Goal: Task Accomplishment & Management: Manage account settings

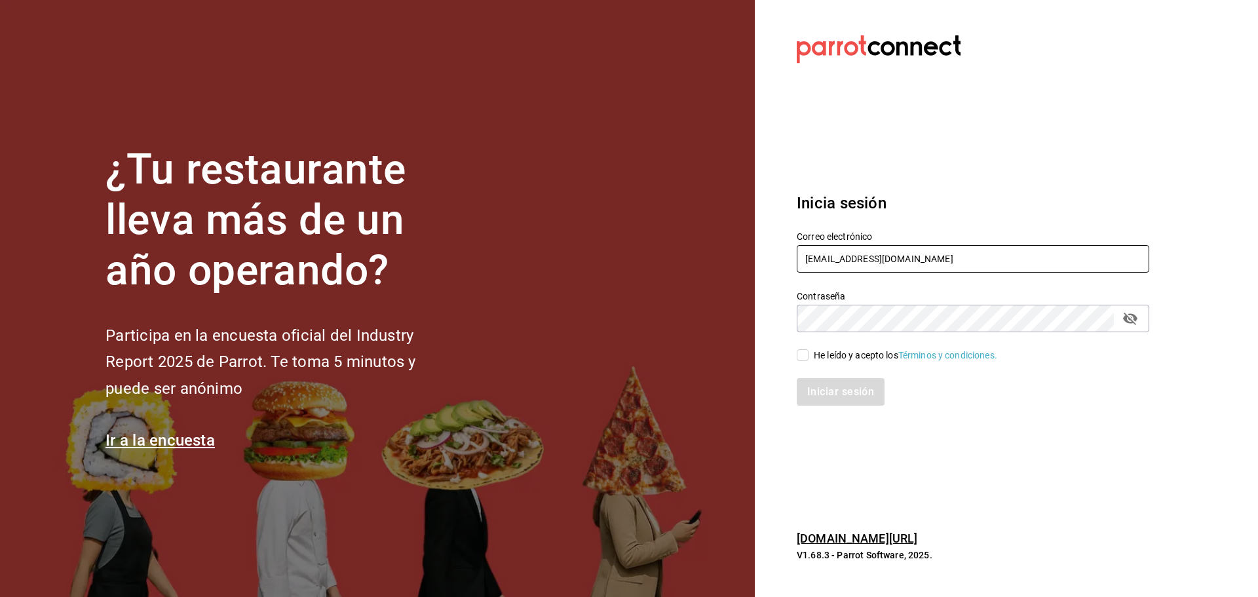
drag, startPoint x: 817, startPoint y: 242, endPoint x: 825, endPoint y: 260, distance: 20.0
click at [818, 244] on div "Correo electrónico monchoso@tamps.com" at bounding box center [973, 253] width 352 height 44
click at [825, 260] on input "monchoso@tamps.com" at bounding box center [973, 259] width 352 height 28
click at [825, 258] on input "monchoso@tamps.com" at bounding box center [973, 259] width 352 height 28
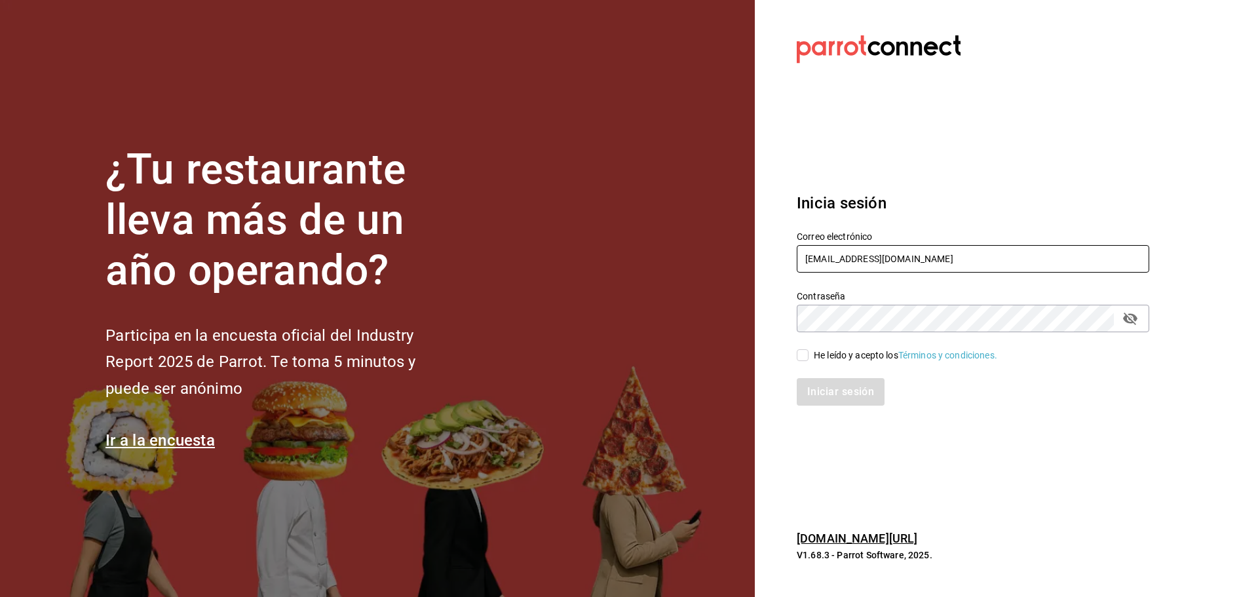
click at [825, 258] on input "monchoso@tamps.com" at bounding box center [973, 259] width 352 height 28
type input "@tamps.com"
click at [825, 258] on input "@tamps.com" at bounding box center [973, 259] width 352 height 28
click at [823, 260] on input "@tamps.com" at bounding box center [973, 259] width 352 height 28
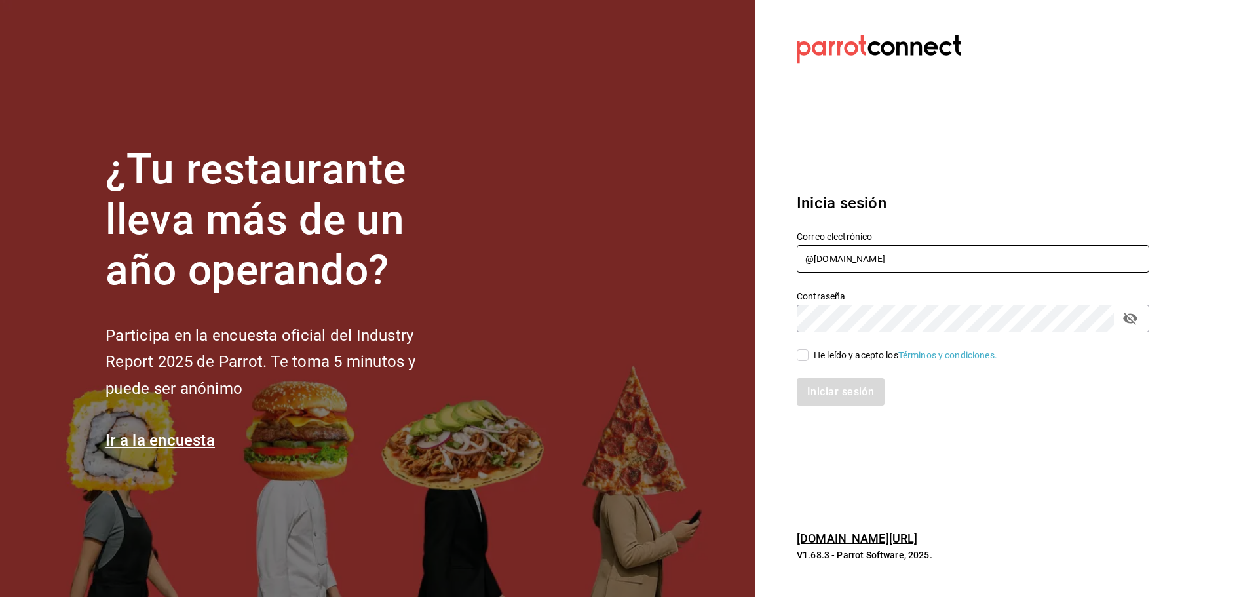
drag, startPoint x: 879, startPoint y: 264, endPoint x: 623, endPoint y: 256, distance: 256.2
click at [623, 256] on div "¿Tu restaurante lleva más de un año operando? Participa en la encuesta oficial …" at bounding box center [629, 298] width 1258 height 597
type input "p"
type input "grill"
click at [810, 253] on input "grill" at bounding box center [973, 259] width 352 height 28
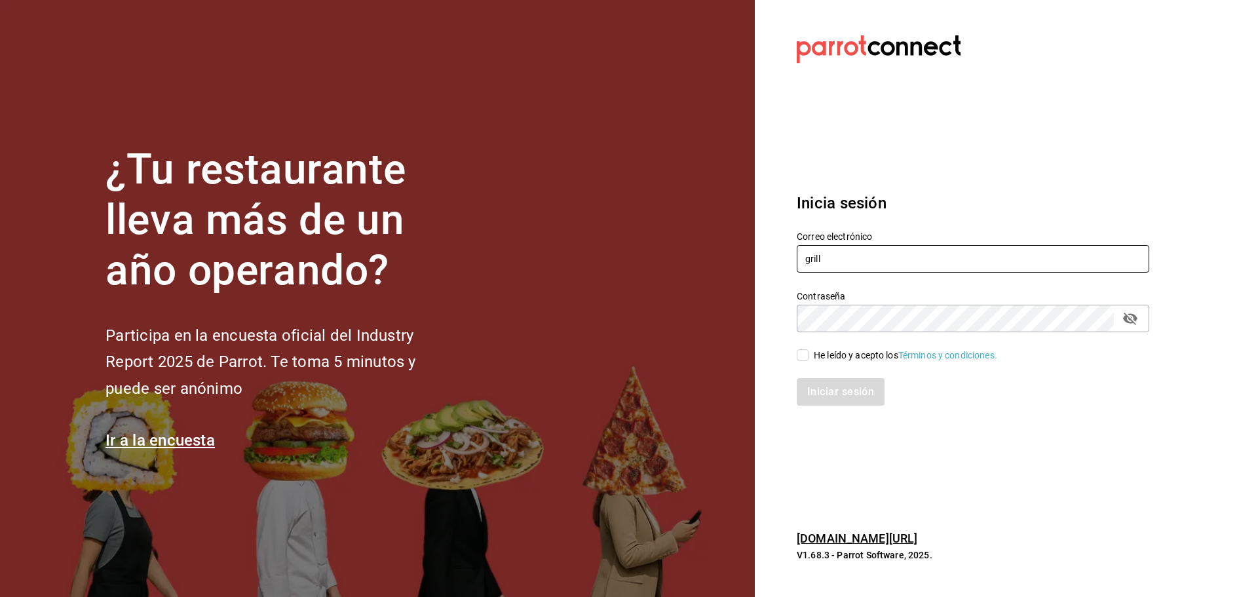
click at [810, 253] on input "grill" at bounding box center [973, 259] width 352 height 28
click at [827, 256] on input "text" at bounding box center [973, 259] width 352 height 28
paste input "enrique@hidalgo.com"
type input "enrique@hidalgo.com"
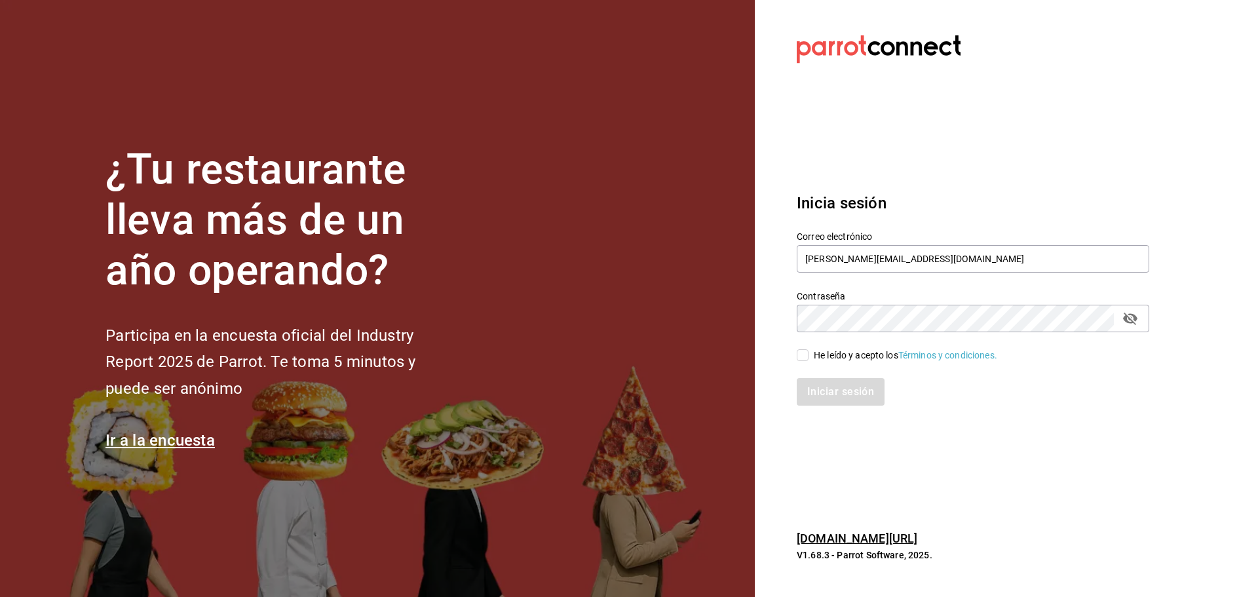
click at [854, 304] on div "Contraseña Contraseña" at bounding box center [973, 311] width 352 height 42
click at [812, 353] on span "He leído y acepto los Términos y condiciones." at bounding box center [902, 355] width 189 height 14
click at [808, 353] on input "He leído y acepto los Términos y condiciones." at bounding box center [803, 355] width 12 height 12
checkbox input "true"
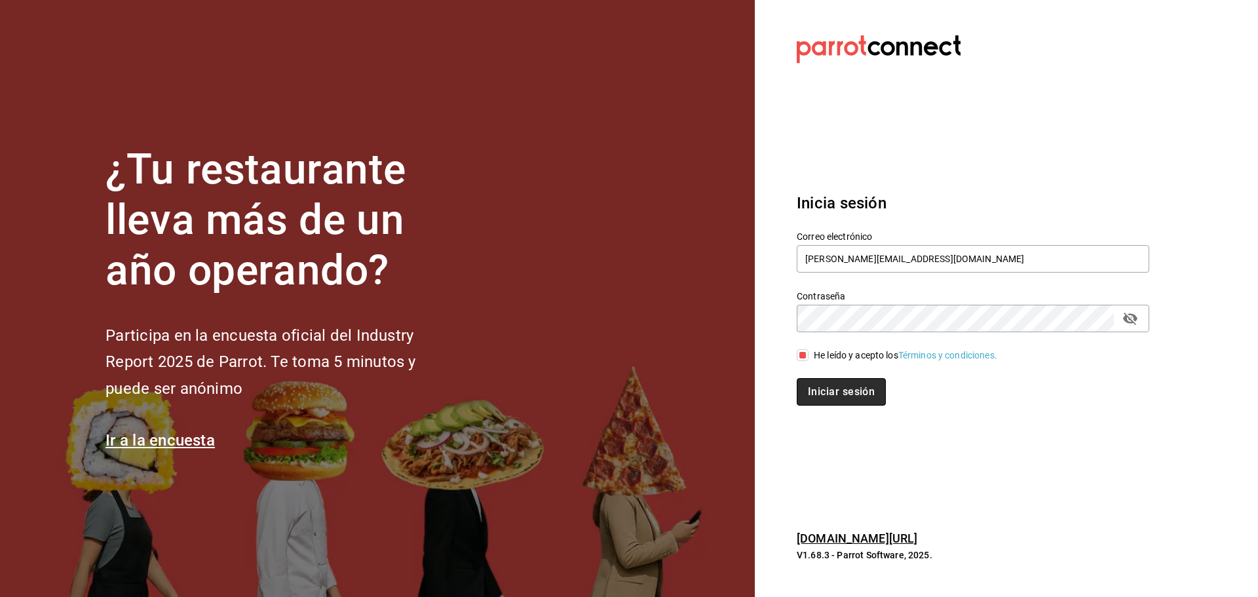
click at [836, 388] on button "Iniciar sesión" at bounding box center [841, 392] width 89 height 28
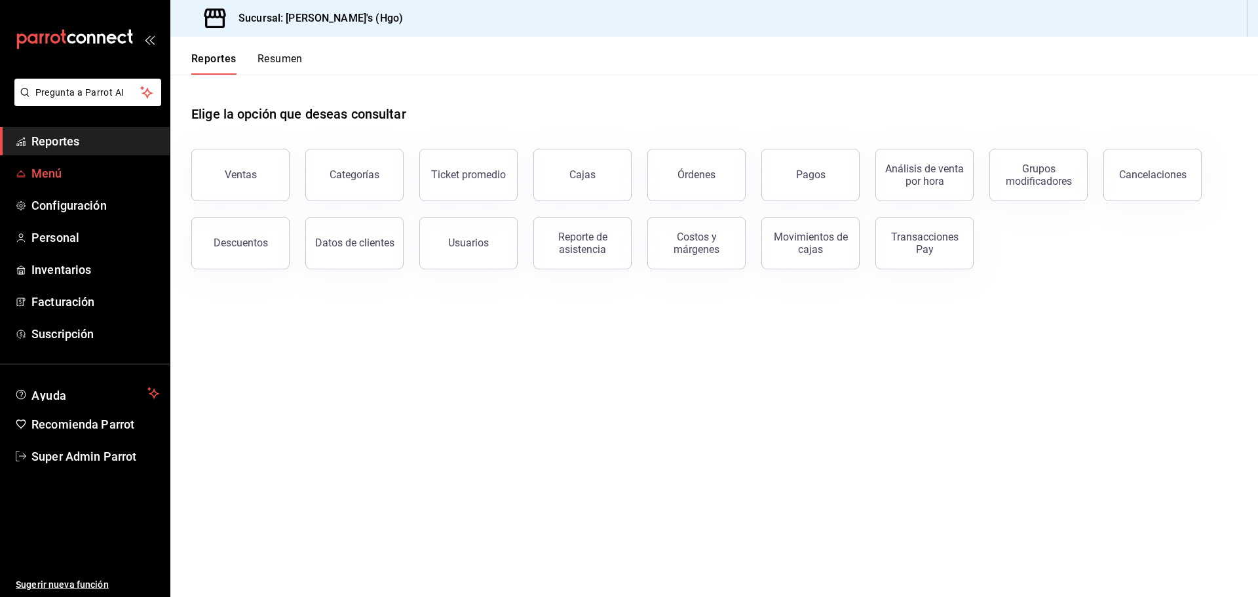
click at [45, 181] on span "Menú" at bounding box center [95, 173] width 128 height 18
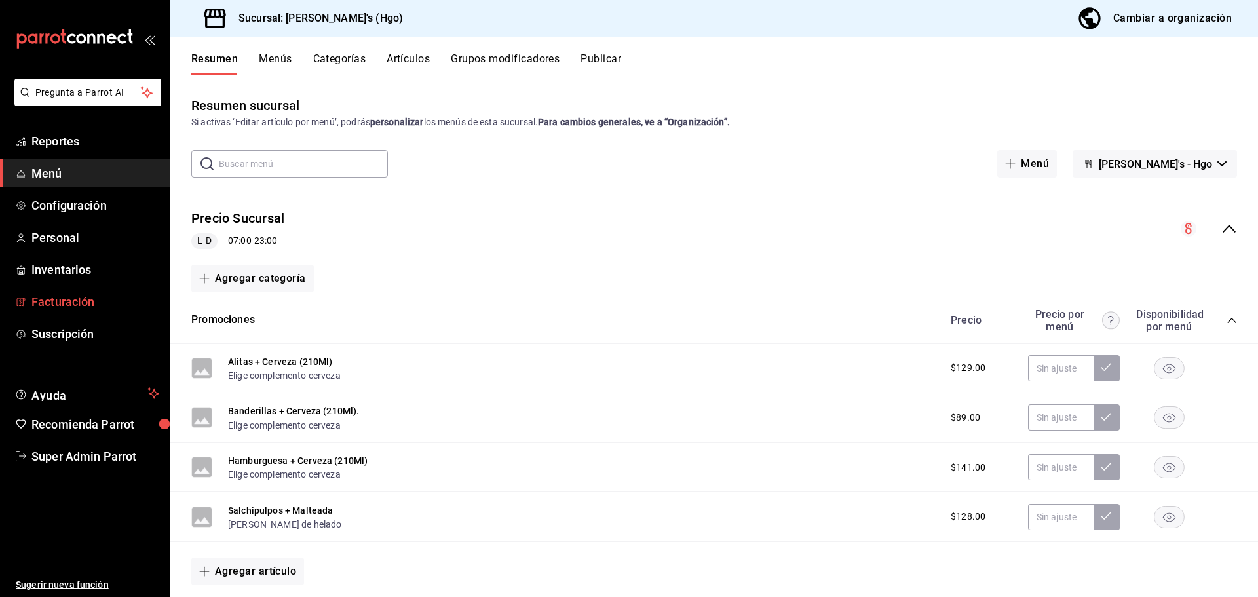
click at [70, 307] on span "Facturación" at bounding box center [95, 302] width 128 height 18
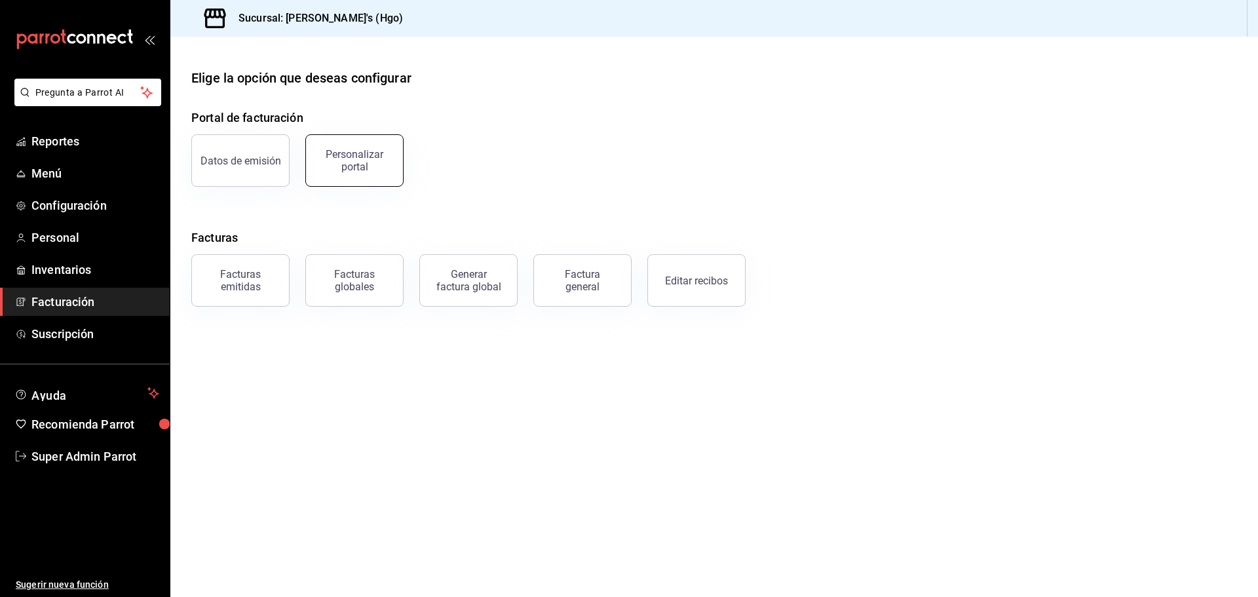
click at [365, 173] on button "Personalizar portal" at bounding box center [354, 160] width 98 height 52
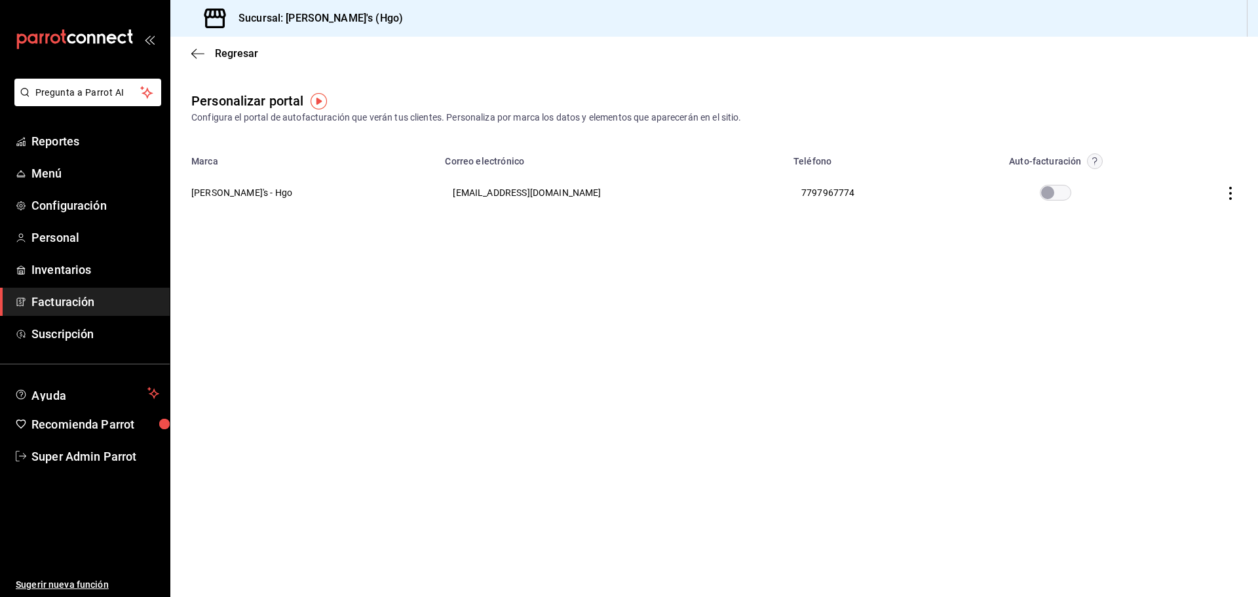
click at [1235, 193] on icon "button" at bounding box center [1230, 193] width 13 height 13
click at [1117, 117] on div at bounding box center [629, 298] width 1258 height 597
click at [1087, 159] on circle "button" at bounding box center [1094, 161] width 15 height 15
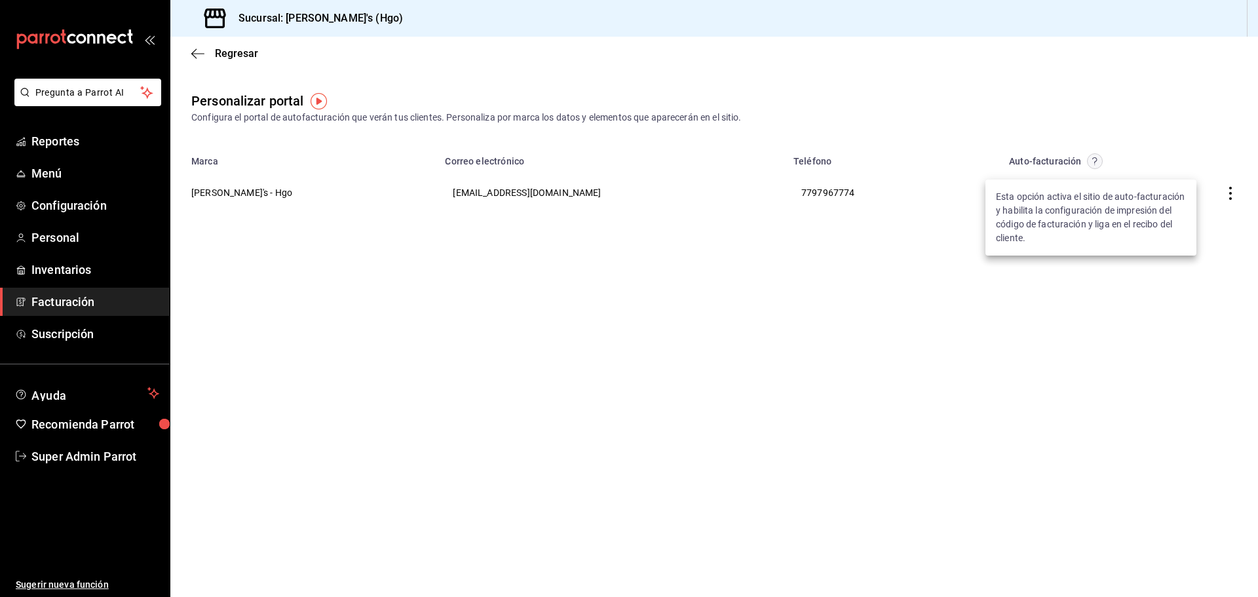
click at [1114, 115] on div at bounding box center [629, 298] width 1258 height 597
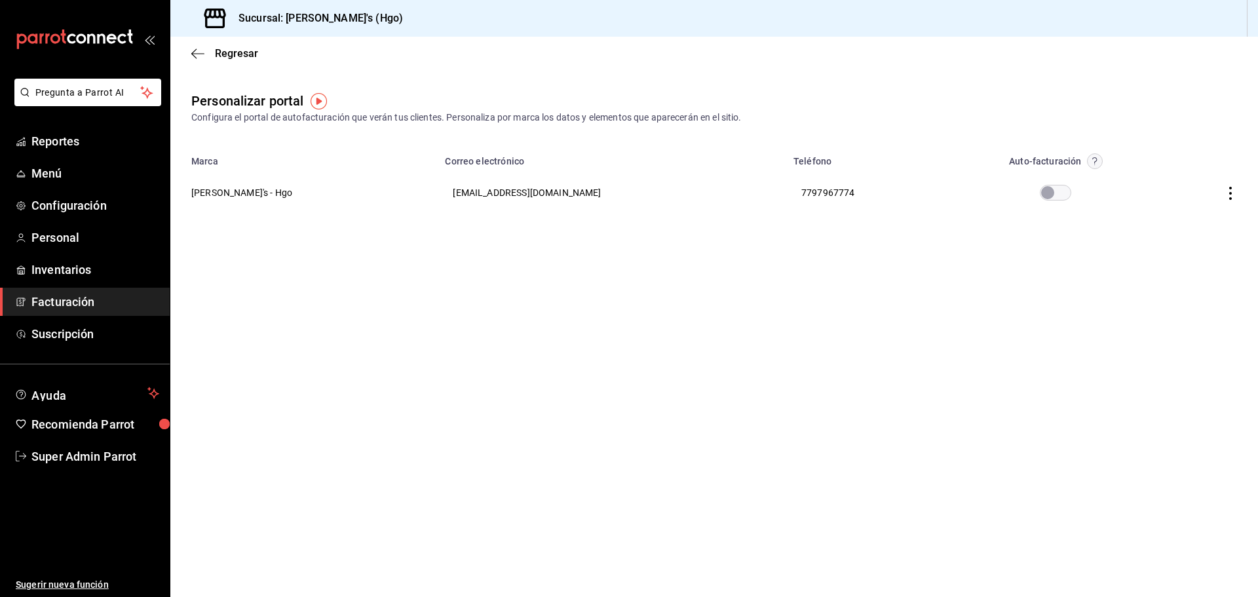
click at [1227, 195] on icon "button" at bounding box center [1230, 193] width 13 height 13
click at [1148, 174] on span "Editar" at bounding box center [1143, 176] width 45 height 12
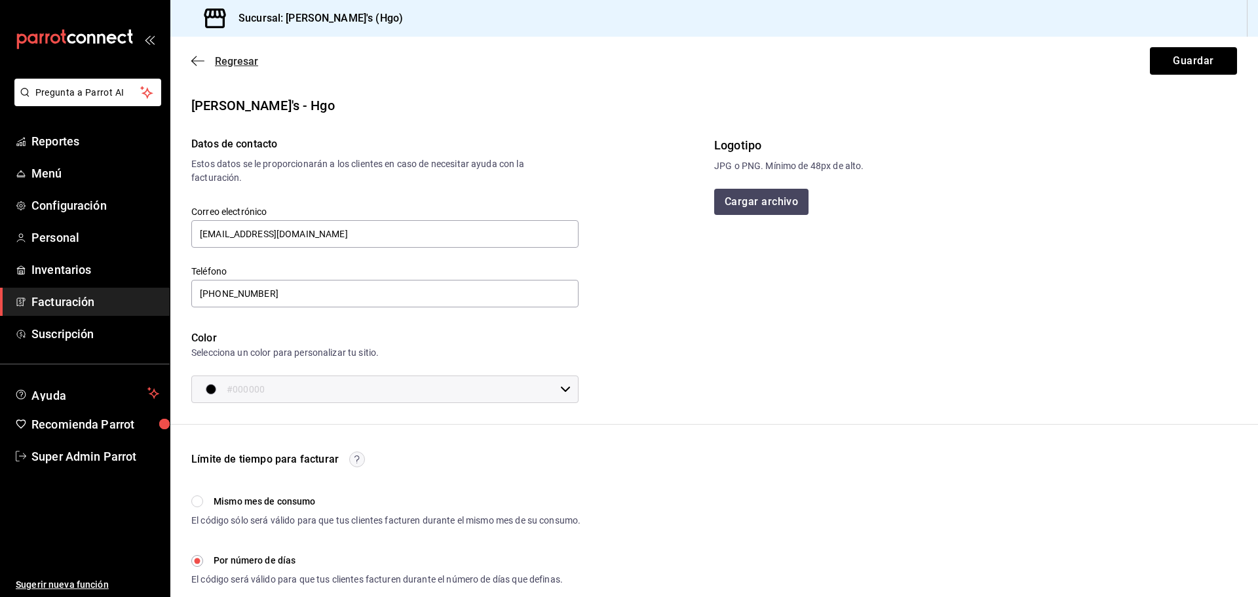
click at [198, 66] on icon "button" at bounding box center [197, 61] width 13 height 12
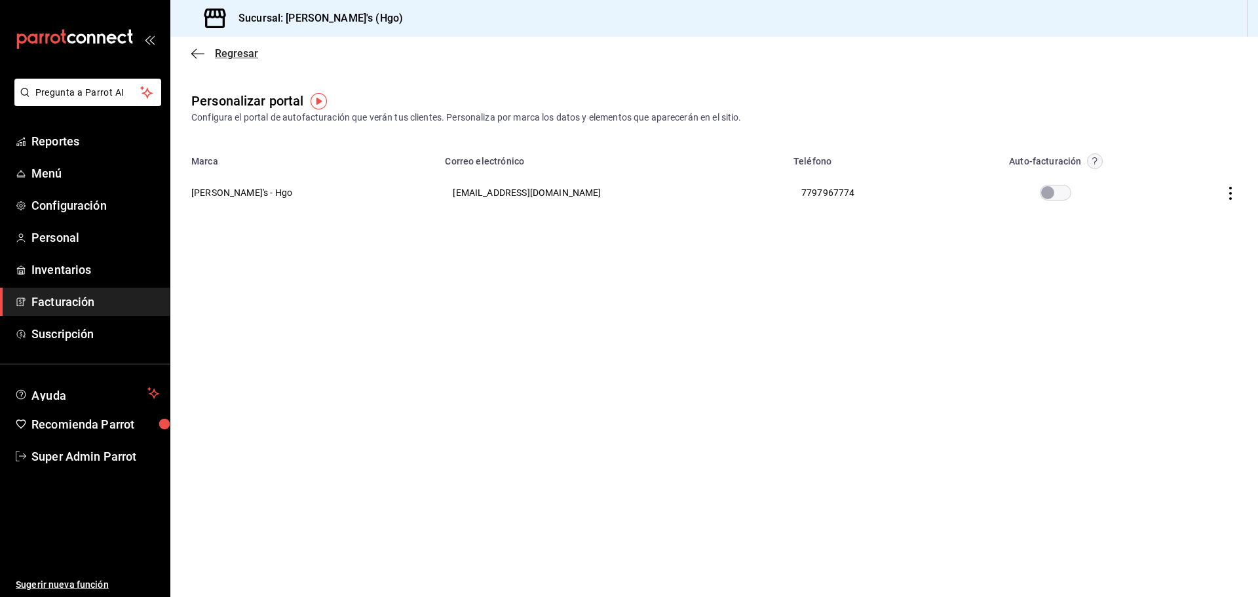
click at [209, 49] on span "Regresar" at bounding box center [224, 53] width 67 height 12
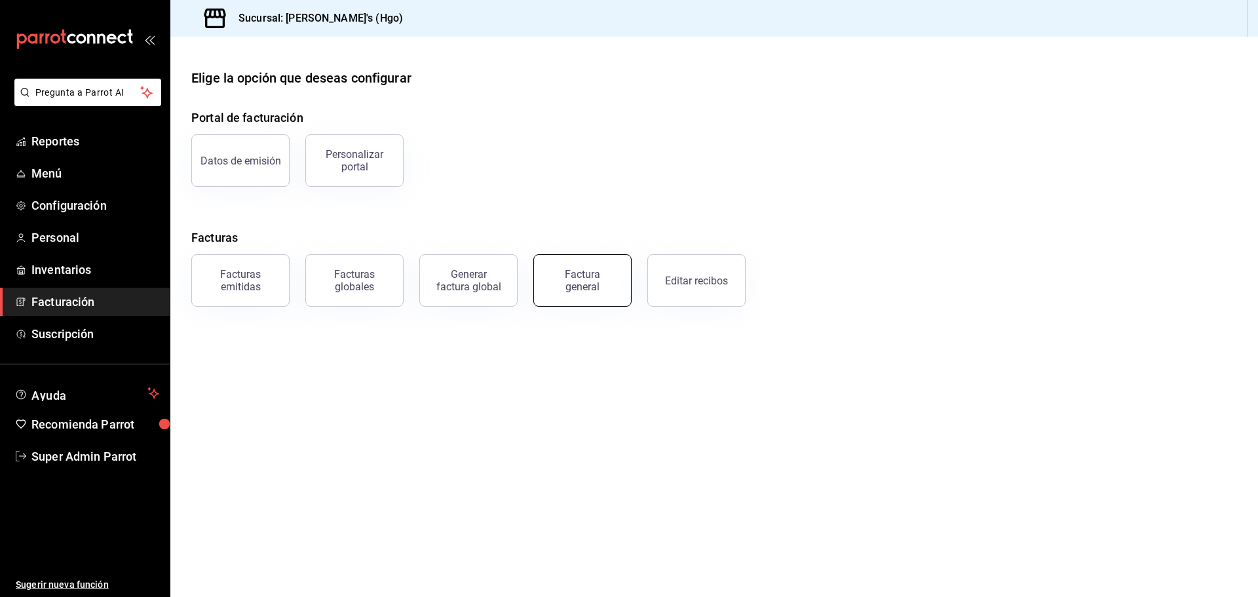
click at [581, 279] on div "Factura general" at bounding box center [583, 280] width 66 height 25
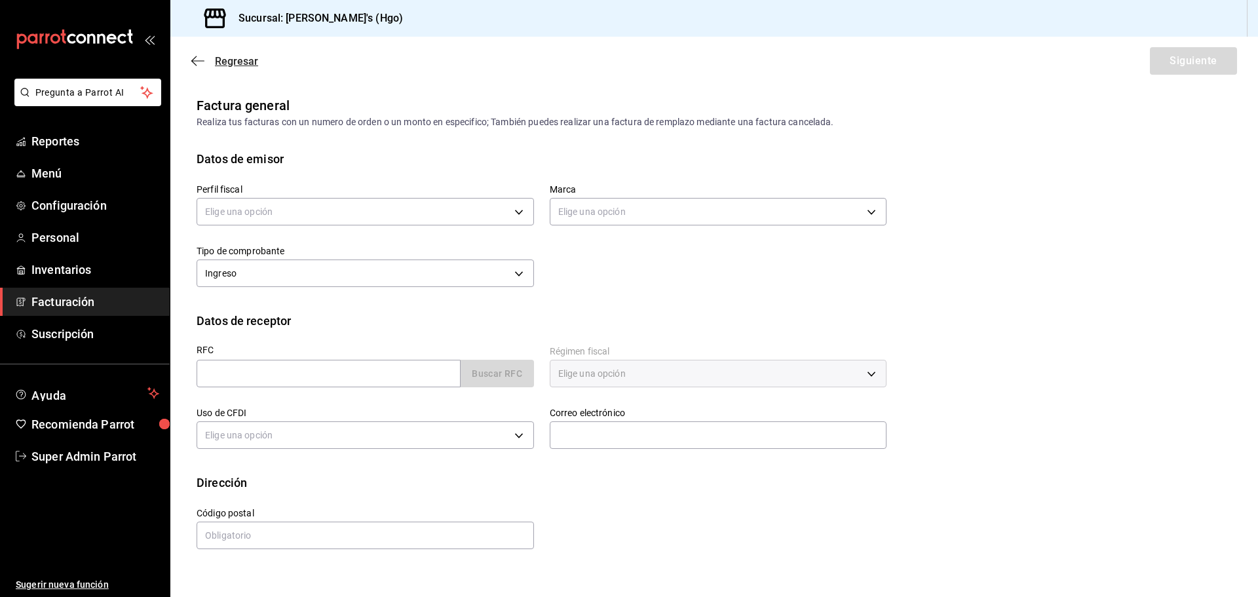
click at [192, 65] on icon "button" at bounding box center [197, 61] width 13 height 12
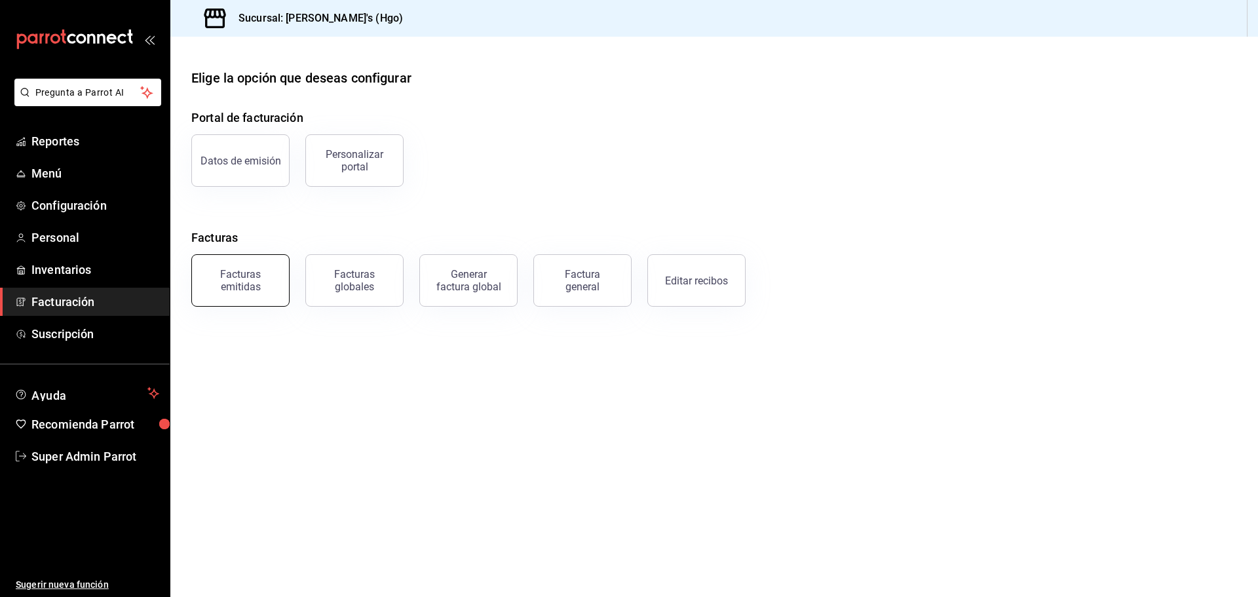
click at [234, 277] on div "Facturas emitidas" at bounding box center [240, 280] width 81 height 25
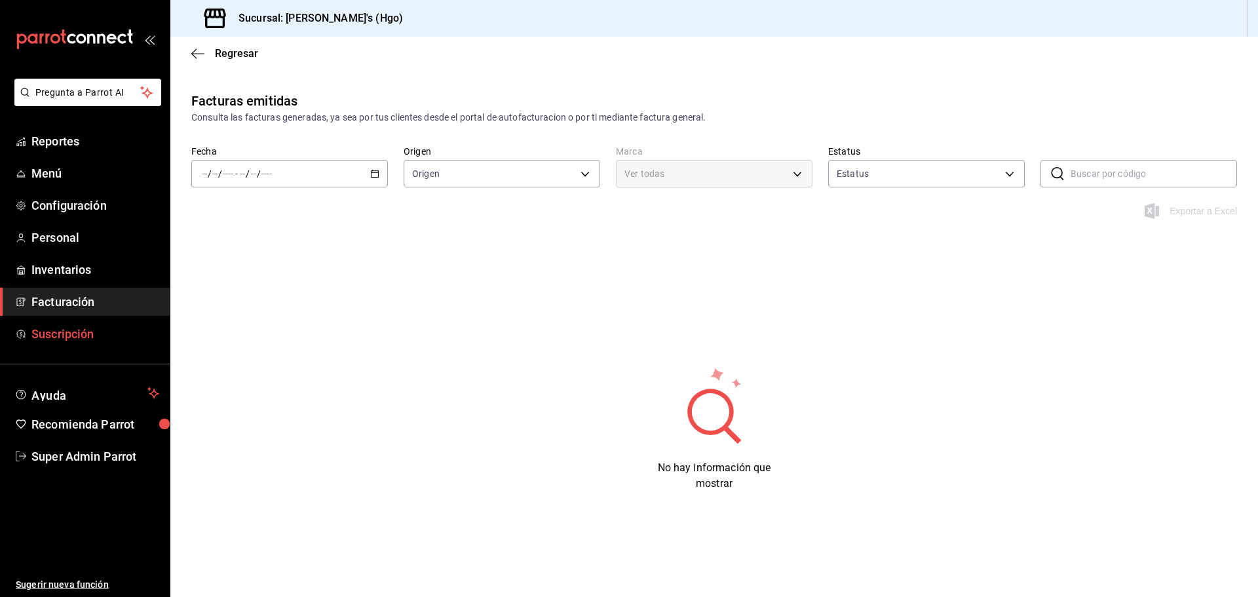
type input "ORDER_INVOICE,GENERAL_INVOICE"
type input "ACTIVE,PENDING_CANCELLATION,CANCELLED,PRE_CANCELLED"
type input "a4f139c2-eac0-4c86-bd9b-b12069b5a2fd"
click at [380, 176] on div "/ / - / /" at bounding box center [289, 174] width 197 height 28
click at [277, 212] on span "Hoy" at bounding box center [253, 213] width 102 height 14
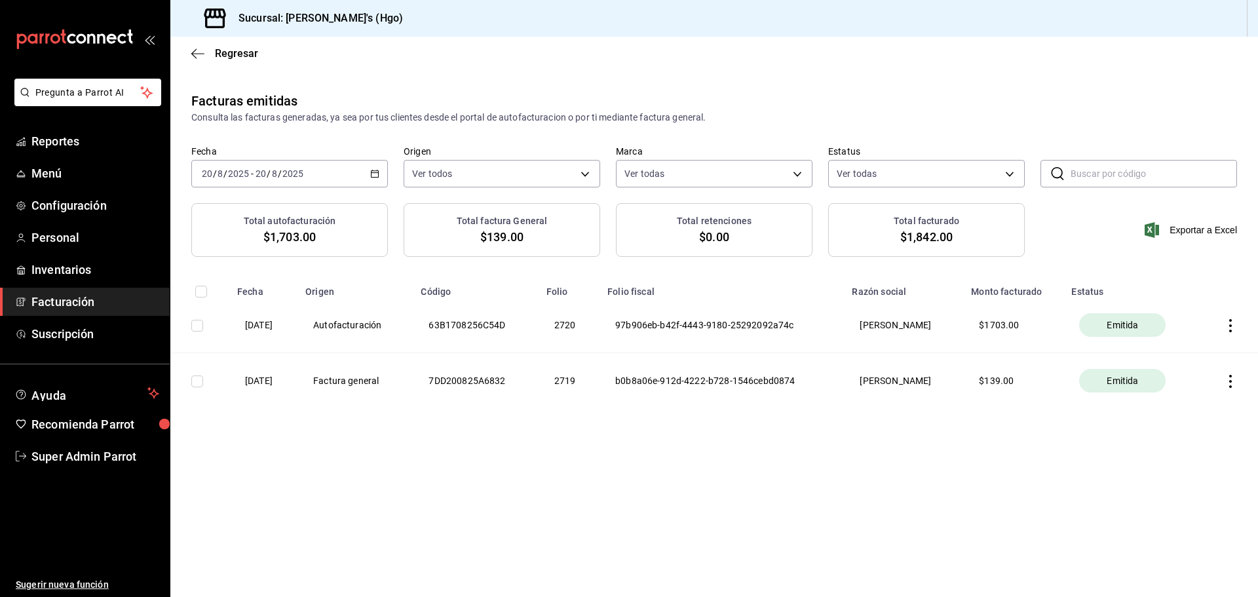
click at [369, 168] on div "2025-08-20 20 / 8 / 2025 - 2025-08-20 20 / 8 / 2025" at bounding box center [289, 174] width 197 height 28
click at [259, 249] on span "Ayer" at bounding box center [253, 243] width 102 height 14
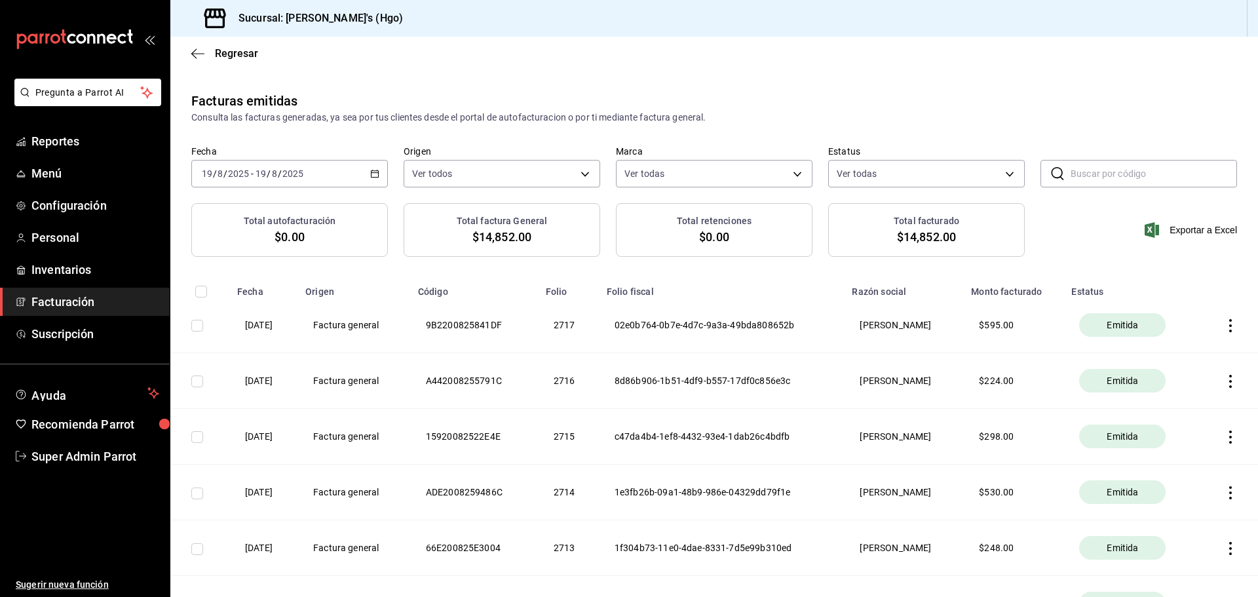
click at [370, 178] on icon "button" at bounding box center [374, 173] width 9 height 9
click at [261, 280] on li "Semana actual" at bounding box center [253, 271] width 122 height 29
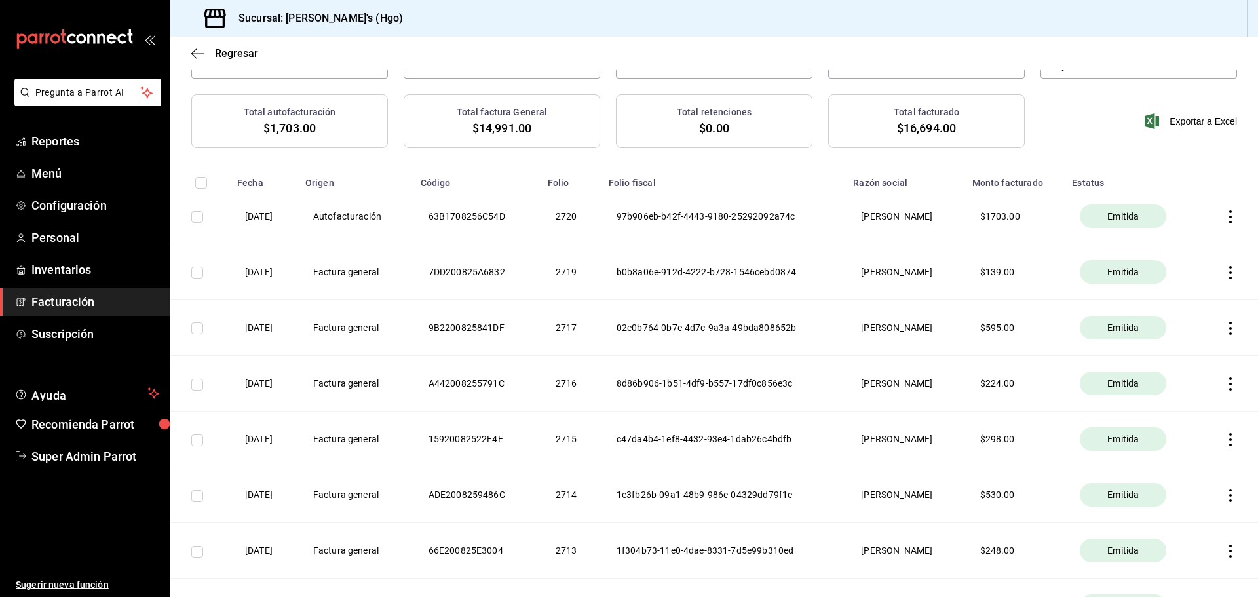
scroll to position [131, 0]
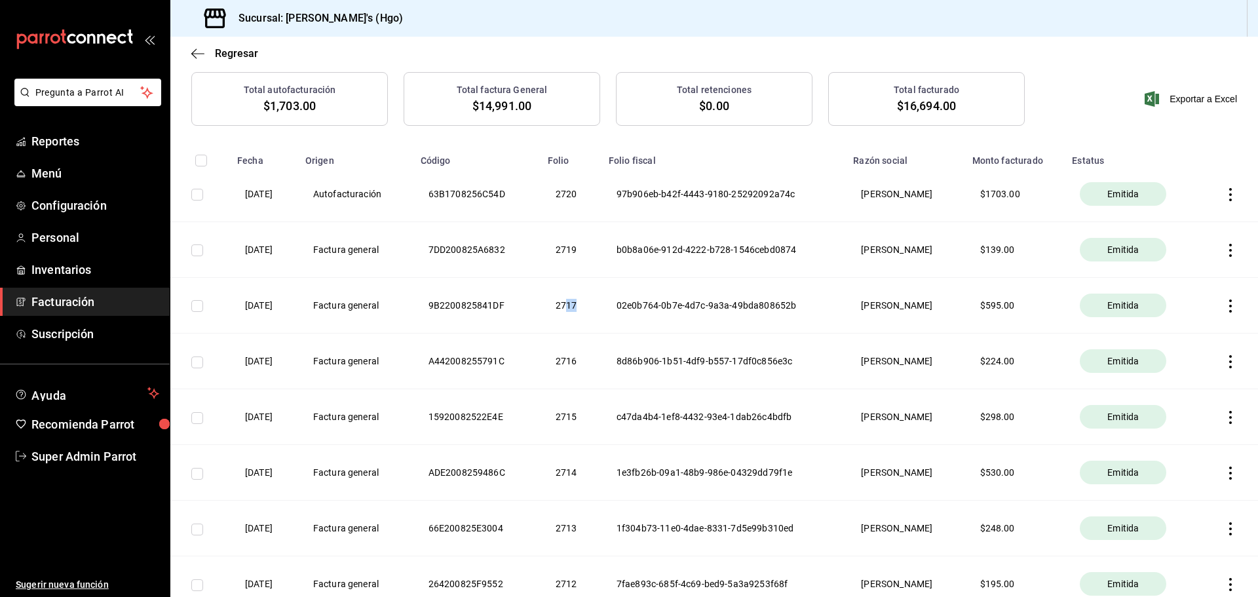
drag, startPoint x: 568, startPoint y: 307, endPoint x: 559, endPoint y: 309, distance: 8.7
click at [587, 309] on th "2717" at bounding box center [570, 306] width 61 height 56
click at [557, 308] on th "2717" at bounding box center [570, 306] width 61 height 56
drag, startPoint x: 552, startPoint y: 305, endPoint x: 578, endPoint y: 308, distance: 26.3
click at [578, 308] on th "2717" at bounding box center [570, 306] width 61 height 56
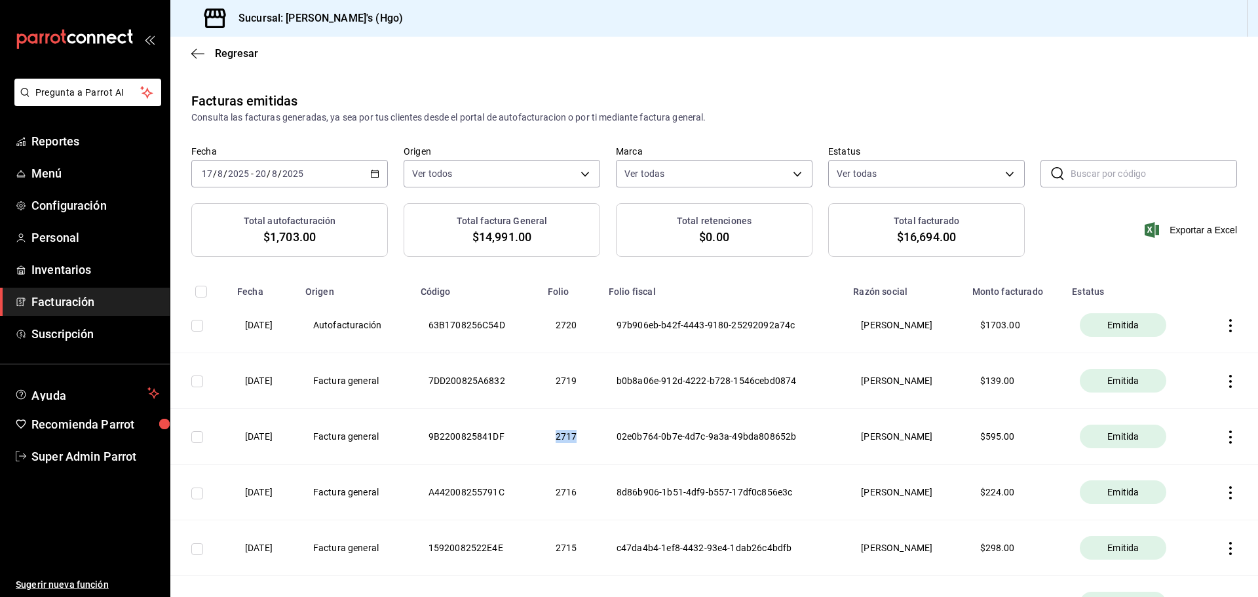
scroll to position [66, 0]
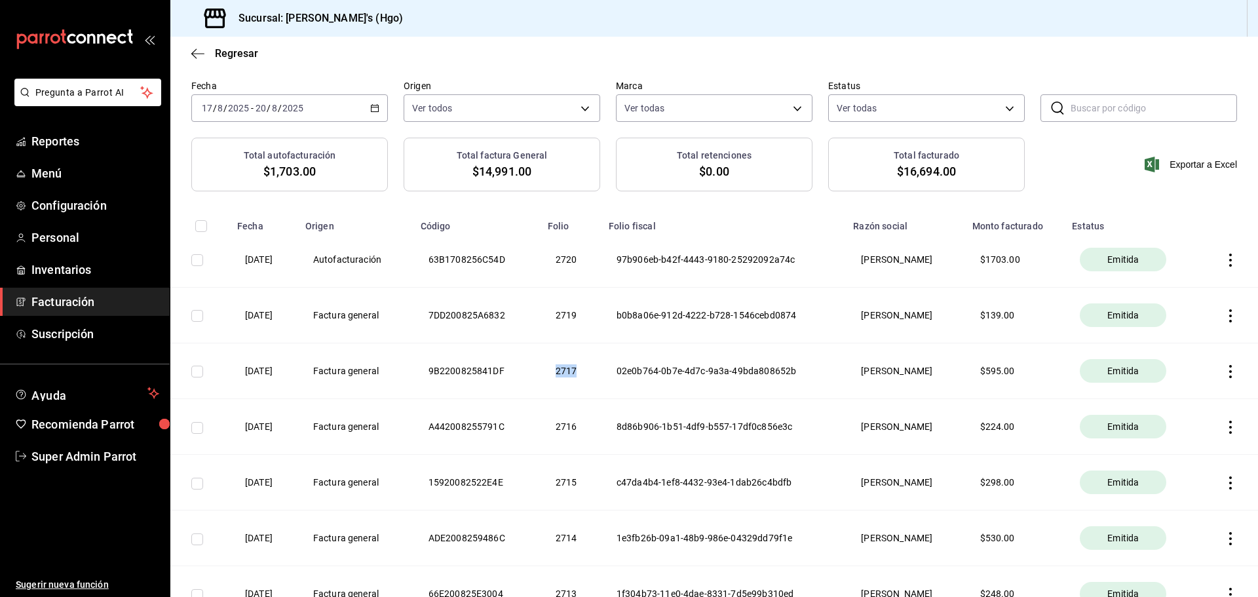
click at [561, 369] on th "2717" at bounding box center [570, 371] width 61 height 56
drag, startPoint x: 549, startPoint y: 370, endPoint x: 575, endPoint y: 371, distance: 26.2
click at [575, 371] on th "2717" at bounding box center [570, 371] width 61 height 56
click at [566, 371] on th "2717" at bounding box center [570, 371] width 61 height 56
click at [194, 48] on icon "button" at bounding box center [197, 54] width 13 height 12
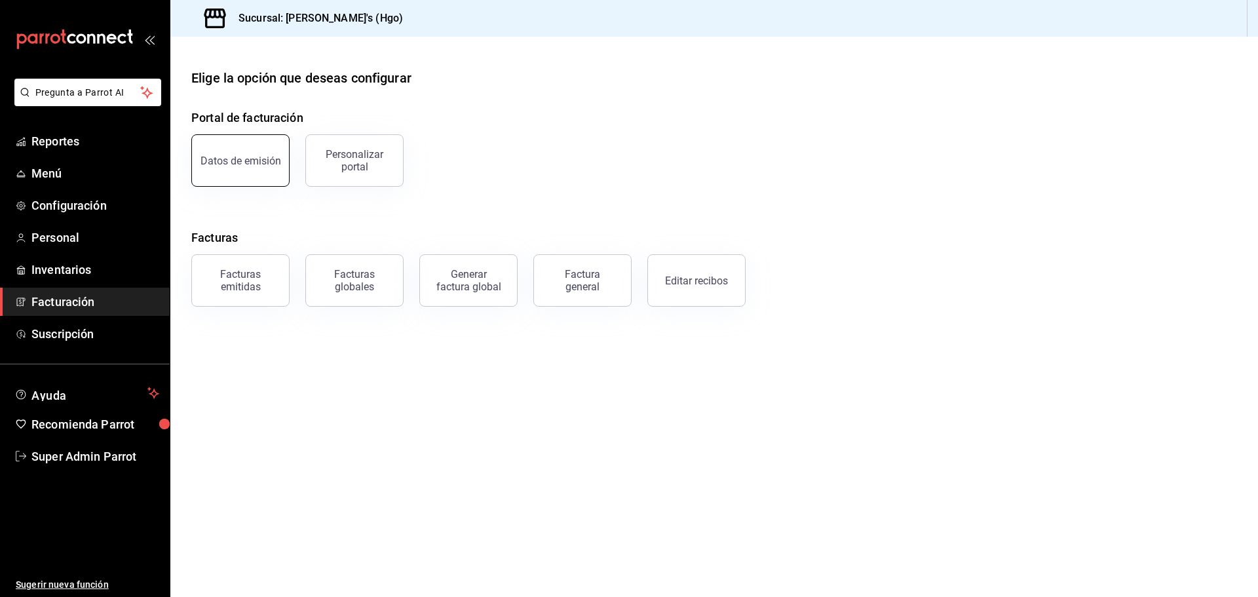
click at [244, 147] on button "Datos de emisión" at bounding box center [240, 160] width 98 height 52
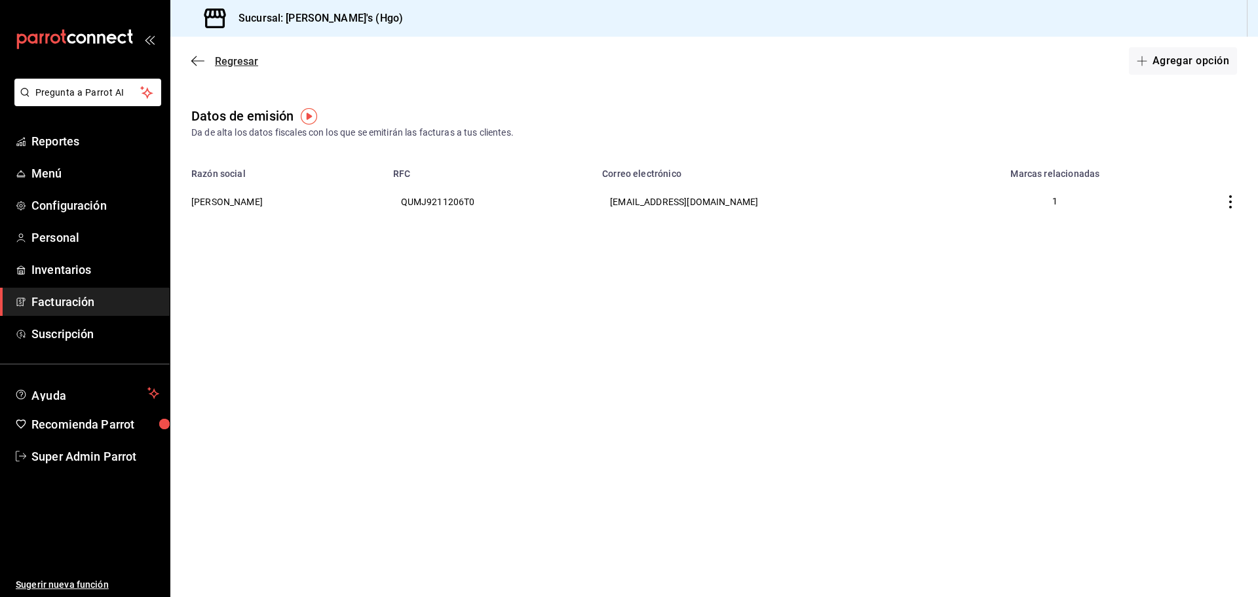
click at [206, 64] on span "Regresar" at bounding box center [224, 61] width 67 height 12
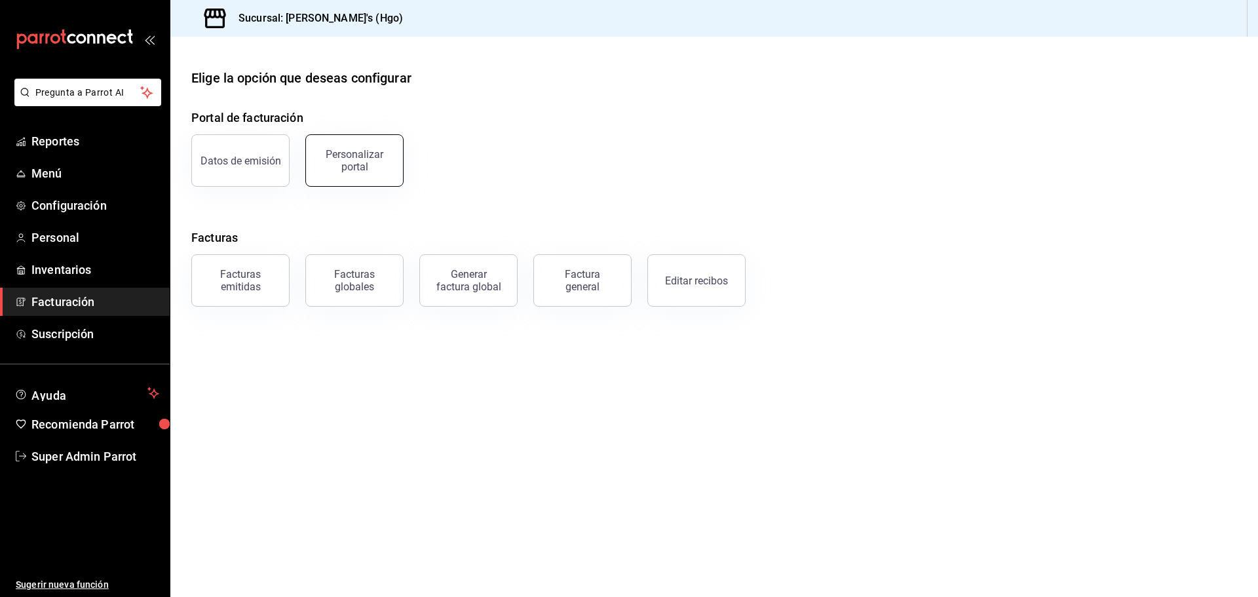
click at [349, 157] on div "Personalizar portal" at bounding box center [354, 160] width 81 height 25
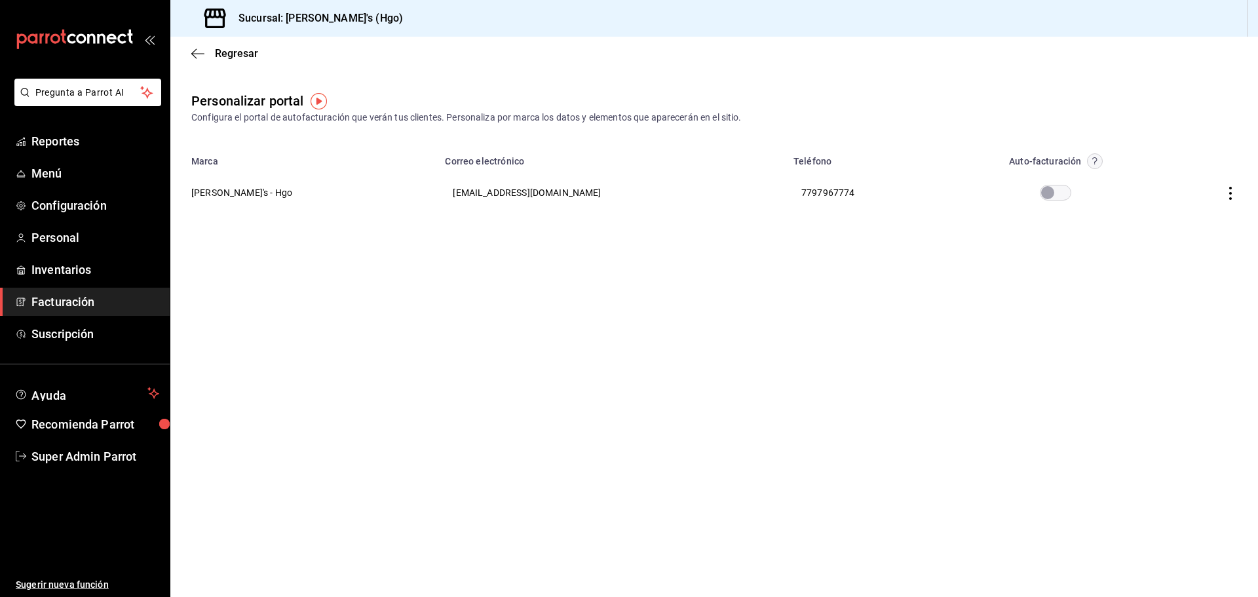
click at [816, 198] on th "7797967774" at bounding box center [867, 192] width 164 height 47
click at [246, 192] on th "Enrique's - Hgo" at bounding box center [303, 192] width 267 height 47
click at [197, 46] on div "Regresar" at bounding box center [713, 53] width 1087 height 33
click at [195, 52] on icon "button" at bounding box center [197, 54] width 13 height 12
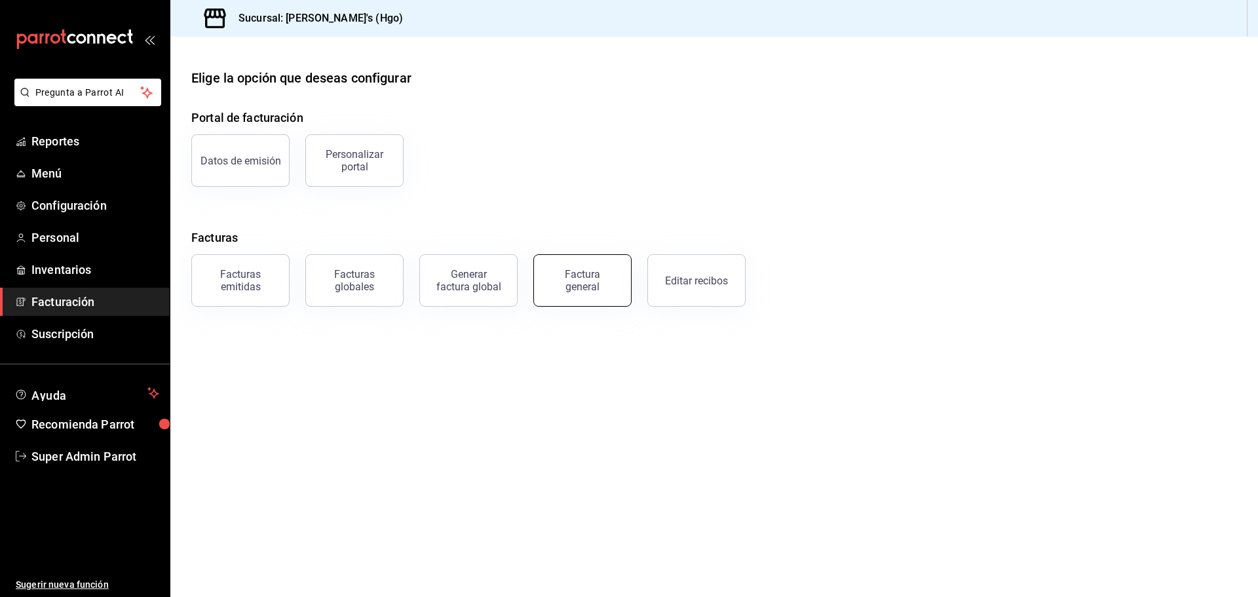
click at [611, 291] on div "Factura general" at bounding box center [583, 280] width 66 height 25
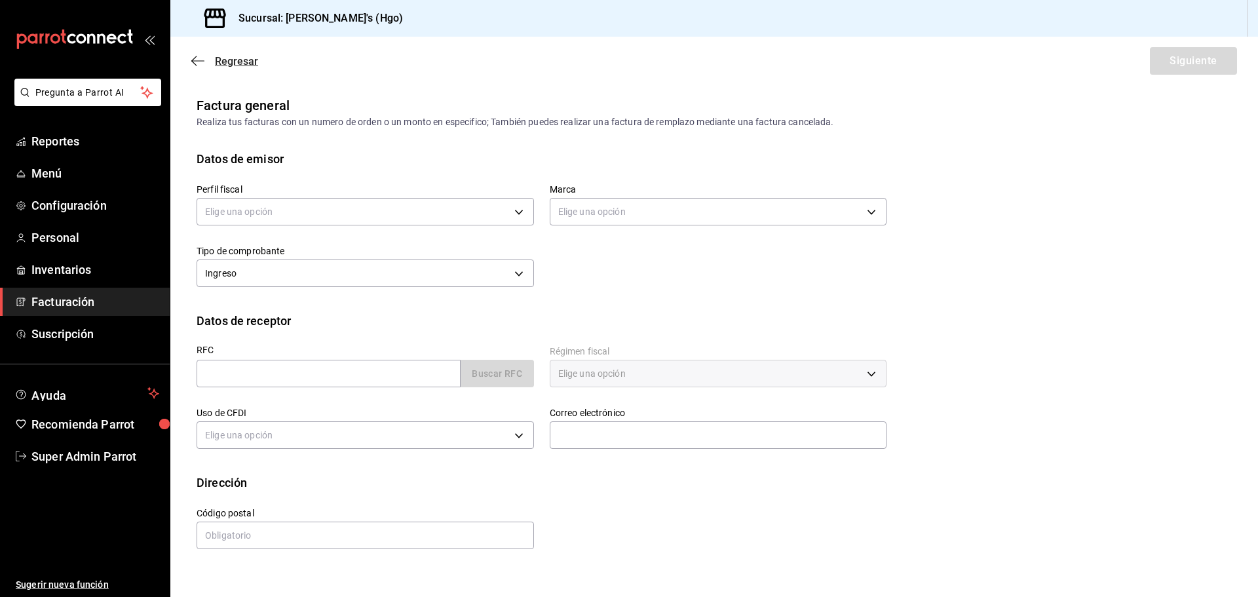
click at [206, 58] on span "Regresar" at bounding box center [224, 61] width 67 height 12
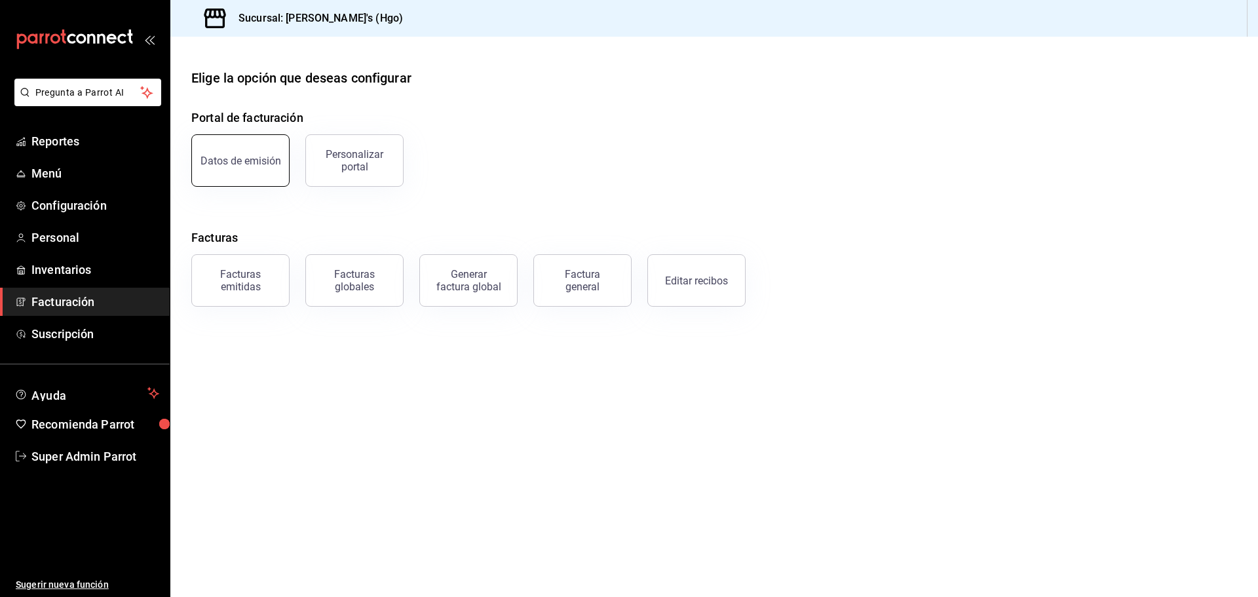
click at [238, 160] on div "Datos de emisión" at bounding box center [240, 161] width 81 height 12
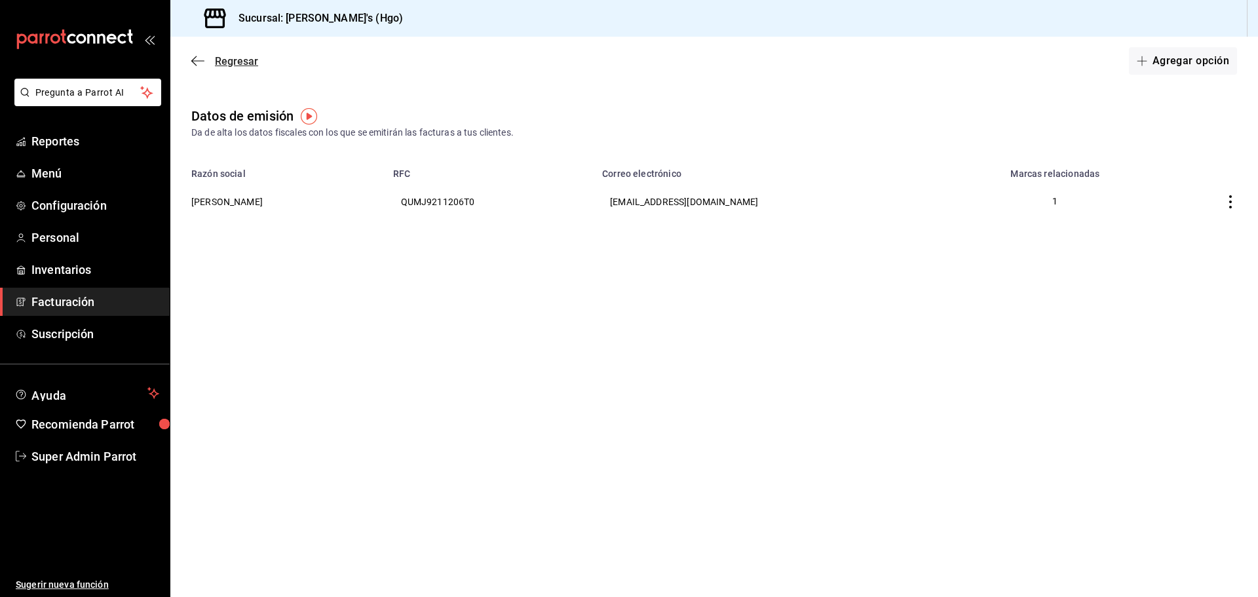
click at [195, 62] on icon "button" at bounding box center [197, 61] width 13 height 12
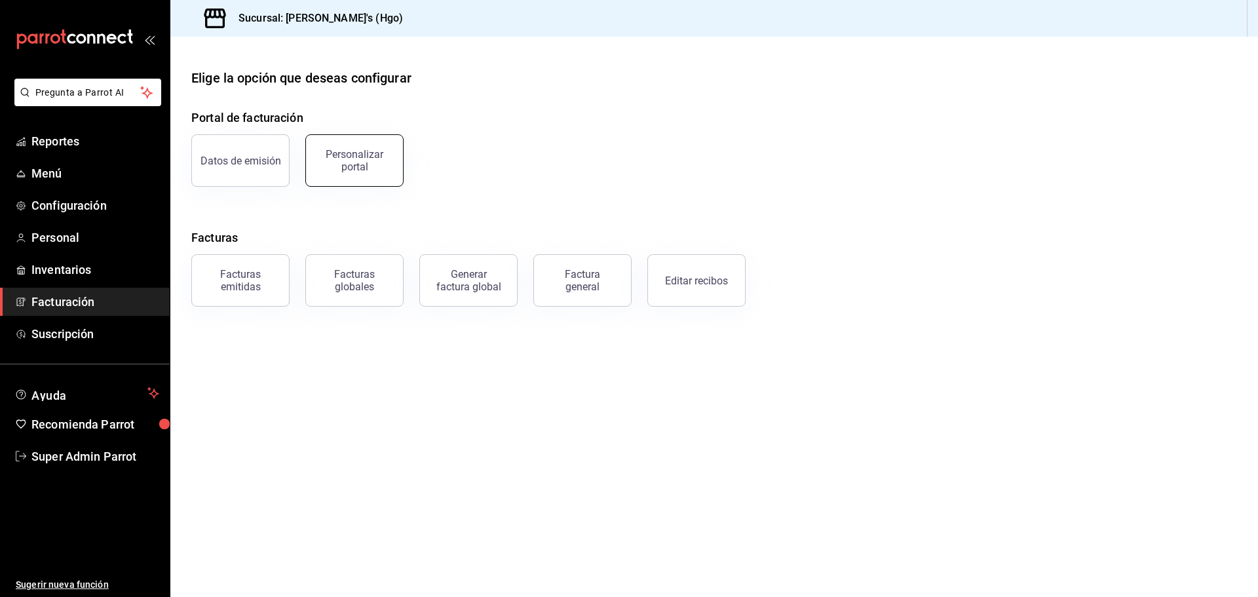
click at [371, 157] on div "Personalizar portal" at bounding box center [354, 160] width 81 height 25
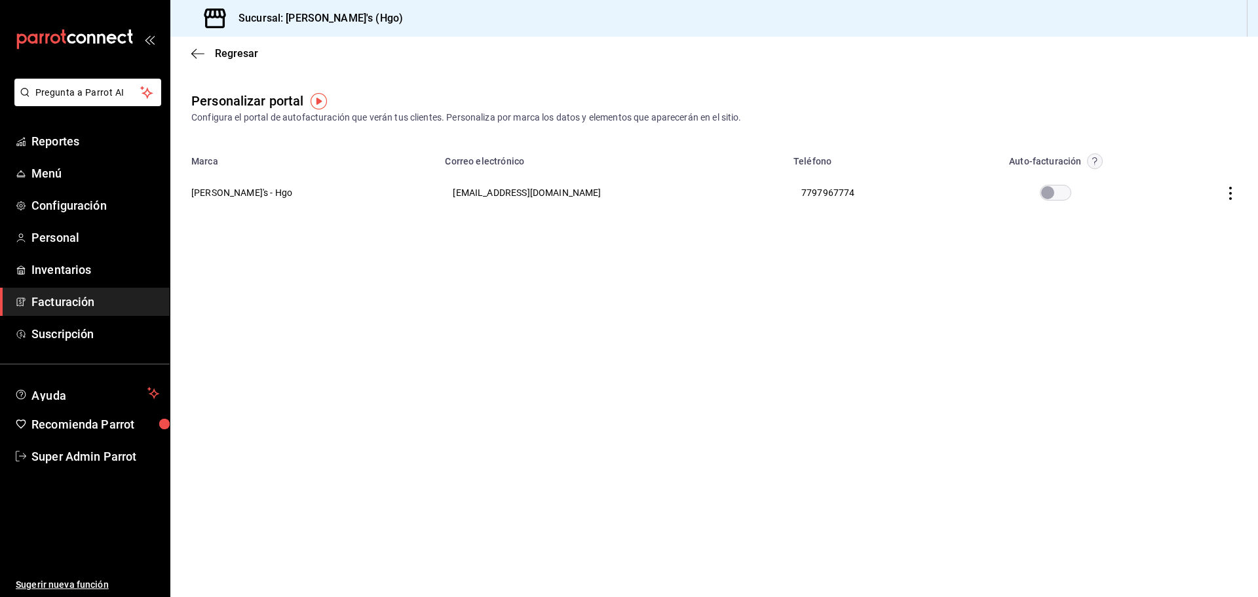
click at [1229, 191] on icon "button" at bounding box center [1230, 193] width 13 height 13
click at [1175, 179] on li "Editar" at bounding box center [1171, 176] width 131 height 33
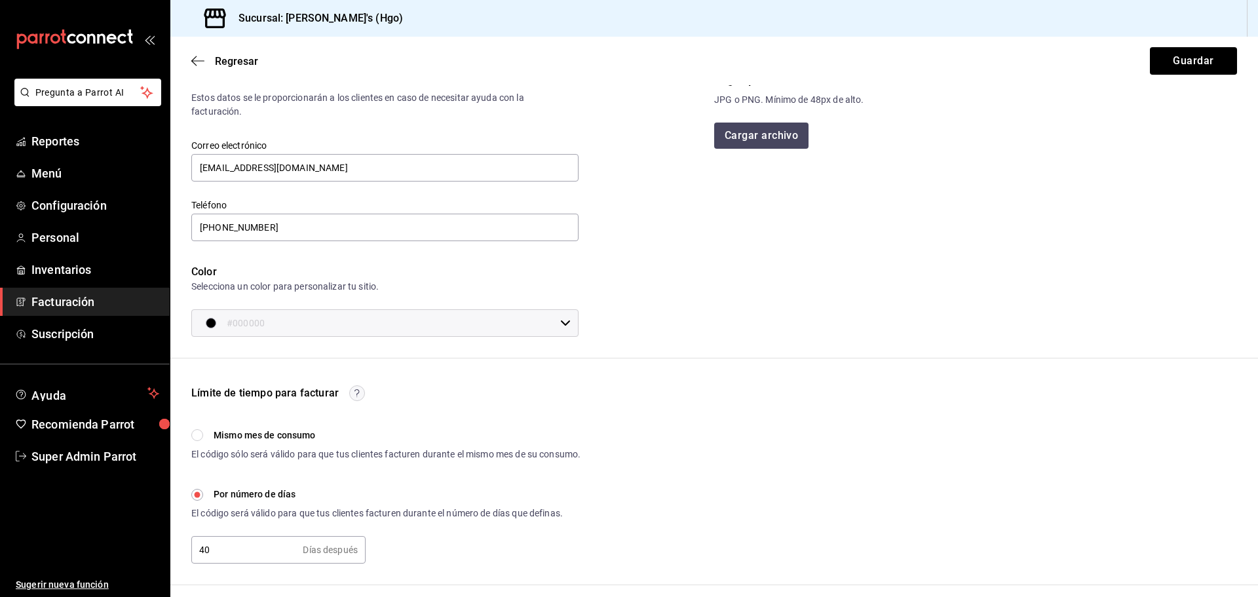
scroll to position [204, 0]
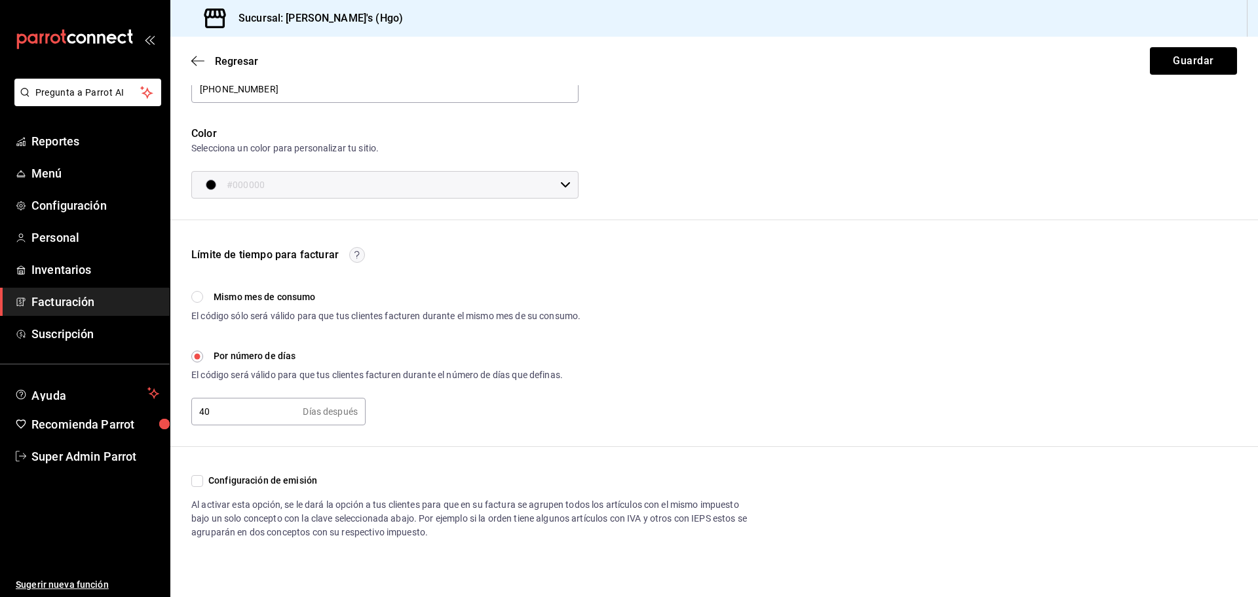
click at [214, 481] on span "Configuración de emisión" at bounding box center [260, 481] width 114 height 14
click at [203, 481] on input "Configuración de emisión" at bounding box center [197, 481] width 12 height 12
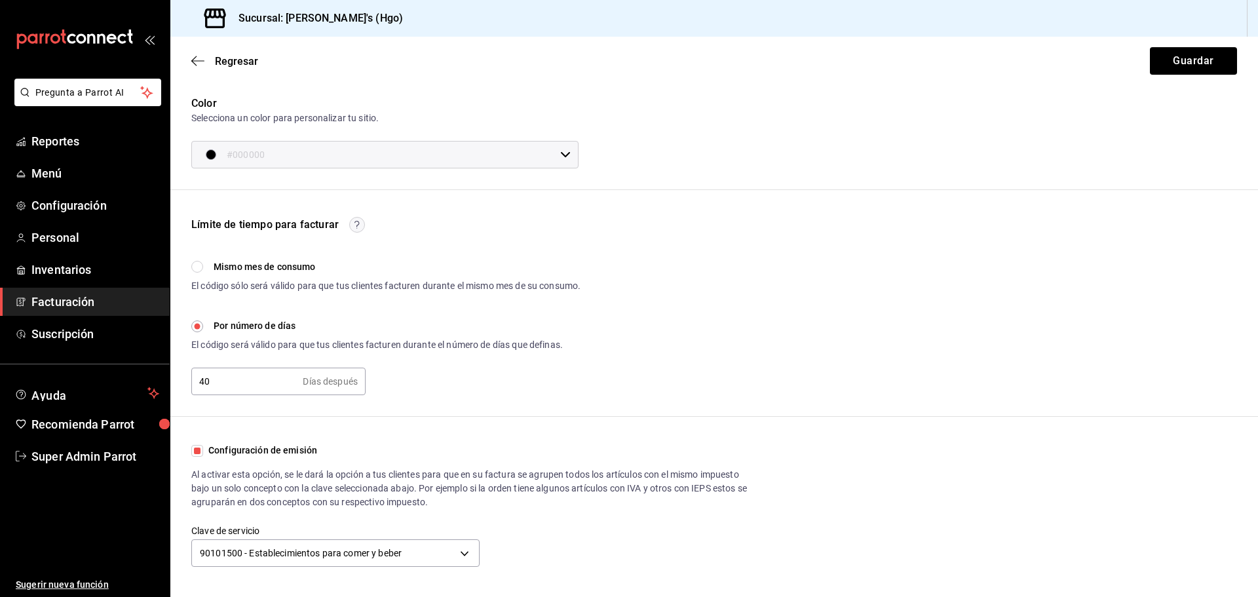
scroll to position [250, 0]
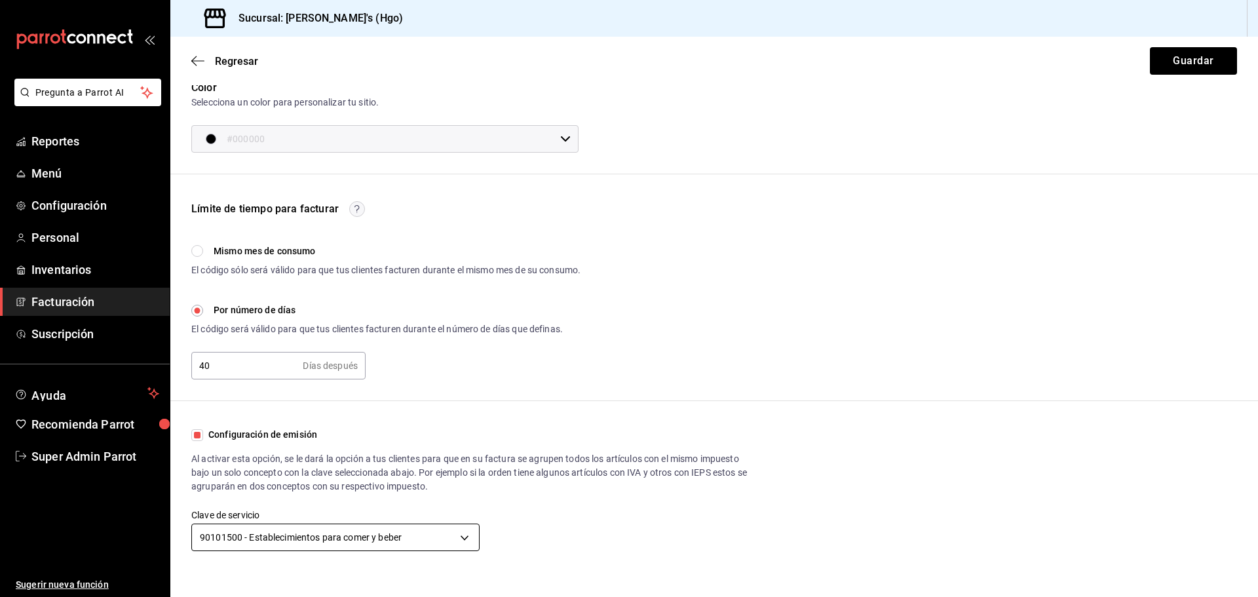
click at [298, 546] on body "Pregunta a Parrot AI Reportes Menú Configuración Personal Inventarios Facturaci…" at bounding box center [629, 298] width 1258 height 597
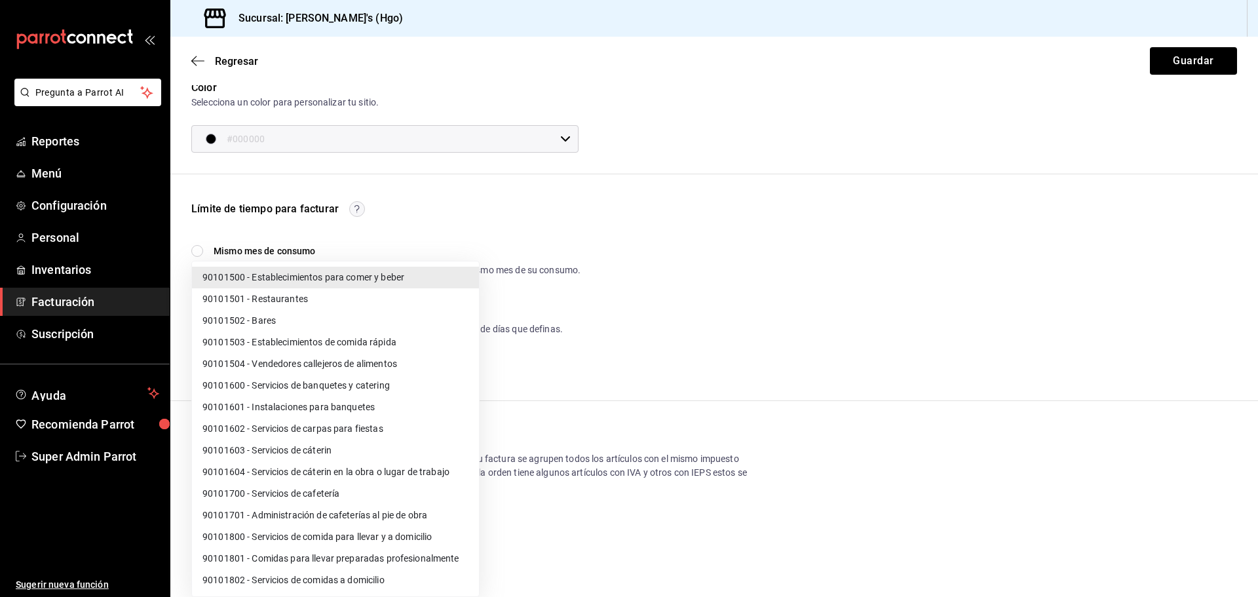
click at [734, 455] on div at bounding box center [629, 298] width 1258 height 597
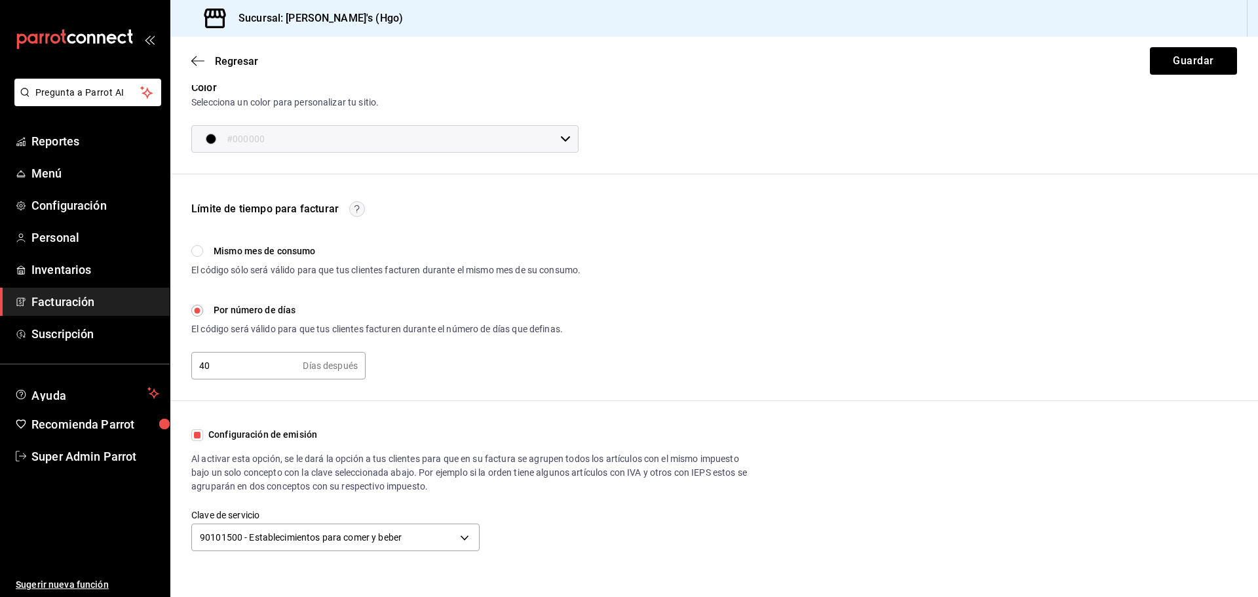
click at [202, 436] on input "Configuración de emisión" at bounding box center [197, 435] width 12 height 12
checkbox input "false"
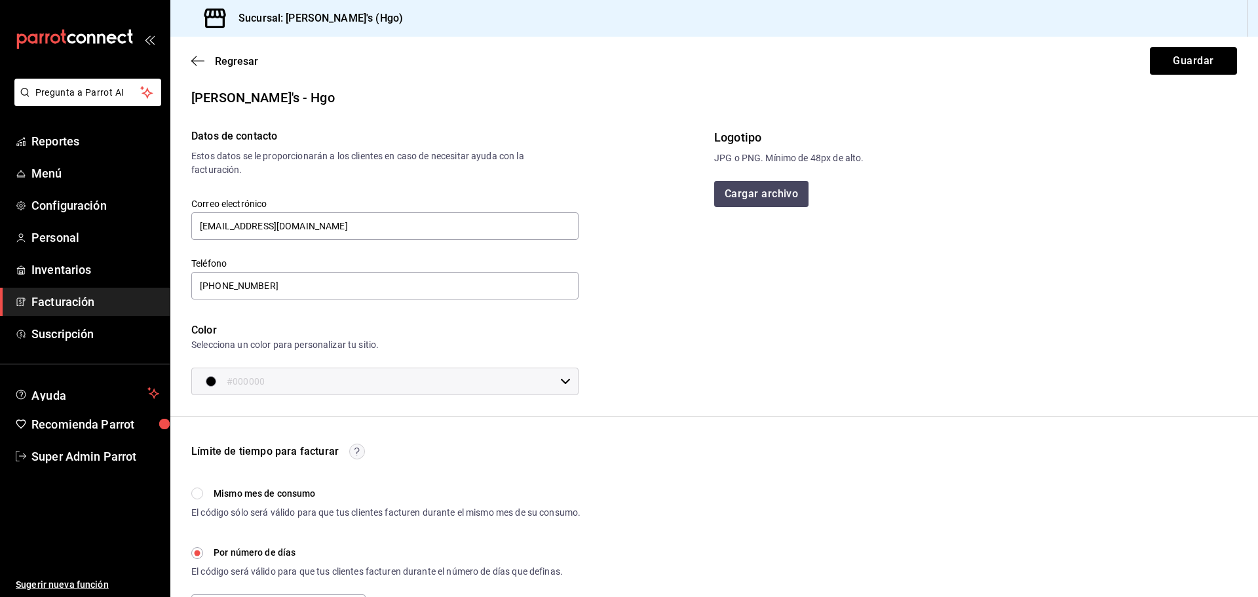
scroll to position [0, 0]
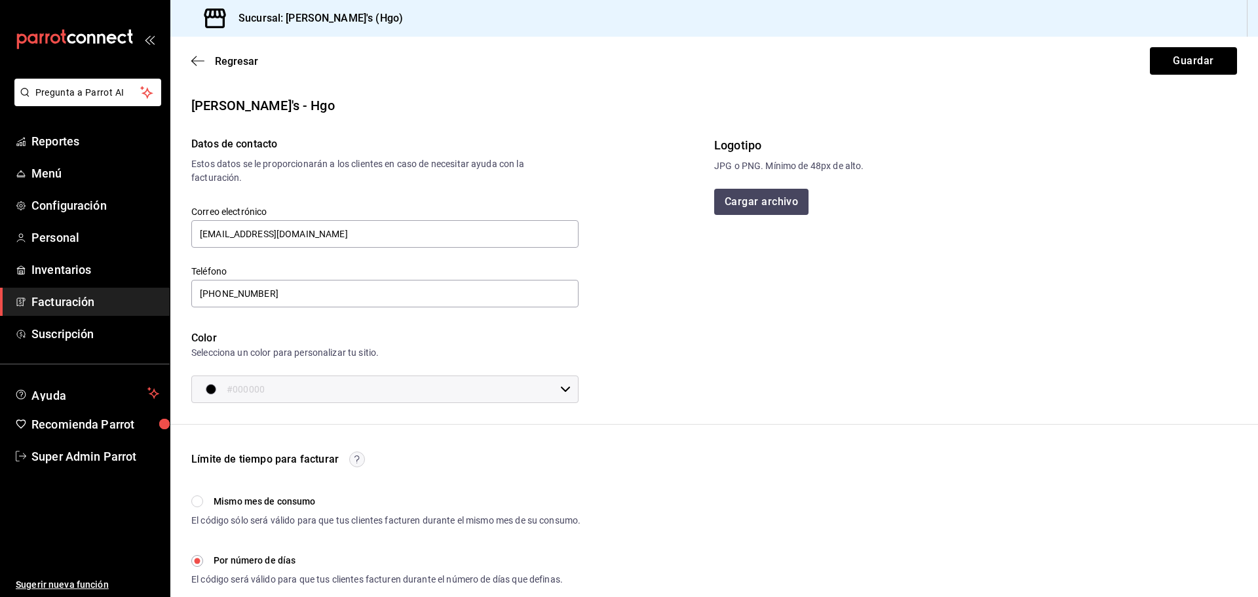
click at [197, 69] on div "Regresar Guardar" at bounding box center [713, 61] width 1087 height 48
click at [197, 62] on icon "button" at bounding box center [197, 61] width 13 height 12
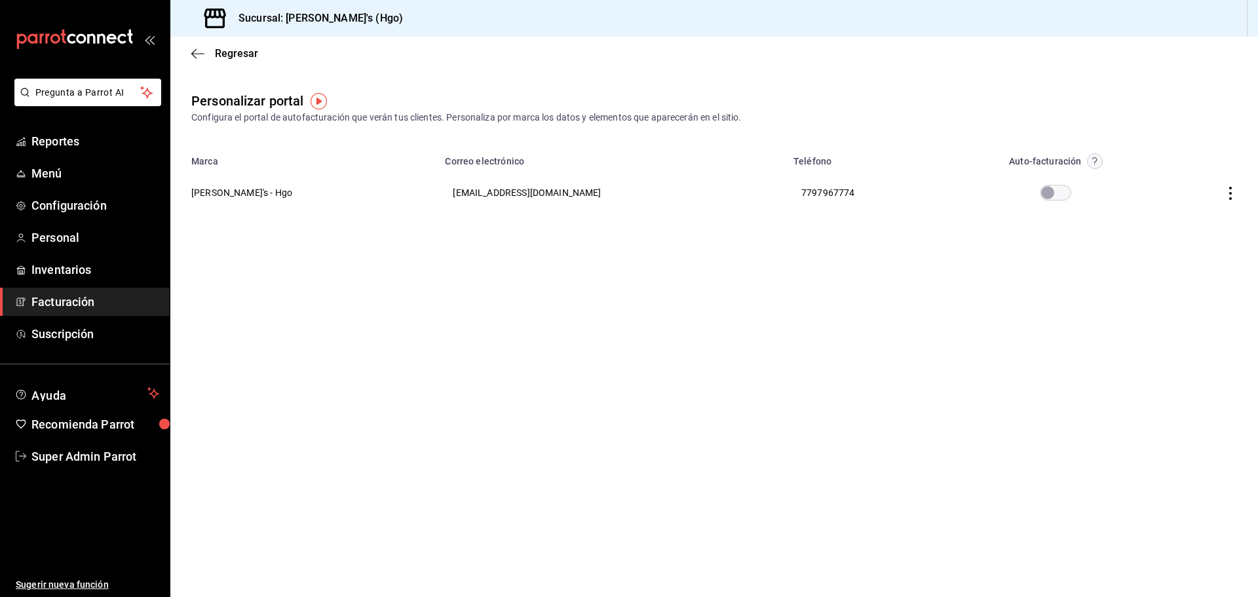
click at [211, 191] on th "Enrique's - Hgo" at bounding box center [303, 192] width 267 height 47
click at [1226, 194] on icon "button" at bounding box center [1230, 193] width 13 height 13
click at [1164, 181] on span "Editar" at bounding box center [1143, 176] width 45 height 12
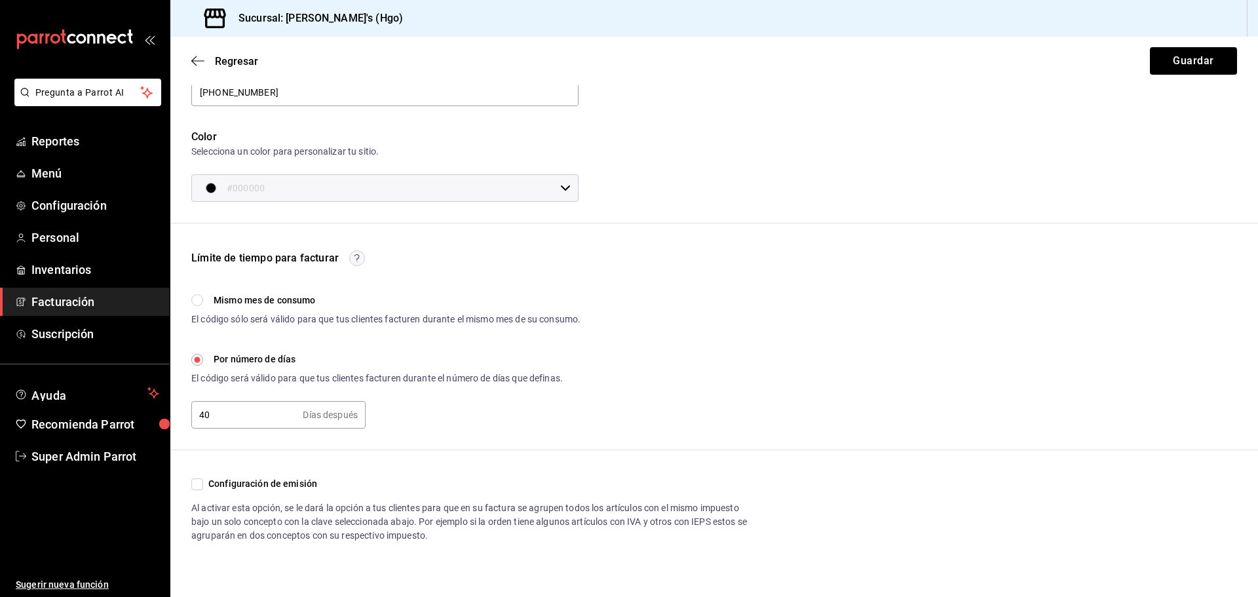
scroll to position [204, 0]
click at [266, 485] on span "Configuración de emisión" at bounding box center [260, 481] width 114 height 14
click at [203, 485] on input "Configuración de emisión" at bounding box center [197, 481] width 12 height 12
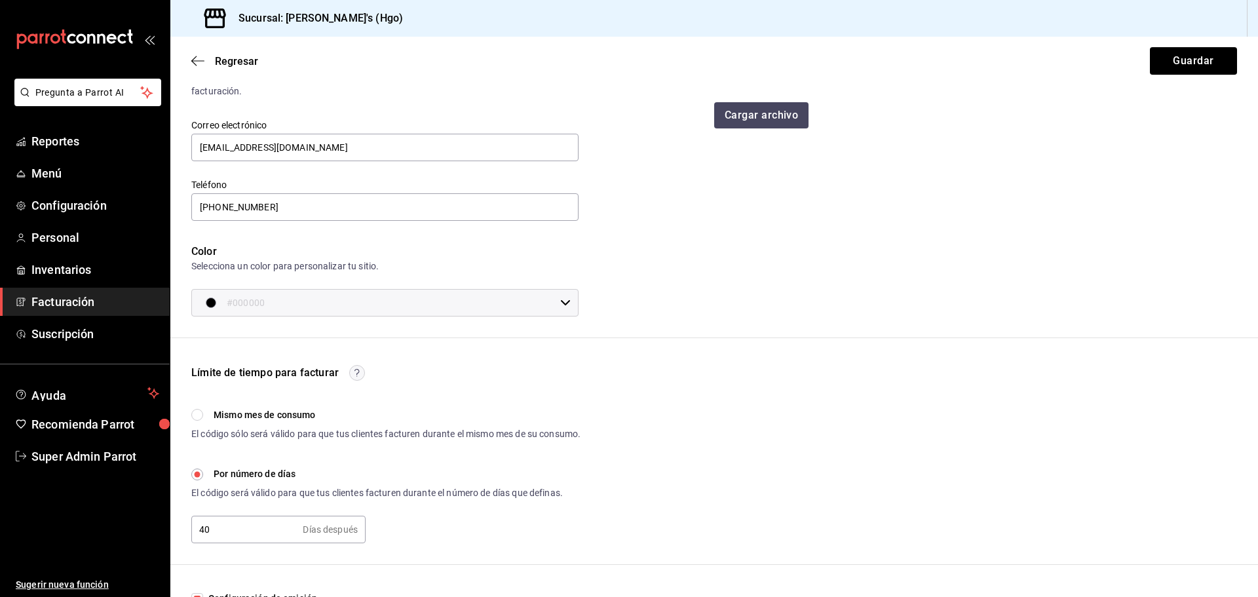
scroll to position [250, 0]
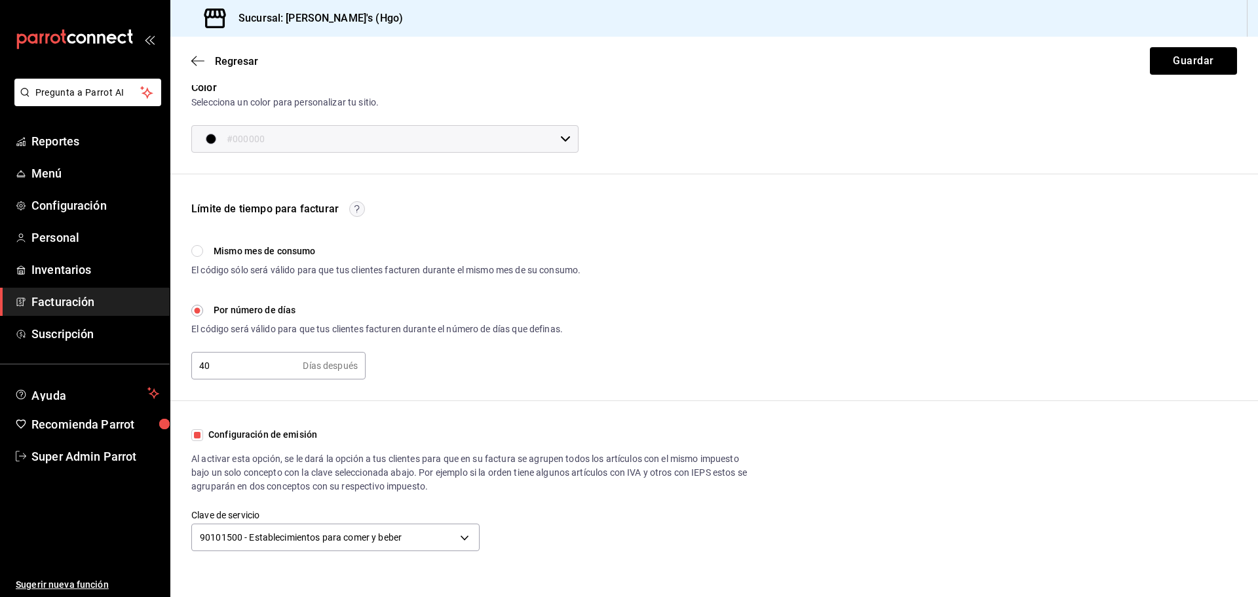
click at [247, 440] on span "Configuración de emisión" at bounding box center [260, 435] width 114 height 14
click at [203, 440] on input "Configuración de emisión" at bounding box center [197, 435] width 12 height 12
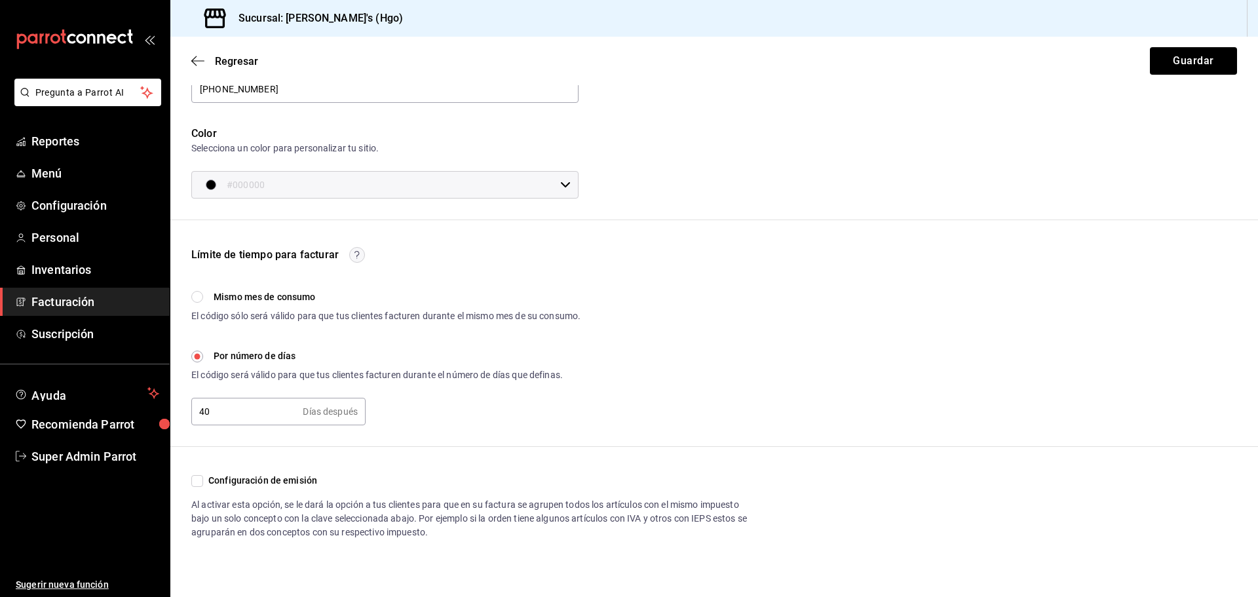
scroll to position [204, 0]
click at [242, 476] on span "Configuración de emisión" at bounding box center [260, 481] width 114 height 14
click at [203, 476] on input "Configuración de emisión" at bounding box center [197, 481] width 12 height 12
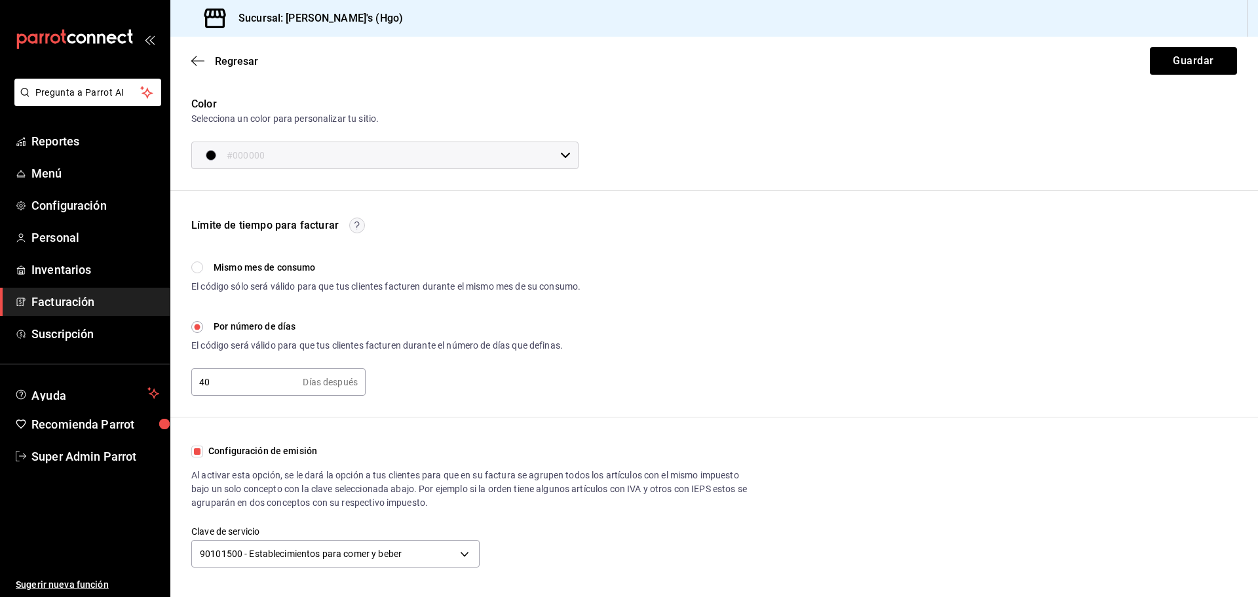
scroll to position [250, 0]
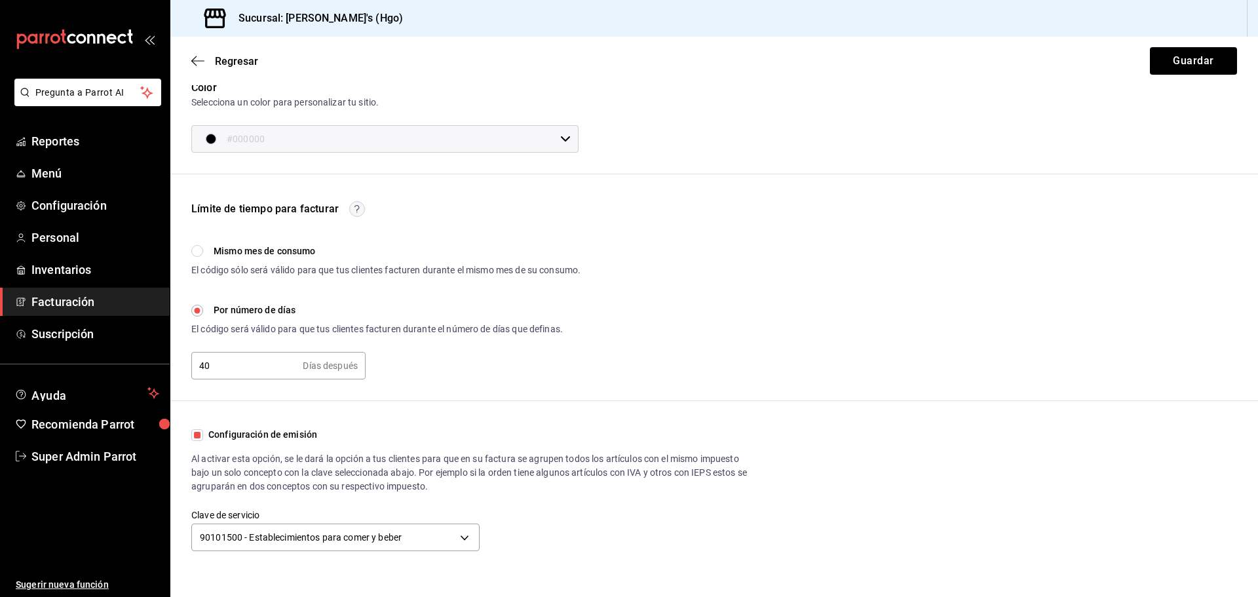
click at [307, 436] on span "Configuración de emisión" at bounding box center [260, 435] width 114 height 14
click at [203, 436] on input "Configuración de emisión" at bounding box center [197, 435] width 12 height 12
checkbox input "false"
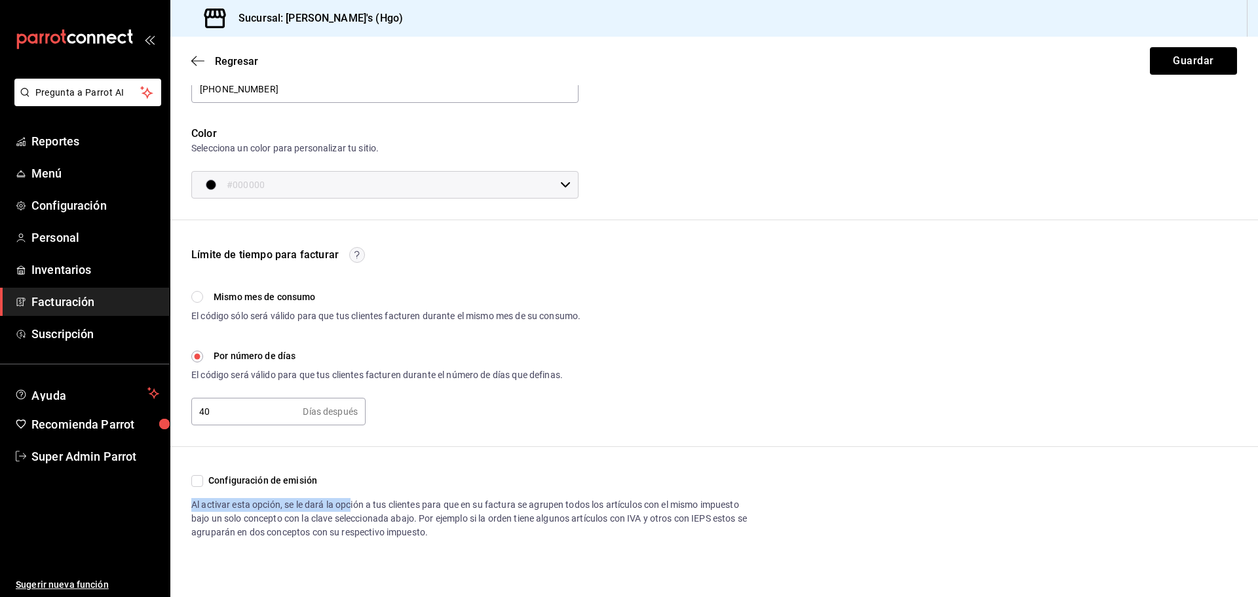
drag, startPoint x: 189, startPoint y: 503, endPoint x: 353, endPoint y: 505, distance: 164.4
click at [353, 505] on div "Configuración de emisión Al activar esta opción, se le dará la opción a tus cli…" at bounding box center [713, 506] width 1087 height 66
click at [378, 505] on div "Al activar esta opción, se le dará la opción a tus clientes para que en su fact…" at bounding box center [469, 518] width 557 height 41
click at [484, 504] on div "Al activar esta opción, se le dará la opción a tus clientes para que en su fact…" at bounding box center [469, 518] width 557 height 41
drag, startPoint x: 489, startPoint y: 503, endPoint x: 622, endPoint y: 504, distance: 133.6
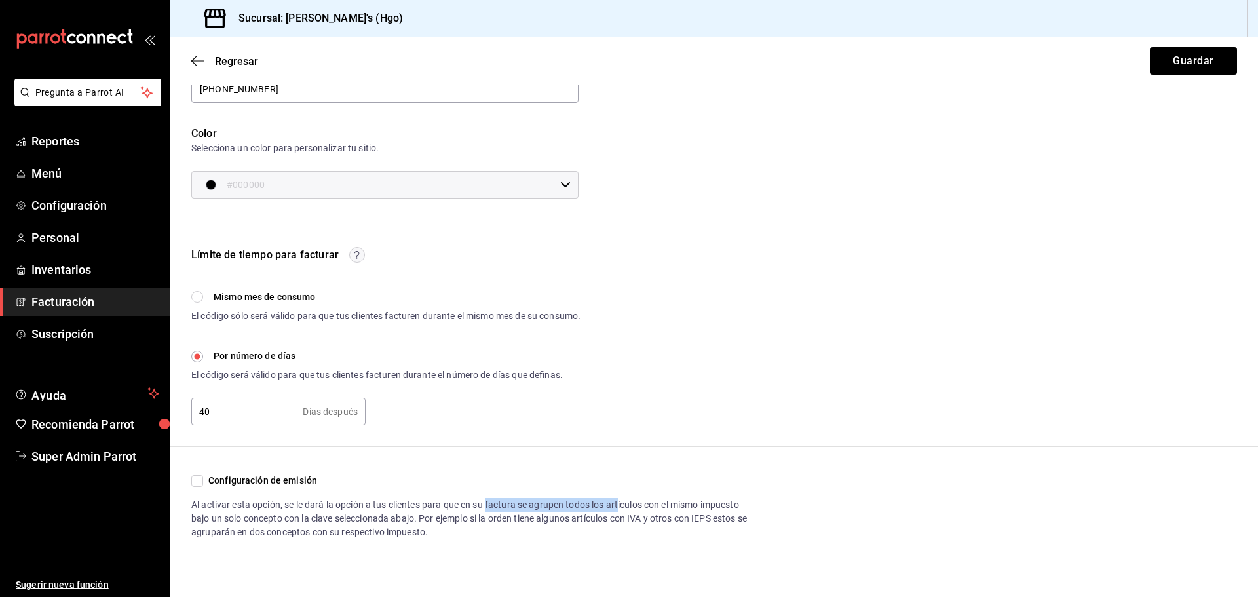
click at [622, 504] on div "Al activar esta opción, se le dará la opción a tus clientes para que en su fact…" at bounding box center [469, 518] width 557 height 41
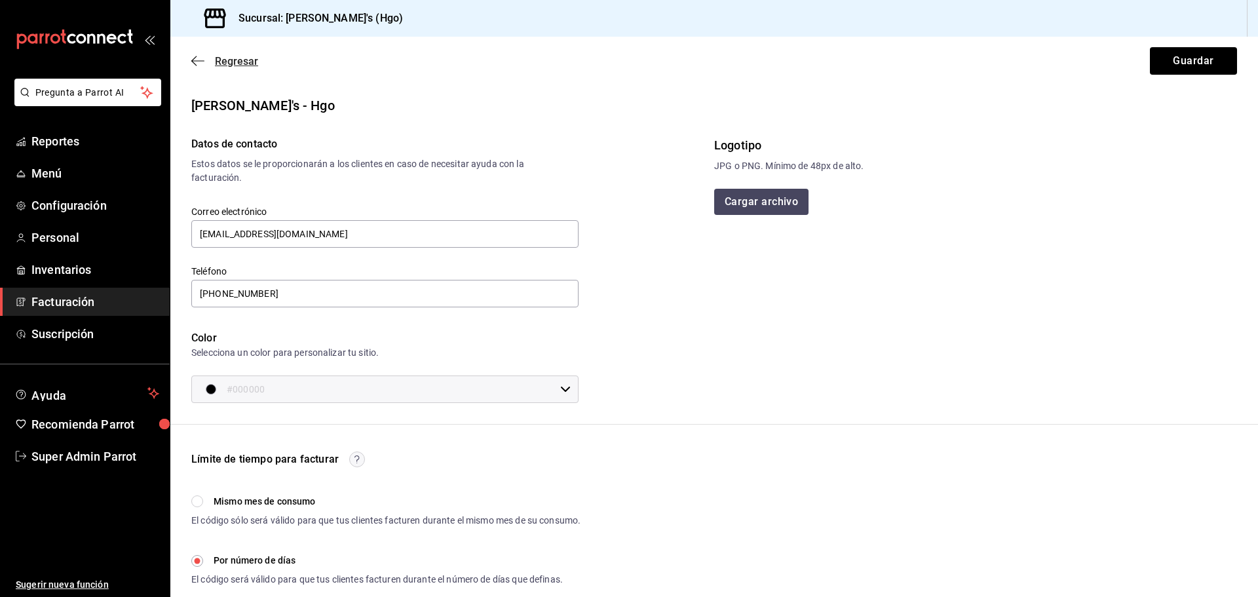
click at [200, 56] on icon "button" at bounding box center [197, 61] width 13 height 12
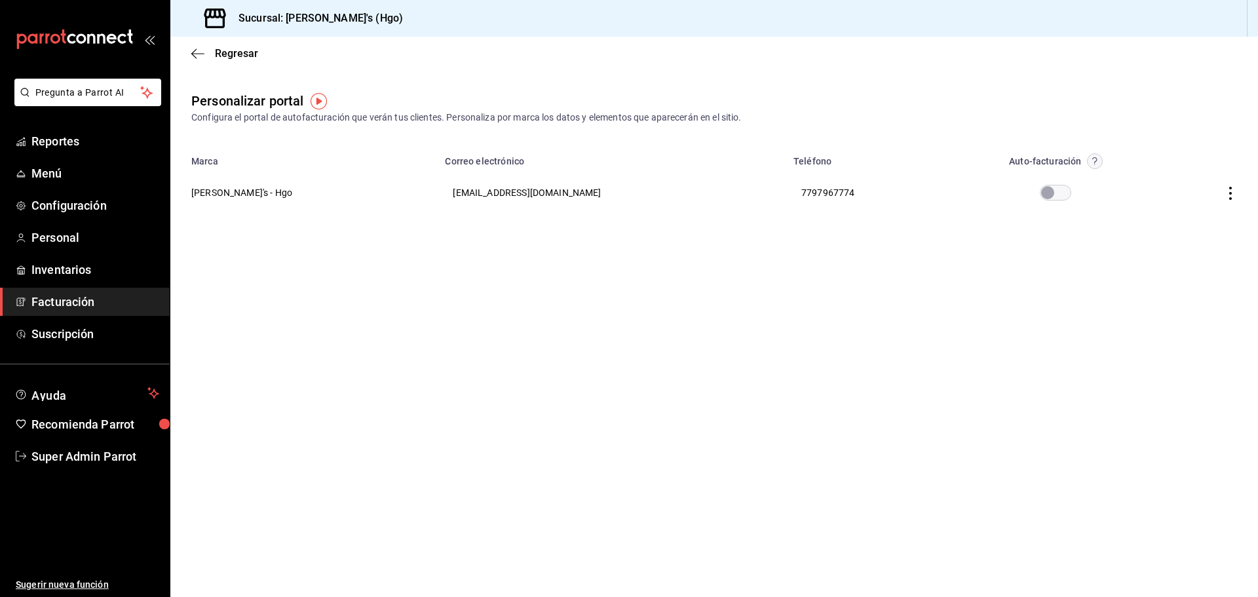
click at [235, 187] on th "Enrique's - Hgo" at bounding box center [303, 192] width 267 height 47
click at [1218, 193] on th at bounding box center [1209, 192] width 96 height 47
click at [1227, 193] on icon "button" at bounding box center [1230, 193] width 13 height 13
click at [1175, 179] on li "Editar" at bounding box center [1171, 176] width 131 height 33
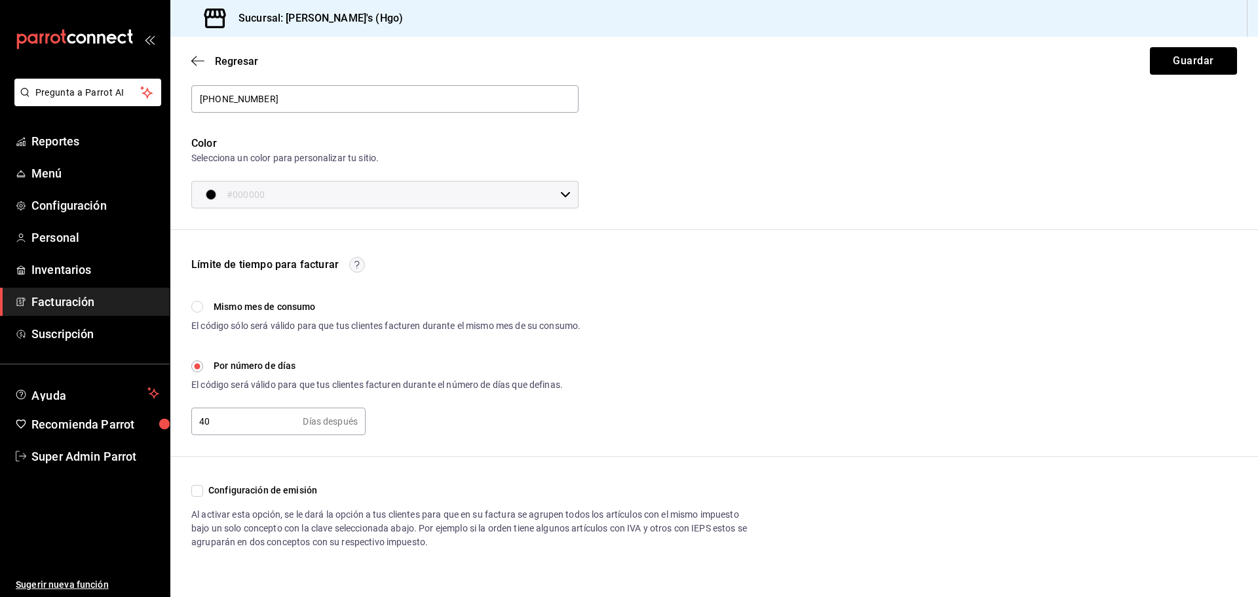
scroll to position [204, 0]
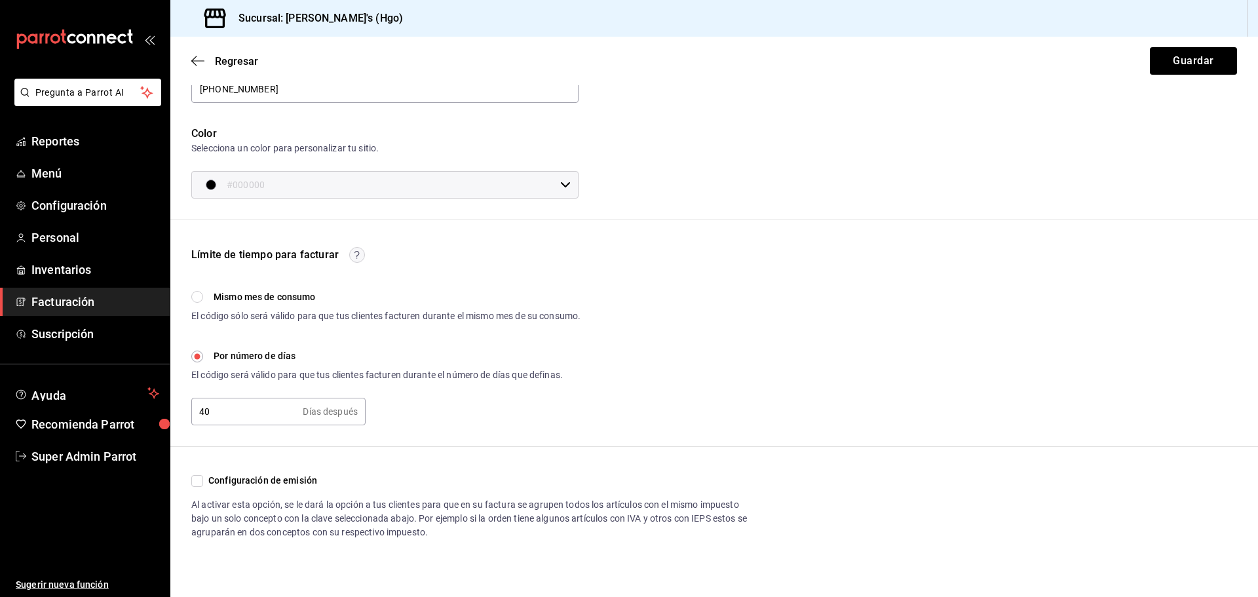
click at [204, 481] on span "Configuración de emisión" at bounding box center [260, 481] width 114 height 14
click at [203, 481] on input "Configuración de emisión" at bounding box center [197, 481] width 12 height 12
checkbox input "true"
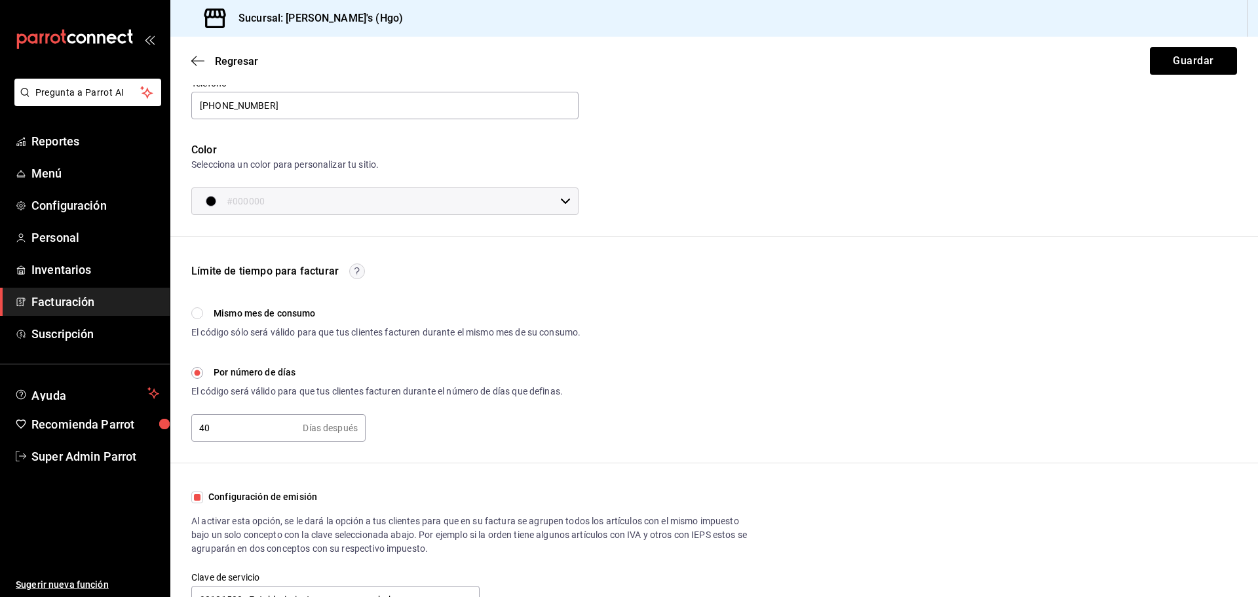
scroll to position [250, 0]
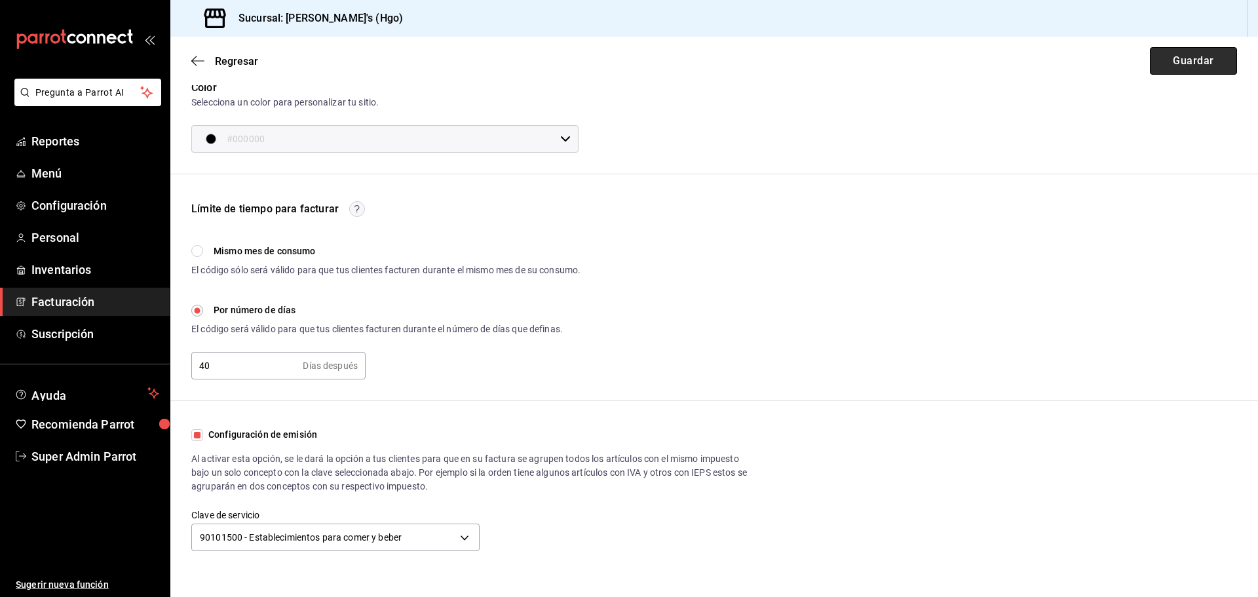
click at [1175, 64] on button "Guardar" at bounding box center [1193, 61] width 87 height 28
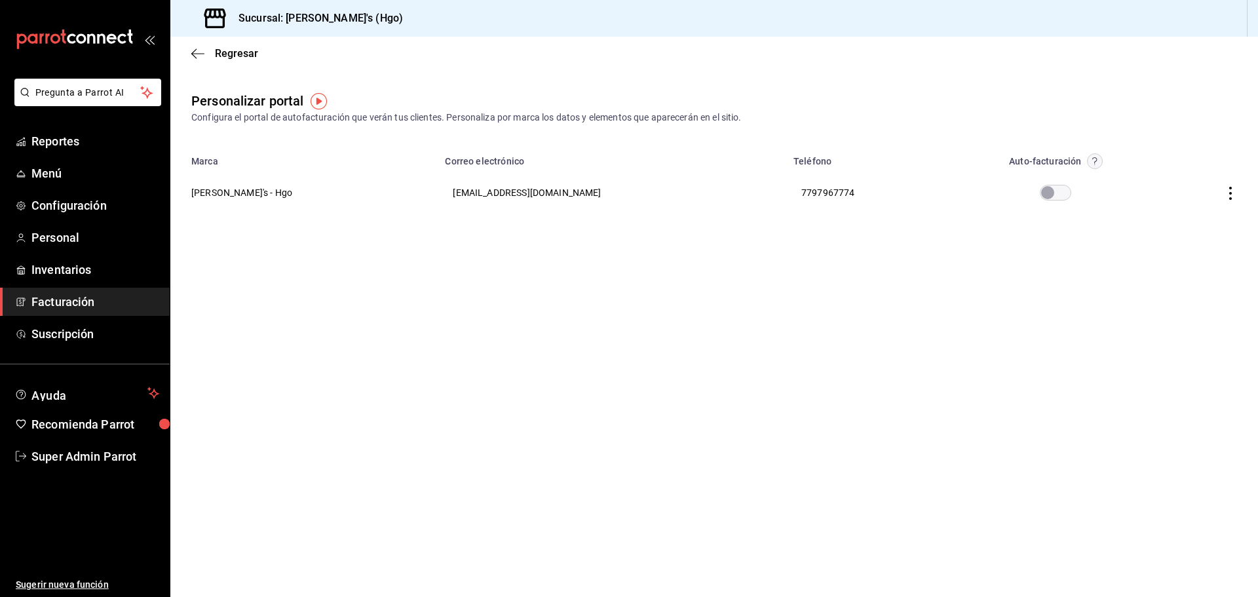
click at [1088, 159] on circle "button" at bounding box center [1094, 161] width 15 height 15
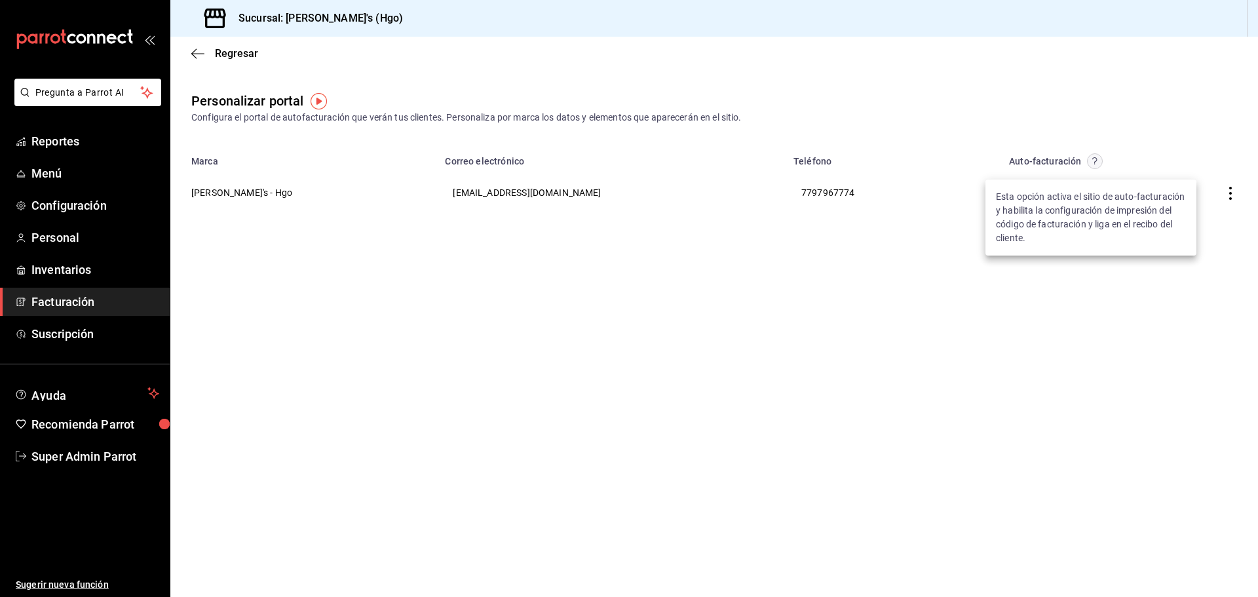
click at [1085, 141] on div at bounding box center [629, 298] width 1258 height 597
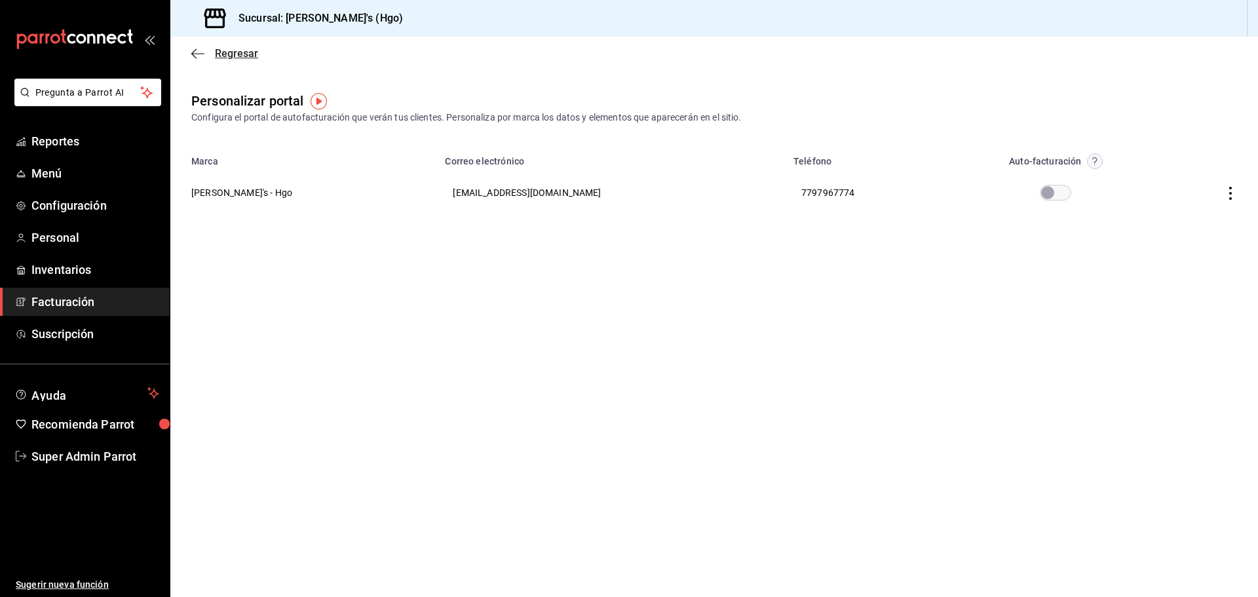
click at [206, 53] on span "Regresar" at bounding box center [224, 53] width 67 height 12
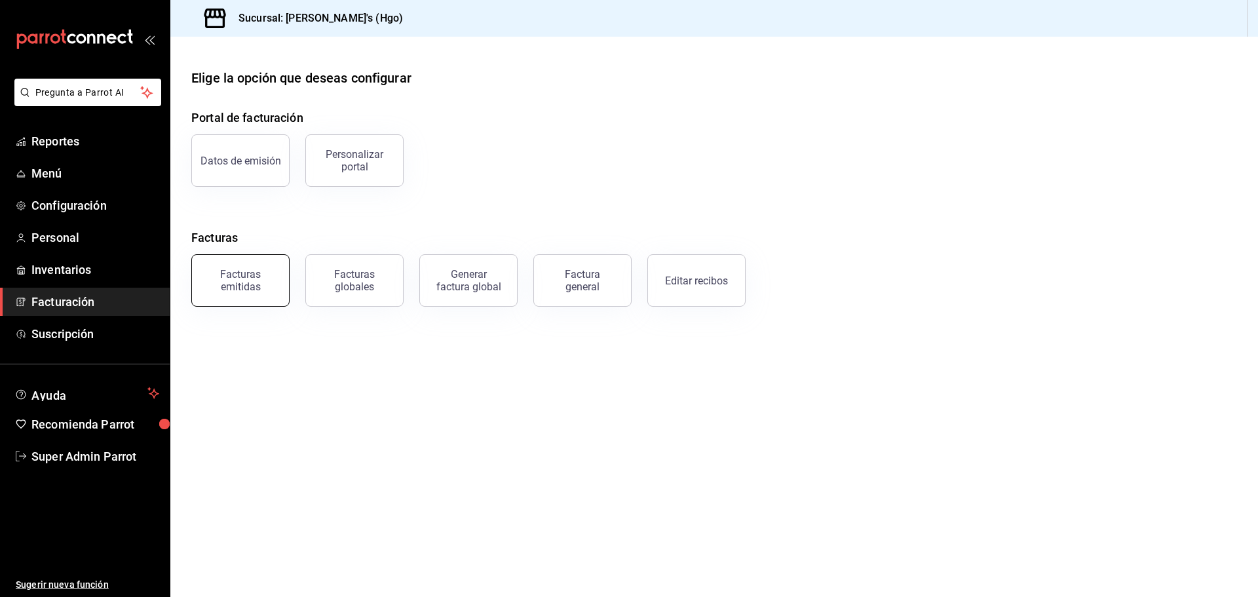
click at [251, 262] on button "Facturas emitidas" at bounding box center [240, 280] width 98 height 52
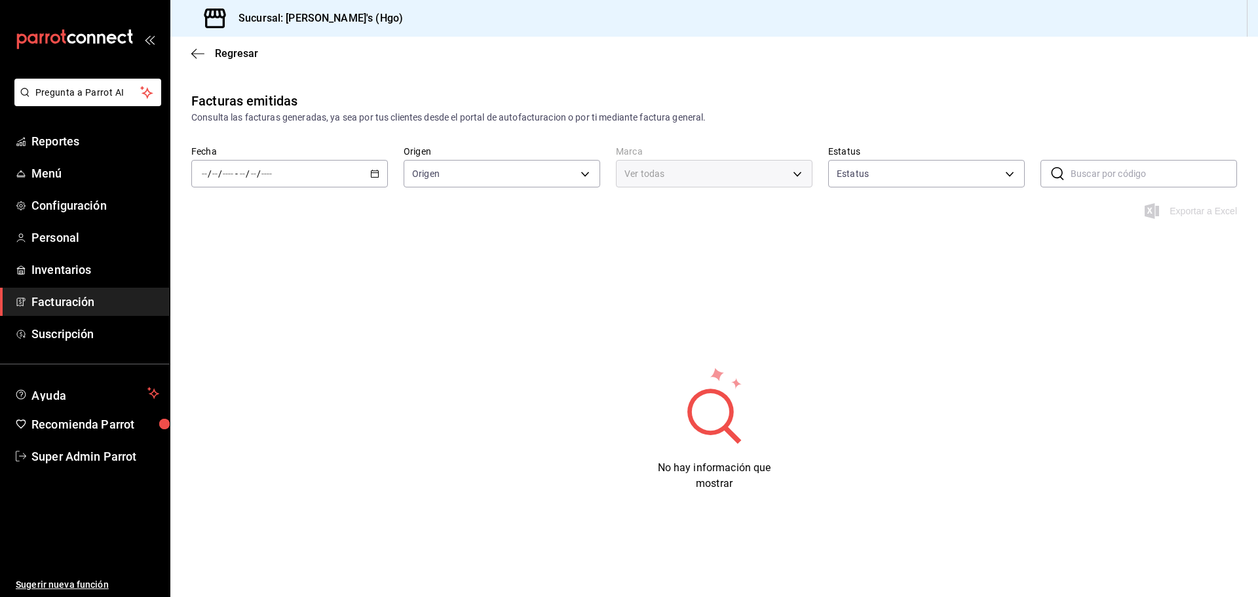
type input "ORDER_INVOICE,GENERAL_INVOICE"
type input "ACTIVE,PENDING_CANCELLATION,CANCELLED,PRE_CANCELLED"
type input "a4f139c2-eac0-4c86-bd9b-b12069b5a2fd"
click at [368, 182] on div "/ / - / /" at bounding box center [289, 174] width 197 height 28
click at [296, 216] on span "Hoy" at bounding box center [253, 213] width 102 height 14
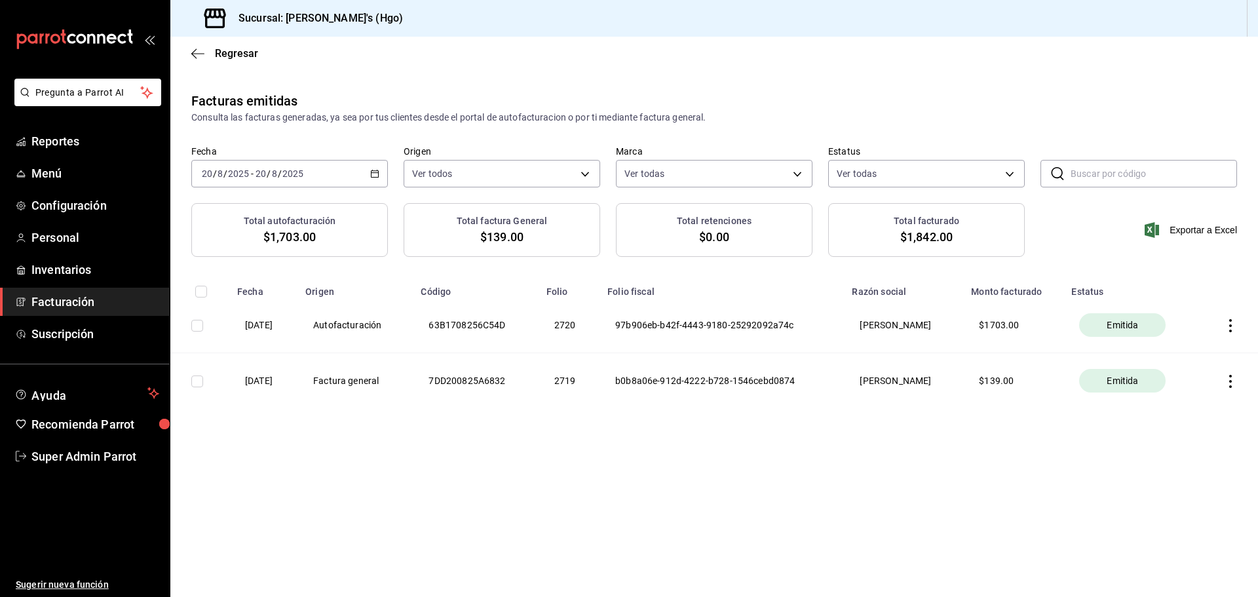
click at [1224, 324] on icon "button" at bounding box center [1230, 325] width 13 height 13
click at [1169, 297] on div "Descargar PDF" at bounding box center [1188, 293] width 63 height 10
click at [1222, 322] on th at bounding box center [1229, 325] width 58 height 56
click at [687, 498] on main "Regresar Facturas emitidas Consulta las facturas generadas, ya sea por tus clie…" at bounding box center [713, 317] width 1087 height 560
click at [1222, 320] on th at bounding box center [1229, 325] width 58 height 56
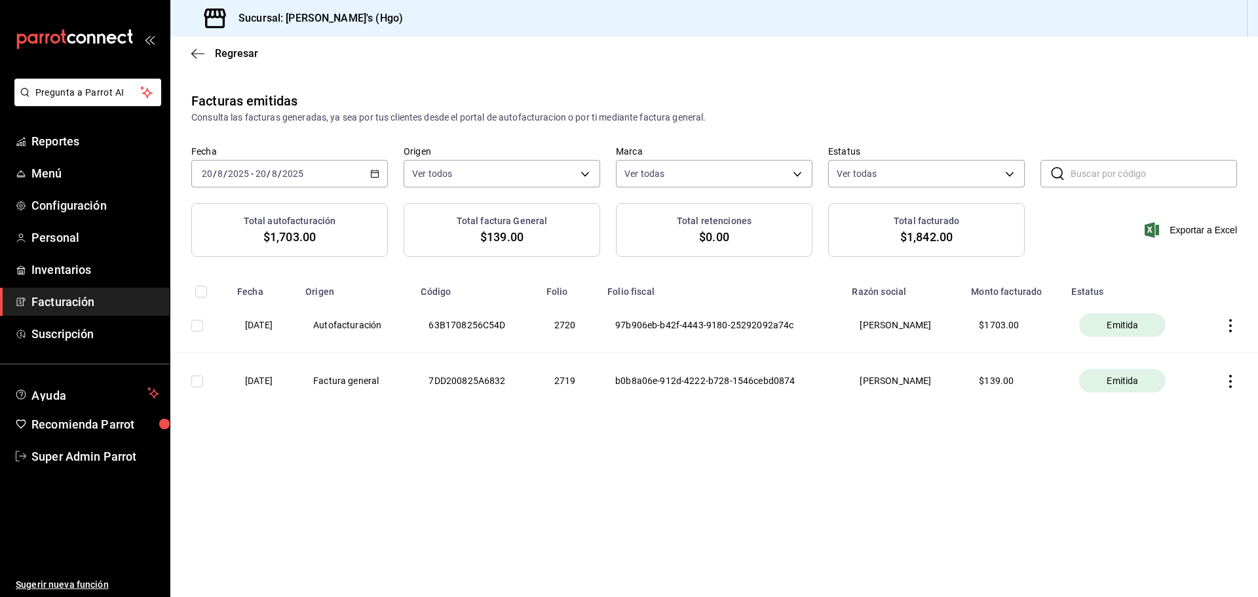
click at [1230, 322] on icon "button" at bounding box center [1230, 325] width 13 height 13
click at [1164, 293] on div "Descargar PDF" at bounding box center [1188, 293] width 63 height 10
click at [1238, 321] on th at bounding box center [1229, 325] width 58 height 56
click at [1230, 324] on icon "button" at bounding box center [1230, 325] width 3 height 13
click at [1175, 354] on div "Cancelar factura" at bounding box center [1170, 358] width 67 height 10
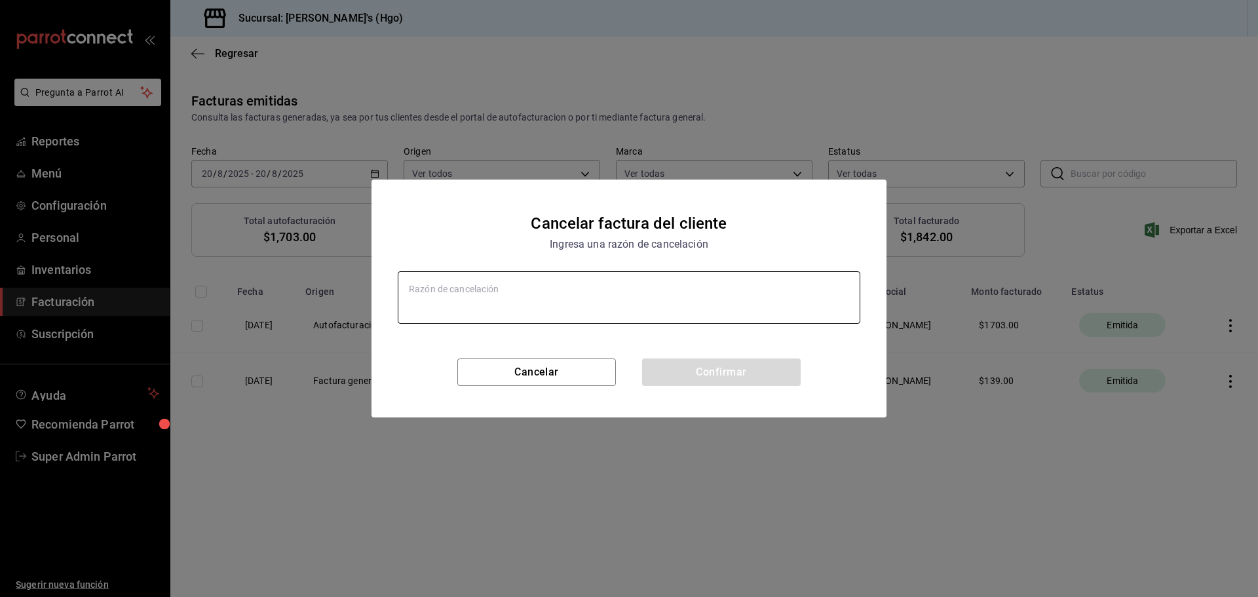
type textarea "x"
click at [432, 291] on textarea at bounding box center [629, 297] width 462 height 52
click at [514, 291] on textarea at bounding box center [629, 297] width 462 height 52
click at [485, 288] on textarea at bounding box center [629, 297] width 462 height 52
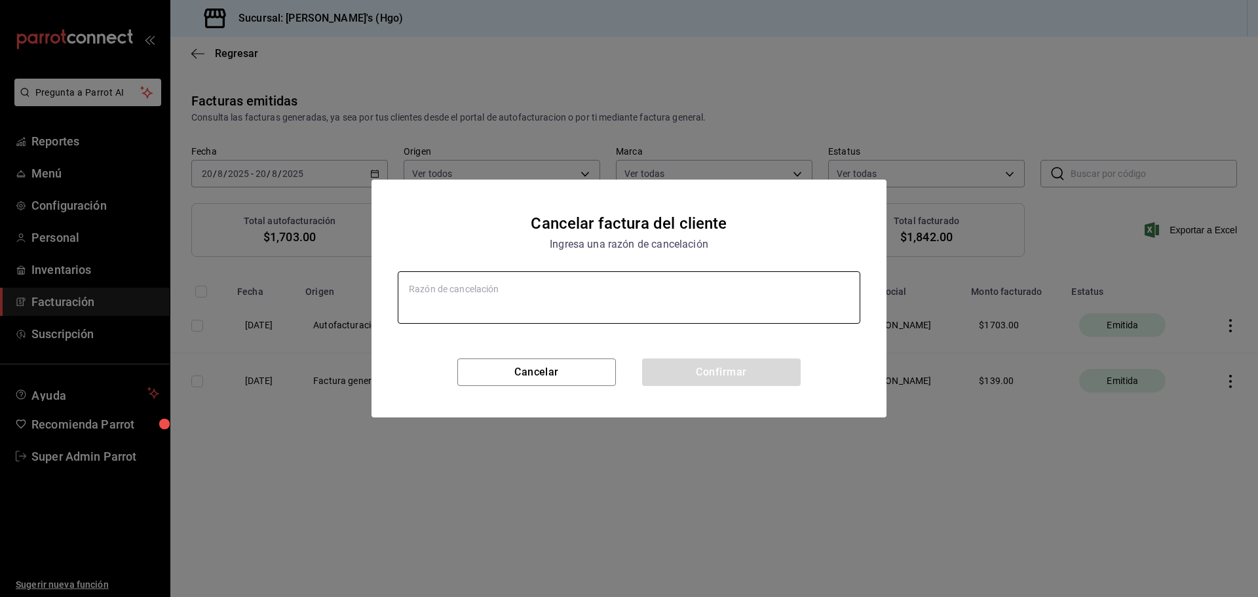
click at [485, 288] on textarea at bounding box center [629, 297] width 462 height 52
type textarea "d"
type textarea "x"
type textarea "ddh"
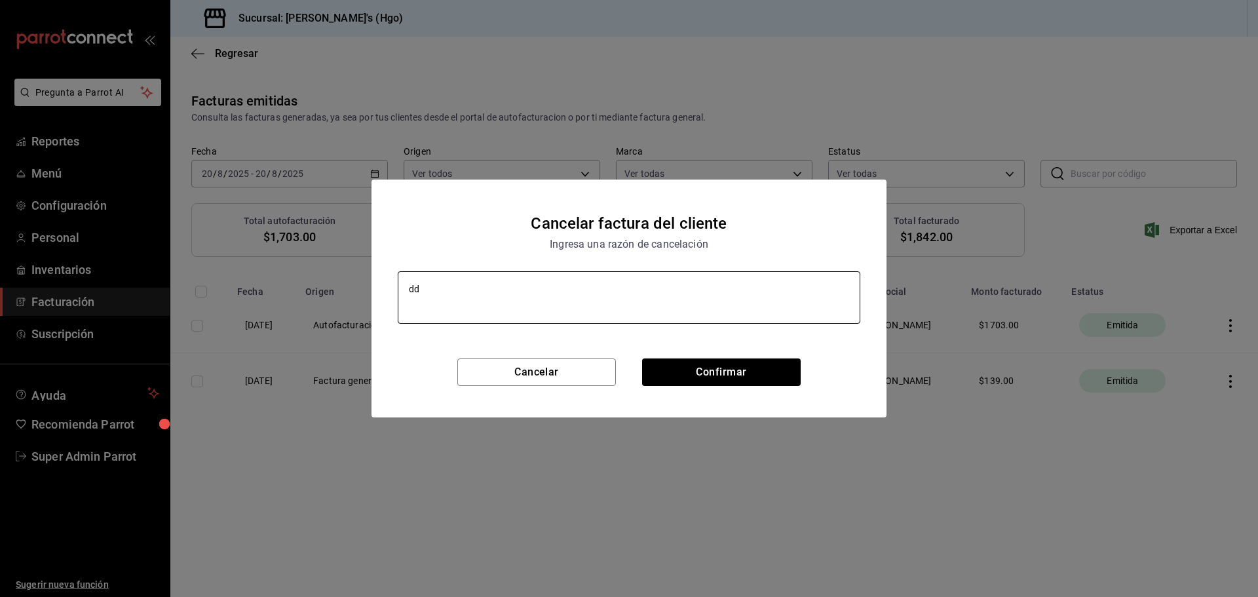
type textarea "x"
type textarea "ddhj"
type textarea "x"
type textarea "ddhjs"
type textarea "x"
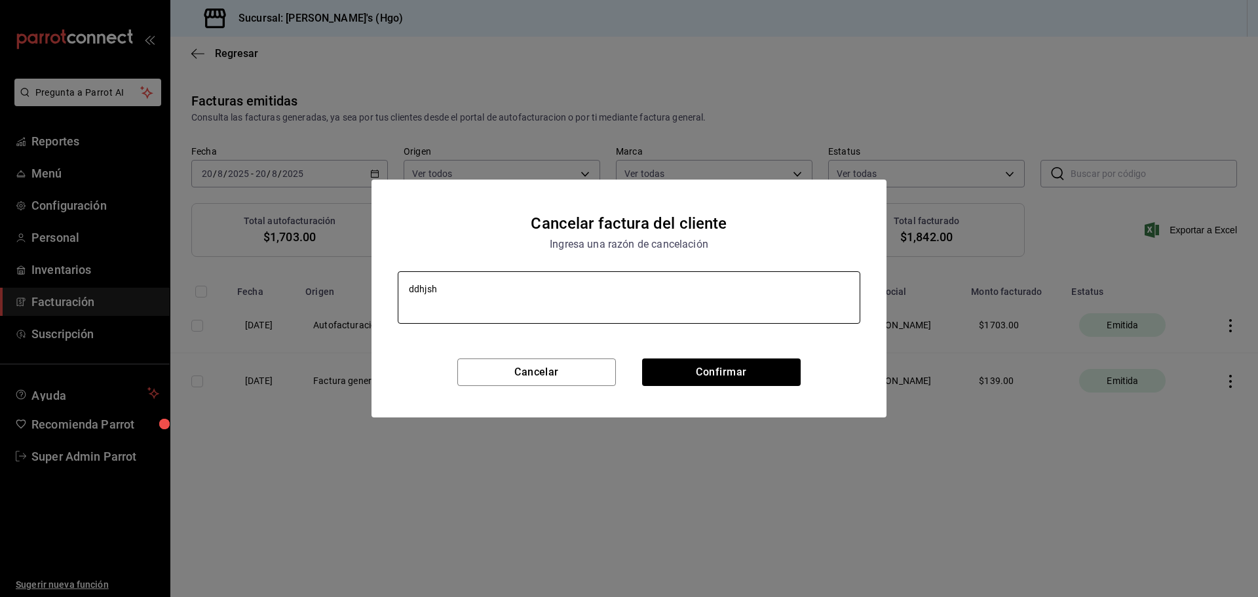
type textarea "ddhjshd"
type textarea "x"
type textarea "ddhjshds"
type textarea "x"
type textarea "ddhjshdsj"
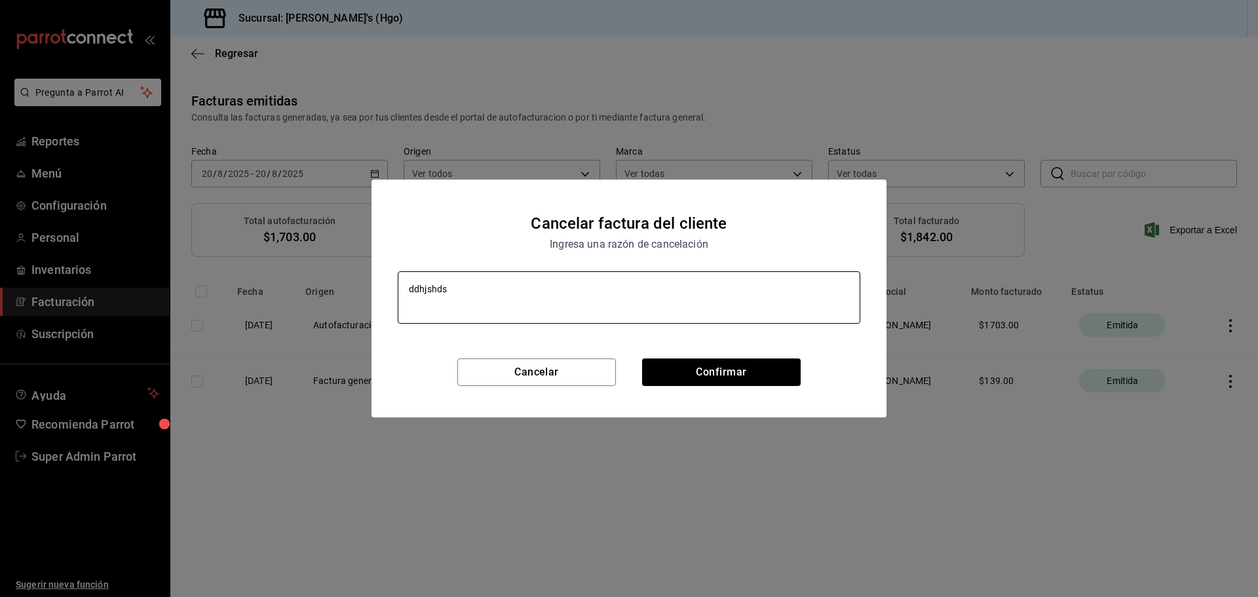
type textarea "x"
type textarea "ddhjshdsjh"
type textarea "x"
type textarea "ddhjshdsjhj"
type textarea "x"
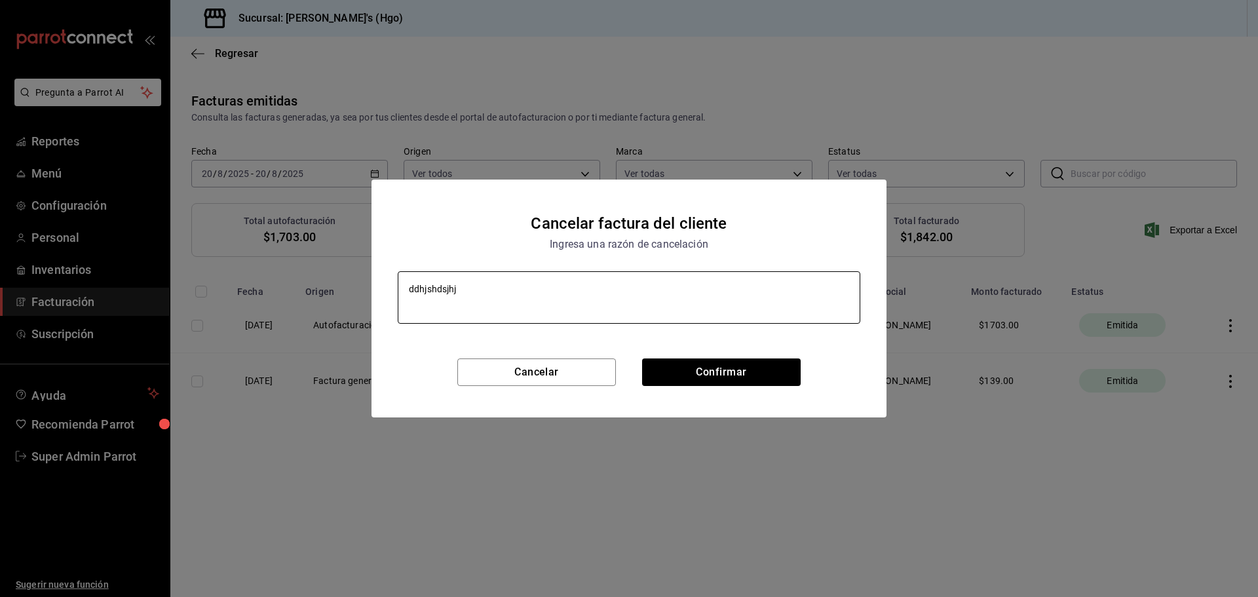
type textarea "ddhjshdsjhjd"
type textarea "x"
type textarea "ddhjshdsjhj"
type textarea "x"
type textarea "ddhjshdsjh"
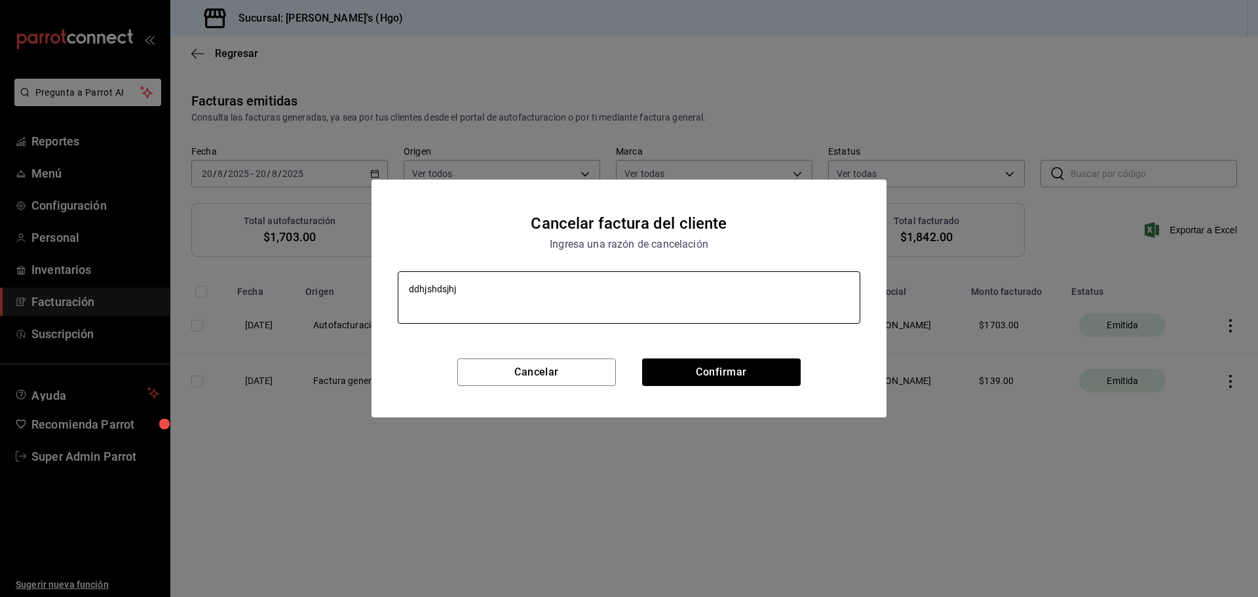
type textarea "x"
type textarea "ddhjshdsj"
type textarea "x"
type textarea "ddhjshds"
type textarea "x"
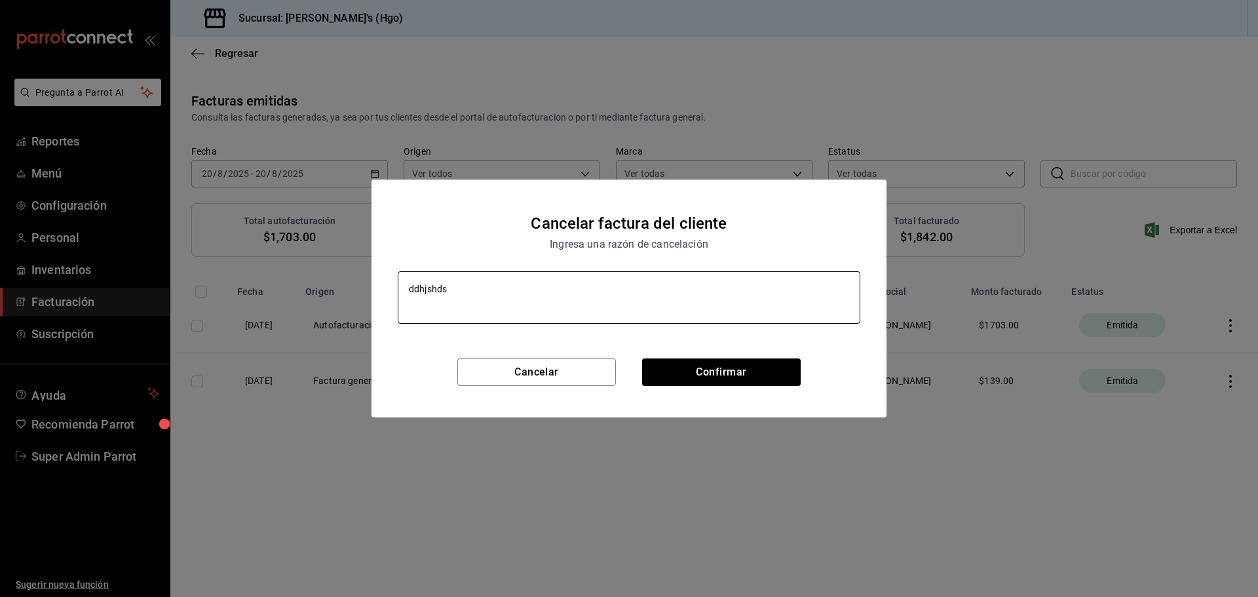
type textarea "ddhjshd"
type textarea "x"
type textarea "ddhjsh"
type textarea "x"
type textarea "ddhjs"
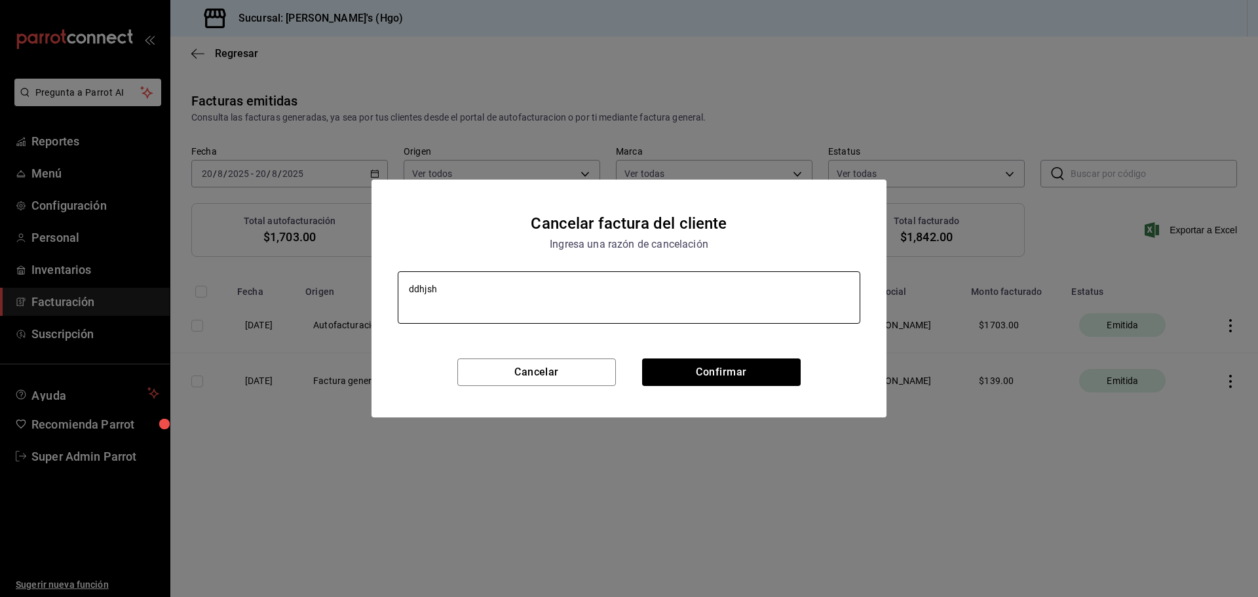
type textarea "x"
type textarea "ddhj"
type textarea "x"
type textarea "ddh"
type textarea "x"
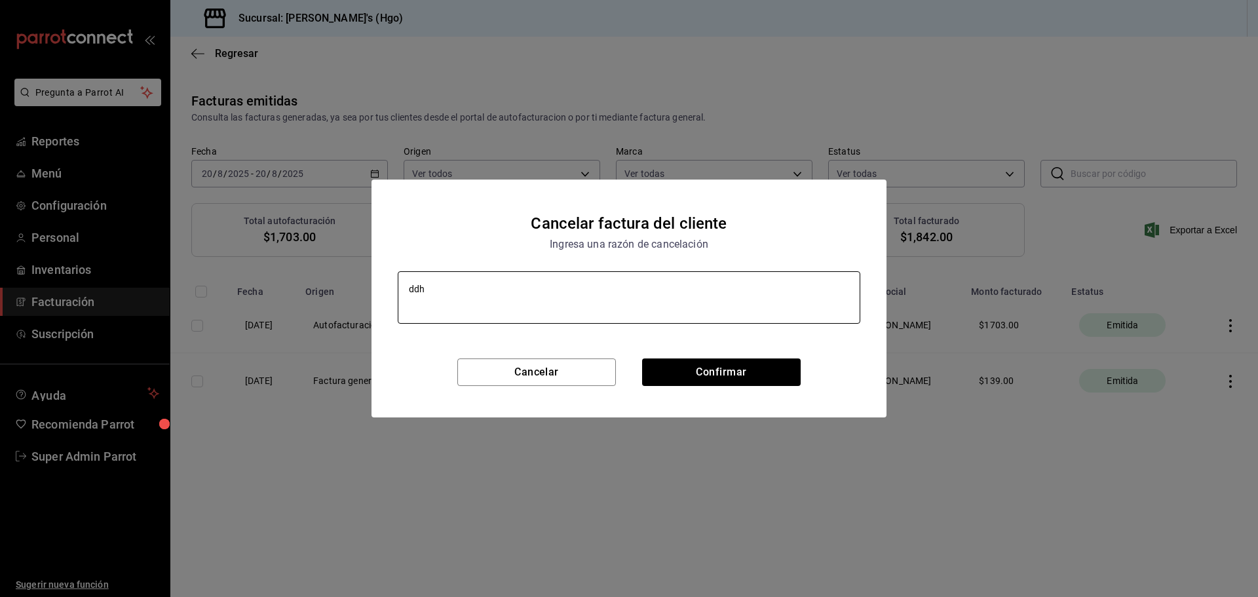
type textarea "dd"
type textarea "x"
type textarea "d"
type textarea "x"
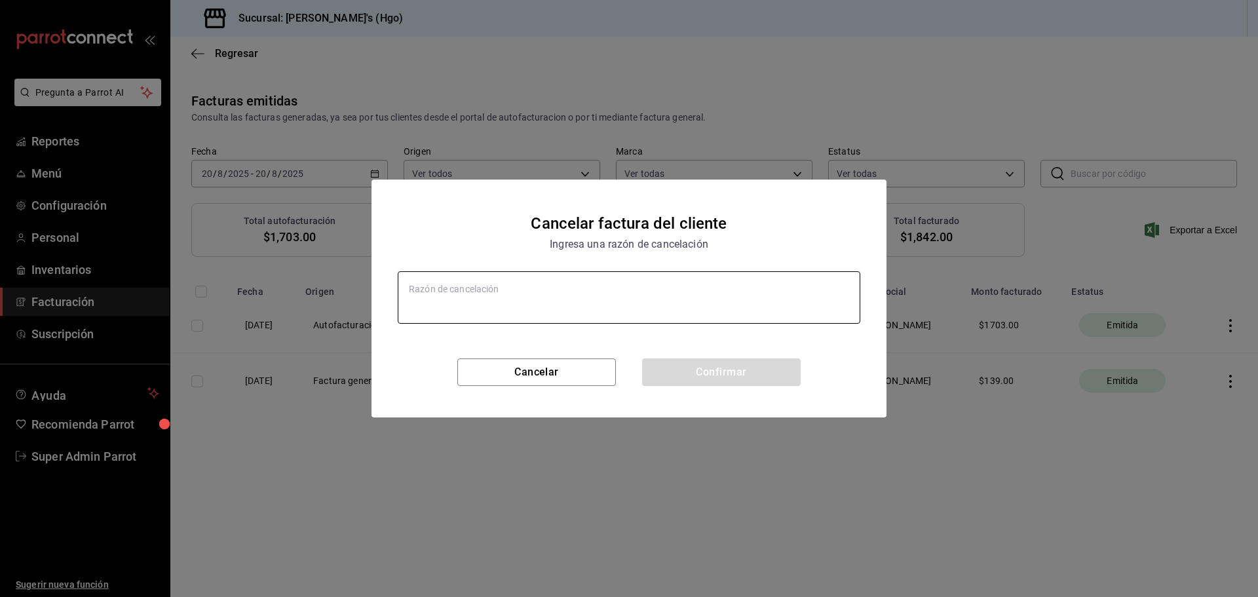
type textarea "R"
type textarea "x"
type textarea "R"
type textarea "x"
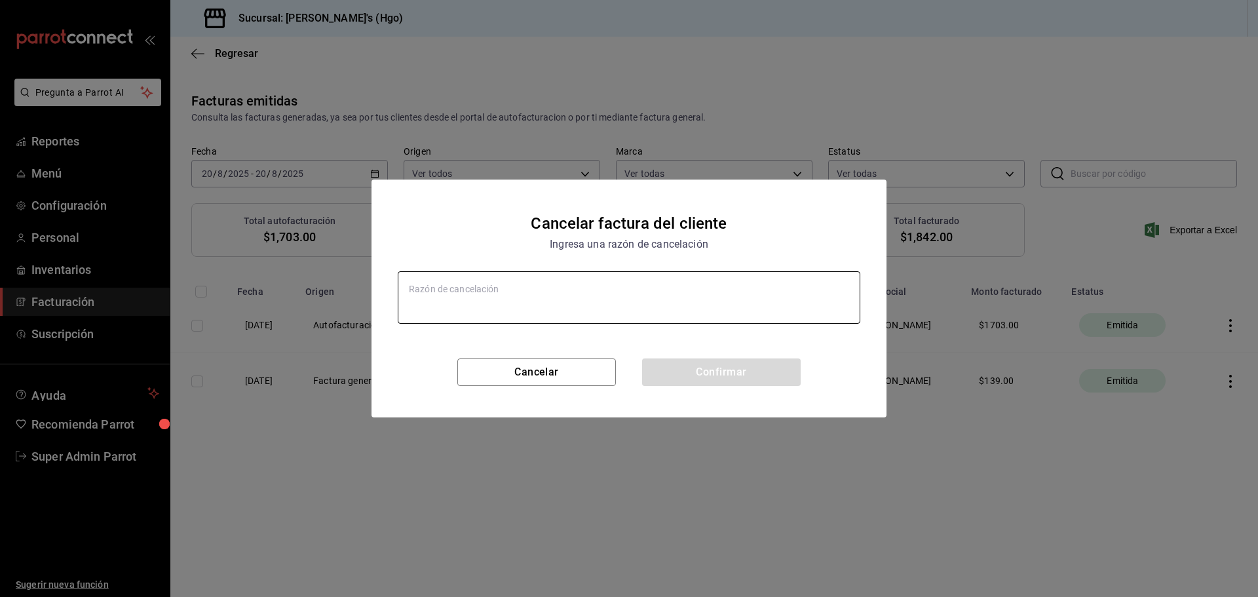
type textarea "x"
click at [468, 299] on textarea at bounding box center [629, 297] width 462 height 52
type textarea "e"
type textarea "x"
type textarea "eR"
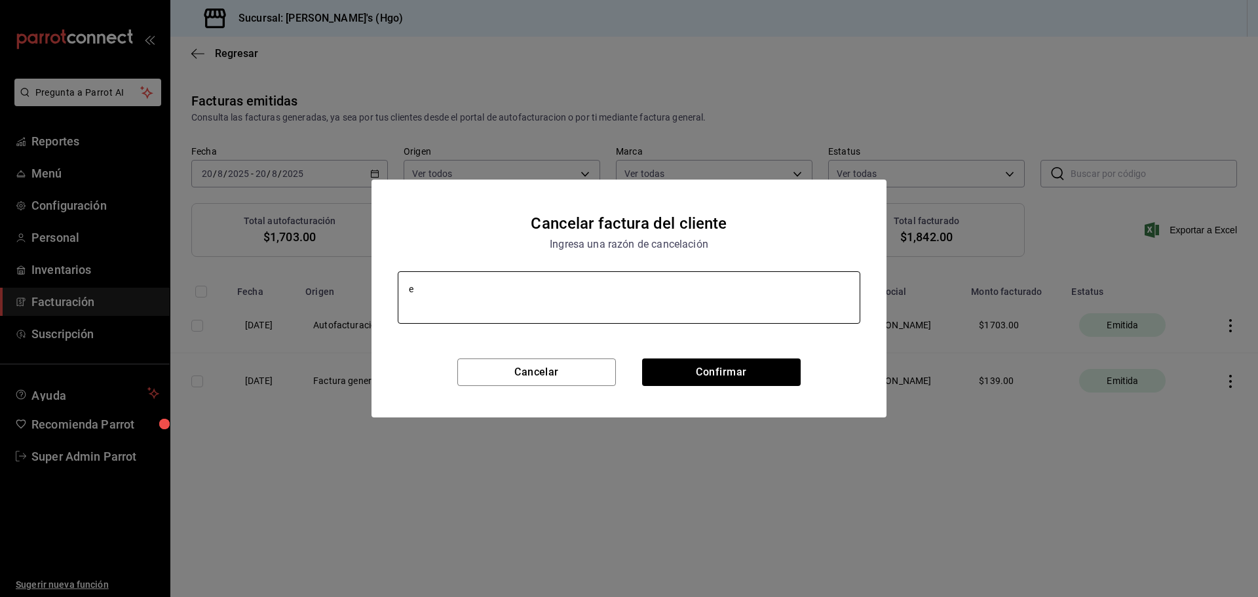
type textarea "x"
type textarea "eRR"
type textarea "x"
type textarea "eRRO"
type textarea "x"
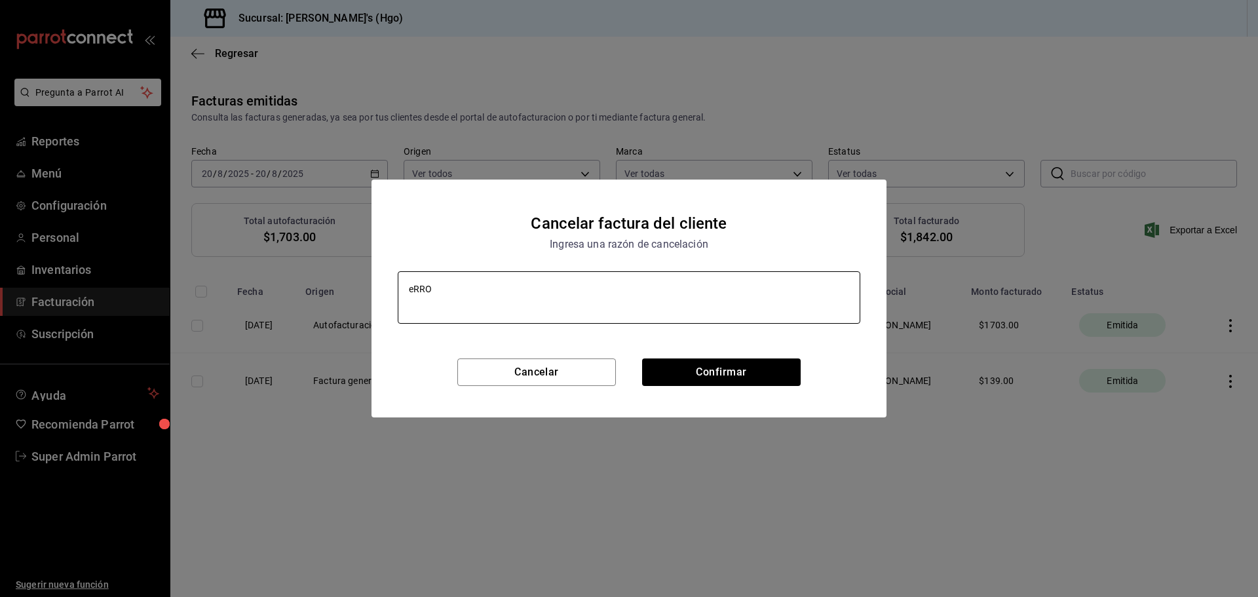
type textarea "eRROR"
type textarea "x"
type textarea "eRROR"
type textarea "x"
type textarea "eRROR D"
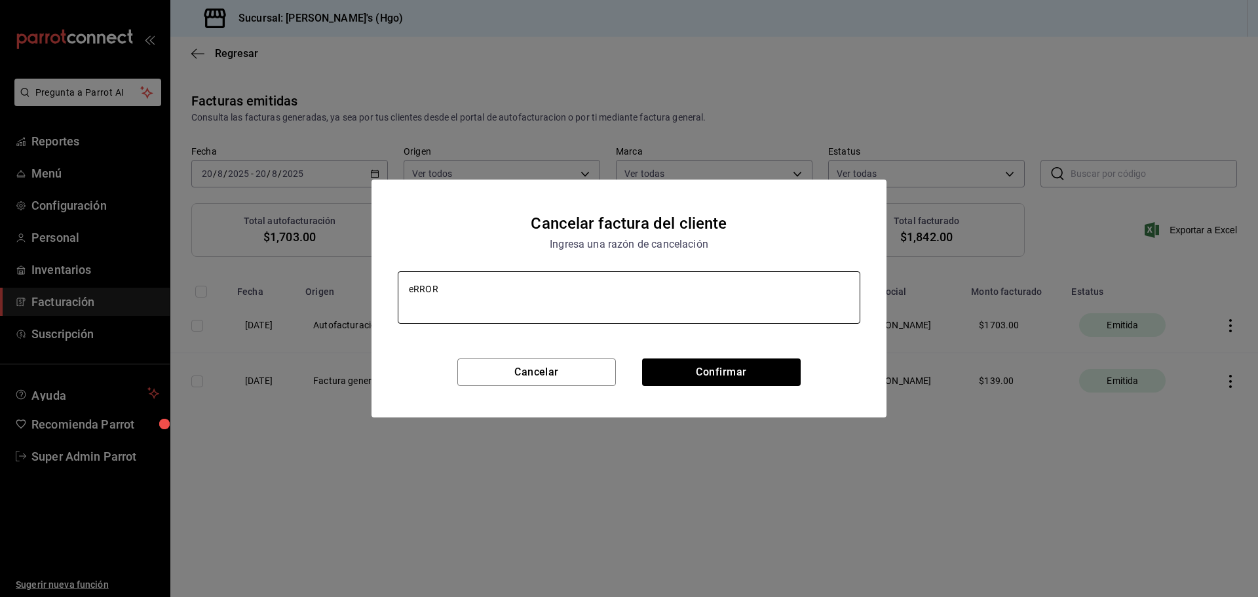
type textarea "x"
type textarea "eRROR"
type textarea "x"
type textarea "eRROR"
type textarea "x"
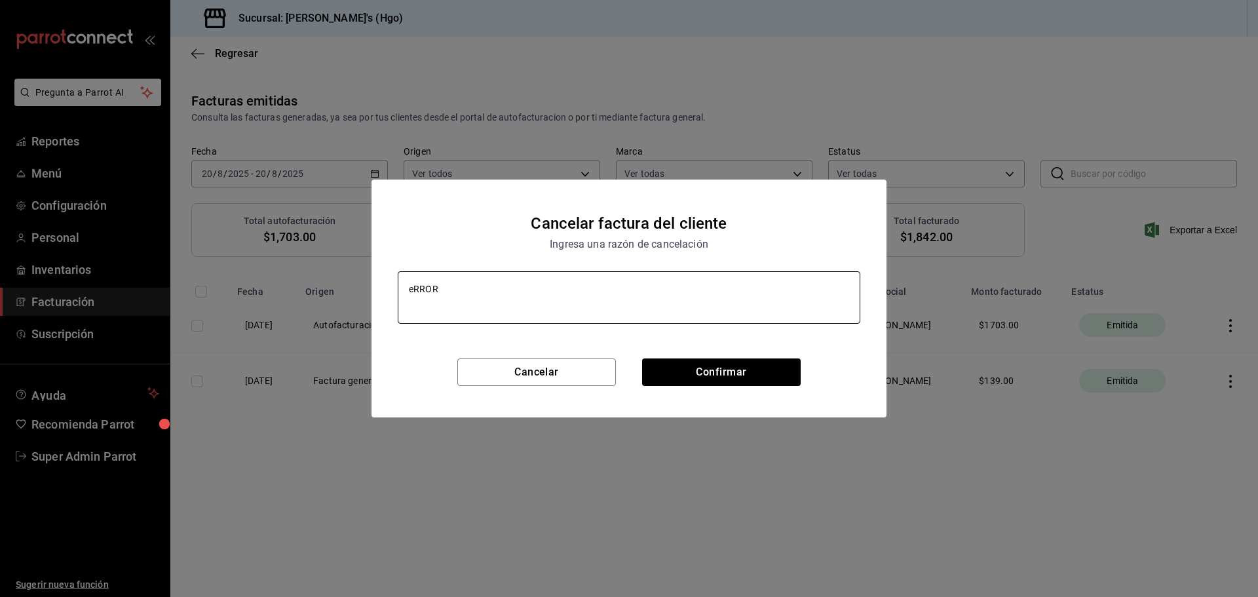
type textarea "eRRO"
type textarea "x"
type textarea "eRR"
type textarea "x"
type textarea "eR"
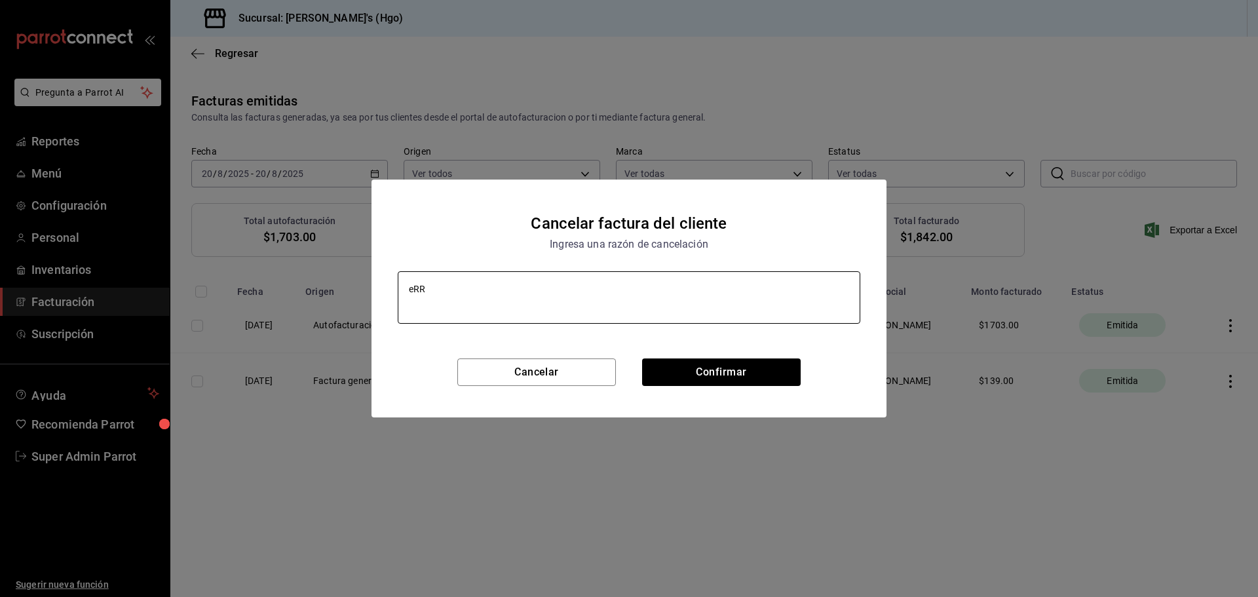
type textarea "x"
type textarea "e"
type textarea "x"
type textarea "E"
type textarea "x"
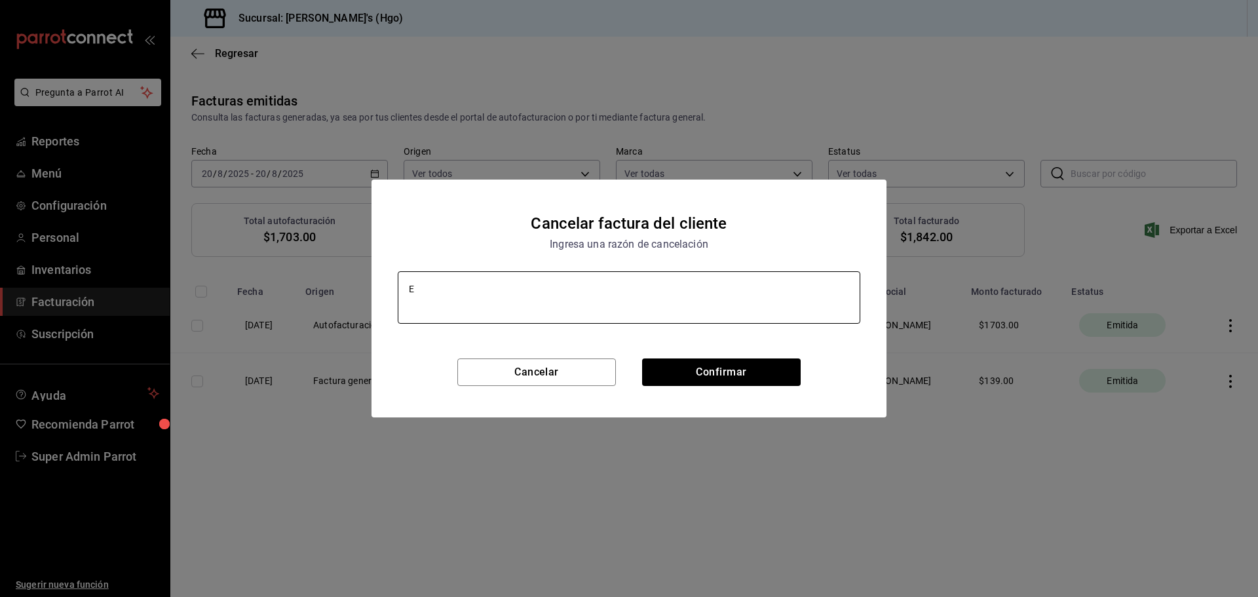
type textarea "EA"
type textarea "x"
type textarea "E"
type textarea "x"
type textarea "Er"
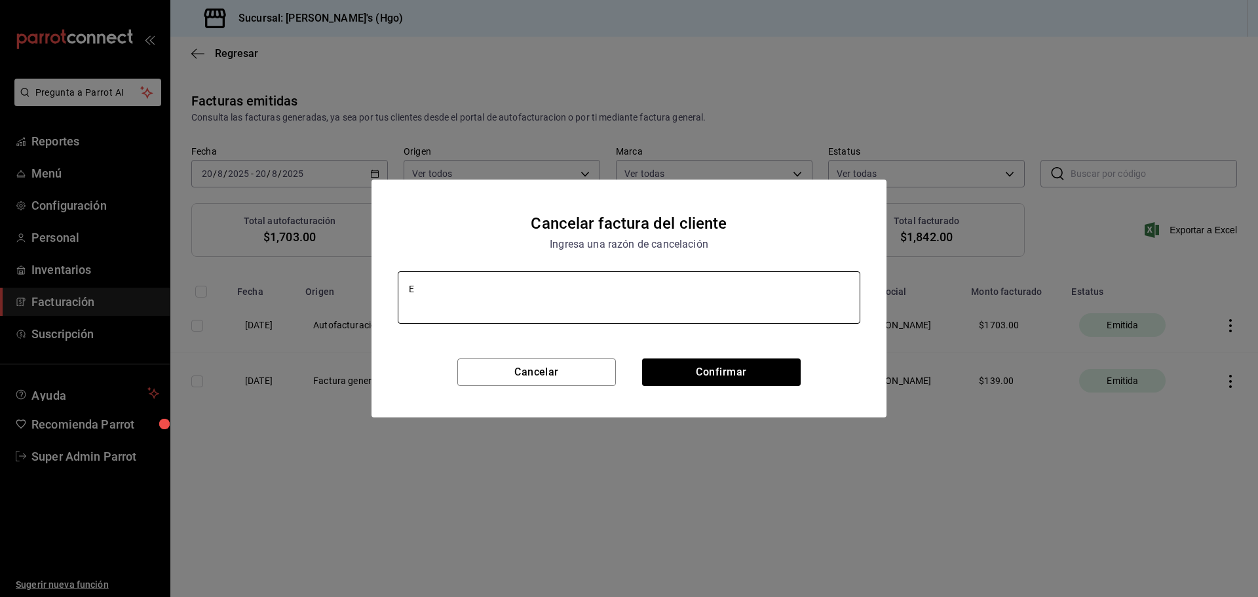
type textarea "x"
type textarea "Err"
type textarea "x"
type textarea "Erro"
type textarea "x"
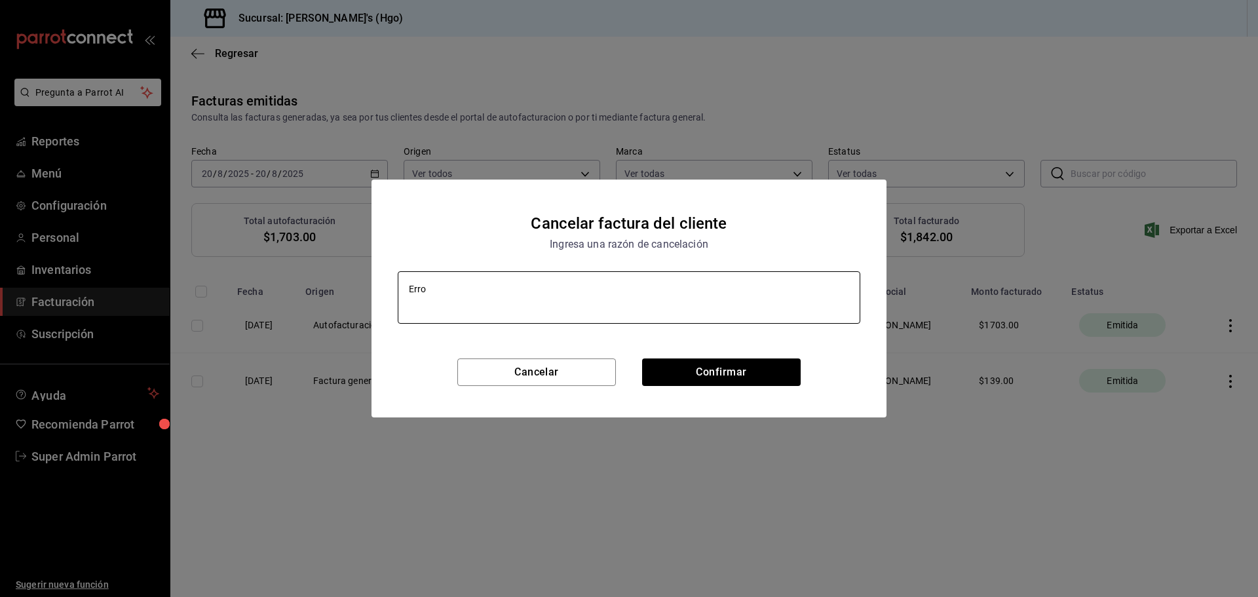
type textarea "Error"
type textarea "x"
type textarea "Error"
type textarea "x"
type textarea "Error d"
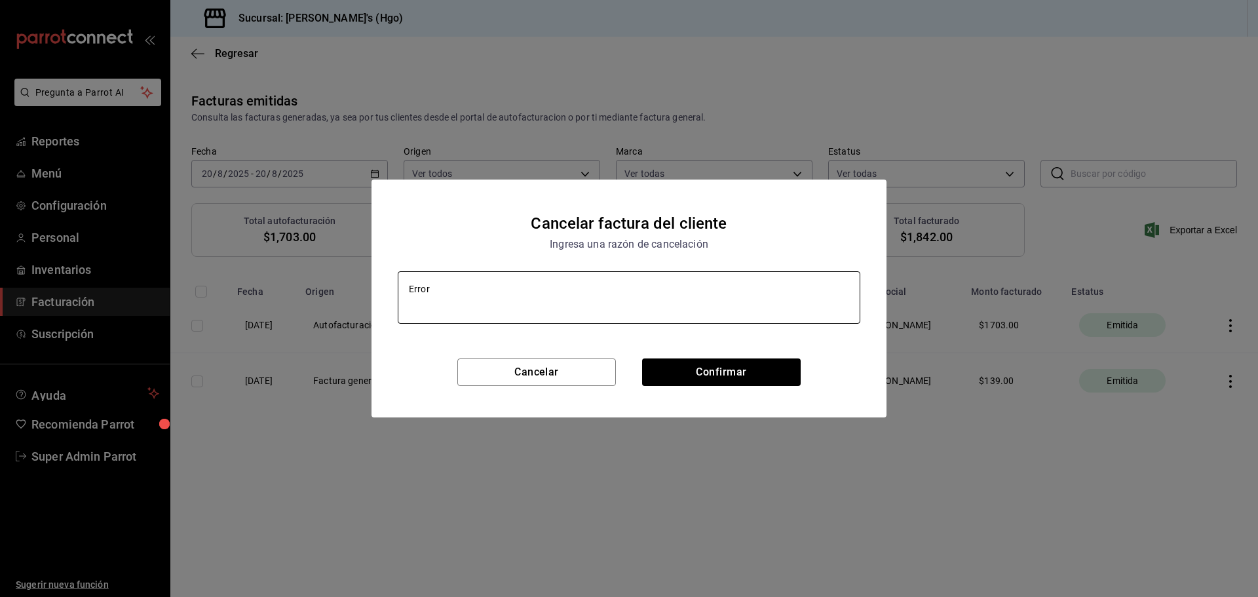
type textarea "x"
type textarea "Error de"
type textarea "x"
type textarea "Error de"
type textarea "x"
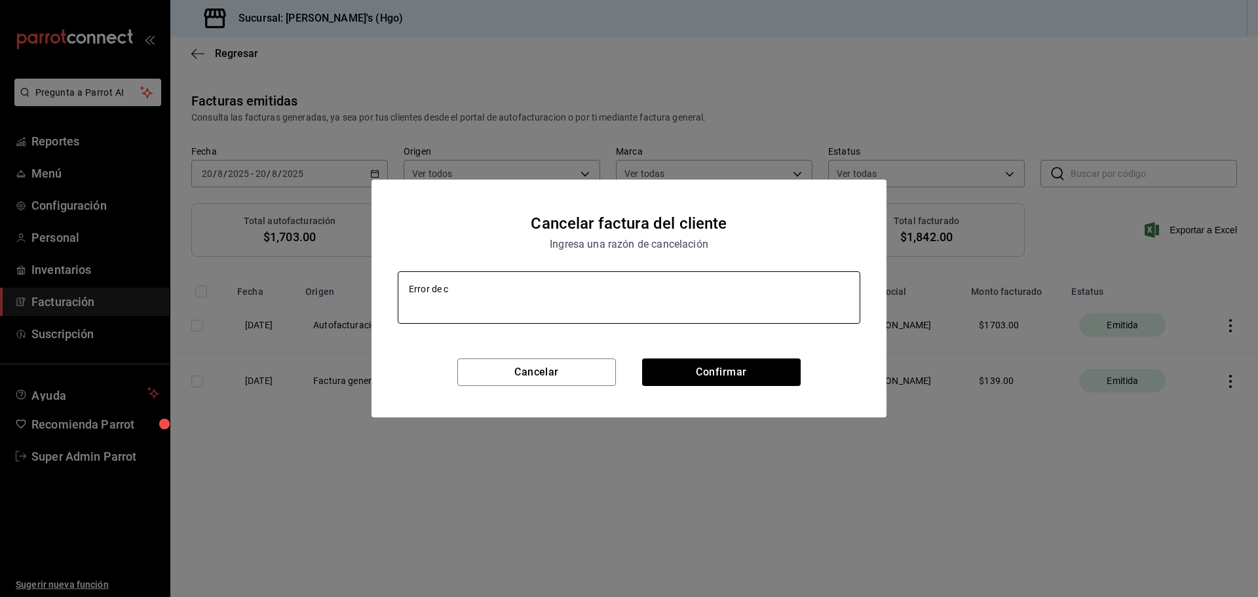
type textarea "Error de cc"
type textarea "x"
type textarea "Error de cca"
type textarea "x"
type textarea "Error de ccap"
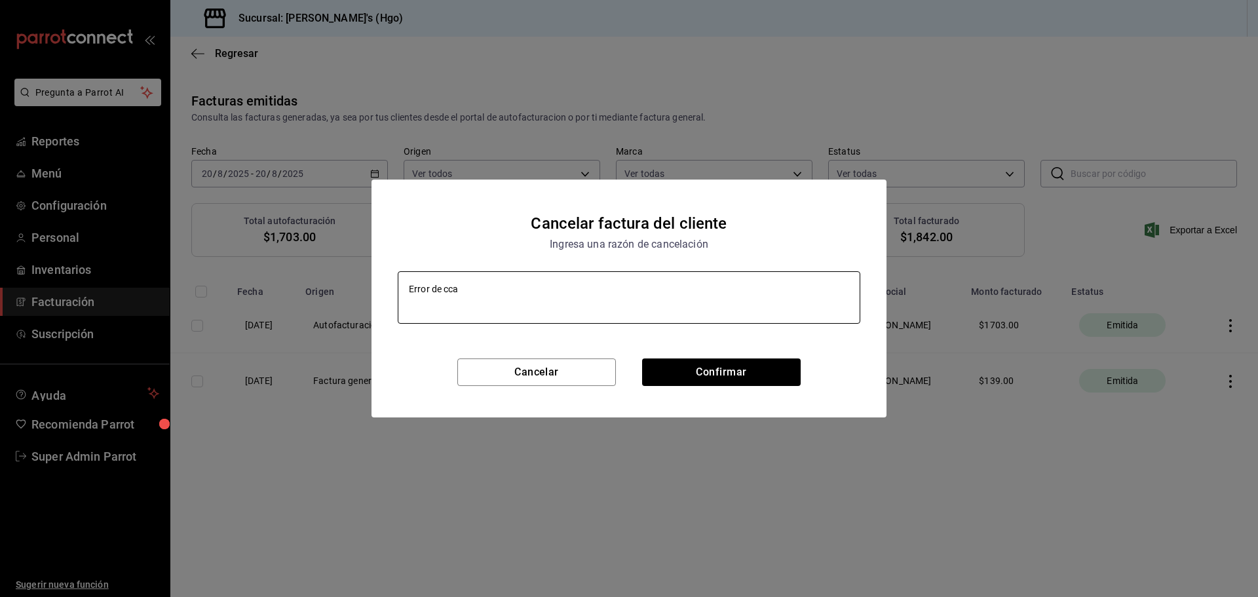
type textarea "x"
type textarea "Error de ccapt"
type textarea "x"
type textarea "Error de ccap"
type textarea "x"
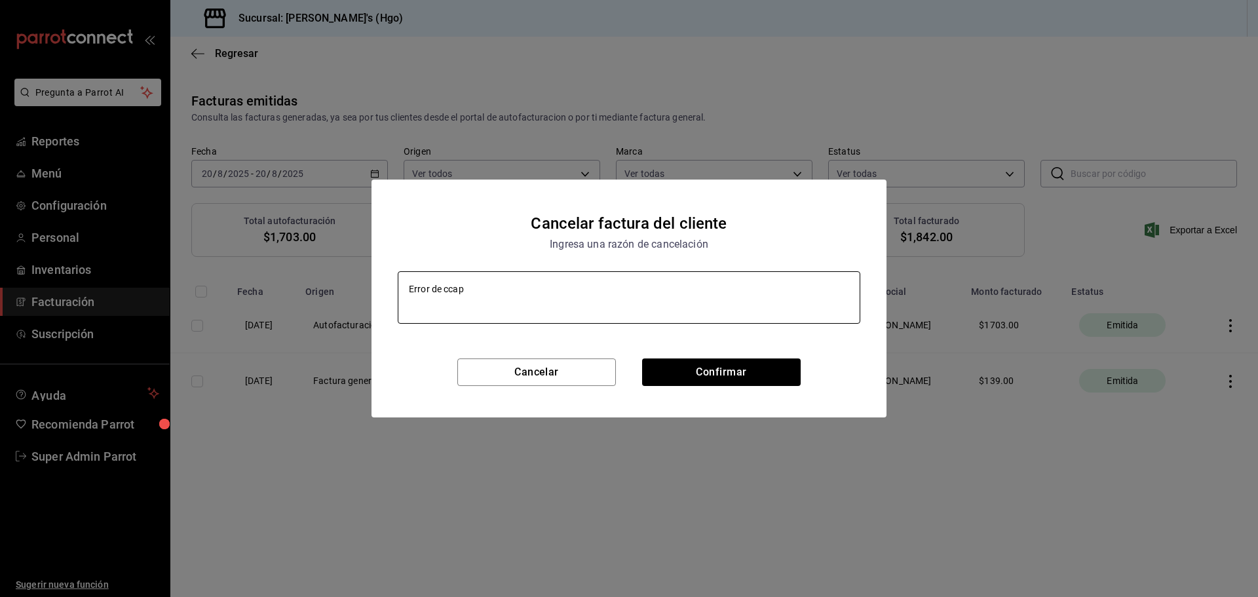
type textarea "Error de cca"
type textarea "x"
type textarea "Error de cc"
type textarea "x"
type textarea "Error de c"
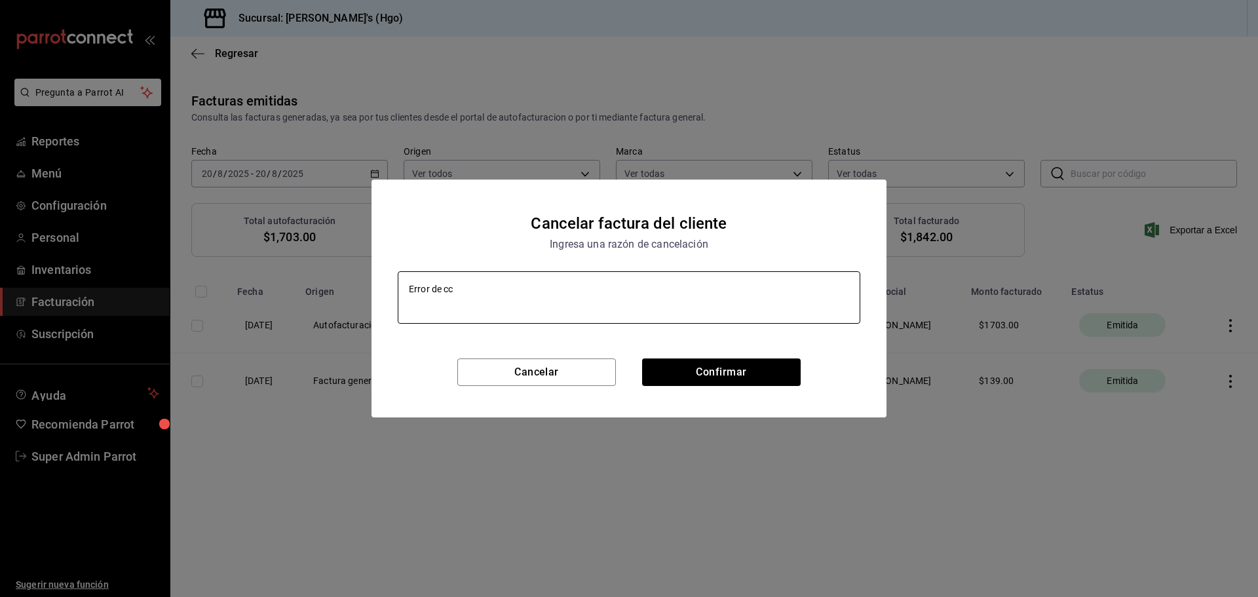
type textarea "x"
type textarea "Error de ca"
type textarea "x"
type textarea "Error de cap"
type textarea "x"
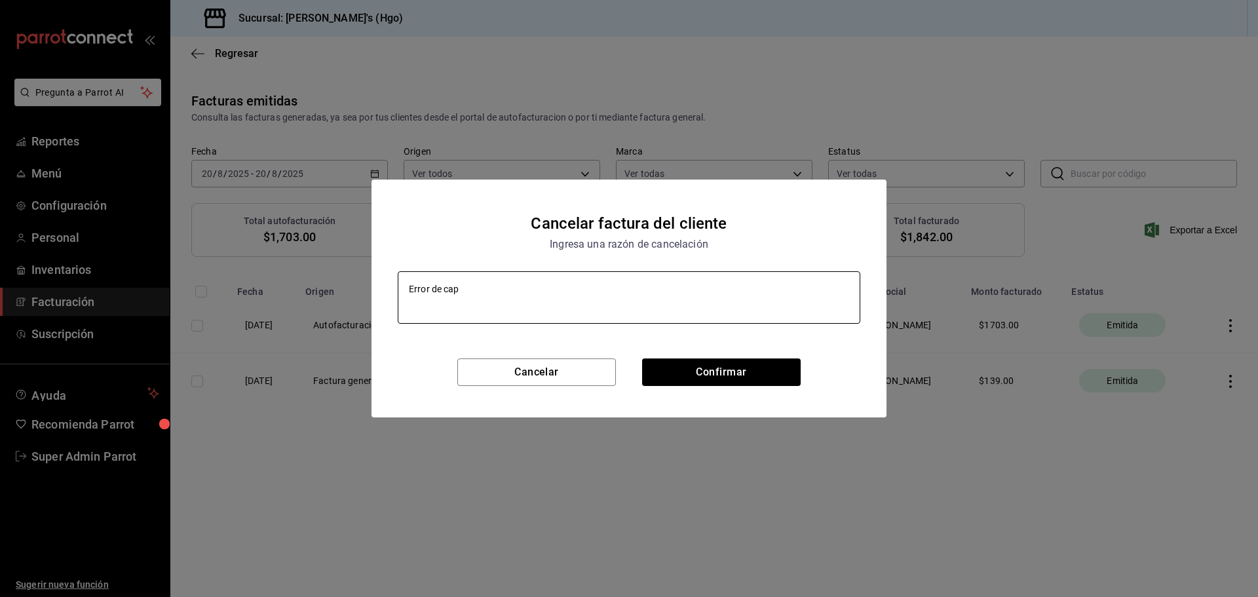
type textarea "Error de capt"
type textarea "x"
type textarea "Error de captu"
type textarea "x"
type textarea "Error de captur"
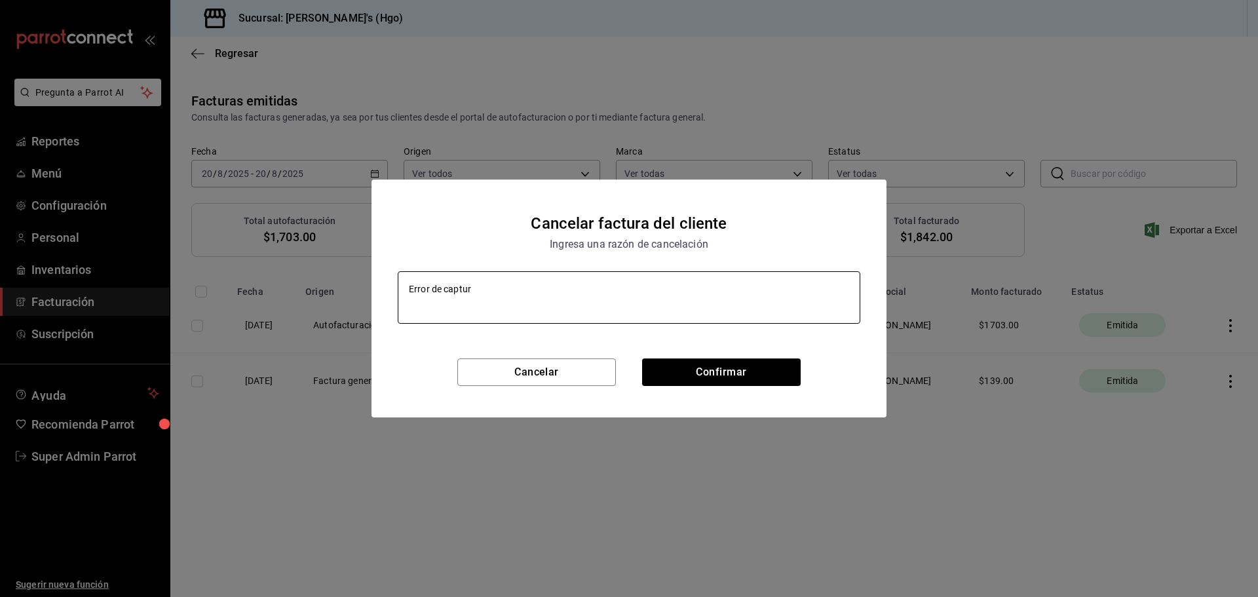
type textarea "x"
type textarea "Error de captura"
type textarea "x"
type textarea "Error de captura"
click at [785, 380] on button "Confirmar" at bounding box center [721, 372] width 159 height 28
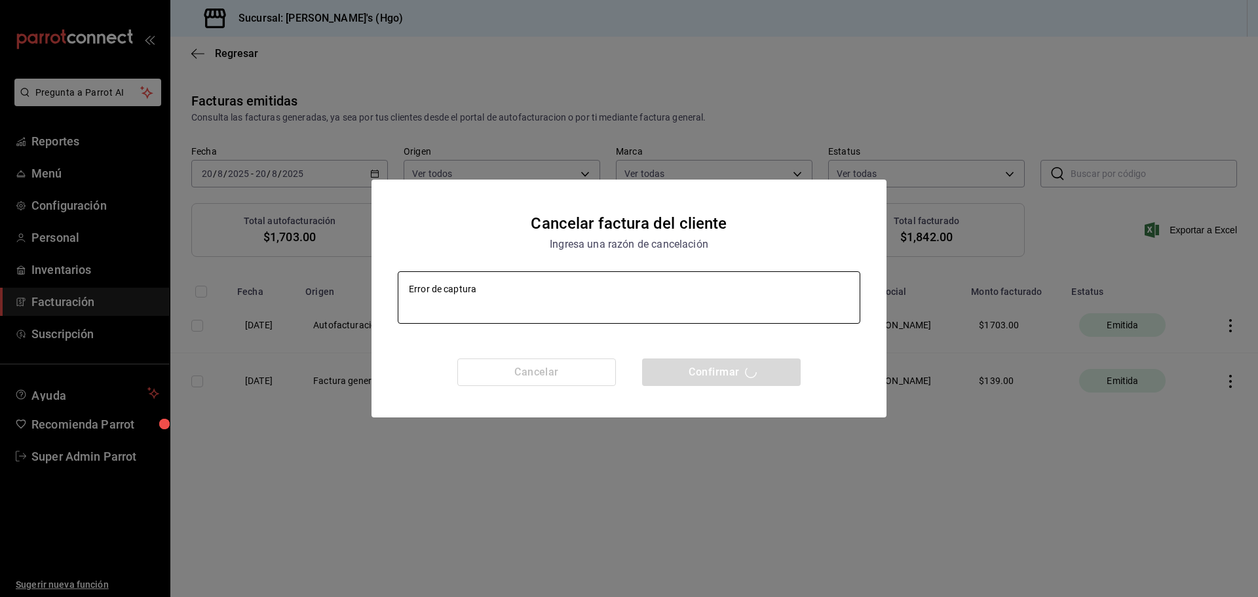
type textarea "x"
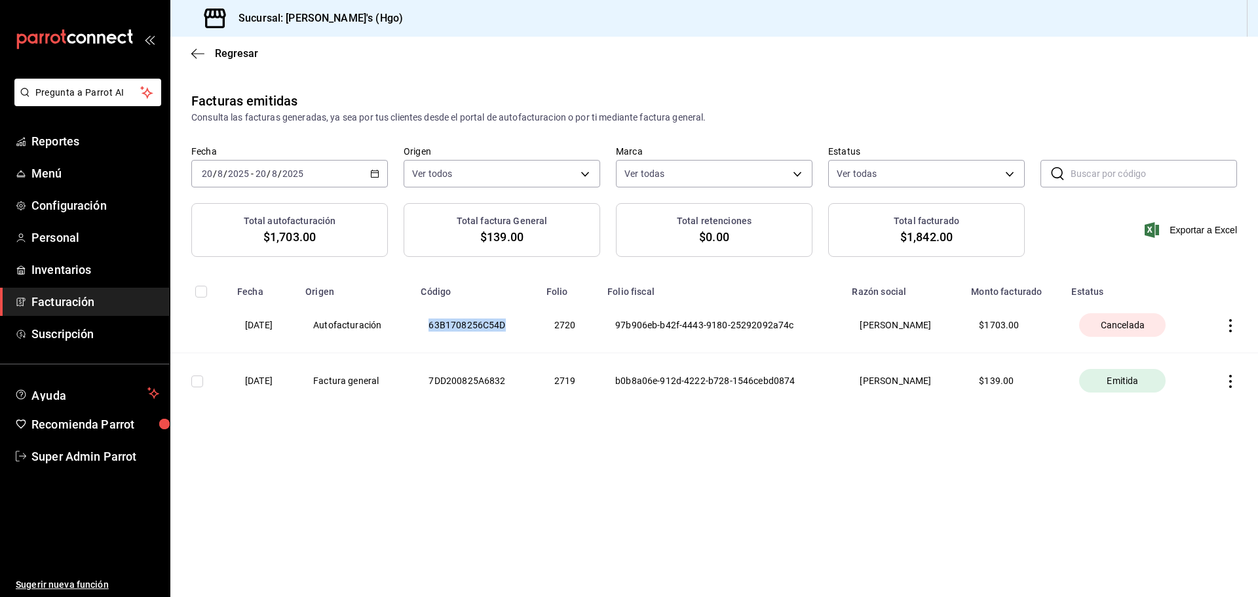
drag, startPoint x: 536, startPoint y: 326, endPoint x: 434, endPoint y: 329, distance: 102.9
click at [434, 329] on th "63B1708256C54D" at bounding box center [475, 325] width 125 height 56
copy th "63B1708256C54D"
click at [206, 54] on span "Regresar" at bounding box center [224, 53] width 67 height 12
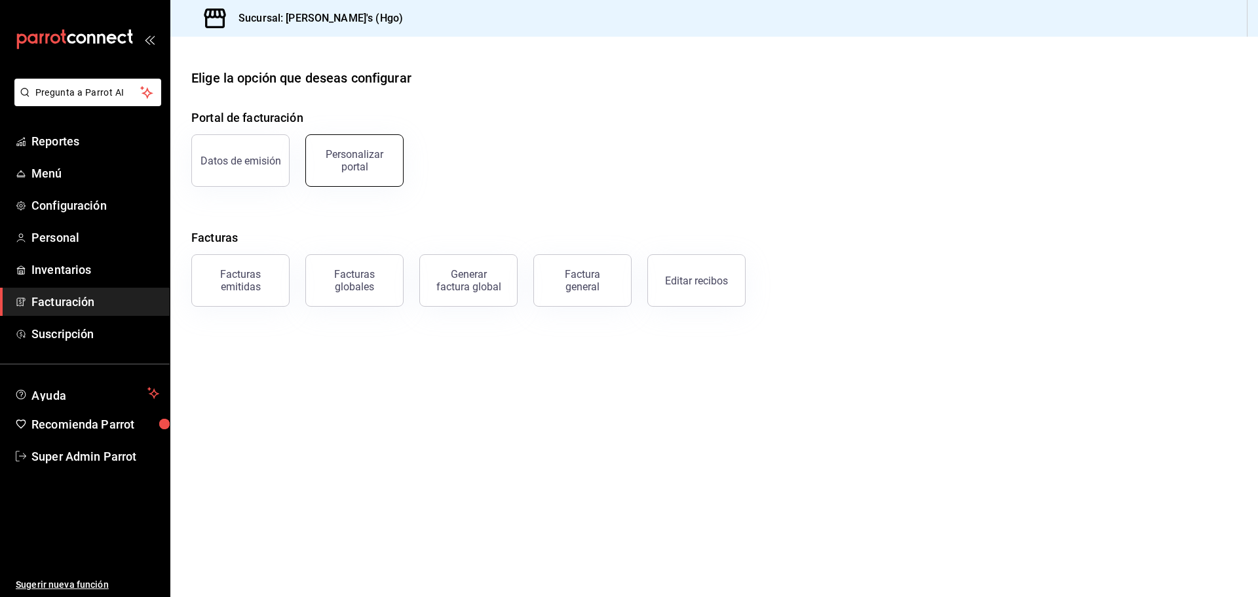
click at [335, 155] on div "Personalizar portal" at bounding box center [354, 160] width 81 height 25
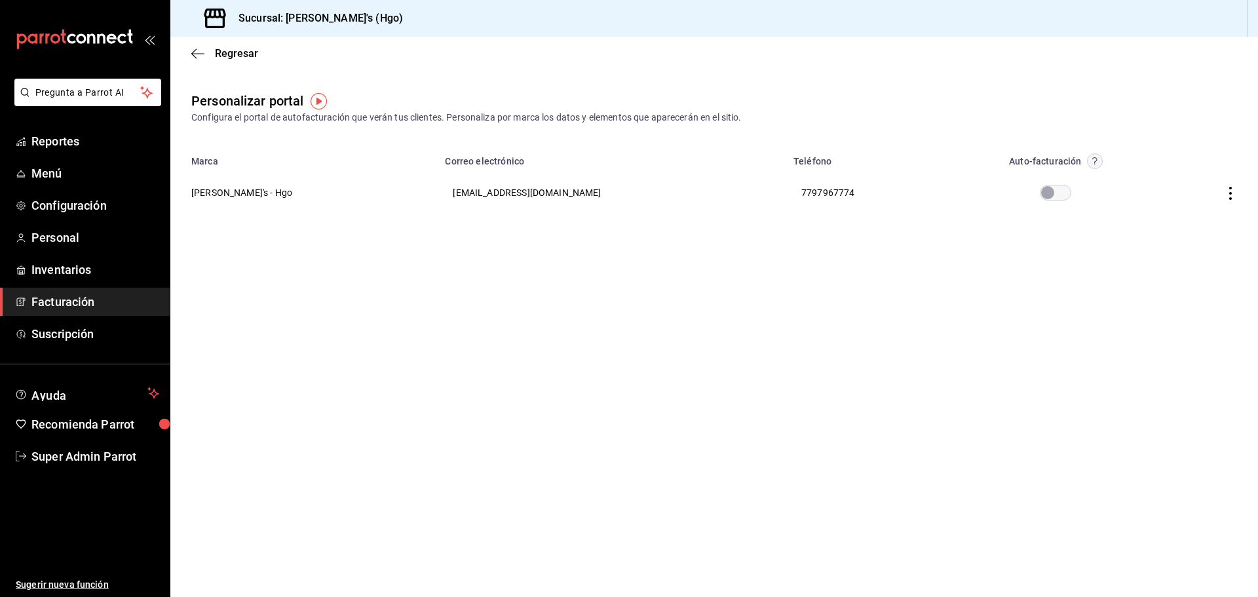
click at [1051, 186] on input "checkbox" at bounding box center [1047, 193] width 47 height 16
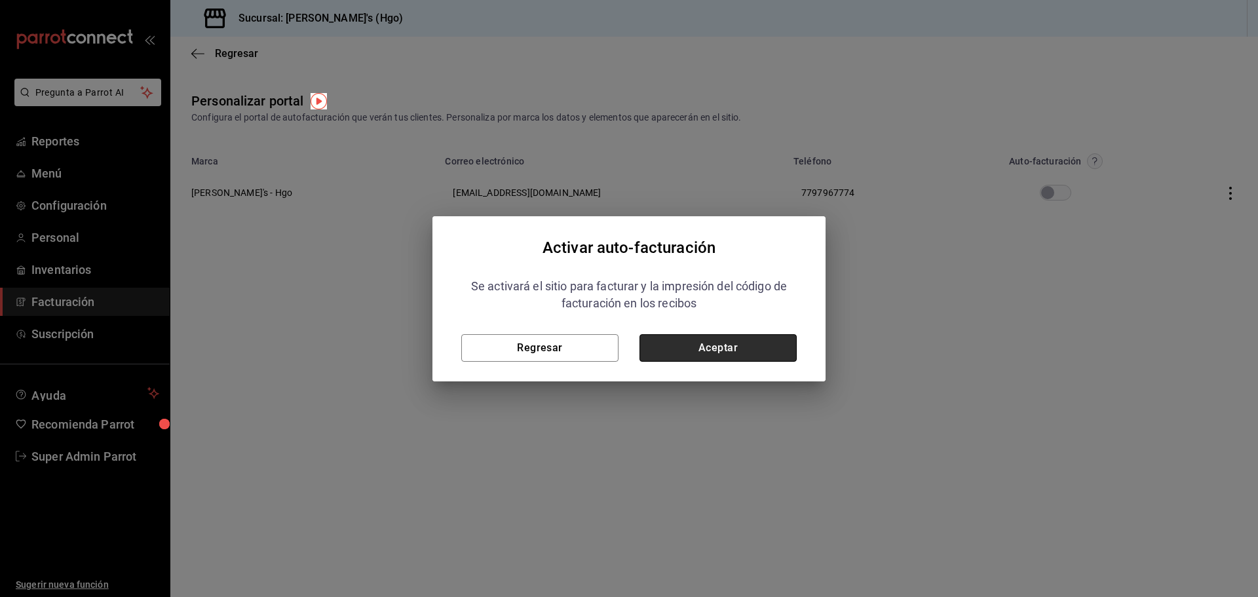
click at [658, 347] on button "Aceptar" at bounding box center [717, 348] width 157 height 28
checkbox input "true"
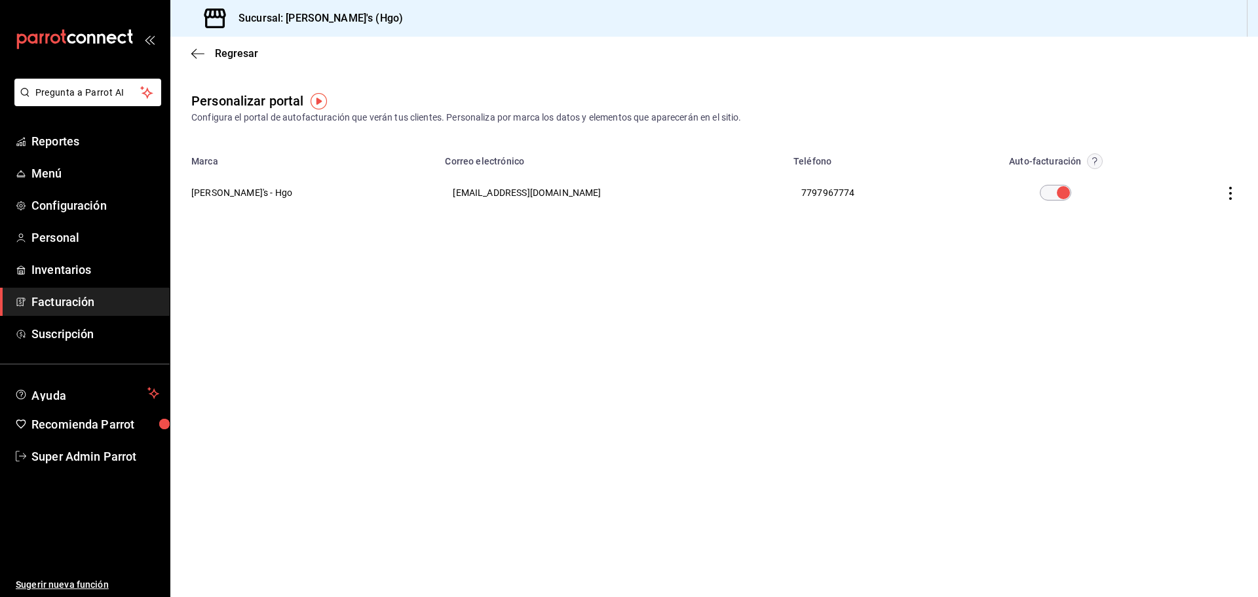
click at [1234, 195] on icon "button" at bounding box center [1230, 193] width 13 height 13
click at [1162, 198] on li "Visitar sitio" at bounding box center [1171, 209] width 131 height 33
click at [87, 459] on span "Super Admin Parrot" at bounding box center [95, 456] width 128 height 18
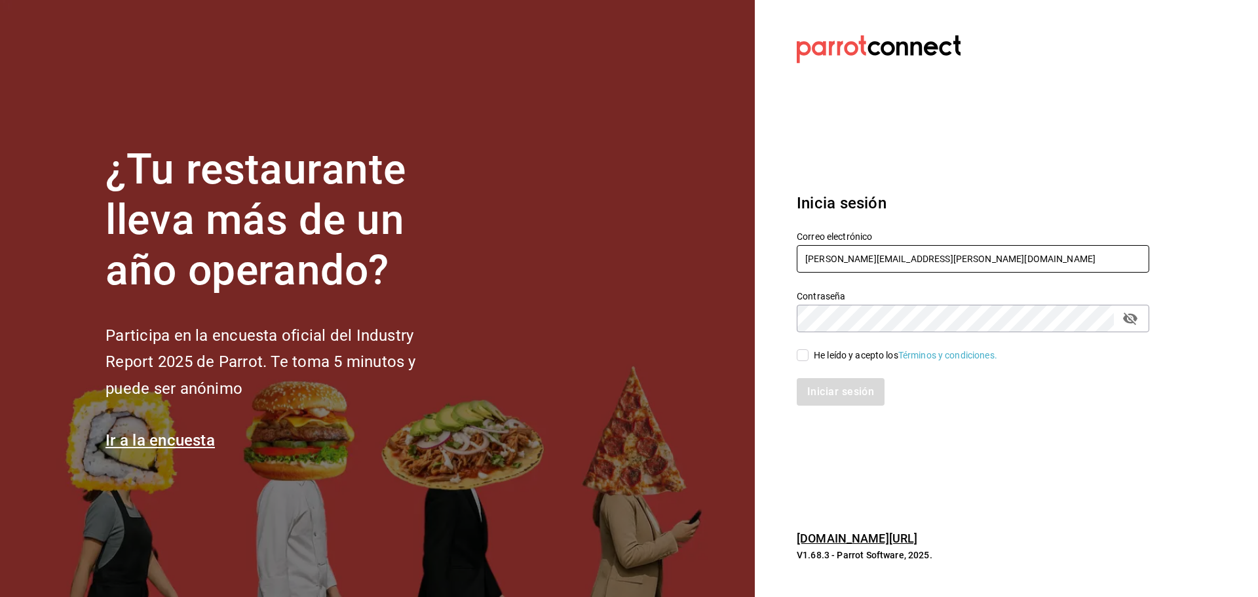
click at [885, 252] on input "enrique@hidalgo.com" at bounding box center [973, 259] width 352 height 28
paste input "racingreality@mty"
type input "racingreality@mty.com"
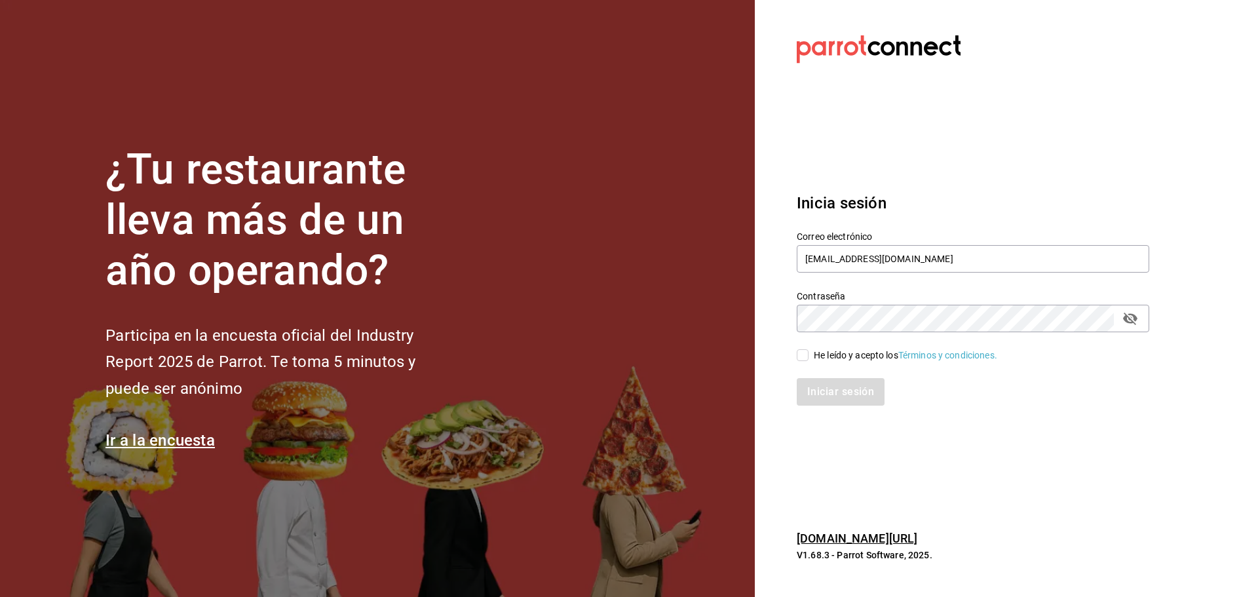
click at [823, 355] on div "He leído y acepto los Términos y condiciones." at bounding box center [905, 355] width 183 height 14
click at [808, 355] on input "He leído y acepto los Términos y condiciones." at bounding box center [803, 355] width 12 height 12
checkbox input "true"
click at [831, 401] on button "Iniciar sesión" at bounding box center [841, 392] width 89 height 28
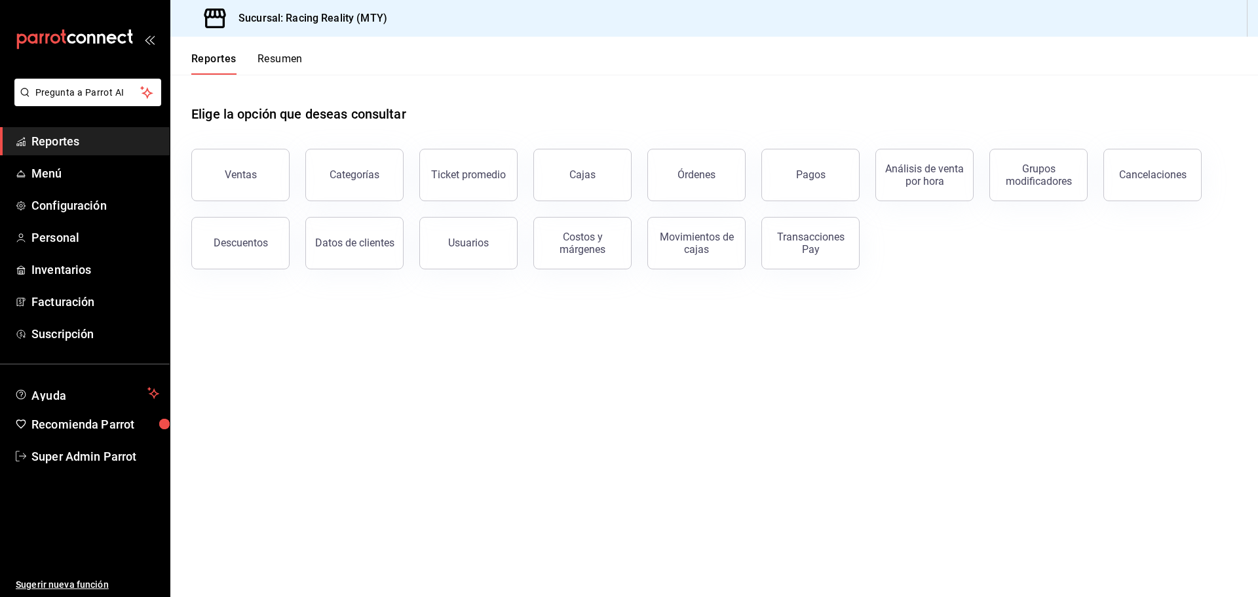
click at [299, 20] on h3 "Sucursal: Racing Reality (MTY)" at bounding box center [307, 18] width 159 height 16
click at [79, 202] on span "Configuración" at bounding box center [95, 206] width 128 height 18
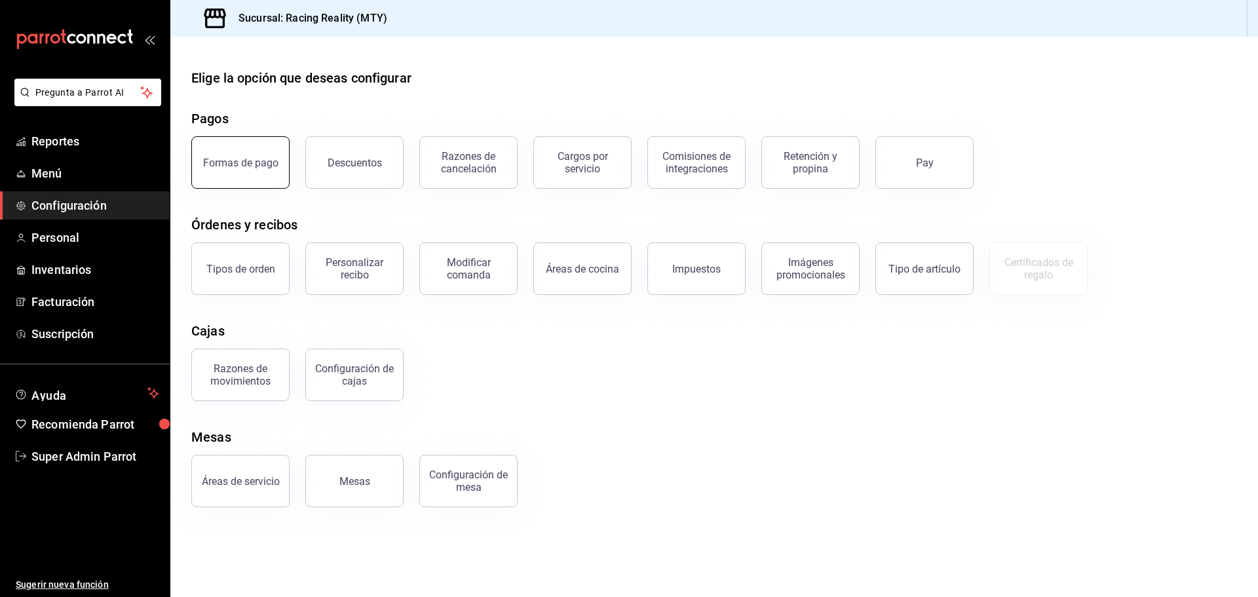
click at [271, 166] on div "Formas de pago" at bounding box center [240, 163] width 75 height 12
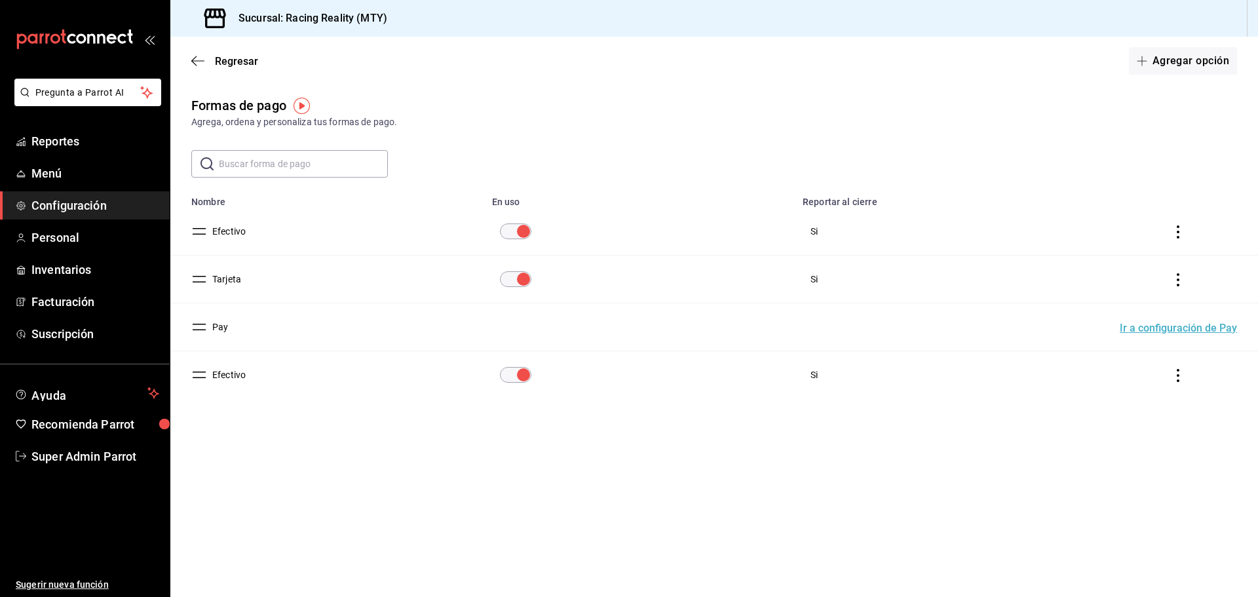
click at [1173, 223] on td "paymentsTable" at bounding box center [1181, 232] width 154 height 48
click at [1178, 228] on icon "actions" at bounding box center [1177, 231] width 13 height 13
click at [1040, 443] on div at bounding box center [629, 298] width 1258 height 597
click at [519, 376] on input "paymentsTable" at bounding box center [523, 375] width 47 height 16
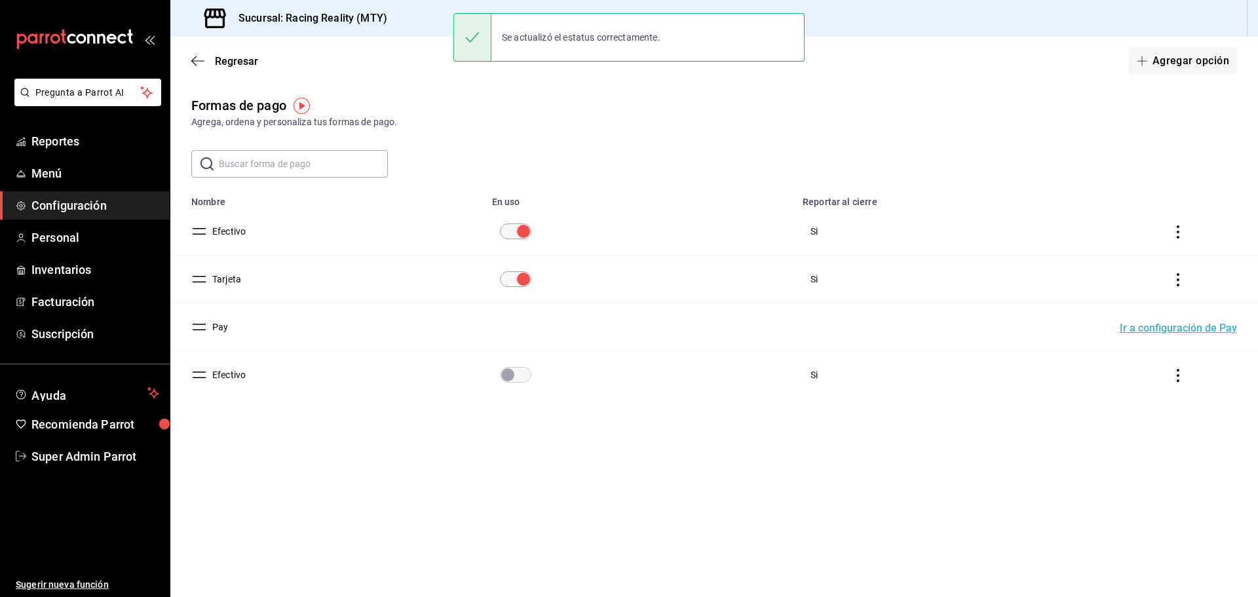
click at [1187, 379] on td "paymentsTable" at bounding box center [1181, 375] width 154 height 48
click at [1182, 373] on icon "actions" at bounding box center [1177, 375] width 13 height 13
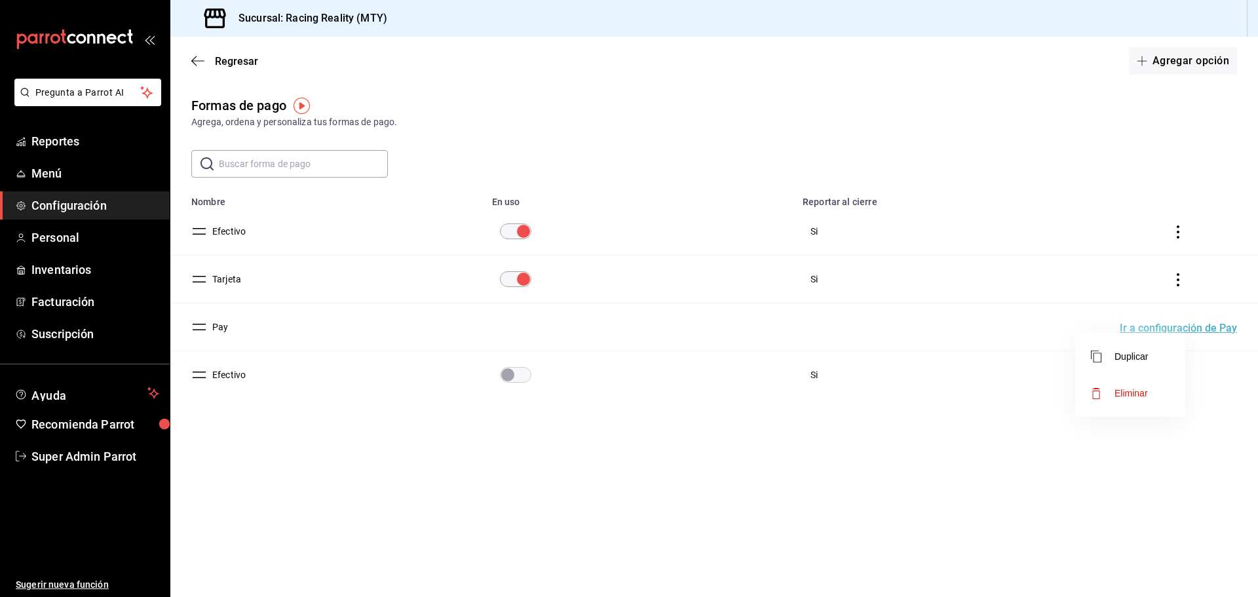
click at [1140, 390] on span "Eliminar" at bounding box center [1130, 393] width 33 height 10
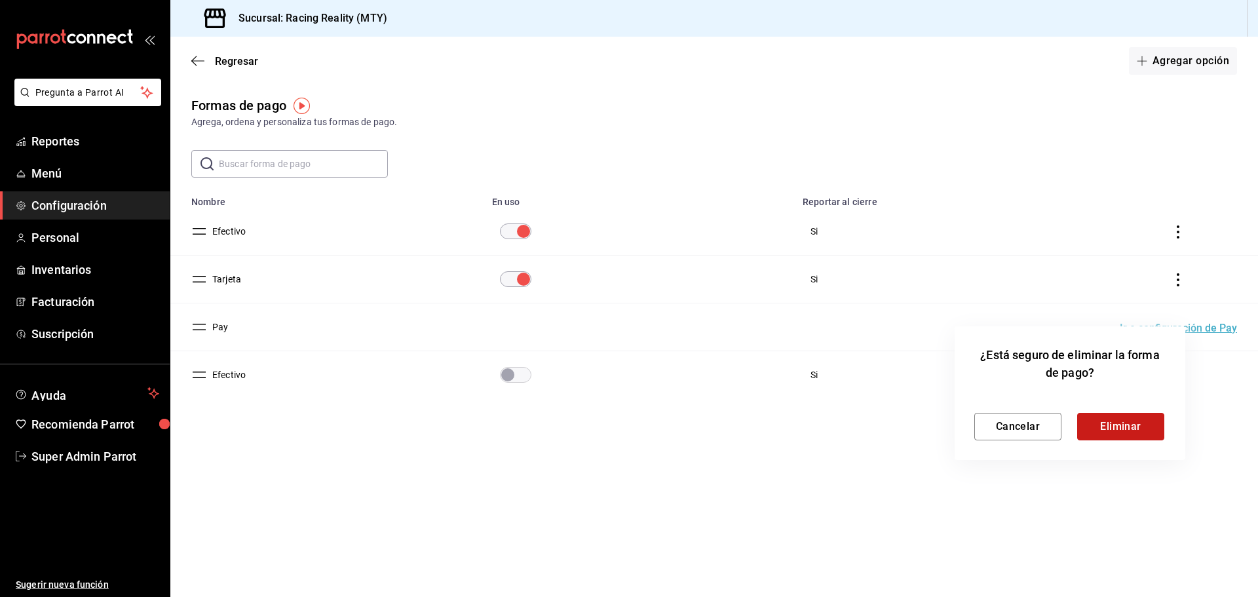
click at [1131, 425] on button "Eliminar" at bounding box center [1120, 427] width 87 height 28
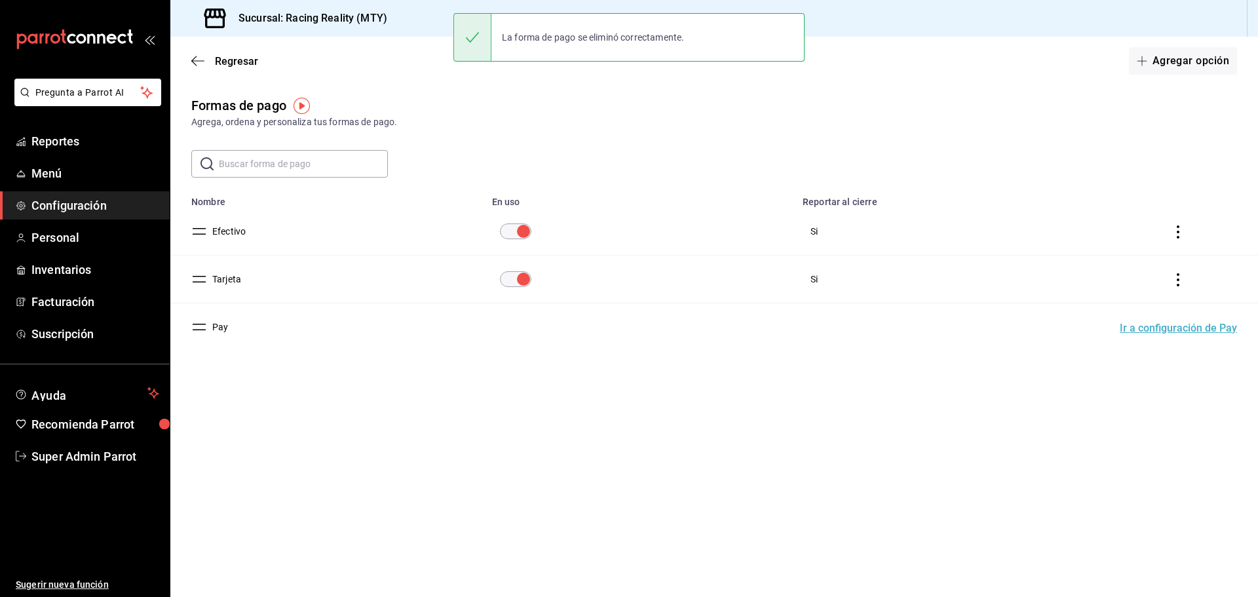
click at [493, 390] on div "Formas de pago Agrega, ordena y personaliza tus formas de pago. ​ ​ Lo sentimos…" at bounding box center [713, 247] width 1087 height 302
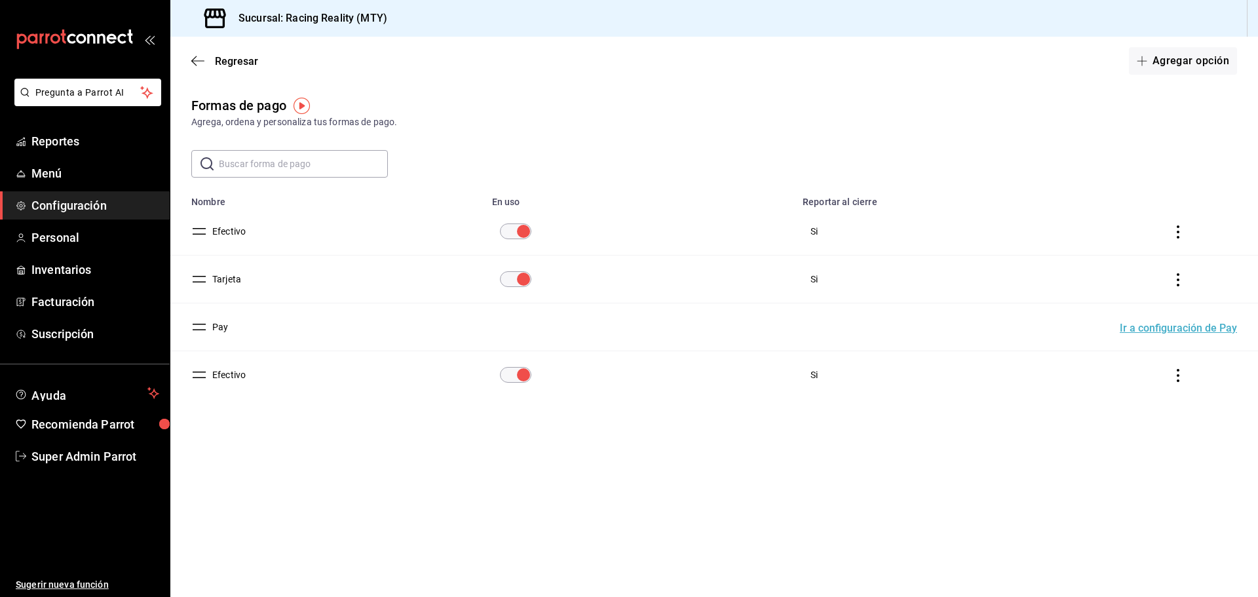
click at [221, 229] on button "Efectivo" at bounding box center [226, 231] width 39 height 13
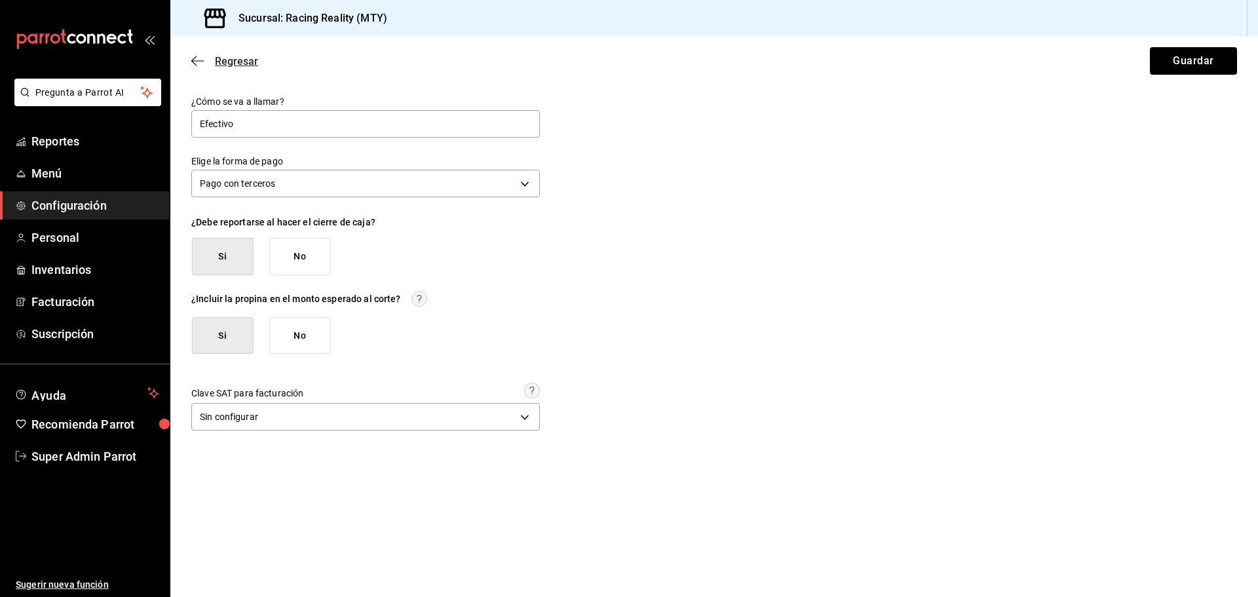
click at [197, 56] on icon "button" at bounding box center [193, 61] width 5 height 10
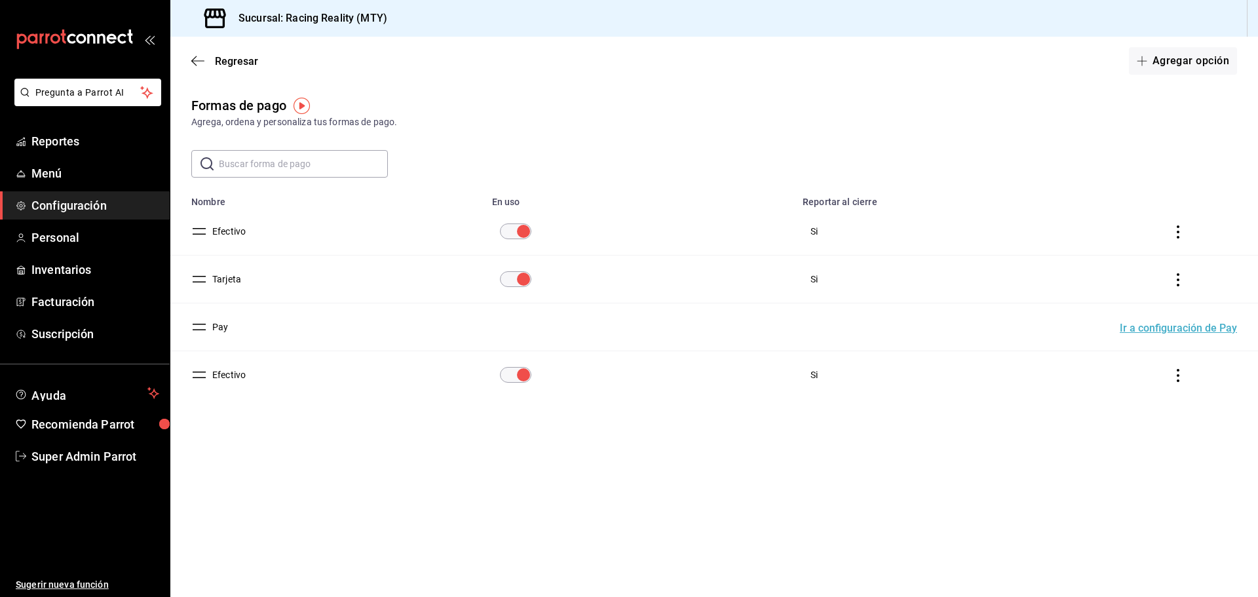
click at [241, 374] on button "Efectivo" at bounding box center [226, 374] width 39 height 13
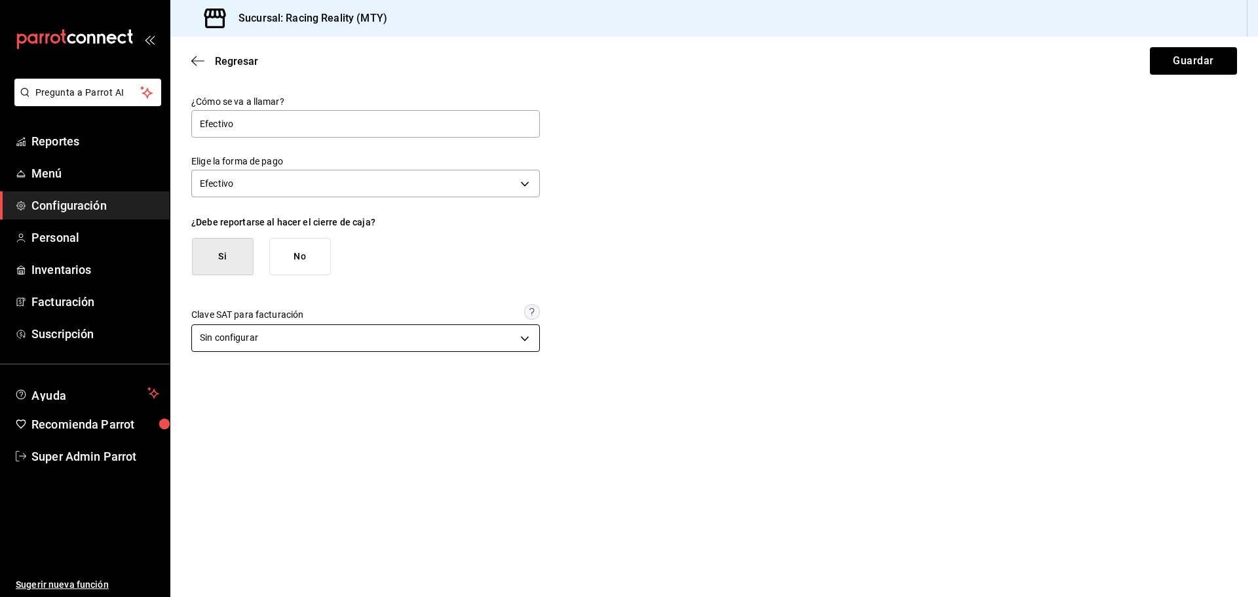
click at [322, 332] on body "Pregunta a Parrot AI Reportes Menú Configuración Personal Inventarios Facturaci…" at bounding box center [629, 298] width 1258 height 597
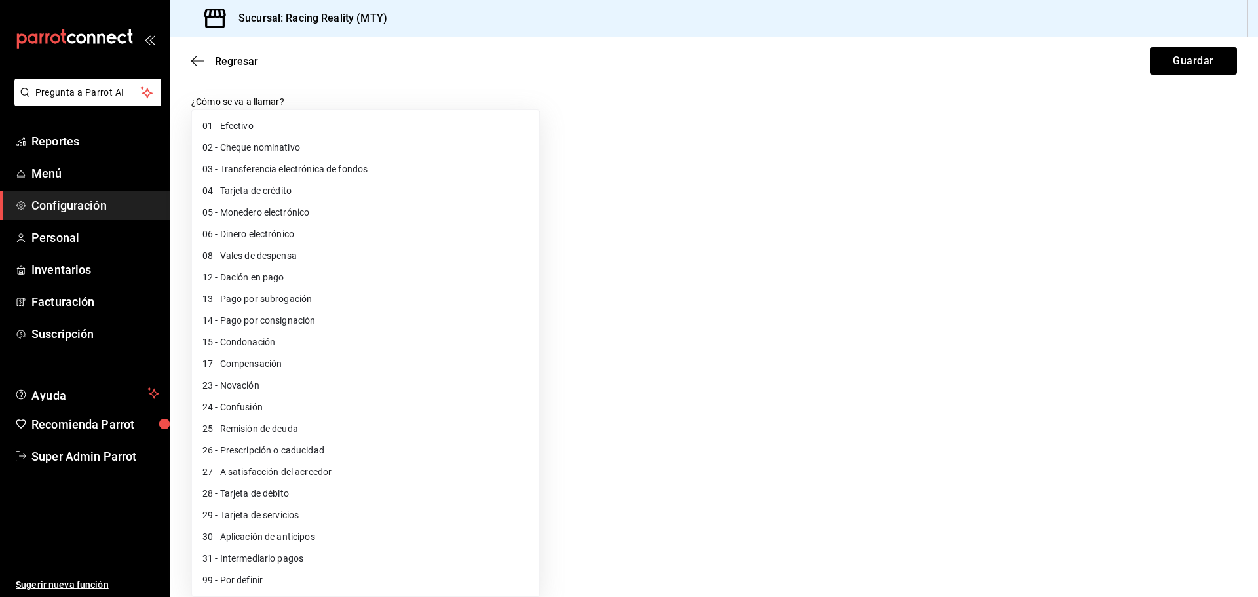
drag, startPoint x: 750, startPoint y: 363, endPoint x: 373, endPoint y: 159, distance: 428.2
click at [750, 362] on div at bounding box center [629, 298] width 1258 height 597
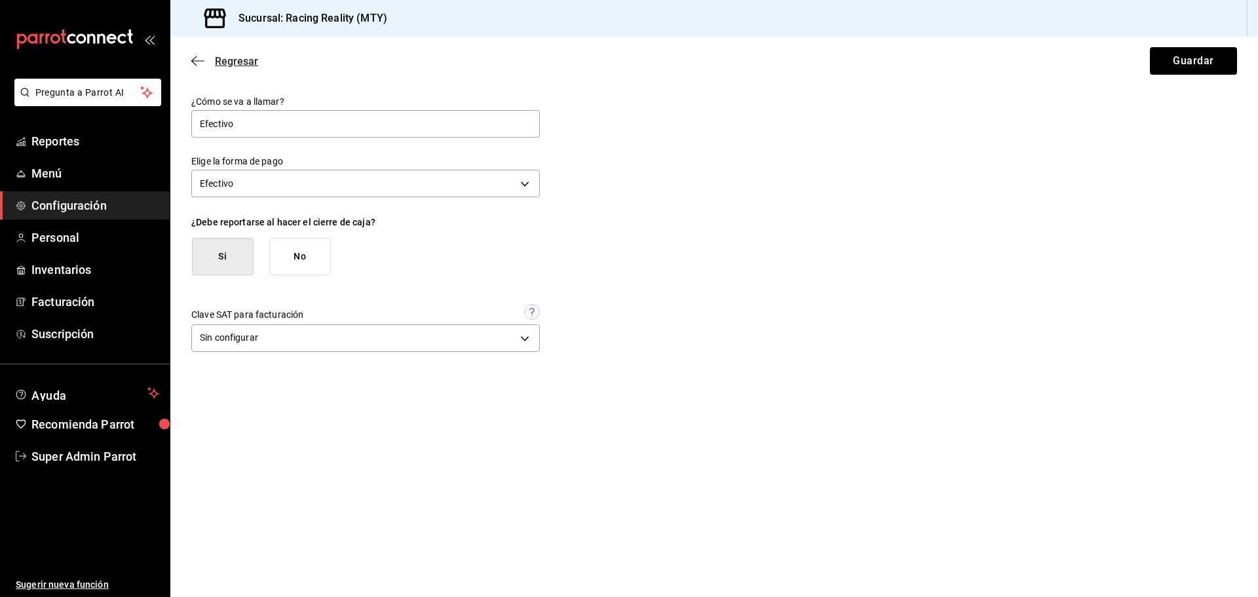
click at [197, 66] on icon "button" at bounding box center [197, 61] width 13 height 12
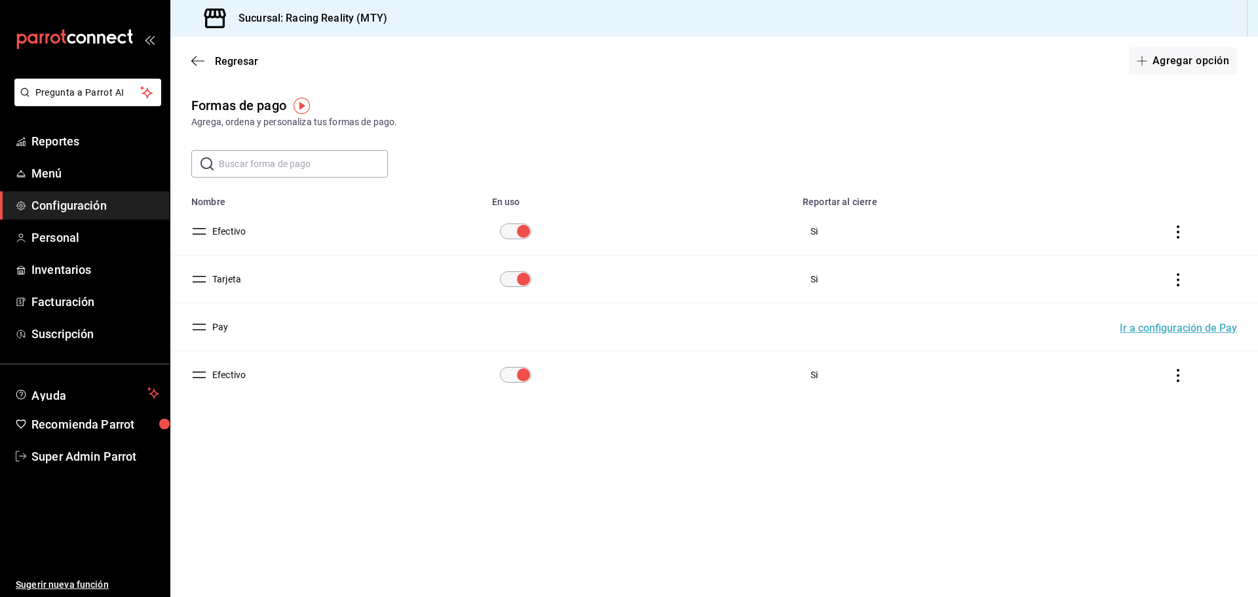
click at [233, 227] on button "Efectivo" at bounding box center [226, 231] width 39 height 13
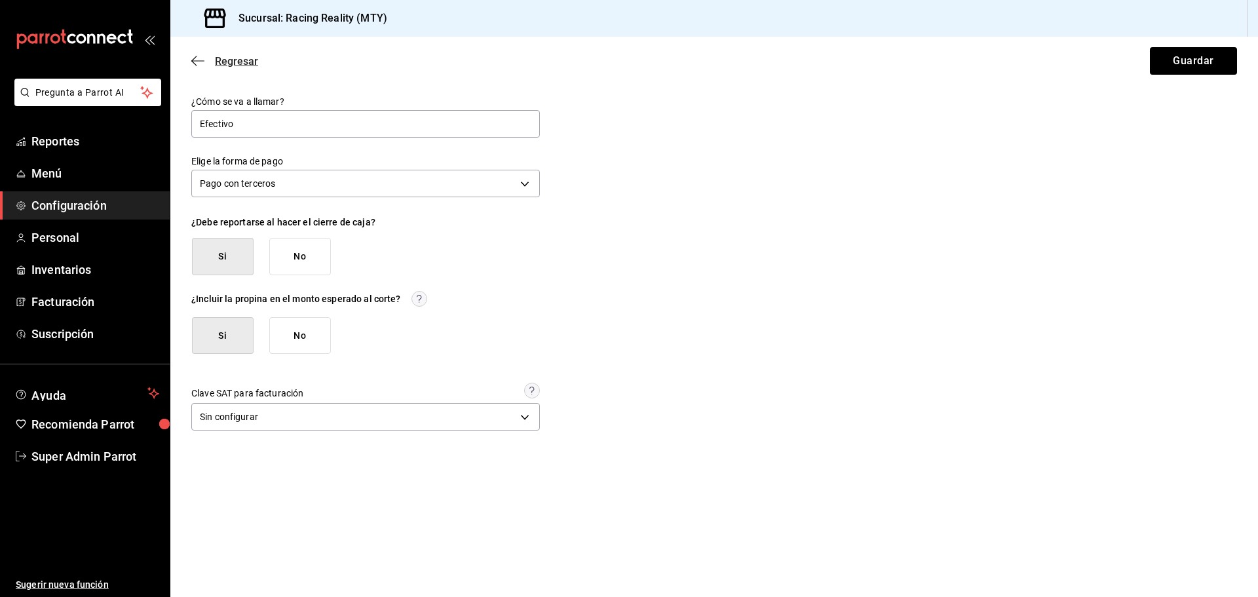
click at [208, 57] on span "Regresar" at bounding box center [224, 61] width 67 height 12
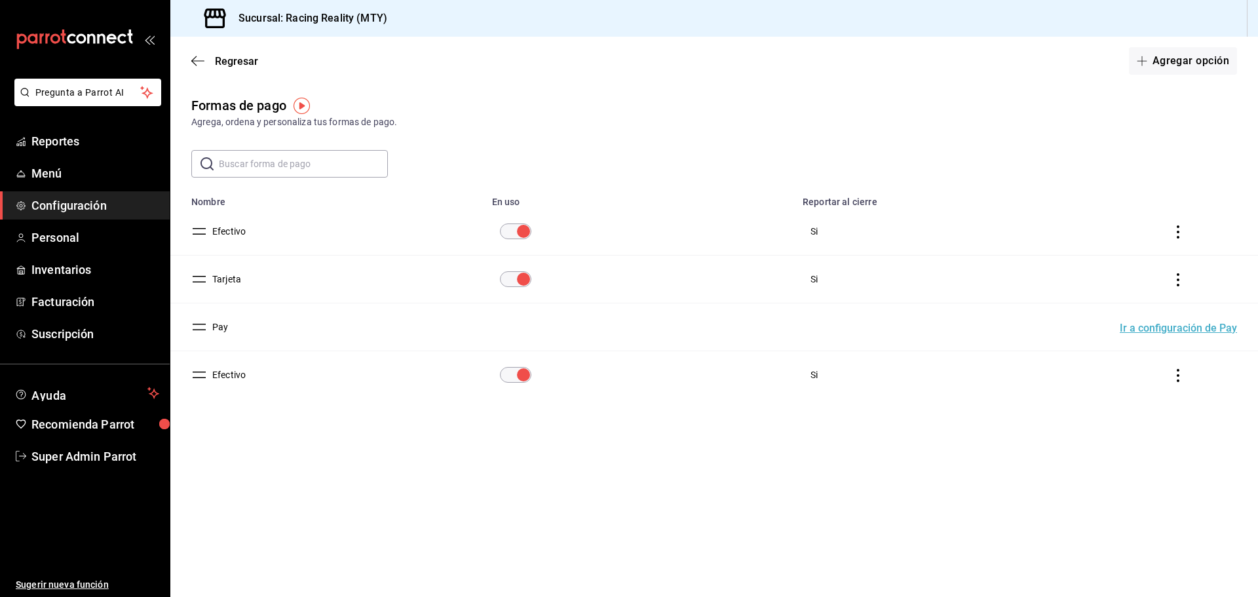
click at [240, 223] on td "Efectivo" at bounding box center [327, 232] width 314 height 48
click at [233, 229] on button "Efectivo" at bounding box center [226, 231] width 39 height 13
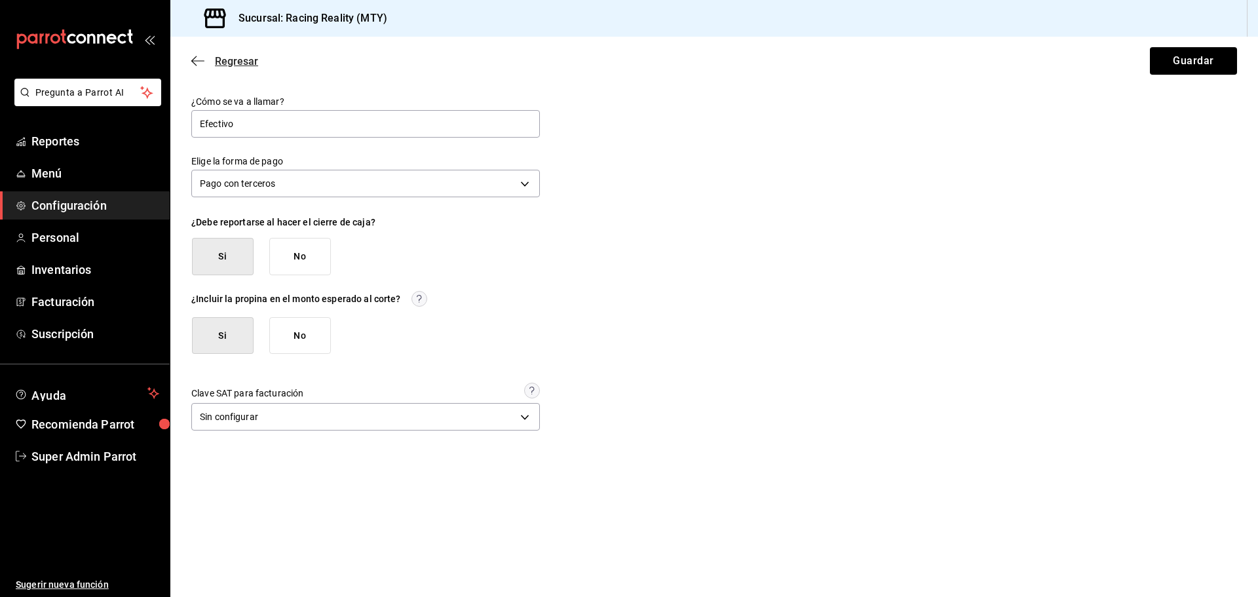
click at [205, 62] on span "Regresar" at bounding box center [224, 61] width 67 height 12
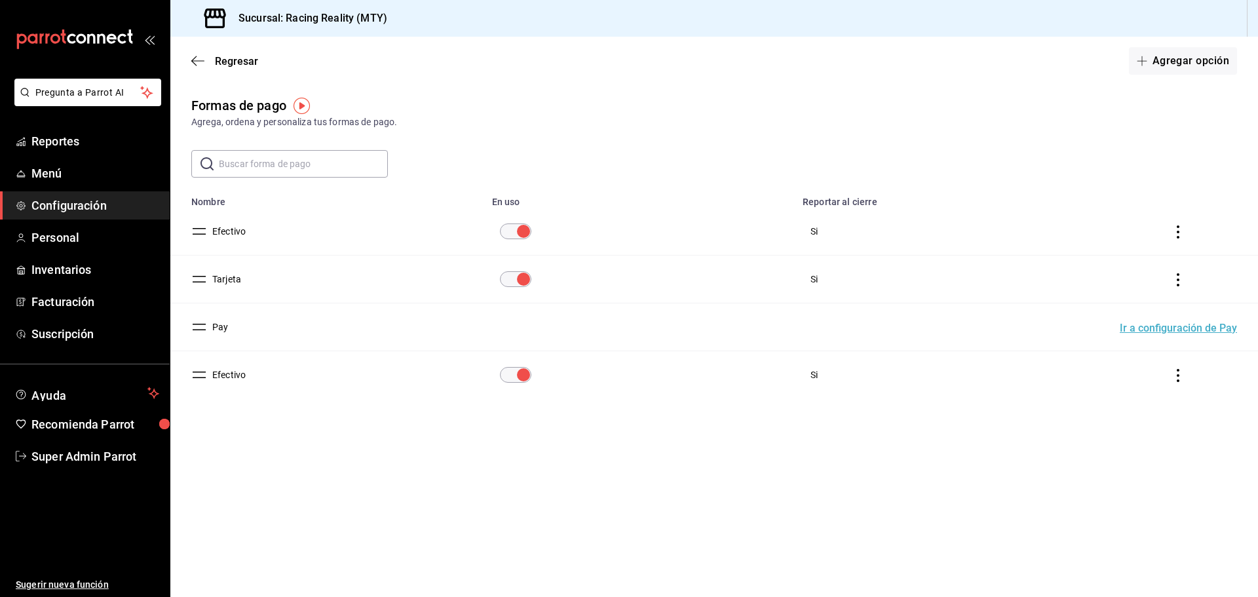
click at [240, 378] on button "Efectivo" at bounding box center [226, 374] width 39 height 13
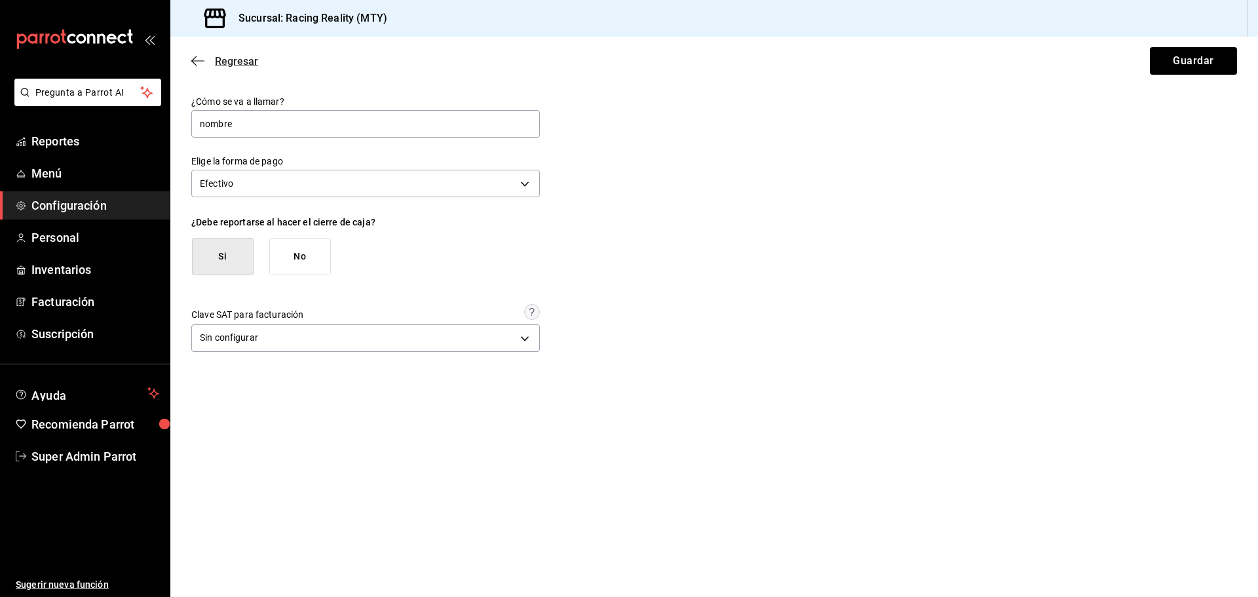
click at [200, 58] on icon "button" at bounding box center [197, 61] width 13 height 12
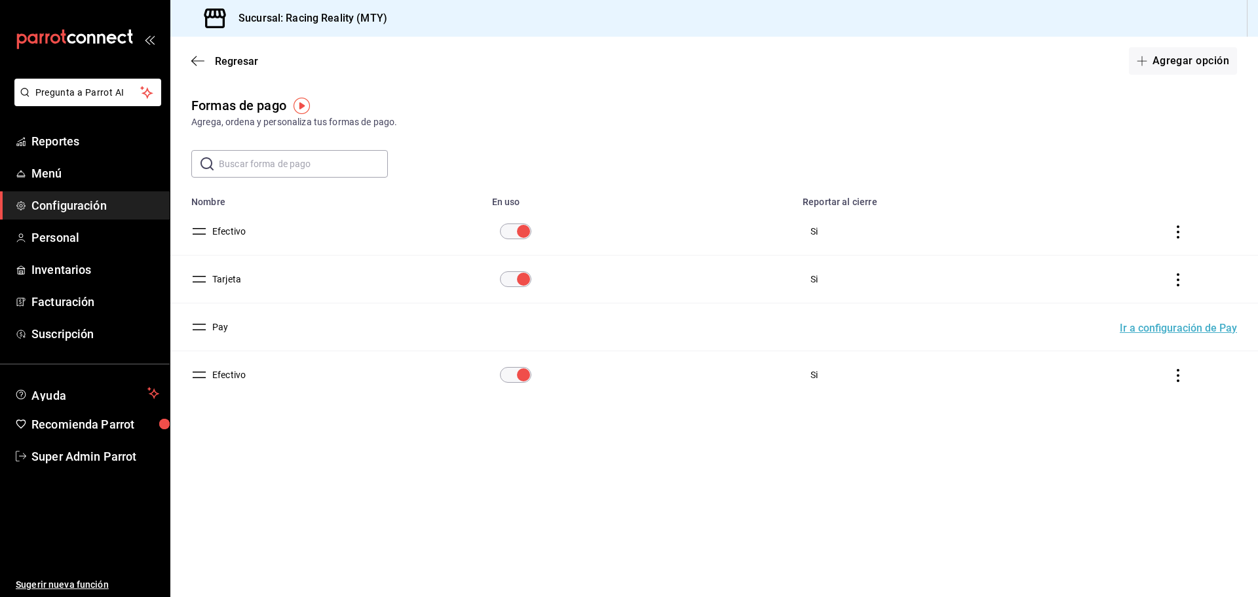
click at [1171, 216] on td "paymentsTable" at bounding box center [1181, 232] width 154 height 48
click at [1181, 224] on td "paymentsTable" at bounding box center [1181, 232] width 154 height 48
click at [1051, 131] on div "Formas de pago Agrega, ordena y personaliza tus formas de pago. ​ ​ Lo sentimos…" at bounding box center [713, 271] width 1087 height 350
click at [522, 232] on input "paymentsTable" at bounding box center [523, 231] width 47 height 16
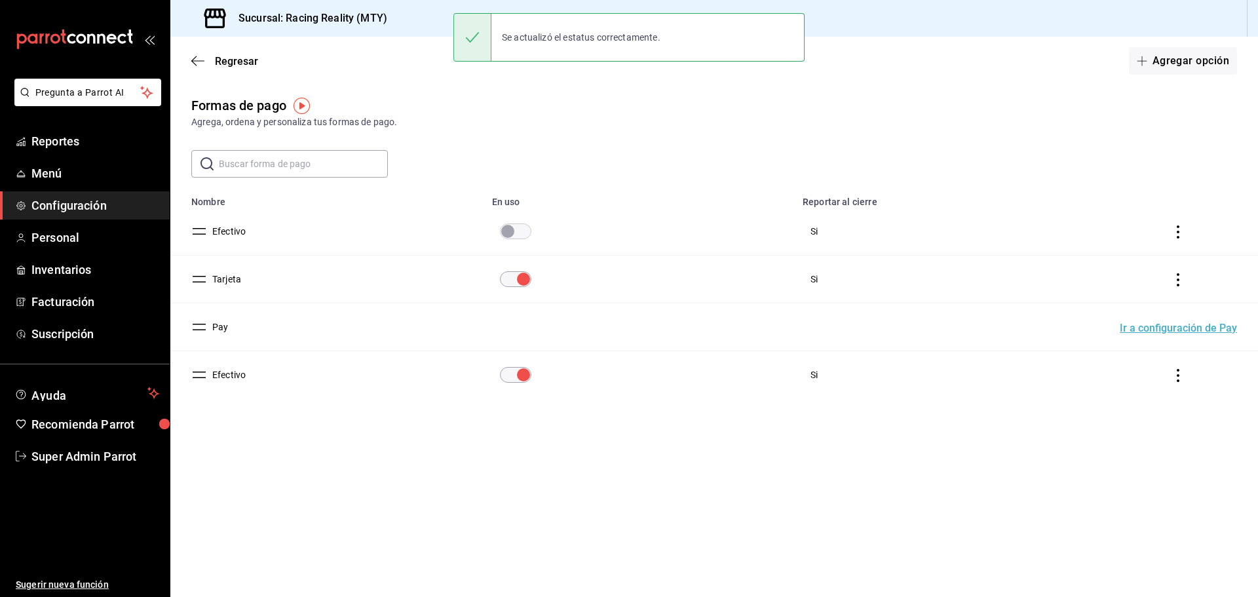
click at [517, 371] on input "paymentsTable" at bounding box center [523, 375] width 47 height 16
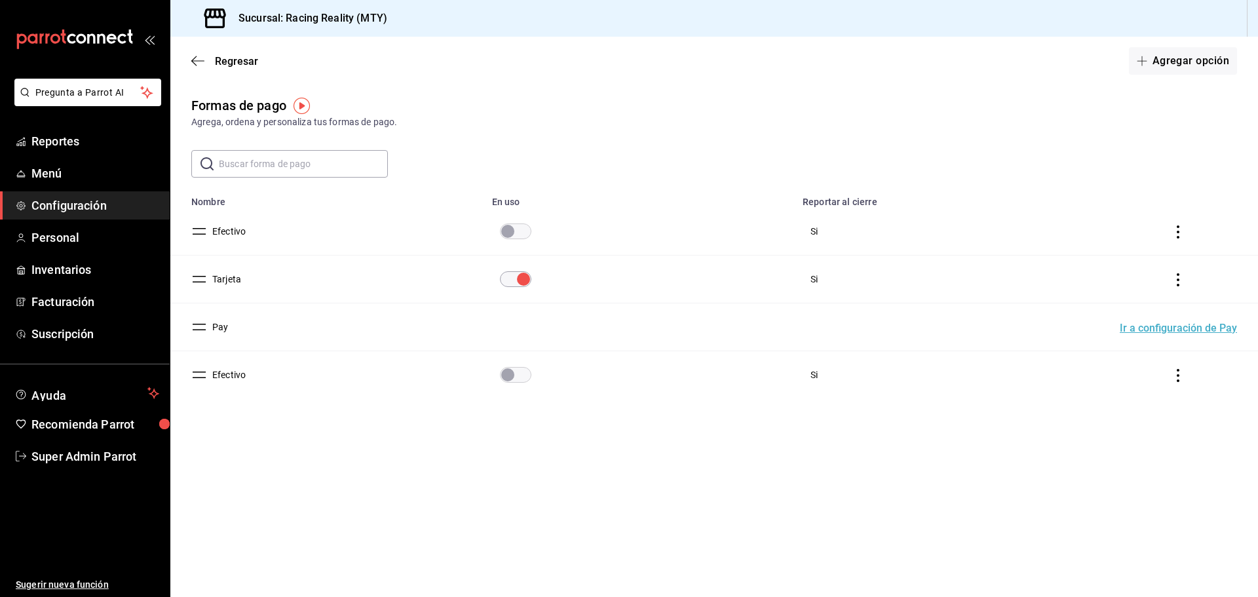
click at [232, 229] on button "Efectivo" at bounding box center [226, 231] width 39 height 13
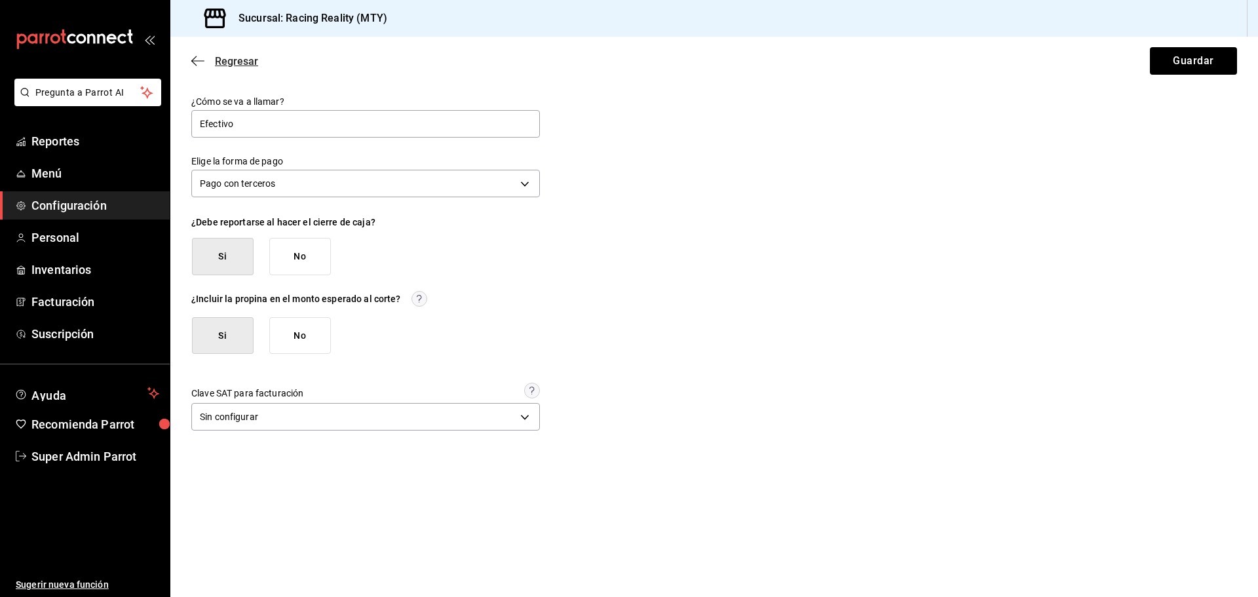
click at [199, 60] on icon "button" at bounding box center [197, 61] width 13 height 12
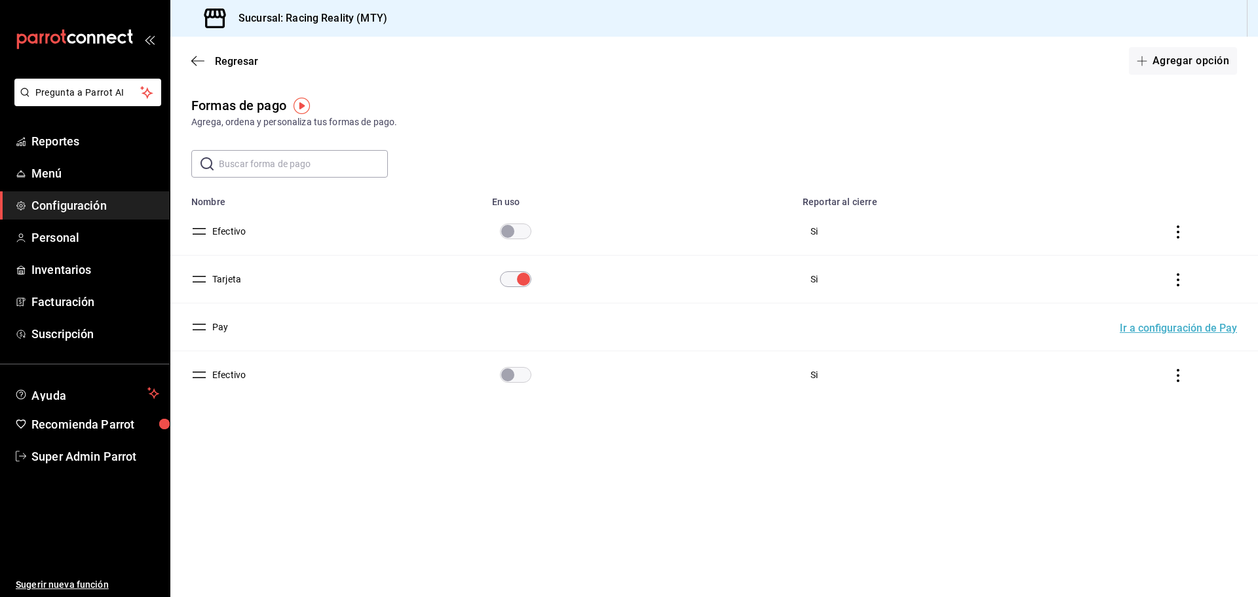
click at [1184, 373] on icon "actions" at bounding box center [1177, 375] width 13 height 13
click at [1132, 386] on span "Eliminar" at bounding box center [1119, 393] width 57 height 16
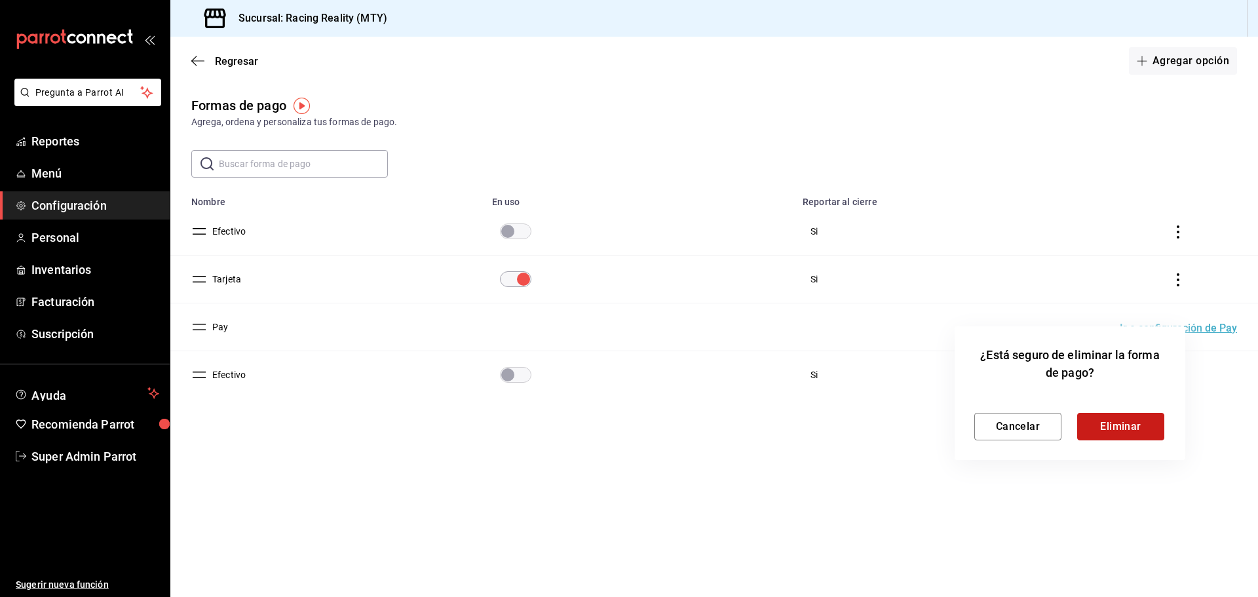
click at [1136, 424] on button "Eliminar" at bounding box center [1120, 427] width 87 height 28
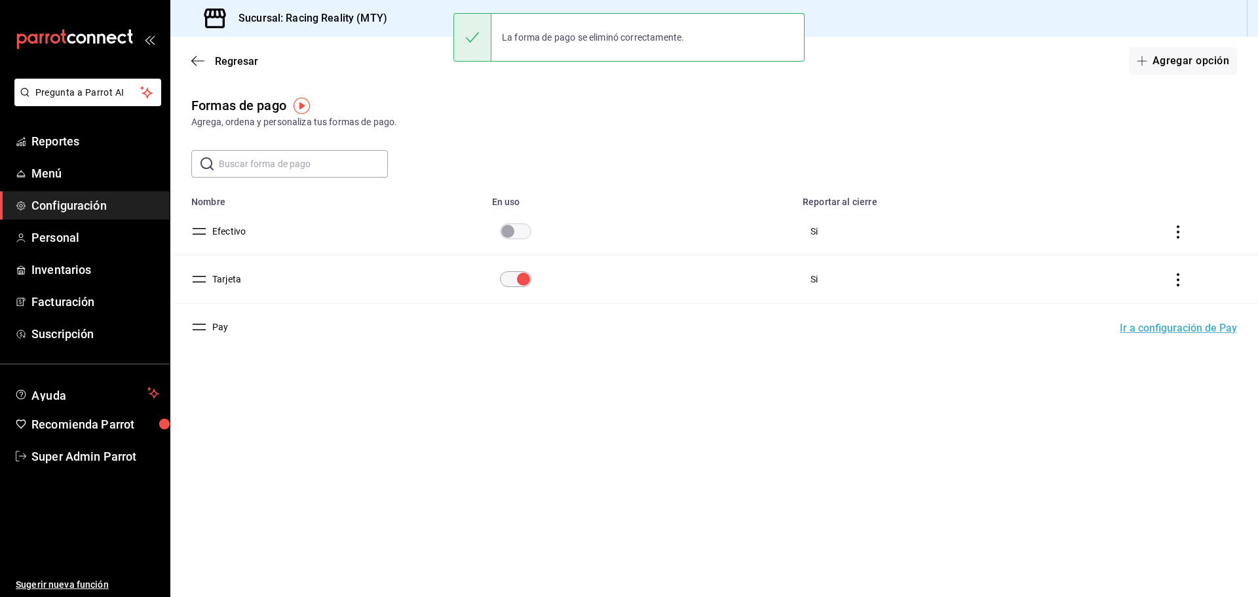
click at [507, 232] on input "paymentsTable" at bounding box center [507, 231] width 47 height 16
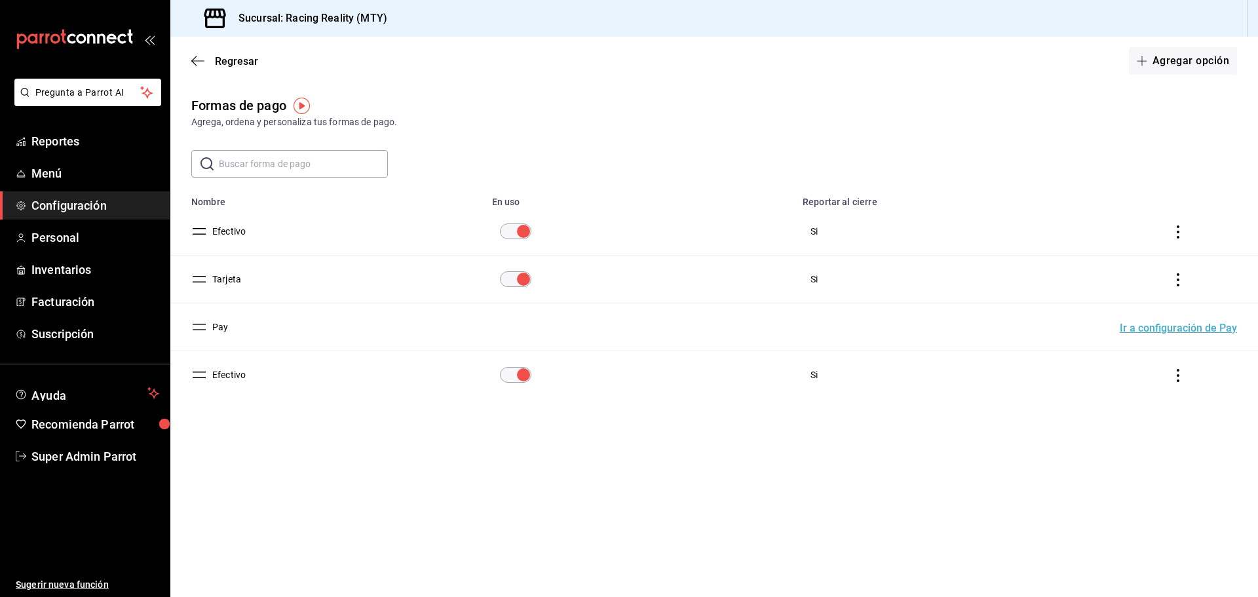
click at [1182, 370] on icon "actions" at bounding box center [1177, 375] width 13 height 13
click at [964, 493] on div at bounding box center [629, 298] width 1258 height 597
click at [516, 229] on input "paymentsTable" at bounding box center [523, 231] width 47 height 16
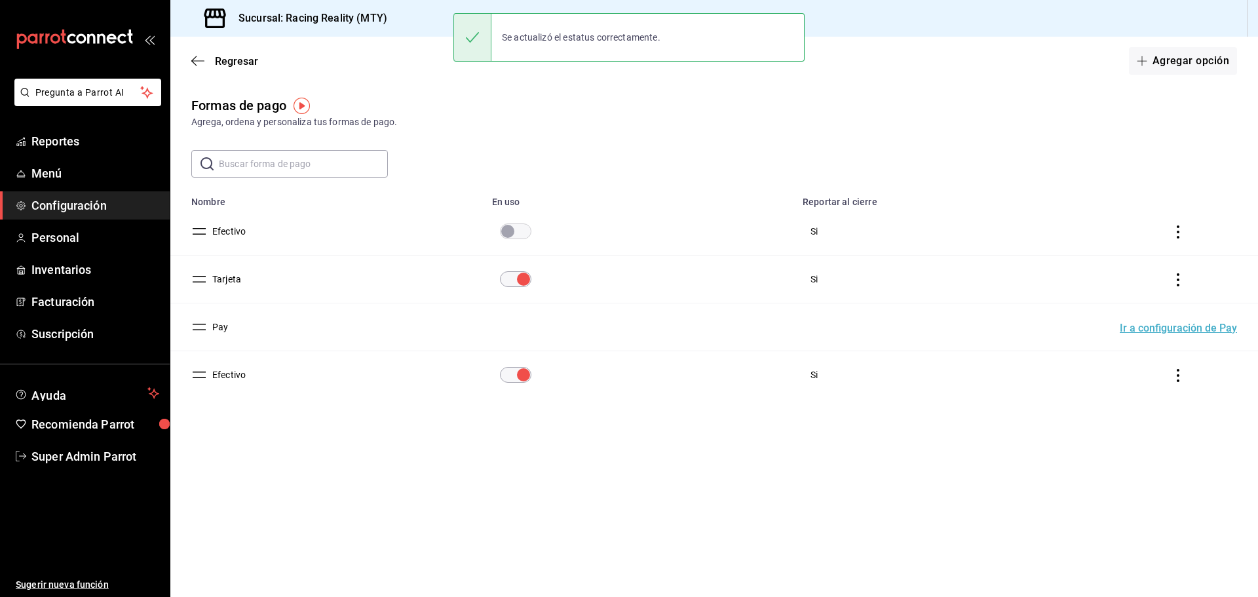
click at [234, 228] on button "Efectivo" at bounding box center [226, 231] width 39 height 13
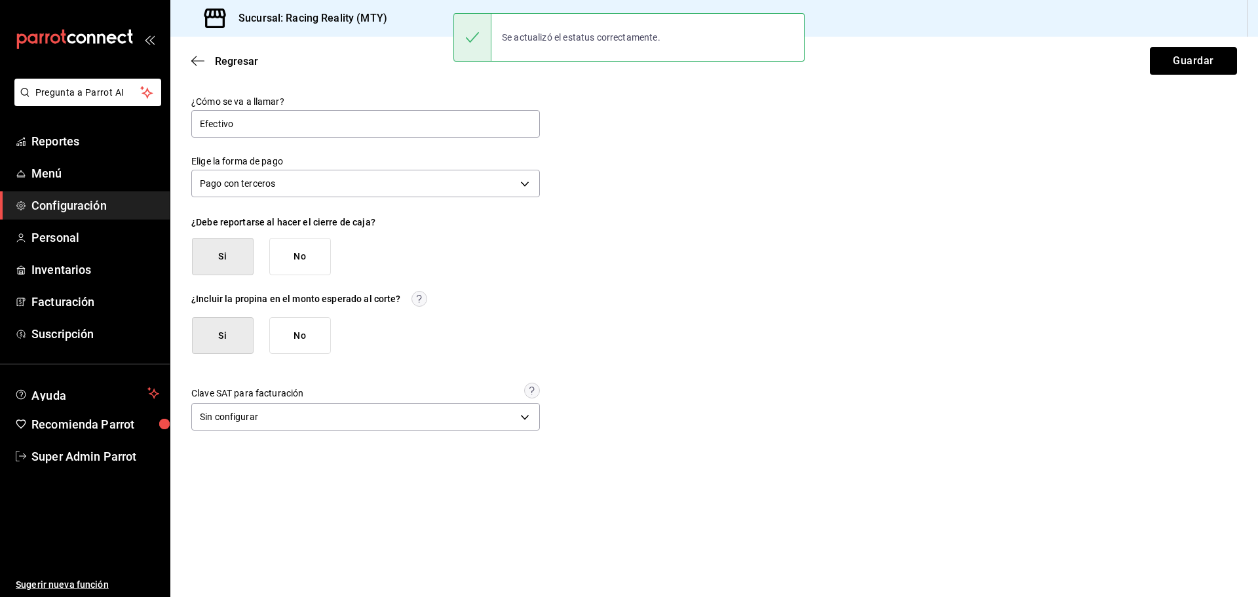
click at [313, 253] on button "No" at bounding box center [300, 256] width 62 height 37
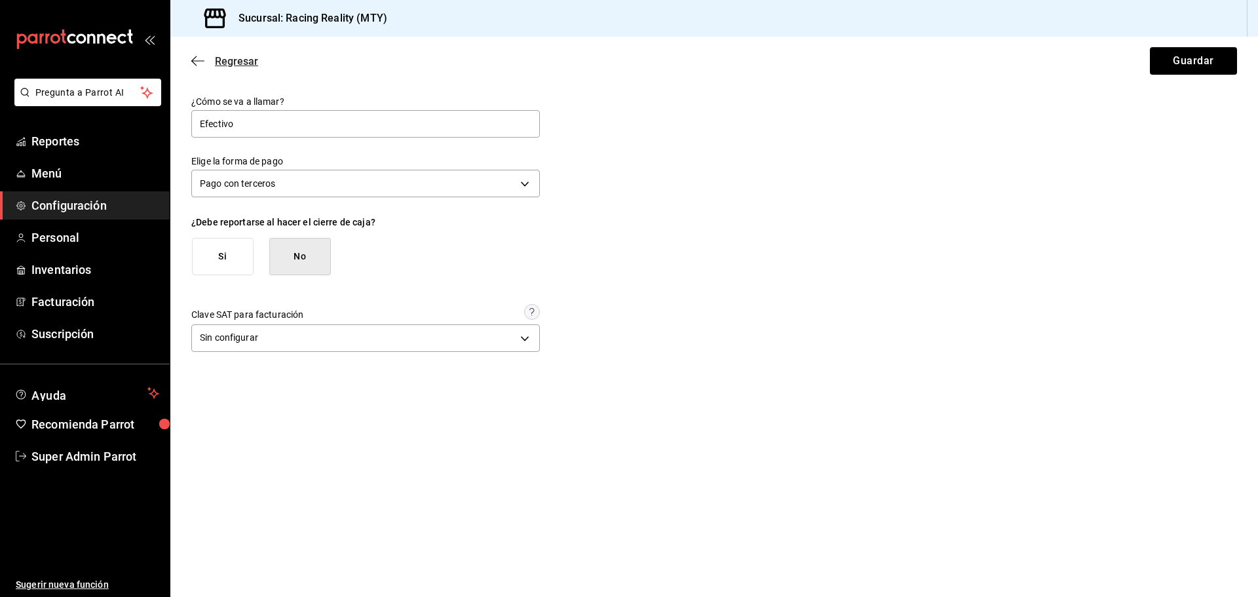
click at [202, 66] on icon "button" at bounding box center [197, 61] width 13 height 12
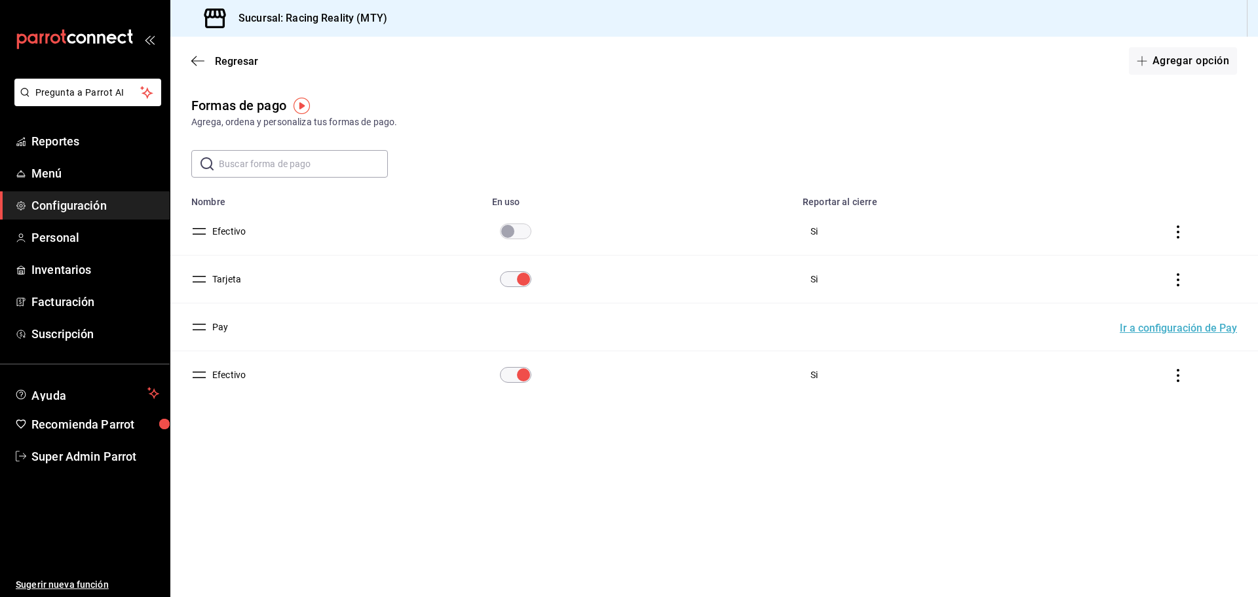
click at [1181, 228] on icon "actions" at bounding box center [1177, 231] width 13 height 13
click at [1159, 254] on li "Eliminar" at bounding box center [1130, 249] width 110 height 37
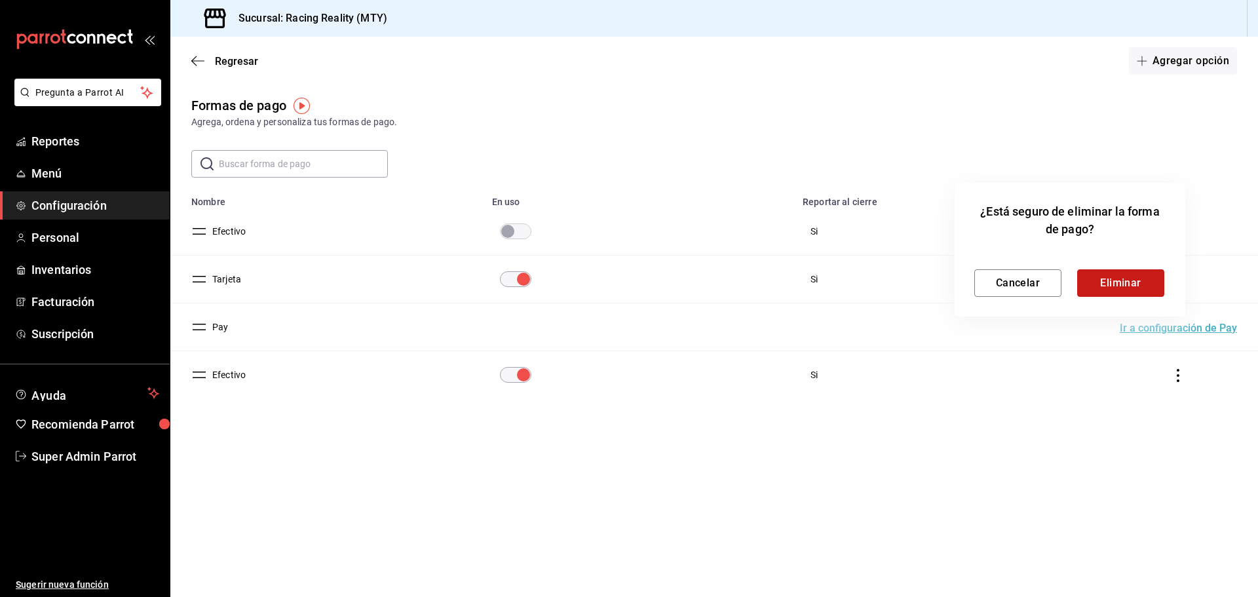
click at [1115, 282] on button "Eliminar" at bounding box center [1120, 283] width 87 height 28
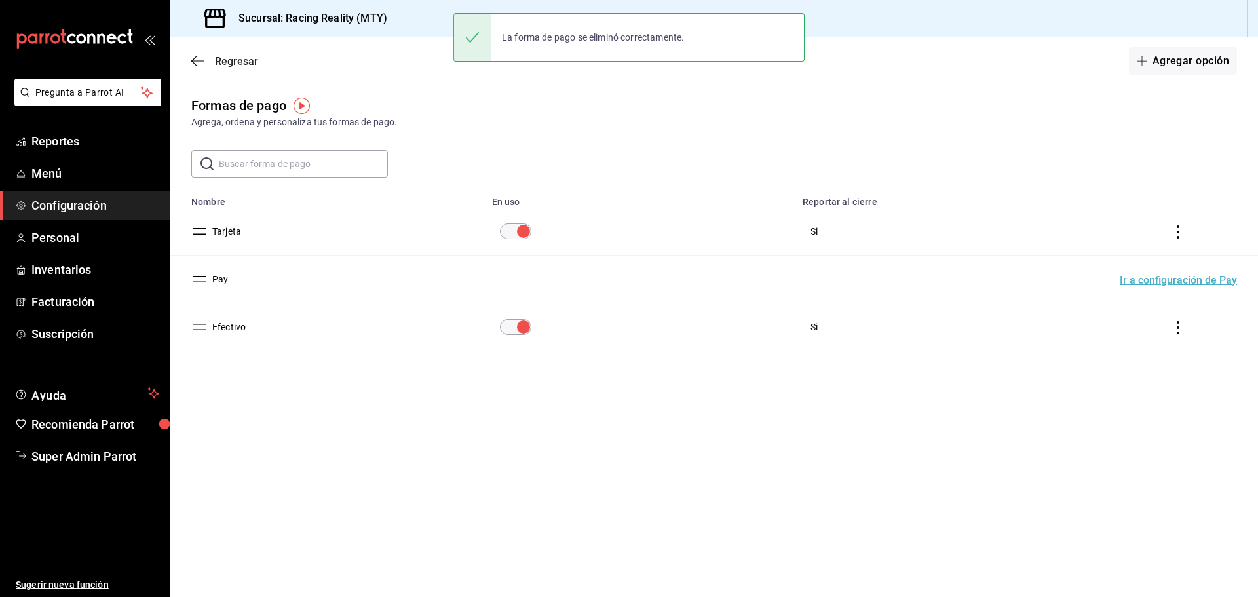
click at [208, 60] on span "Regresar" at bounding box center [224, 61] width 67 height 12
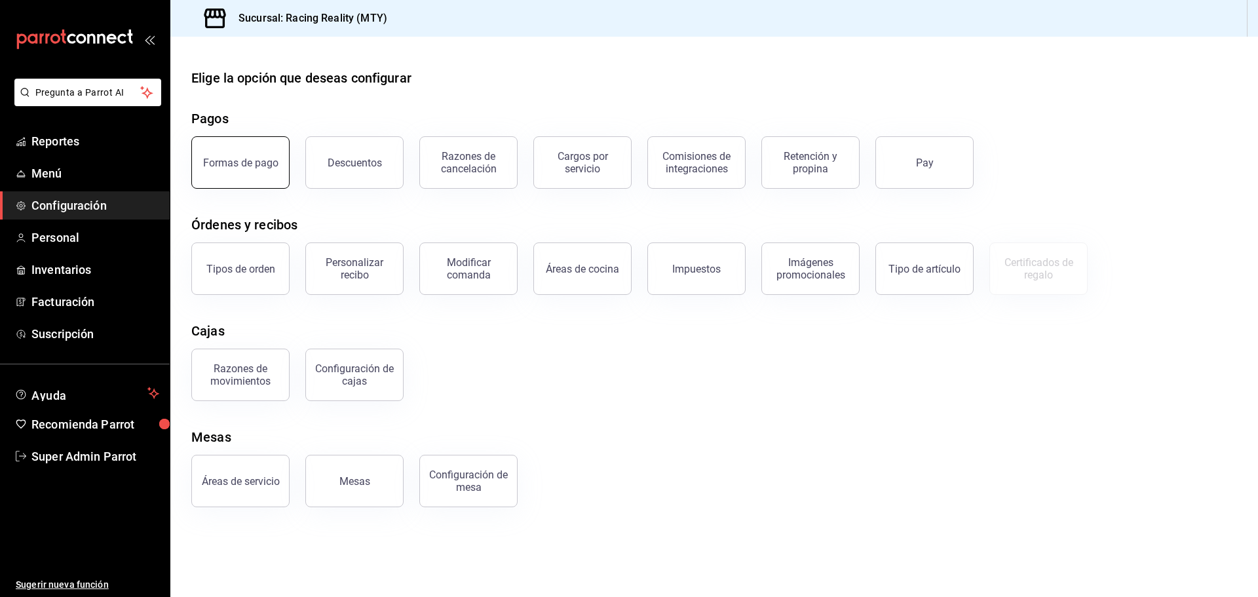
click at [239, 160] on div "Formas de pago" at bounding box center [240, 163] width 75 height 12
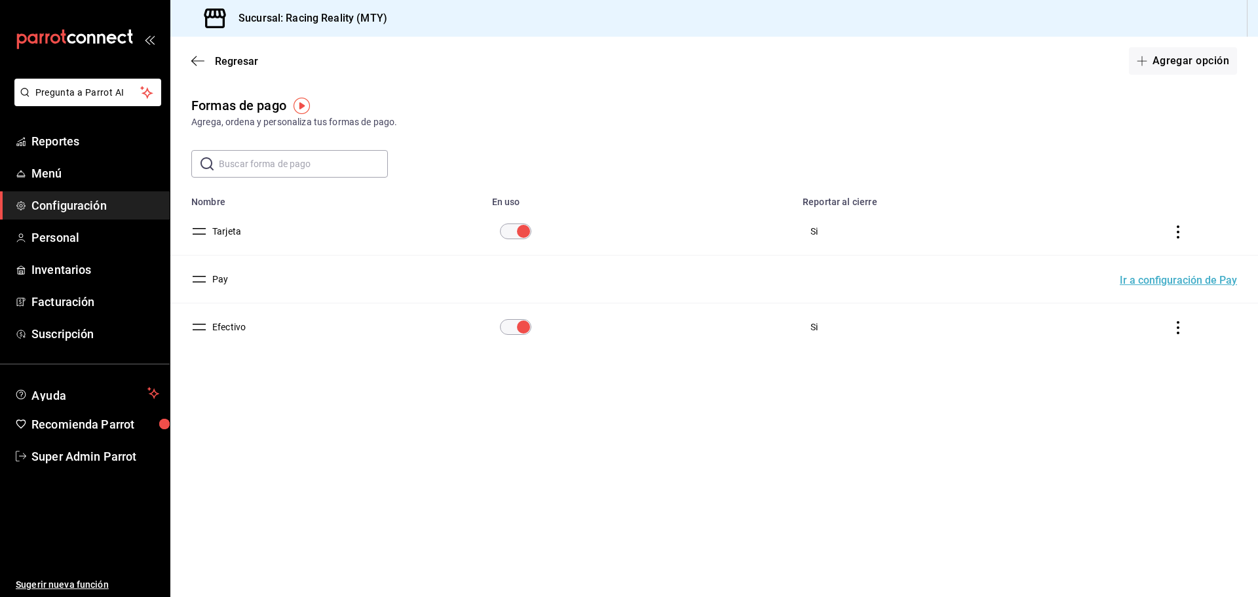
click at [1194, 324] on td "paymentsTable" at bounding box center [1181, 327] width 154 height 48
click at [1189, 324] on td "paymentsTable" at bounding box center [1181, 327] width 154 height 48
click at [239, 331] on button "Efectivo" at bounding box center [226, 326] width 39 height 13
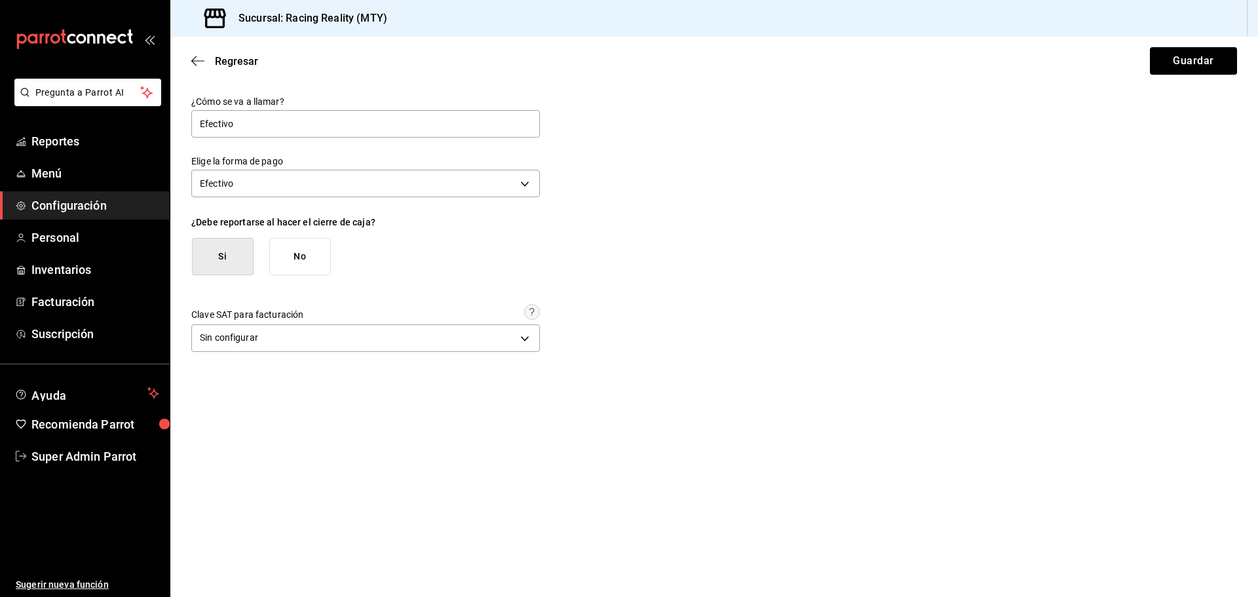
click at [191, 53] on div "Regresar Guardar" at bounding box center [713, 61] width 1087 height 48
click at [197, 61] on icon "button" at bounding box center [197, 60] width 13 height 1
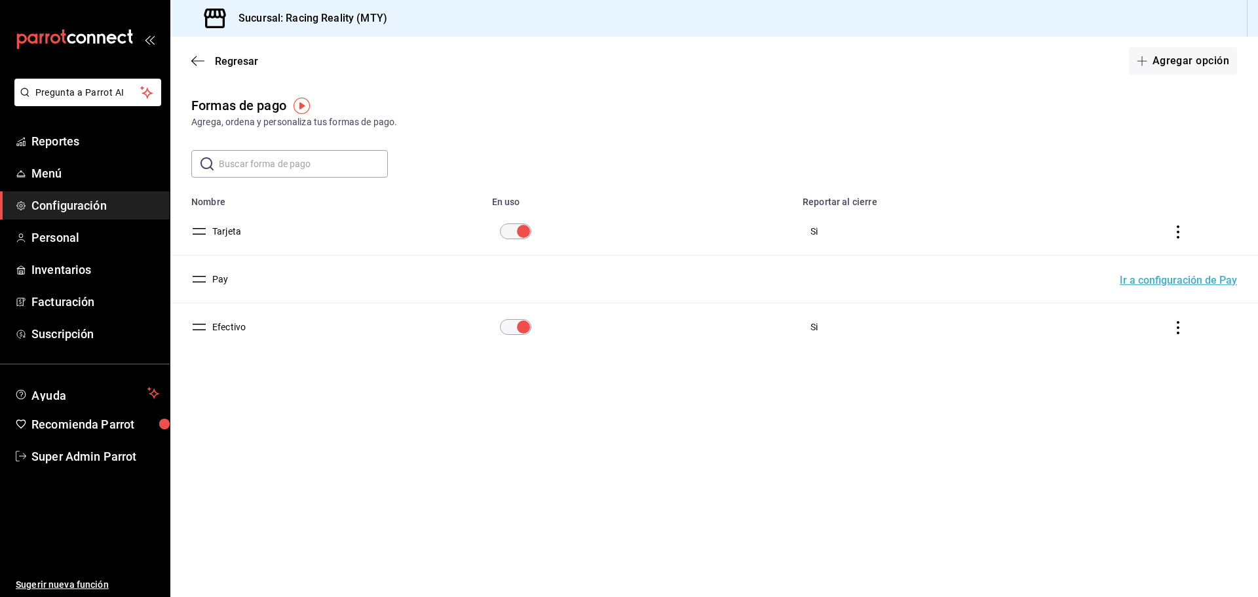
click at [234, 324] on button "Efectivo" at bounding box center [226, 326] width 39 height 13
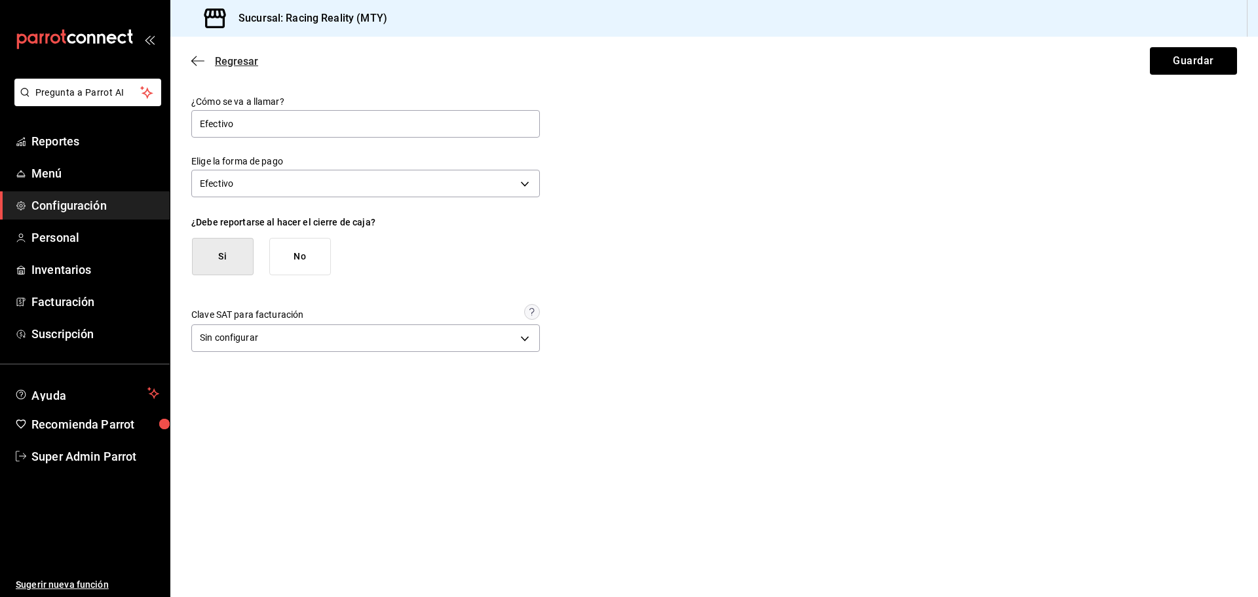
click at [193, 60] on icon "button" at bounding box center [193, 61] width 5 height 10
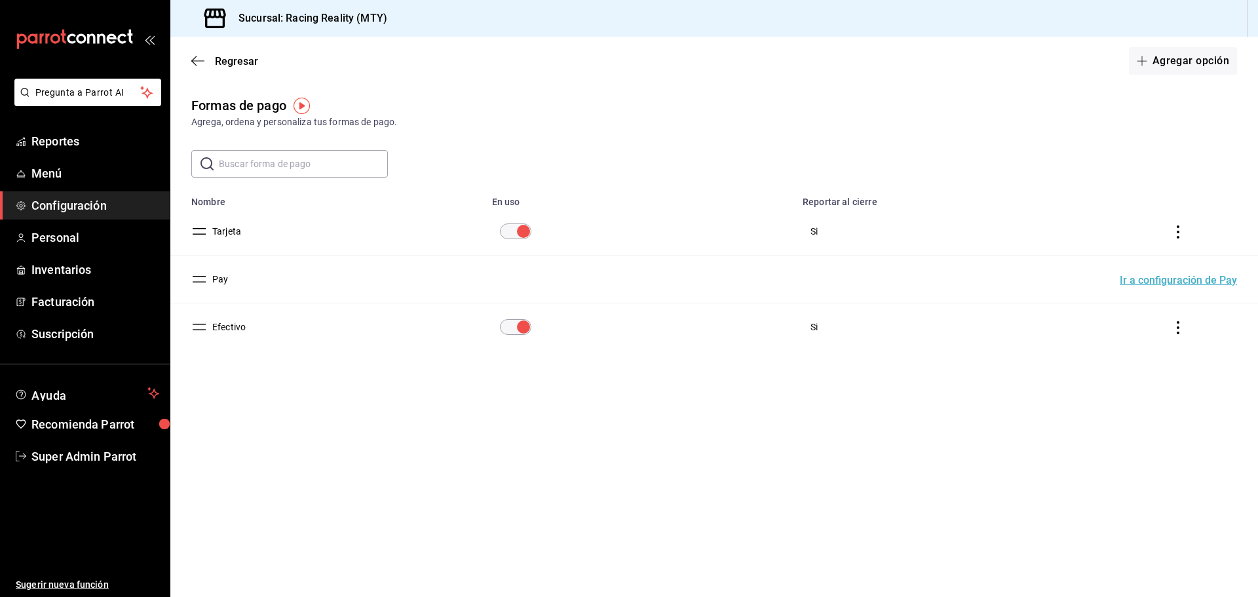
click at [235, 228] on button "Tarjeta" at bounding box center [224, 231] width 34 height 13
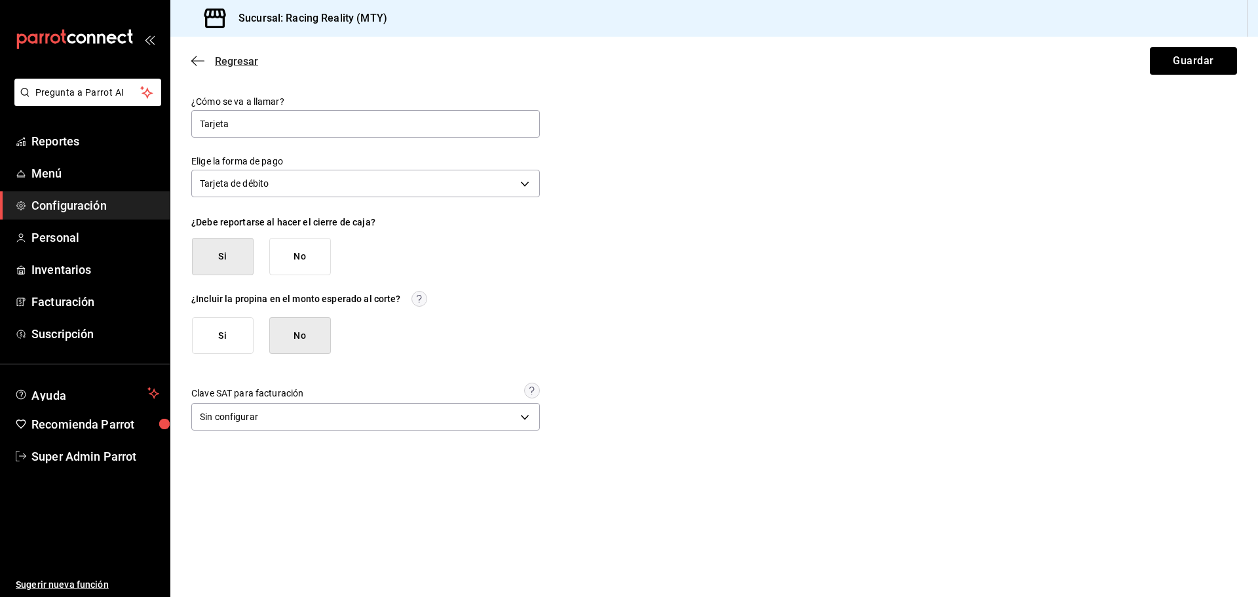
click at [198, 62] on icon "button" at bounding box center [197, 61] width 13 height 12
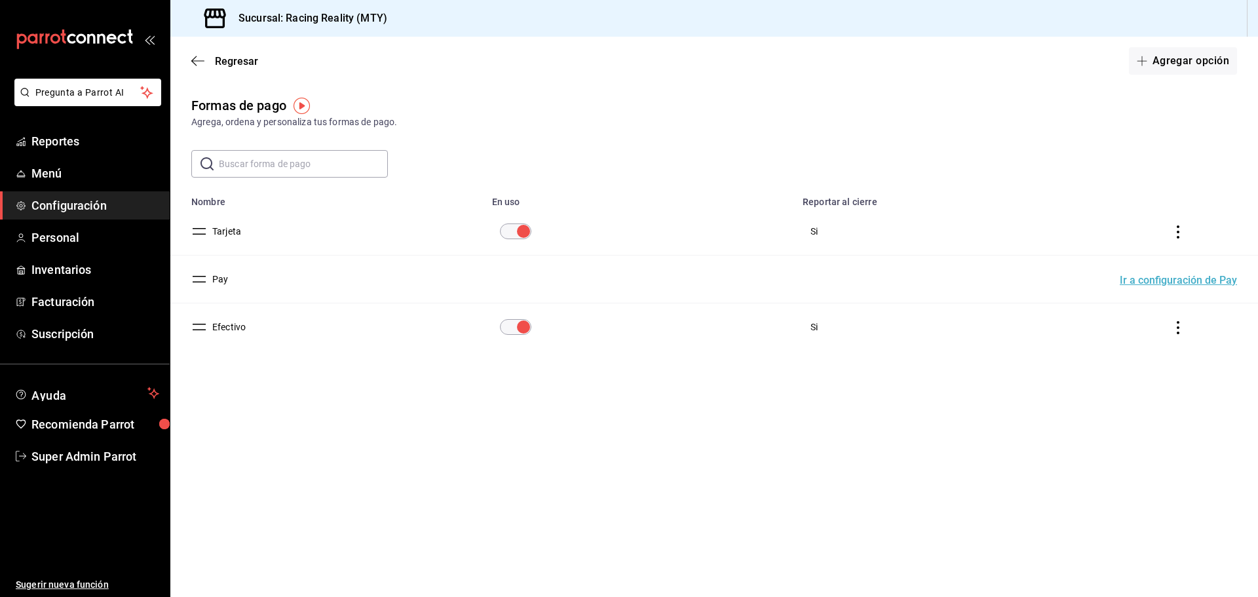
click at [1188, 323] on td "paymentsTable" at bounding box center [1181, 327] width 154 height 48
click at [229, 323] on button "Efectivo" at bounding box center [226, 326] width 39 height 13
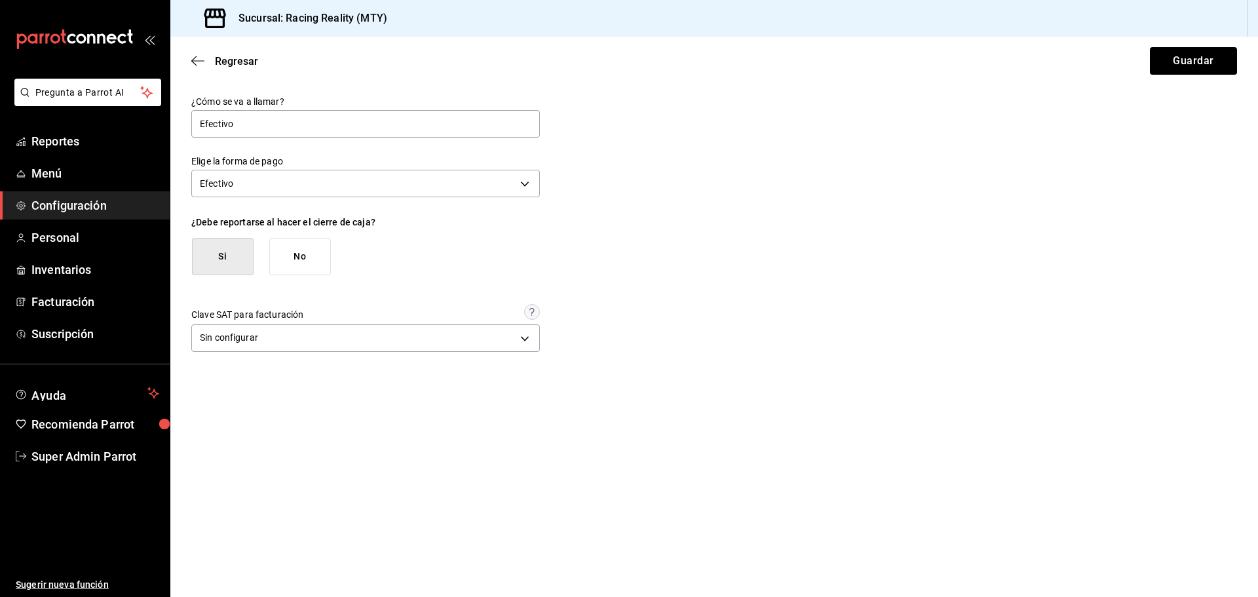
click at [459, 254] on div "Si No" at bounding box center [371, 256] width 359 height 37
click at [261, 180] on body "Pregunta a Parrot AI Reportes Menú Configuración Personal Inventarios Facturaci…" at bounding box center [629, 298] width 1258 height 597
click at [704, 221] on div at bounding box center [629, 298] width 1258 height 597
click at [196, 58] on icon "button" at bounding box center [197, 61] width 13 height 12
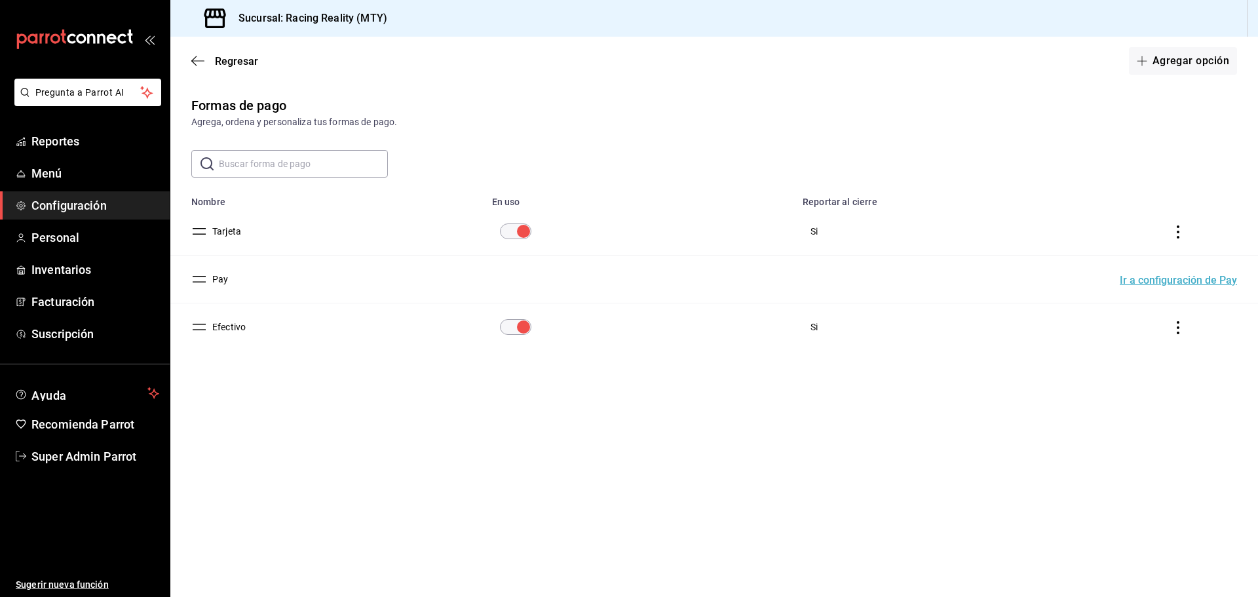
click at [240, 330] on button "Efectivo" at bounding box center [226, 326] width 39 height 13
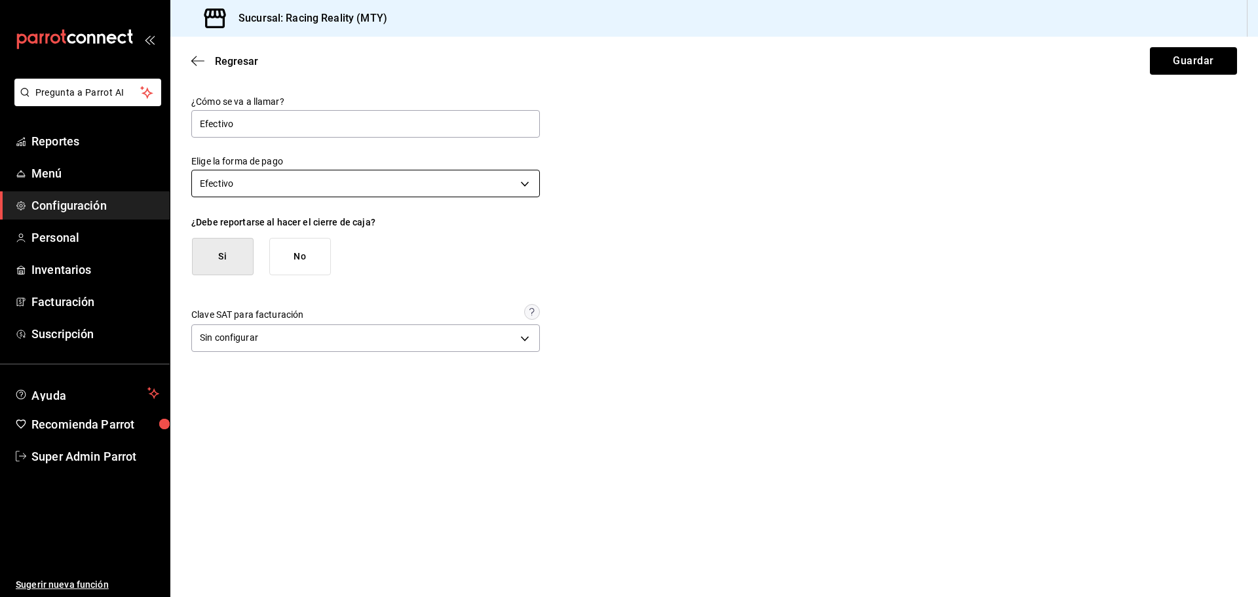
click at [497, 187] on body "Pregunta a Parrot AI Reportes Menú Configuración Personal Inventarios Facturaci…" at bounding box center [629, 298] width 1258 height 597
click at [670, 200] on div at bounding box center [629, 298] width 1258 height 597
click at [195, 63] on icon "button" at bounding box center [197, 61] width 13 height 12
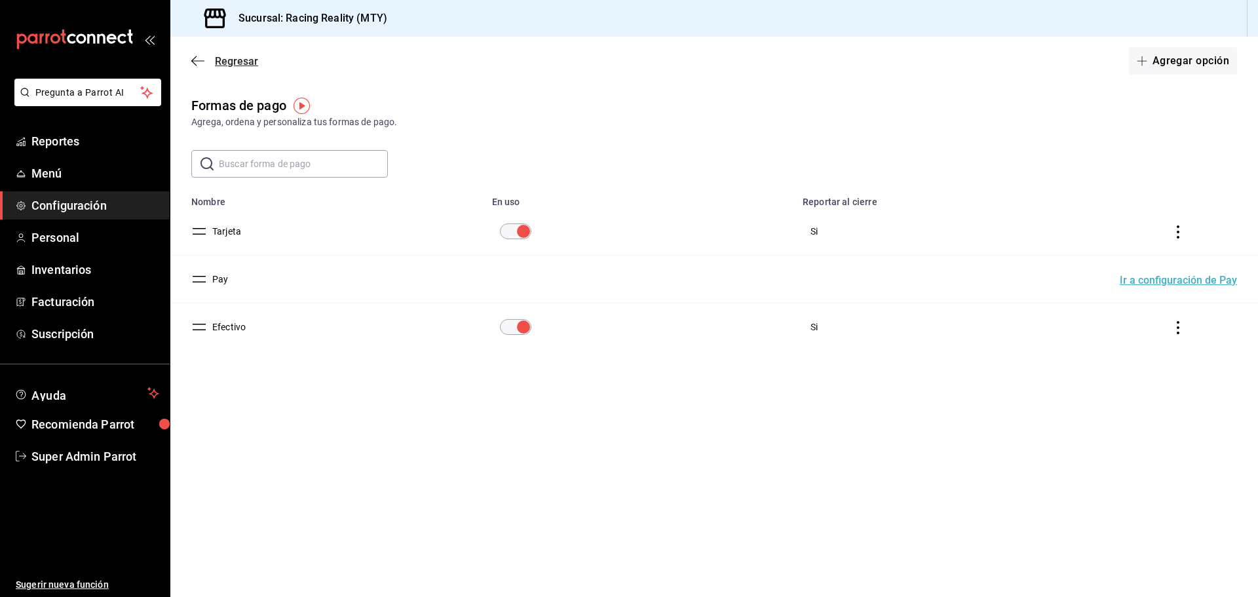
click at [200, 60] on icon "button" at bounding box center [197, 61] width 13 height 12
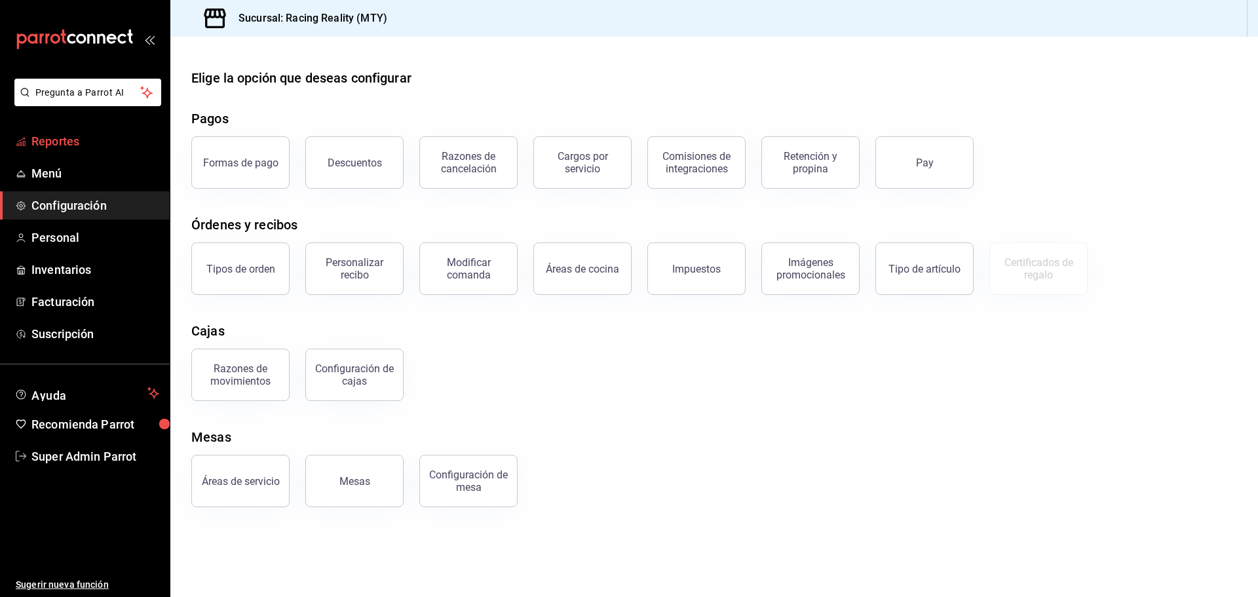
click at [54, 143] on span "Reportes" at bounding box center [95, 141] width 128 height 18
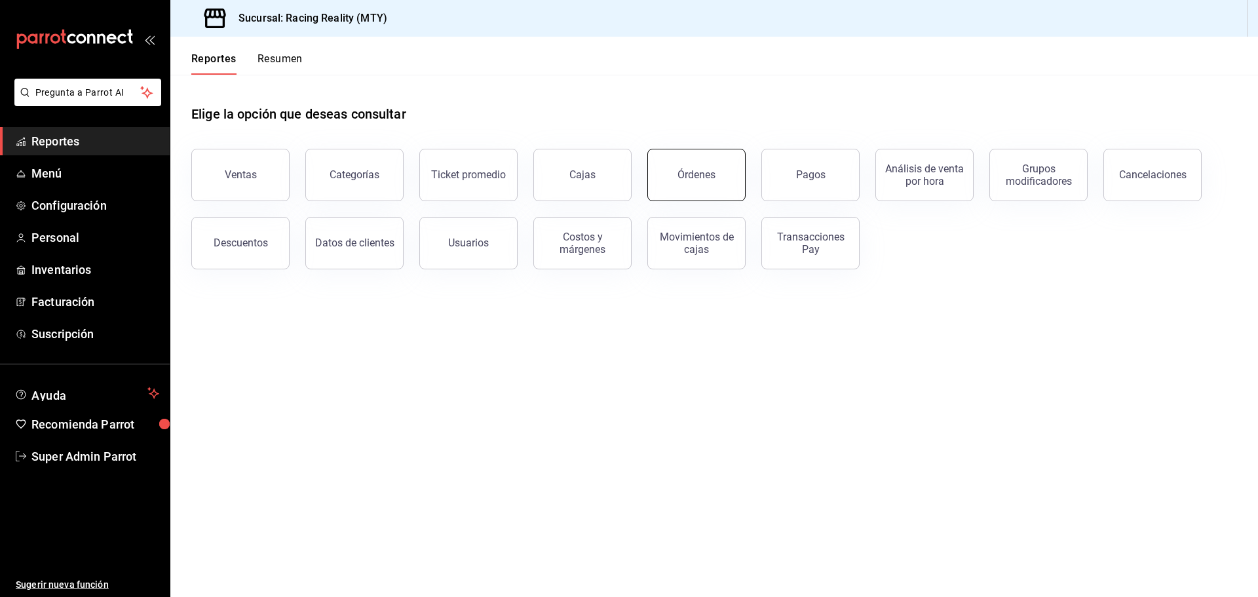
click at [679, 174] on div "Órdenes" at bounding box center [696, 174] width 38 height 12
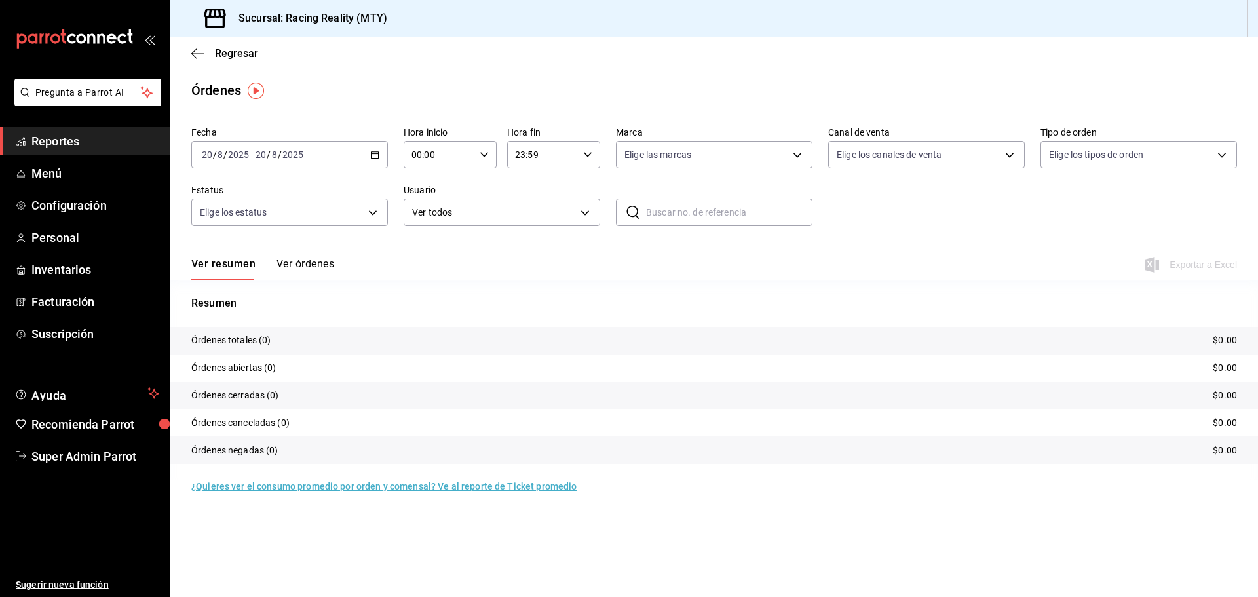
click at [302, 258] on button "Ver órdenes" at bounding box center [305, 268] width 58 height 22
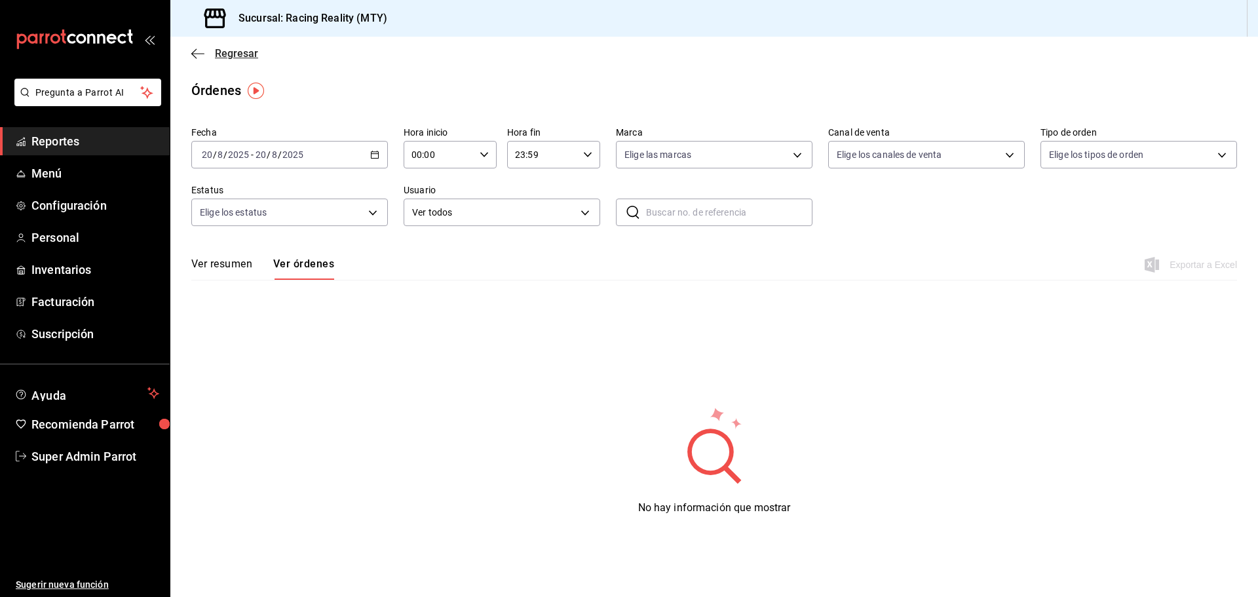
click at [200, 53] on icon "button" at bounding box center [197, 53] width 13 height 1
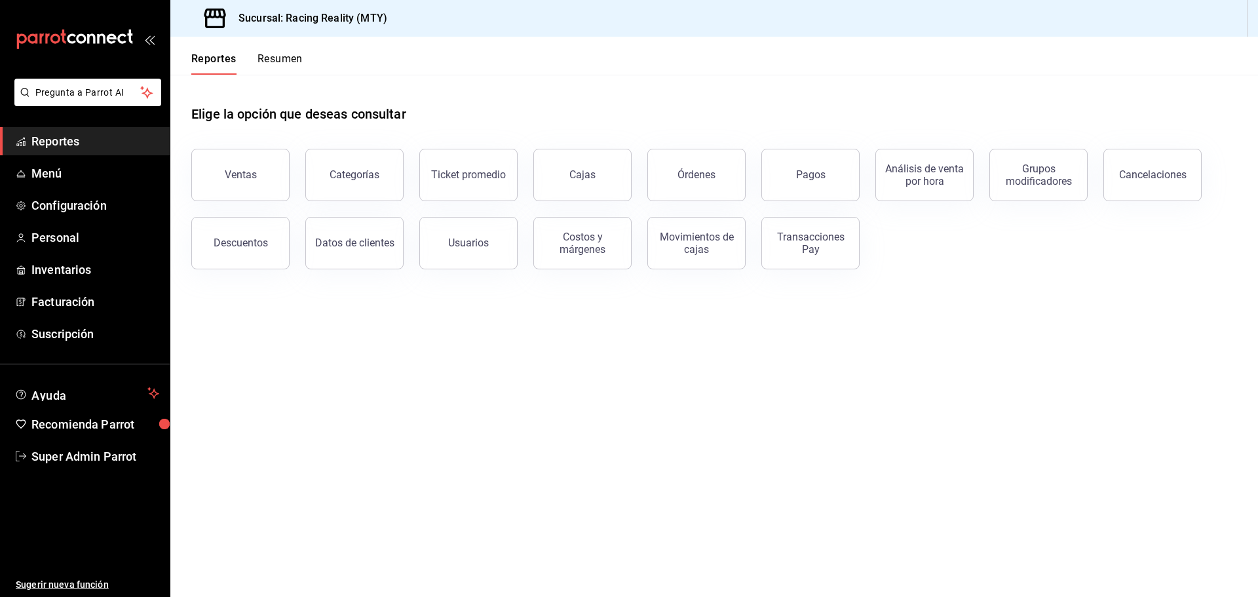
click at [285, 49] on div "Reportes Resumen" at bounding box center [236, 56] width 132 height 38
click at [287, 59] on button "Resumen" at bounding box center [279, 63] width 45 height 22
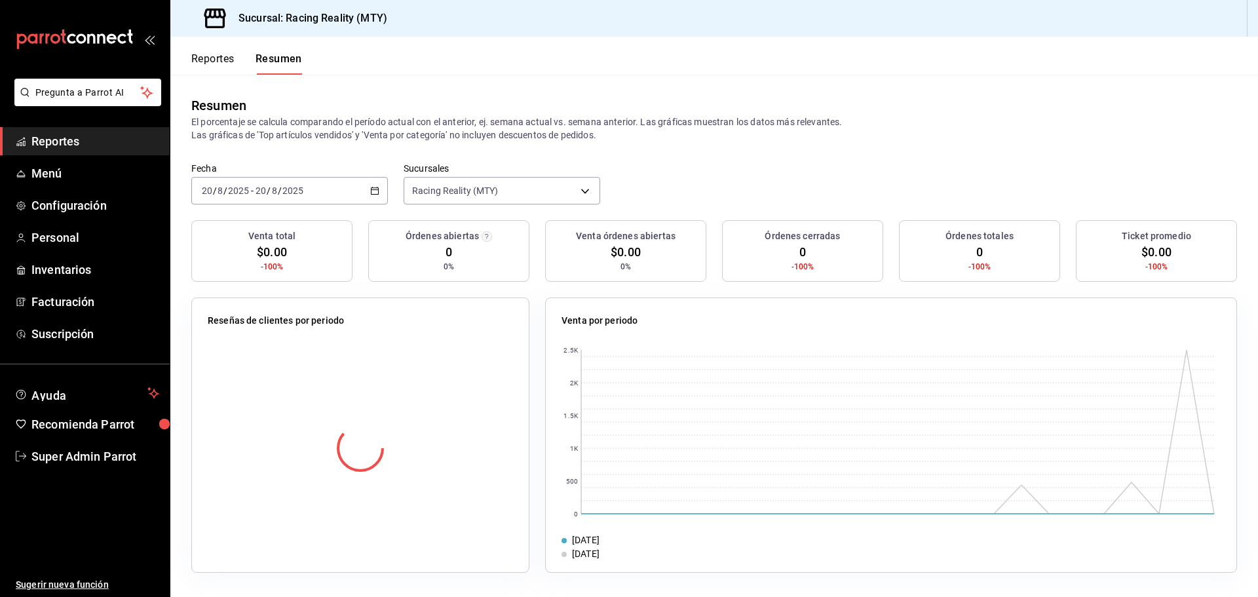
click at [221, 64] on button "Reportes" at bounding box center [212, 63] width 43 height 22
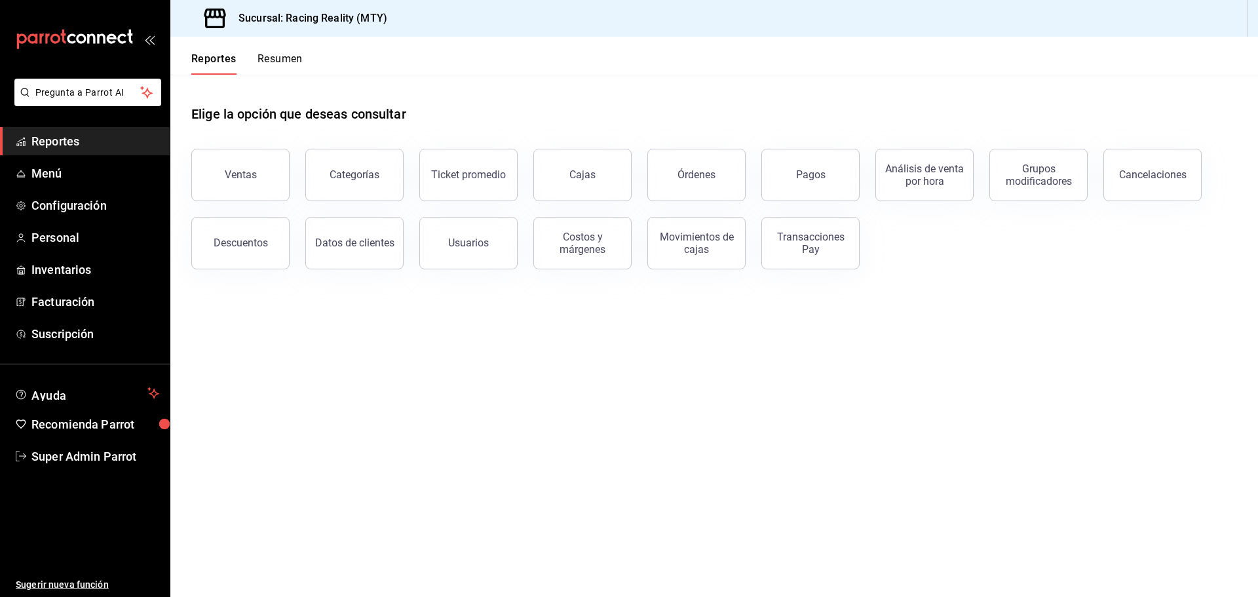
click at [756, 125] on div "Elige la opción que deseas consultar" at bounding box center [713, 104] width 1045 height 58
click at [100, 144] on span "Reportes" at bounding box center [95, 141] width 128 height 18
click at [579, 184] on button "Cajas" at bounding box center [582, 175] width 98 height 52
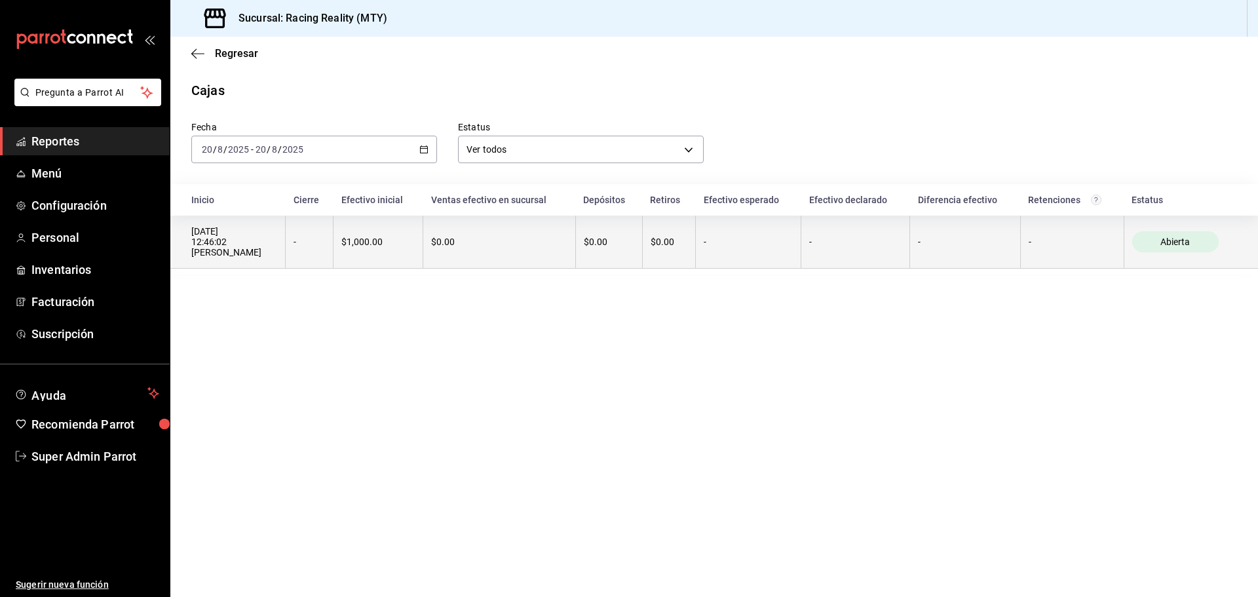
click at [319, 231] on th "-" at bounding box center [310, 242] width 48 height 53
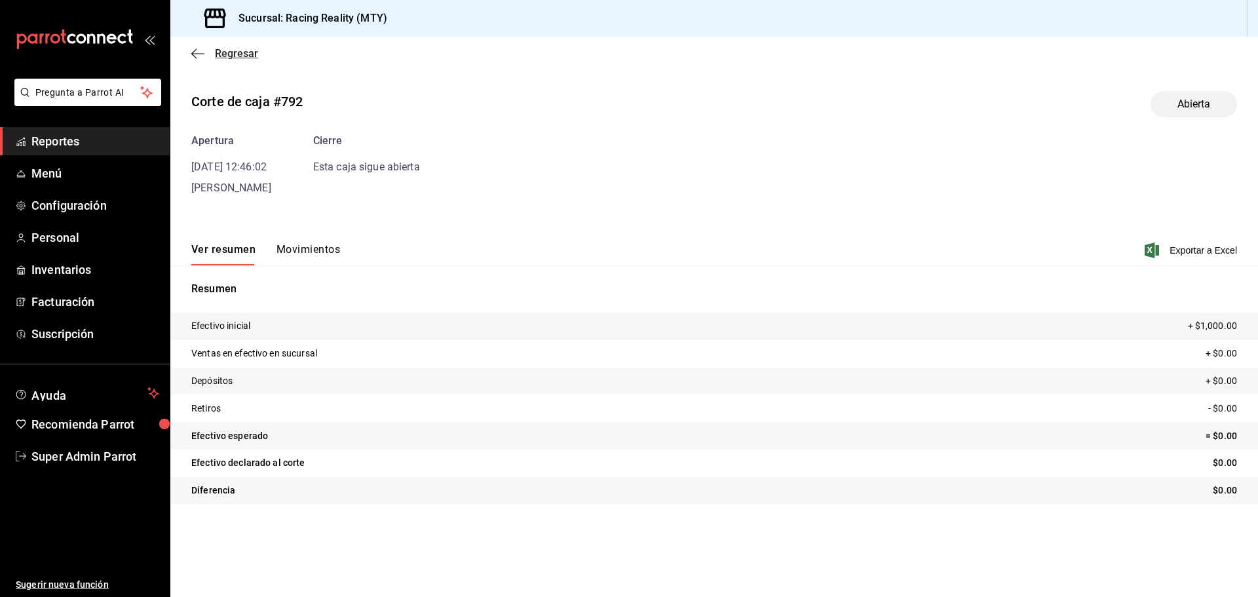
click at [197, 53] on icon "button" at bounding box center [197, 53] width 13 height 1
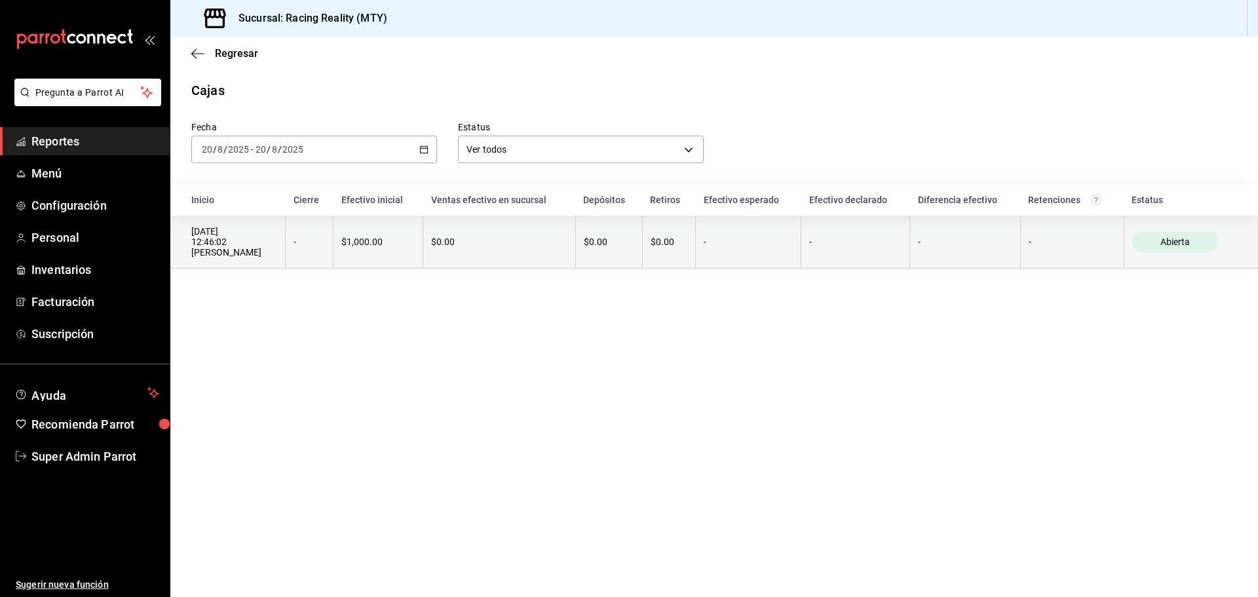
click at [257, 248] on div "20/08/2025 12:46:02 Jose Eduardo M" at bounding box center [234, 241] width 86 height 31
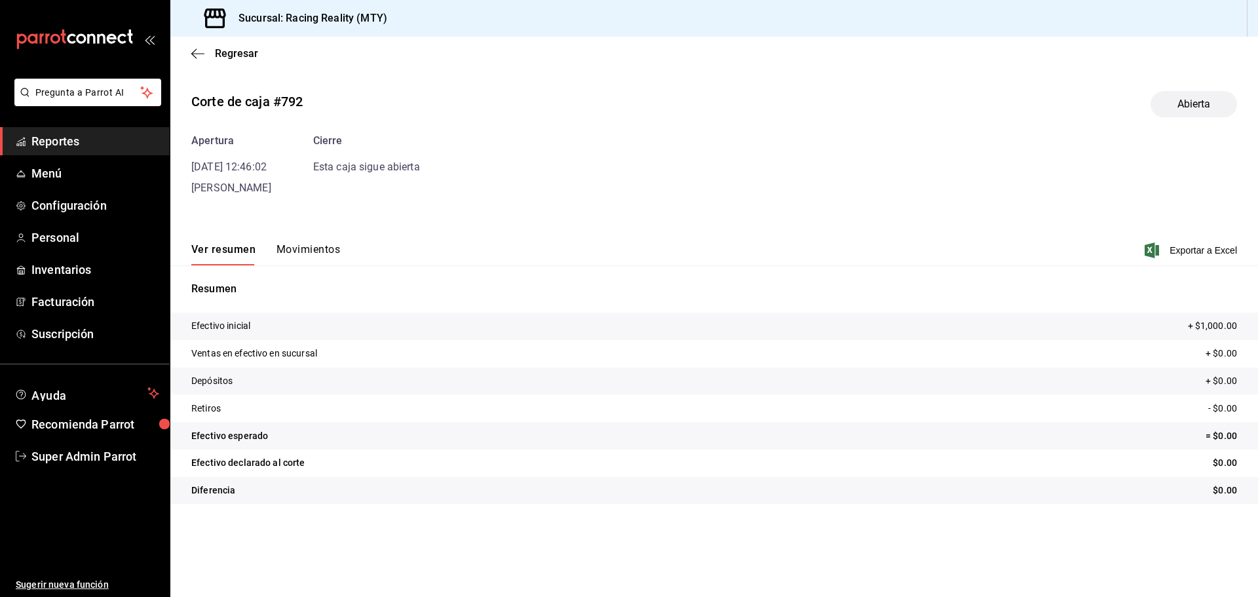
click at [310, 252] on button "Movimientos" at bounding box center [308, 254] width 64 height 22
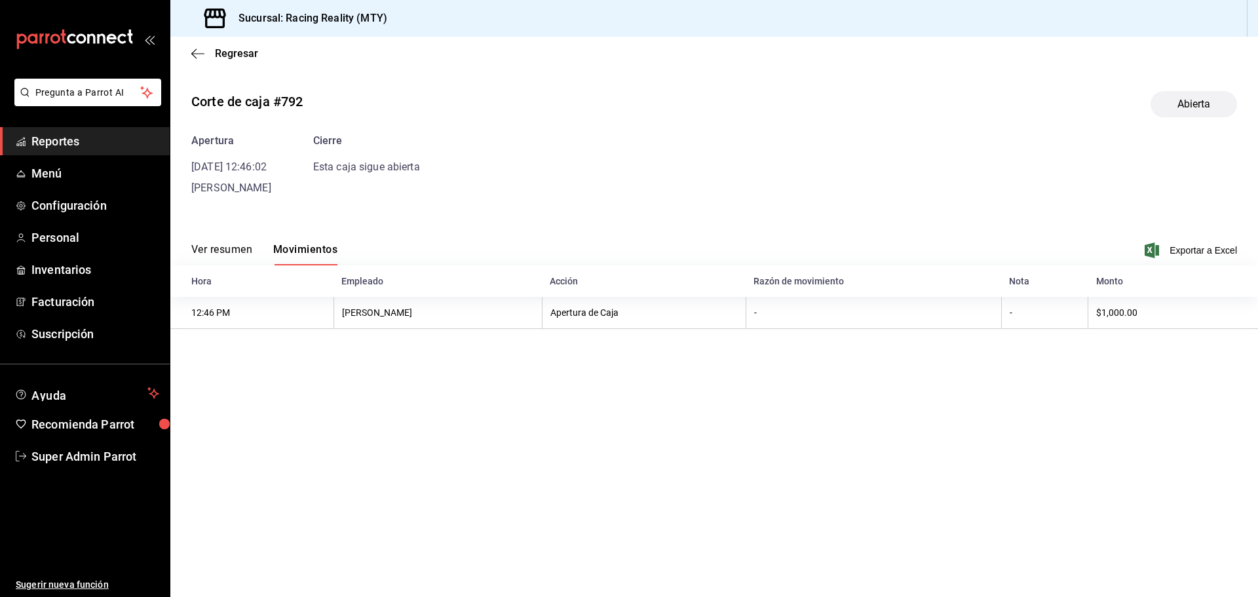
click at [233, 252] on button "Ver resumen" at bounding box center [221, 254] width 61 height 22
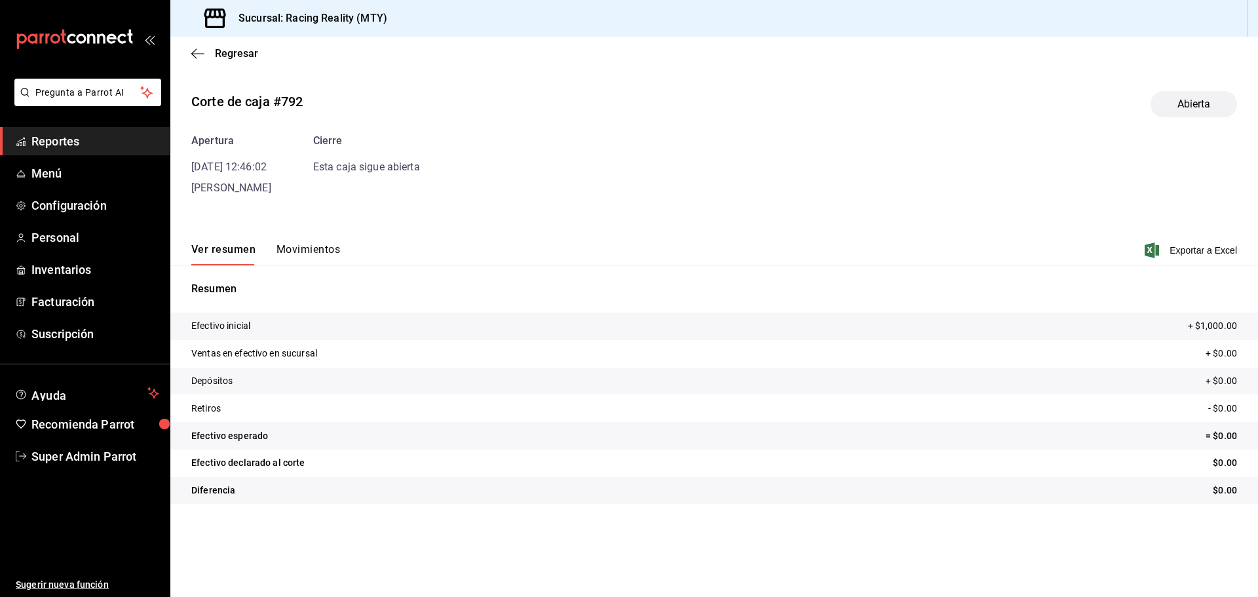
click at [318, 252] on button "Movimientos" at bounding box center [308, 254] width 64 height 22
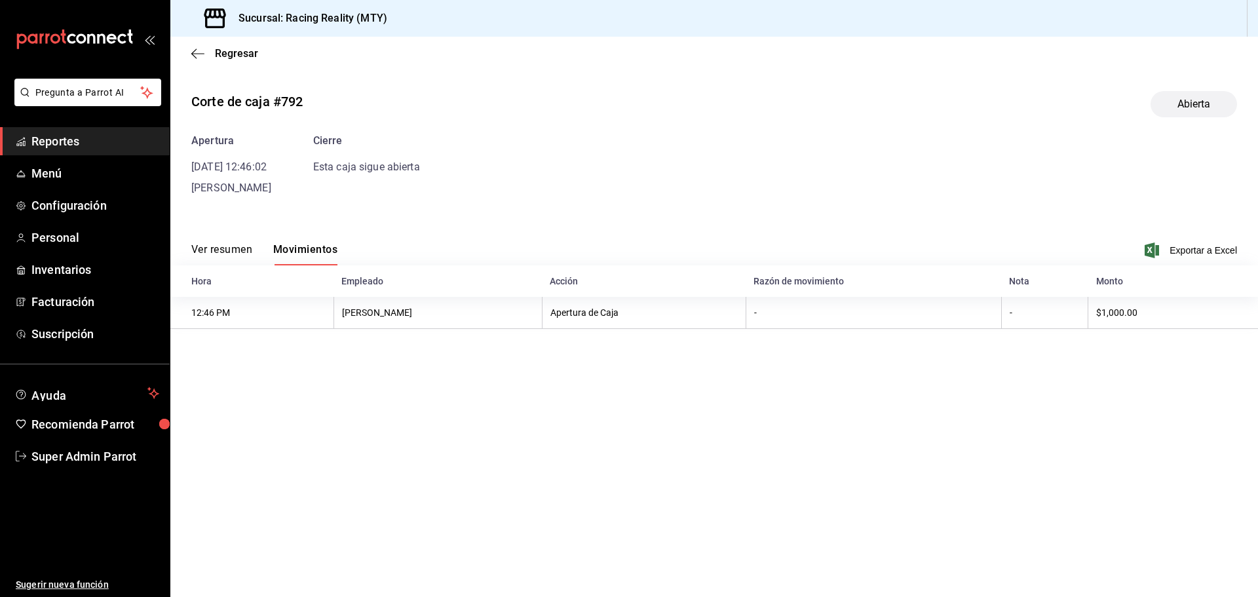
click at [246, 252] on button "Ver resumen" at bounding box center [221, 254] width 61 height 22
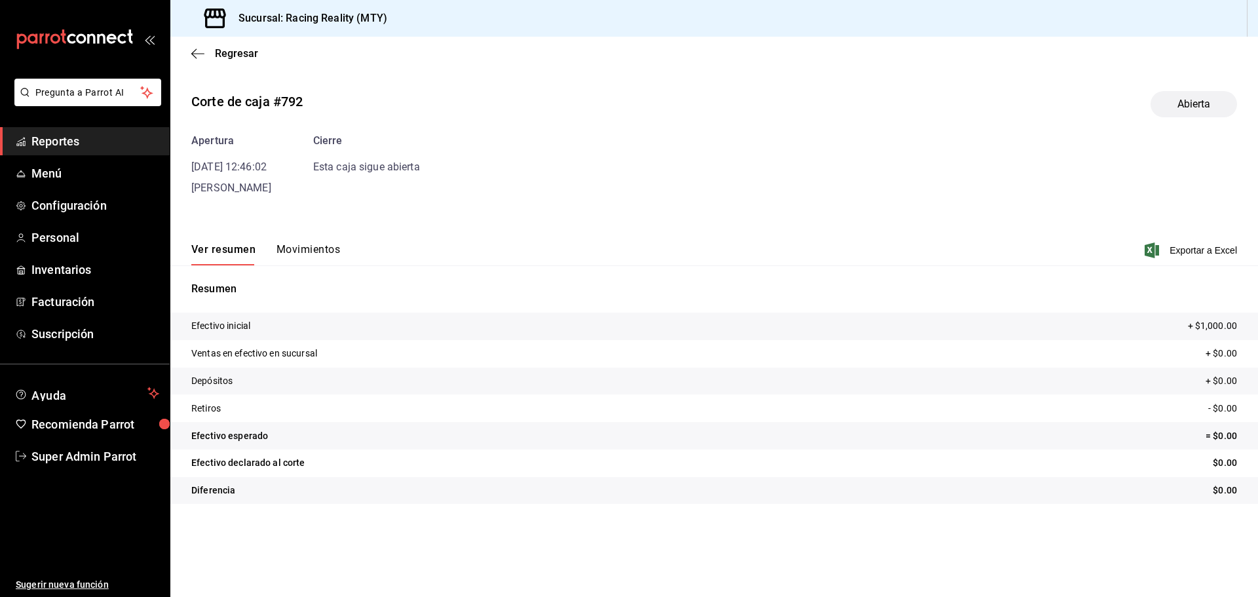
click at [316, 248] on button "Movimientos" at bounding box center [308, 254] width 64 height 22
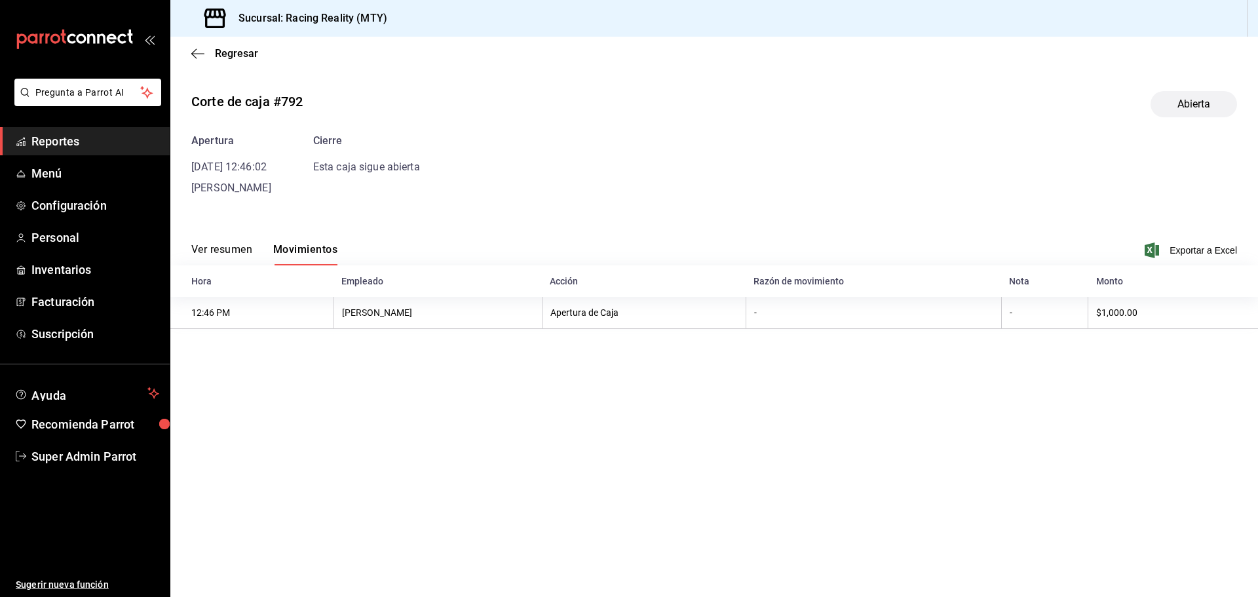
click at [236, 248] on button "Ver resumen" at bounding box center [221, 254] width 61 height 22
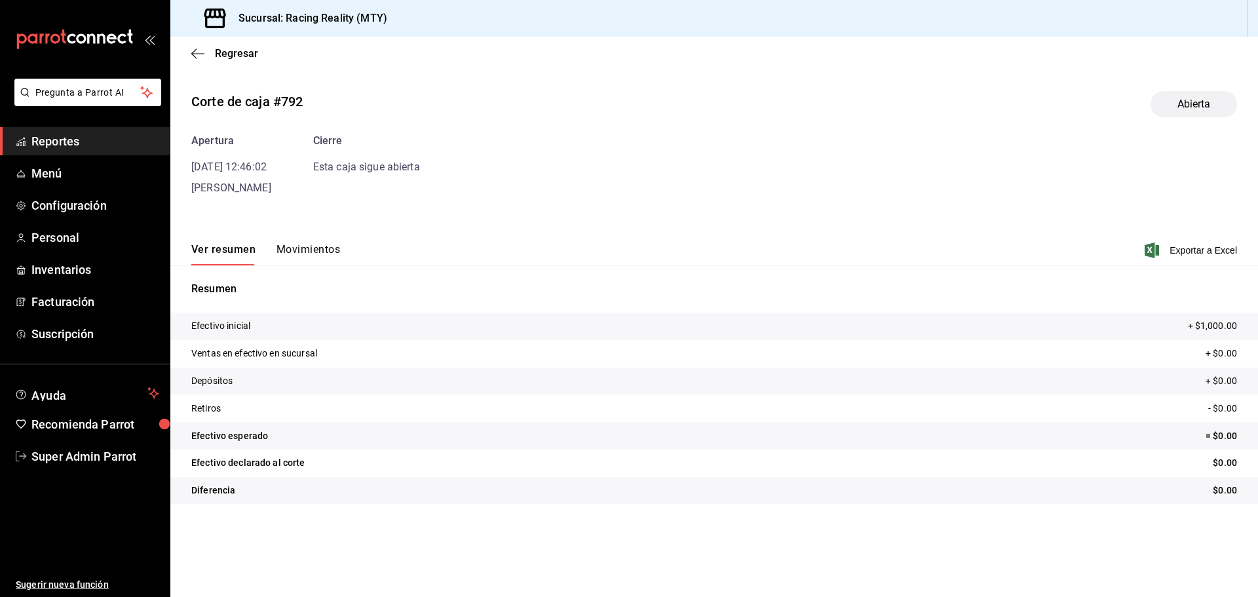
click at [199, 60] on div "Regresar" at bounding box center [713, 53] width 1087 height 33
click at [199, 55] on icon "button" at bounding box center [197, 54] width 13 height 12
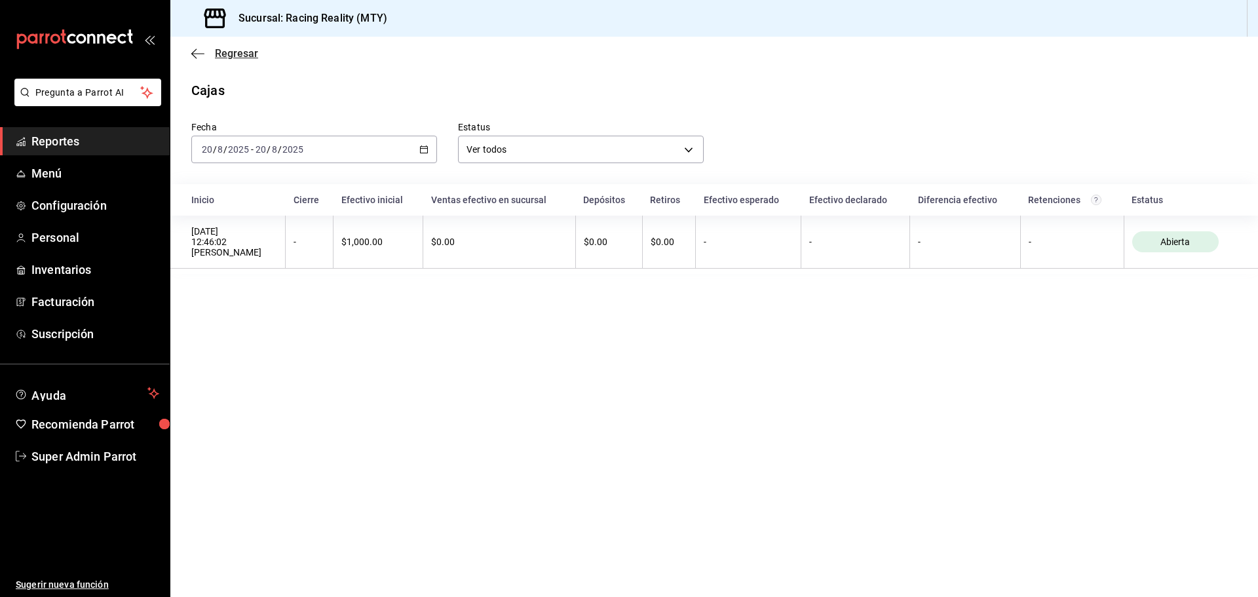
click at [193, 52] on icon "button" at bounding box center [193, 53] width 5 height 10
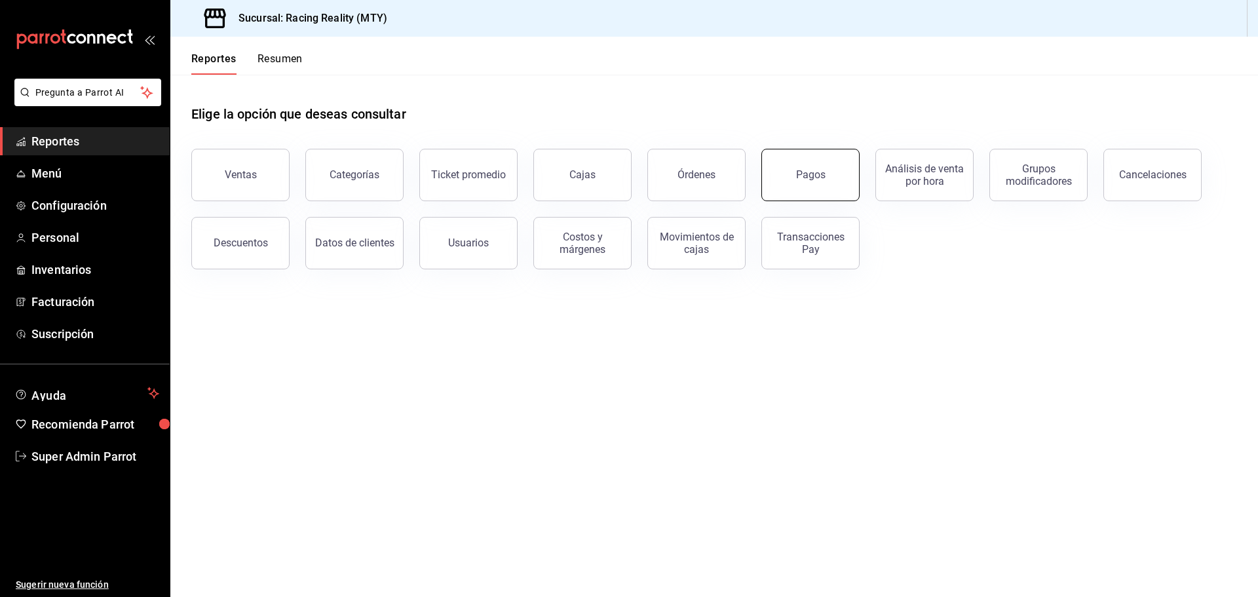
click at [808, 179] on div "Pagos" at bounding box center [810, 174] width 29 height 12
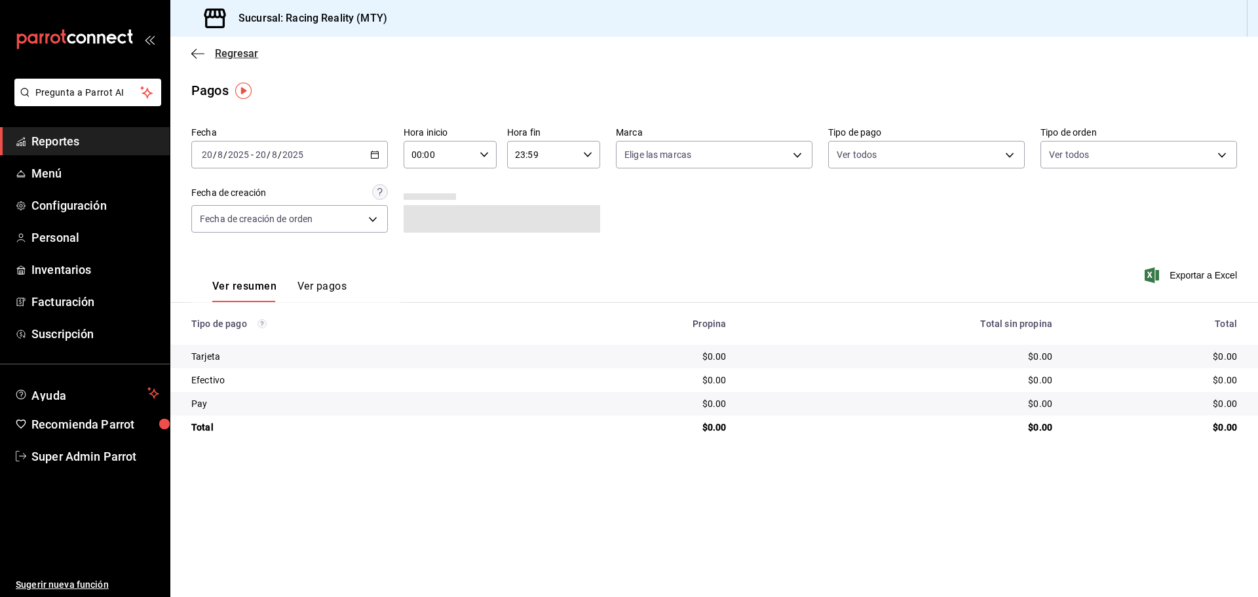
click at [194, 52] on icon "button" at bounding box center [197, 54] width 13 height 12
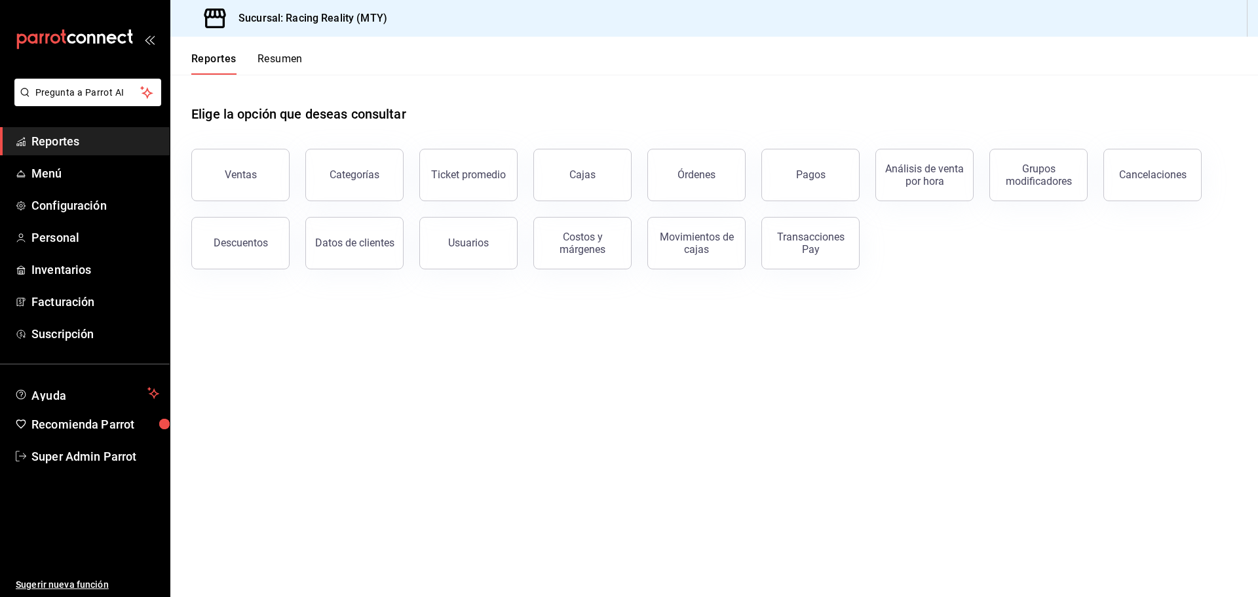
click at [293, 58] on button "Resumen" at bounding box center [279, 63] width 45 height 22
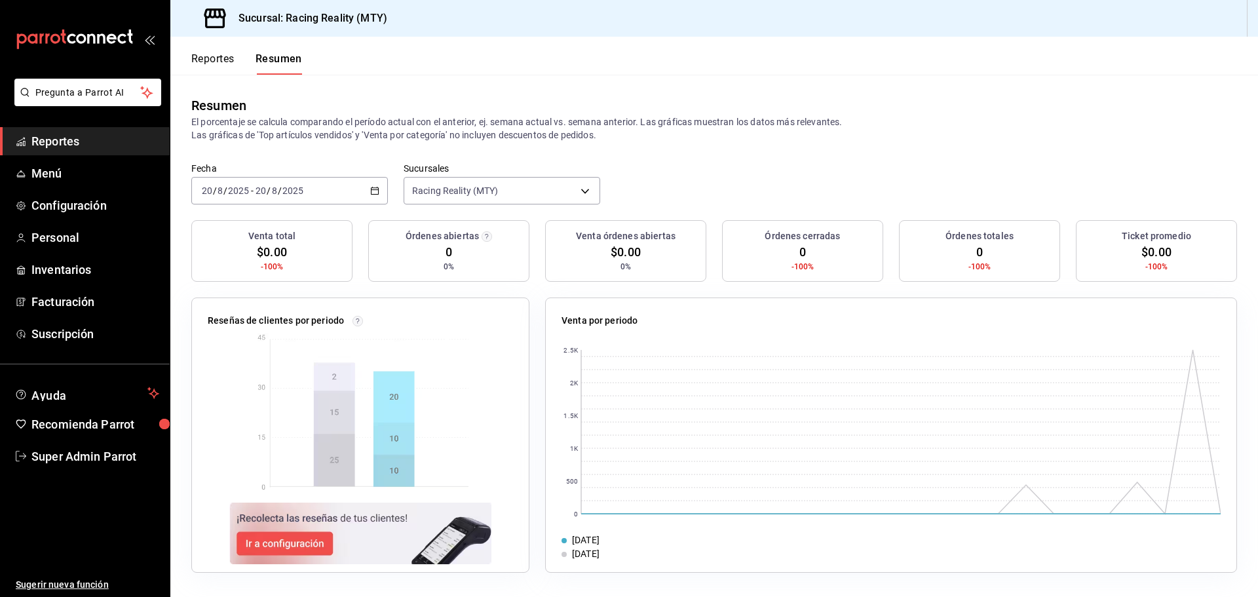
click at [218, 58] on button "Reportes" at bounding box center [212, 63] width 43 height 22
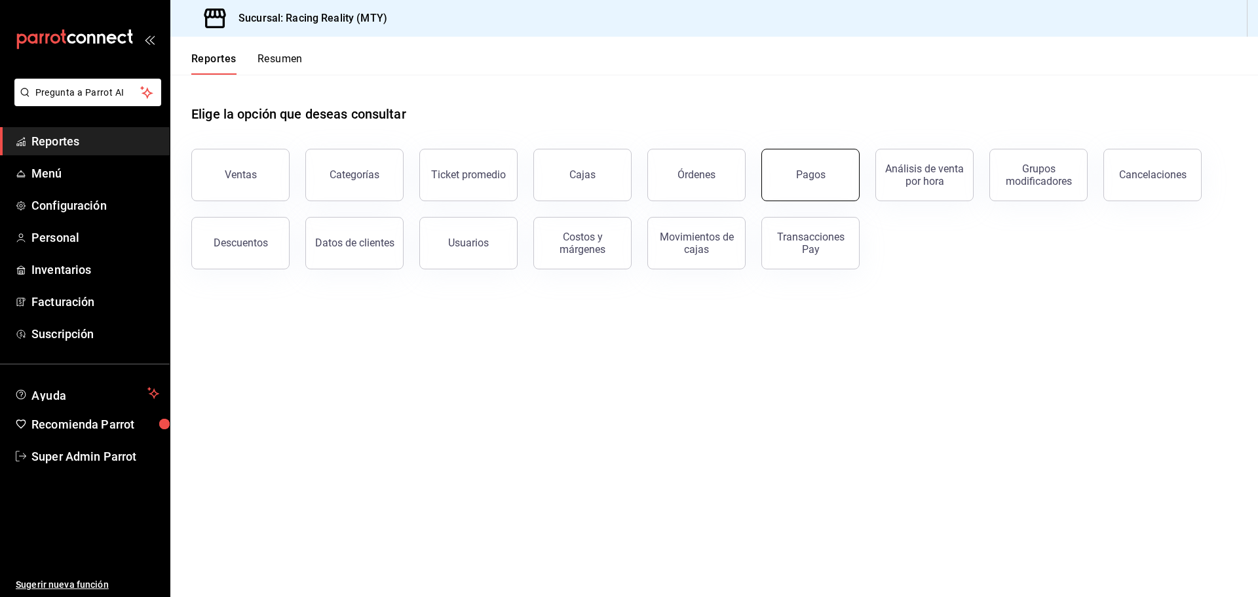
click at [813, 182] on button "Pagos" at bounding box center [810, 175] width 98 height 52
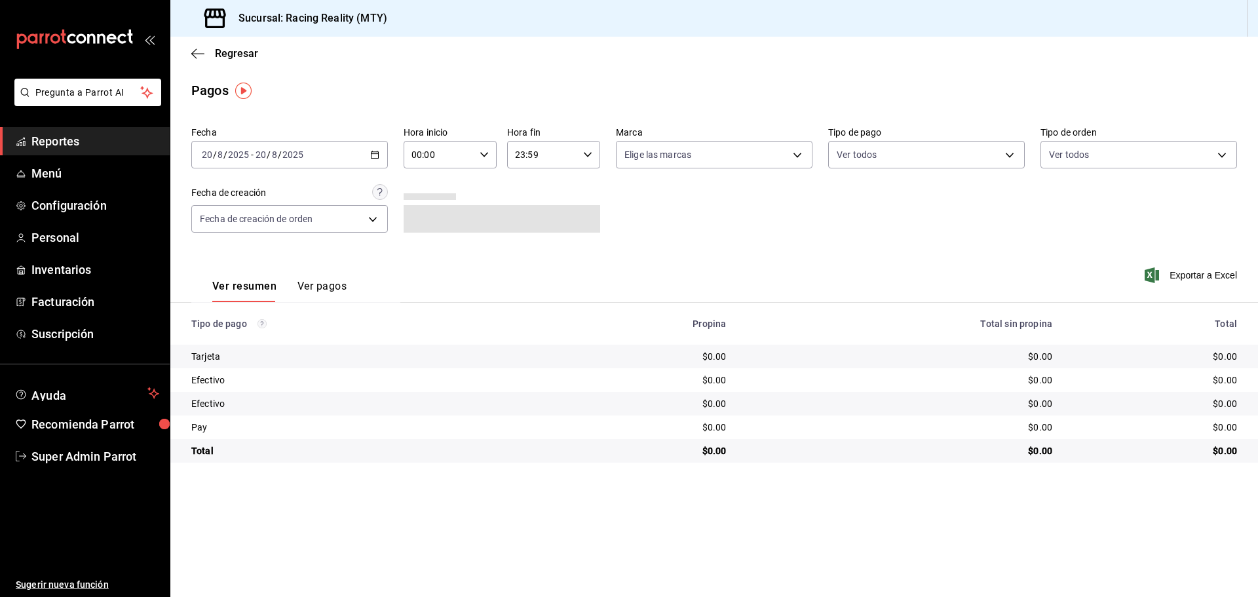
click at [313, 282] on button "Ver pagos" at bounding box center [321, 291] width 49 height 22
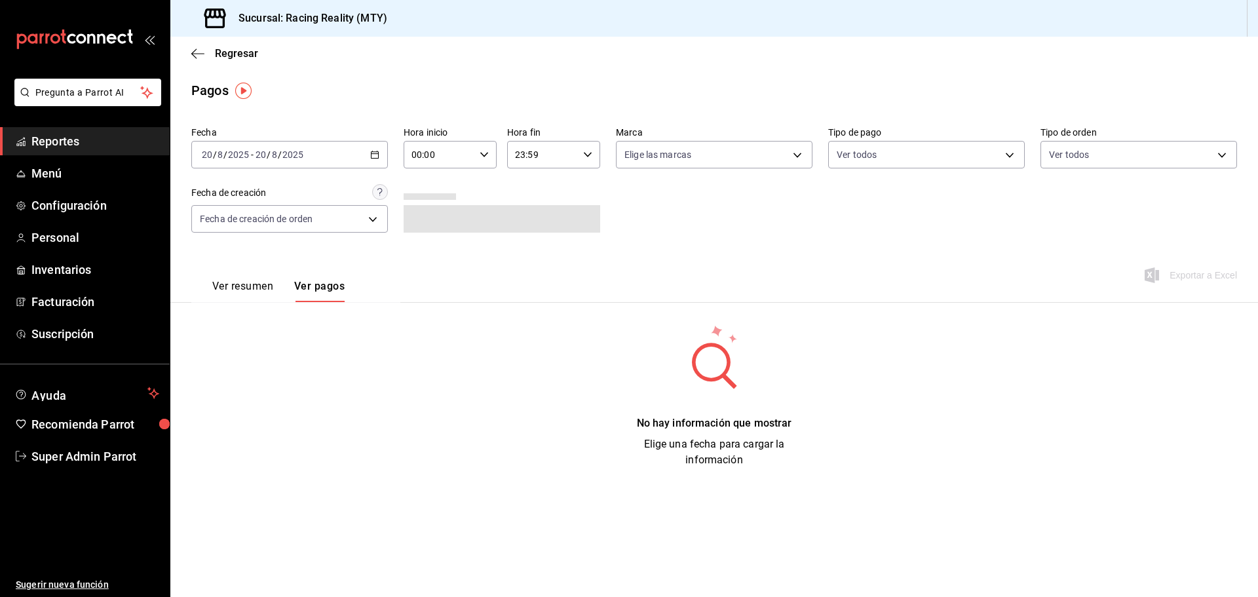
click at [278, 287] on div "Ver resumen Ver pagos" at bounding box center [278, 291] width 132 height 22
click at [271, 284] on button "Ver resumen" at bounding box center [242, 291] width 61 height 22
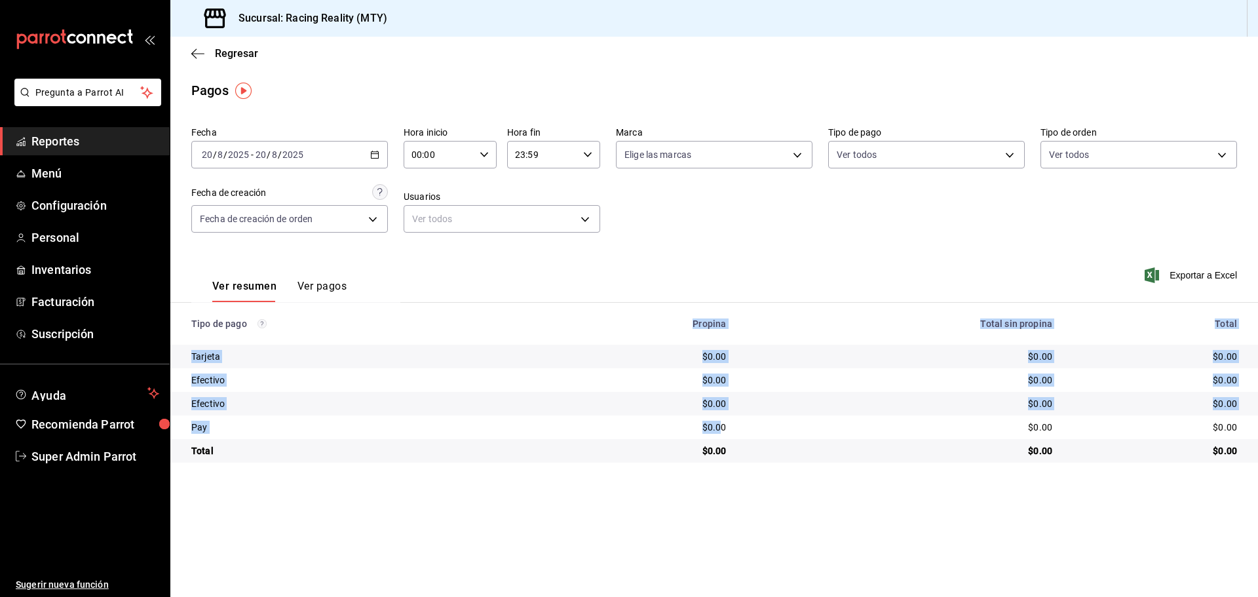
drag, startPoint x: 692, startPoint y: 327, endPoint x: 721, endPoint y: 451, distance: 127.3
click at [723, 442] on table "Tipo de pago Propina Total sin propina Total Tarjeta $0.00 $0.00 $0.00 Efectivo…" at bounding box center [713, 383] width 1087 height 160
click at [717, 455] on div "$0.00" at bounding box center [640, 450] width 170 height 13
click at [373, 154] on \(Stroke\) "button" at bounding box center [374, 153] width 7 height 1
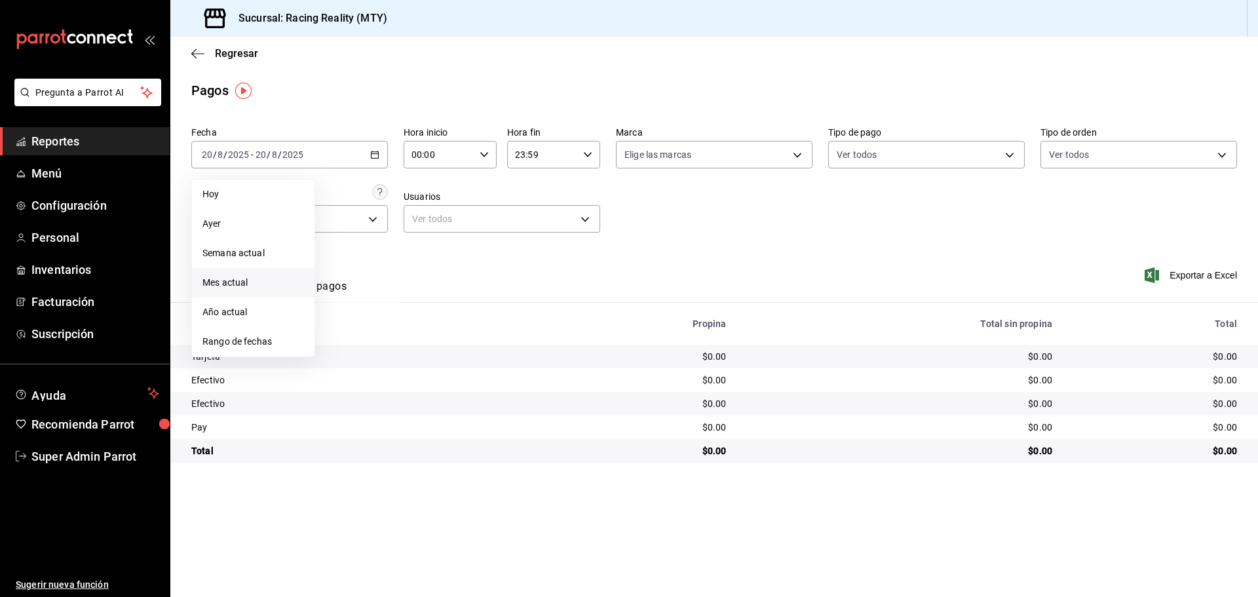
click at [245, 286] on span "Mes actual" at bounding box center [253, 283] width 102 height 14
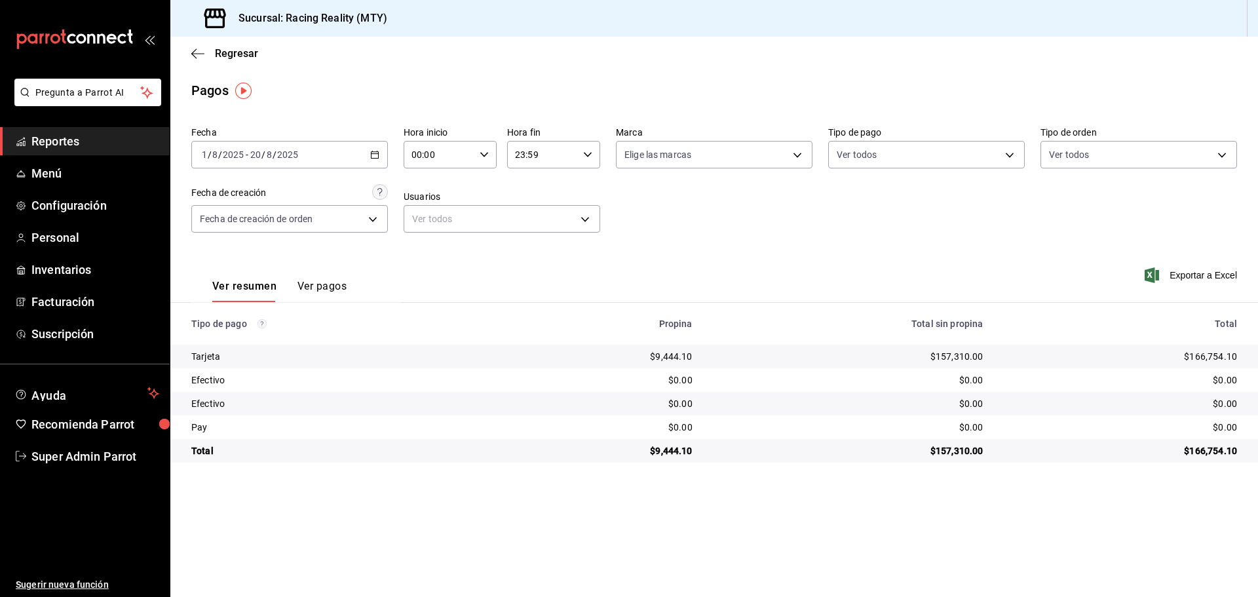
click at [377, 151] on icon "button" at bounding box center [374, 154] width 9 height 9
click at [269, 317] on span "Año actual" at bounding box center [253, 312] width 102 height 14
click at [90, 299] on span "Facturación" at bounding box center [95, 302] width 128 height 18
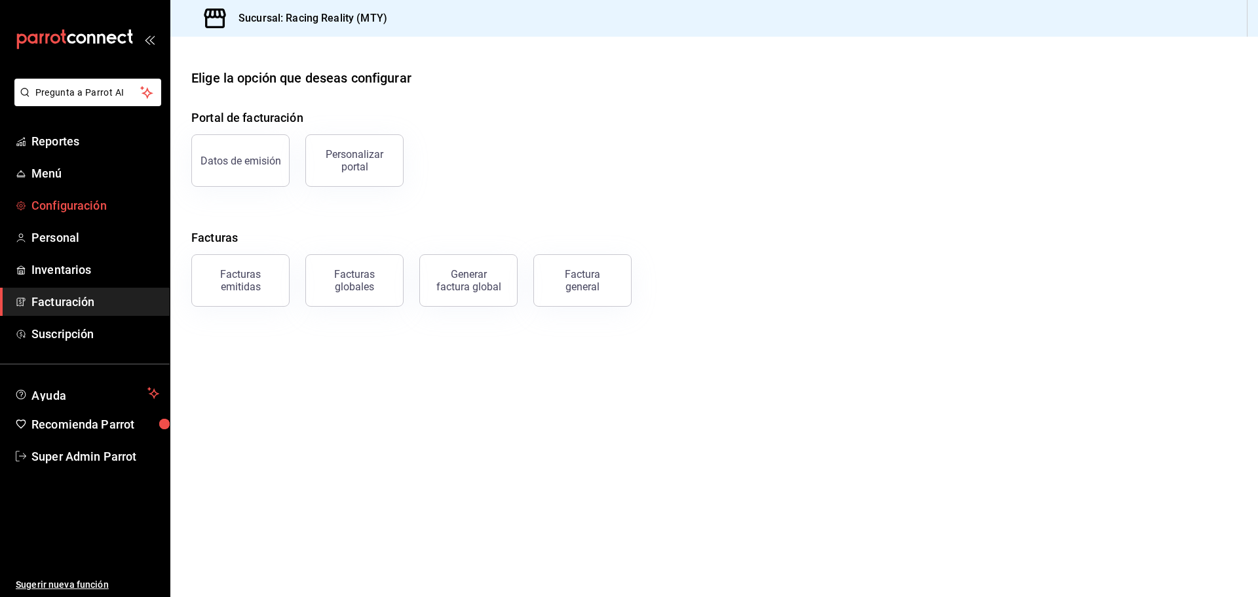
click at [88, 206] on span "Configuración" at bounding box center [95, 206] width 128 height 18
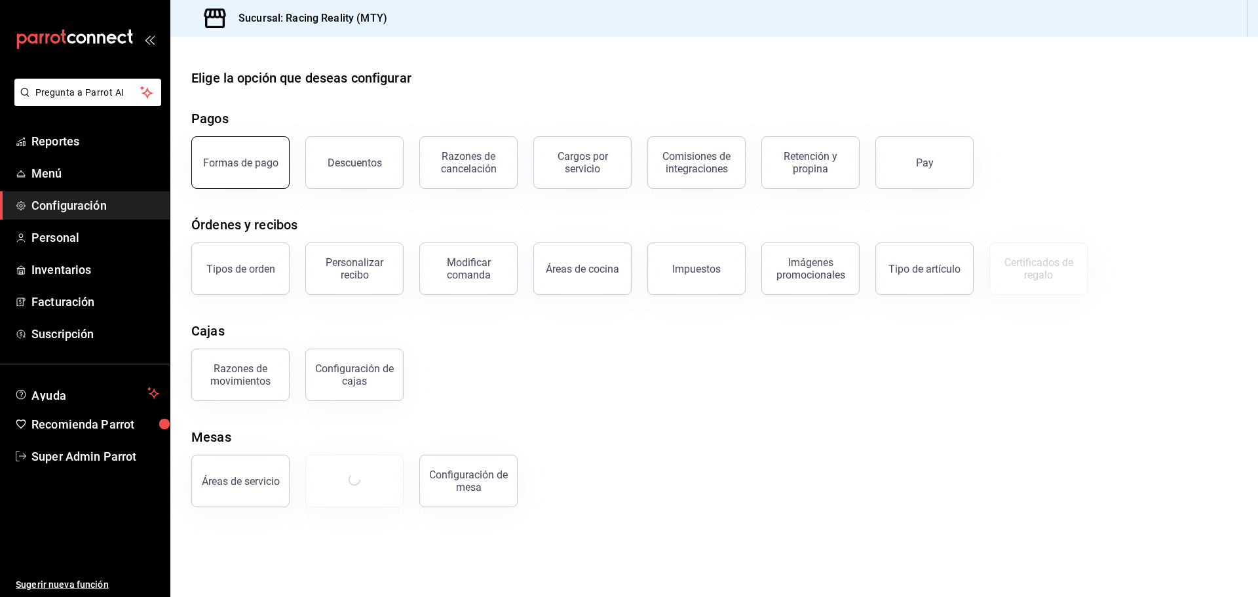
click at [263, 175] on button "Formas de pago" at bounding box center [240, 162] width 98 height 52
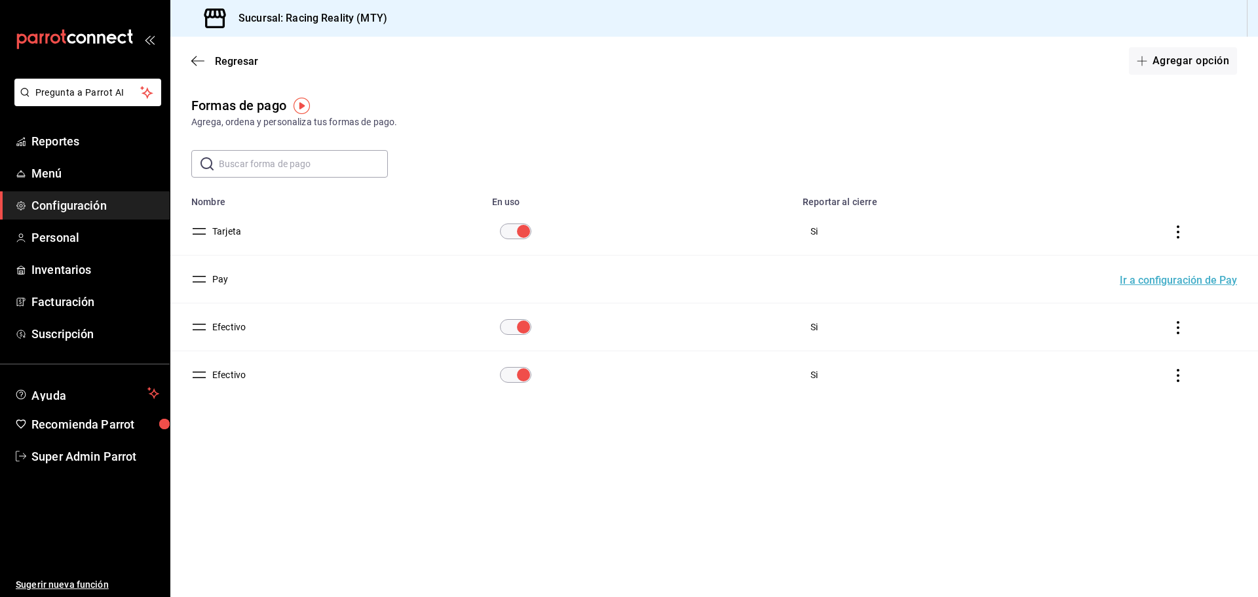
click at [1173, 329] on icon "actions" at bounding box center [1177, 327] width 13 height 13
click at [227, 329] on div at bounding box center [629, 298] width 1258 height 597
click at [230, 326] on button "Efectivo" at bounding box center [226, 326] width 39 height 13
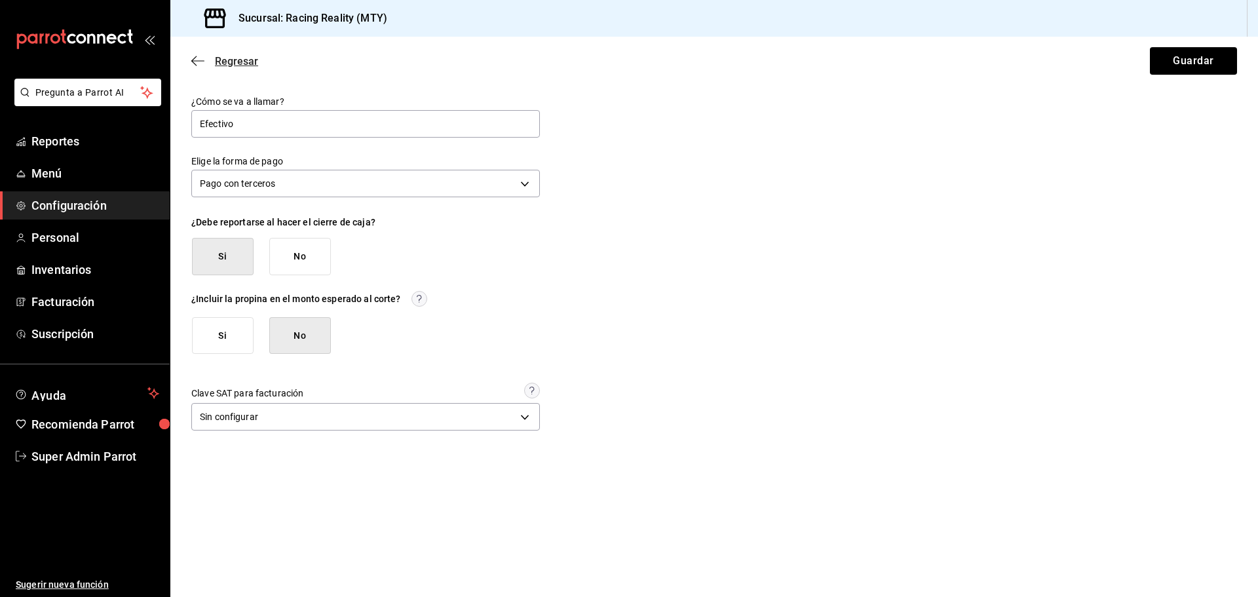
click at [204, 56] on icon "button" at bounding box center [197, 61] width 13 height 12
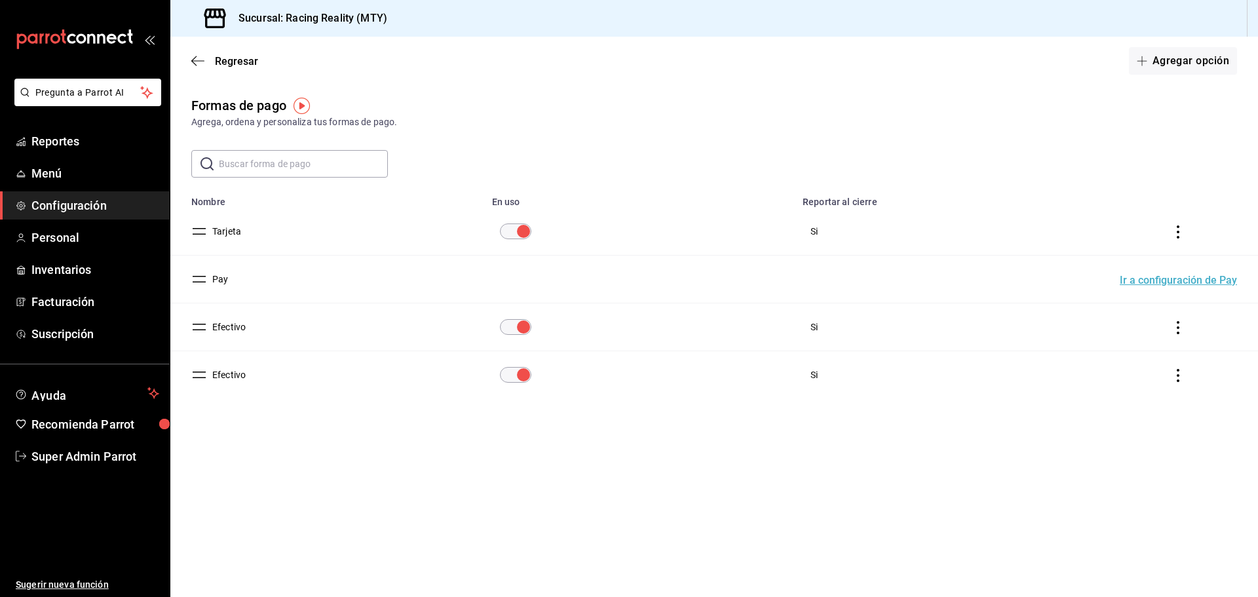
click at [233, 367] on td "Efectivo" at bounding box center [327, 375] width 314 height 48
click at [233, 369] on button "Efectivo" at bounding box center [226, 374] width 39 height 13
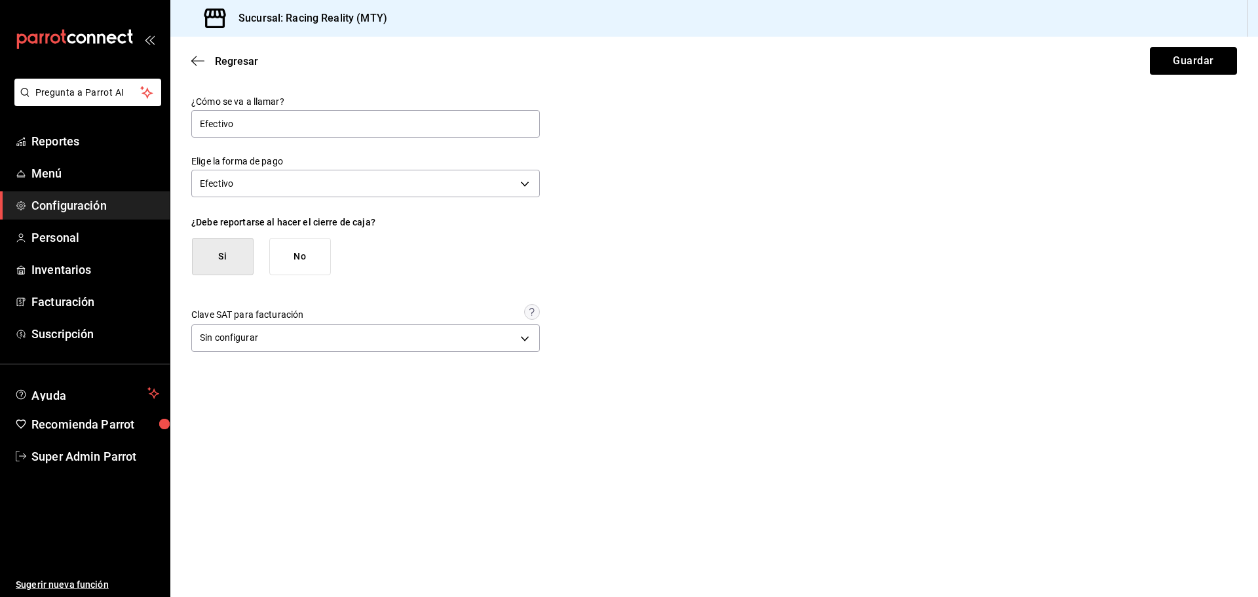
click at [271, 217] on div "¿Debe reportarse al hacer el cierre de caja?" at bounding box center [365, 222] width 348 height 10
click at [197, 60] on icon "button" at bounding box center [197, 61] width 13 height 12
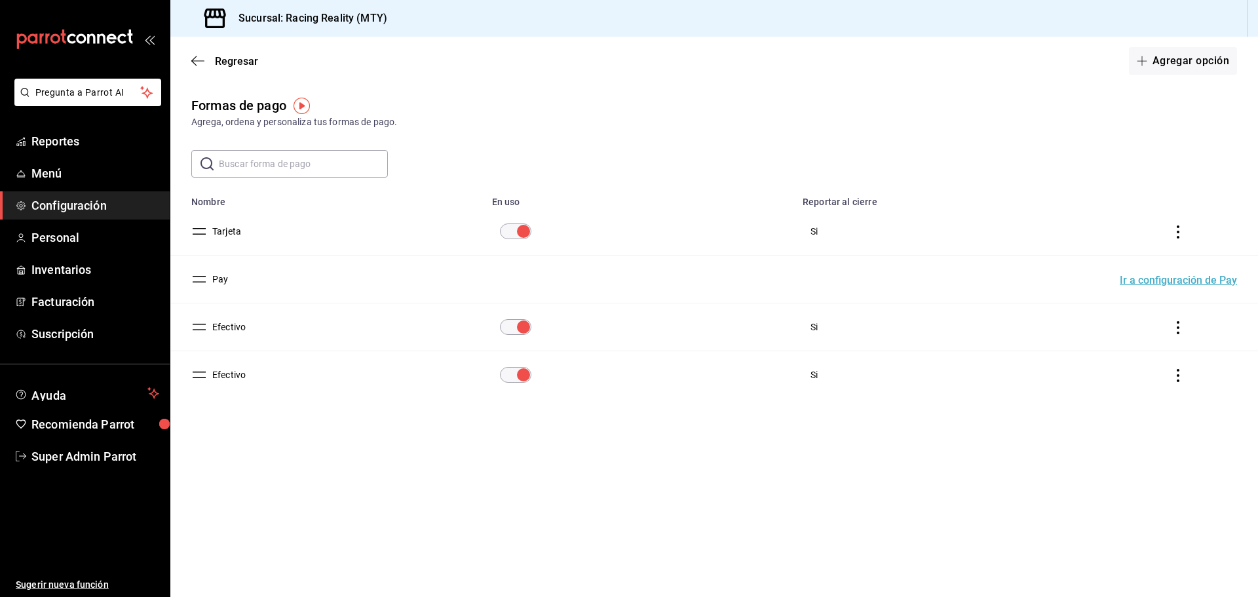
click at [246, 324] on td "Efectivo" at bounding box center [327, 327] width 314 height 48
click at [239, 326] on button "Efectivo" at bounding box center [226, 326] width 39 height 13
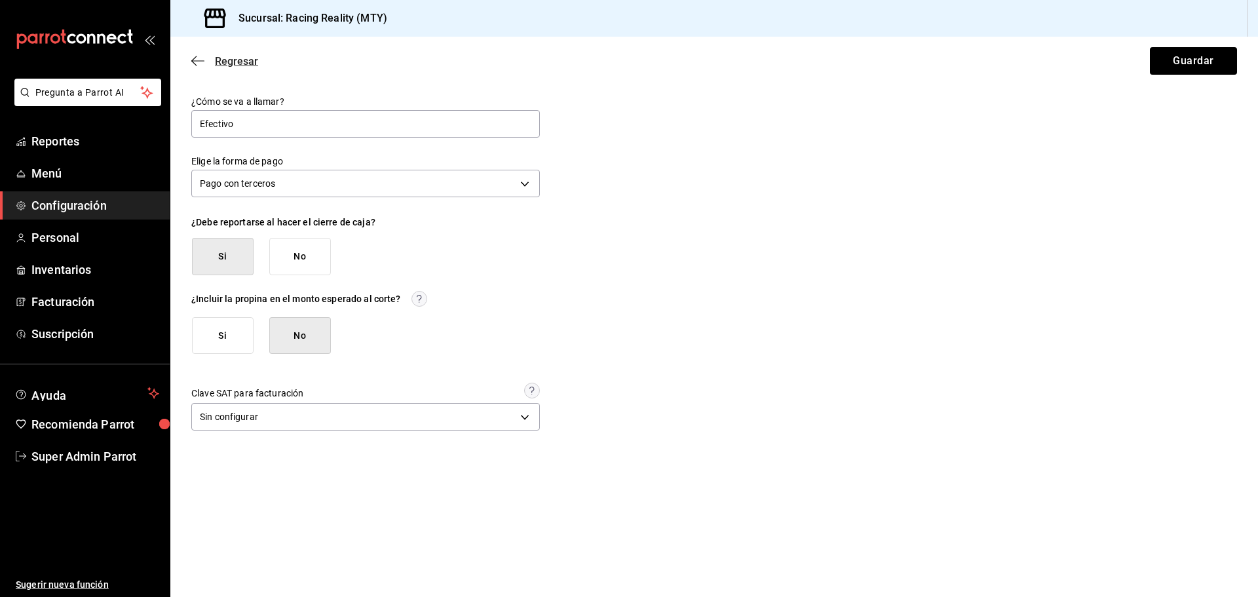
click at [195, 59] on icon "button" at bounding box center [197, 61] width 13 height 12
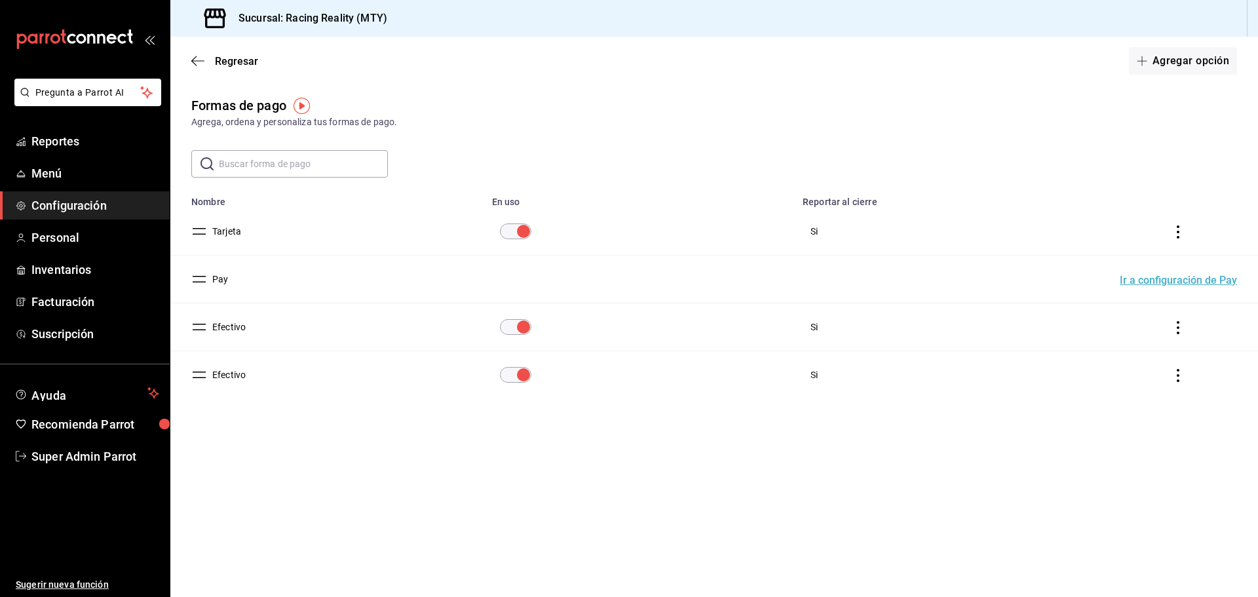
click at [229, 324] on button "Efectivo" at bounding box center [226, 326] width 39 height 13
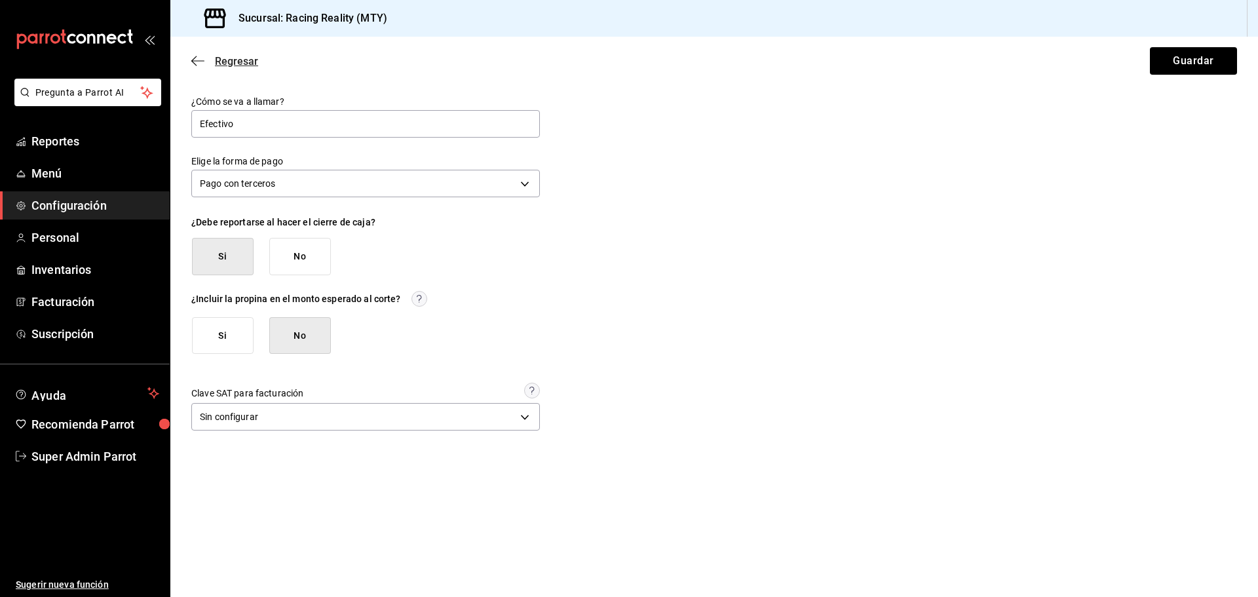
click at [200, 64] on icon "button" at bounding box center [197, 61] width 13 height 12
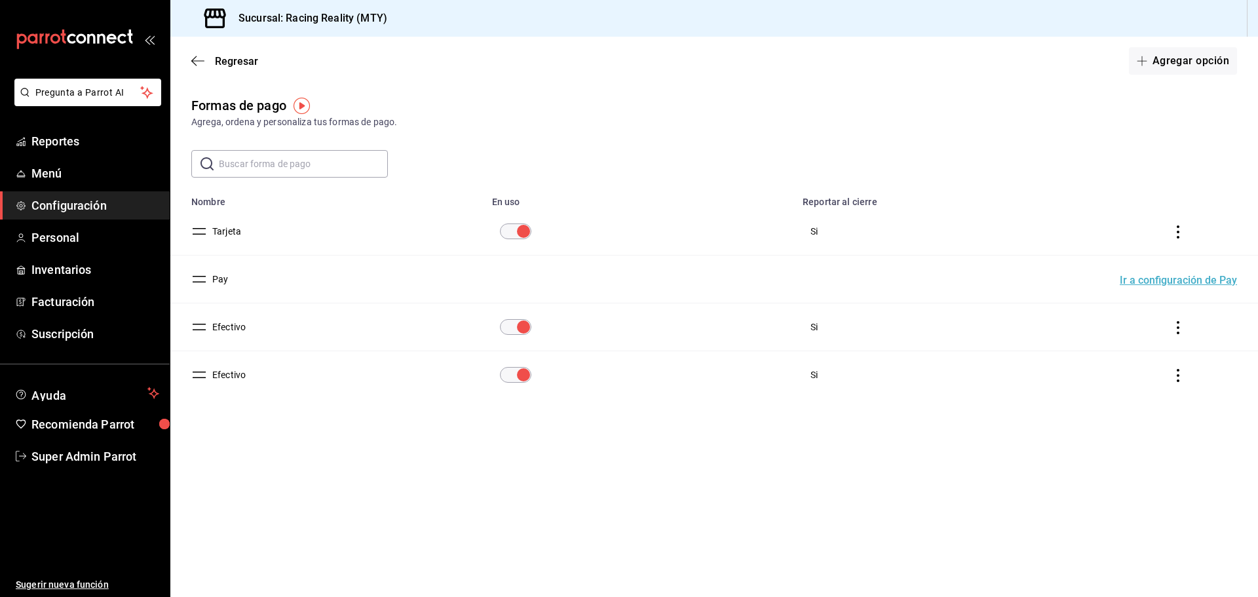
click at [242, 375] on button "Efectivo" at bounding box center [226, 374] width 39 height 13
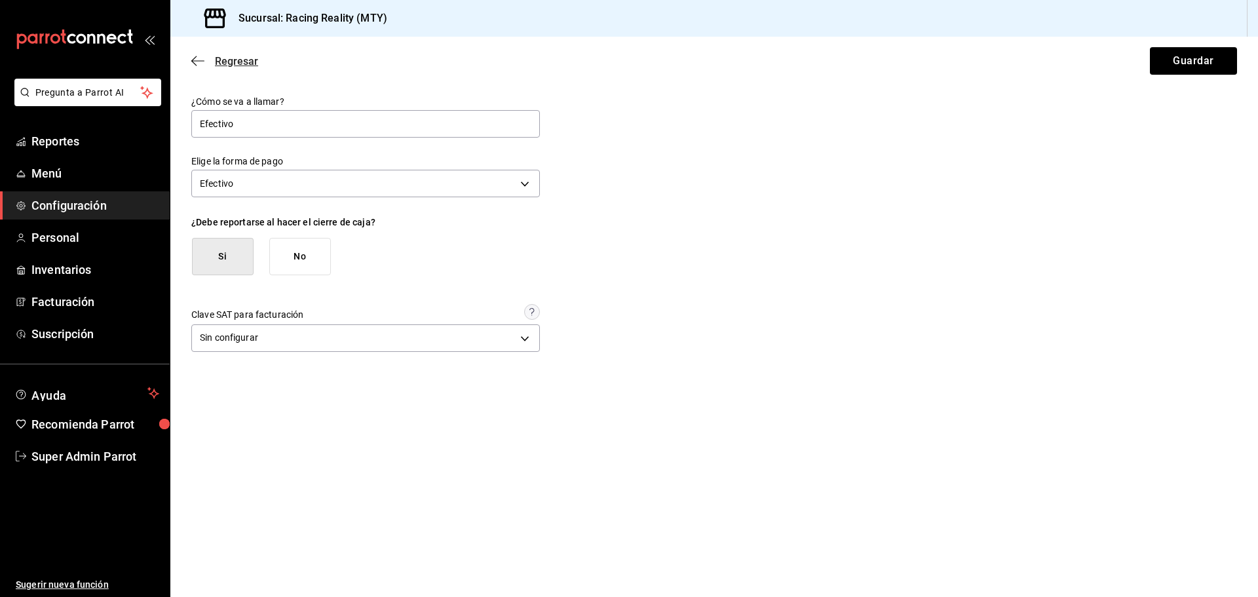
click at [205, 60] on span "Regresar" at bounding box center [224, 61] width 67 height 12
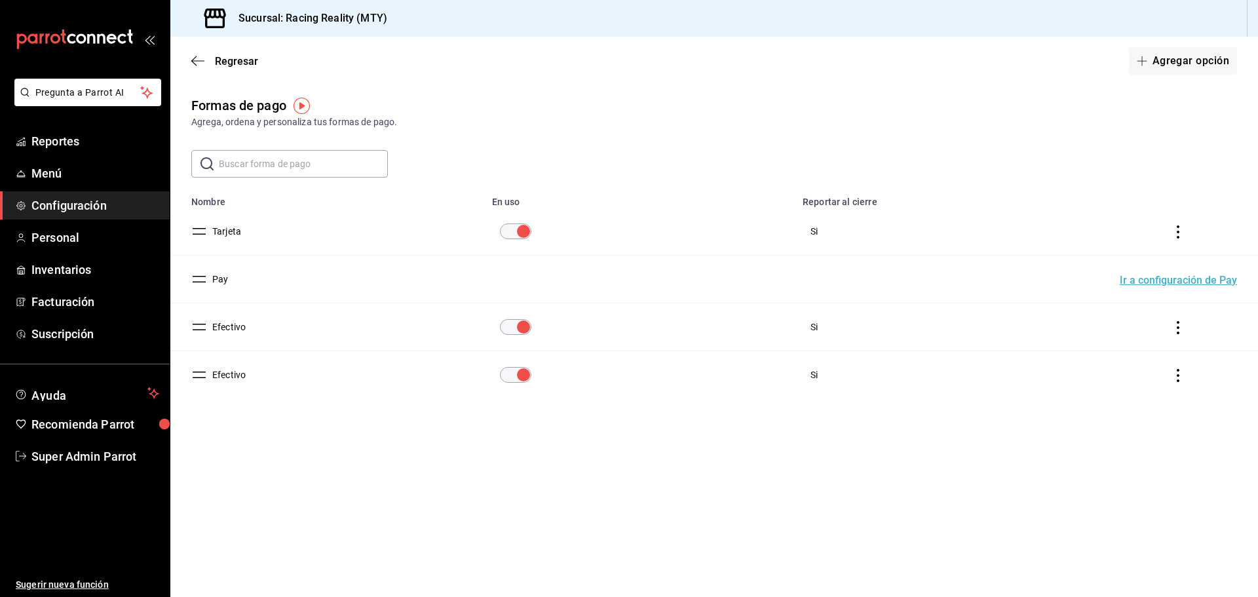
click at [240, 318] on td "Efectivo" at bounding box center [327, 327] width 314 height 48
click at [237, 326] on button "Efectivo" at bounding box center [226, 326] width 39 height 13
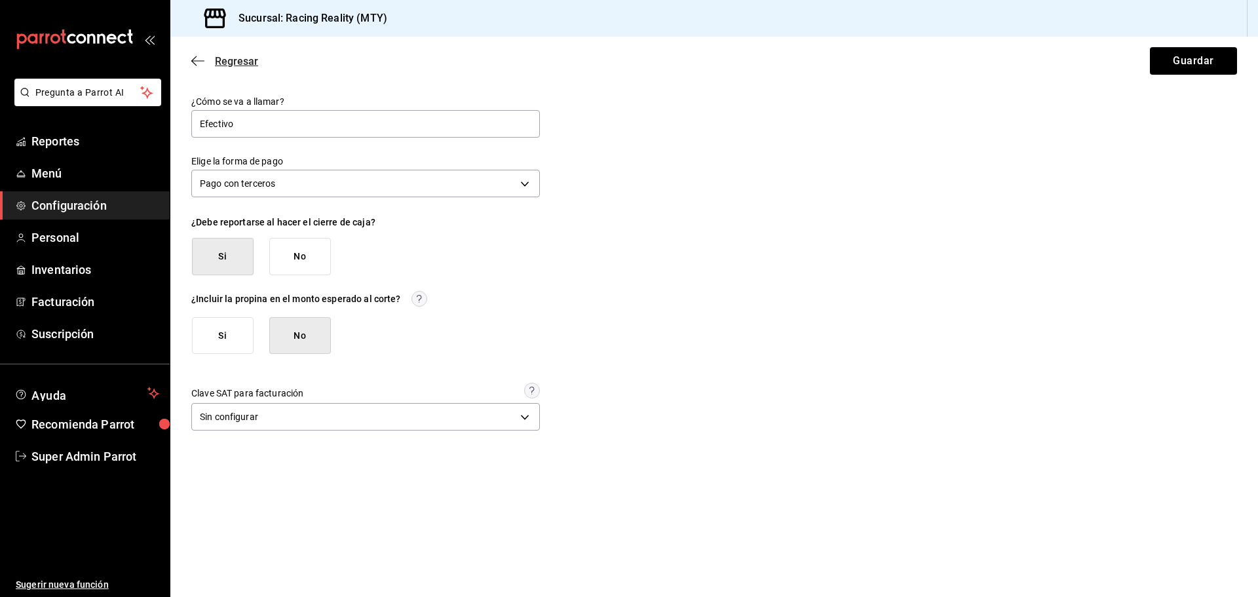
click at [206, 55] on span "Regresar" at bounding box center [224, 61] width 67 height 12
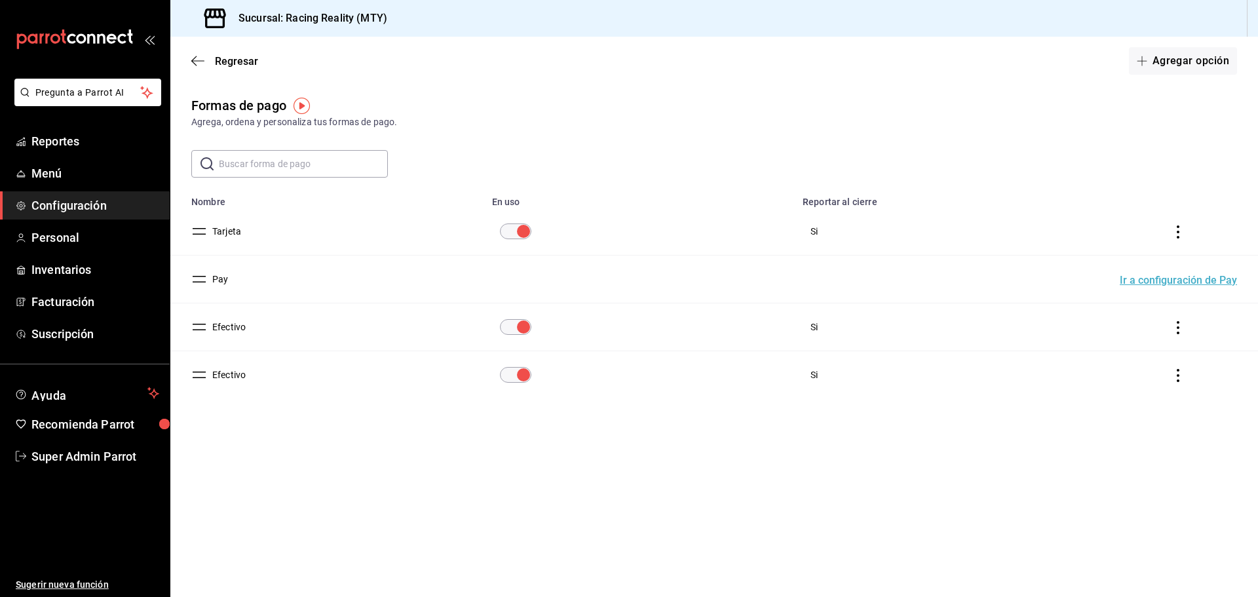
click at [68, 206] on span "Configuración" at bounding box center [95, 206] width 128 height 18
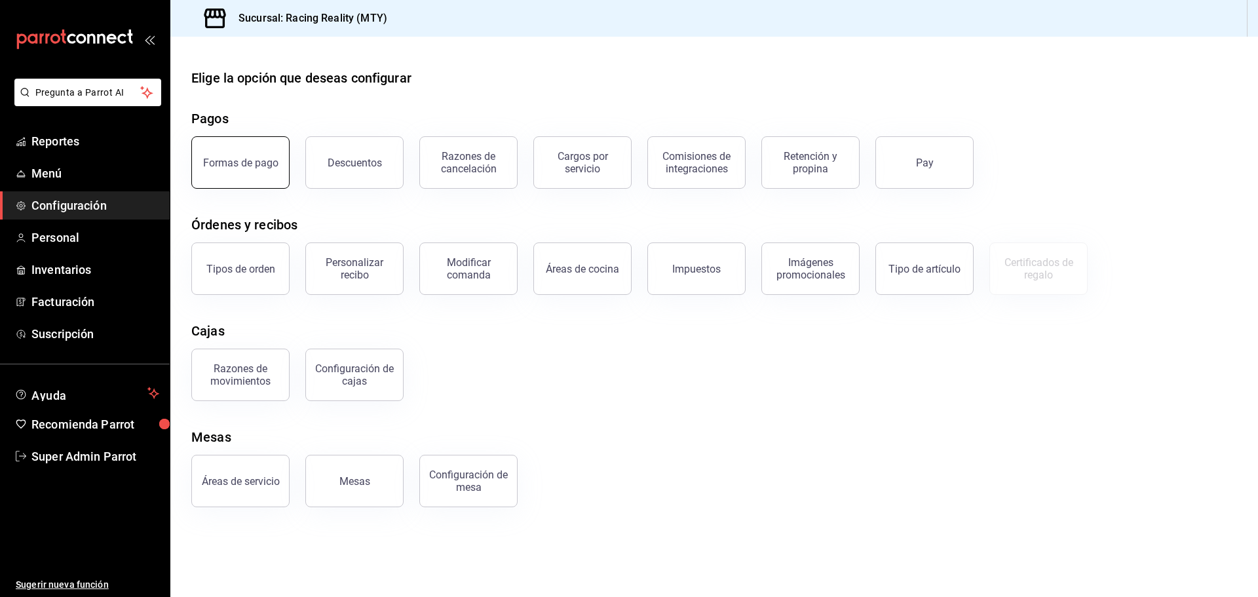
click at [221, 160] on div "Formas de pago" at bounding box center [240, 163] width 75 height 12
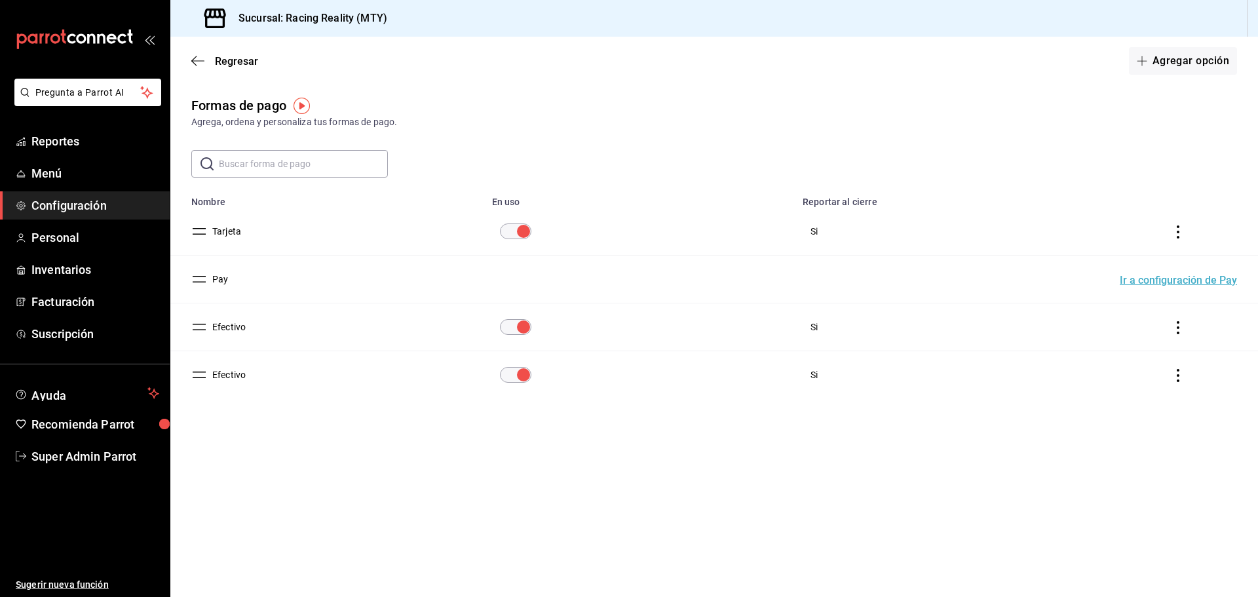
click at [236, 375] on button "Efectivo" at bounding box center [226, 374] width 39 height 13
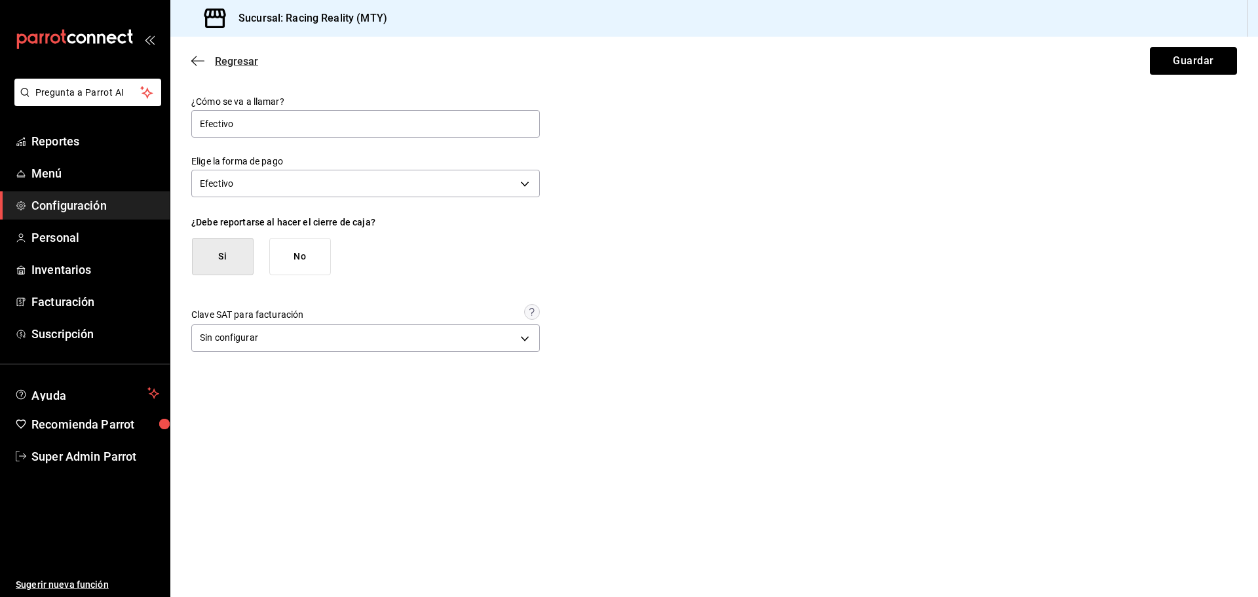
click at [200, 60] on icon "button" at bounding box center [197, 61] width 13 height 12
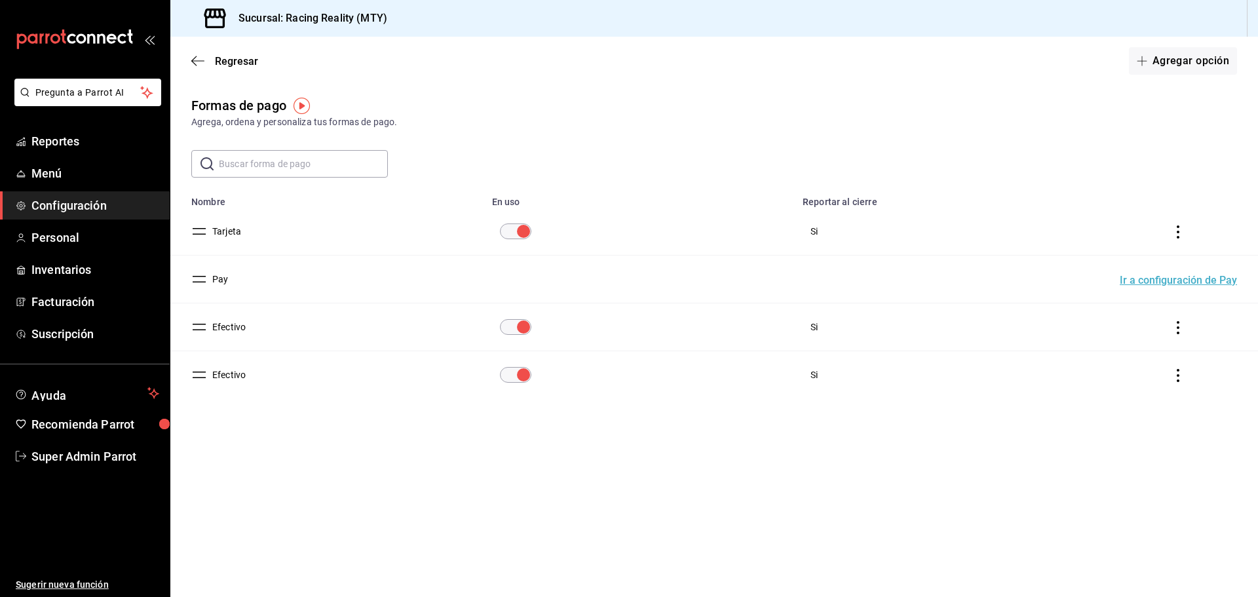
click at [238, 325] on button "Efectivo" at bounding box center [226, 326] width 39 height 13
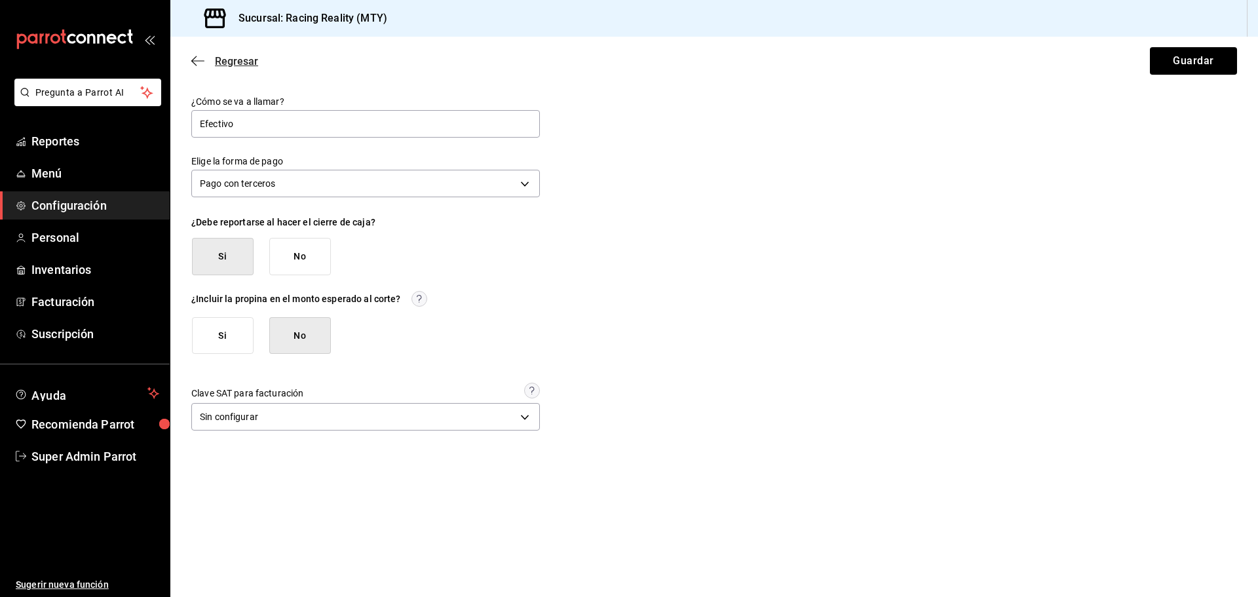
click at [198, 60] on icon "button" at bounding box center [197, 61] width 13 height 12
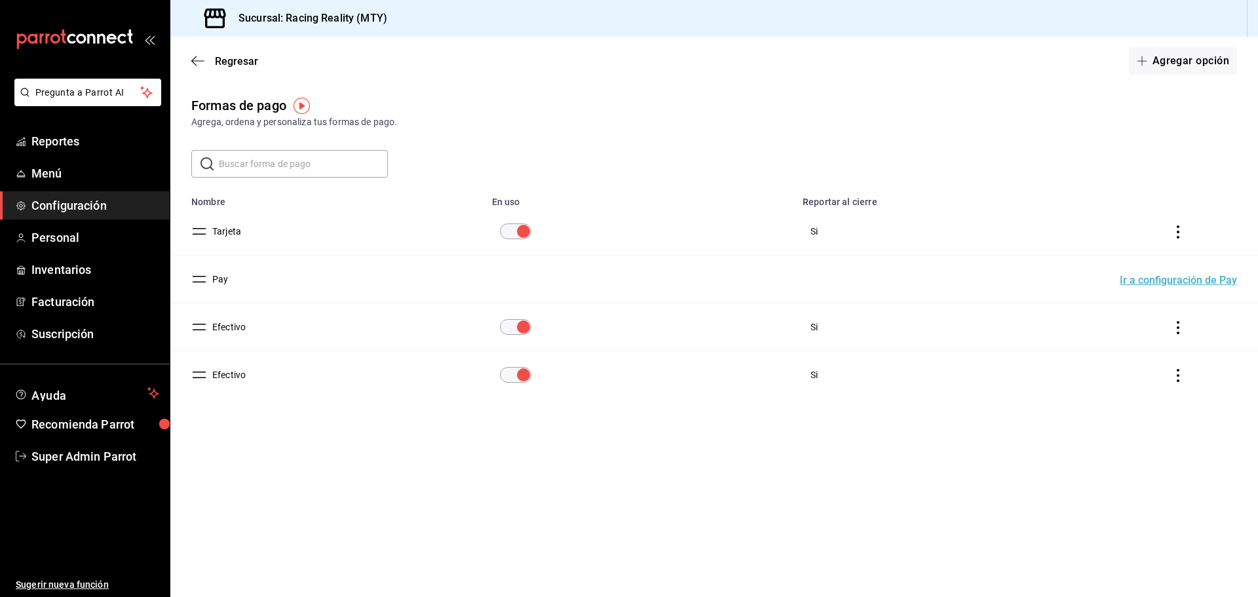
click at [242, 374] on button "Efectivo" at bounding box center [226, 374] width 39 height 13
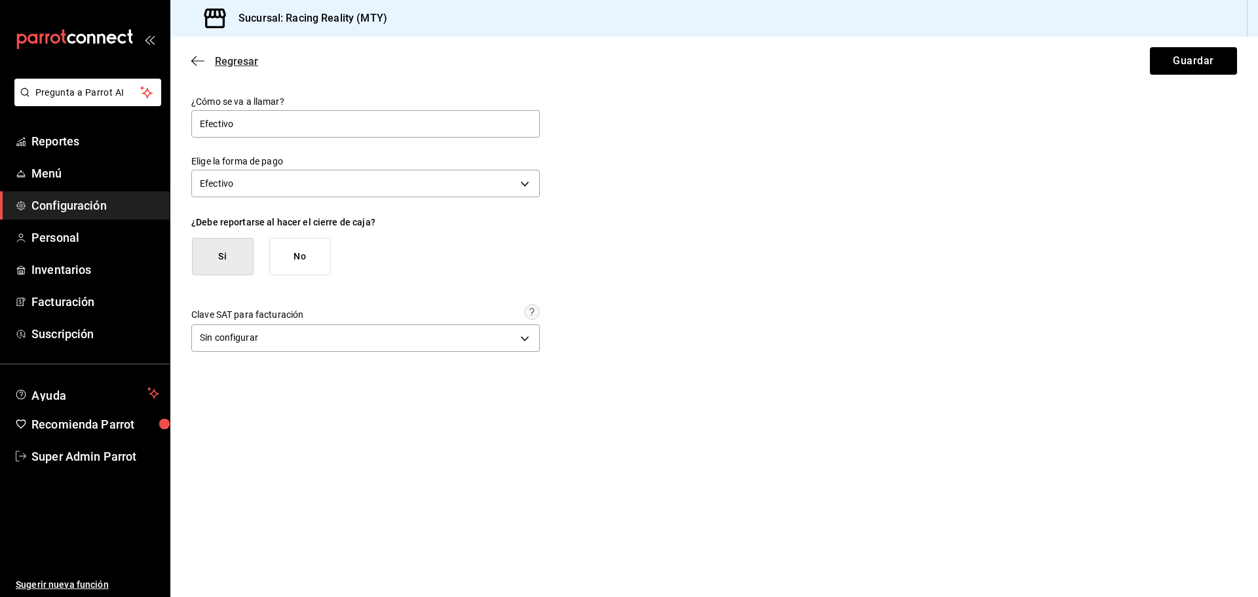
click at [202, 62] on icon "button" at bounding box center [197, 61] width 13 height 12
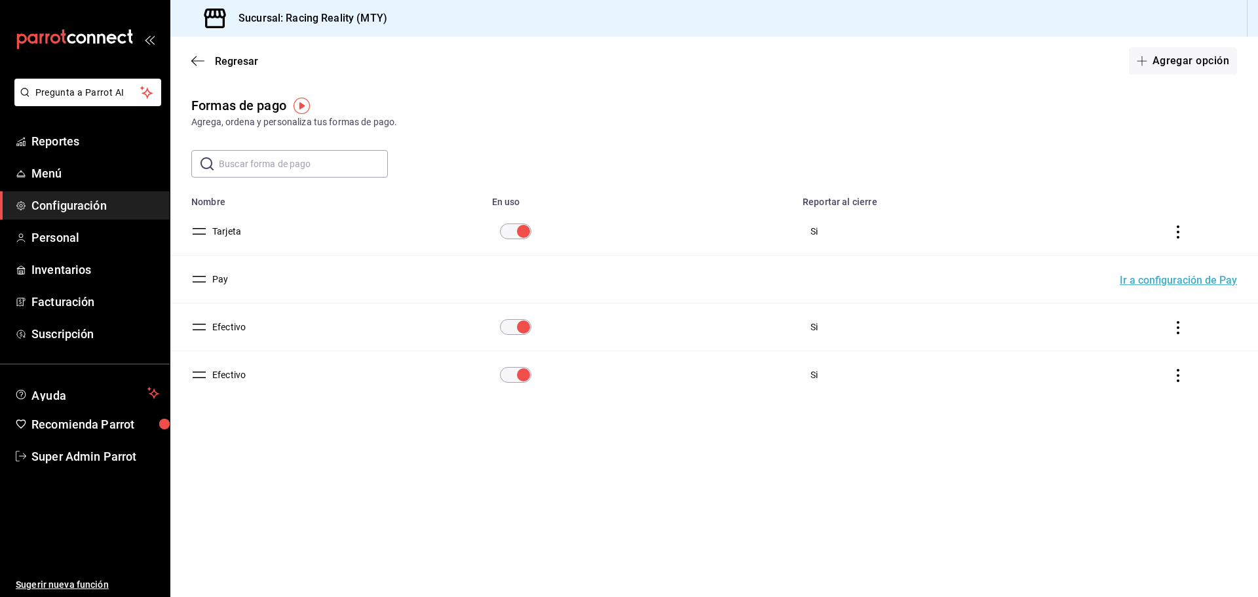
click at [82, 205] on span "Configuración" at bounding box center [95, 206] width 128 height 18
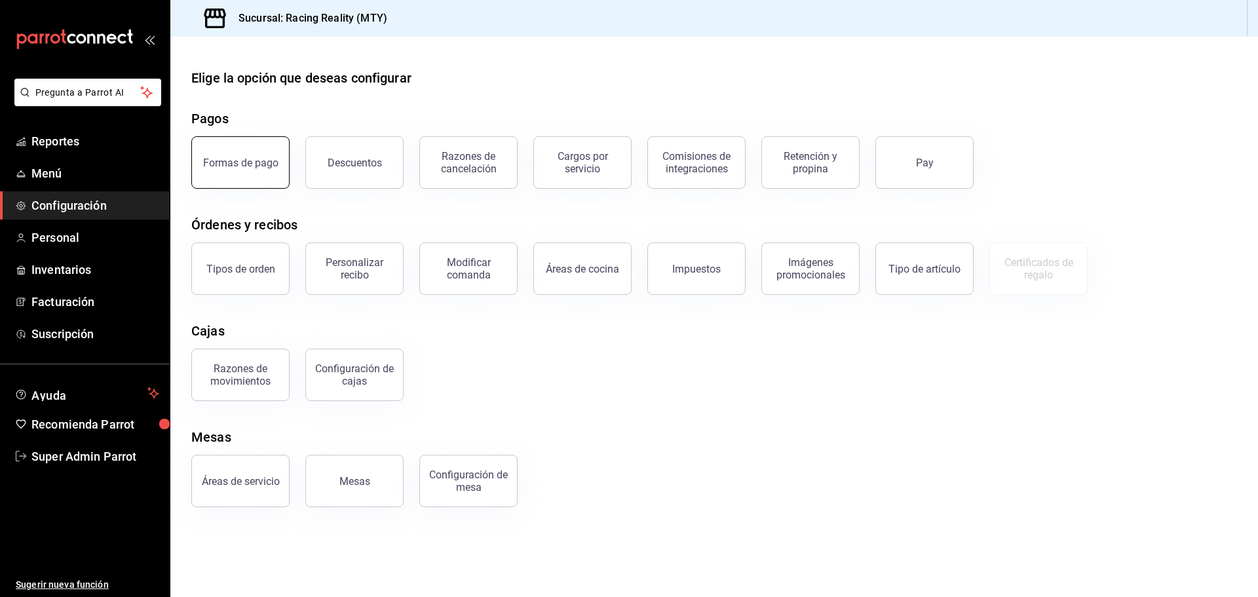
click at [242, 172] on button "Formas de pago" at bounding box center [240, 162] width 98 height 52
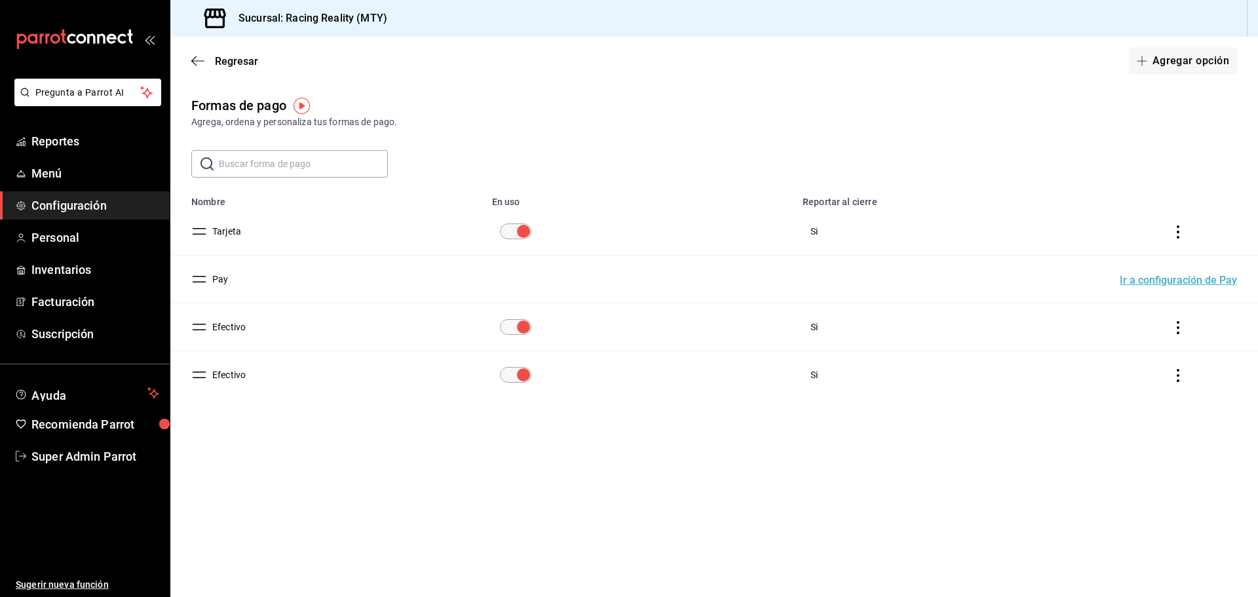
click at [229, 325] on button "Efectivo" at bounding box center [226, 326] width 39 height 13
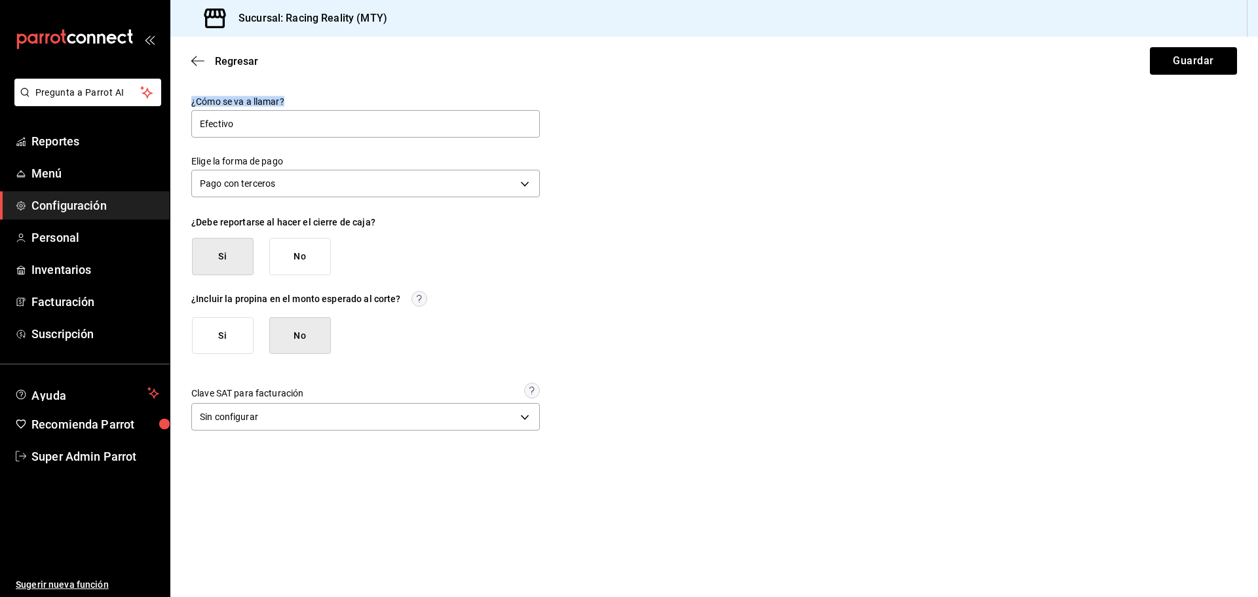
drag, startPoint x: 189, startPoint y: 103, endPoint x: 332, endPoint y: 93, distance: 143.8
click at [328, 93] on main "Regresar Guardar ¿Cómo se va a llamar? Efectivo Elige la forma de pago Pago con…" at bounding box center [713, 317] width 1087 height 560
click at [335, 92] on main "Regresar Guardar ¿Cómo se va a llamar? Efectivo Elige la forma de pago Pago con…" at bounding box center [713, 317] width 1087 height 560
drag, startPoint x: 193, startPoint y: 156, endPoint x: 297, endPoint y: 155, distance: 104.2
click at [297, 155] on div "¿Cómo se va a llamar? Efectivo Elige la forma de pago Pago con terceros THIRD_P…" at bounding box center [365, 265] width 348 height 339
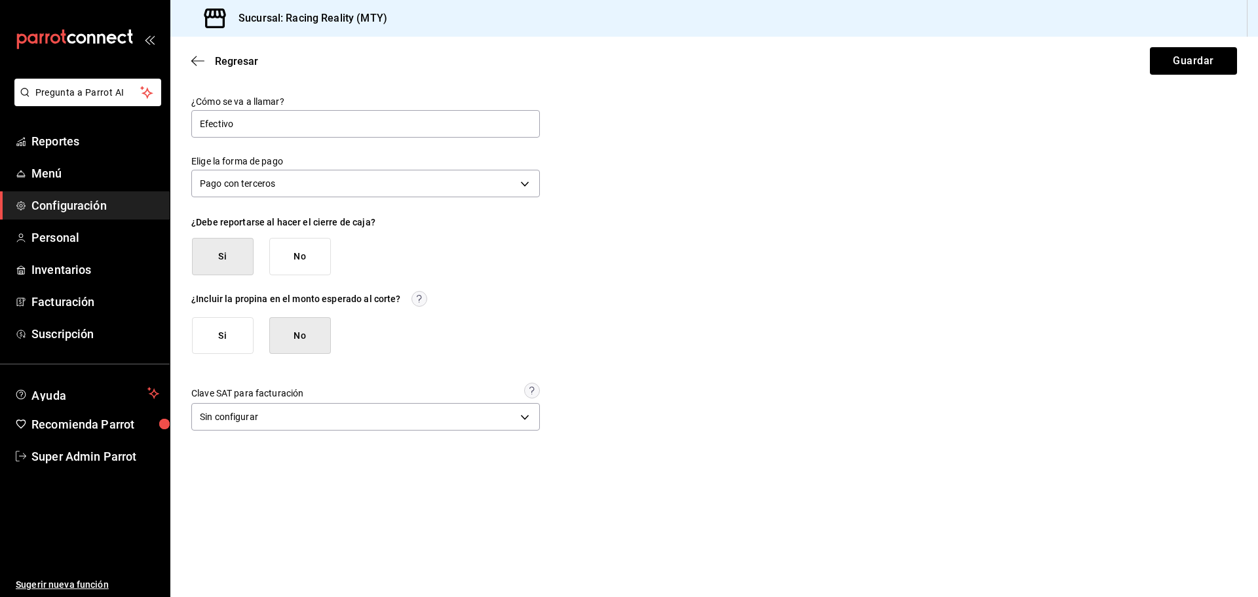
click at [298, 160] on label "Elige la forma de pago" at bounding box center [365, 161] width 348 height 9
click at [198, 55] on span "Regresar" at bounding box center [224, 61] width 67 height 12
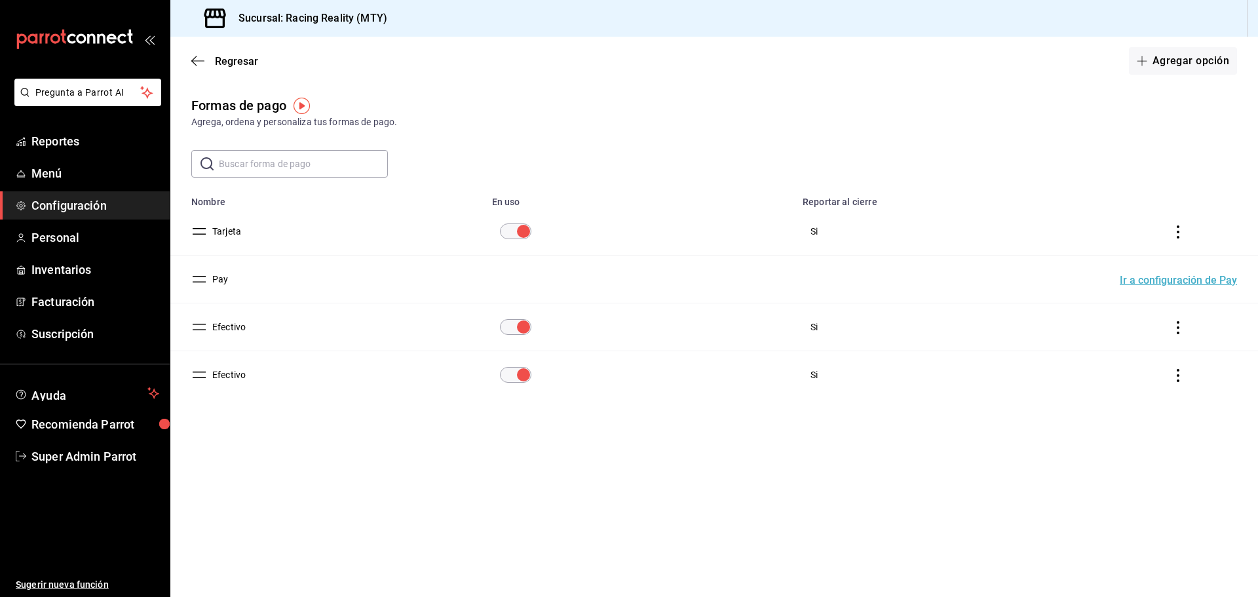
click at [240, 375] on button "Efectivo" at bounding box center [226, 374] width 39 height 13
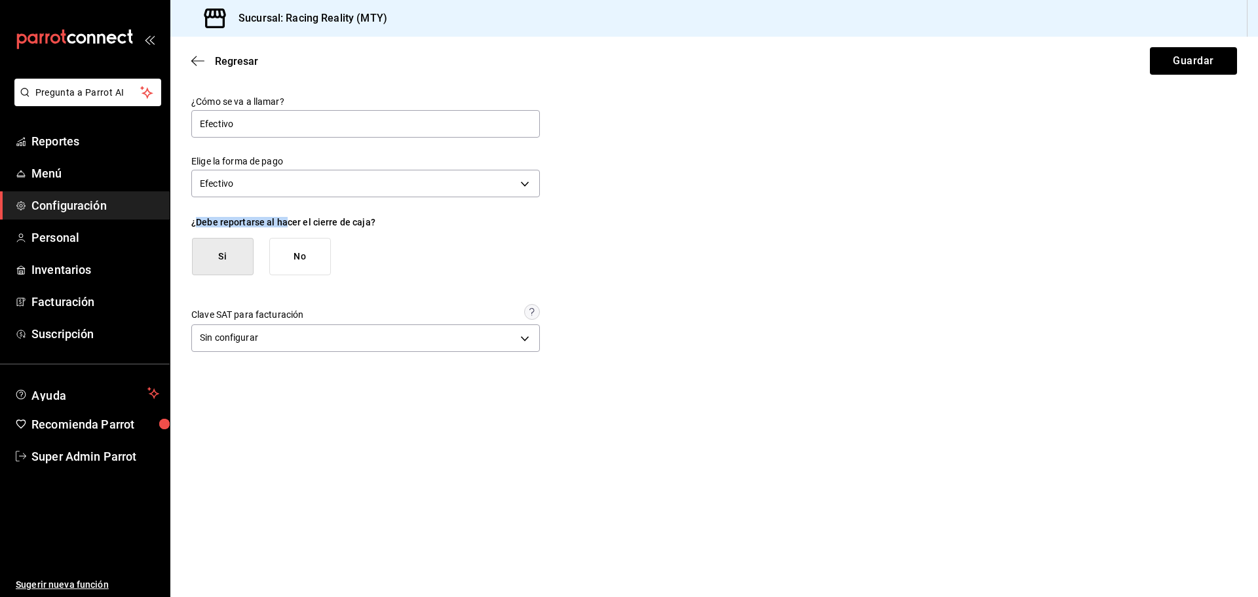
drag, startPoint x: 198, startPoint y: 217, endPoint x: 284, endPoint y: 216, distance: 86.5
click at [284, 216] on div "¿Cómo se va a llamar? Efectivo Elige la forma de pago Efectivo CASH ¿Debe repor…" at bounding box center [365, 226] width 348 height 260
click at [253, 212] on div "¿Cómo se va a llamar? Efectivo Elige la forma de pago Efectivo CASH ¿Debe repor…" at bounding box center [365, 226] width 348 height 260
click at [198, 58] on icon "button" at bounding box center [197, 61] width 13 height 12
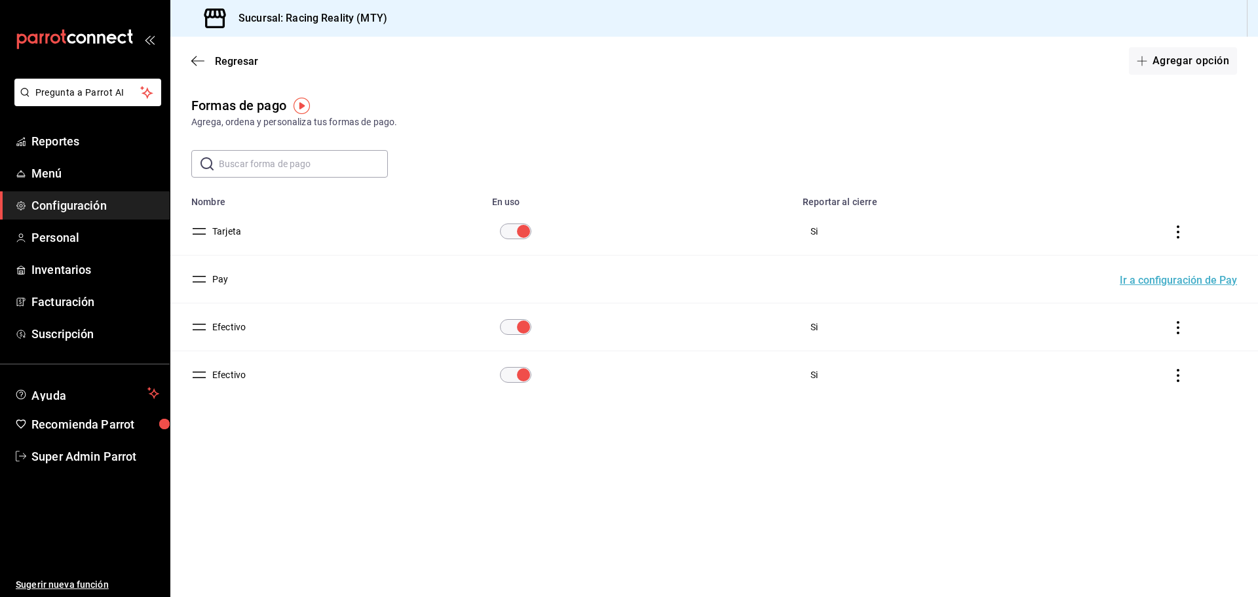
click at [242, 329] on button "Efectivo" at bounding box center [226, 326] width 39 height 13
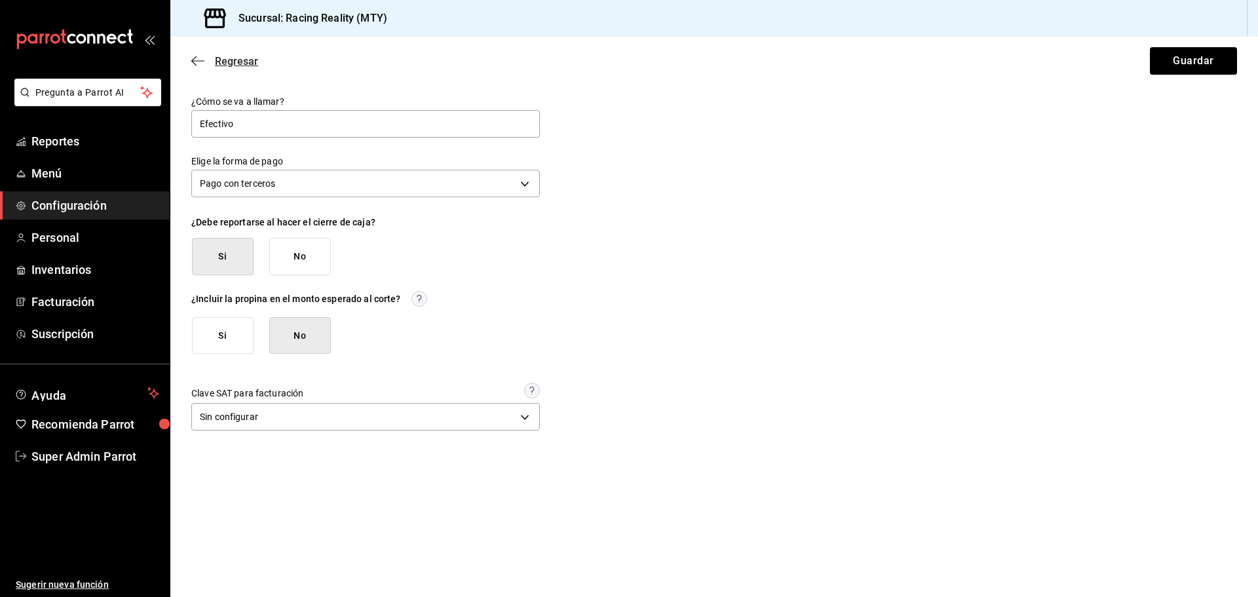
click at [192, 60] on icon "button" at bounding box center [197, 61] width 13 height 12
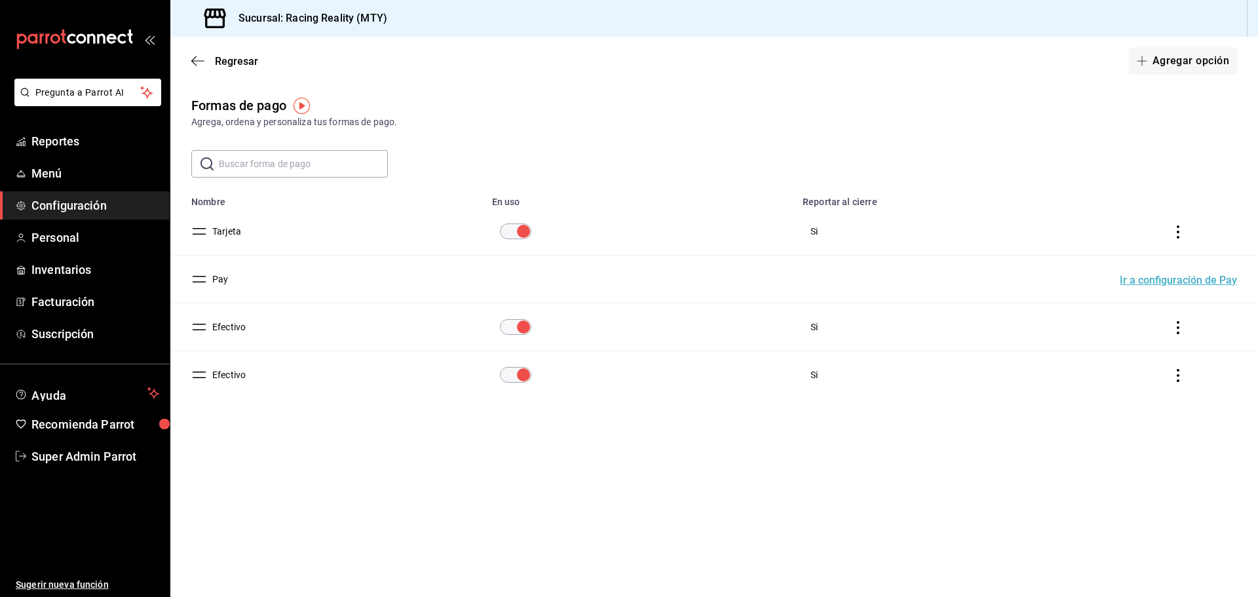
click at [238, 324] on button "Efectivo" at bounding box center [226, 326] width 39 height 13
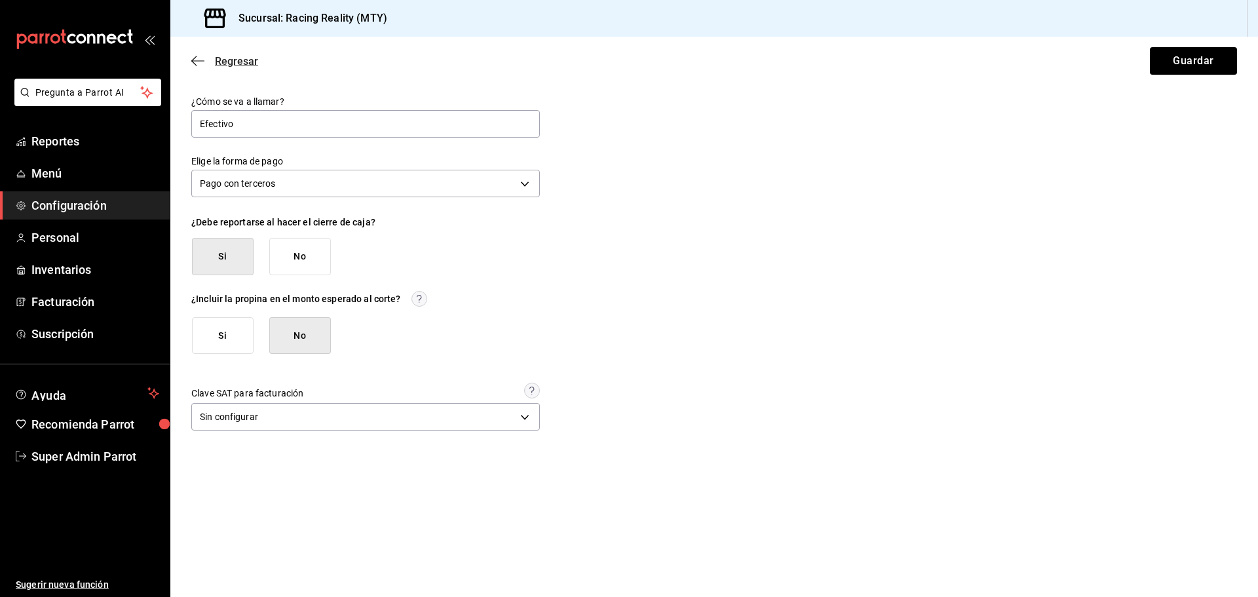
click at [203, 58] on icon "button" at bounding box center [197, 61] width 13 height 12
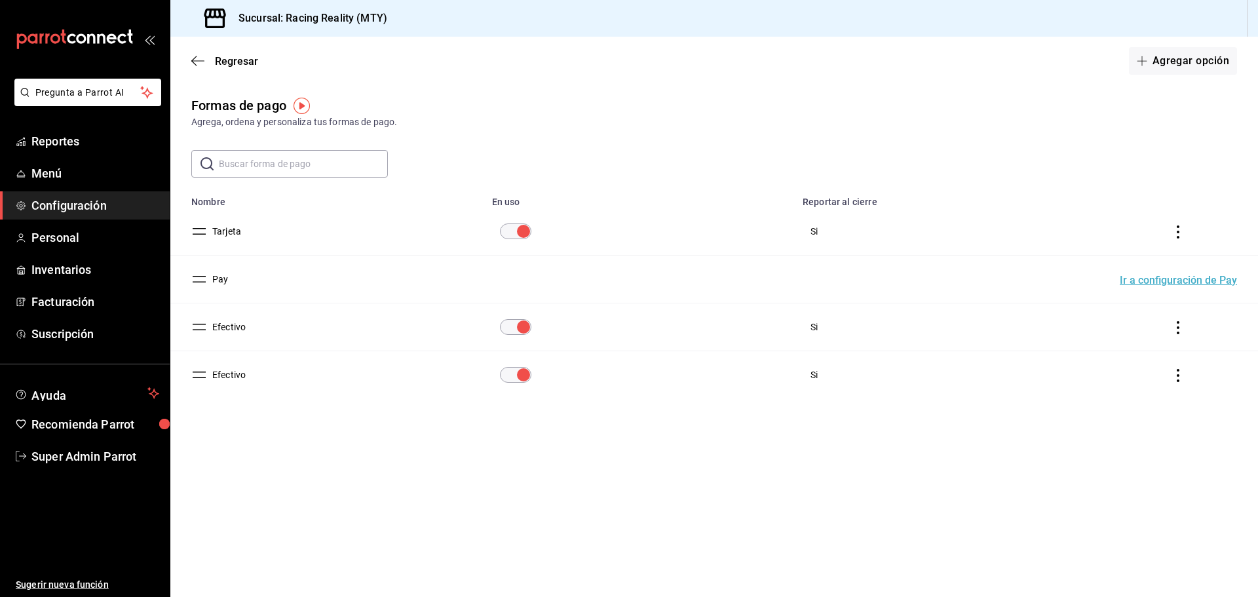
click at [237, 369] on button "Efectivo" at bounding box center [226, 374] width 39 height 13
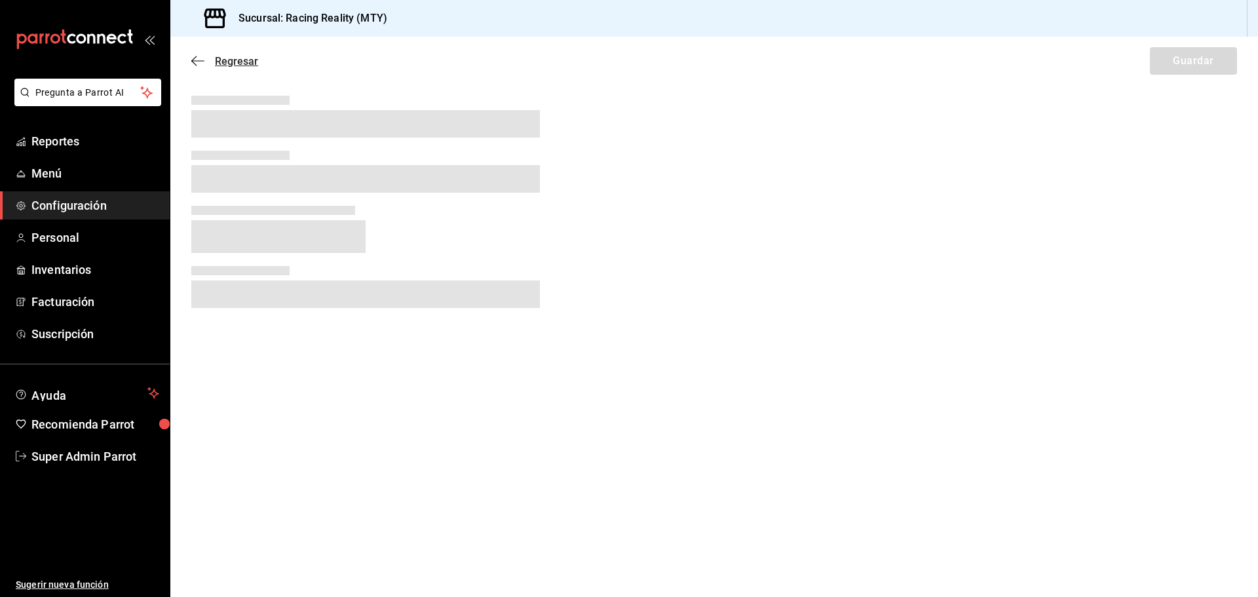
click at [207, 58] on span "Regresar" at bounding box center [224, 61] width 67 height 12
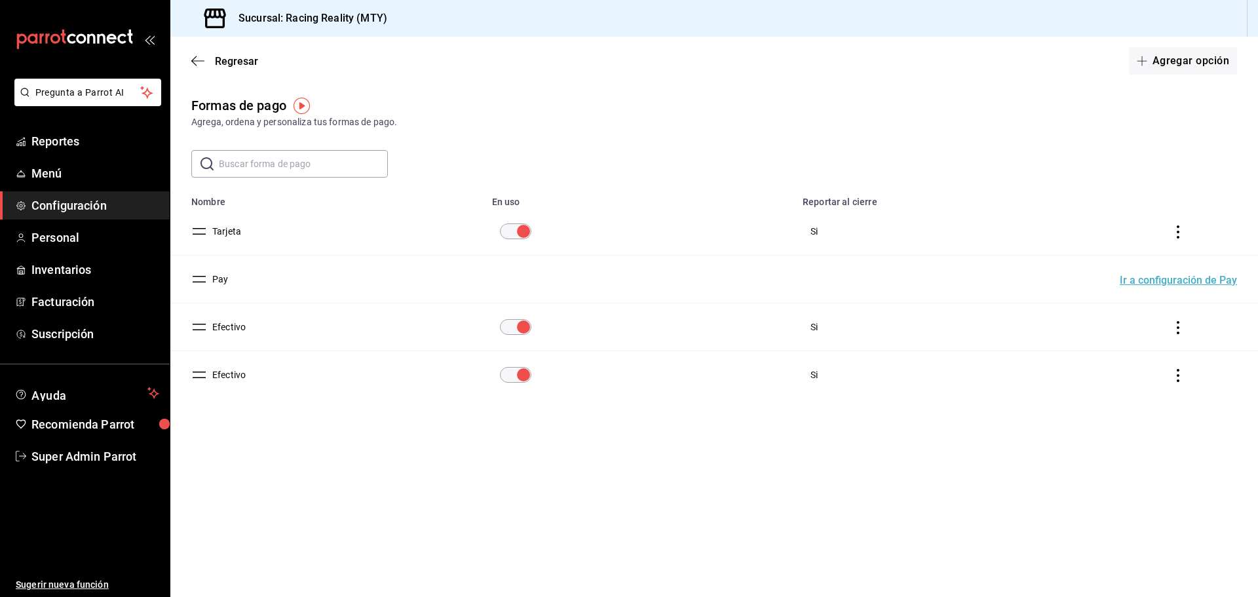
click at [244, 327] on button "Efectivo" at bounding box center [226, 326] width 39 height 13
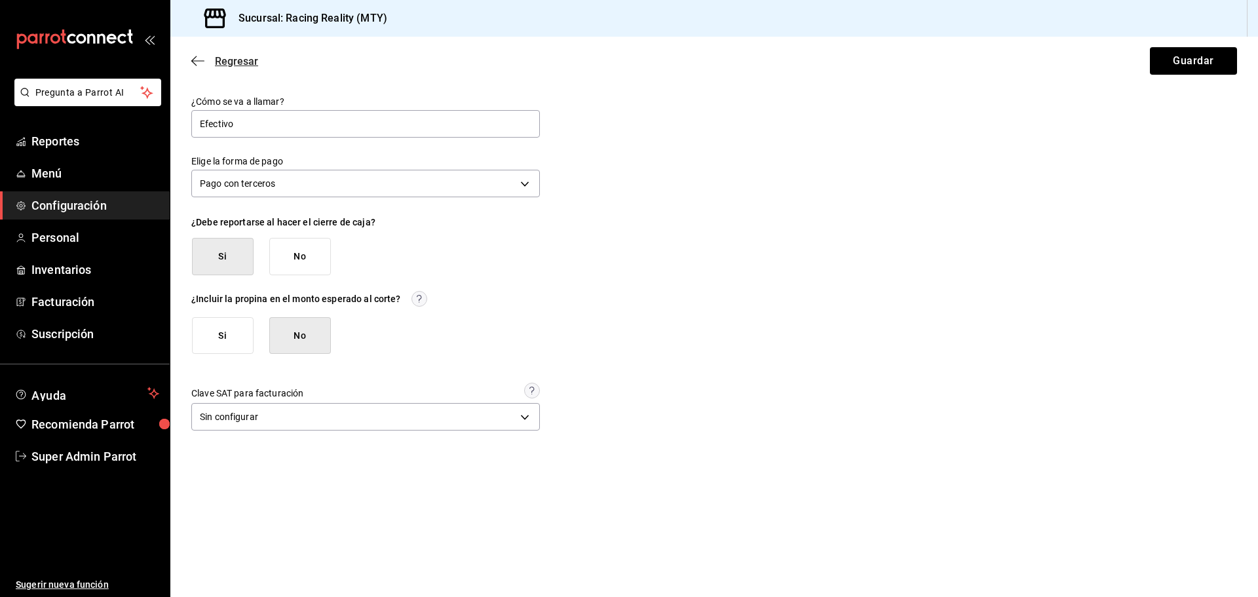
click at [193, 60] on icon "button" at bounding box center [193, 61] width 5 height 10
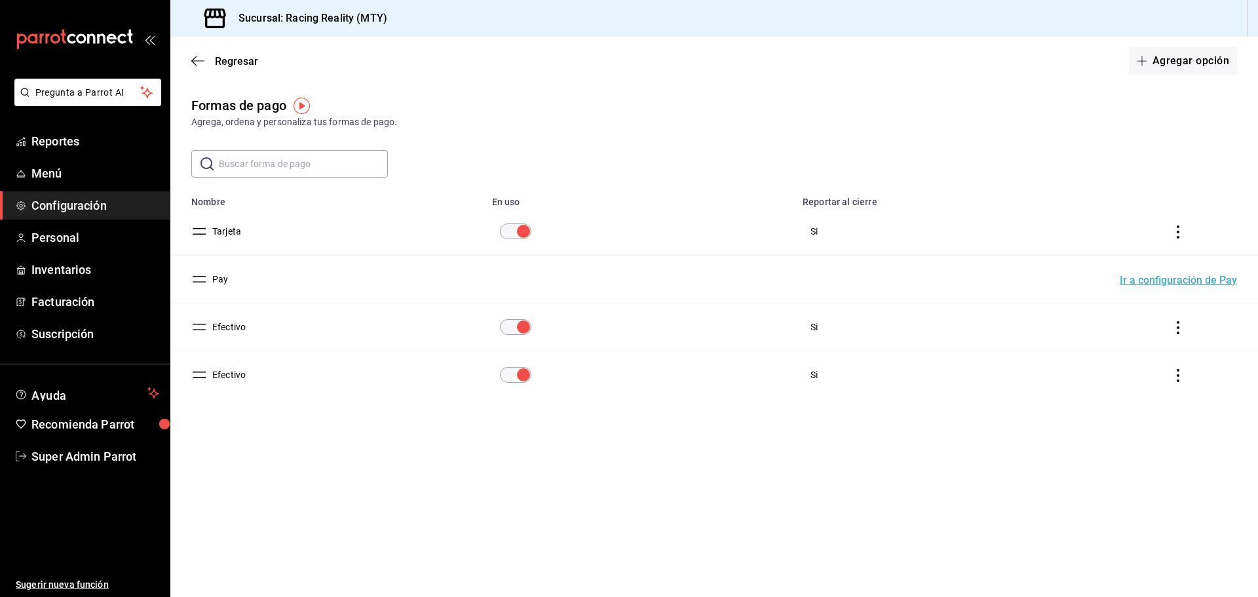
click at [234, 374] on button "Efectivo" at bounding box center [226, 374] width 39 height 13
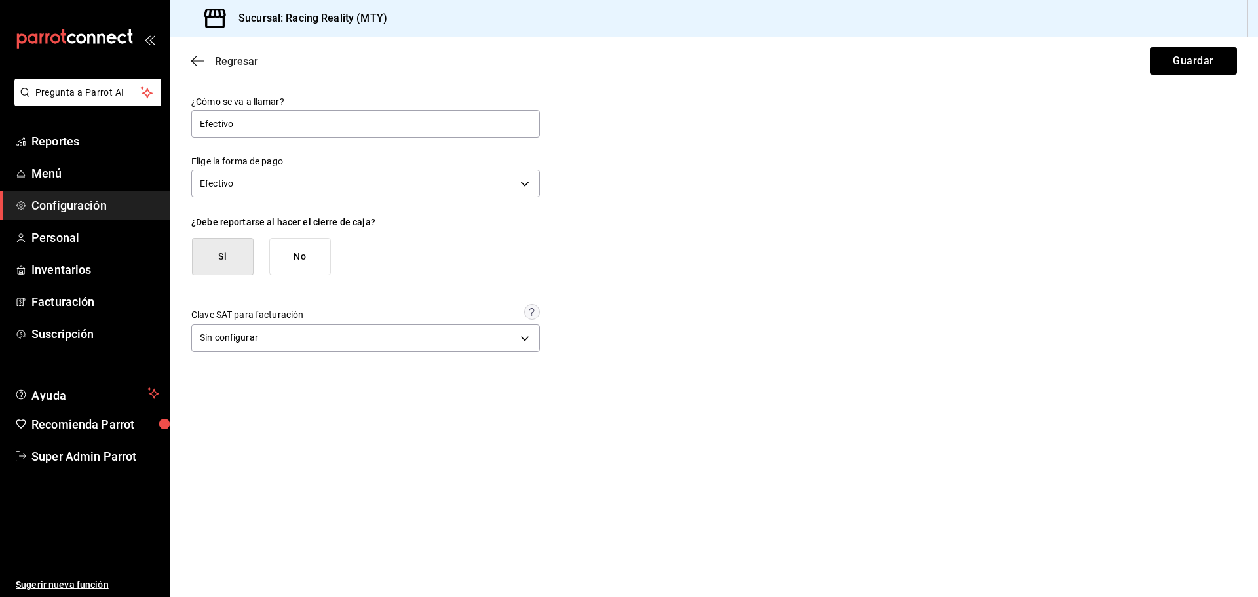
click at [203, 56] on icon "button" at bounding box center [197, 61] width 13 height 12
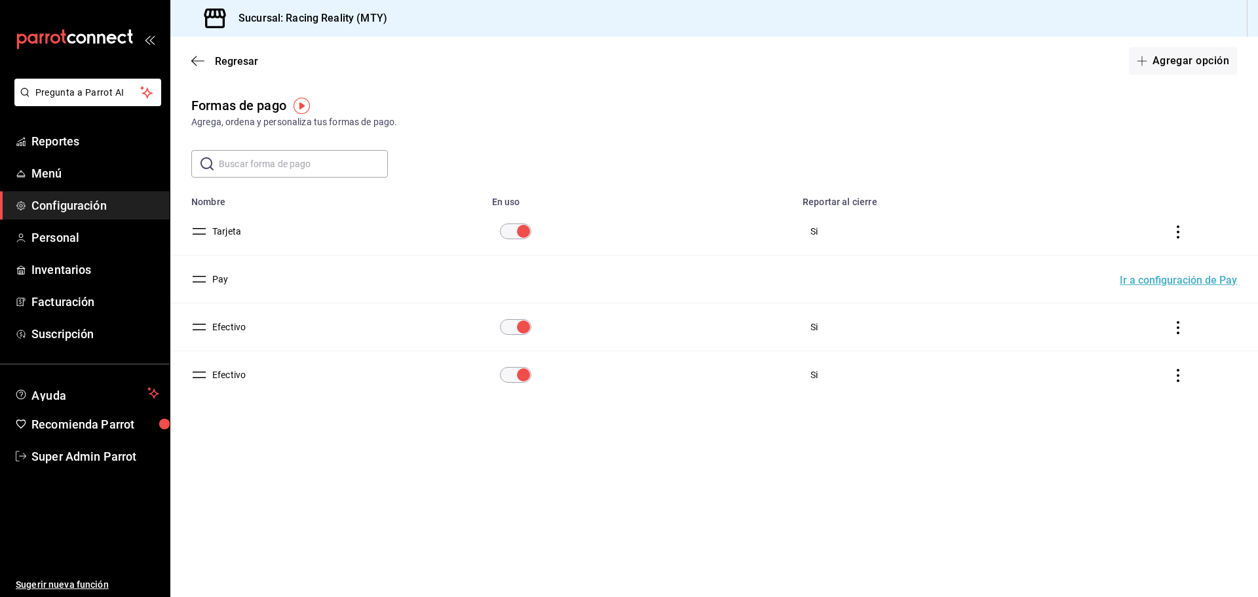
click at [233, 322] on button "Efectivo" at bounding box center [226, 326] width 39 height 13
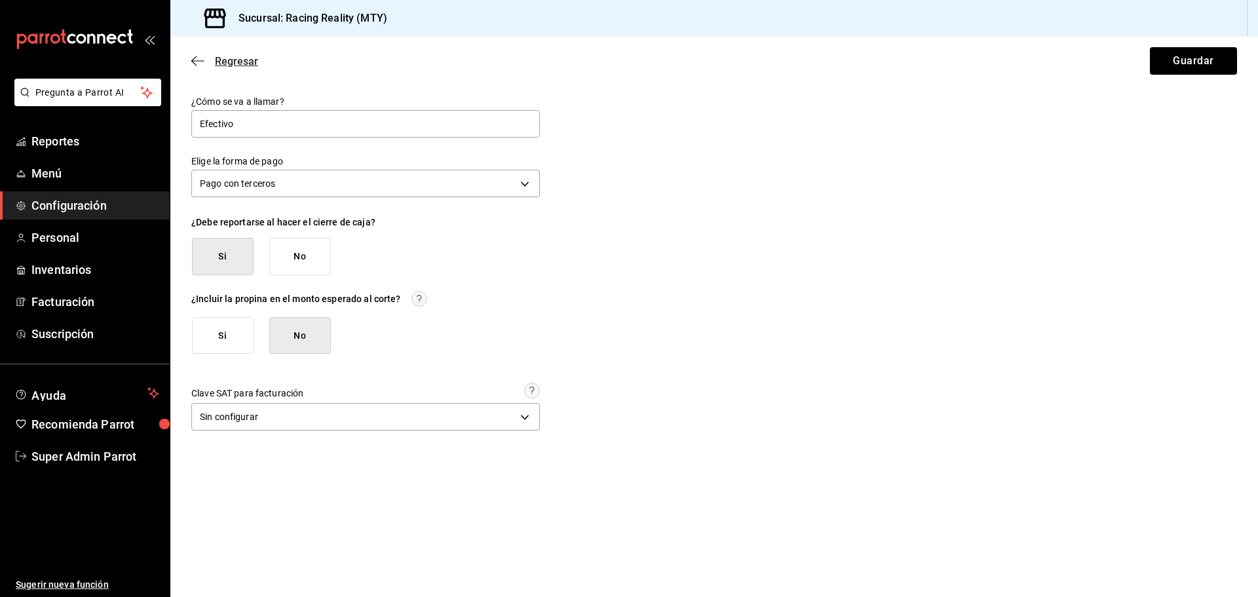
click at [200, 61] on icon "button" at bounding box center [197, 60] width 13 height 1
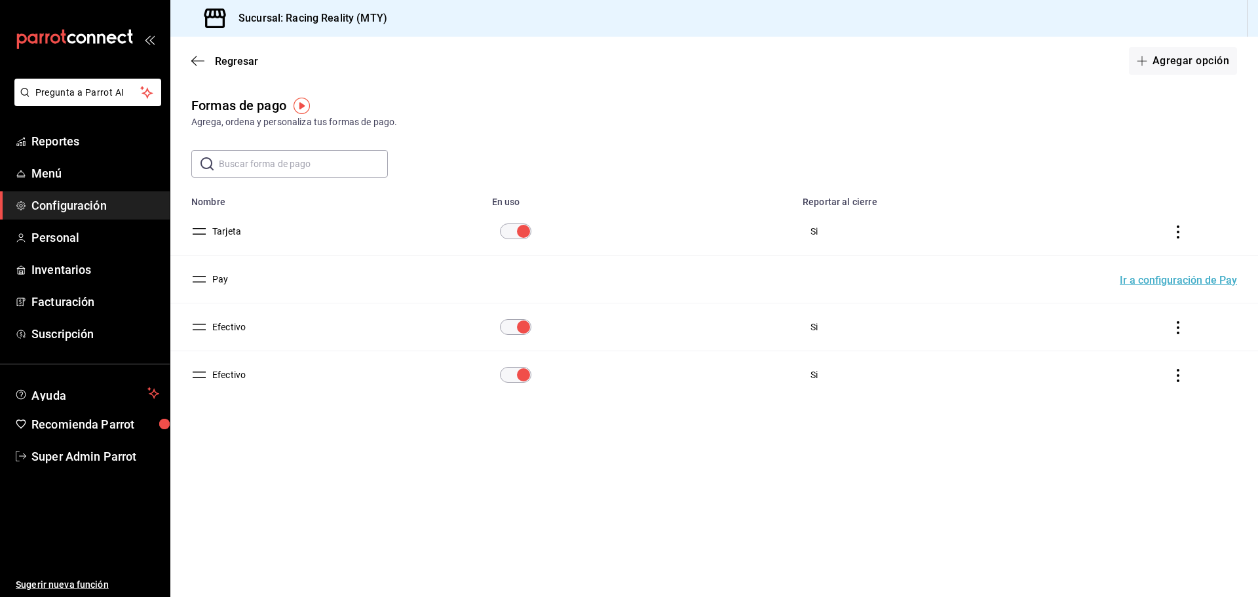
click at [237, 369] on button "Efectivo" at bounding box center [226, 374] width 39 height 13
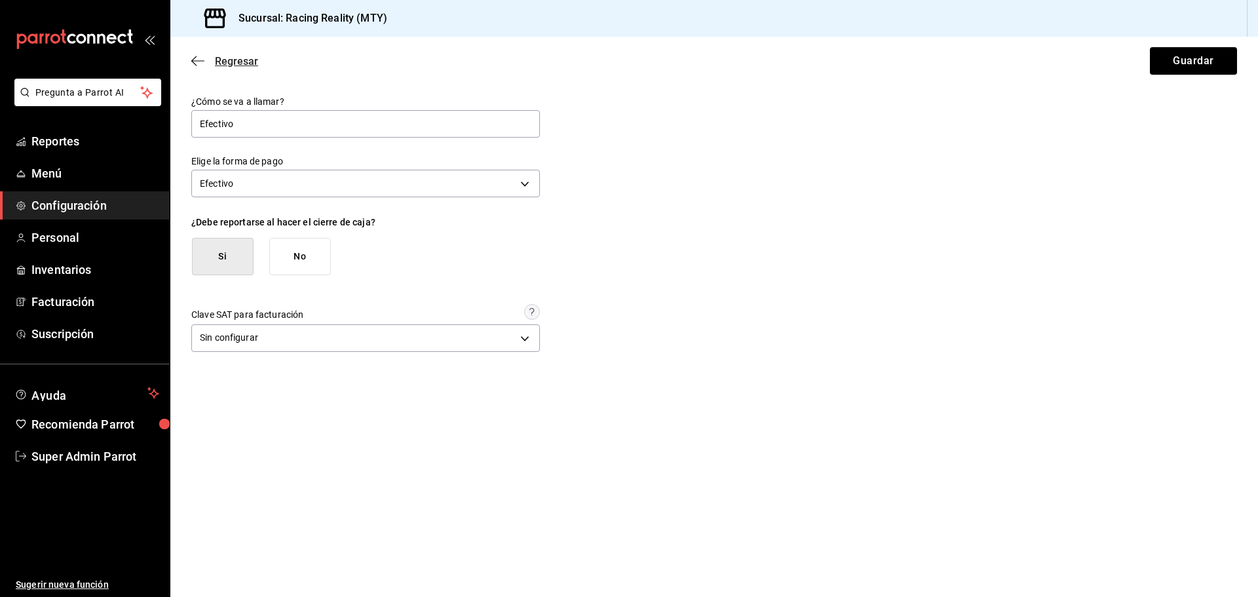
click at [200, 56] on icon "button" at bounding box center [197, 61] width 13 height 12
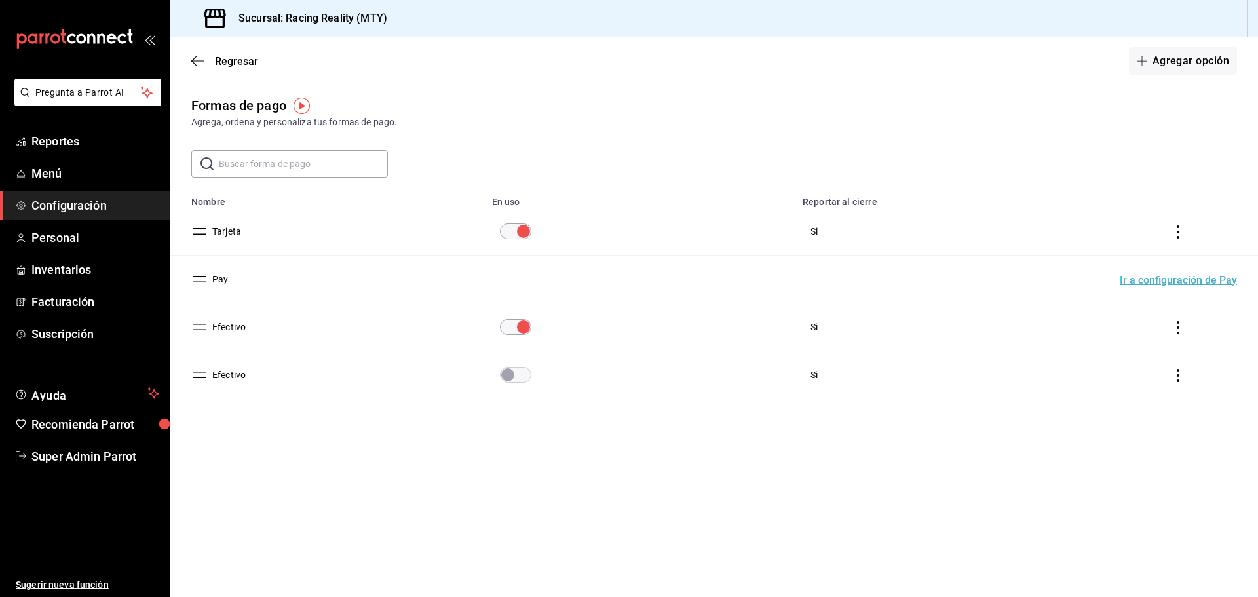
click at [231, 379] on button "Efectivo" at bounding box center [226, 374] width 39 height 13
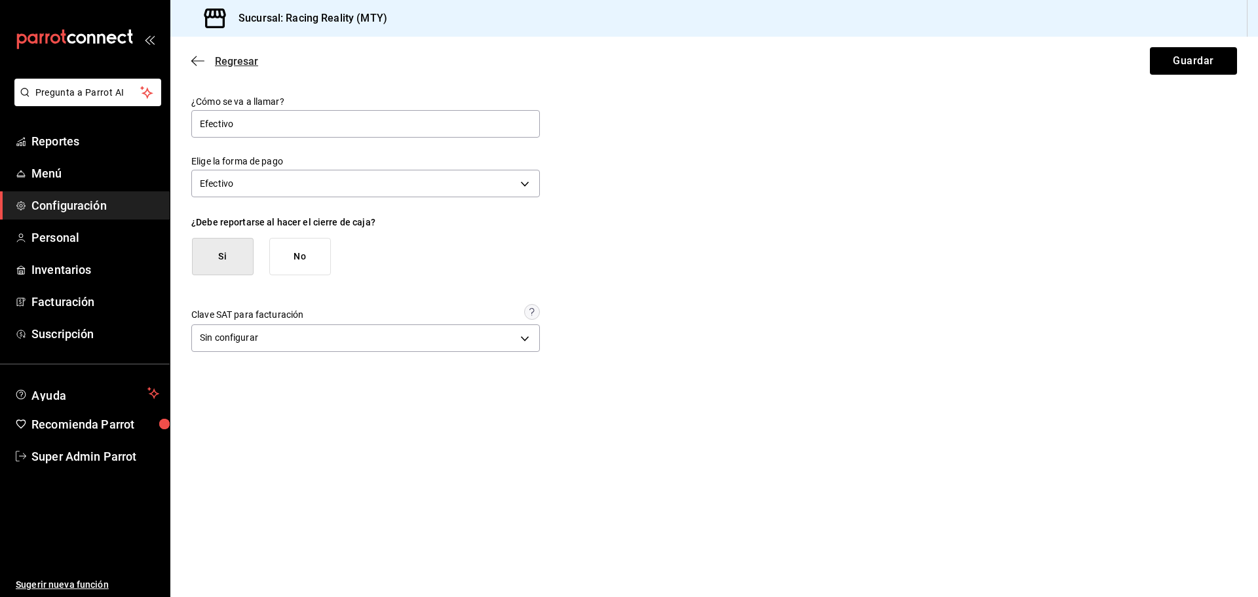
click at [200, 60] on icon "button" at bounding box center [197, 61] width 13 height 12
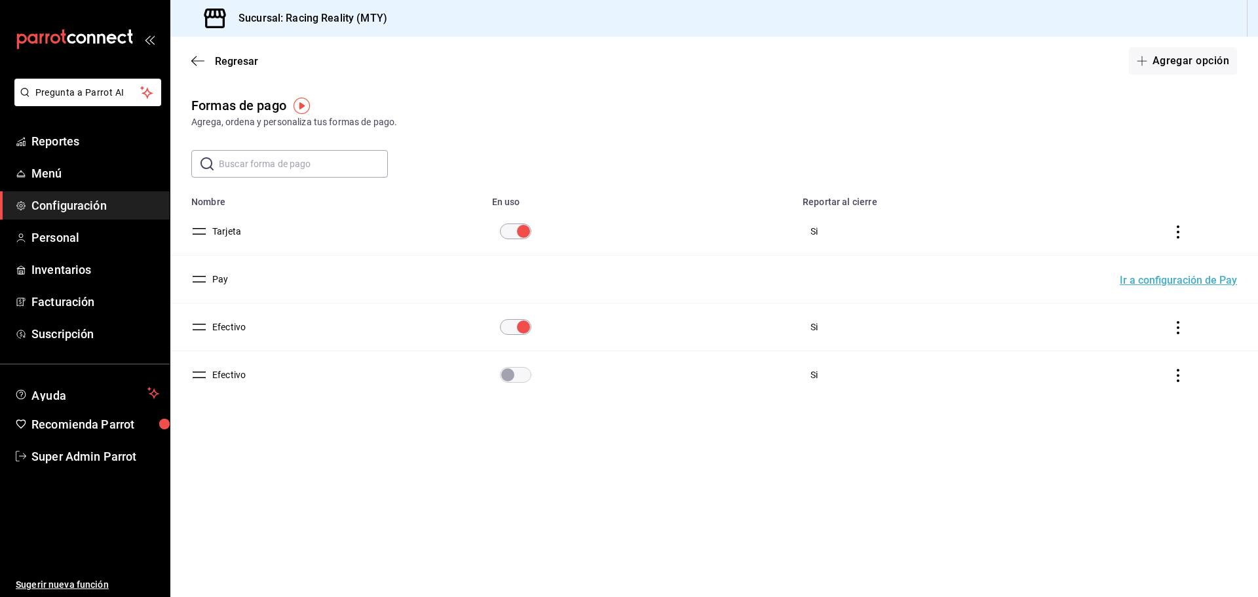
click at [1187, 373] on td "paymentsTable" at bounding box center [1181, 375] width 154 height 48
click at [1181, 374] on icon "actions" at bounding box center [1177, 375] width 13 height 13
drag, startPoint x: 726, startPoint y: 496, endPoint x: 677, endPoint y: 497, distance: 49.1
click at [717, 497] on div at bounding box center [629, 298] width 1258 height 597
click at [350, 394] on td "Efectivo" at bounding box center [327, 375] width 314 height 48
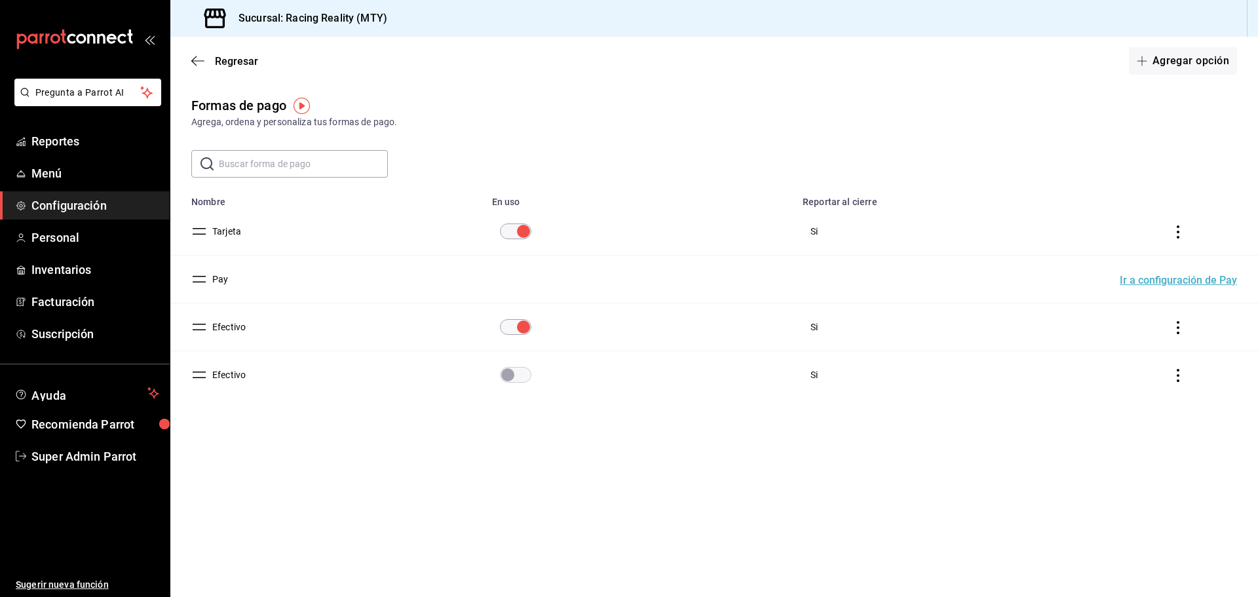
click at [235, 374] on button "Efectivo" at bounding box center [226, 374] width 39 height 13
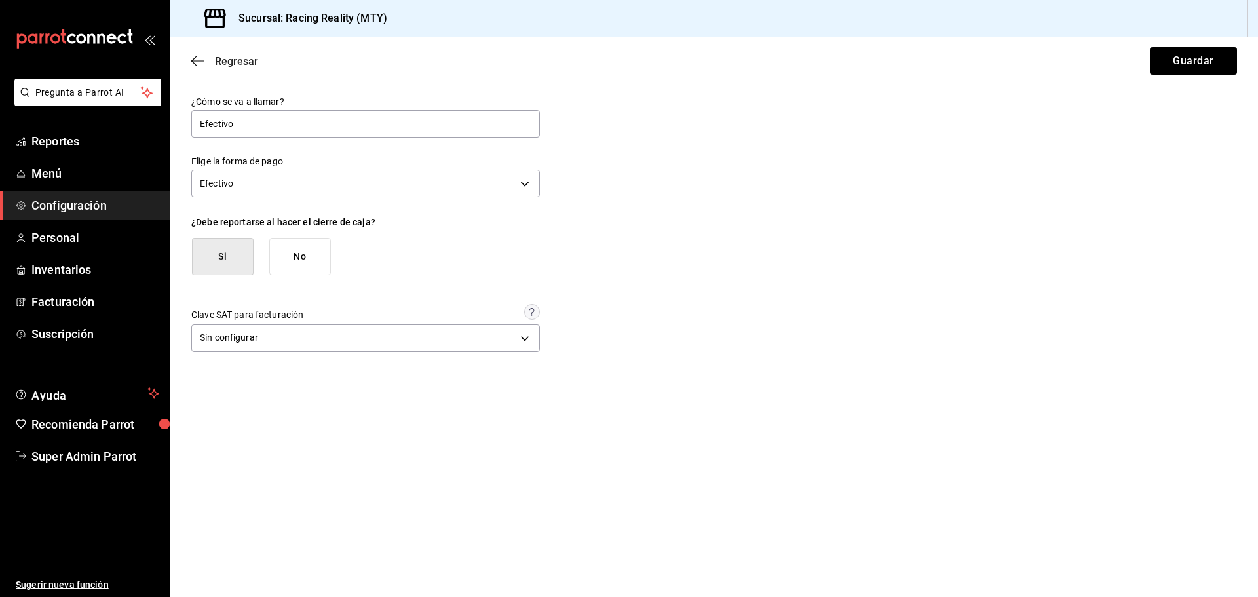
click at [201, 60] on icon "button" at bounding box center [197, 61] width 13 height 12
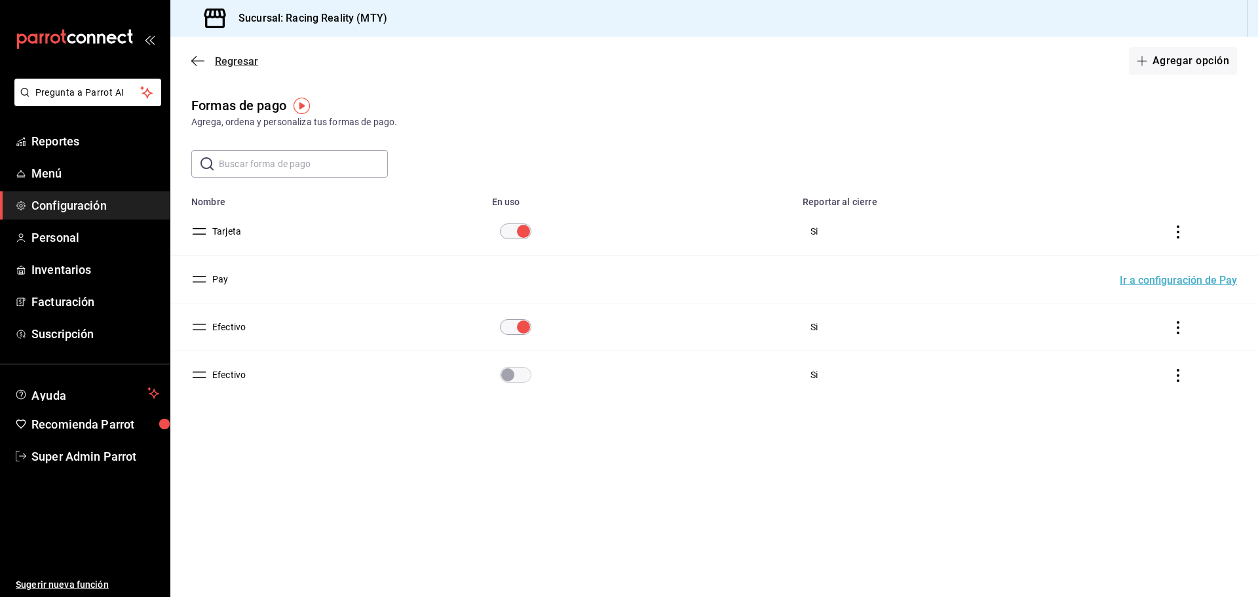
click at [201, 58] on icon "button" at bounding box center [197, 61] width 13 height 12
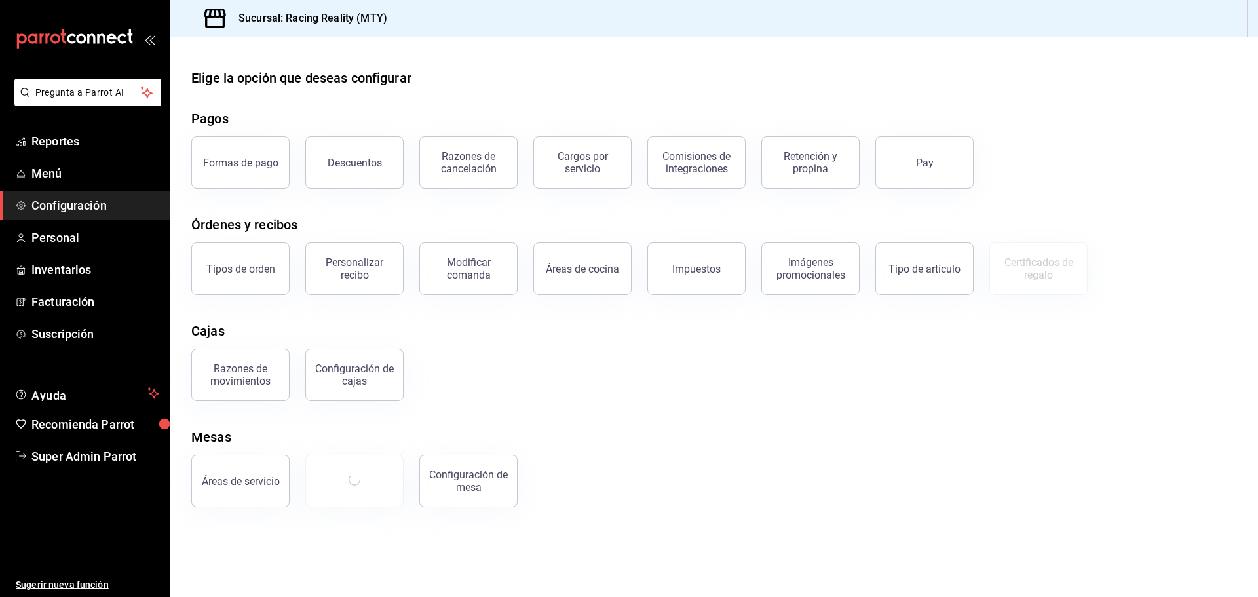
click at [94, 204] on span "Configuración" at bounding box center [95, 206] width 128 height 18
click at [261, 164] on div "Formas de pago" at bounding box center [240, 163] width 75 height 12
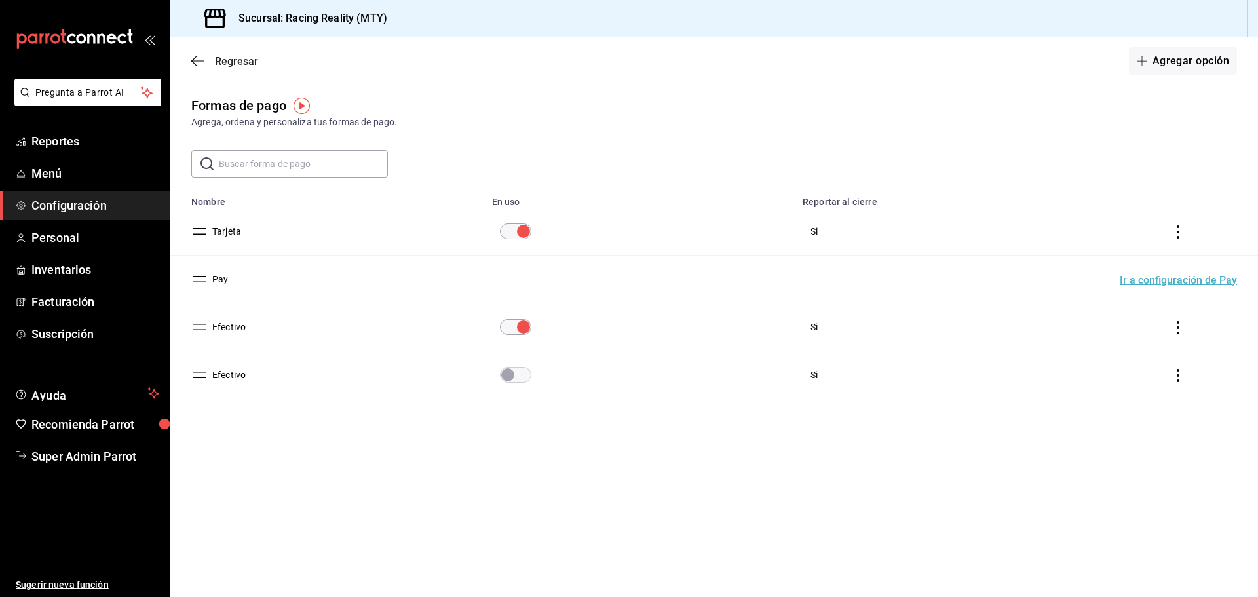
click at [206, 62] on span "Regresar" at bounding box center [224, 61] width 67 height 12
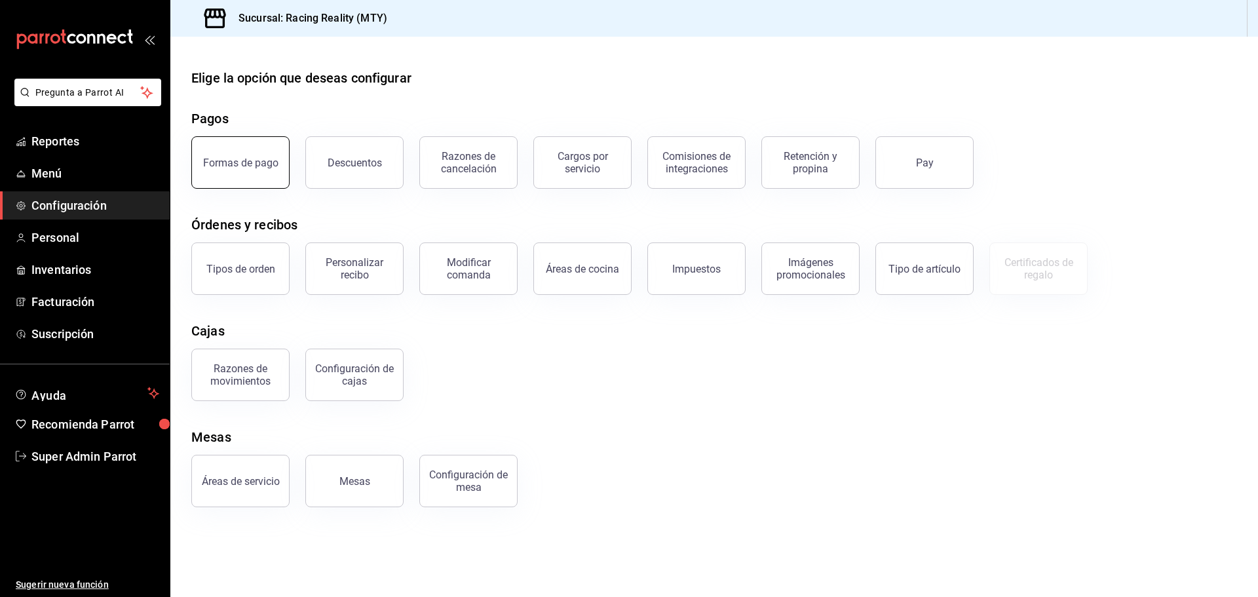
click at [267, 170] on button "Formas de pago" at bounding box center [240, 162] width 98 height 52
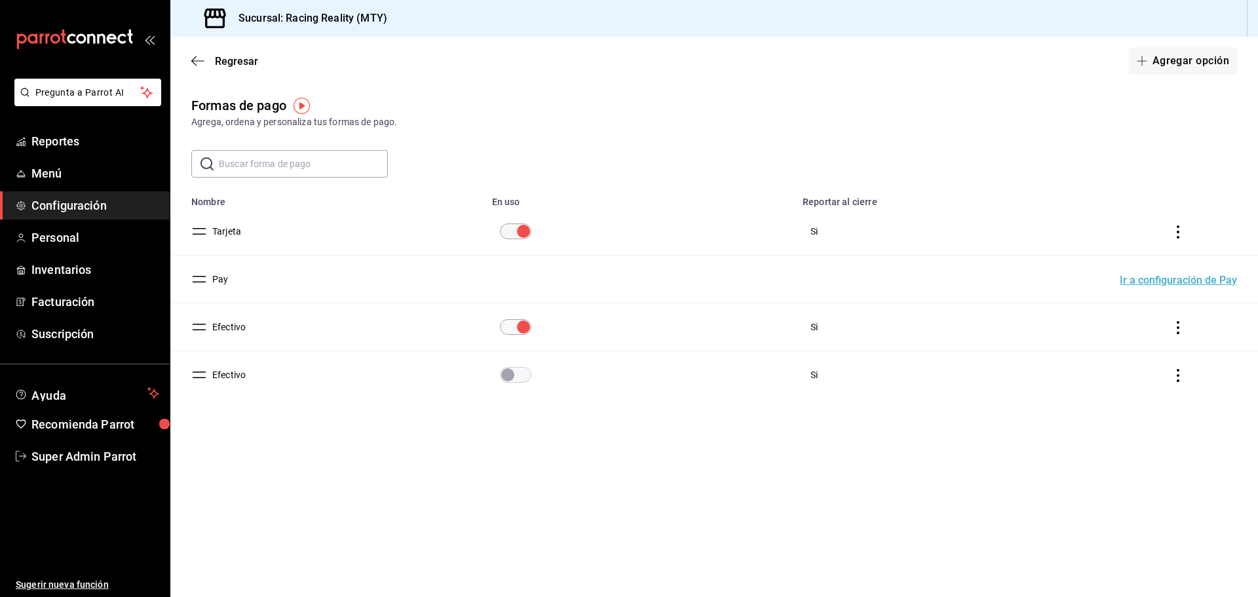
click at [223, 375] on button "Efectivo" at bounding box center [226, 374] width 39 height 13
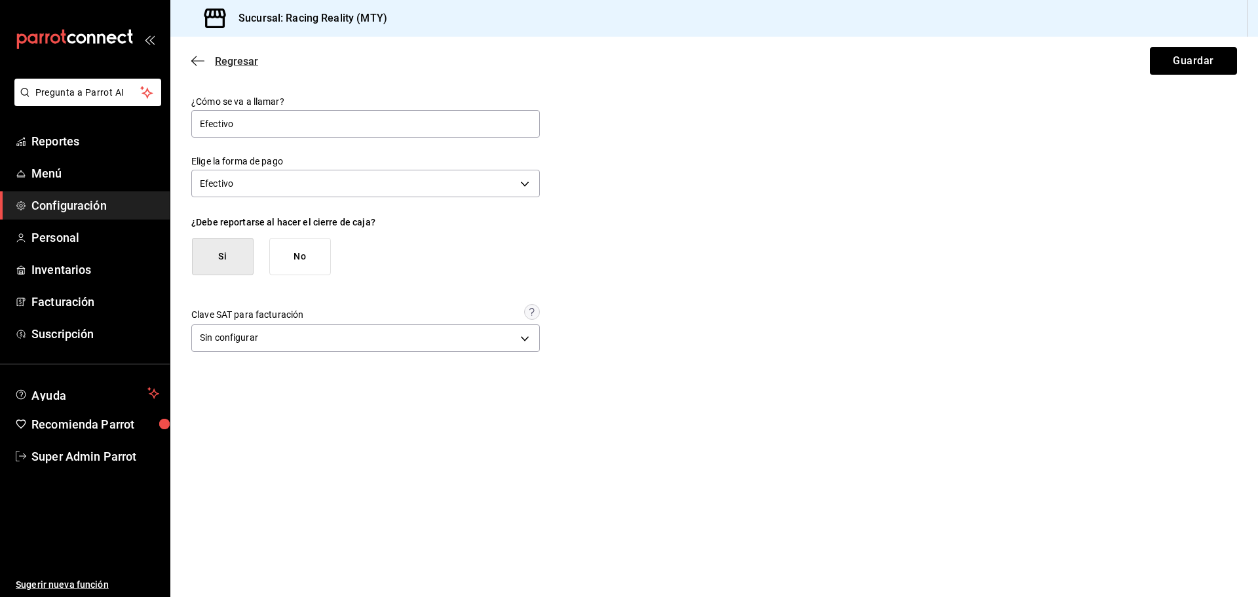
click at [195, 60] on icon "button" at bounding box center [197, 61] width 13 height 12
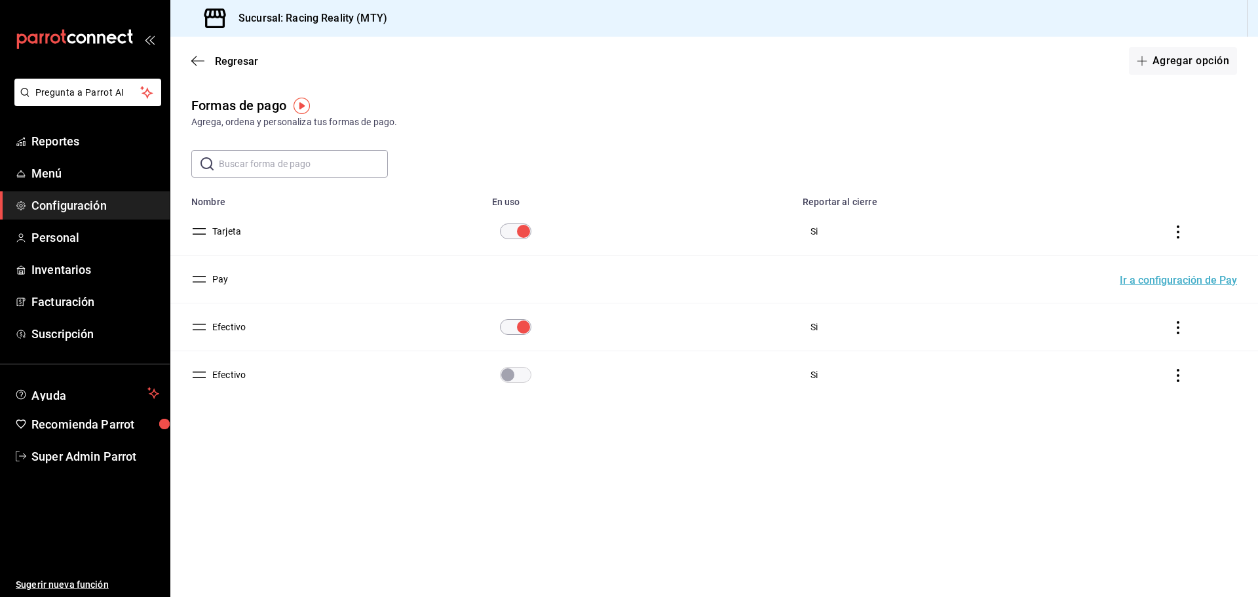
click at [230, 325] on button "Efectivo" at bounding box center [226, 326] width 39 height 13
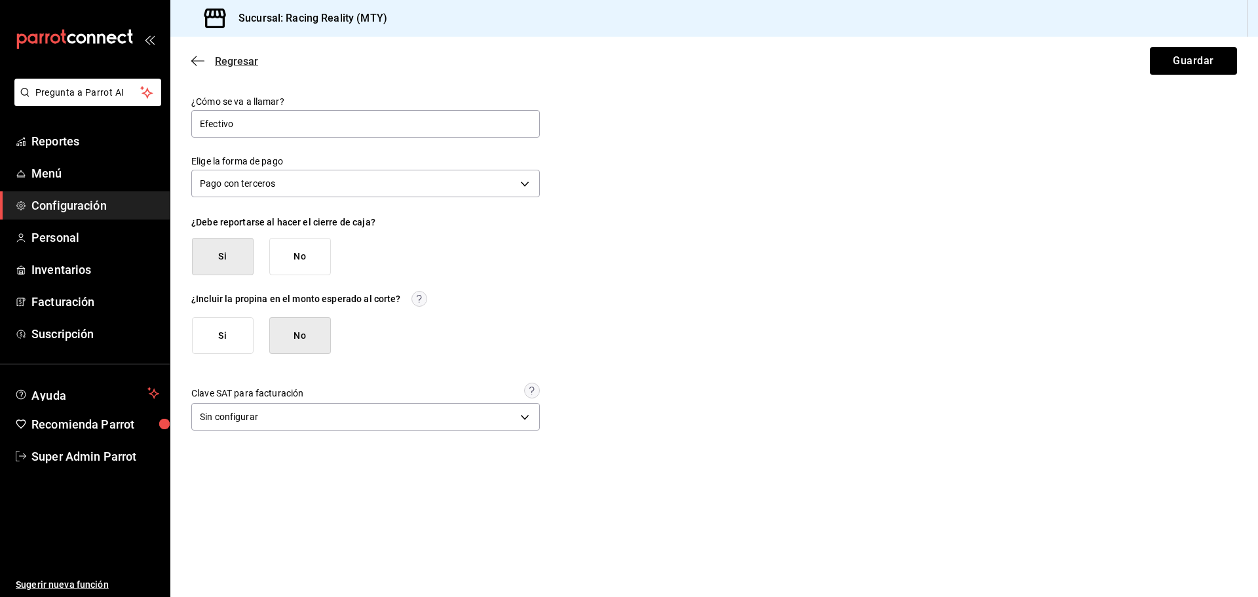
click at [201, 64] on icon "button" at bounding box center [197, 61] width 13 height 12
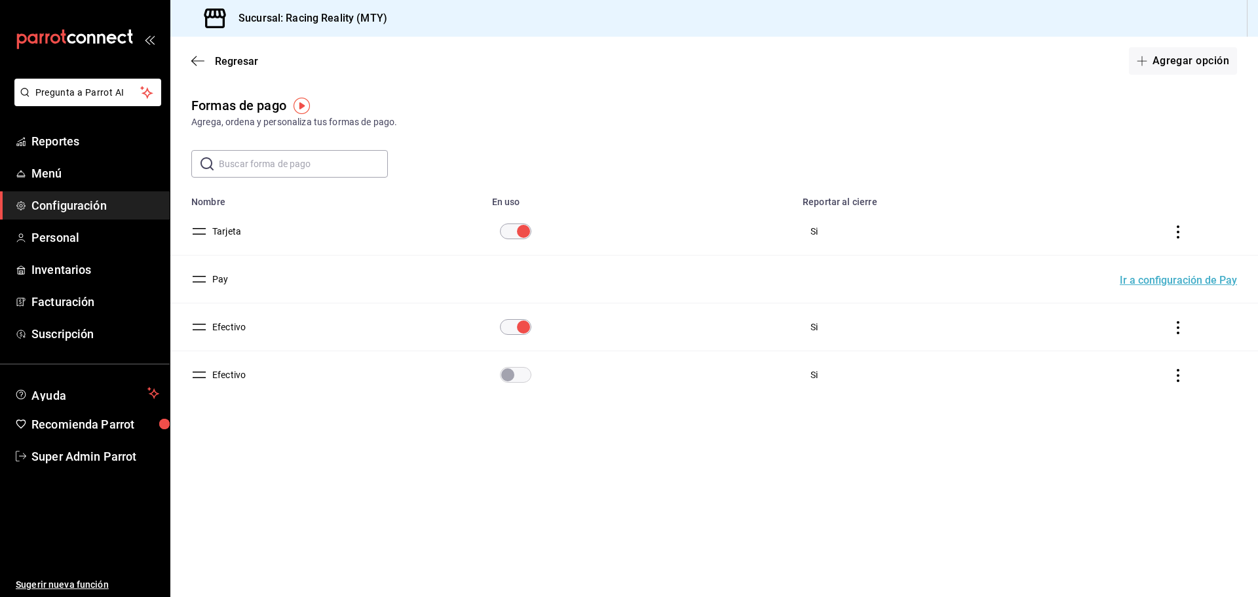
click at [235, 375] on button "Efectivo" at bounding box center [226, 374] width 39 height 13
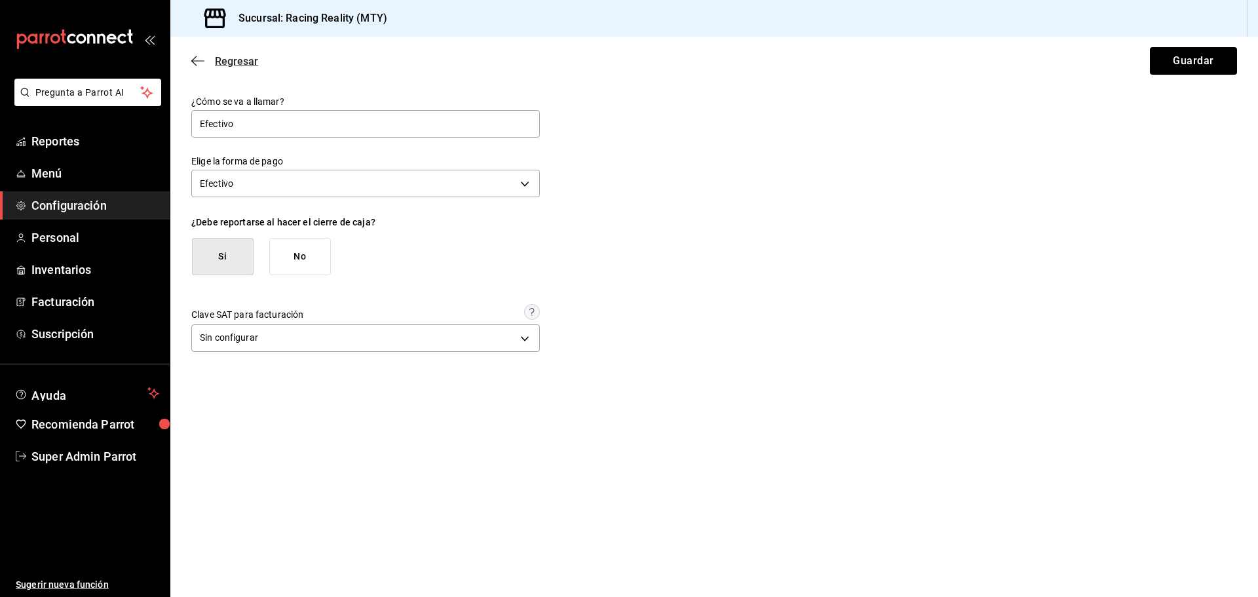
click at [197, 58] on icon "button" at bounding box center [197, 61] width 13 height 12
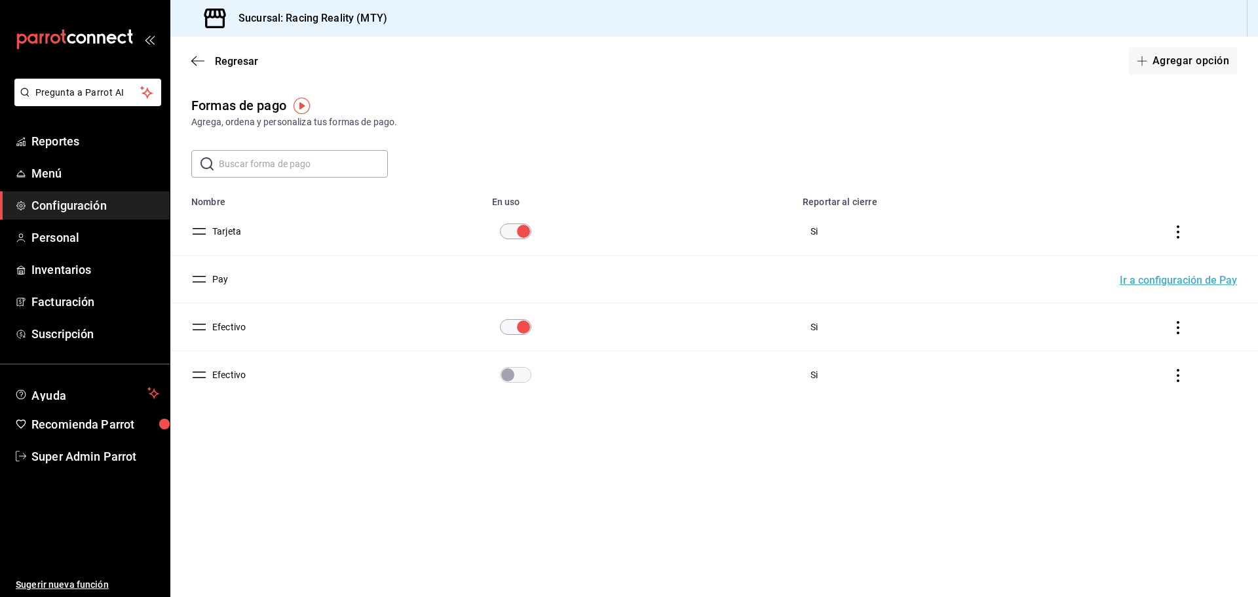
click at [242, 327] on button "Efectivo" at bounding box center [226, 326] width 39 height 13
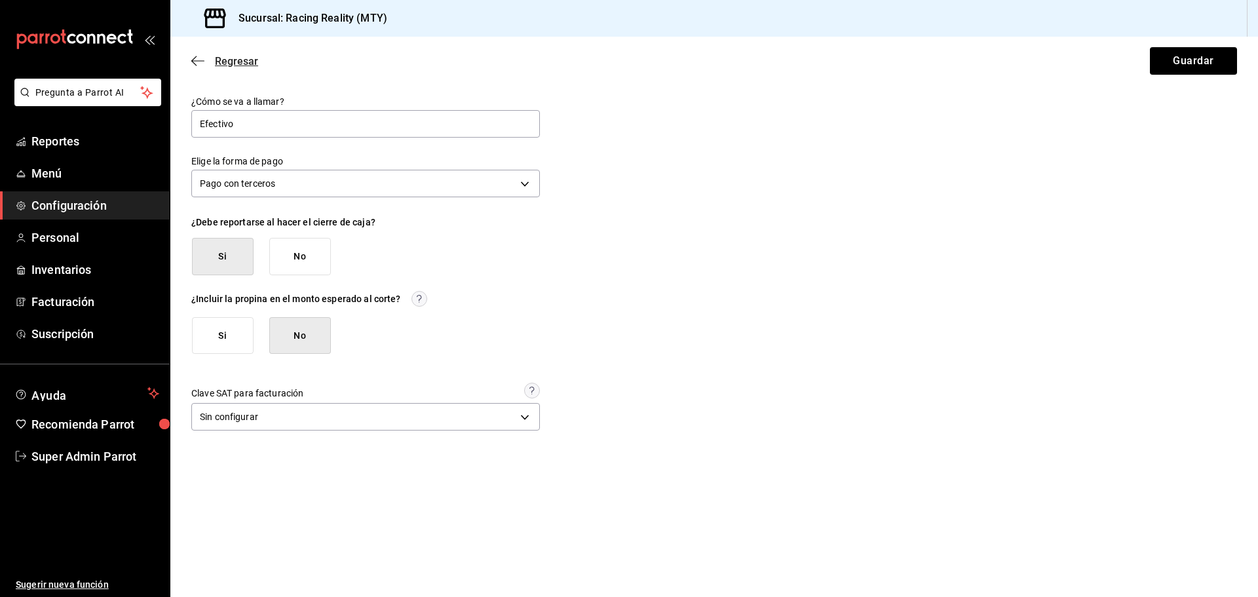
click at [201, 60] on icon "button" at bounding box center [197, 61] width 13 height 12
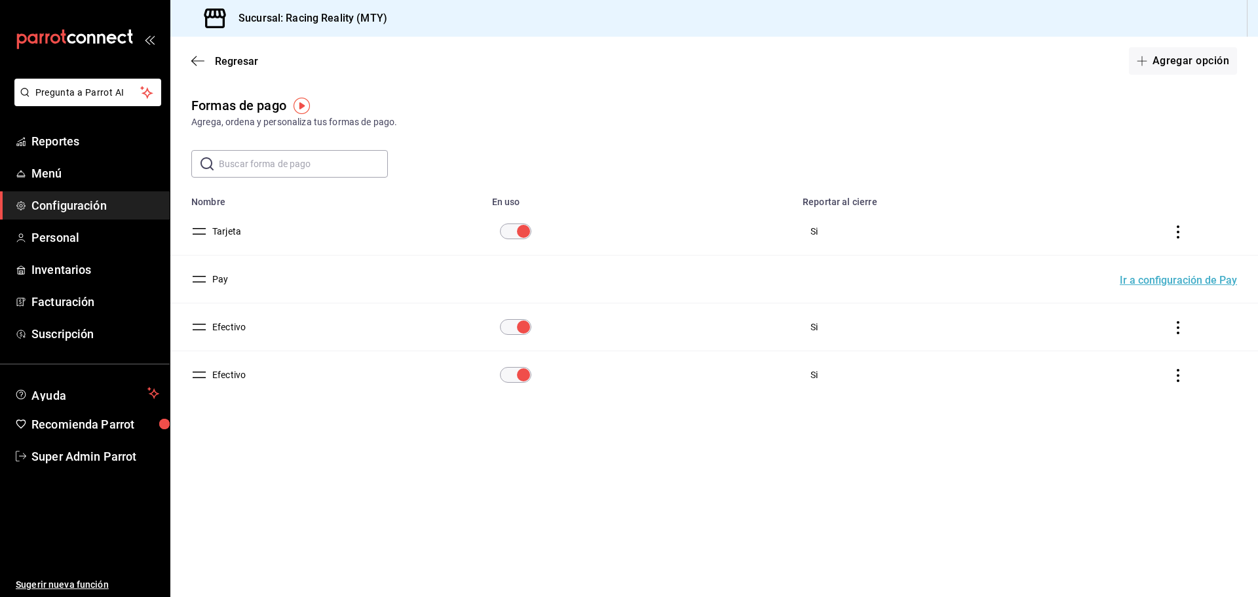
click at [226, 328] on button "Efectivo" at bounding box center [226, 326] width 39 height 13
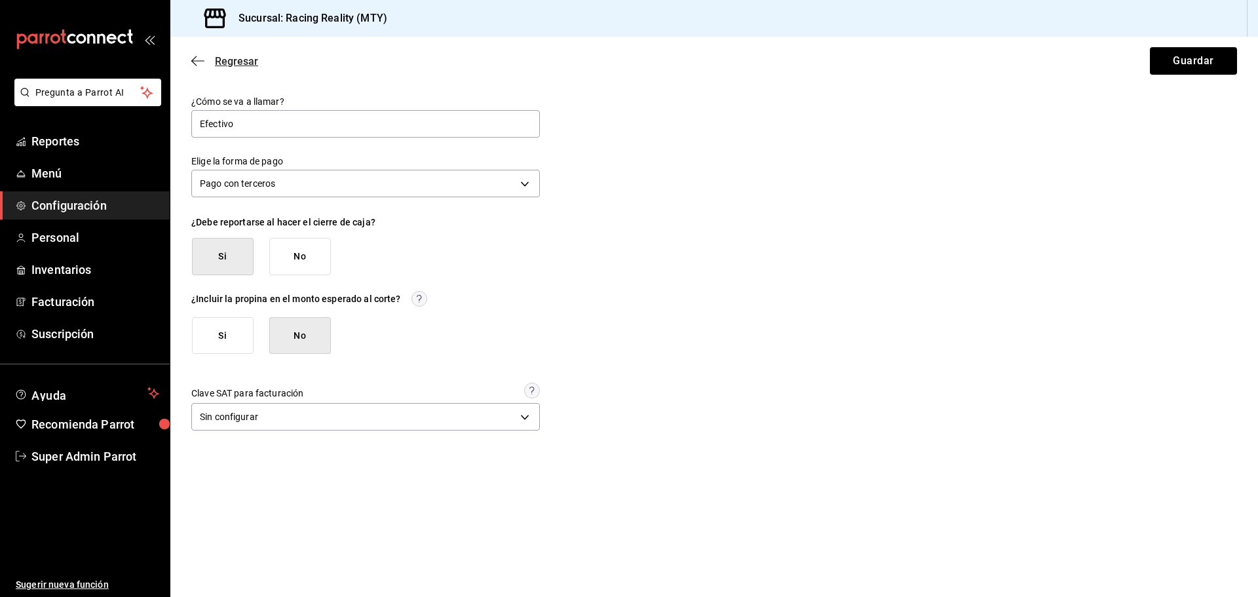
click at [198, 59] on icon "button" at bounding box center [197, 61] width 13 height 12
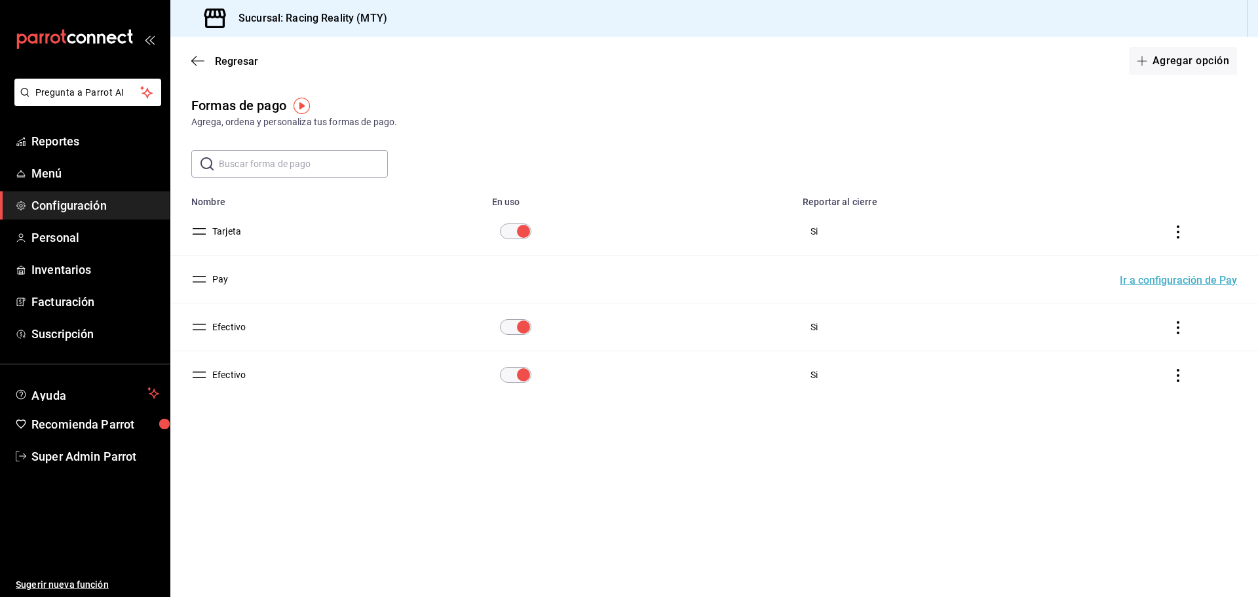
click at [231, 371] on button "Efectivo" at bounding box center [226, 374] width 39 height 13
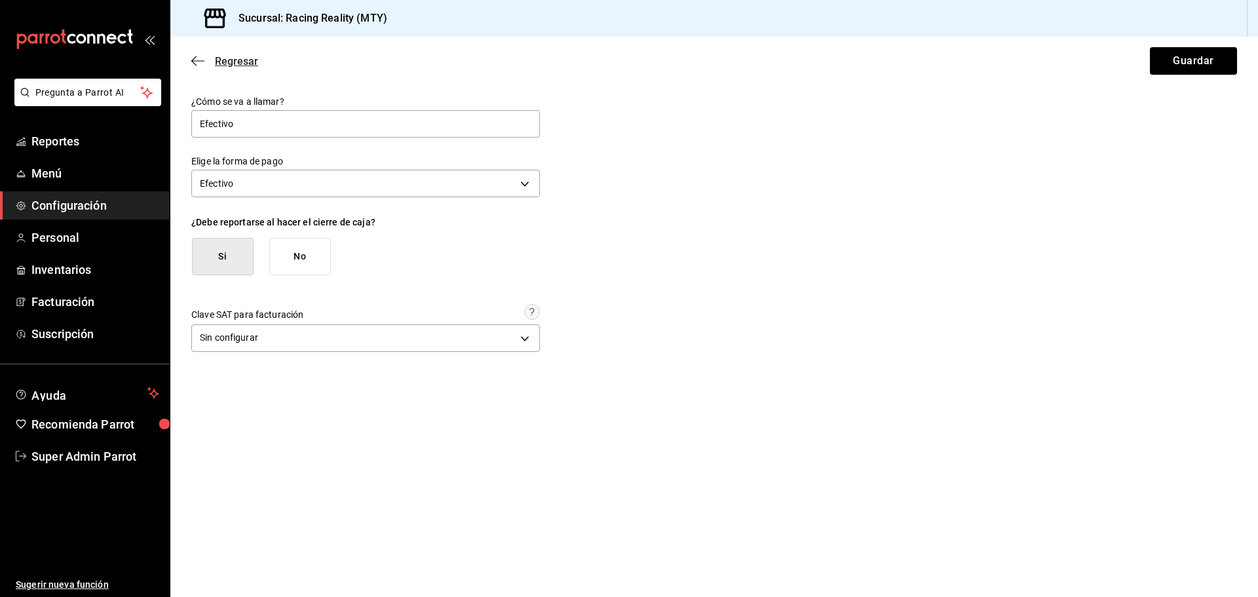
click at [197, 66] on icon "button" at bounding box center [197, 61] width 13 height 12
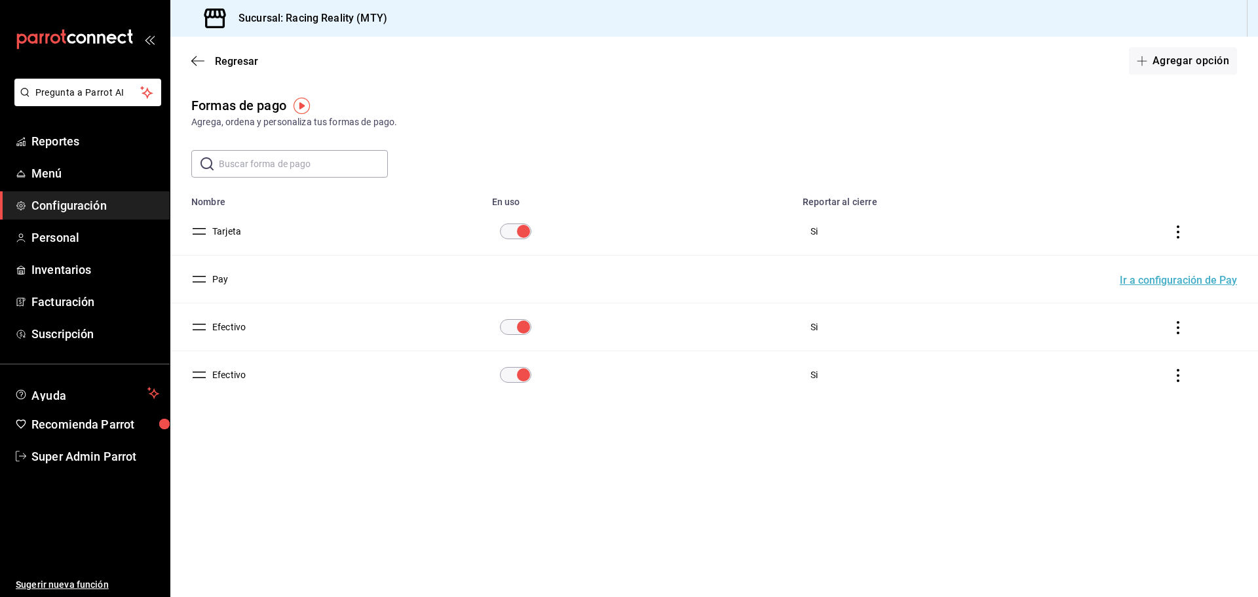
click at [227, 369] on button "Efectivo" at bounding box center [226, 374] width 39 height 13
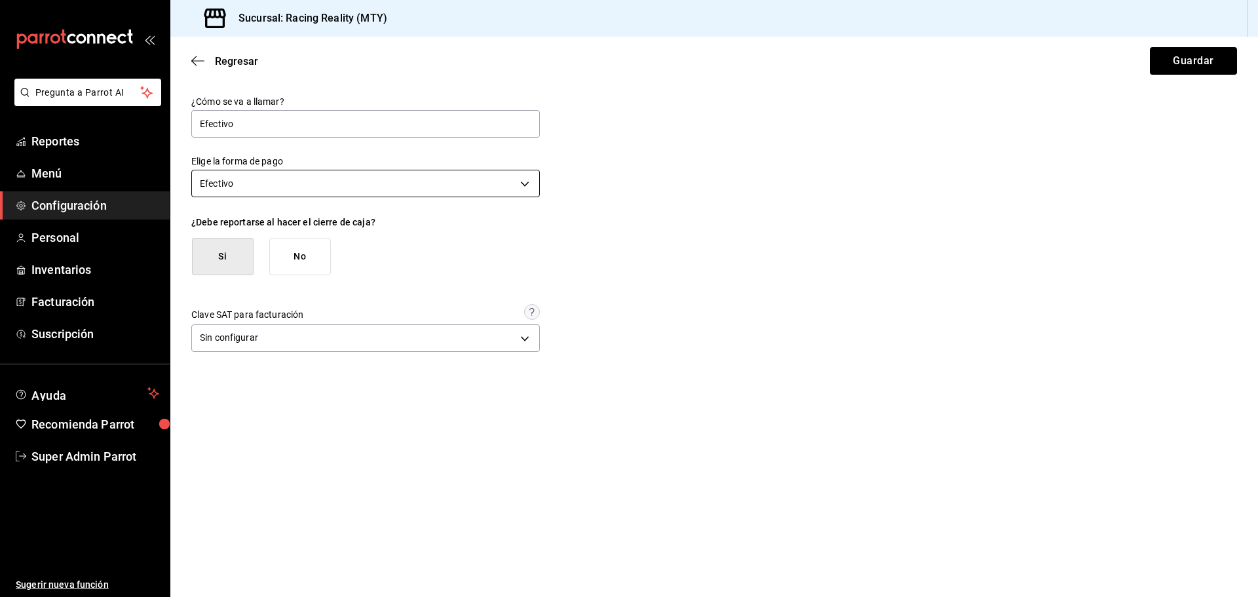
click at [284, 176] on body "Pregunta a Parrot AI Reportes Menú Configuración Personal Inventarios Facturaci…" at bounding box center [629, 298] width 1258 height 597
click at [697, 284] on div at bounding box center [629, 298] width 1258 height 597
click at [196, 60] on icon "button" at bounding box center [197, 61] width 13 height 12
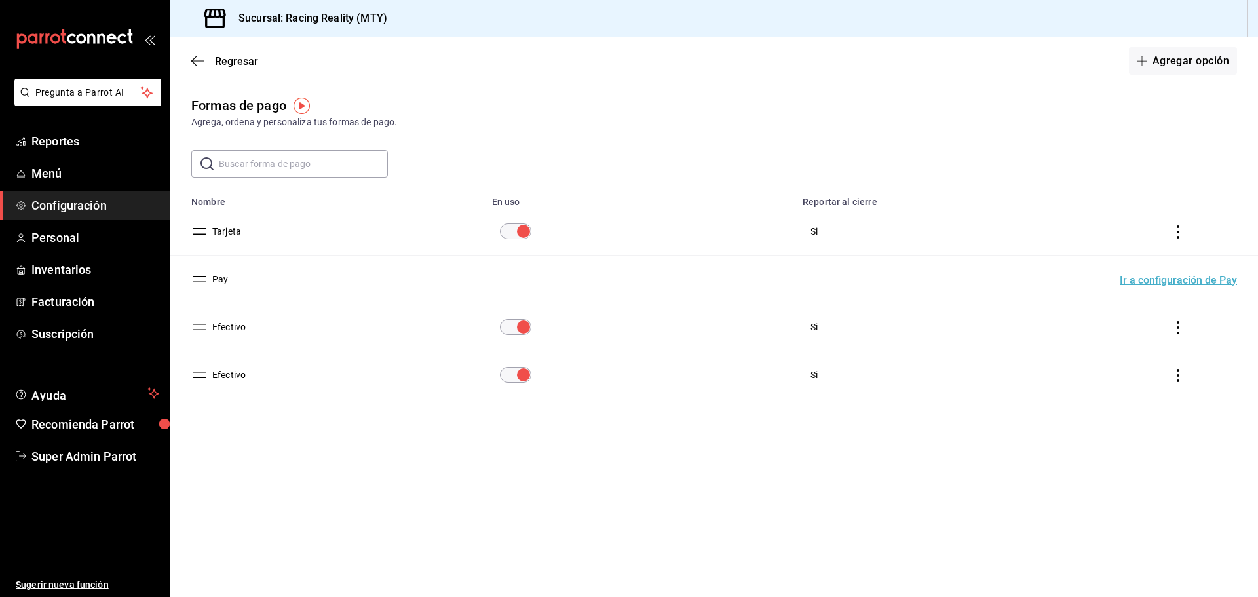
click at [236, 367] on td "Efectivo" at bounding box center [327, 375] width 314 height 48
click at [234, 374] on button "Efectivo" at bounding box center [226, 374] width 39 height 13
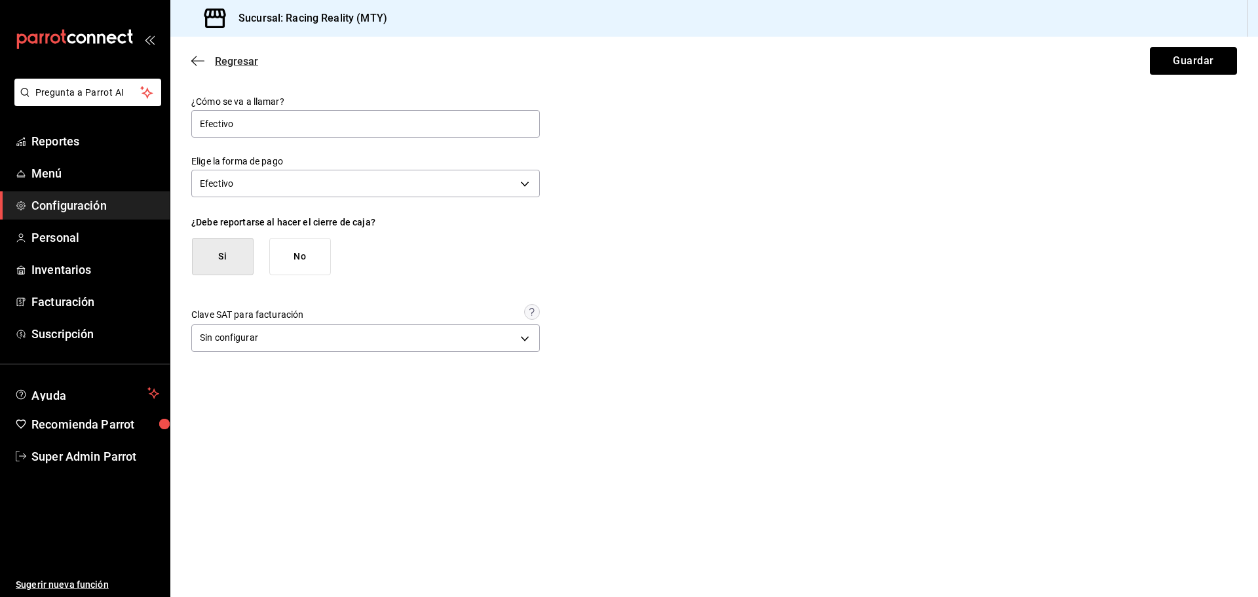
click at [202, 62] on icon "button" at bounding box center [197, 61] width 13 height 12
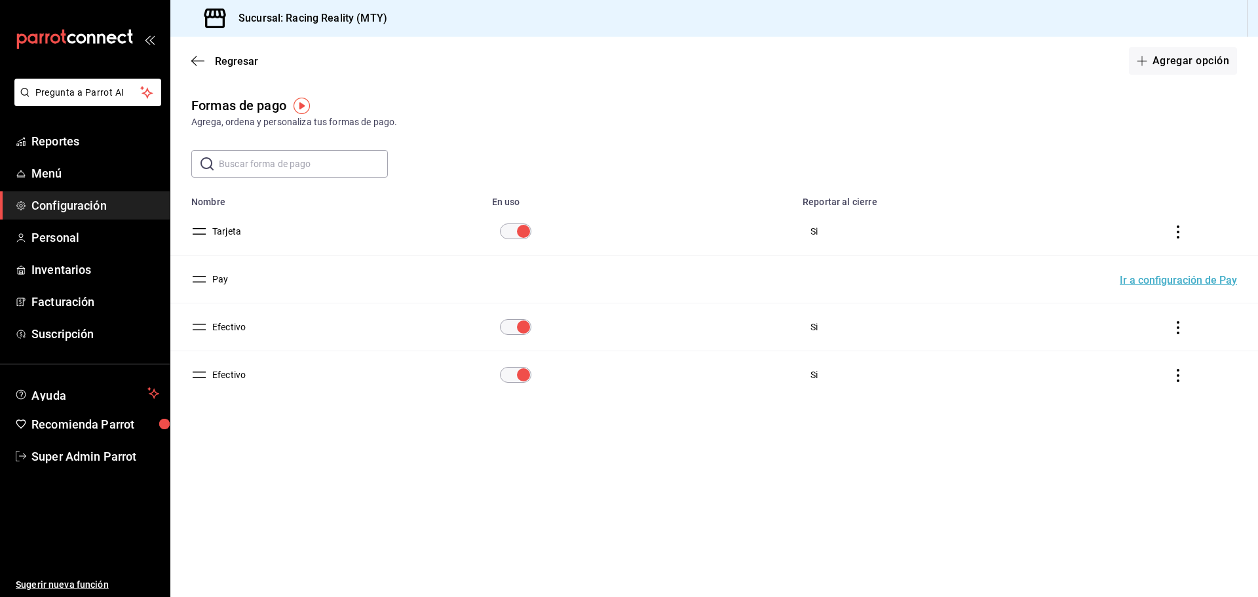
click at [233, 377] on button "Efectivo" at bounding box center [226, 374] width 39 height 13
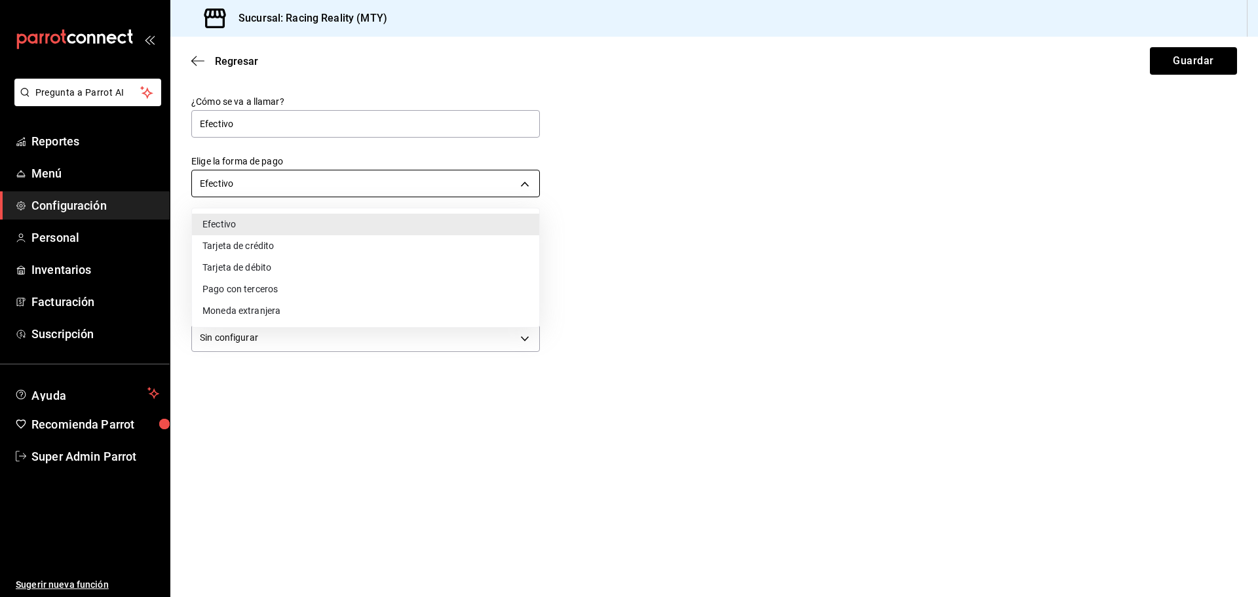
click at [254, 172] on body "Pregunta a Parrot AI Reportes Menú Configuración Personal Inventarios Facturaci…" at bounding box center [629, 298] width 1258 height 597
drag, startPoint x: 786, startPoint y: 287, endPoint x: 390, endPoint y: 124, distance: 428.0
click at [778, 283] on div at bounding box center [629, 298] width 1258 height 597
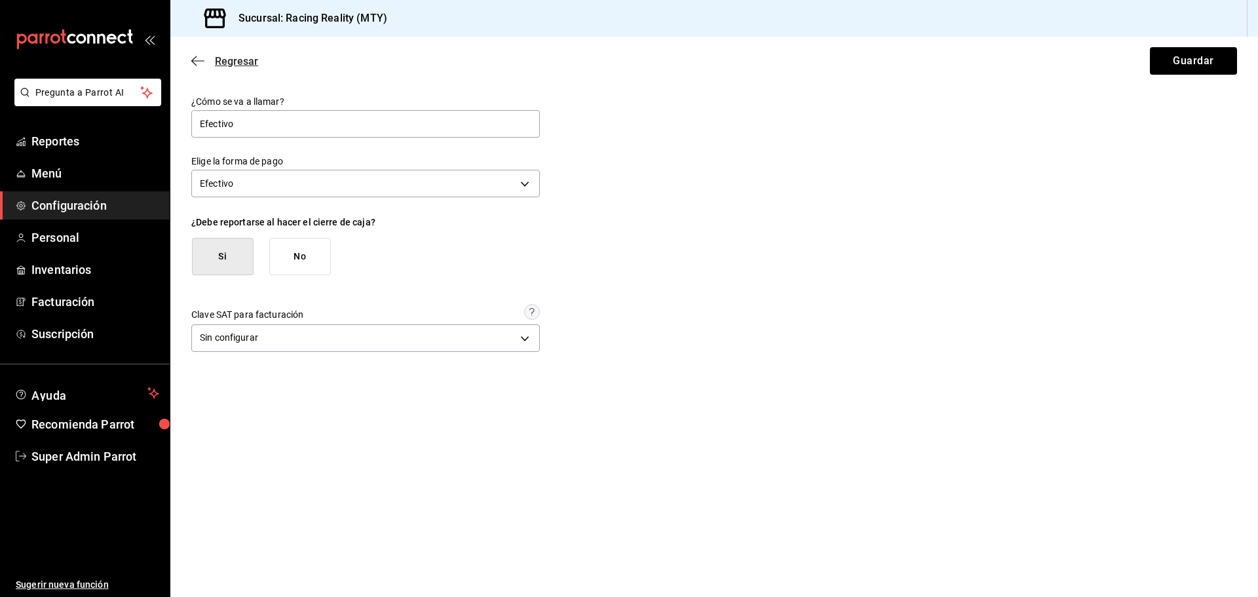
click at [193, 61] on icon "button" at bounding box center [197, 60] width 13 height 1
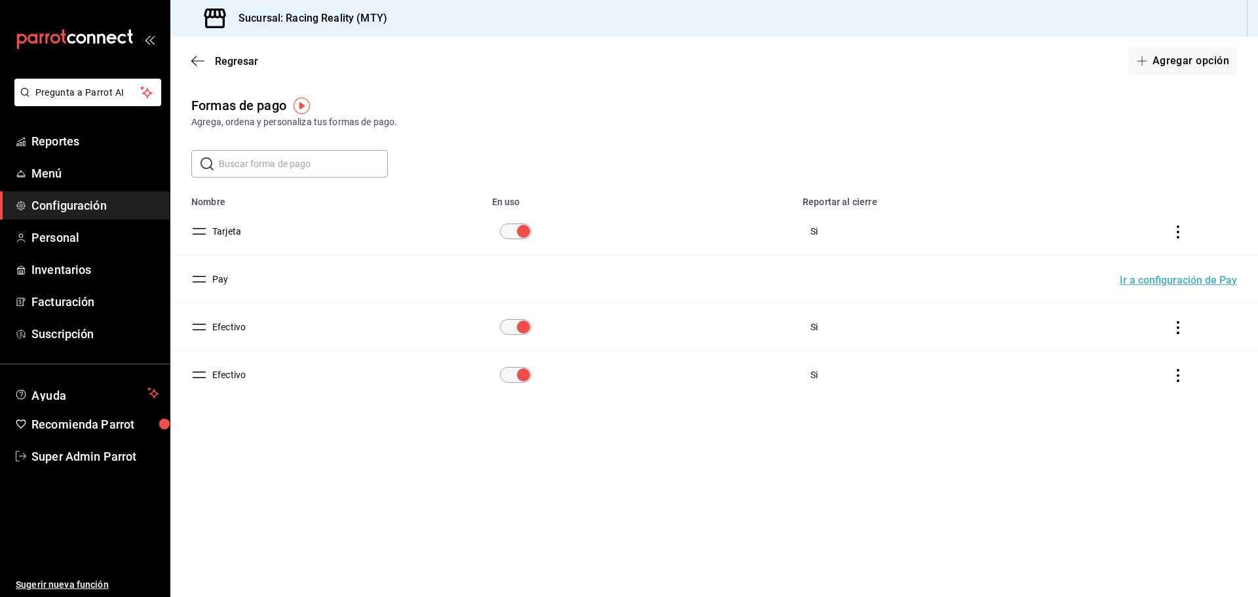
click at [244, 326] on button "Efectivo" at bounding box center [226, 326] width 39 height 13
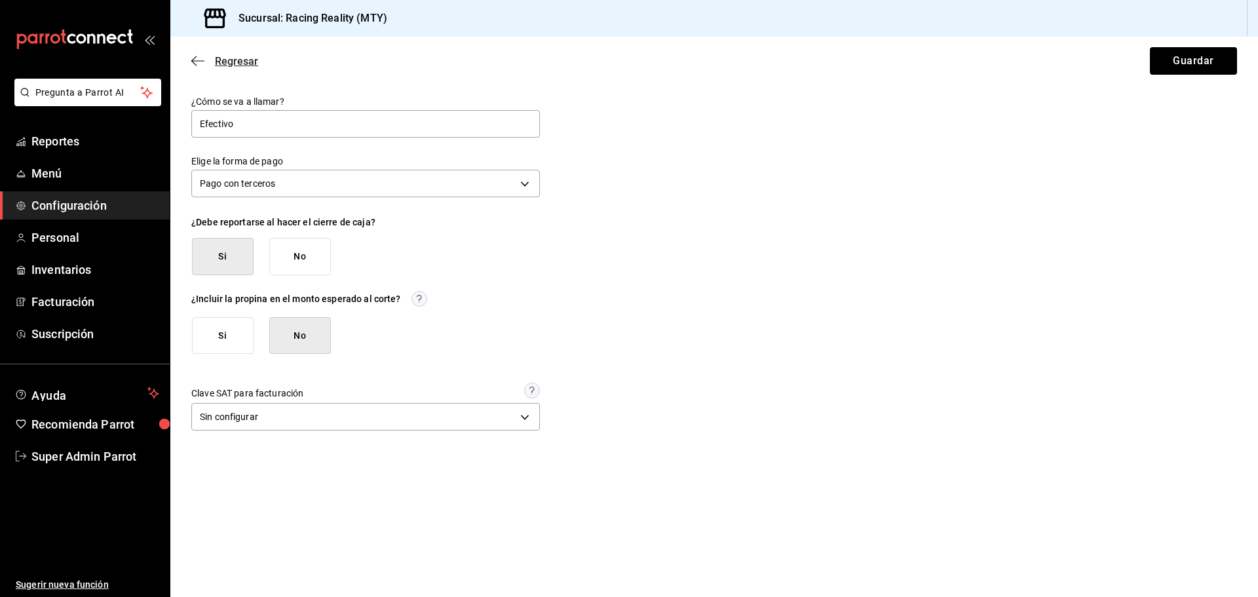
click at [195, 57] on icon "button" at bounding box center [193, 61] width 5 height 10
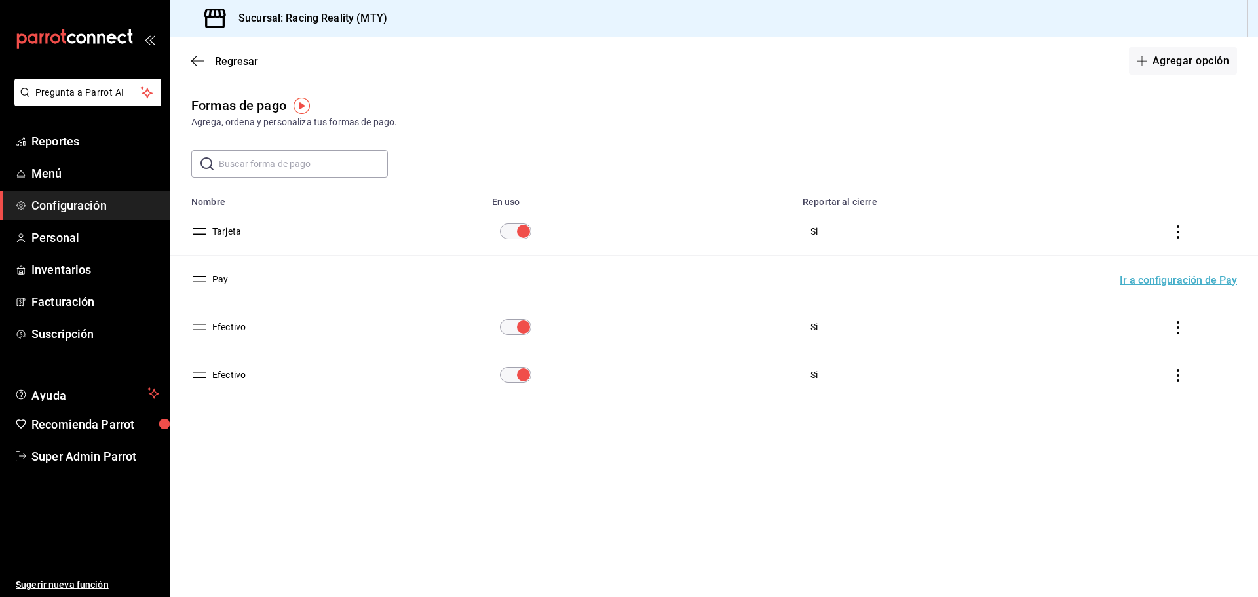
click at [235, 372] on button "Efectivo" at bounding box center [226, 374] width 39 height 13
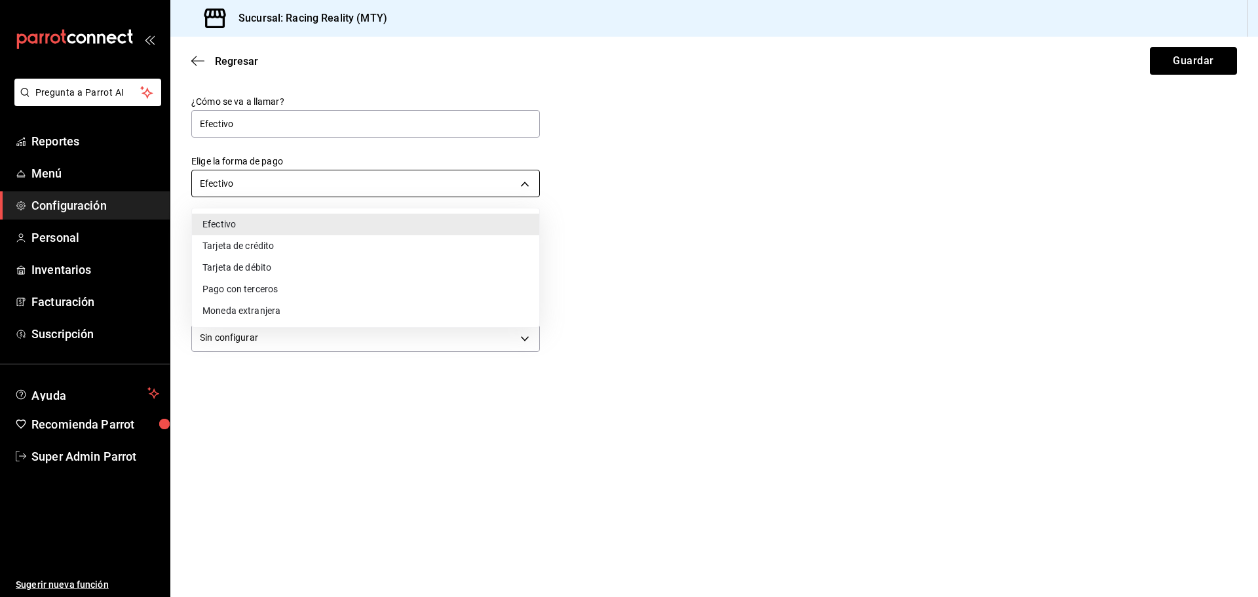
click at [255, 183] on body "Pregunta a Parrot AI Reportes Menú Configuración Personal Inventarios Facturaci…" at bounding box center [629, 298] width 1258 height 597
click at [281, 290] on li "Pago con terceros" at bounding box center [365, 289] width 347 height 22
type input "THIRD_PARTY"
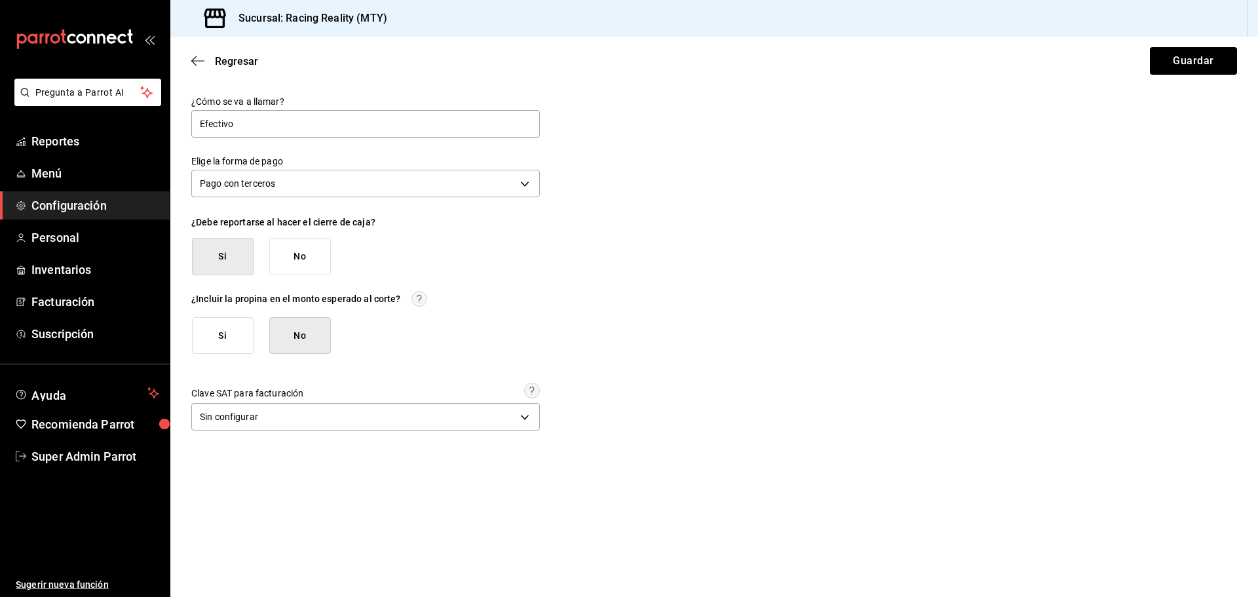
click at [220, 341] on button "Si" at bounding box center [223, 335] width 62 height 37
click at [1169, 54] on button "Guardar" at bounding box center [1193, 61] width 87 height 28
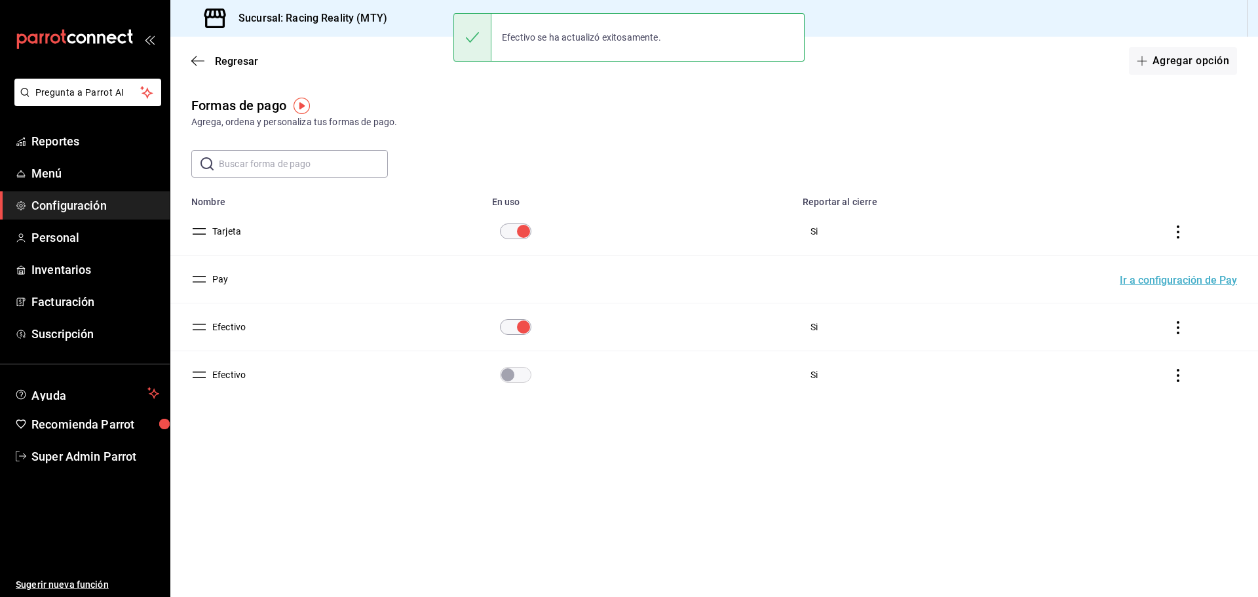
click at [228, 325] on button "Efectivo" at bounding box center [226, 326] width 39 height 13
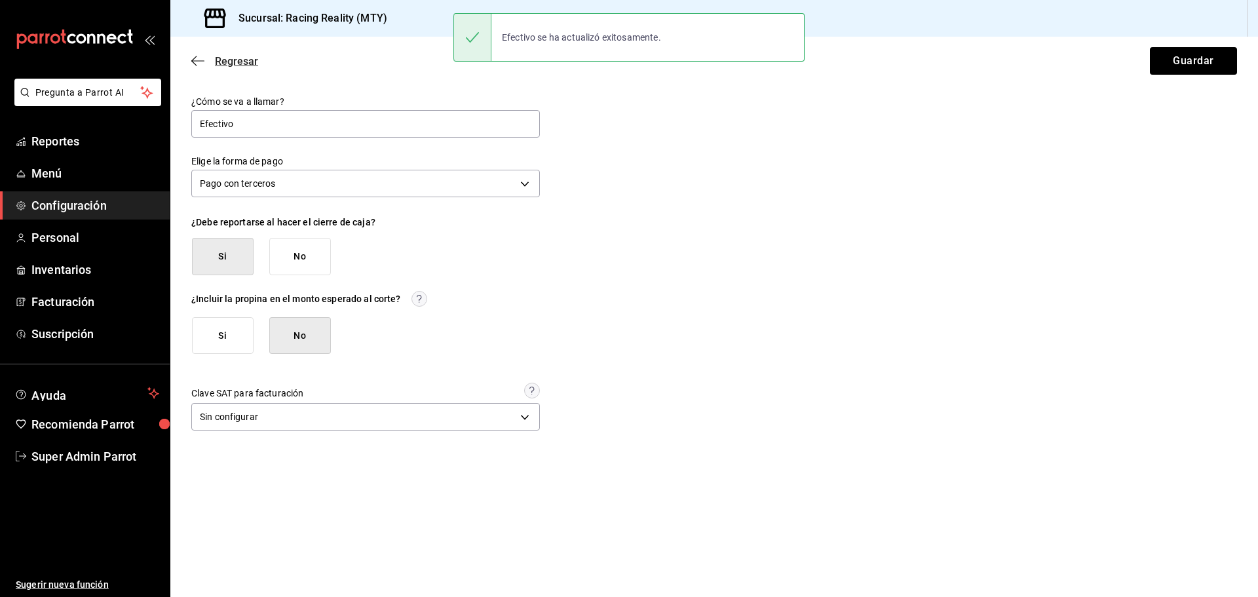
click at [195, 65] on icon "button" at bounding box center [193, 61] width 5 height 10
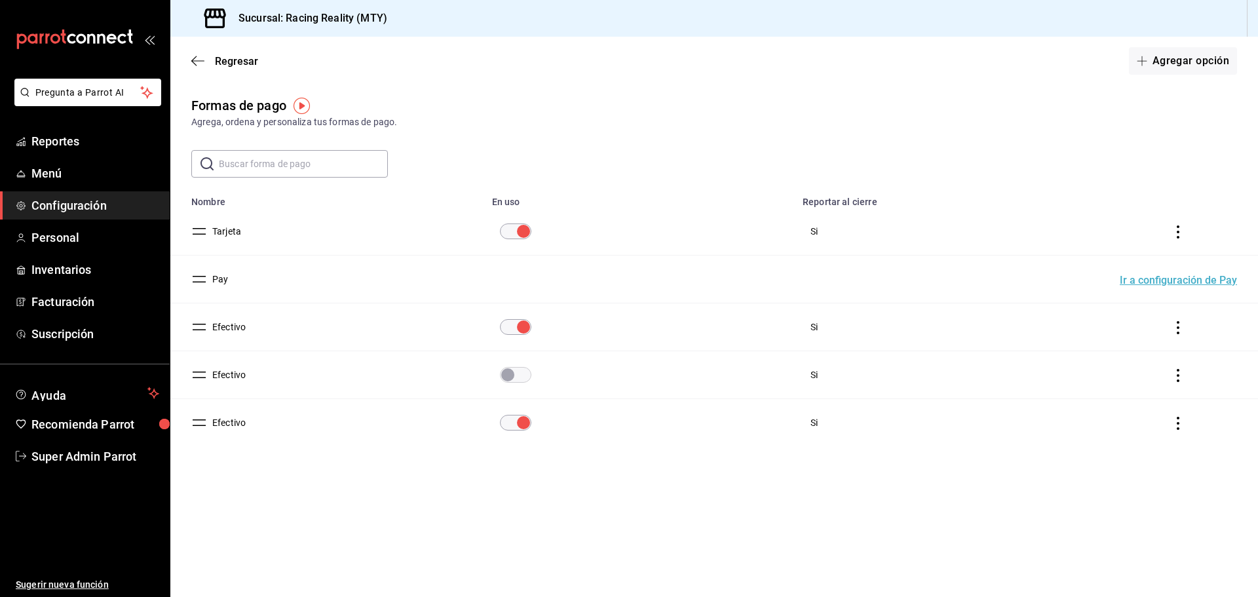
click at [237, 376] on button "Efectivo" at bounding box center [226, 374] width 39 height 13
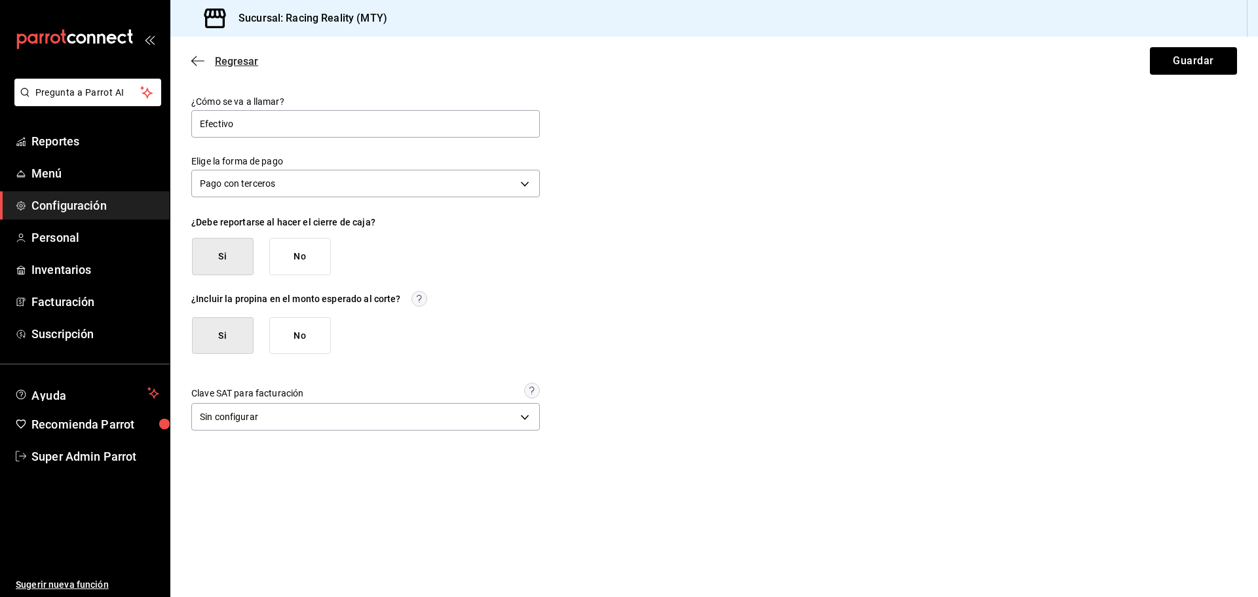
click at [204, 64] on icon "button" at bounding box center [197, 61] width 13 height 12
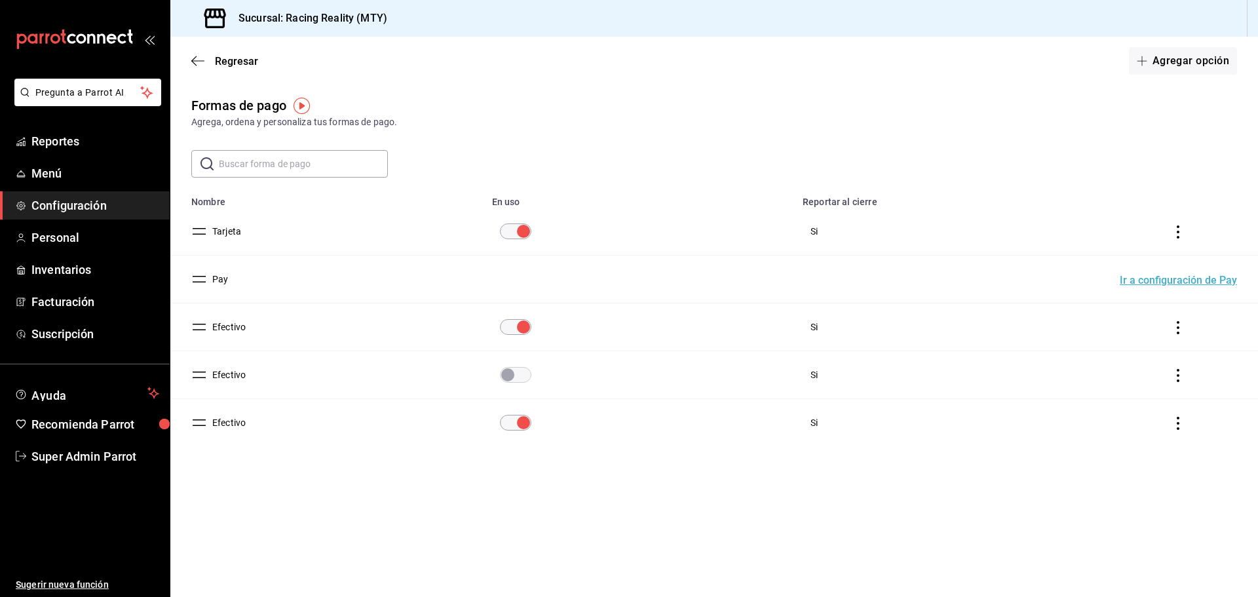
click at [231, 322] on button "Efectivo" at bounding box center [226, 326] width 39 height 13
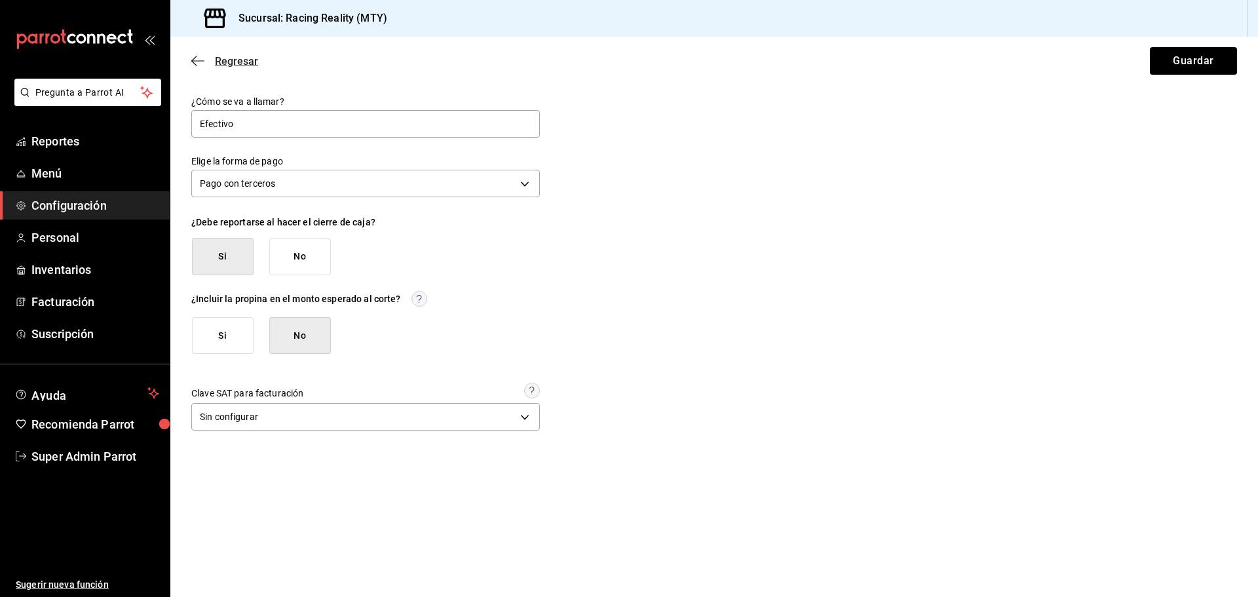
click at [202, 60] on icon "button" at bounding box center [197, 61] width 13 height 12
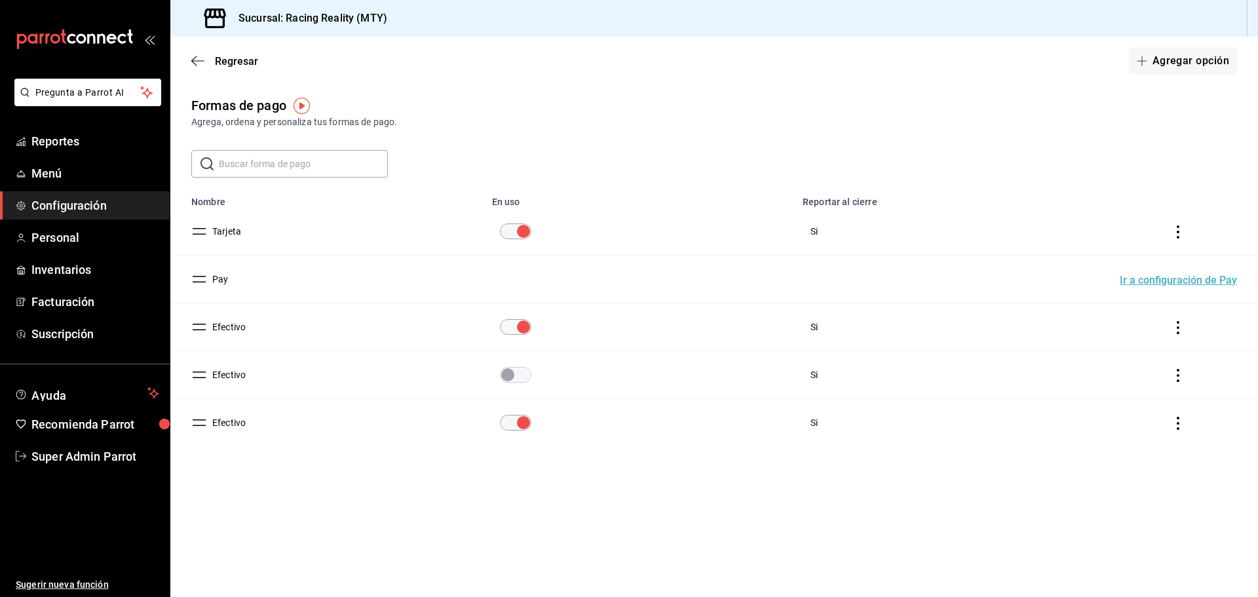
click at [234, 419] on button "Efectivo" at bounding box center [226, 422] width 39 height 13
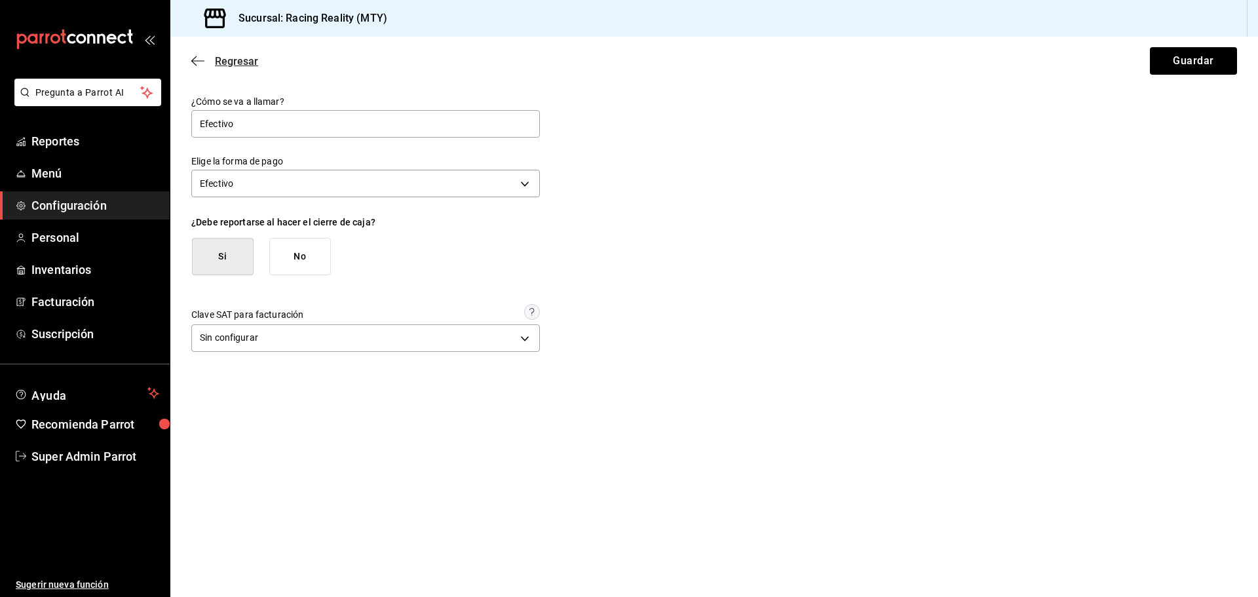
click at [207, 56] on span "Regresar" at bounding box center [224, 61] width 67 height 12
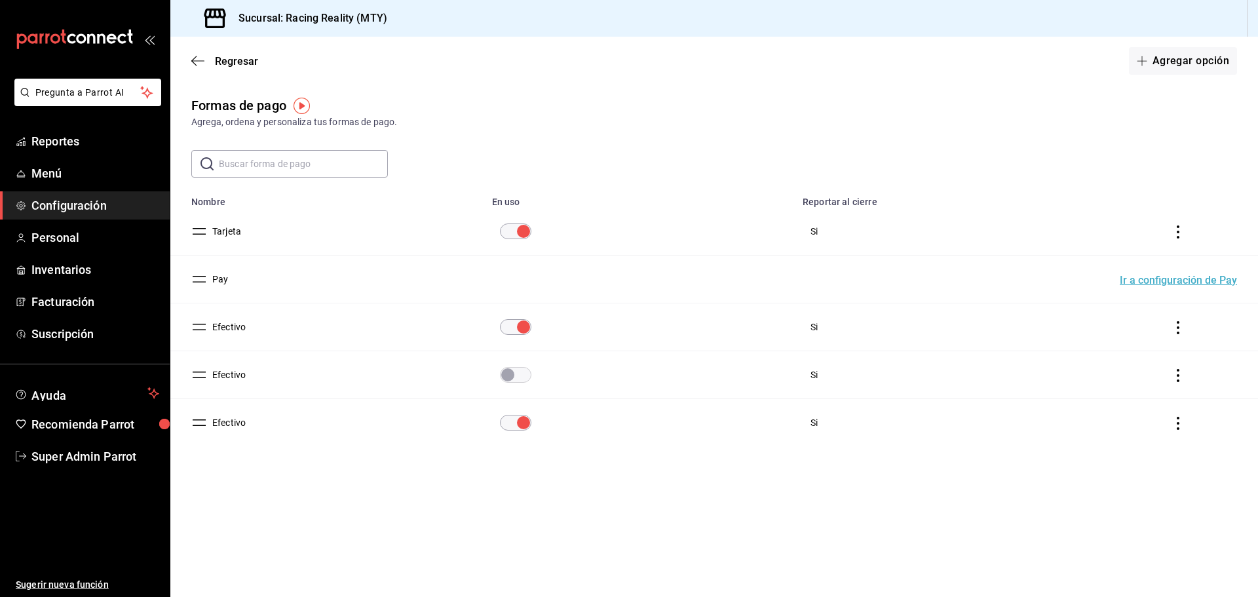
click at [233, 328] on button "Efectivo" at bounding box center [226, 326] width 39 height 13
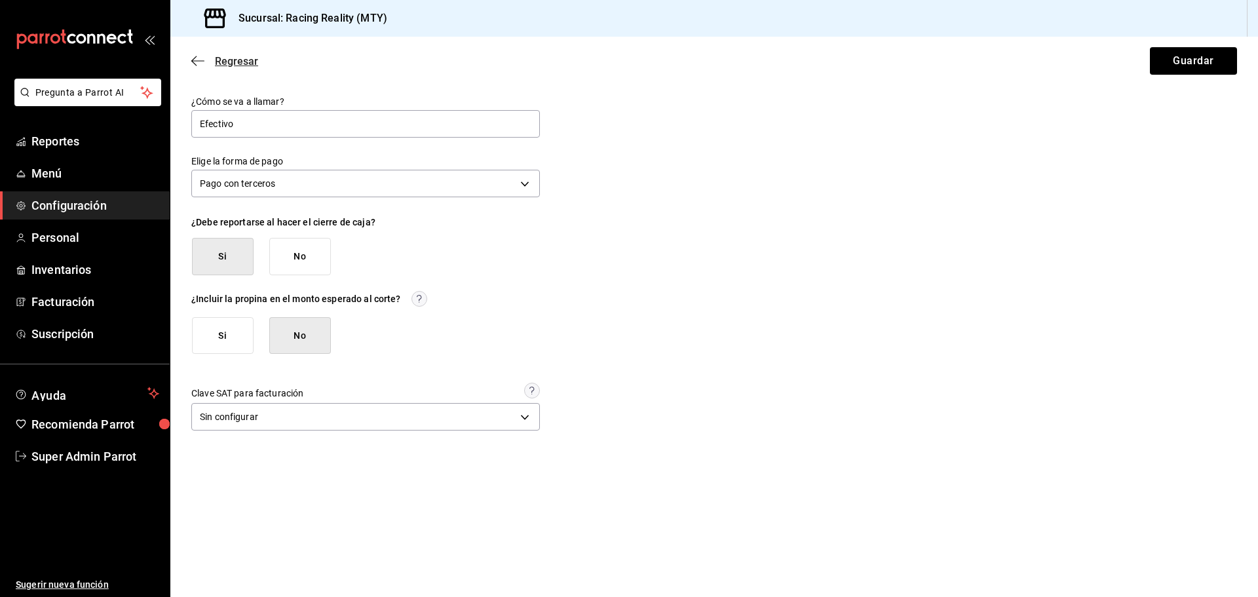
click at [198, 62] on icon "button" at bounding box center [197, 61] width 13 height 12
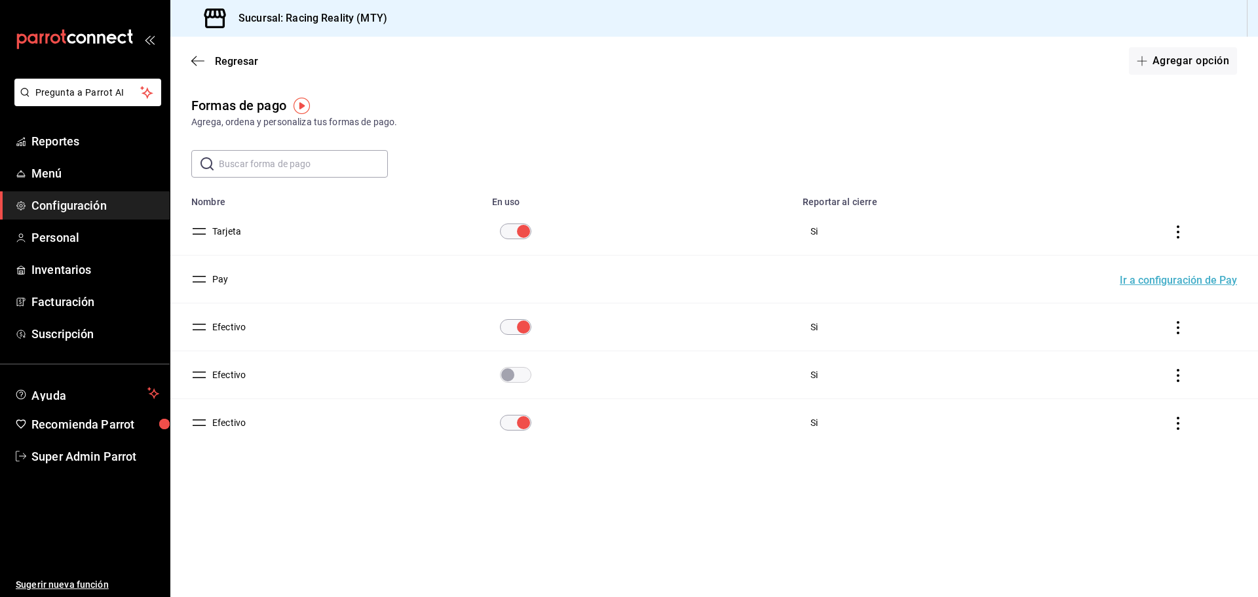
click at [240, 381] on button "Efectivo" at bounding box center [226, 374] width 39 height 13
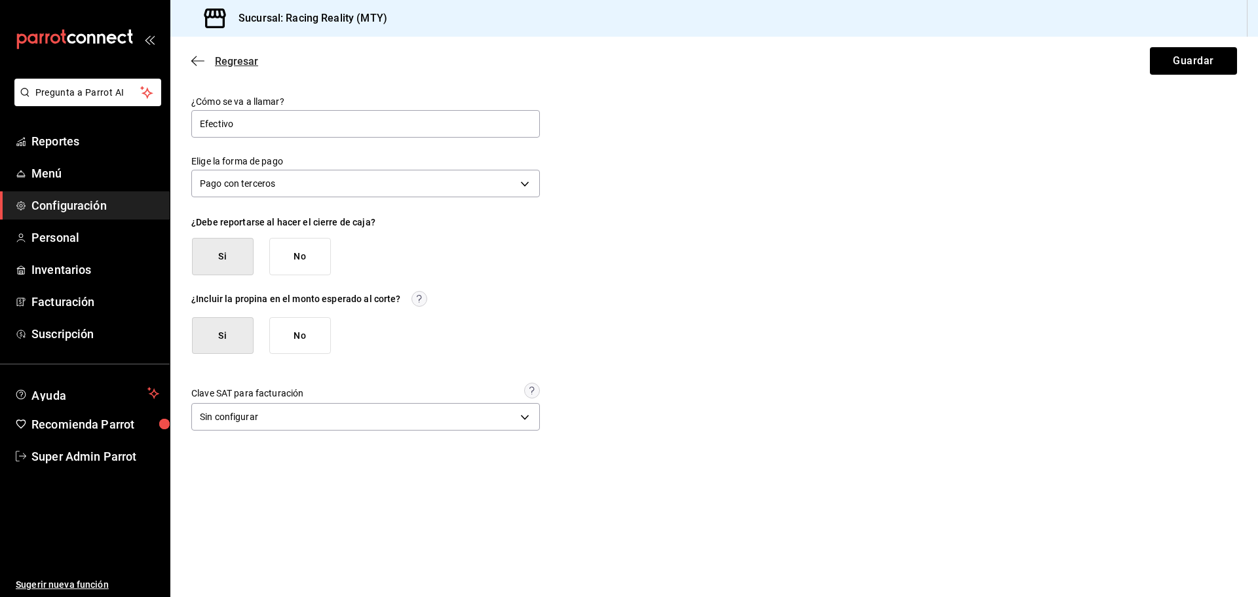
click at [202, 61] on icon "button" at bounding box center [197, 60] width 13 height 1
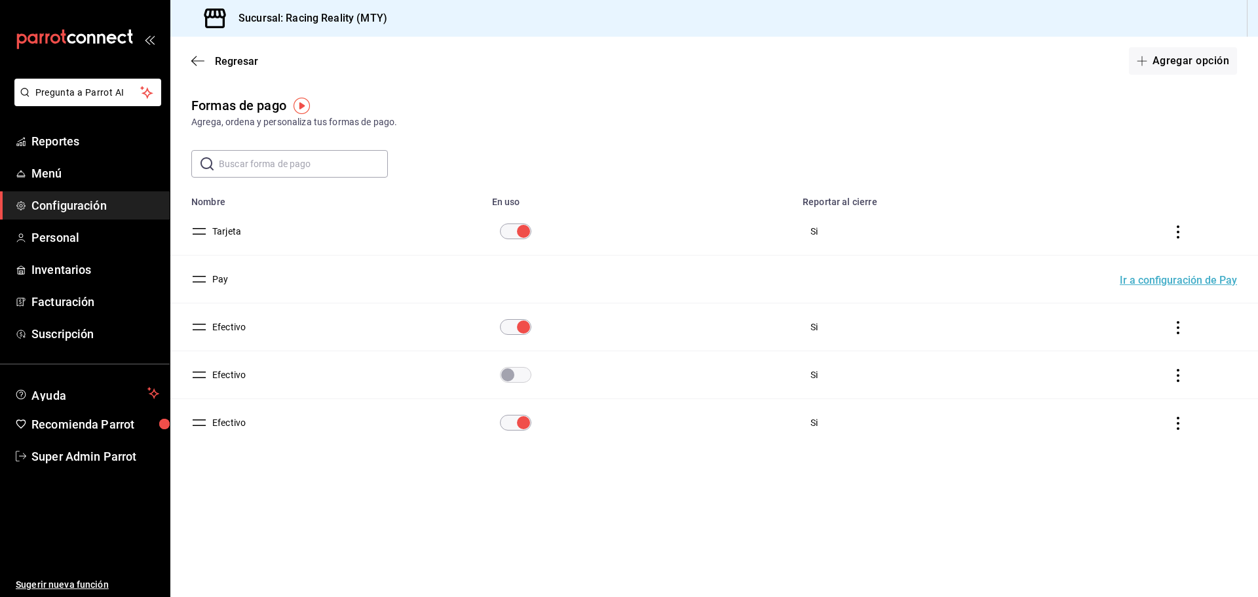
click at [222, 331] on button "Efectivo" at bounding box center [226, 326] width 39 height 13
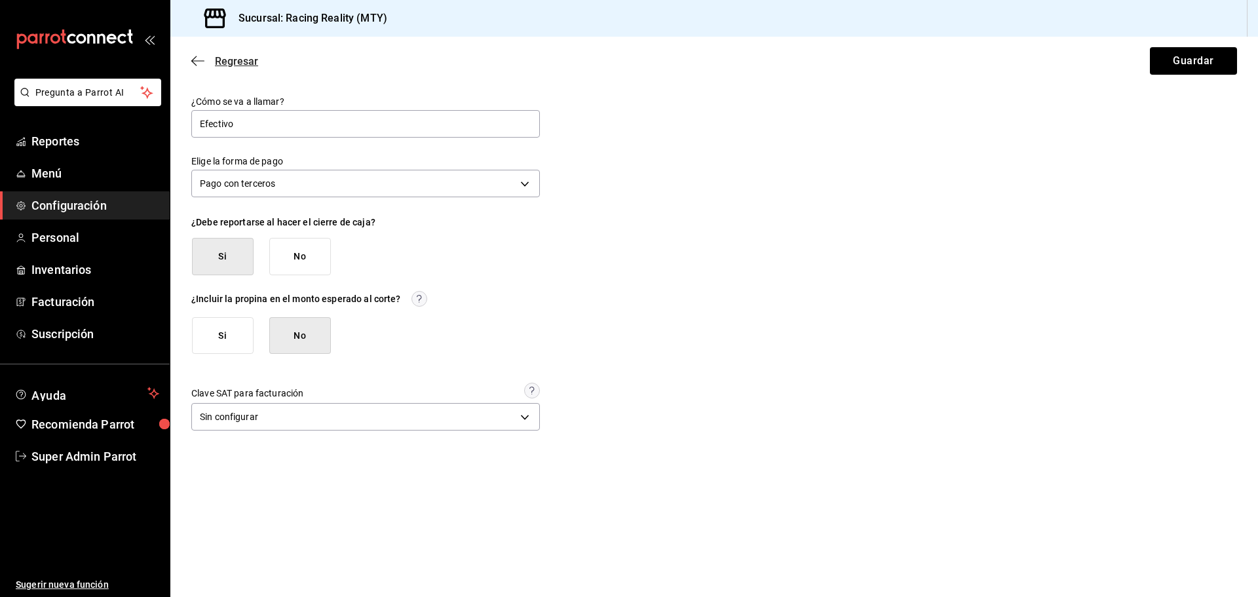
click at [201, 59] on icon "button" at bounding box center [197, 61] width 13 height 12
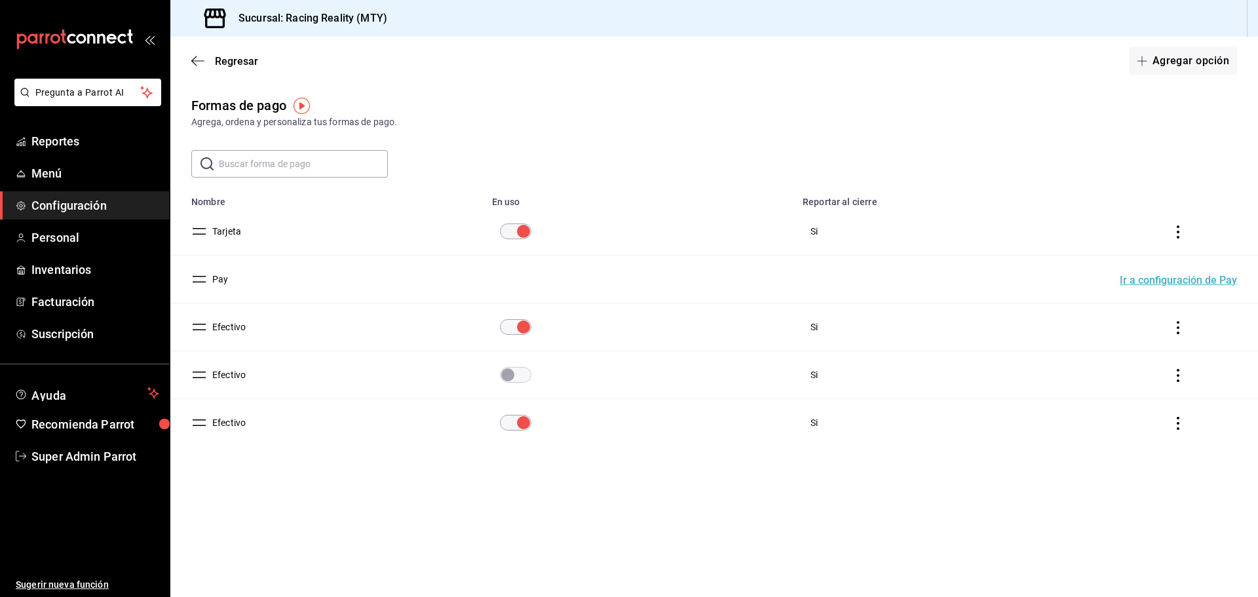
click at [234, 381] on button "Efectivo" at bounding box center [226, 374] width 39 height 13
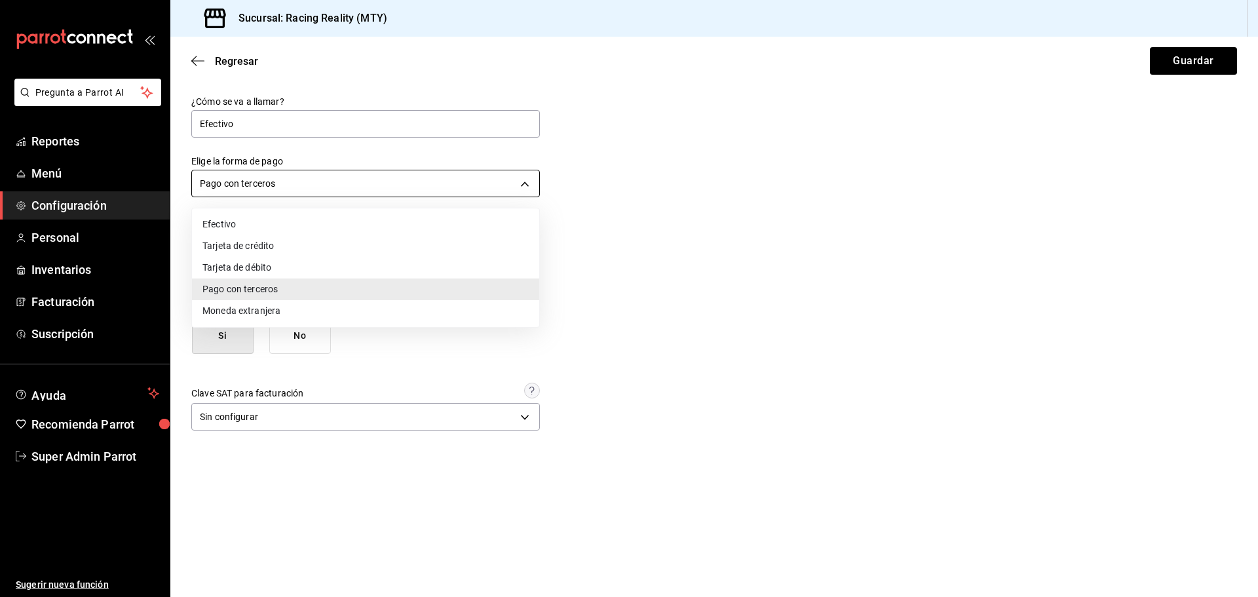
click at [278, 191] on body "Pregunta a Parrot AI Reportes Menú Configuración Personal Inventarios Facturaci…" at bounding box center [629, 298] width 1258 height 597
click at [195, 60] on div at bounding box center [629, 298] width 1258 height 597
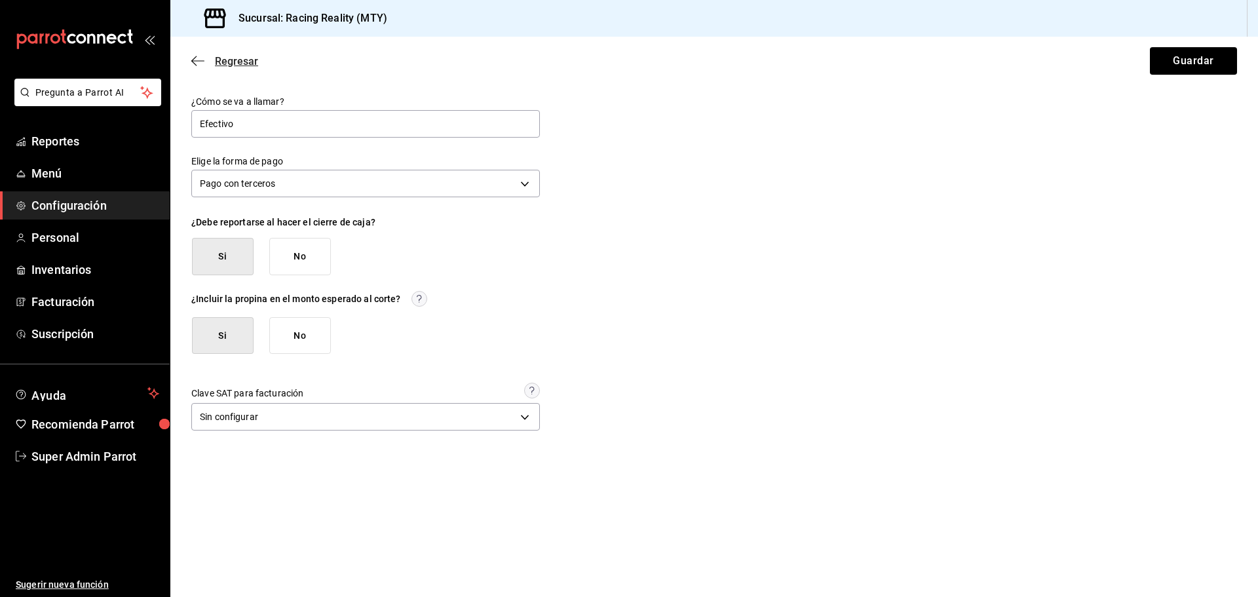
click at [196, 60] on icon "button" at bounding box center [197, 61] width 13 height 12
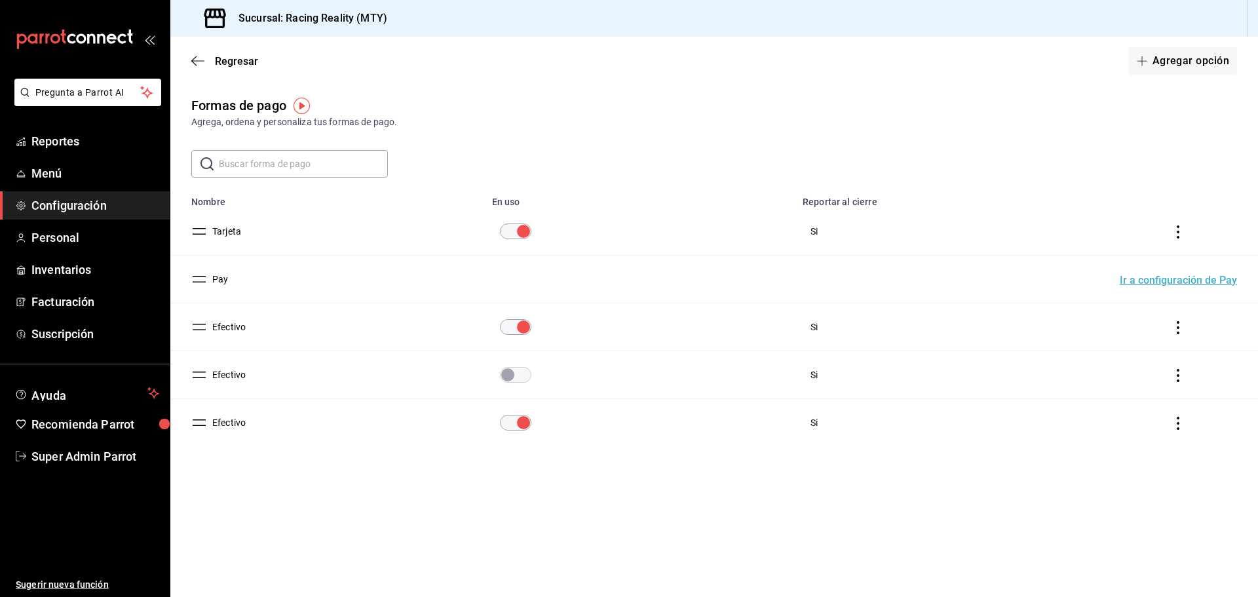
click at [235, 378] on button "Efectivo" at bounding box center [226, 374] width 39 height 13
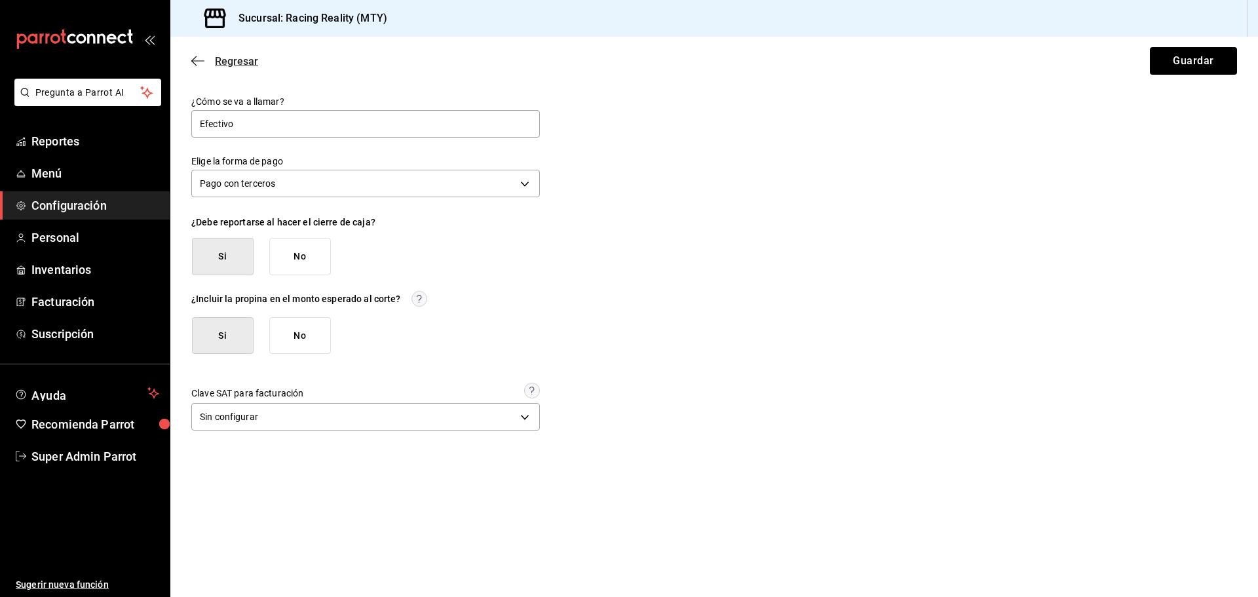
click at [200, 58] on icon "button" at bounding box center [197, 61] width 13 height 12
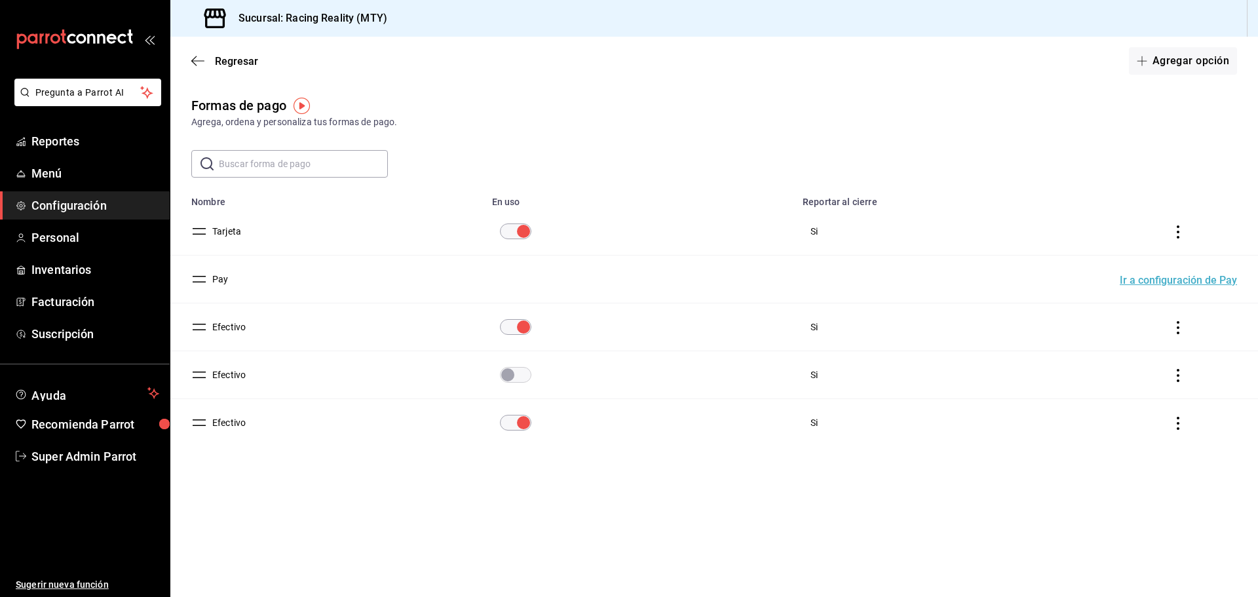
click at [233, 421] on button "Efectivo" at bounding box center [226, 422] width 39 height 13
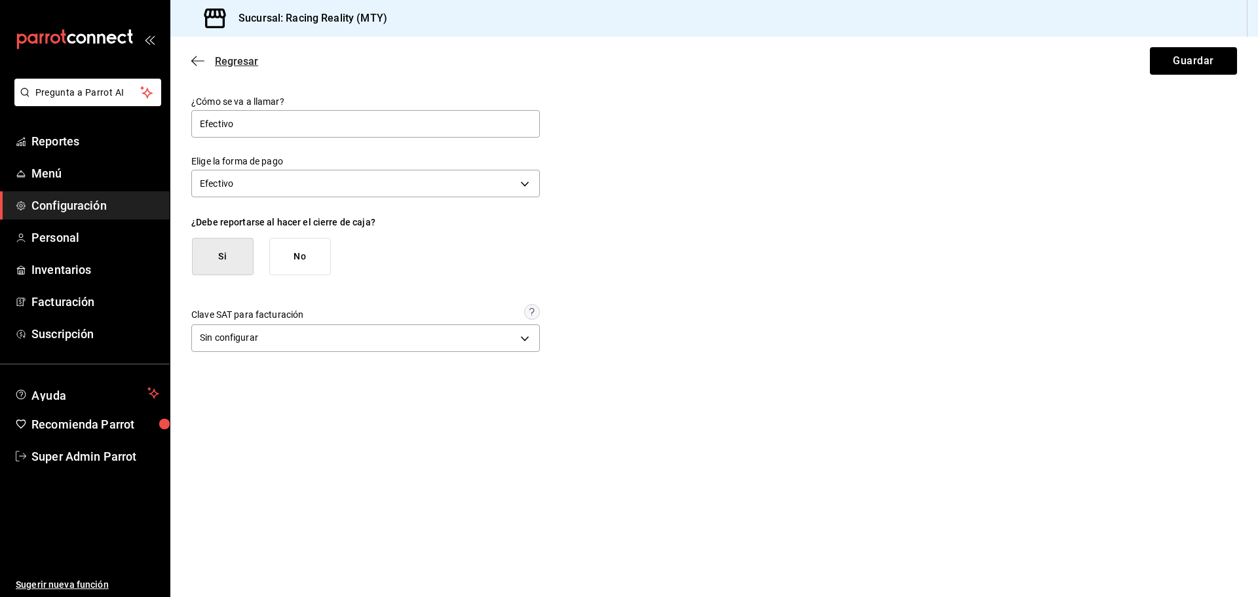
click at [202, 62] on icon "button" at bounding box center [197, 61] width 13 height 12
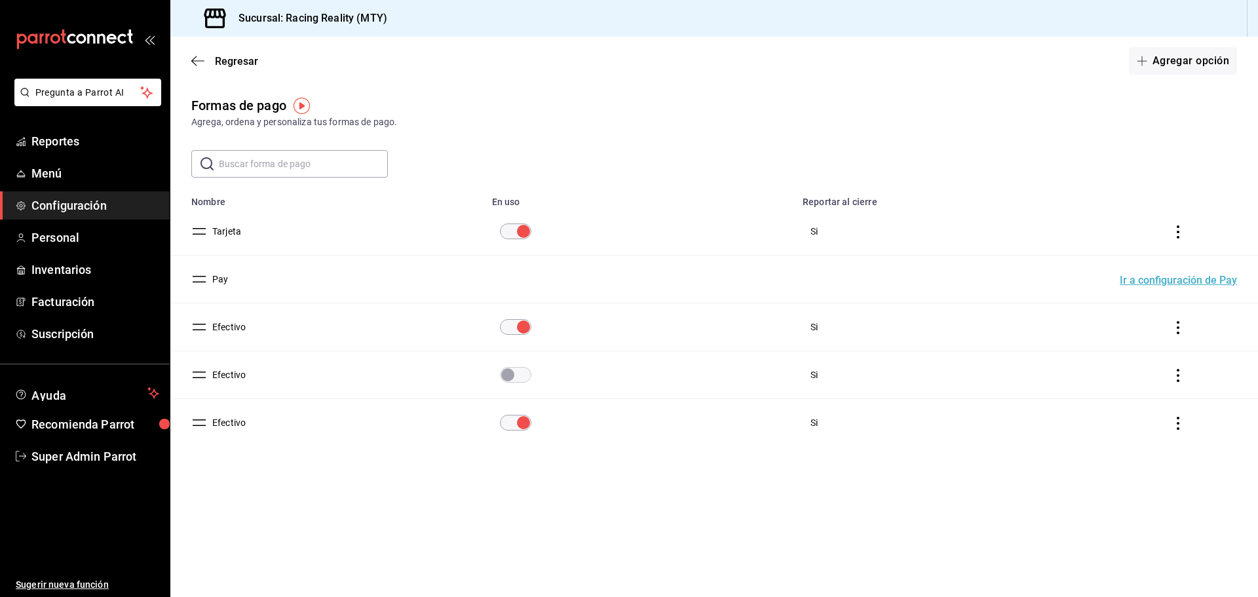
click at [240, 328] on button "Efectivo" at bounding box center [226, 326] width 39 height 13
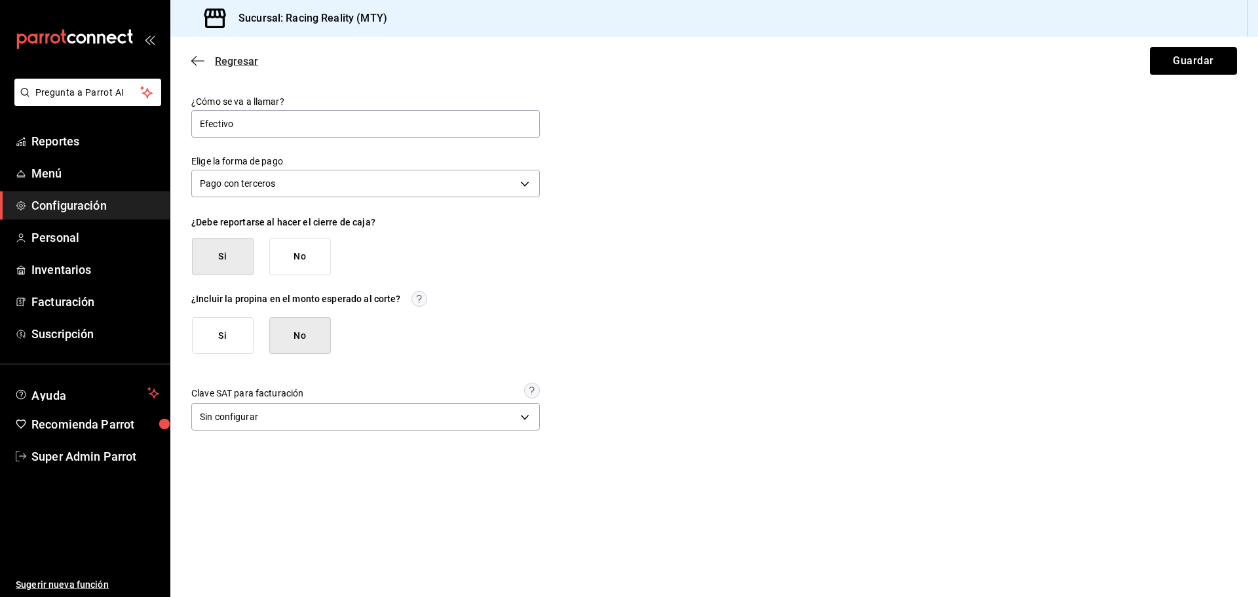
click at [201, 60] on icon "button" at bounding box center [197, 61] width 13 height 12
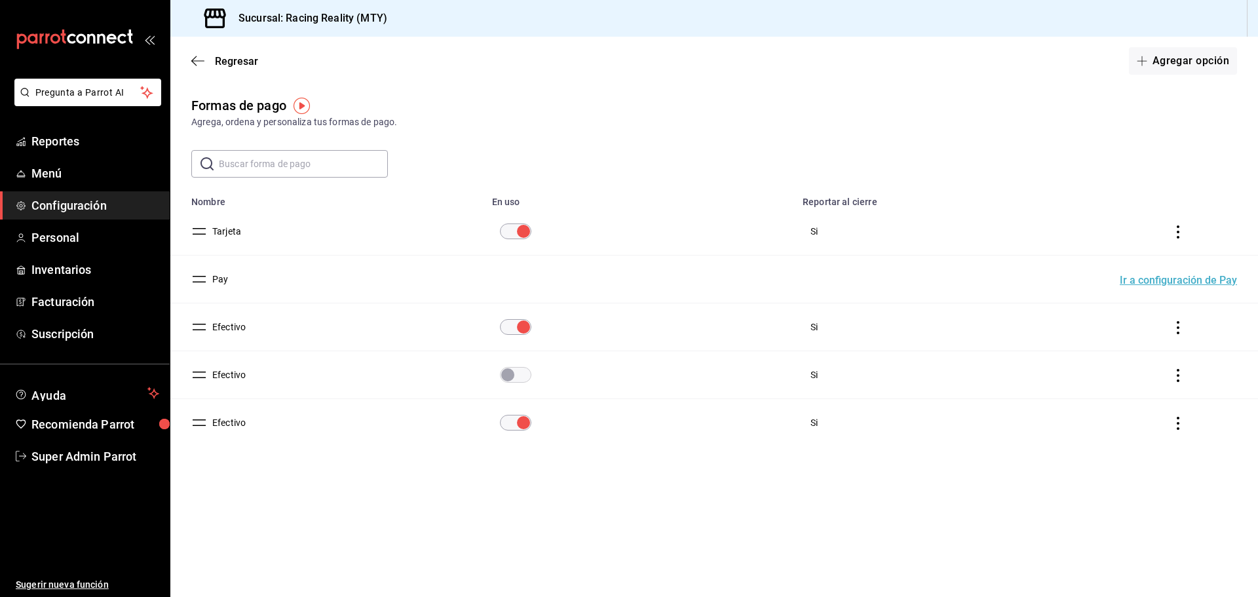
click at [235, 376] on button "Efectivo" at bounding box center [226, 374] width 39 height 13
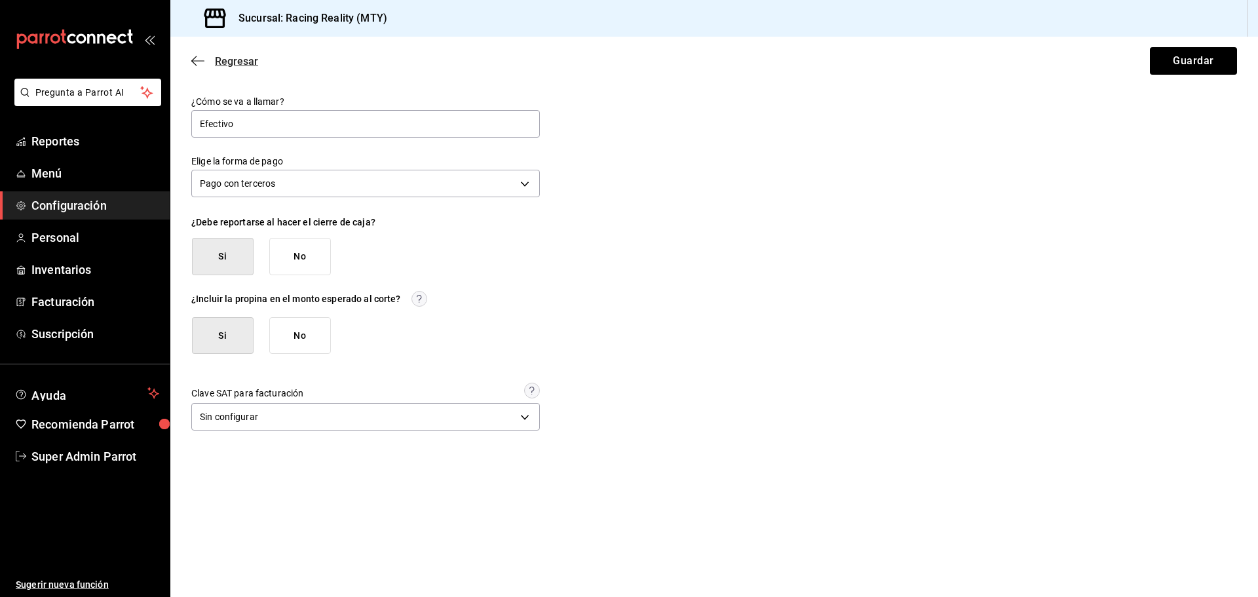
click at [200, 60] on icon "button" at bounding box center [197, 61] width 13 height 12
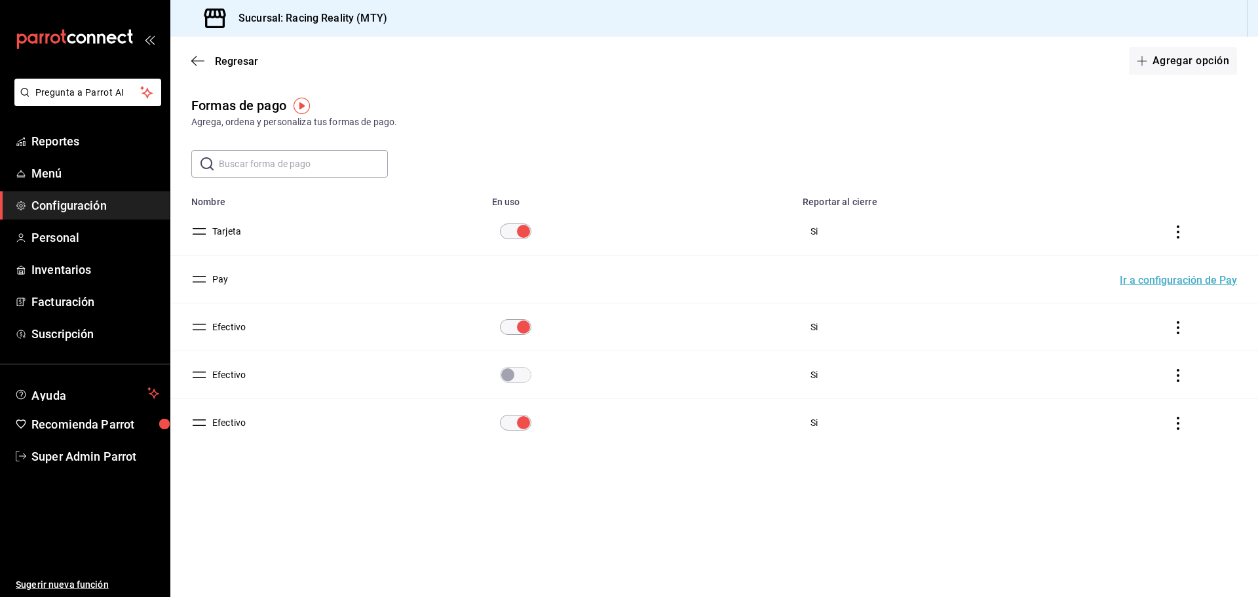
click at [86, 197] on span "Configuración" at bounding box center [95, 206] width 128 height 18
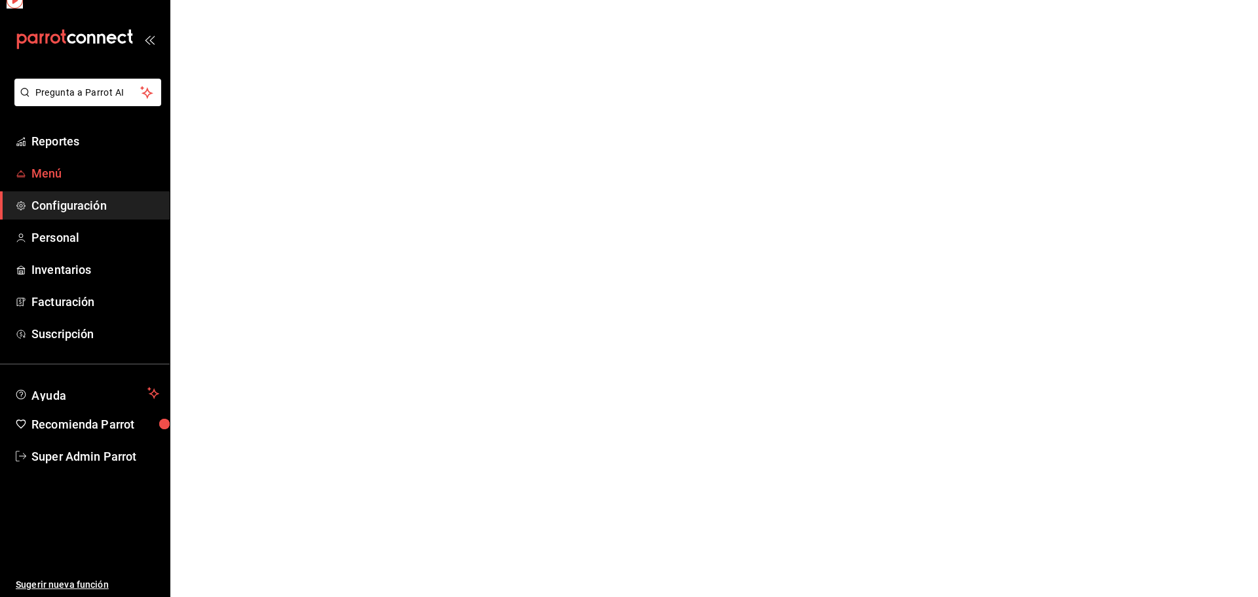
click at [93, 177] on span "Menú" at bounding box center [95, 173] width 128 height 18
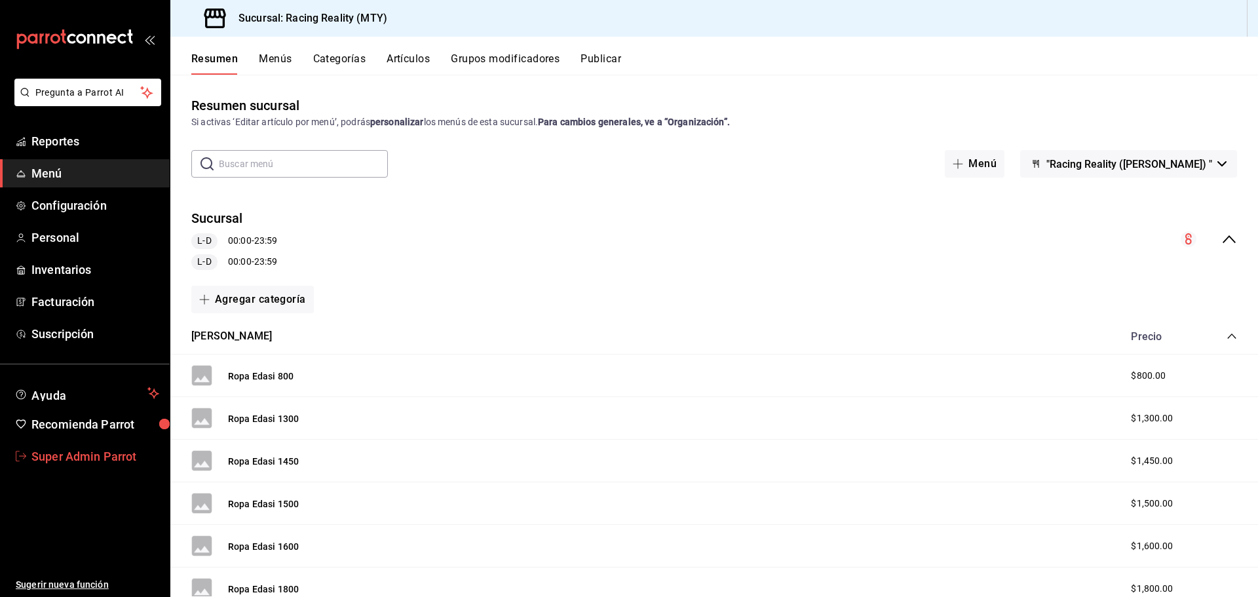
click at [106, 456] on span "Super Admin Parrot" at bounding box center [95, 456] width 128 height 18
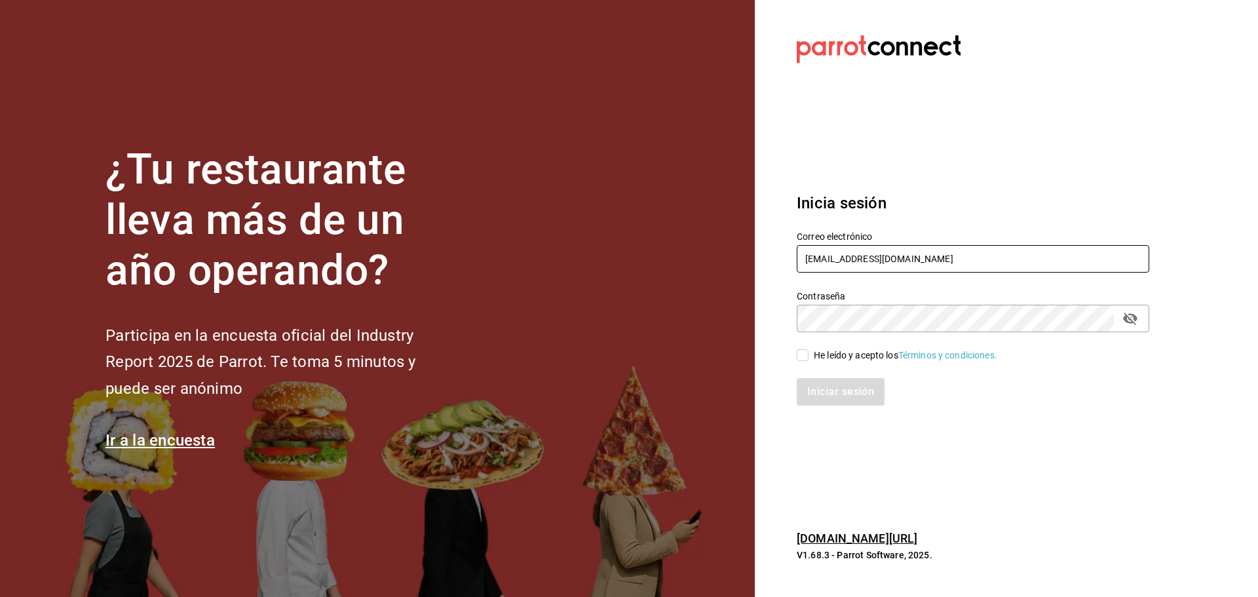
click at [864, 261] on input "racingreality@mty.com" at bounding box center [973, 259] width 352 height 28
type input "aliadosgourmet@toltecas.com"
click at [812, 356] on span "He leído y acepto los Términos y condiciones." at bounding box center [902, 355] width 189 height 14
click at [808, 356] on input "He leído y acepto los Términos y condiciones." at bounding box center [803, 355] width 12 height 12
checkbox input "true"
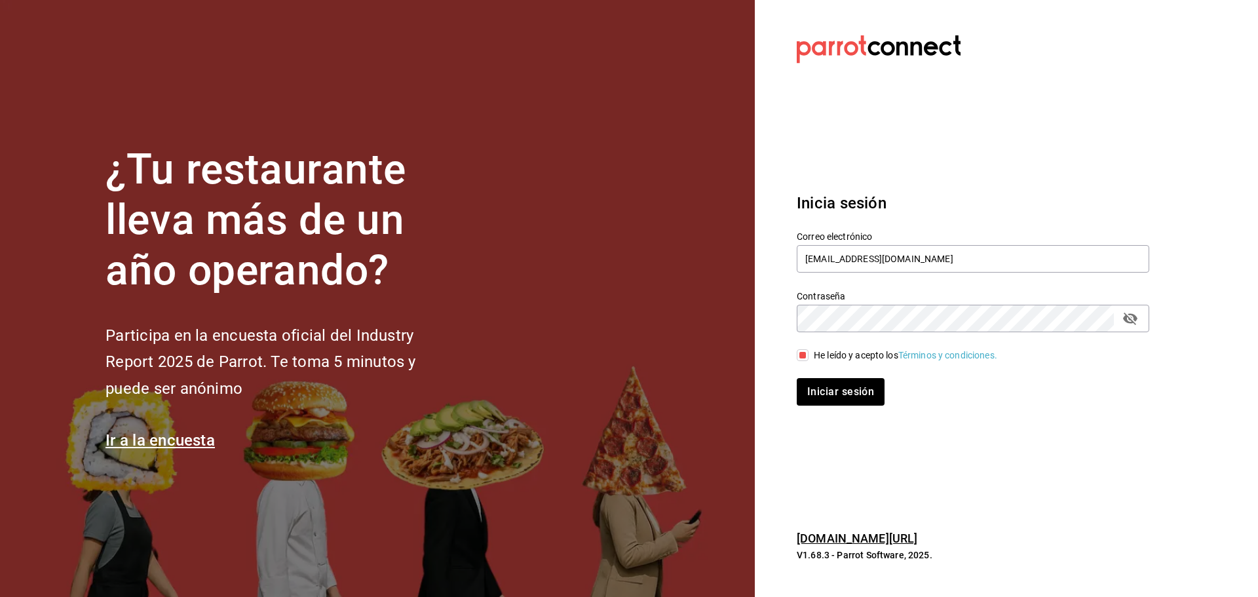
click at [828, 377] on div "Iniciar sesión" at bounding box center [965, 383] width 368 height 43
click at [836, 396] on button "Iniciar sesión" at bounding box center [841, 392] width 89 height 28
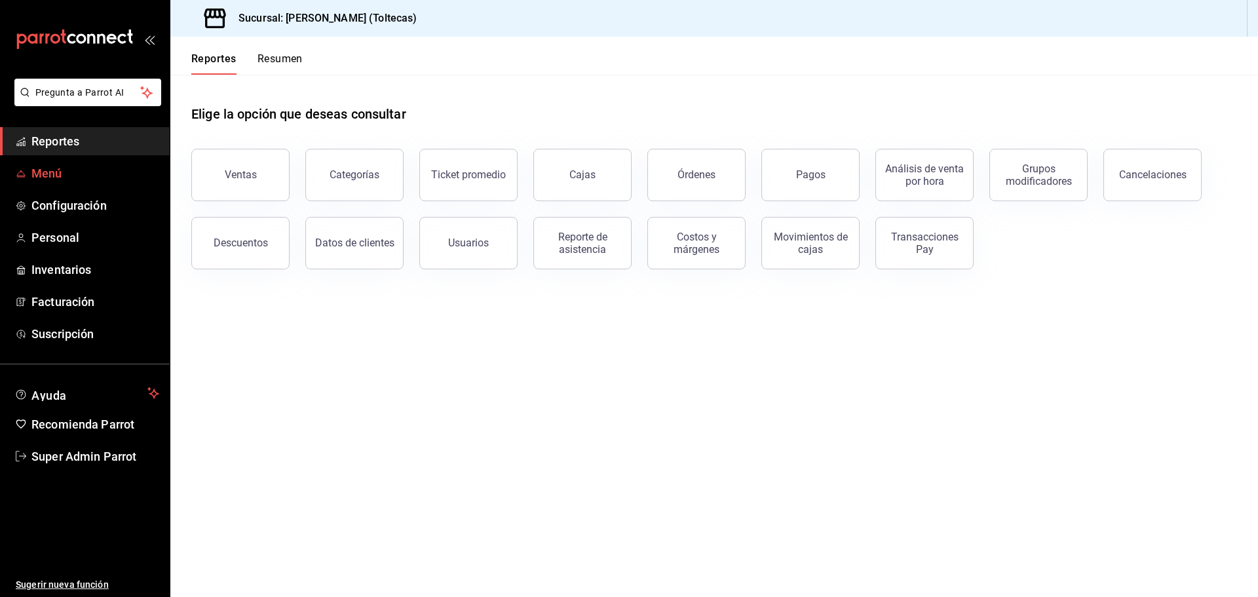
click at [76, 170] on span "Menú" at bounding box center [95, 173] width 128 height 18
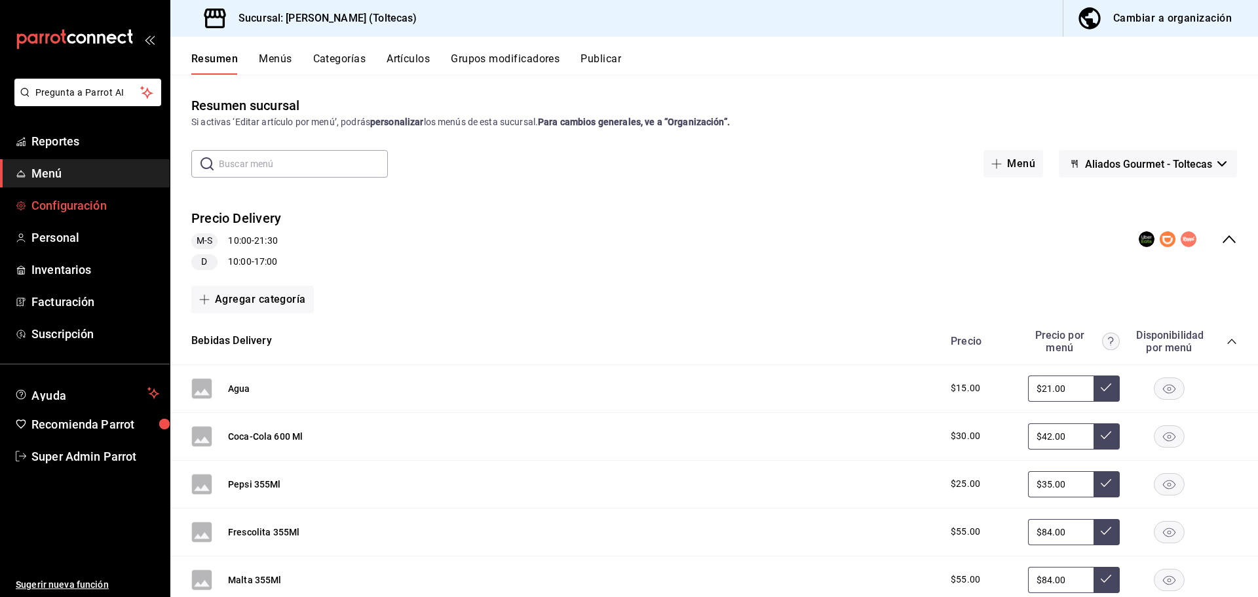
click at [86, 200] on span "Configuración" at bounding box center [95, 206] width 128 height 18
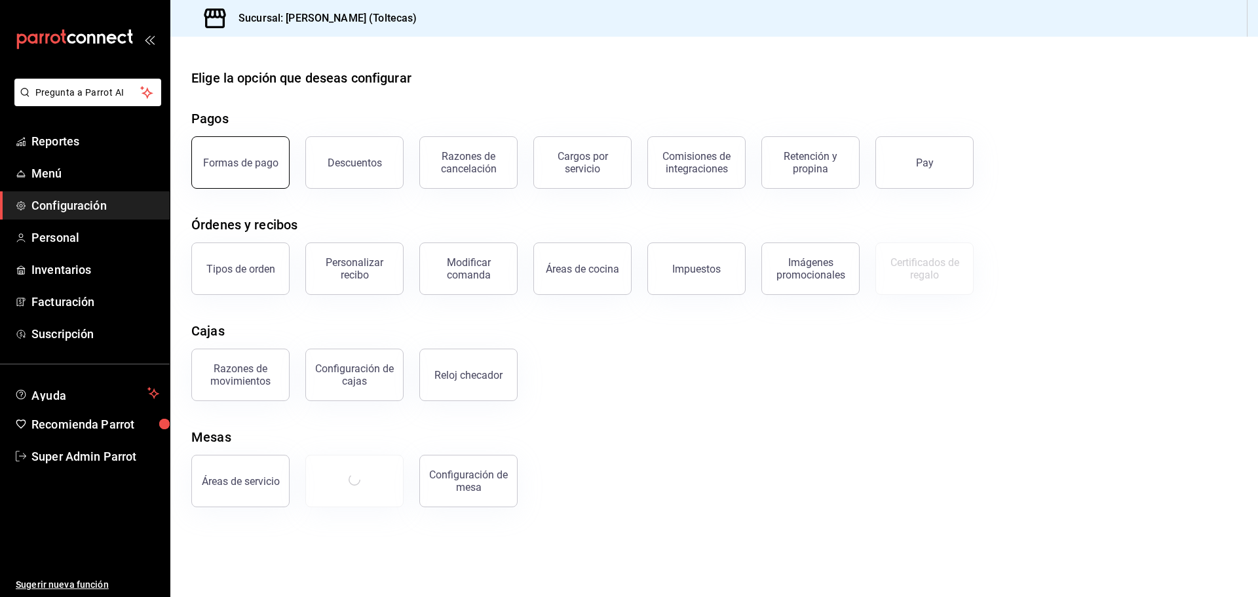
click at [247, 163] on div "Formas de pago" at bounding box center [240, 163] width 75 height 12
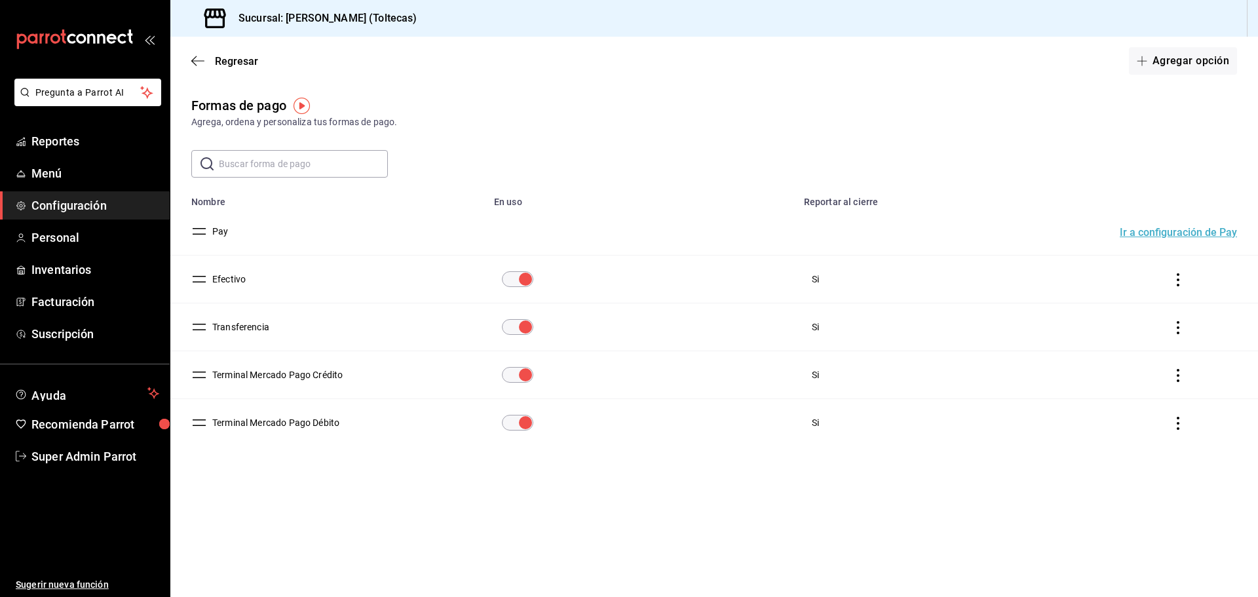
click at [235, 282] on button "Efectivo" at bounding box center [226, 279] width 39 height 13
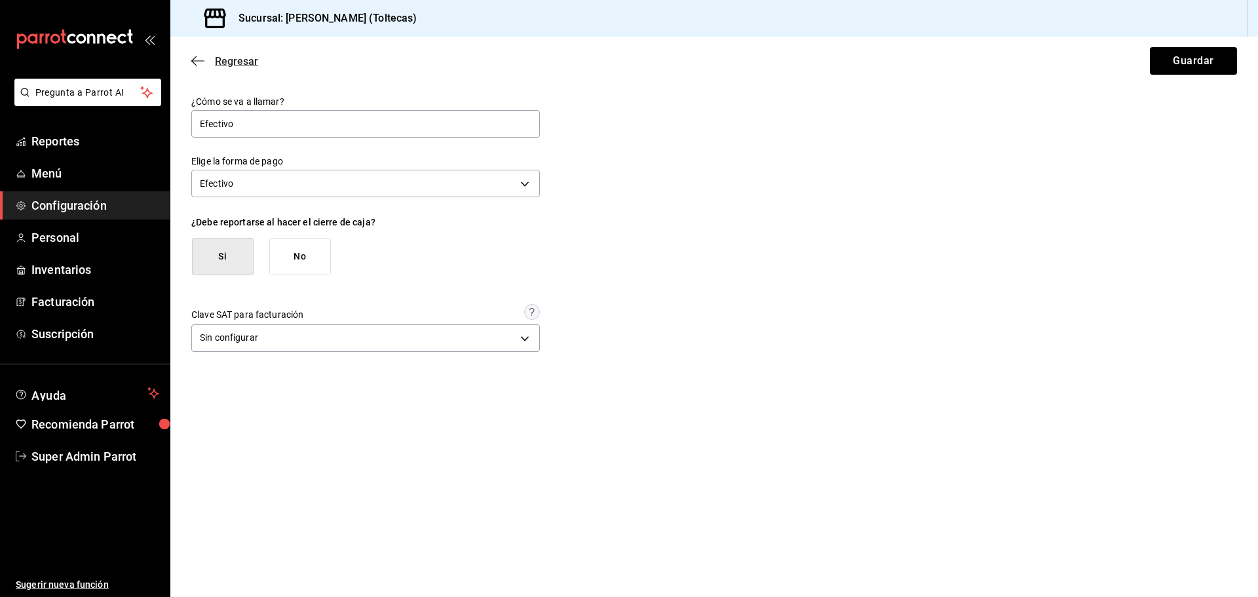
click at [198, 56] on icon "button" at bounding box center [197, 61] width 13 height 12
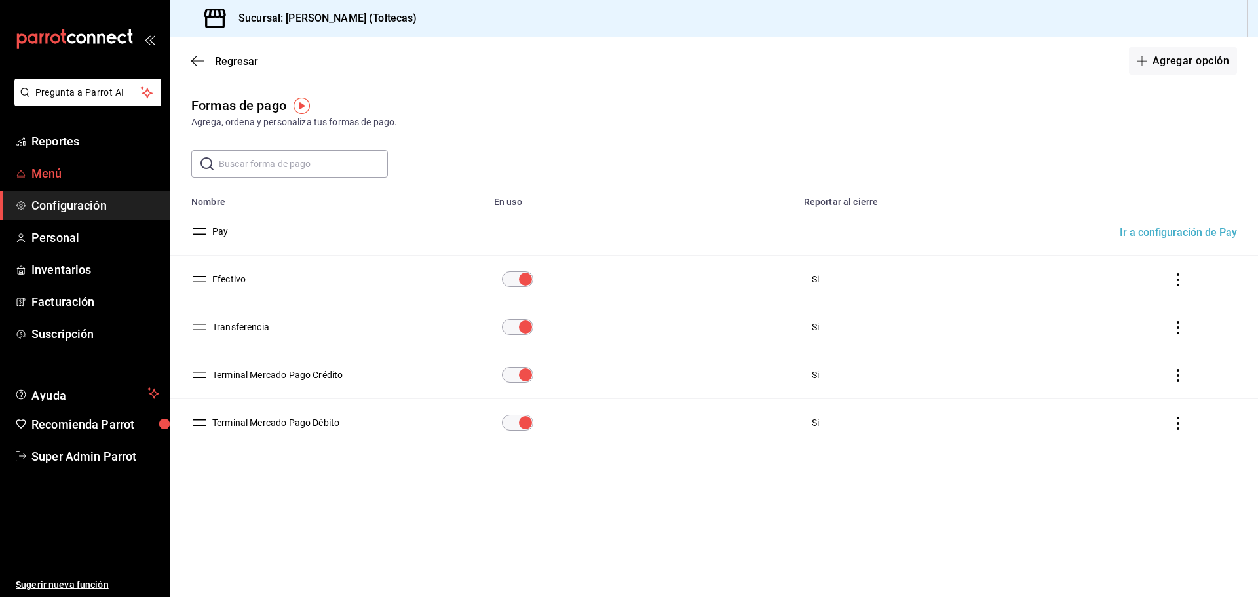
click at [95, 166] on span "Menú" at bounding box center [95, 173] width 128 height 18
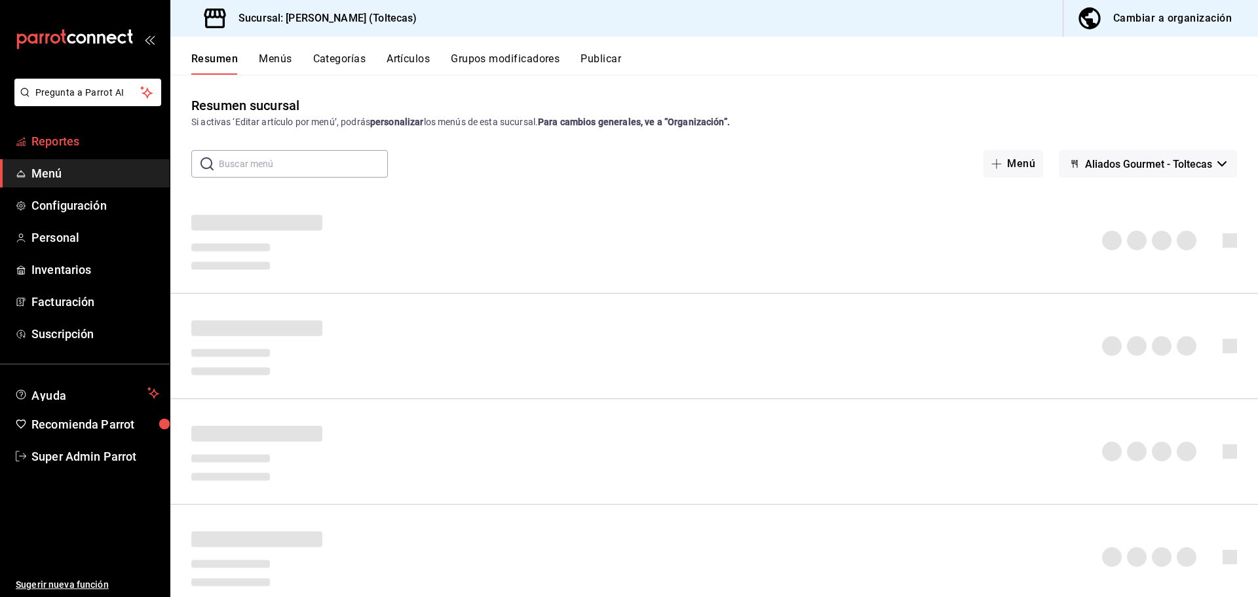
click at [93, 136] on span "Reportes" at bounding box center [95, 141] width 128 height 18
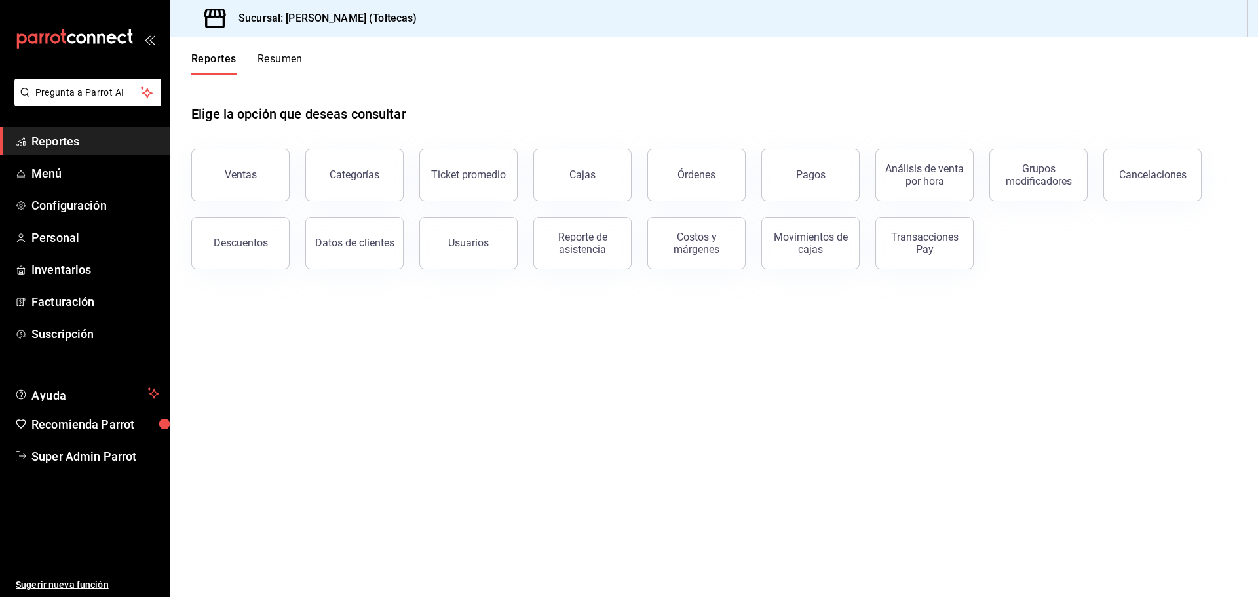
click at [90, 189] on ul "Reportes Menú Configuración Personal Inventarios Facturación Suscripción" at bounding box center [85, 237] width 170 height 221
click at [96, 206] on span "Configuración" at bounding box center [95, 206] width 128 height 18
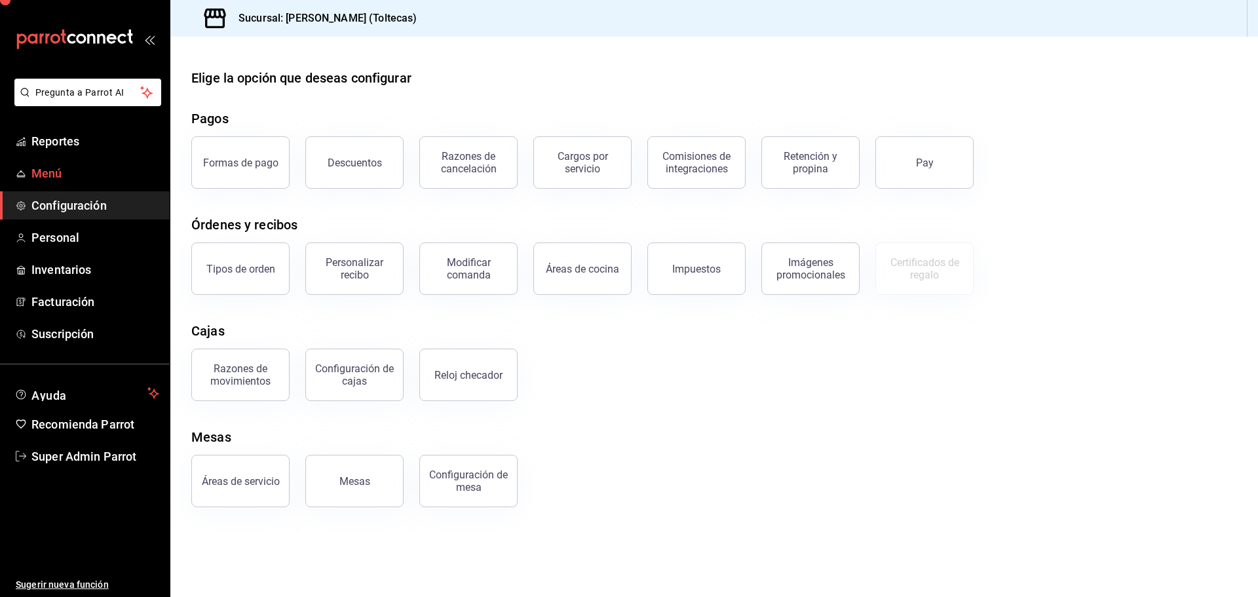
click at [79, 185] on link "Menú" at bounding box center [85, 173] width 170 height 28
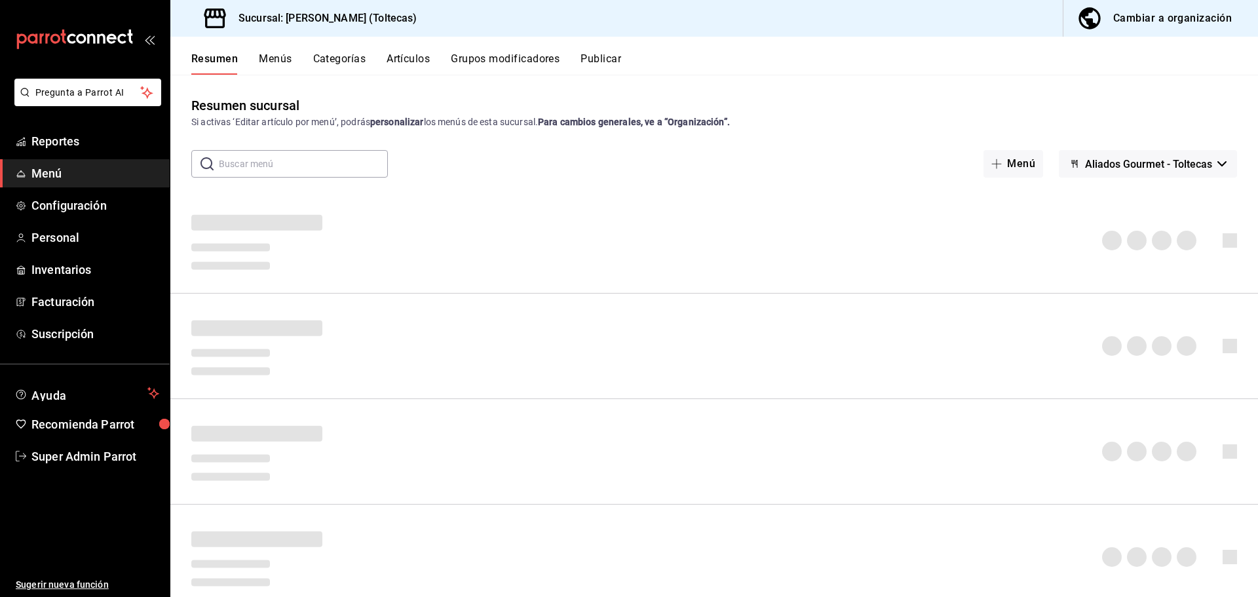
click at [79, 178] on span "Menú" at bounding box center [95, 173] width 128 height 18
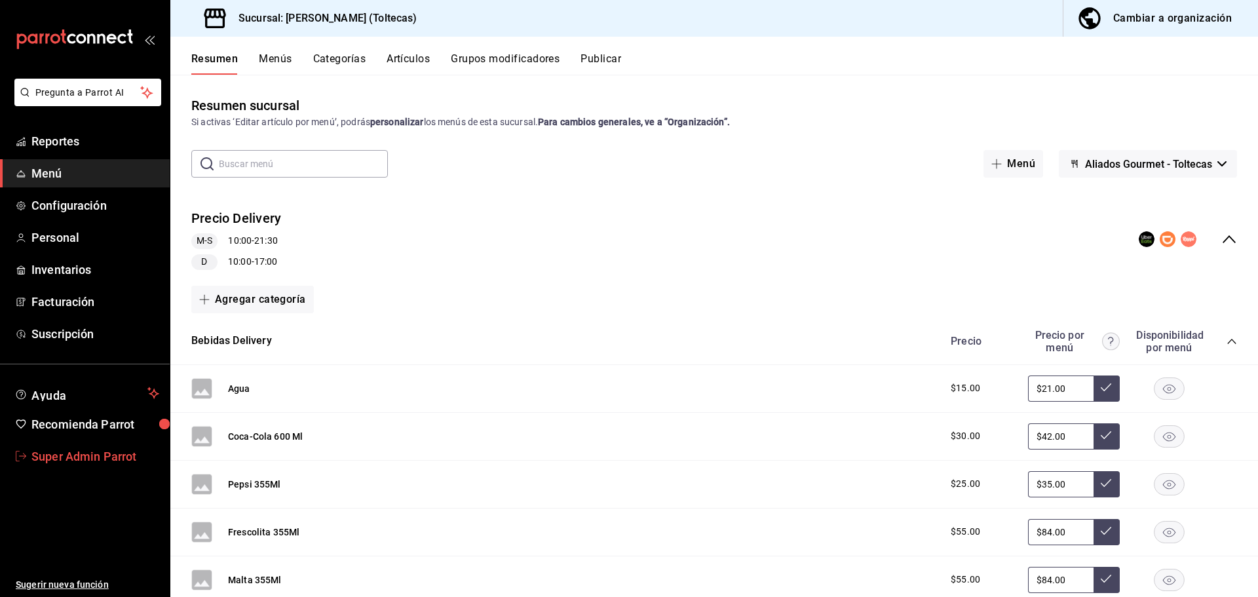
click at [91, 448] on span "Super Admin Parrot" at bounding box center [95, 456] width 128 height 18
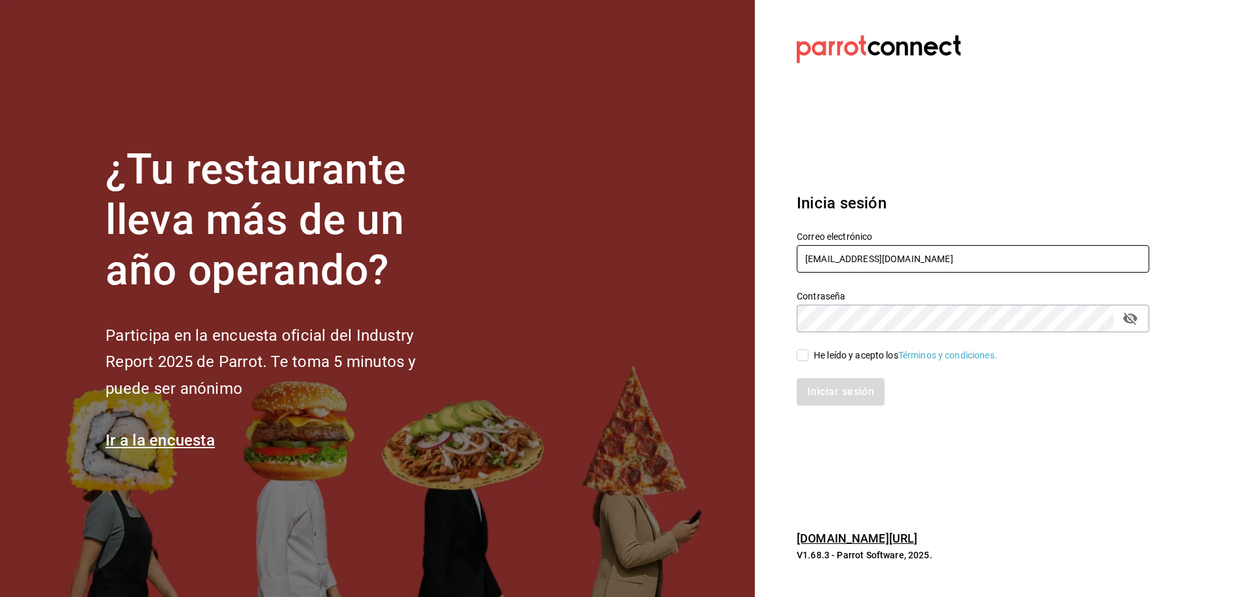
click at [859, 247] on input "aliadosgourmet@toltecas.com" at bounding box center [973, 259] width 352 height 28
click at [795, 352] on div "He leído y acepto los Términos y condiciones." at bounding box center [965, 347] width 368 height 30
drag, startPoint x: 894, startPoint y: 257, endPoint x: 887, endPoint y: 235, distance: 22.8
click at [894, 257] on input "aliadosgourmet@toltecas.com" at bounding box center [973, 259] width 352 height 28
click at [848, 269] on input "aliadosgourmet@toltecas.com" at bounding box center [973, 259] width 352 height 28
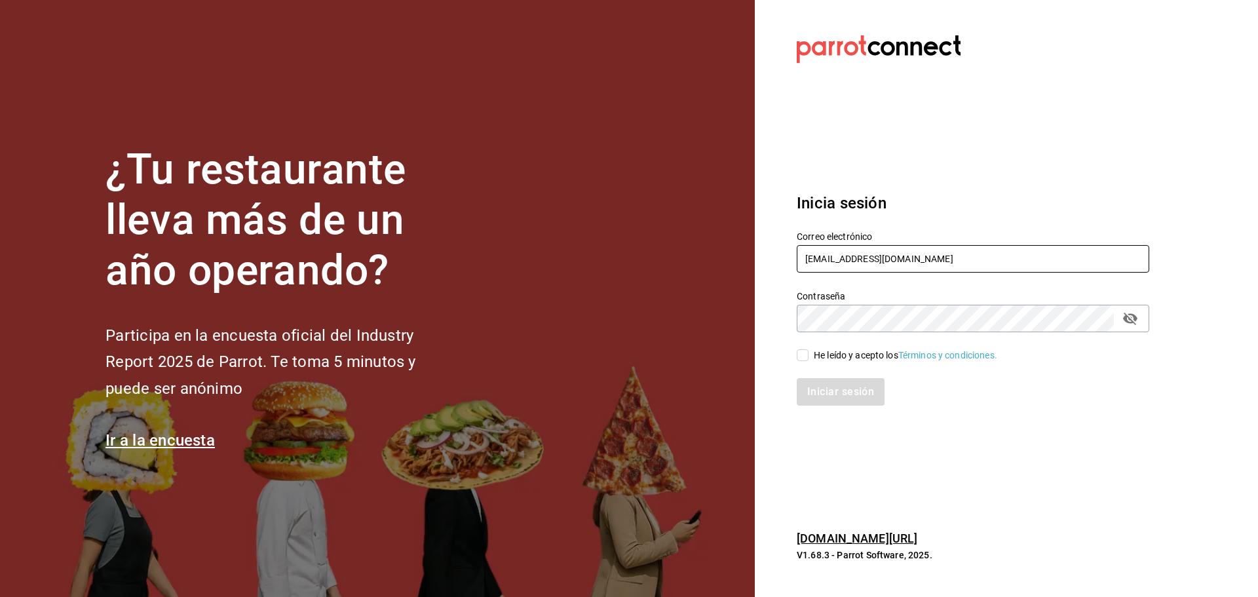
click at [887, 262] on input "aliadosgourmet@toltecas.com" at bounding box center [973, 259] width 352 height 28
type input "bellymonster@panuco.com"
click at [825, 358] on div "He leído y acepto los Términos y condiciones." at bounding box center [905, 355] width 183 height 14
click at [808, 358] on input "He leído y acepto los Términos y condiciones." at bounding box center [803, 355] width 12 height 12
checkbox input "true"
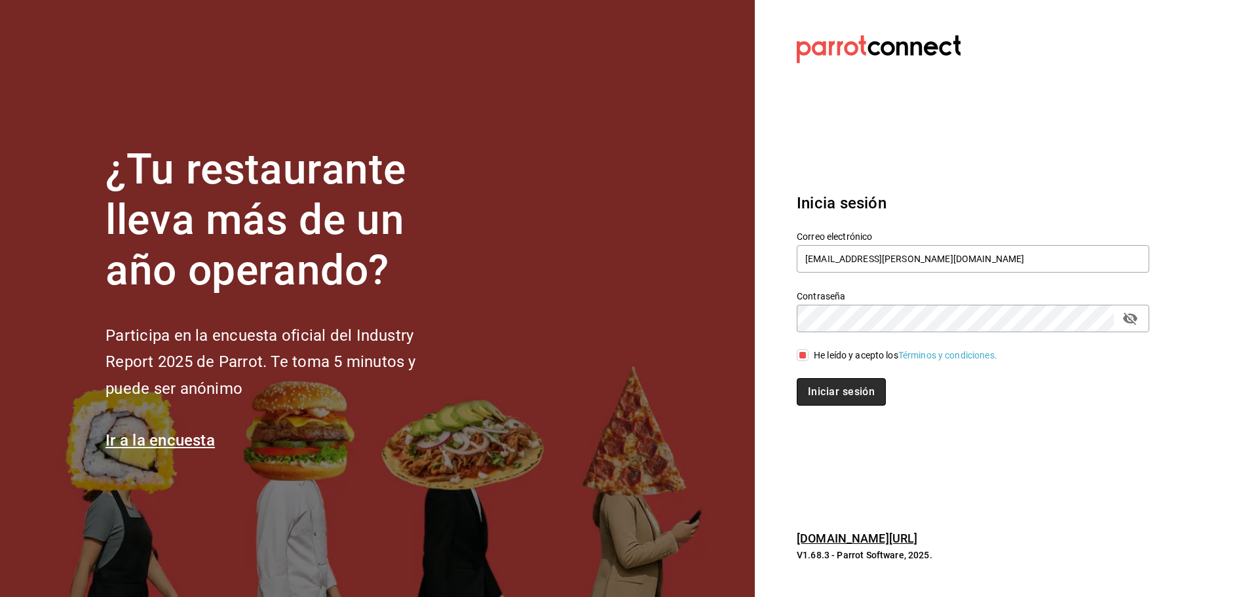
click at [835, 392] on button "Iniciar sesión" at bounding box center [841, 392] width 89 height 28
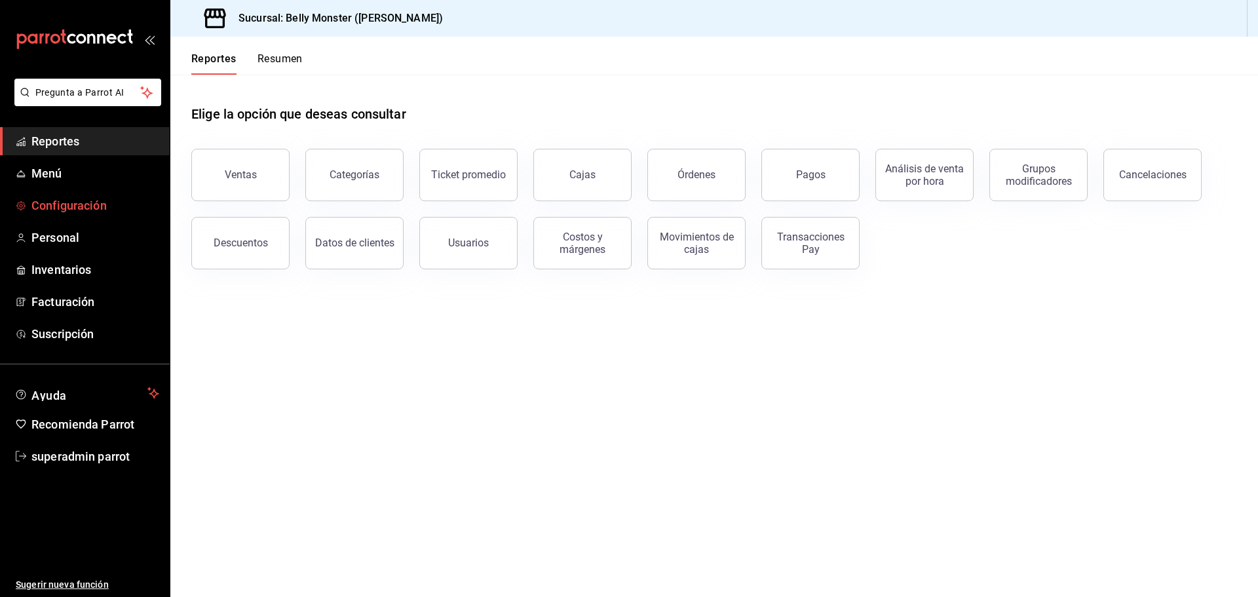
click at [69, 206] on span "Configuración" at bounding box center [95, 206] width 128 height 18
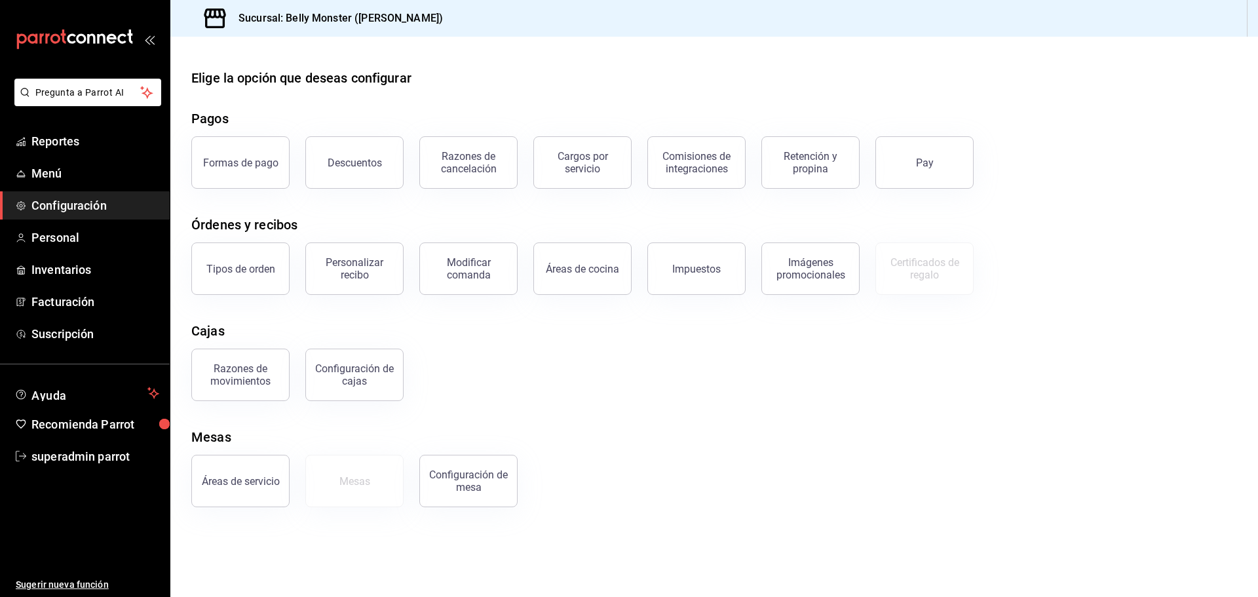
click at [290, 158] on div "Descuentos" at bounding box center [347, 155] width 114 height 68
click at [265, 156] on button "Formas de pago" at bounding box center [240, 162] width 98 height 52
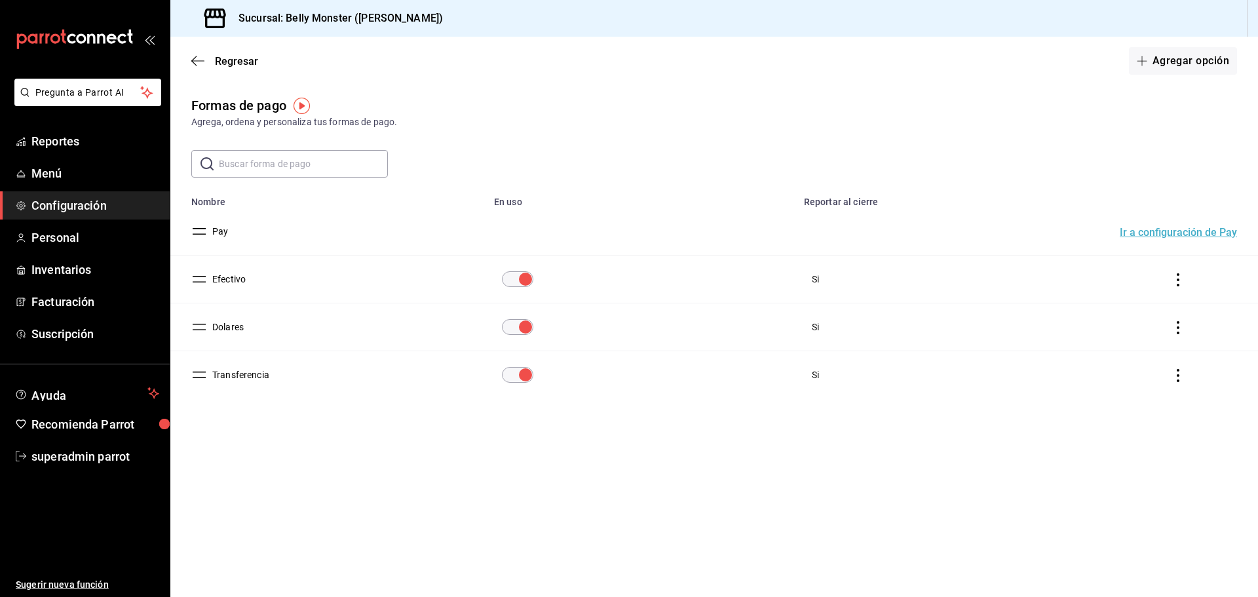
click at [240, 278] on button "Efectivo" at bounding box center [226, 279] width 39 height 13
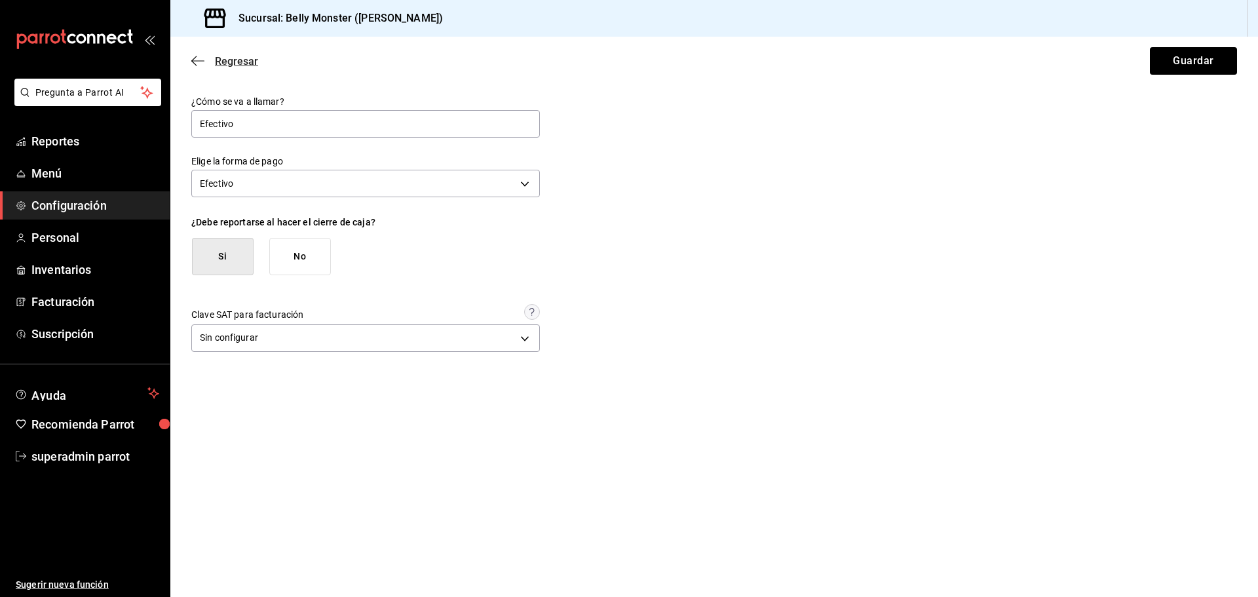
click at [202, 62] on icon "button" at bounding box center [197, 61] width 13 height 12
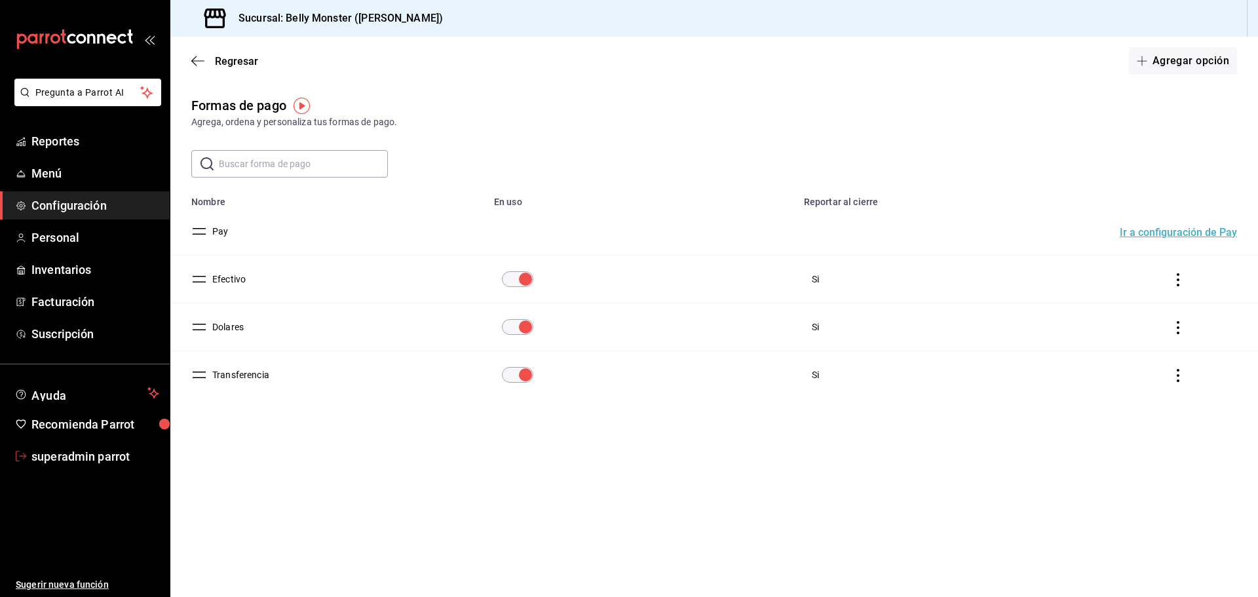
click at [97, 457] on span "superadmin parrot" at bounding box center [95, 456] width 128 height 18
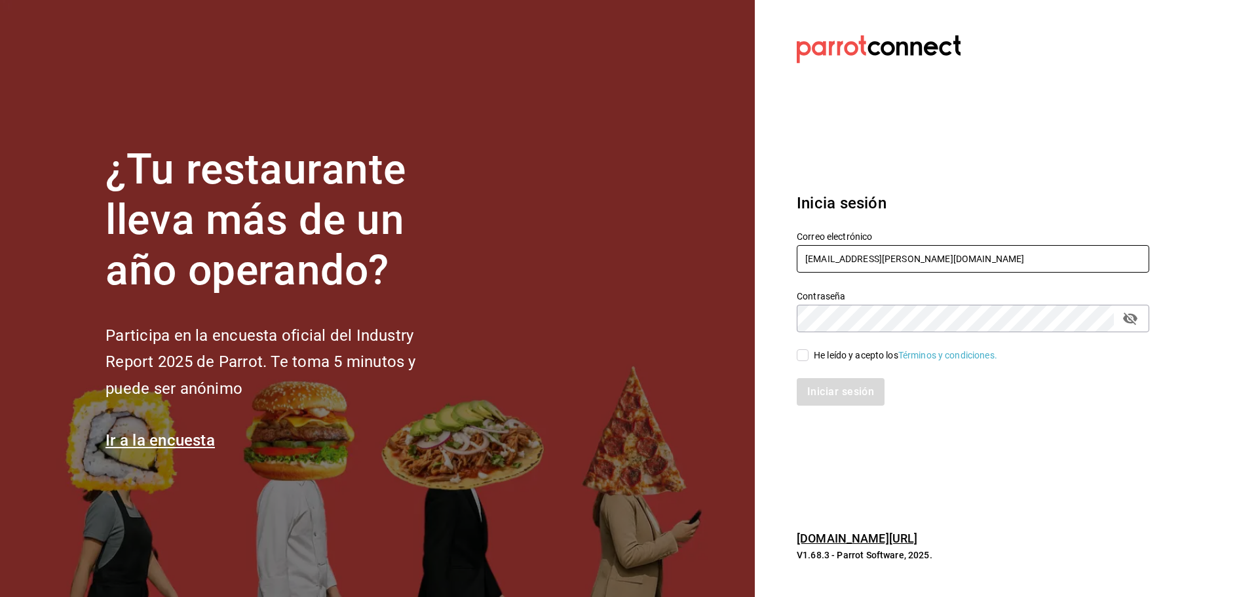
click at [819, 250] on input "[EMAIL_ADDRESS][PERSON_NAME][DOMAIN_NAME]" at bounding box center [973, 259] width 352 height 28
paste input "sushiespress@puerta"
type input "[EMAIL_ADDRESS][DOMAIN_NAME]"
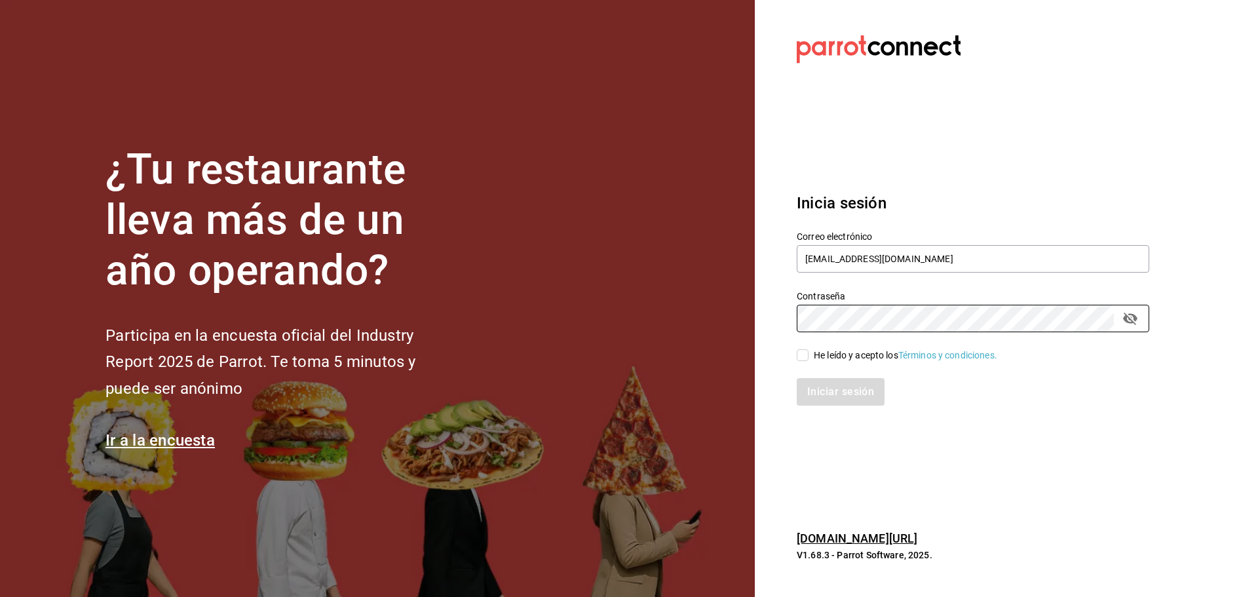
click at [816, 363] on div "Iniciar sesión" at bounding box center [965, 383] width 368 height 43
click at [800, 347] on div "He leído y acepto los Términos y condiciones." at bounding box center [965, 347] width 368 height 30
click at [806, 356] on input "He leído y acepto los Términos y condiciones." at bounding box center [803, 355] width 12 height 12
checkbox input "true"
click at [826, 387] on button "Iniciar sesión" at bounding box center [841, 392] width 89 height 28
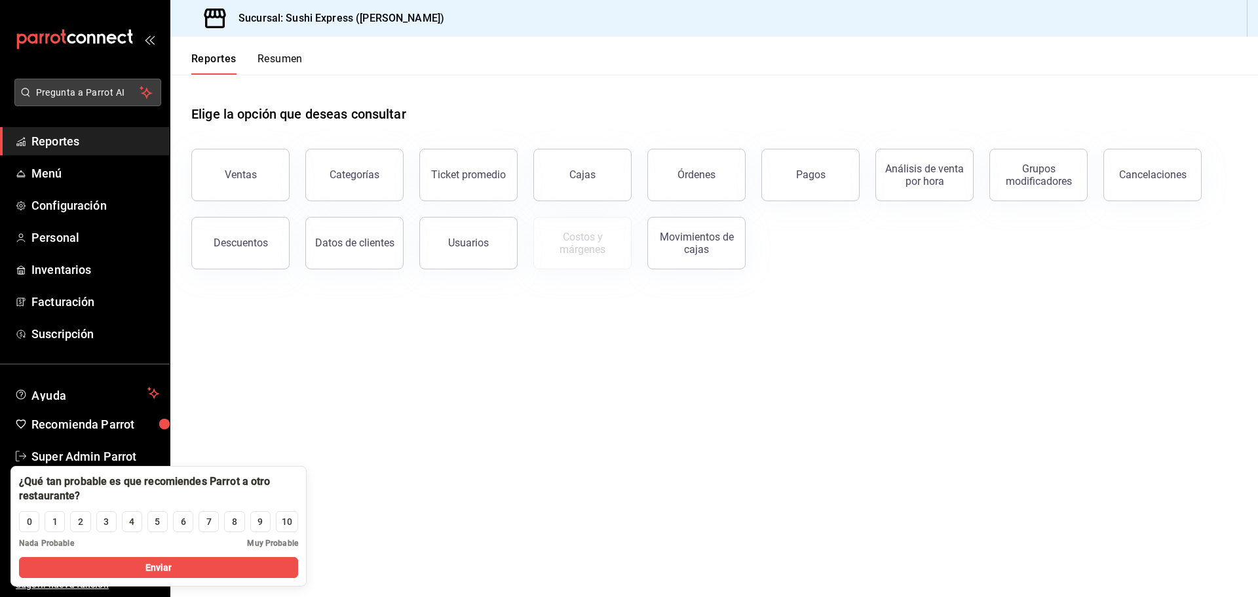
click at [112, 90] on span "Pregunta a Parrot AI" at bounding box center [88, 93] width 104 height 14
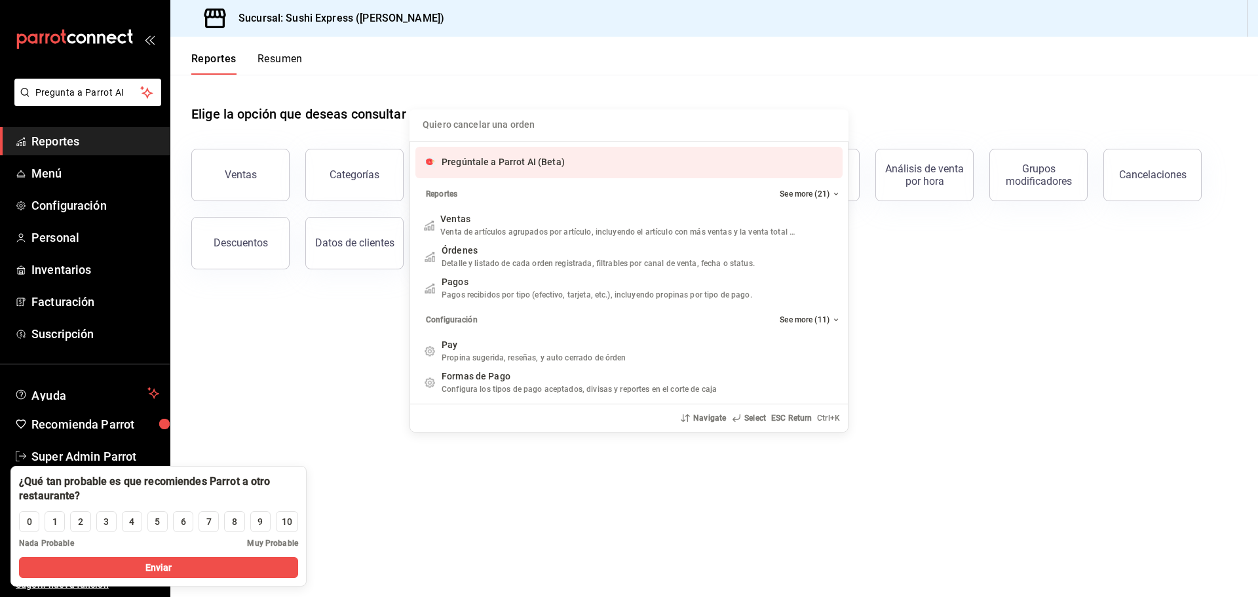
click at [479, 158] on span "Pregúntale a Parrot AI (Beta)" at bounding box center [503, 162] width 123 height 10
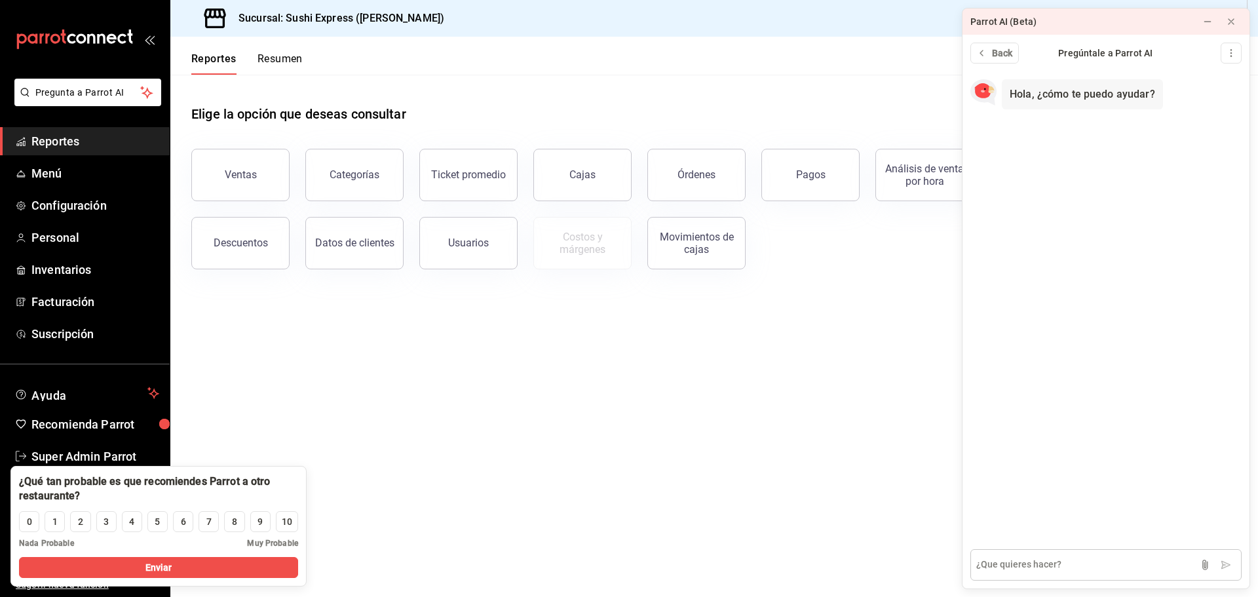
click at [1035, 567] on textarea at bounding box center [1105, 564] width 271 height 31
type textarea "desactivar integraciones"
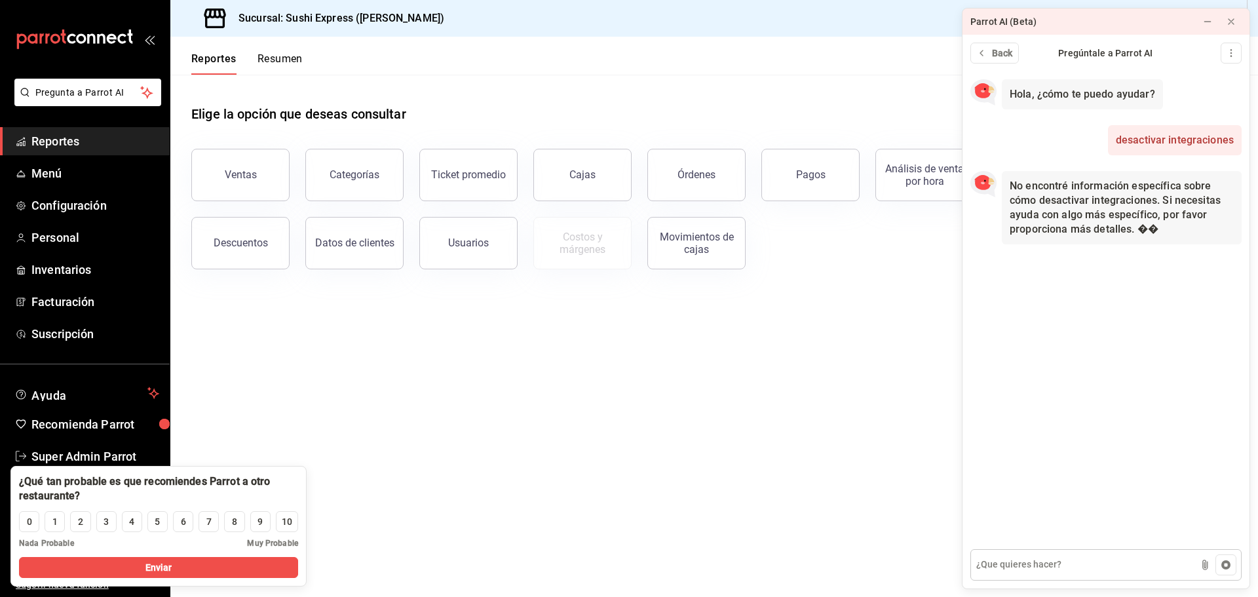
click at [1039, 559] on textarea at bounding box center [1105, 564] width 271 height 31
type textarea "Quiero desactivar integraciones de ubber rappi"
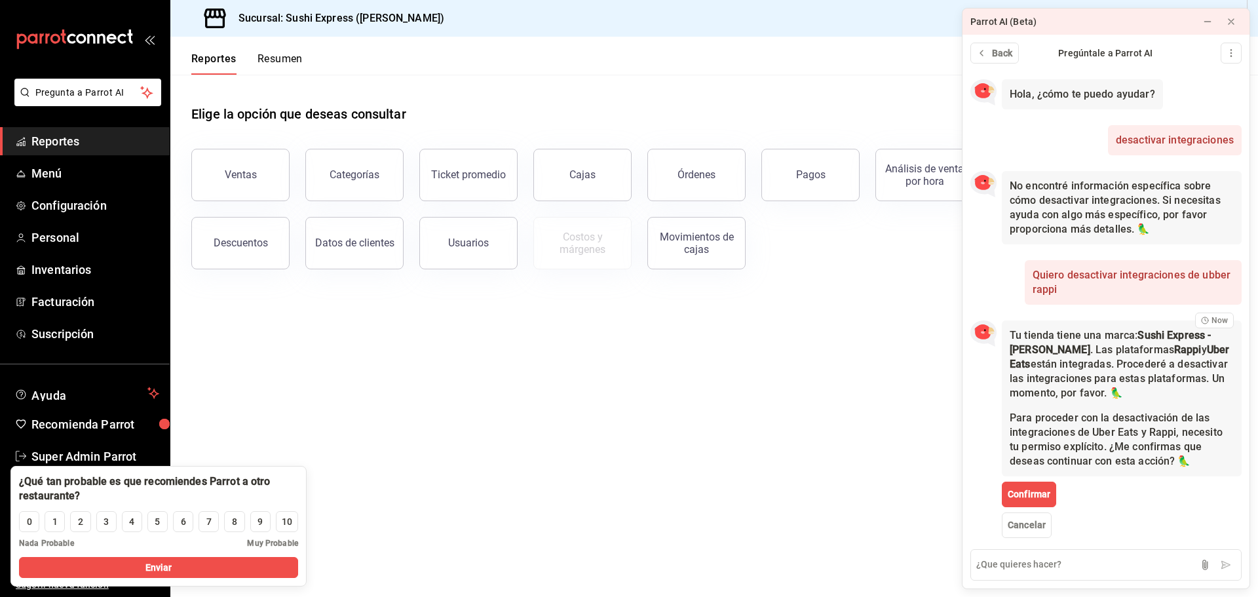
scroll to position [9, 0]
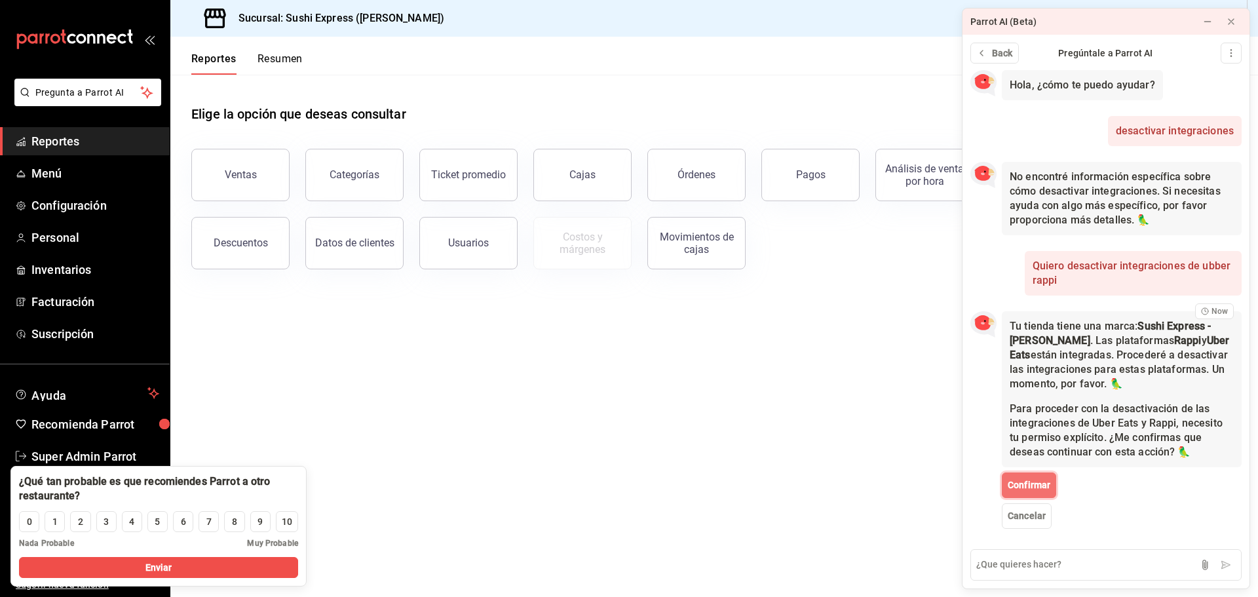
click at [1030, 474] on button "Confirmar" at bounding box center [1029, 485] width 54 height 26
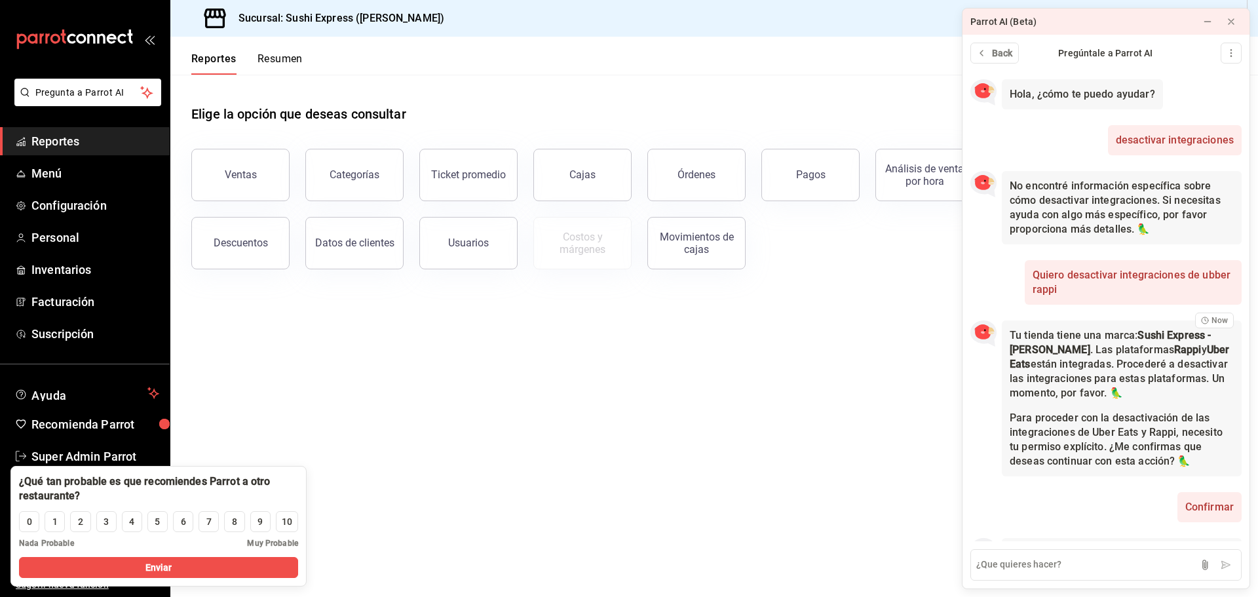
drag, startPoint x: 475, startPoint y: 18, endPoint x: 284, endPoint y: 14, distance: 190.7
click at [284, 14] on div "Sucursal: Sushi Express (Puerta de Hierro)" at bounding box center [713, 18] width 1087 height 37
copy h3 "Sushi Express (Puerta de Hierro)"
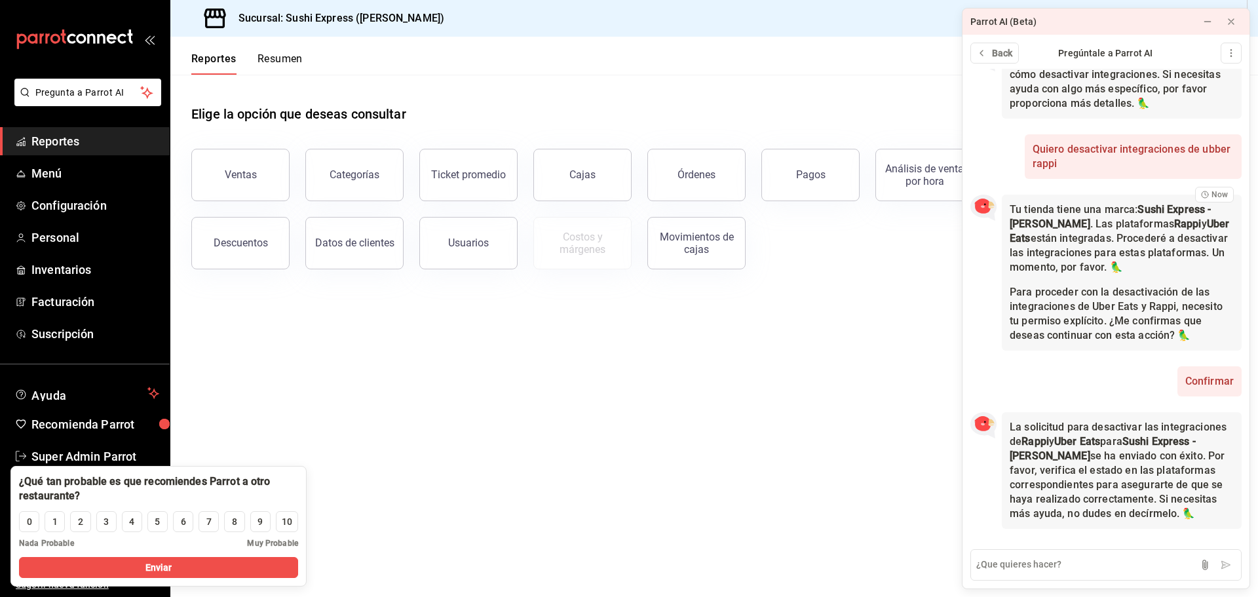
scroll to position [140, 0]
click at [83, 171] on span "Menú" at bounding box center [95, 173] width 128 height 18
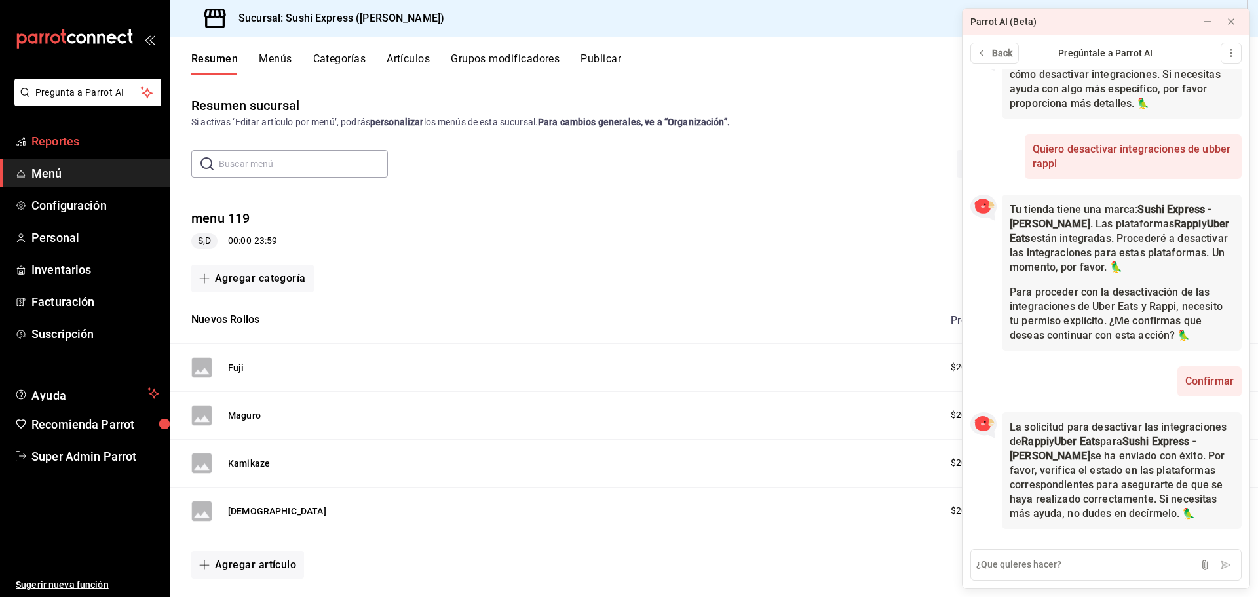
click at [83, 140] on span "Reportes" at bounding box center [95, 141] width 128 height 18
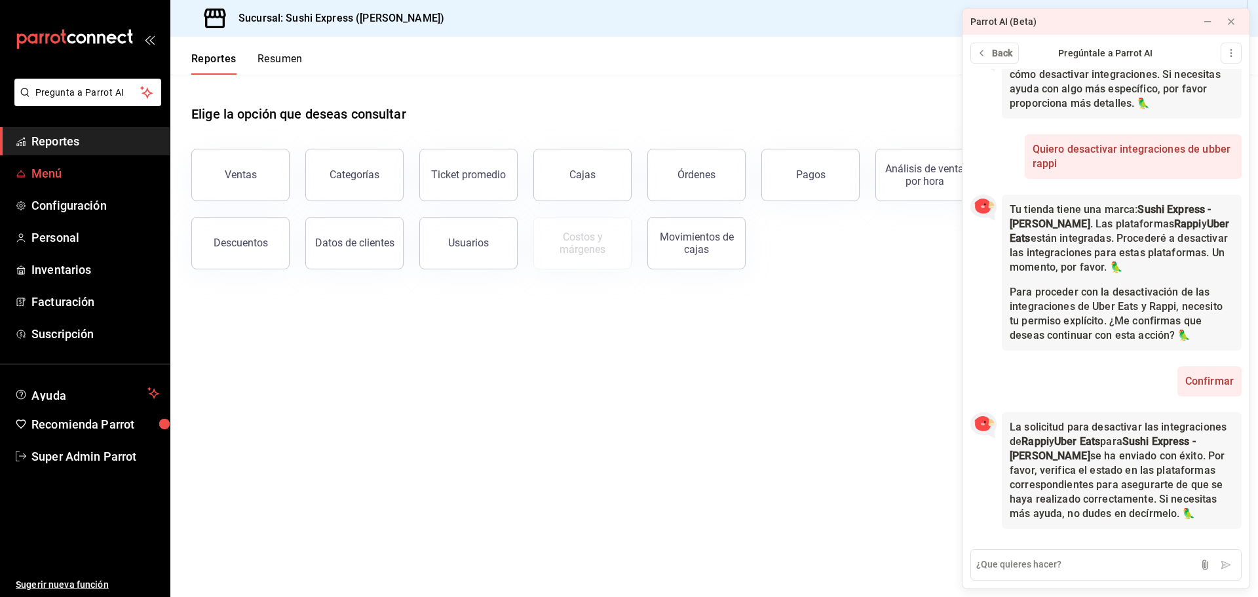
click at [76, 169] on span "Menú" at bounding box center [95, 173] width 128 height 18
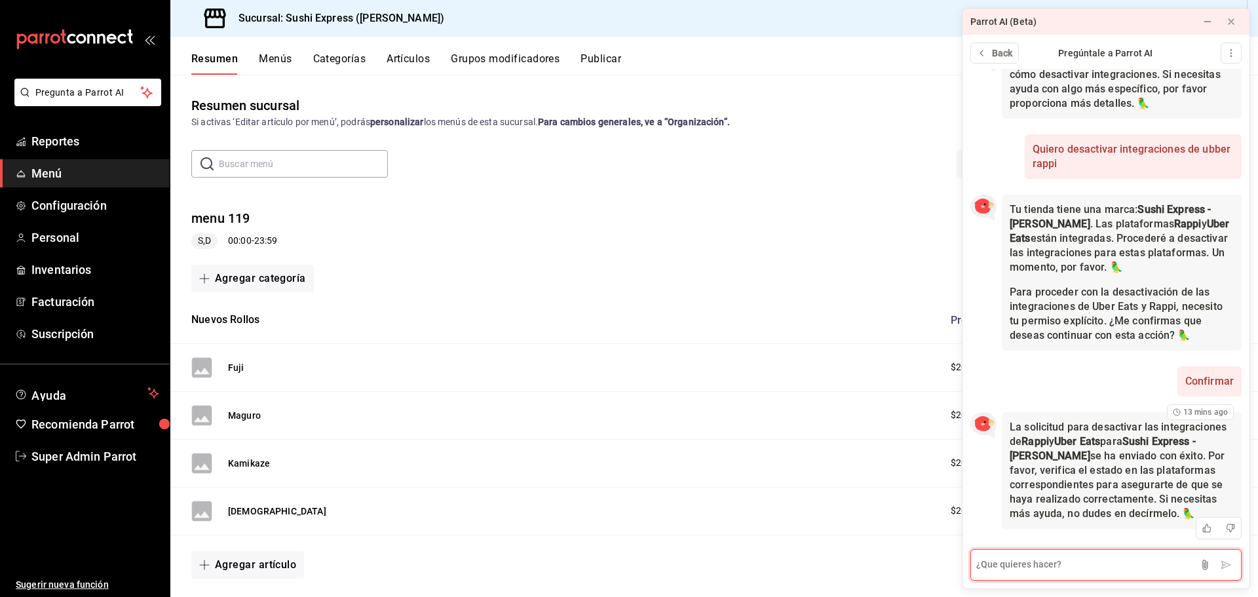
drag, startPoint x: 1007, startPoint y: 556, endPoint x: 1021, endPoint y: 511, distance: 47.4
click at [1009, 550] on textarea at bounding box center [1105, 564] width 271 height 31
type textarea "´puedes apagar la integracion de rappi?"
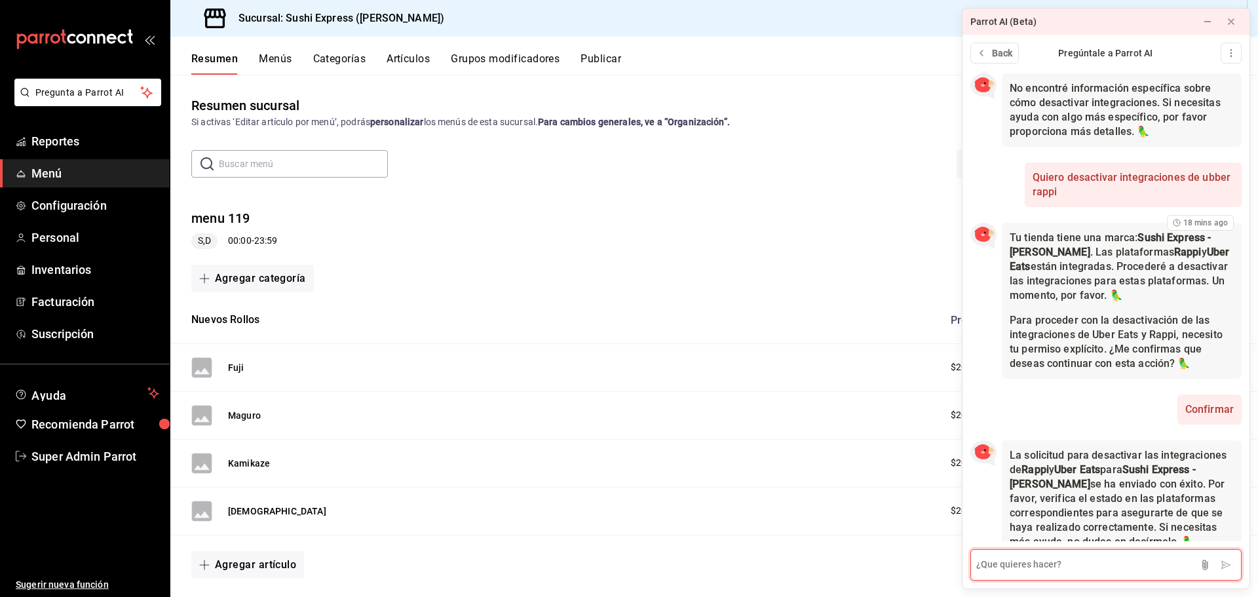
scroll to position [79, 0]
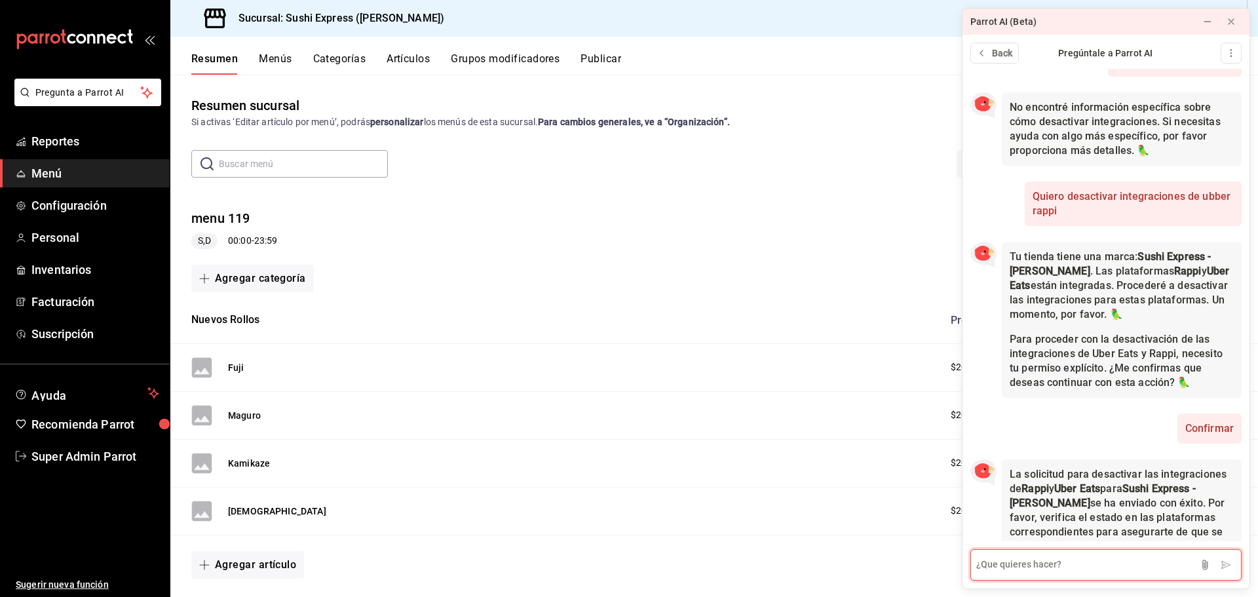
click at [1015, 563] on textarea at bounding box center [1105, 564] width 271 height 31
type textarea "puedes agar la iintegracion de didi food?"
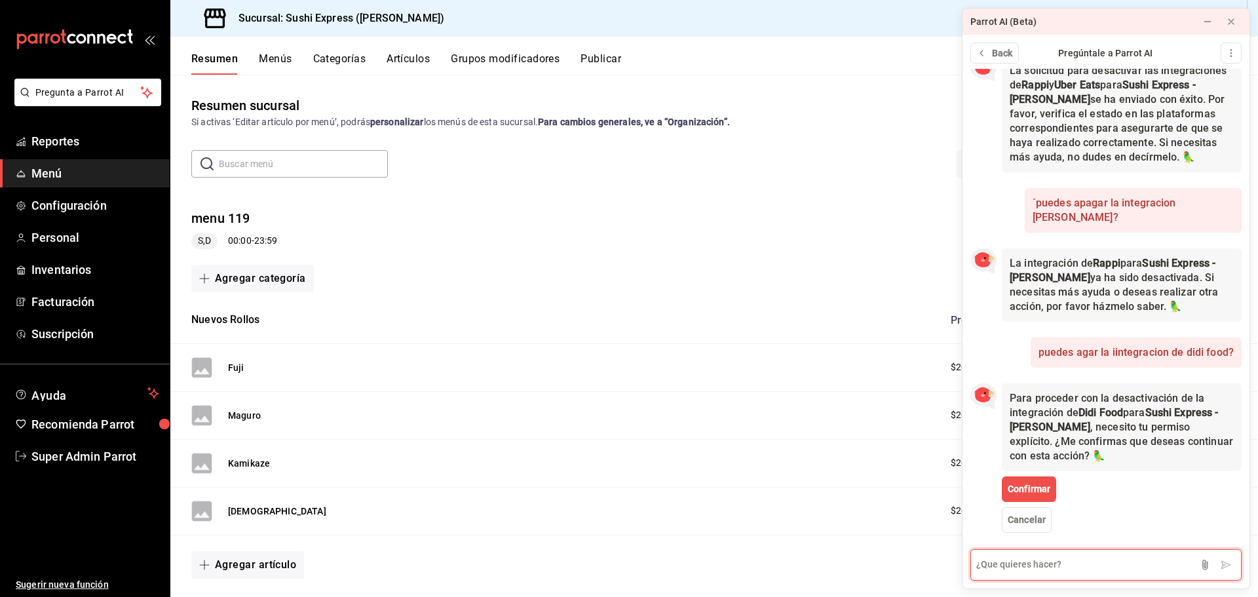
scroll to position [500, 0]
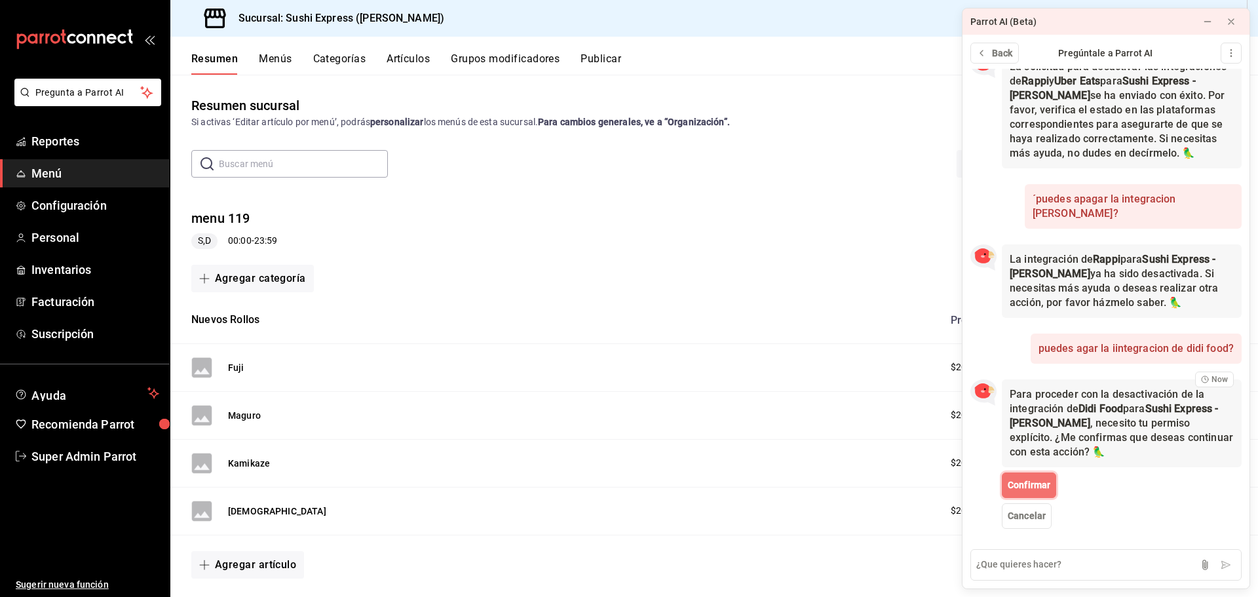
click at [1045, 480] on span "Confirmar" at bounding box center [1028, 485] width 43 height 14
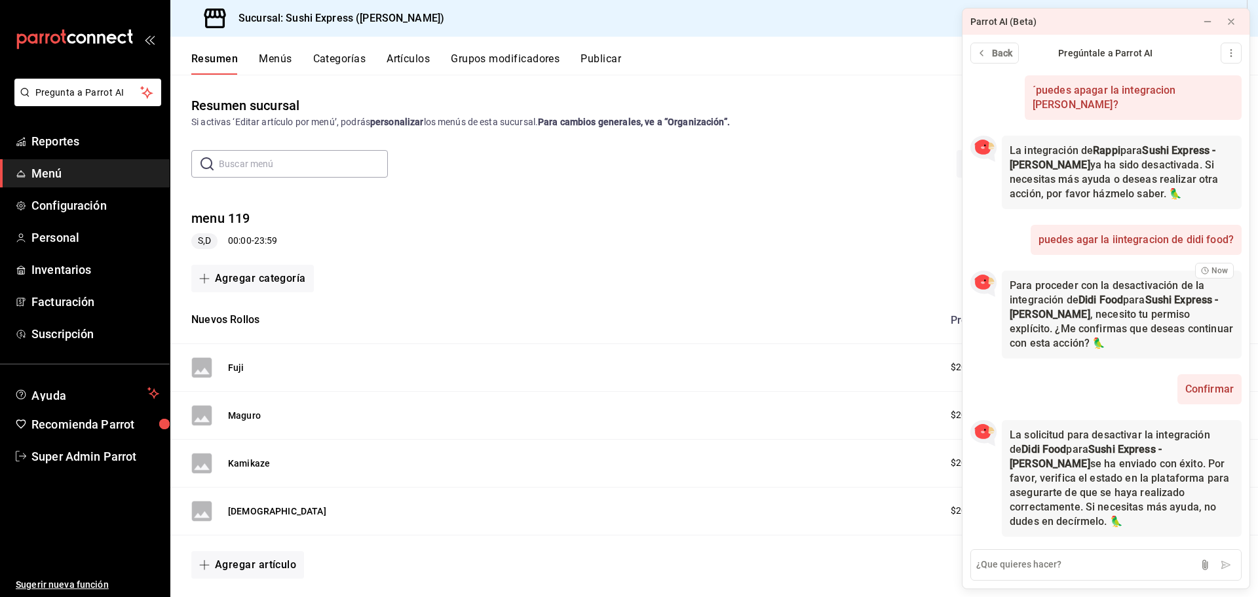
scroll to position [617, 0]
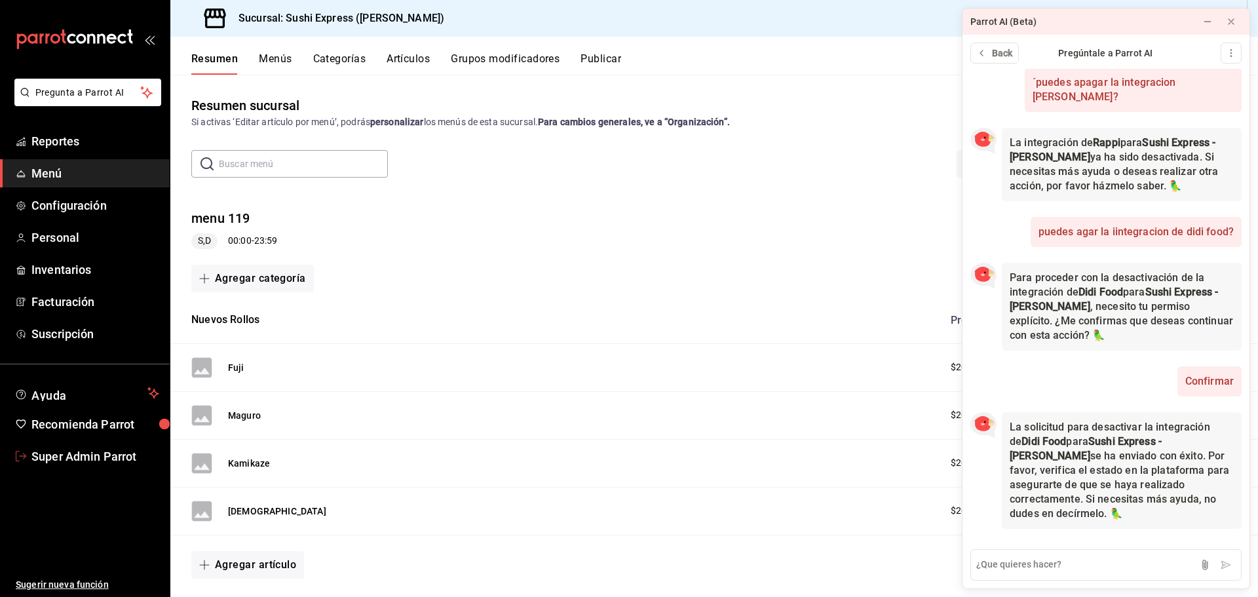
drag, startPoint x: 92, startPoint y: 453, endPoint x: 227, endPoint y: 360, distance: 164.8
click at [92, 453] on span "Super Admin Parrot" at bounding box center [95, 456] width 128 height 18
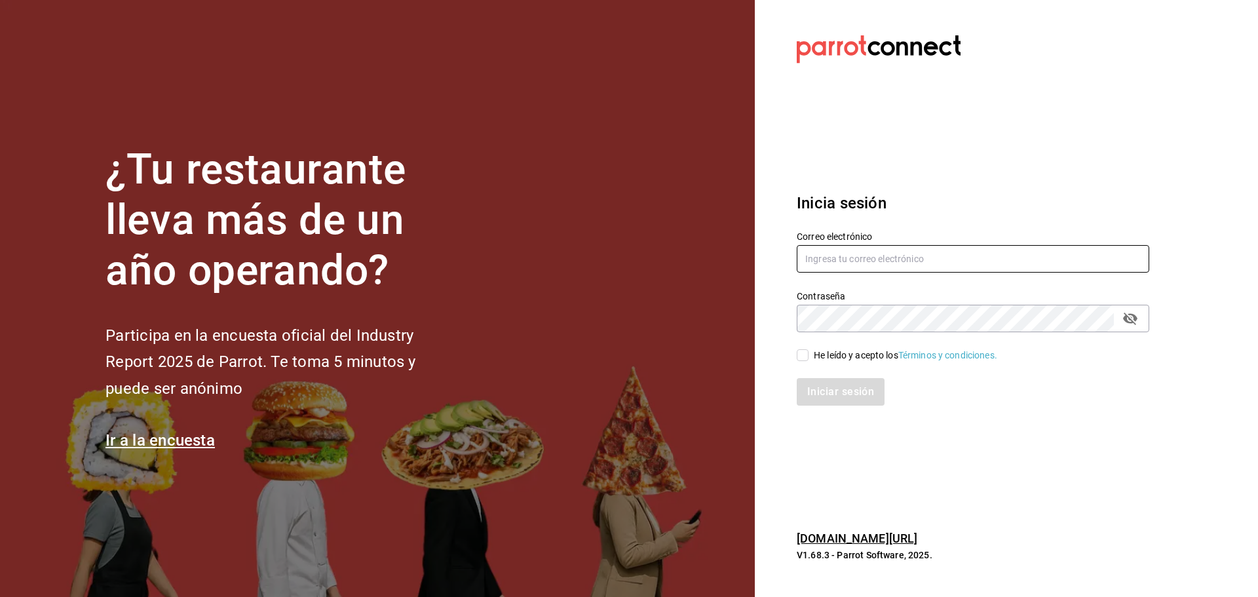
type input "sushiespress@puerta.com"
click at [819, 259] on input "sushiespress@puerta.com" at bounding box center [973, 259] width 352 height 28
click at [820, 259] on input "enri" at bounding box center [973, 259] width 352 height 28
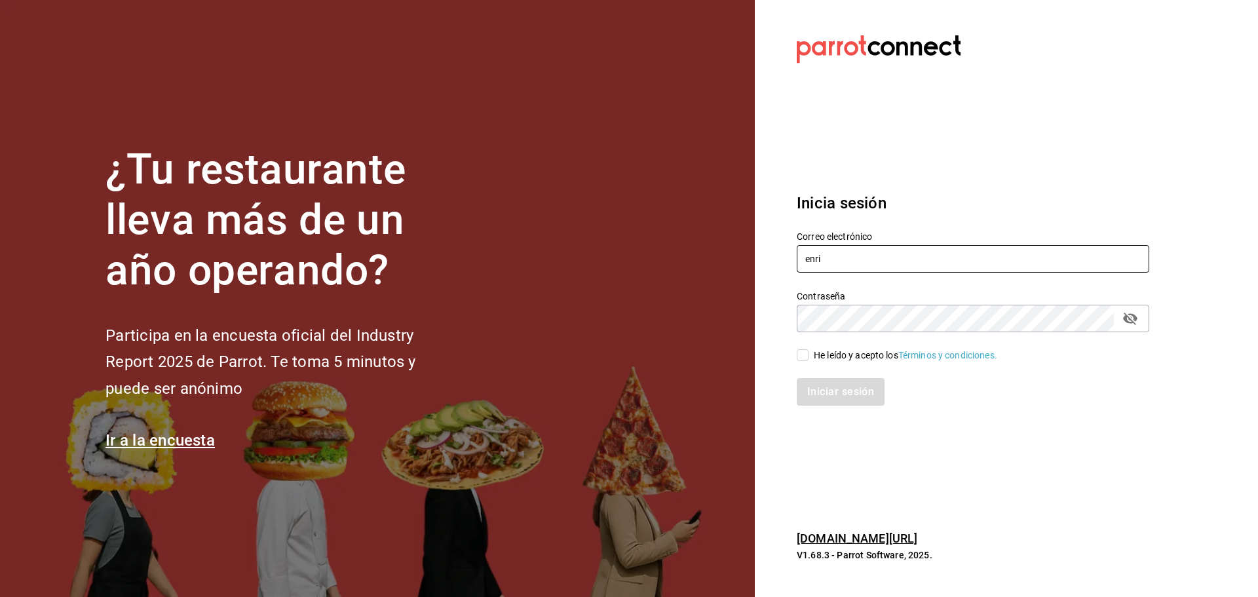
type input "enrique@hidalgo.com"
click at [818, 354] on div "He leído y acepto los Términos y condiciones." at bounding box center [905, 355] width 183 height 14
click at [808, 354] on input "He leído y acepto los Términos y condiciones." at bounding box center [803, 355] width 12 height 12
checkbox input "true"
click at [848, 402] on button "Iniciar sesión" at bounding box center [841, 392] width 89 height 28
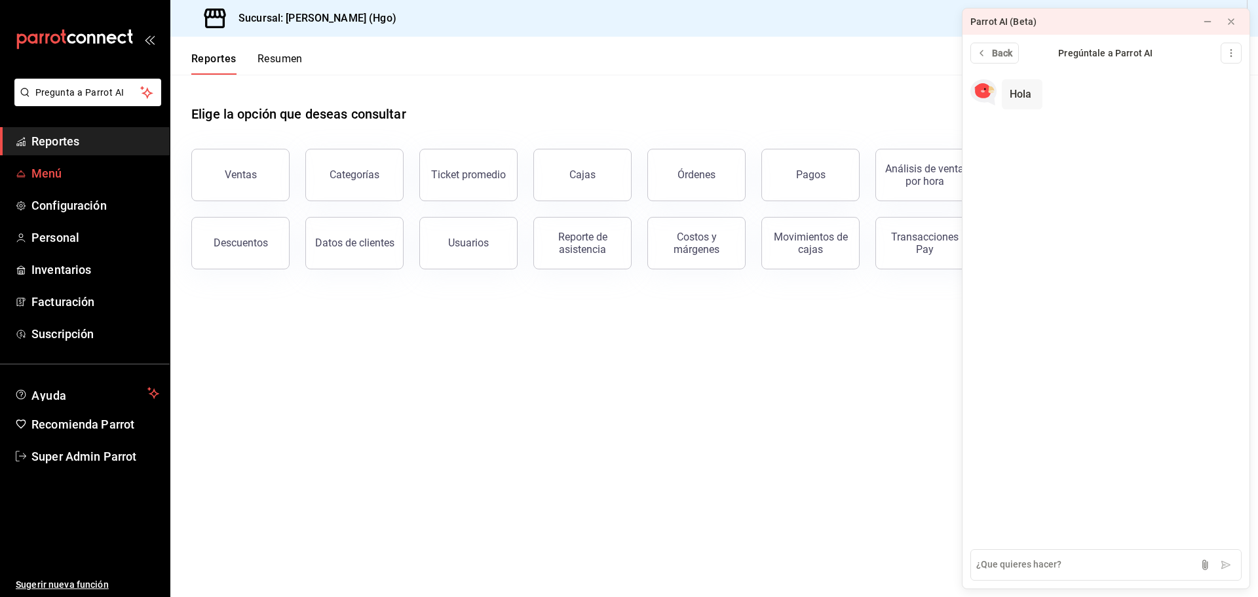
click at [97, 175] on span "Menú" at bounding box center [95, 173] width 128 height 18
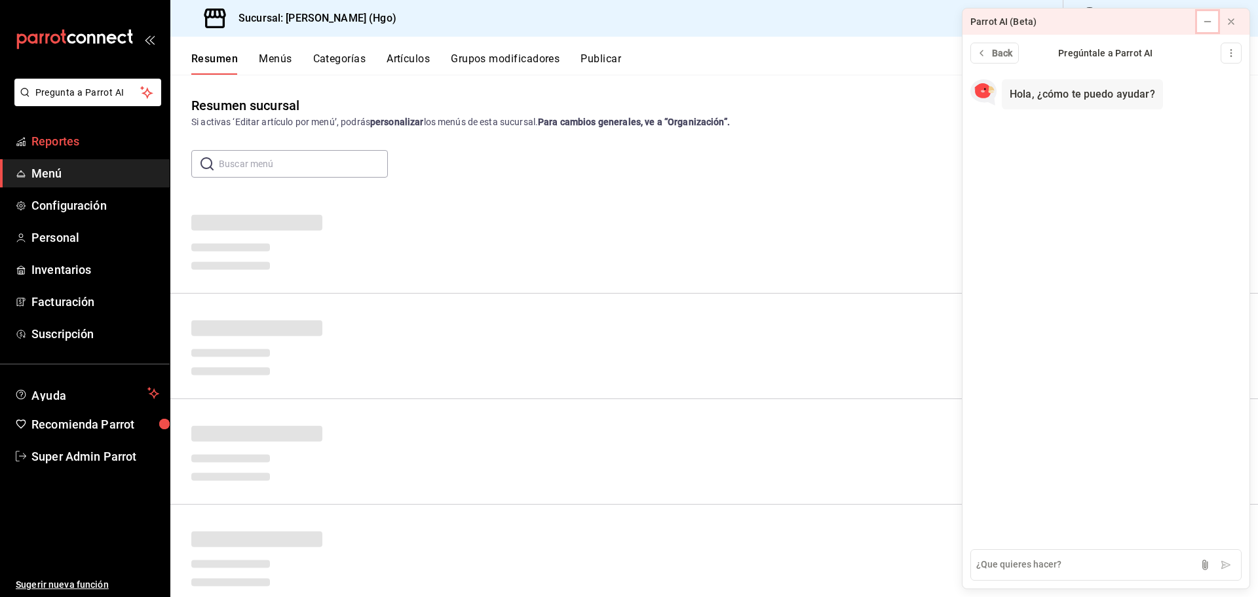
click at [1205, 26] on icon at bounding box center [1207, 21] width 10 height 10
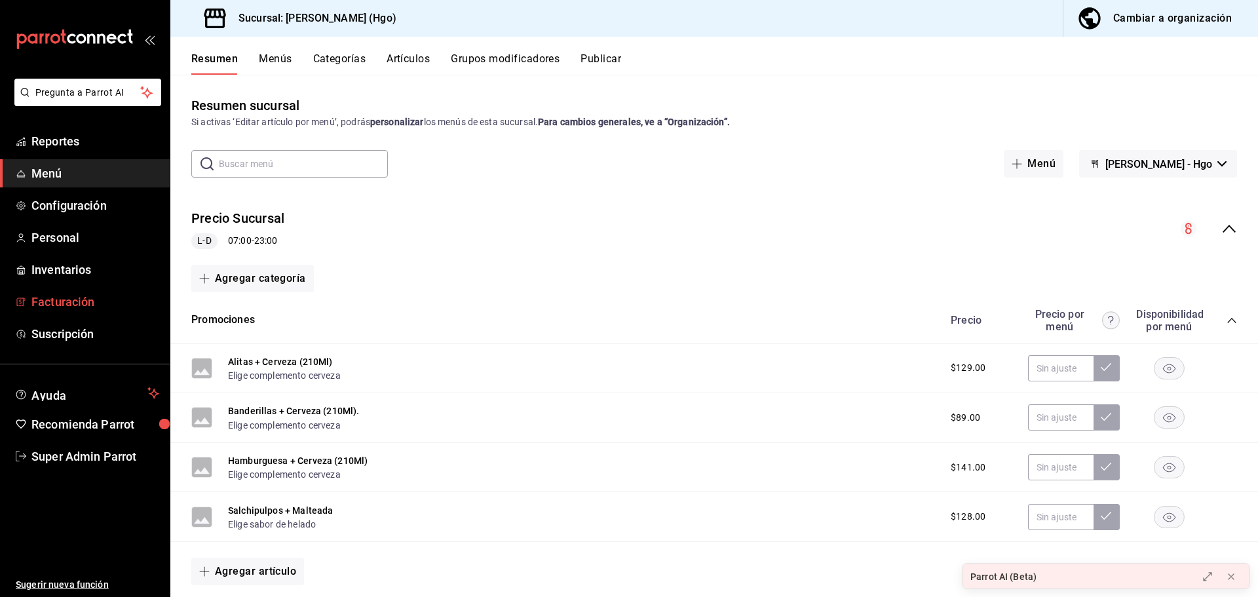
click at [85, 297] on span "Facturación" at bounding box center [95, 302] width 128 height 18
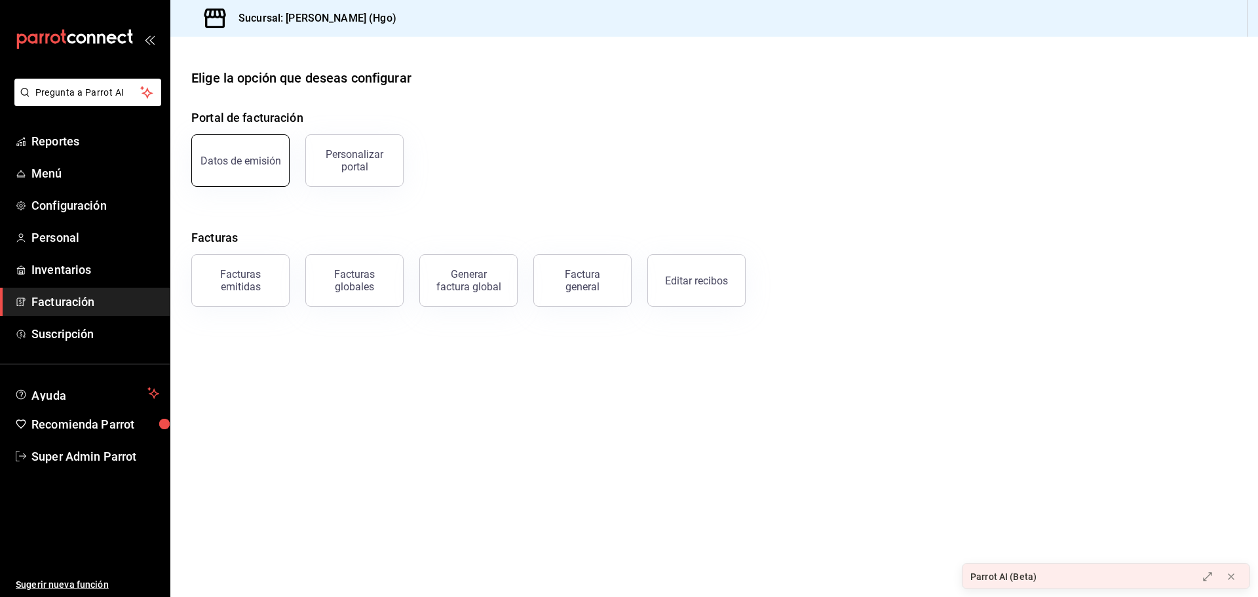
click at [252, 159] on div "Datos de emisión" at bounding box center [240, 161] width 81 height 12
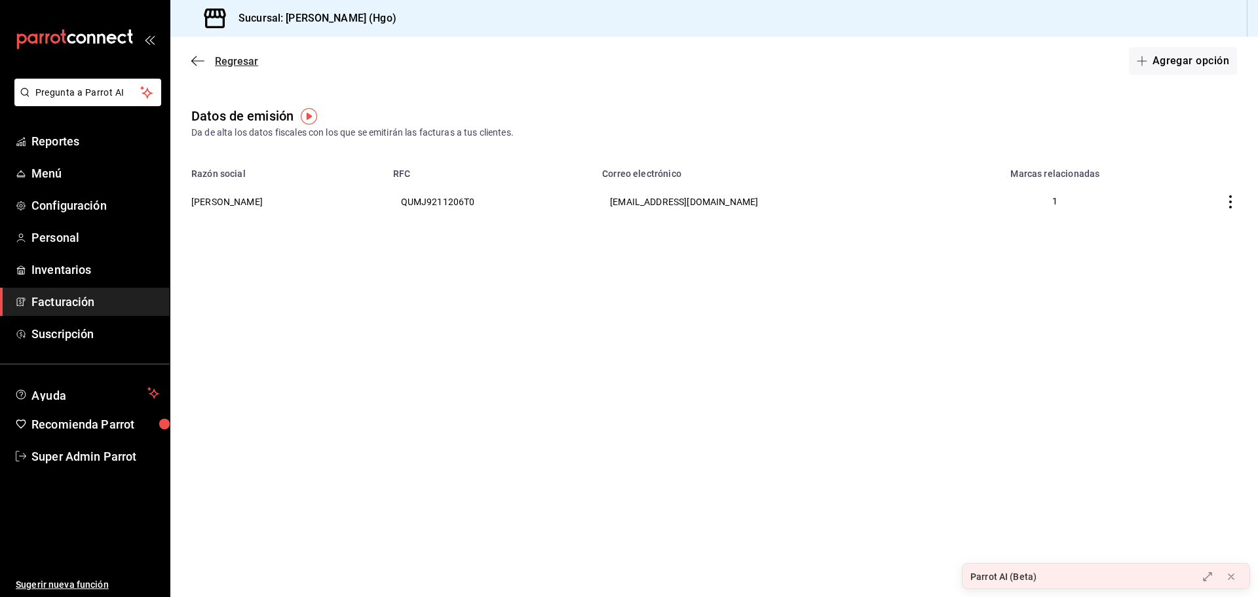
click at [200, 62] on icon "button" at bounding box center [197, 61] width 13 height 12
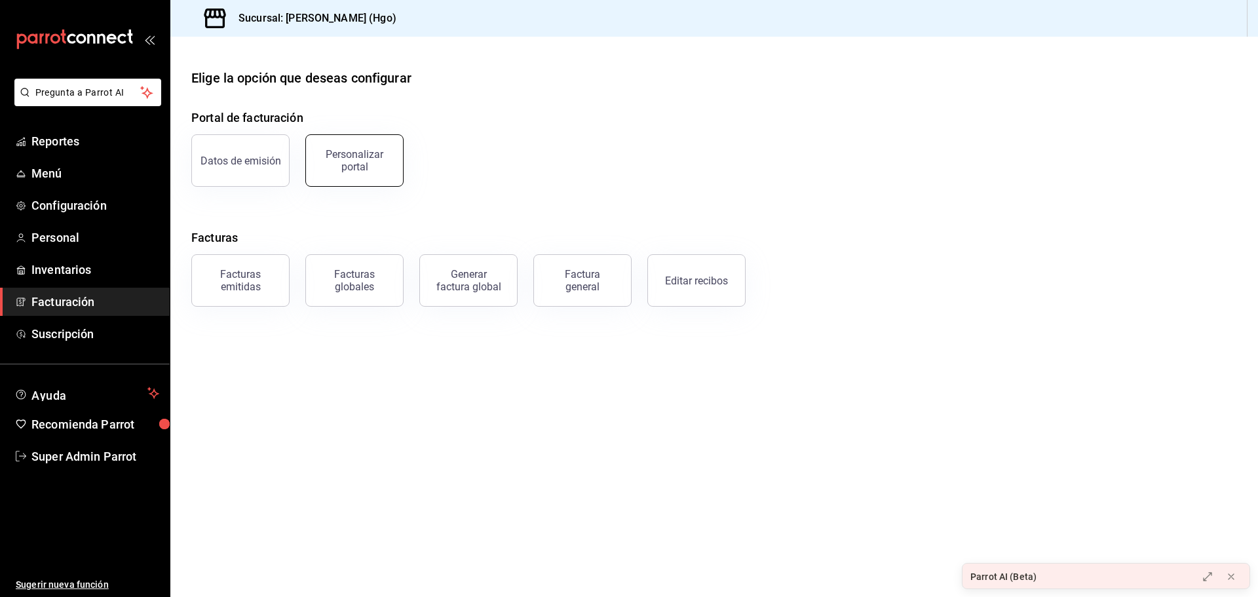
click at [386, 158] on div "Personalizar portal" at bounding box center [354, 160] width 81 height 25
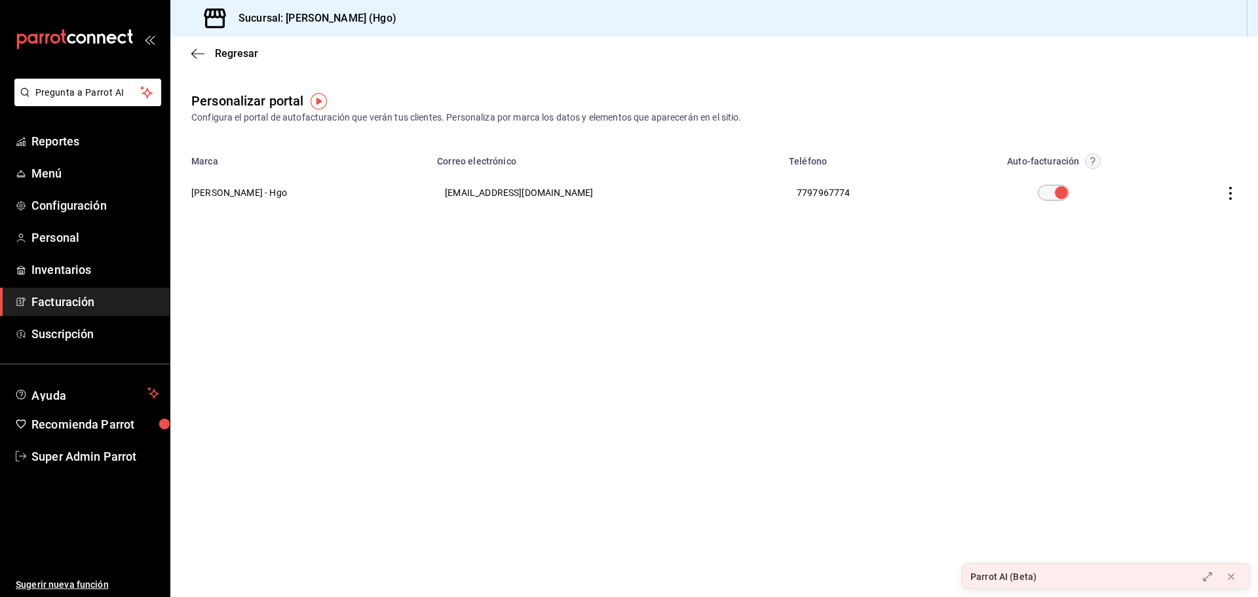
click at [1226, 191] on icon "button" at bounding box center [1230, 193] width 13 height 13
click at [1140, 312] on div at bounding box center [629, 298] width 1258 height 597
click at [1227, 197] on icon "button" at bounding box center [1230, 193] width 13 height 13
click at [1089, 160] on div at bounding box center [629, 298] width 1258 height 597
click at [1091, 159] on circle "button" at bounding box center [1092, 161] width 15 height 15
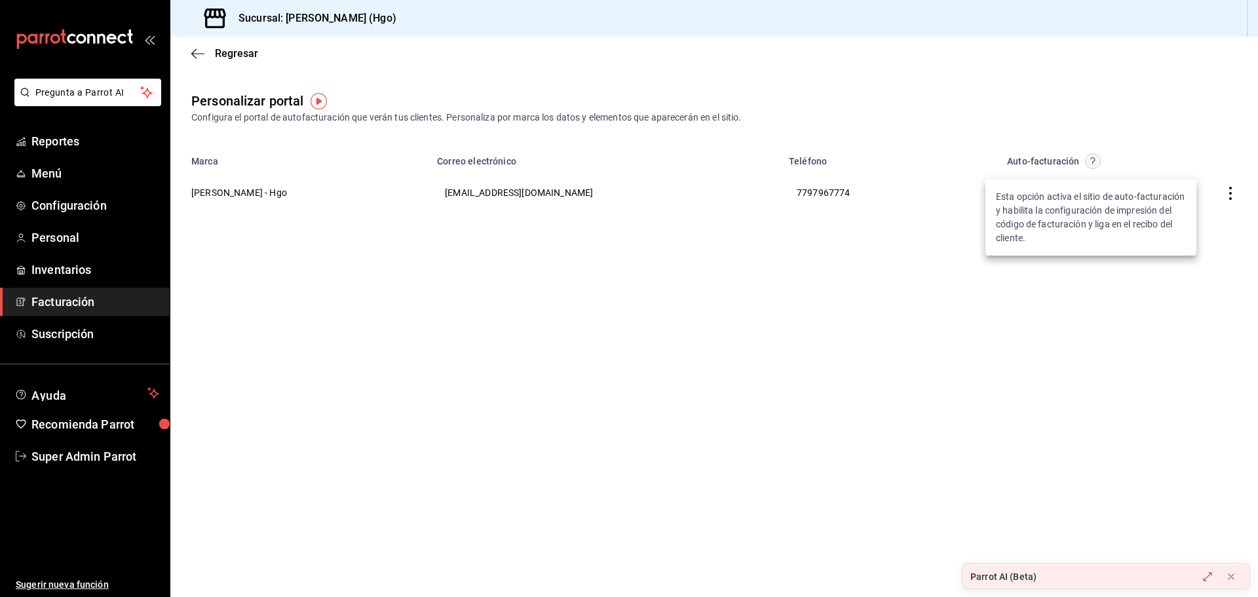
click at [925, 107] on div at bounding box center [629, 298] width 1258 height 597
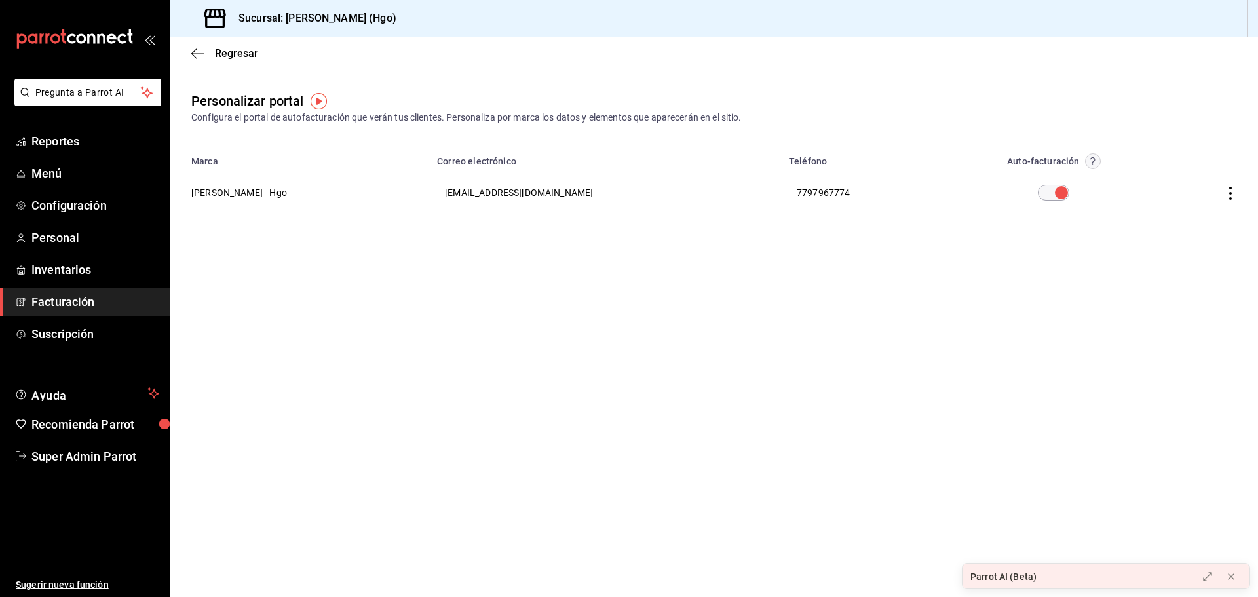
drag, startPoint x: 230, startPoint y: 181, endPoint x: 233, endPoint y: 188, distance: 7.1
click at [229, 183] on th "Enrique's - Hgo" at bounding box center [299, 192] width 259 height 47
click at [233, 188] on th "Enrique's - Hgo" at bounding box center [299, 192] width 259 height 47
click at [1226, 193] on icon "button" at bounding box center [1230, 193] width 13 height 13
click at [1192, 179] on li "Editar" at bounding box center [1171, 176] width 131 height 33
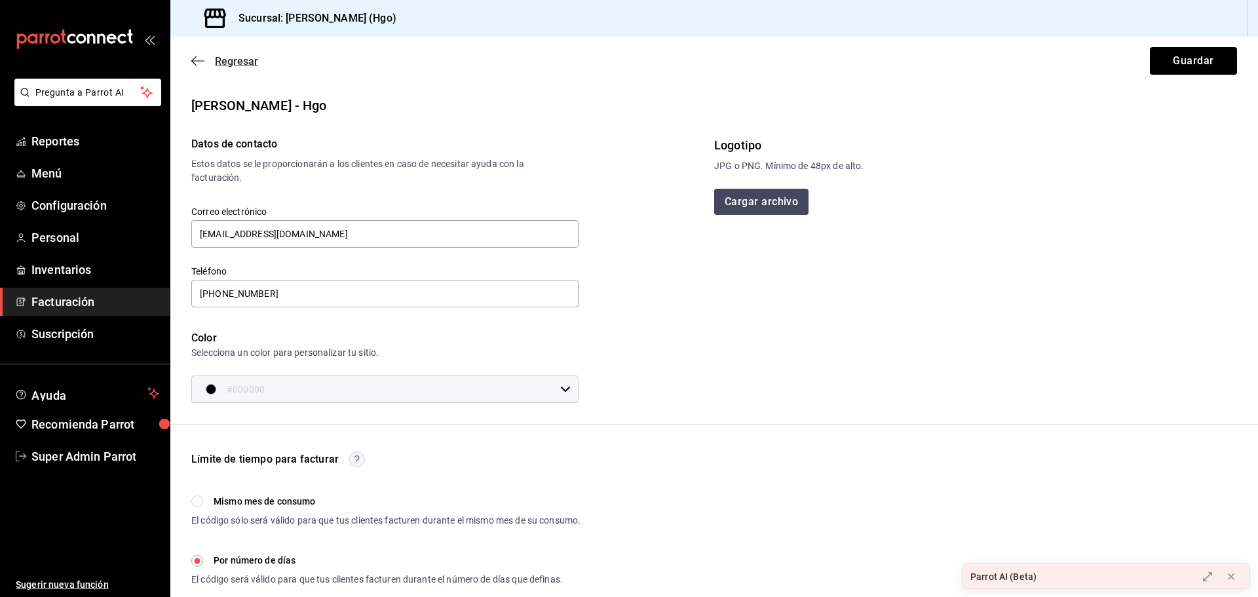
click at [200, 57] on icon "button" at bounding box center [197, 61] width 13 height 12
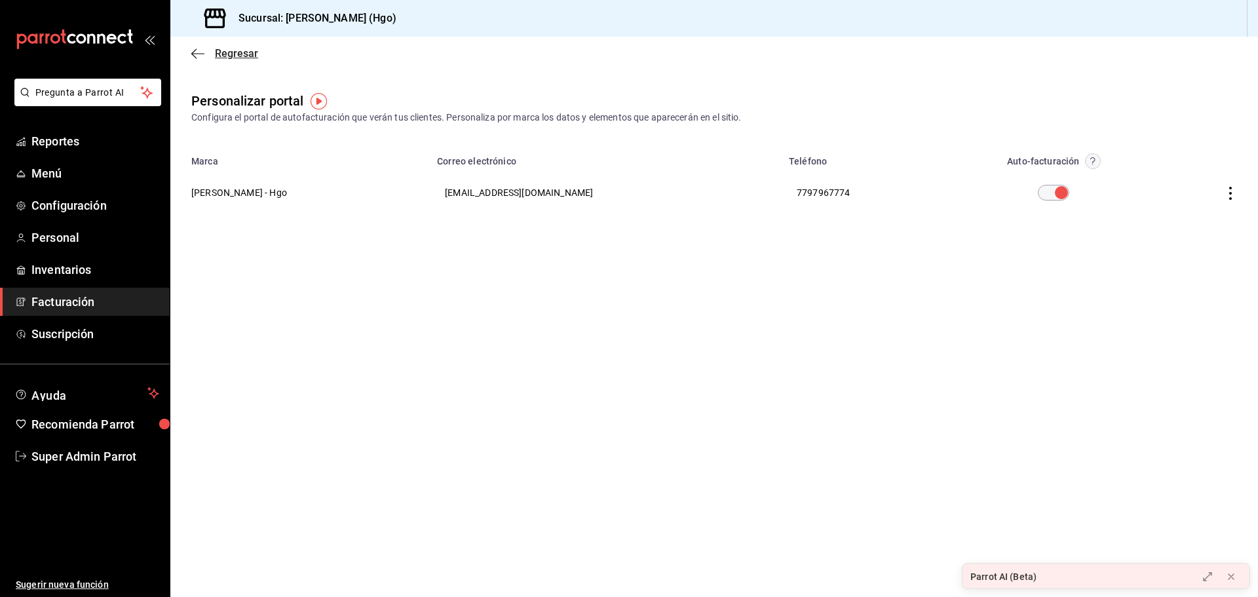
click at [208, 50] on span "Regresar" at bounding box center [224, 53] width 67 height 12
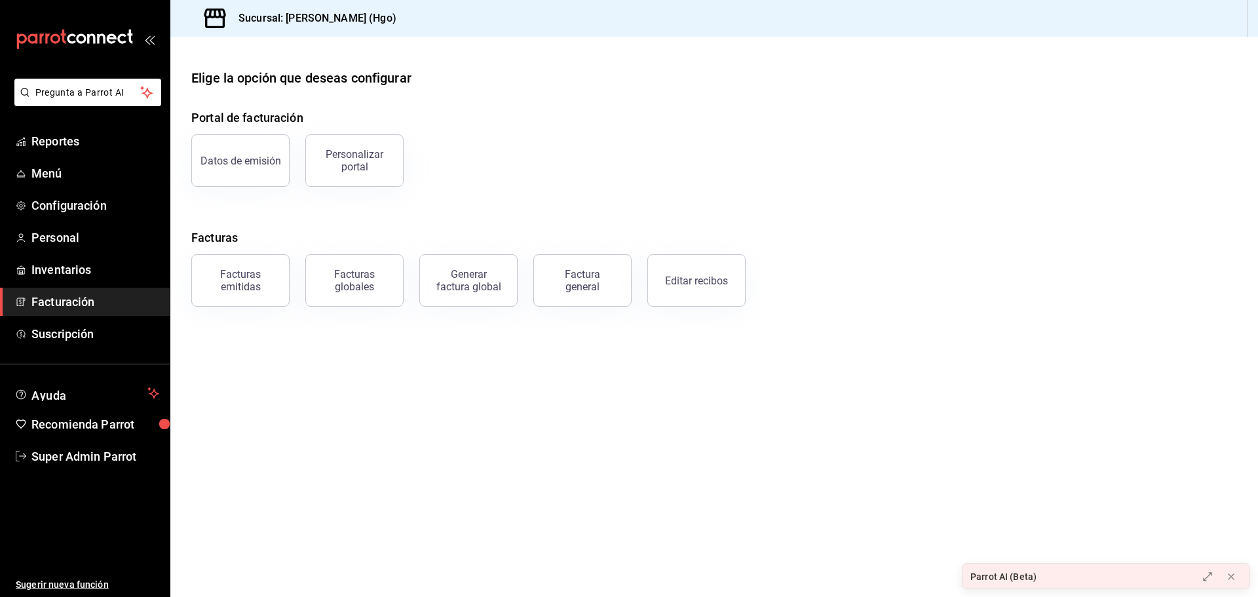
click at [563, 273] on div "Factura general" at bounding box center [583, 280] width 66 height 25
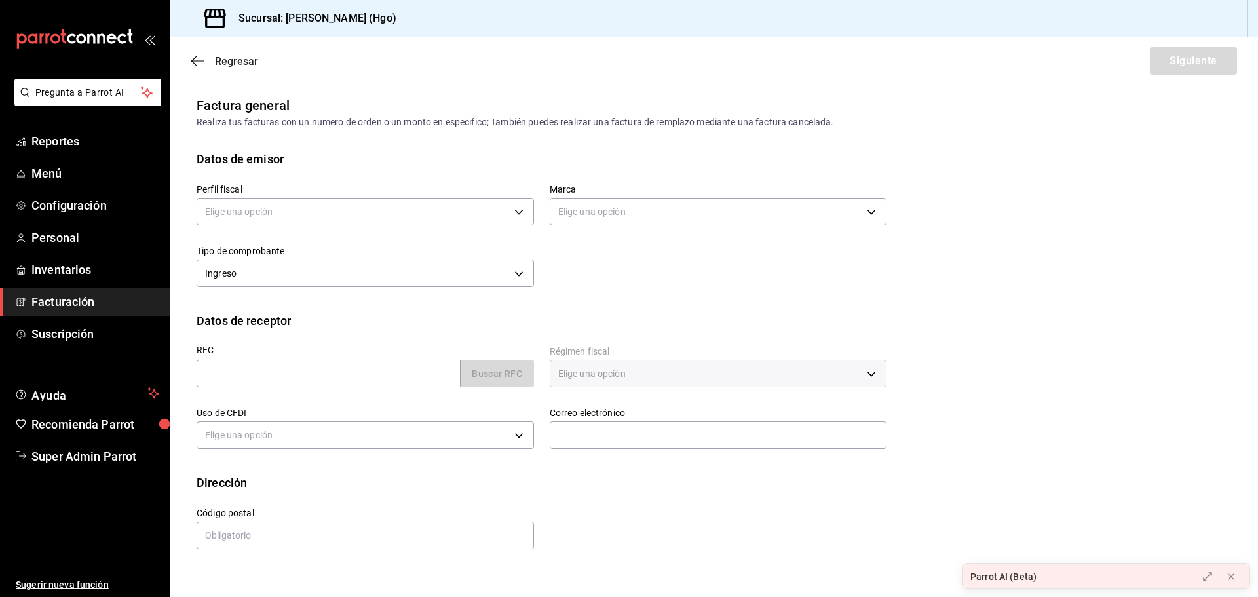
click at [197, 58] on icon "button" at bounding box center [197, 61] width 13 height 12
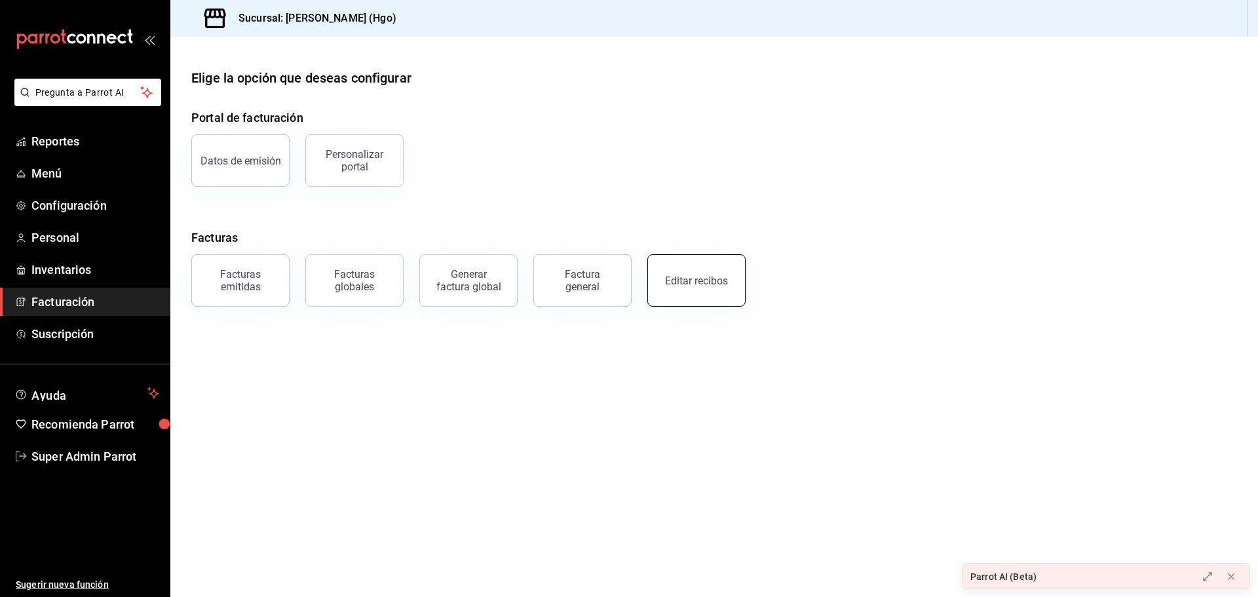
click at [703, 294] on button "Editar recibos" at bounding box center [696, 280] width 98 height 52
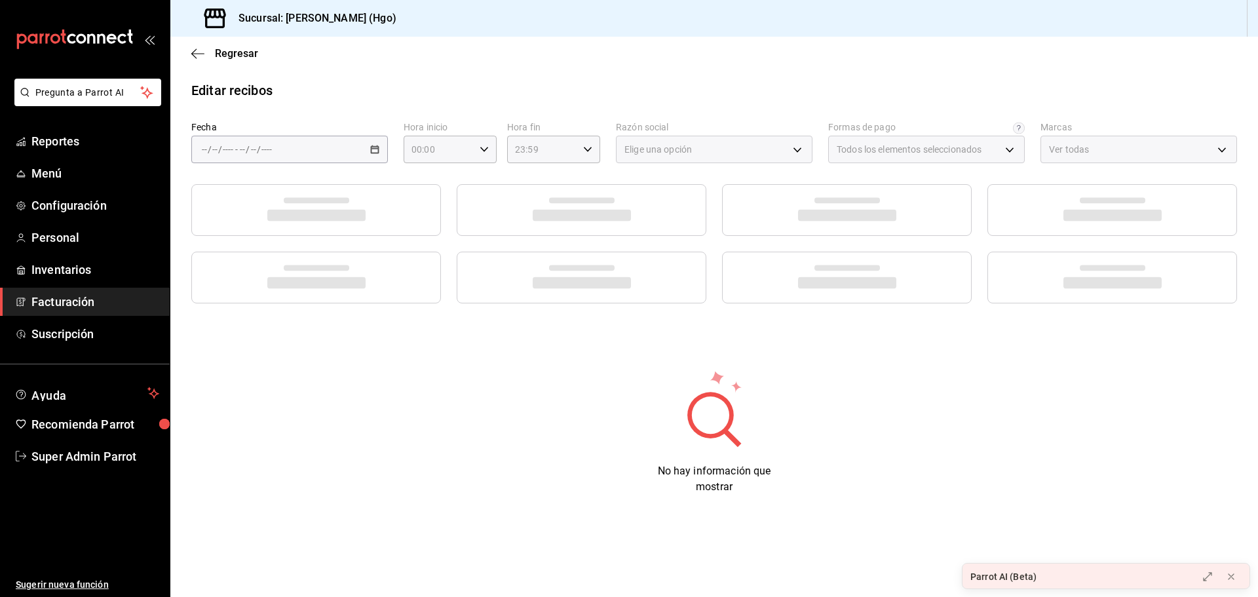
type input "77a010d3-6f84-4c06-9fda-b71560bdbdba"
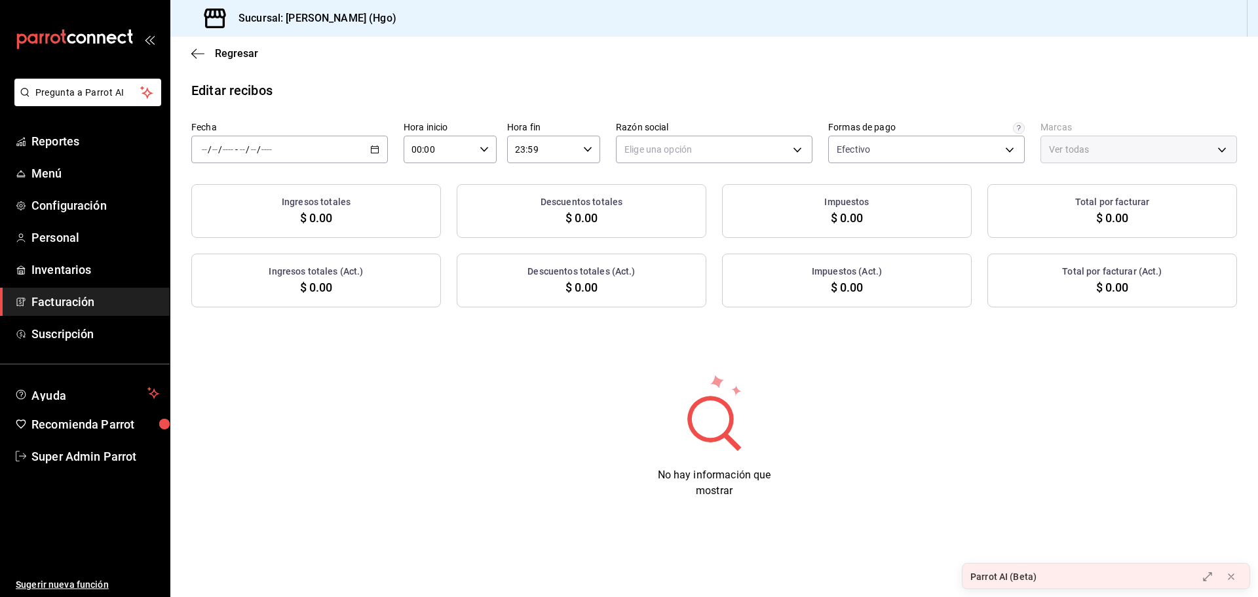
click at [356, 149] on div "/ / - / /" at bounding box center [289, 150] width 197 height 28
click at [272, 222] on span "Ayer" at bounding box center [253, 219] width 102 height 14
click at [206, 52] on span "Regresar" at bounding box center [224, 53] width 67 height 12
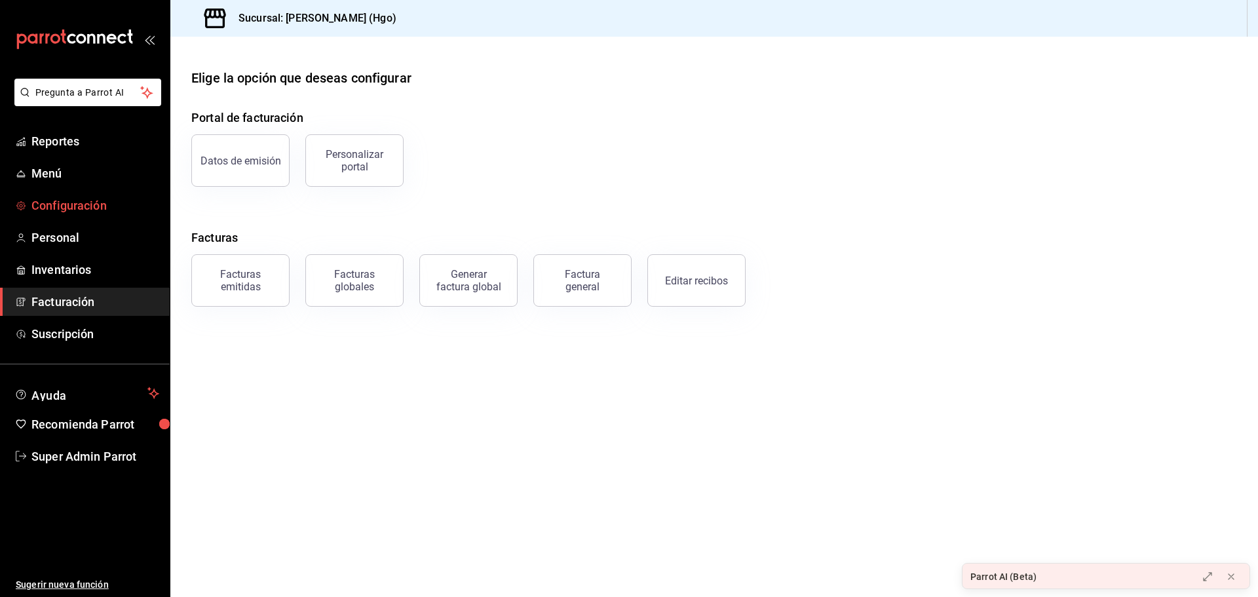
click at [100, 195] on link "Configuración" at bounding box center [85, 205] width 170 height 28
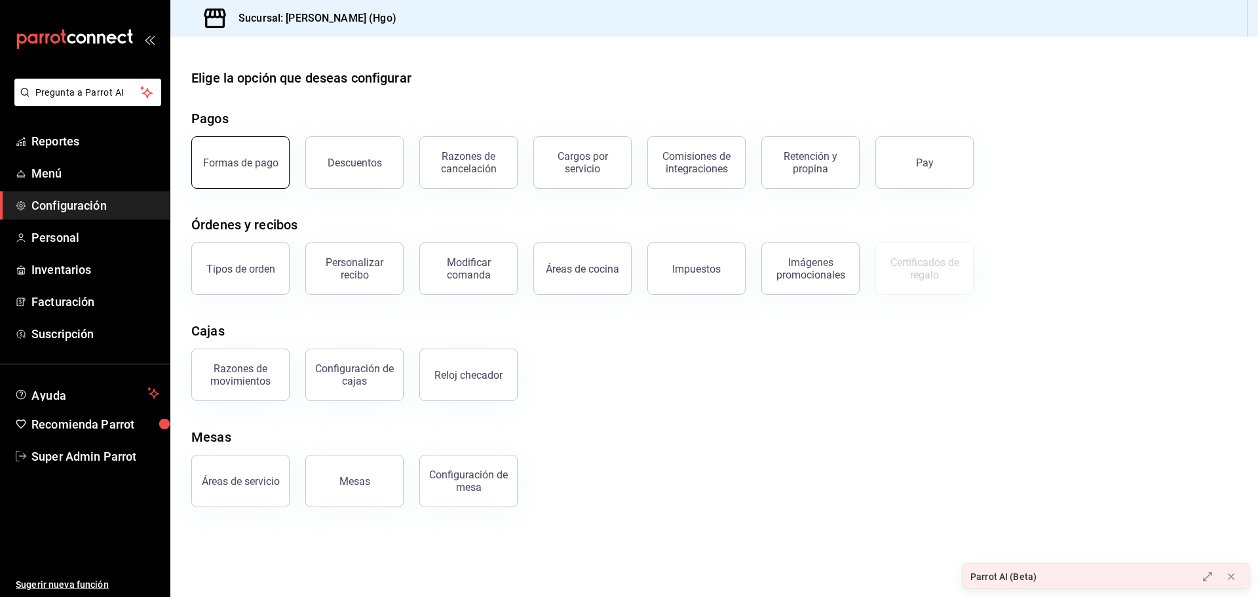
click at [255, 165] on div "Formas de pago" at bounding box center [240, 163] width 75 height 12
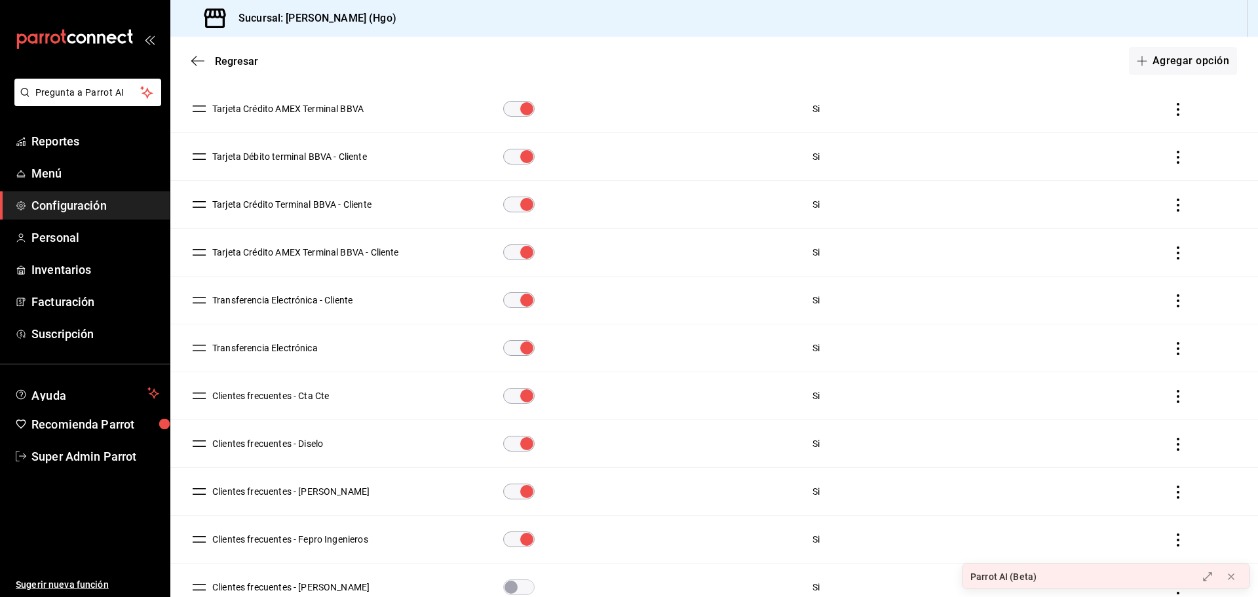
scroll to position [491, 0]
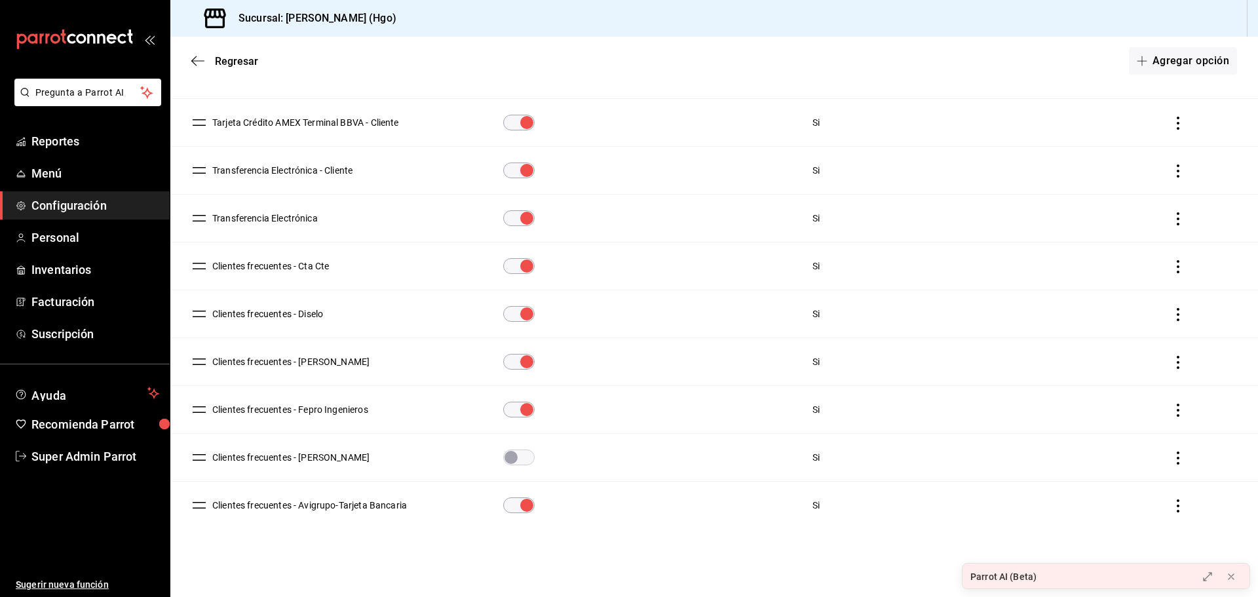
click at [197, 50] on div "Regresar Agregar opción" at bounding box center [713, 61] width 1087 height 48
click at [197, 60] on icon "button" at bounding box center [197, 61] width 13 height 12
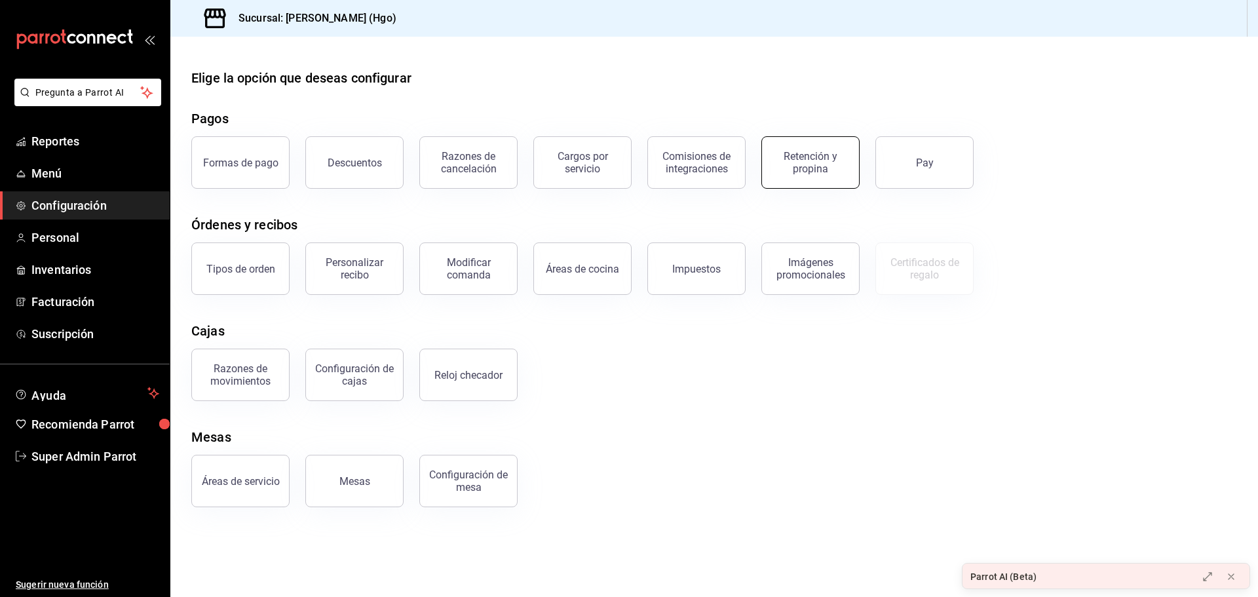
click at [813, 168] on div "Retención y propina" at bounding box center [810, 162] width 81 height 25
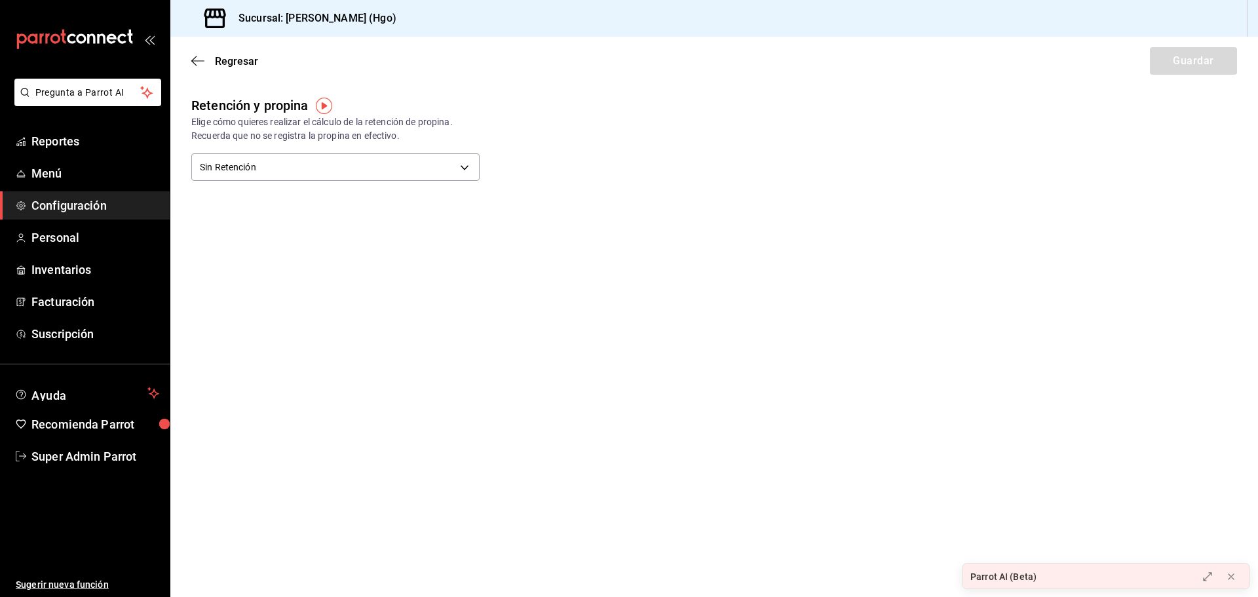
click at [265, 147] on div "Retención y propina Elige cómo quieres realizar el cálculo de la retención de p…" at bounding box center [324, 130] width 309 height 110
click at [266, 159] on body "Pregunta a Parrot AI Reportes Menú Configuración Personal Inventarios Facturaci…" at bounding box center [629, 298] width 1258 height 597
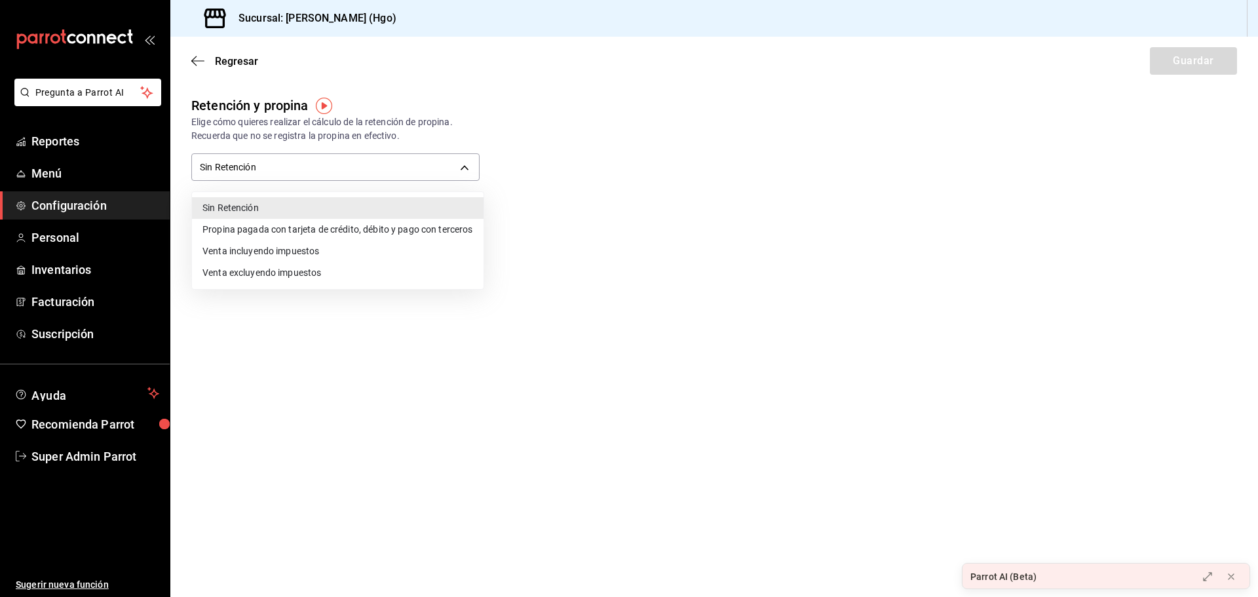
click at [429, 230] on li "Propina pagada con tarjeta de crédito, débito y pago con terceros" at bounding box center [337, 230] width 291 height 22
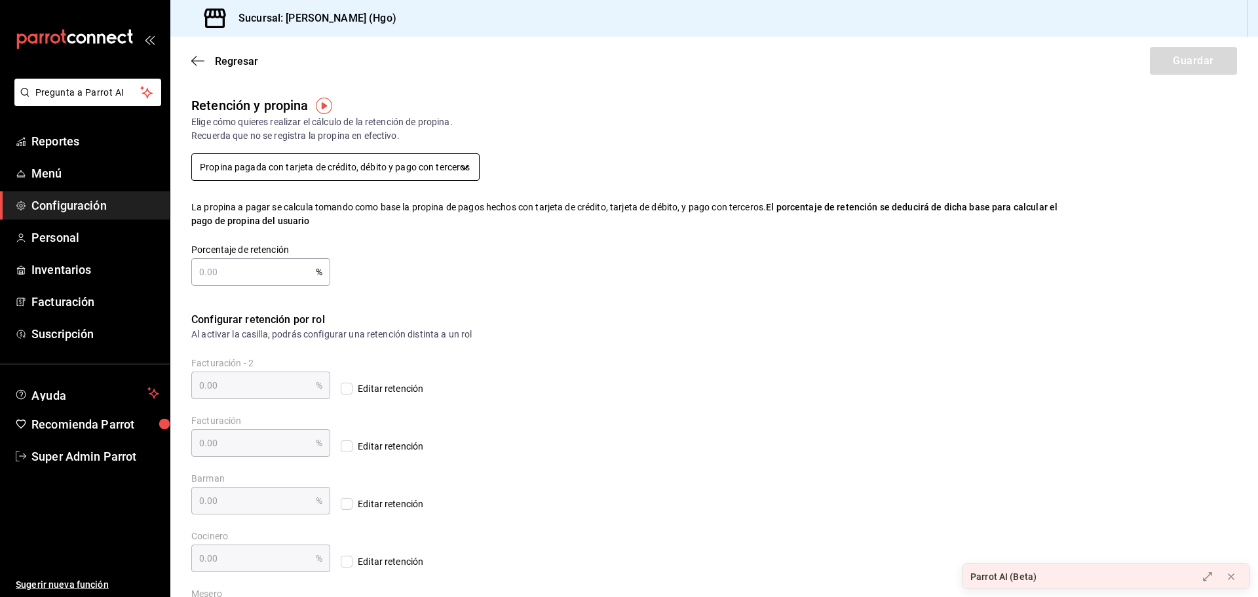
click at [242, 161] on body "Pregunta a Parrot AI Reportes Menú Configuración Personal Inventarios Facturaci…" at bounding box center [629, 298] width 1258 height 597
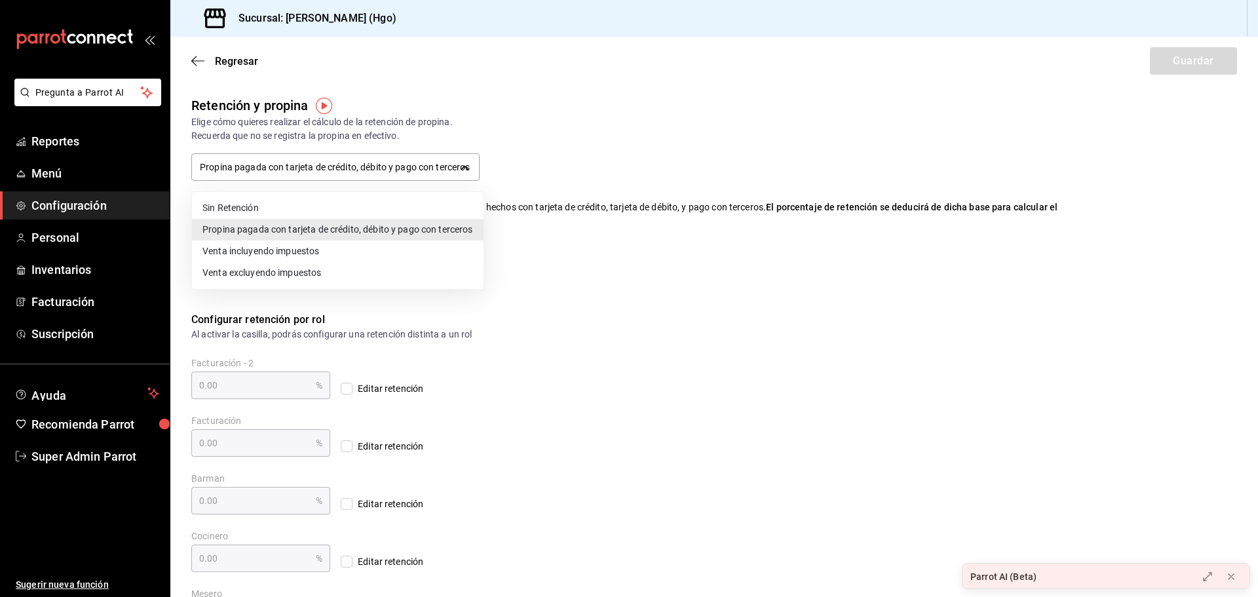
click at [281, 249] on li "Venta incluyendo impuestos" at bounding box center [337, 251] width 291 height 22
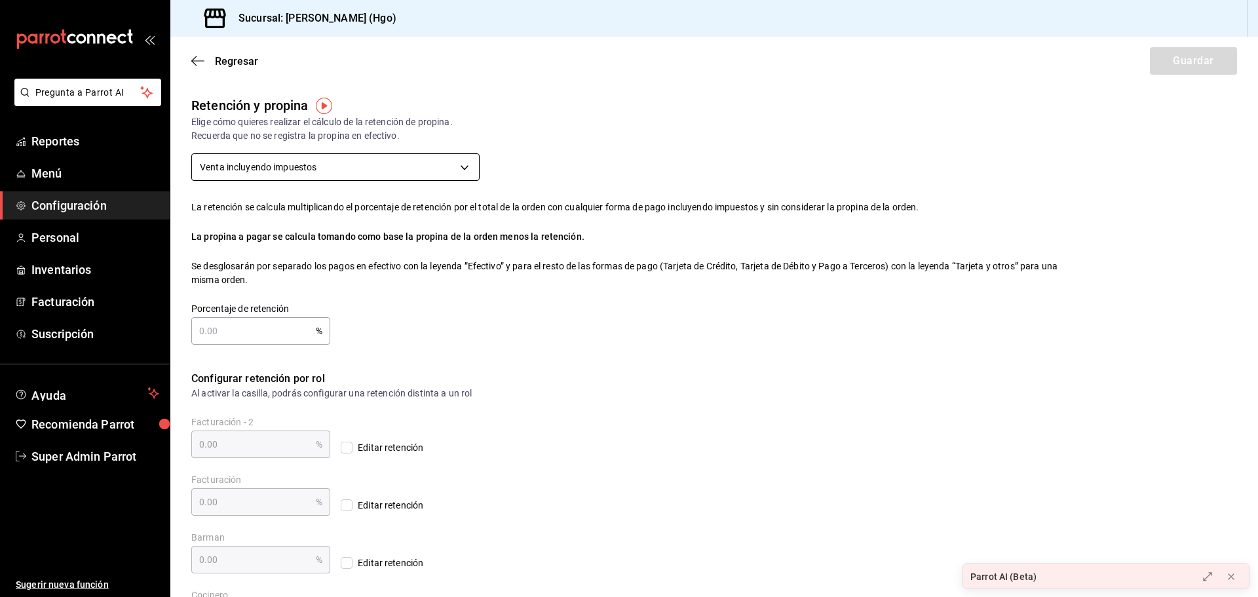
click at [268, 162] on body "Pregunta a Parrot AI Reportes Menú Configuración Personal Inventarios Facturaci…" at bounding box center [629, 298] width 1258 height 597
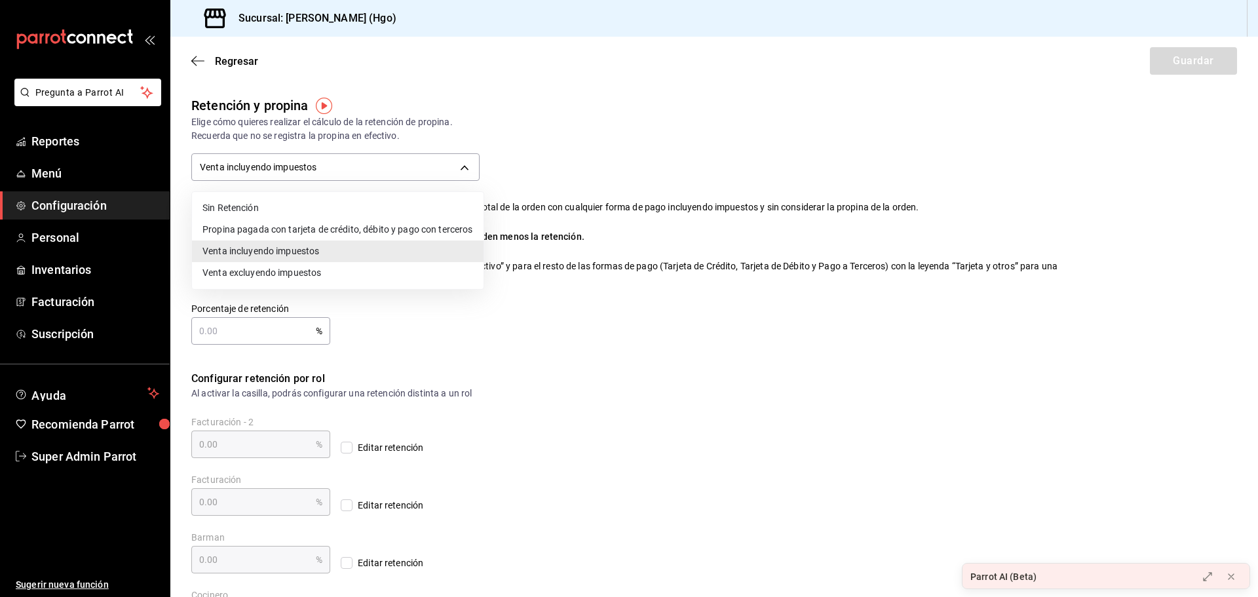
drag, startPoint x: 272, startPoint y: 266, endPoint x: 265, endPoint y: 216, distance: 50.3
click at [271, 267] on li "Venta excluyendo impuestos" at bounding box center [337, 273] width 291 height 22
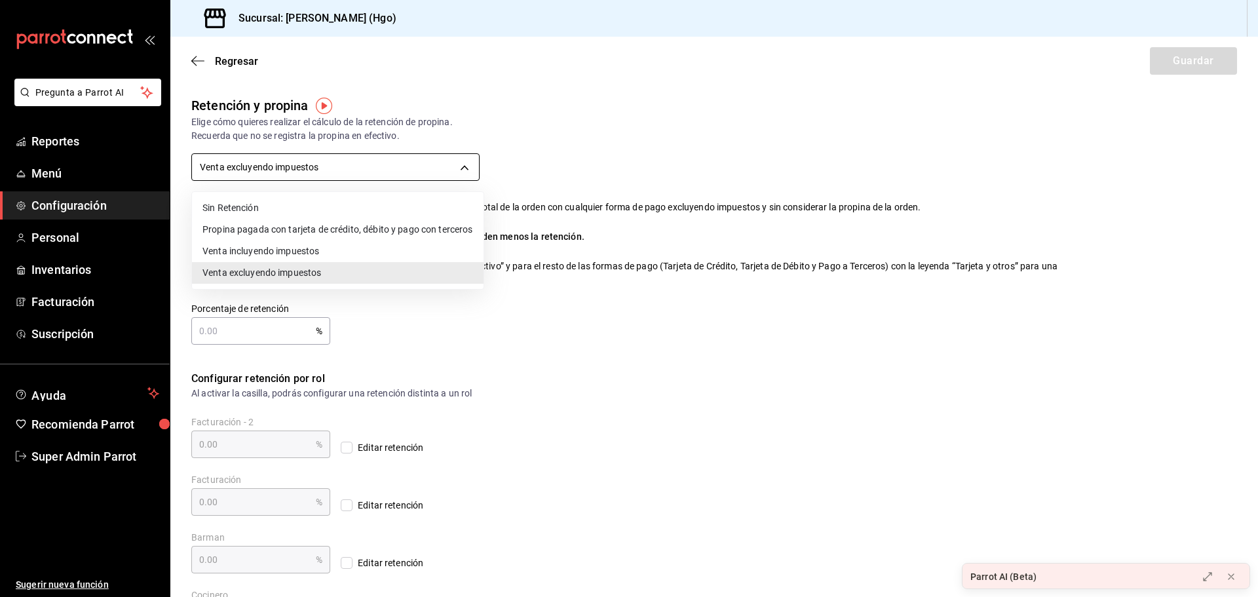
click at [270, 170] on body "Pregunta a Parrot AI Reportes Menú Configuración Personal Inventarios Facturaci…" at bounding box center [629, 298] width 1258 height 597
drag, startPoint x: 238, startPoint y: 214, endPoint x: 222, endPoint y: 150, distance: 66.1
click at [236, 201] on li "Sin Retención" at bounding box center [337, 208] width 291 height 22
type input "NO_RETENTION"
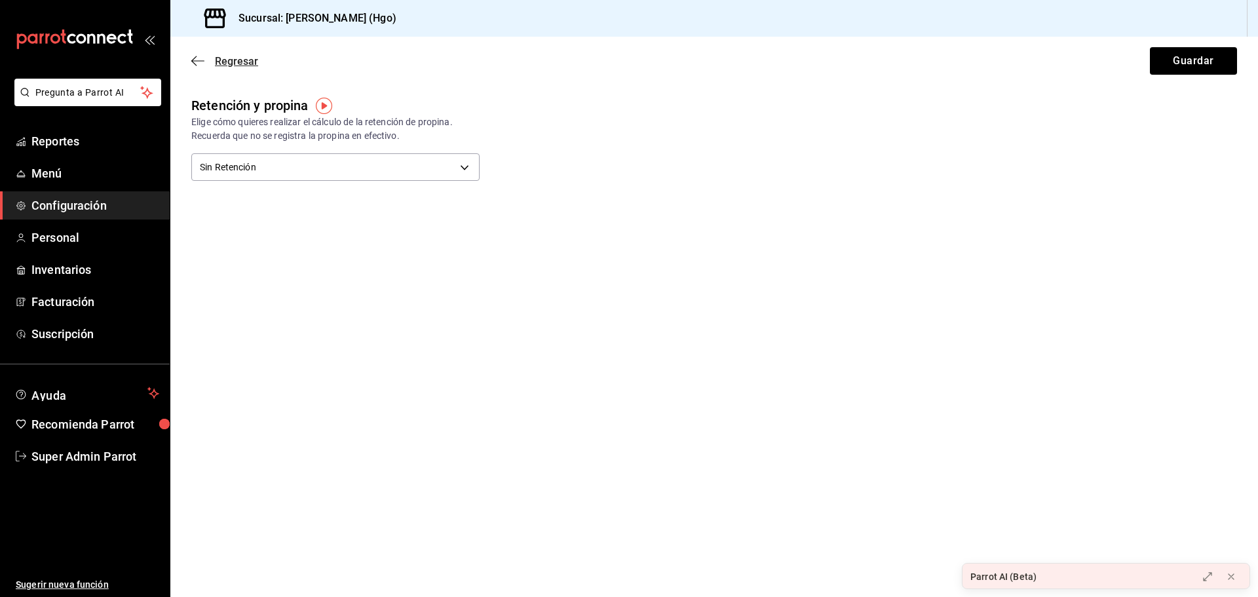
click at [221, 66] on span "Regresar" at bounding box center [236, 61] width 43 height 12
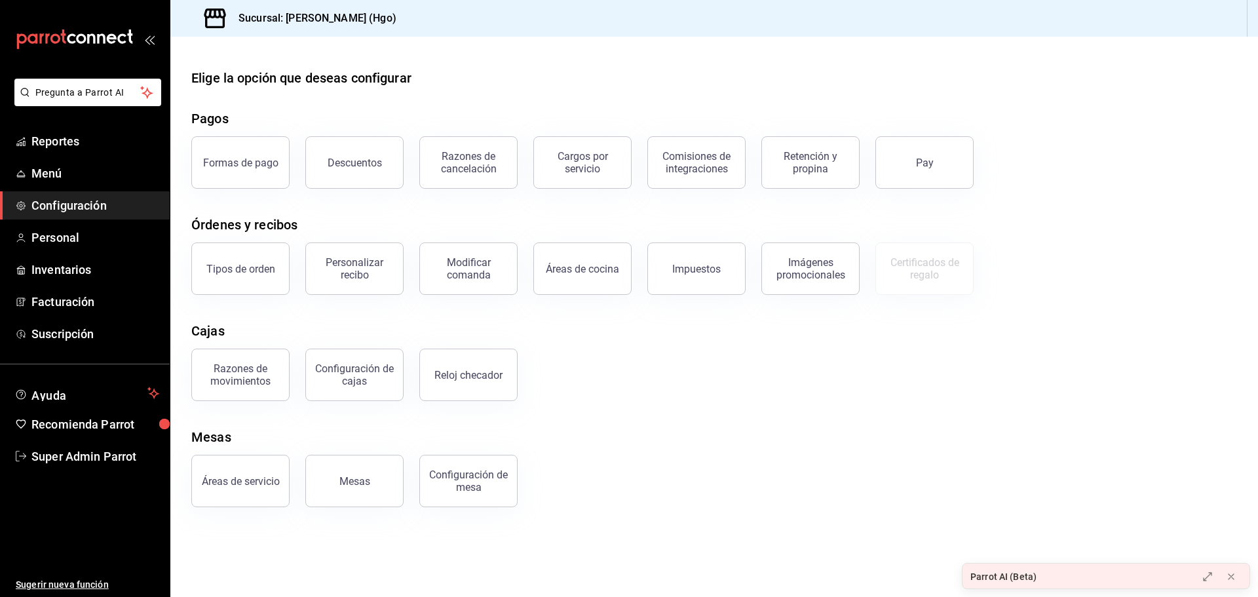
click at [53, 206] on span "Configuración" at bounding box center [95, 206] width 128 height 18
click at [371, 272] on div "Personalizar recibo" at bounding box center [354, 268] width 81 height 25
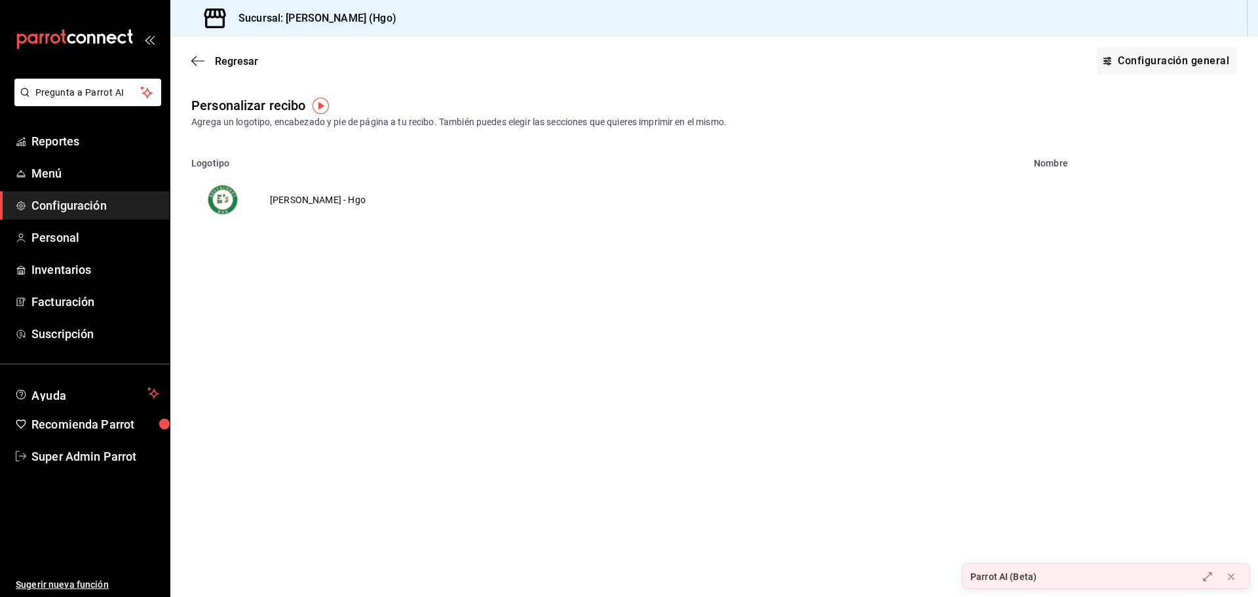
click at [333, 197] on td "Enrique's - Hgo" at bounding box center [317, 199] width 127 height 63
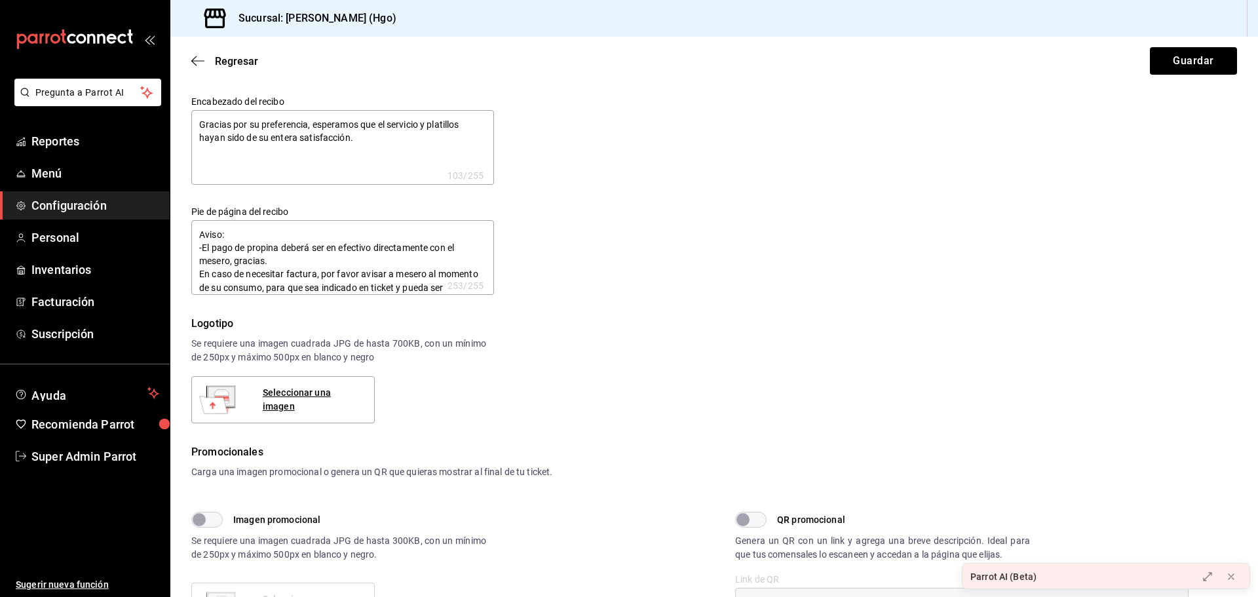
type textarea "x"
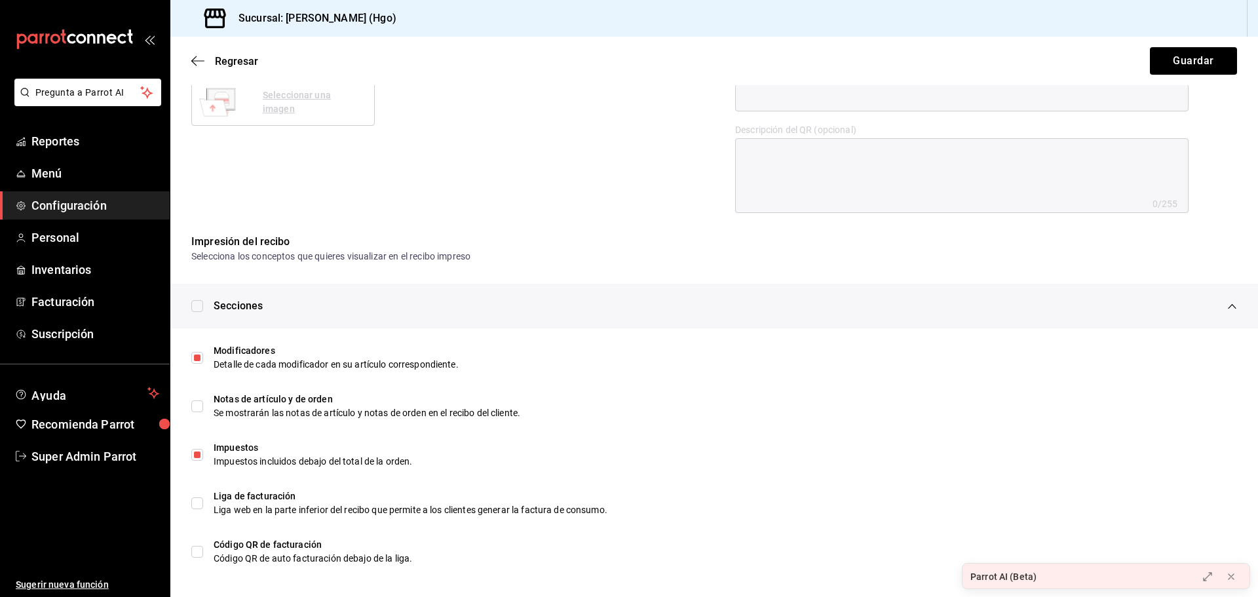
scroll to position [509, 0]
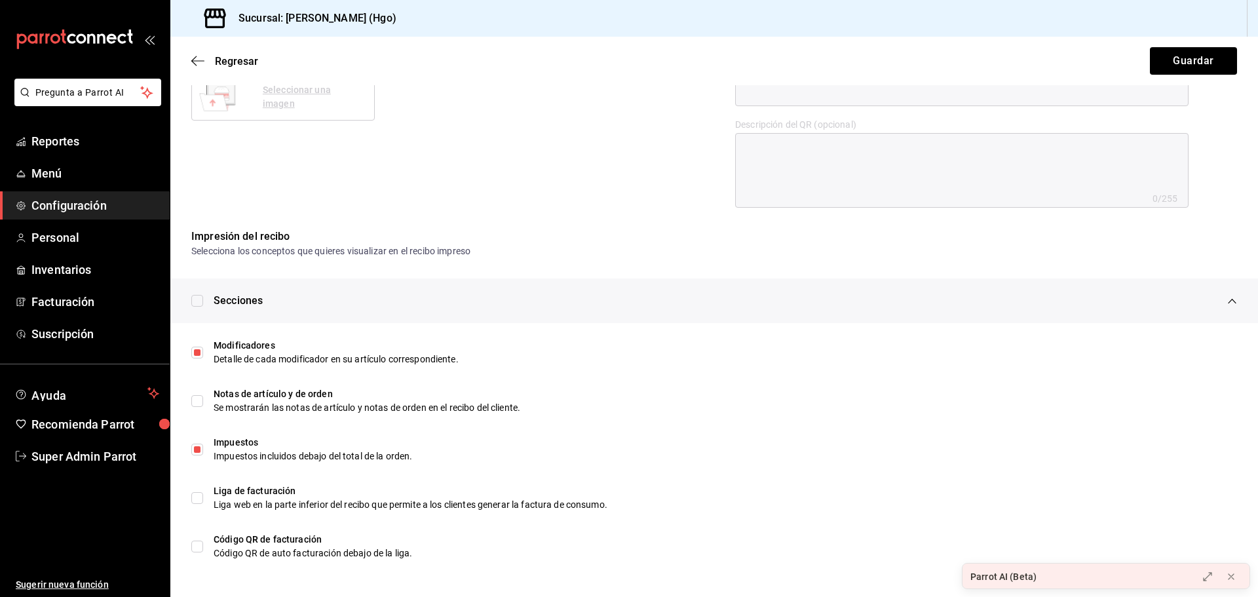
click at [339, 245] on p "Selecciona los conceptos que quieres visualizar en el recibo impreso" at bounding box center [713, 250] width 1045 height 13
click at [392, 253] on p "Selecciona los conceptos que quieres visualizar en el recibo impreso" at bounding box center [713, 250] width 1045 height 13
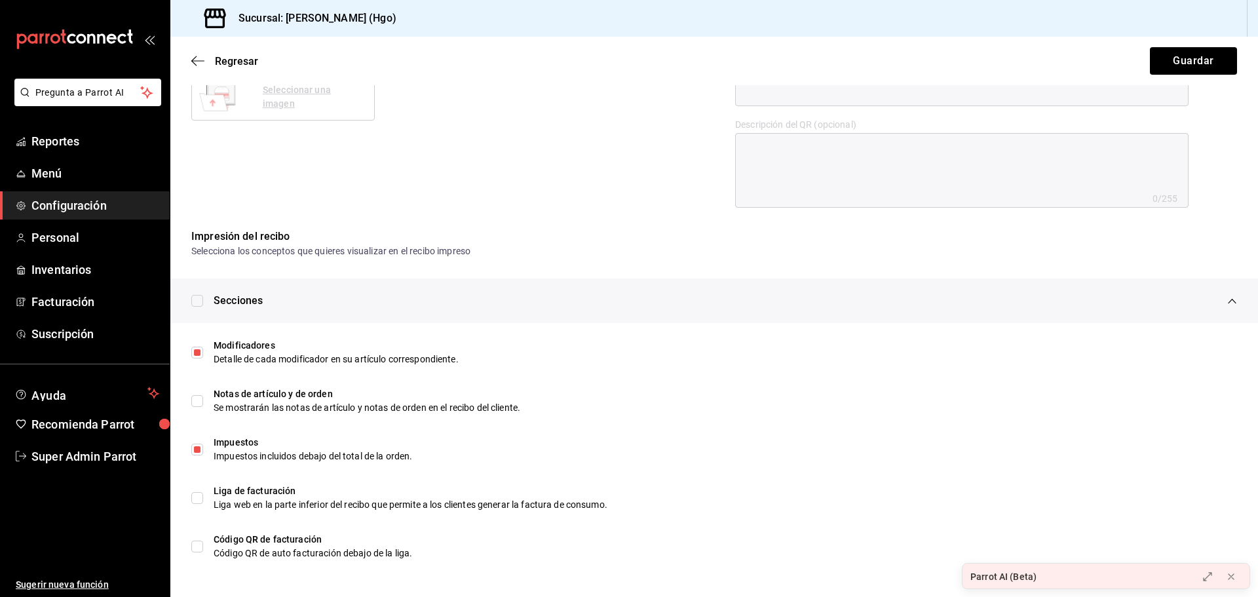
click at [393, 253] on p "Selecciona los conceptos que quieres visualizar en el recibo impreso" at bounding box center [713, 250] width 1045 height 13
click at [200, 52] on div "Regresar Guardar" at bounding box center [713, 61] width 1087 height 48
click at [204, 64] on span "Regresar" at bounding box center [224, 61] width 67 height 12
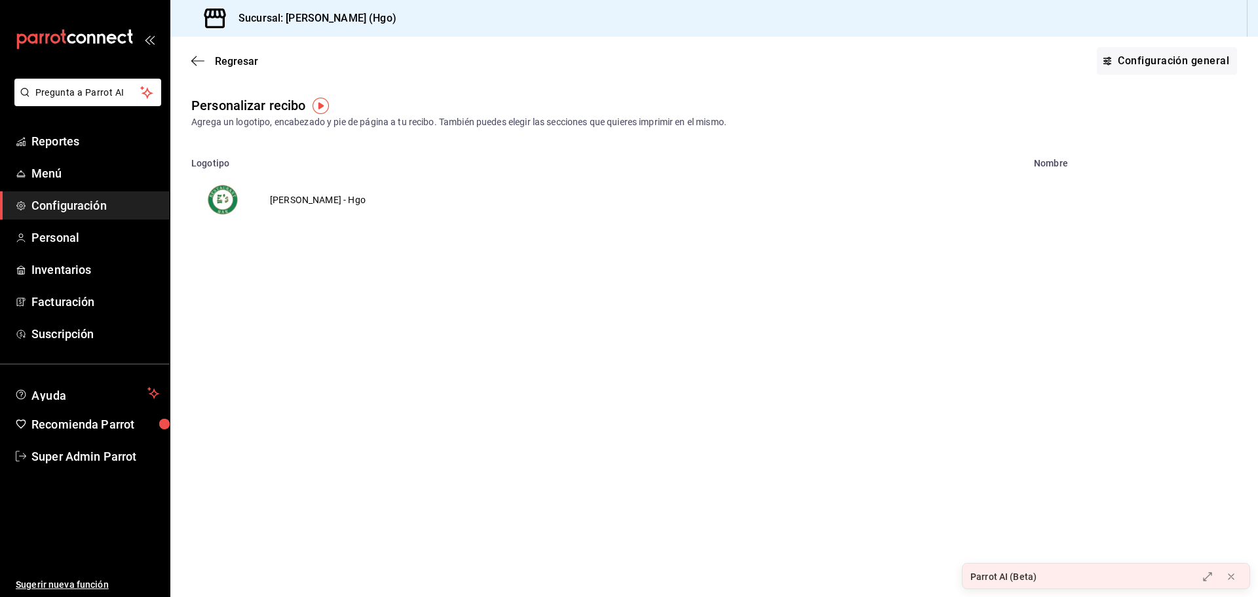
click at [216, 67] on div "Regresar Configuración general" at bounding box center [713, 61] width 1087 height 48
click at [220, 59] on span "Regresar" at bounding box center [236, 61] width 43 height 12
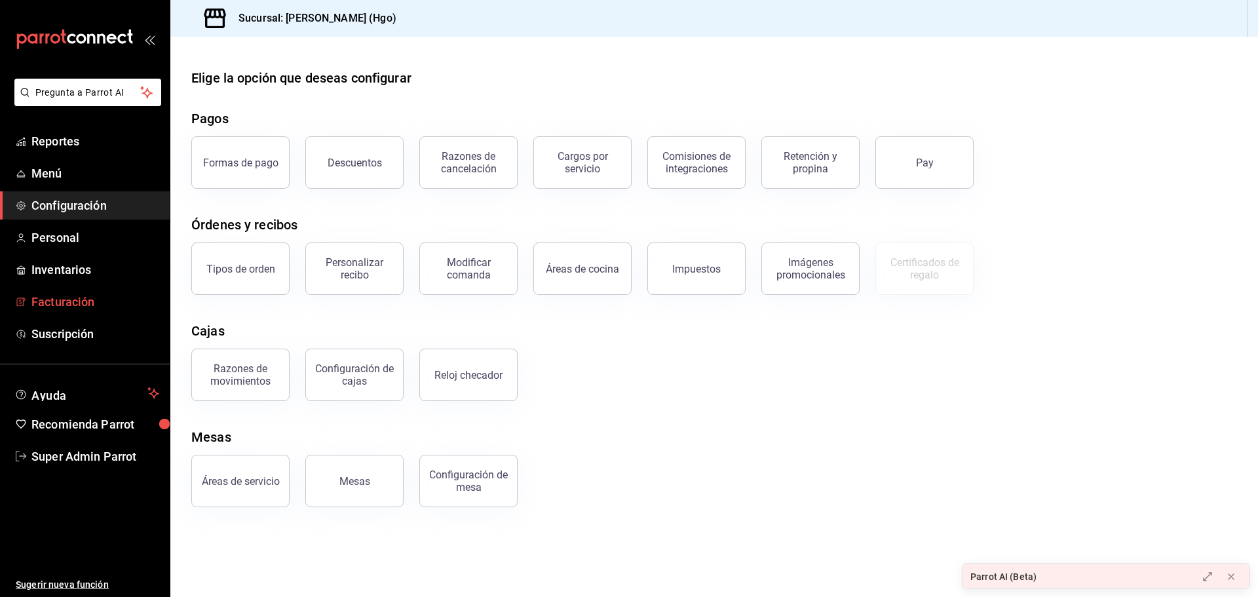
click at [86, 308] on span "Facturación" at bounding box center [95, 302] width 128 height 18
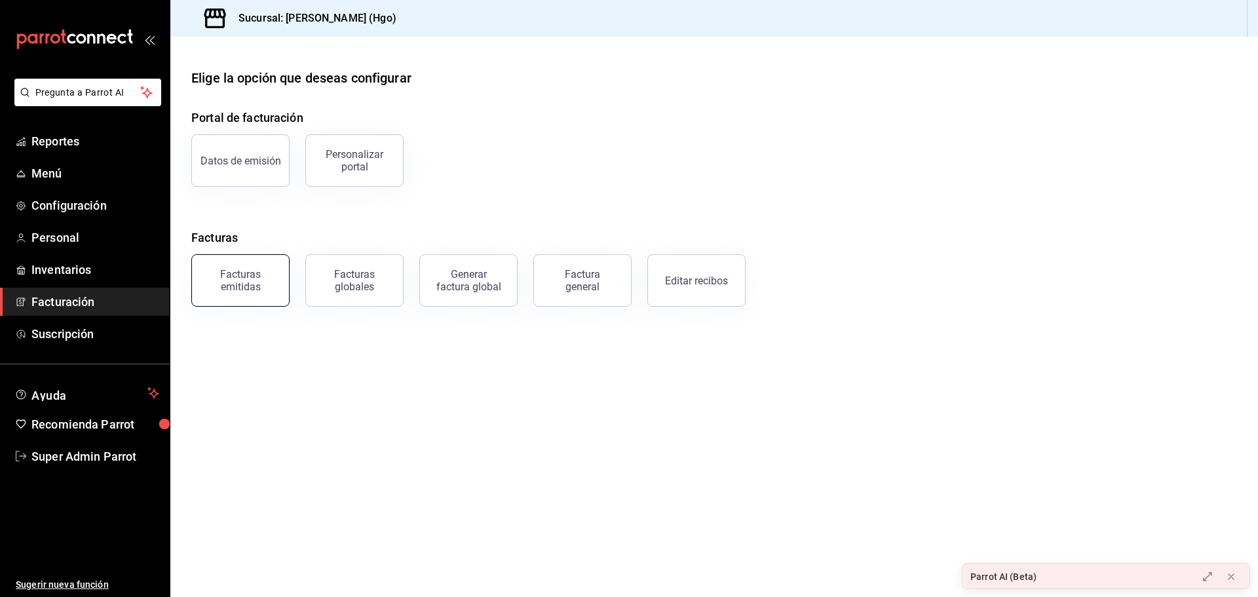
click at [261, 282] on div "Facturas emitidas" at bounding box center [240, 280] width 81 height 25
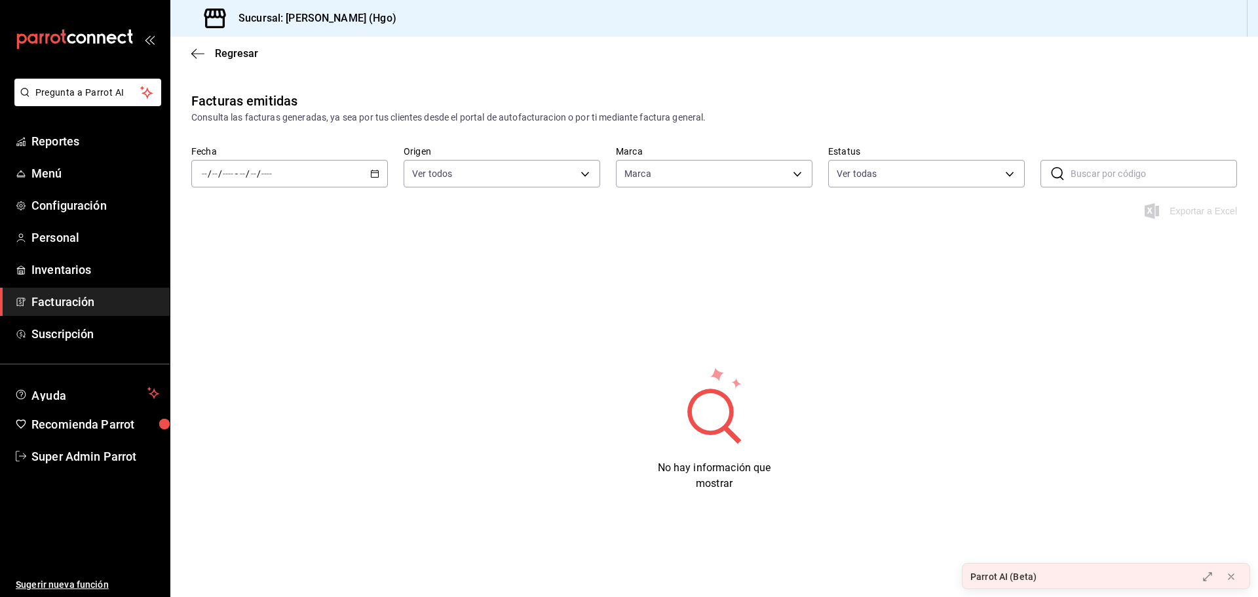
type input "a4f139c2-eac0-4c86-bd9b-b12069b5a2fd"
click at [191, 60] on div "Regresar" at bounding box center [713, 53] width 1087 height 33
click at [201, 52] on icon "button" at bounding box center [197, 54] width 13 height 12
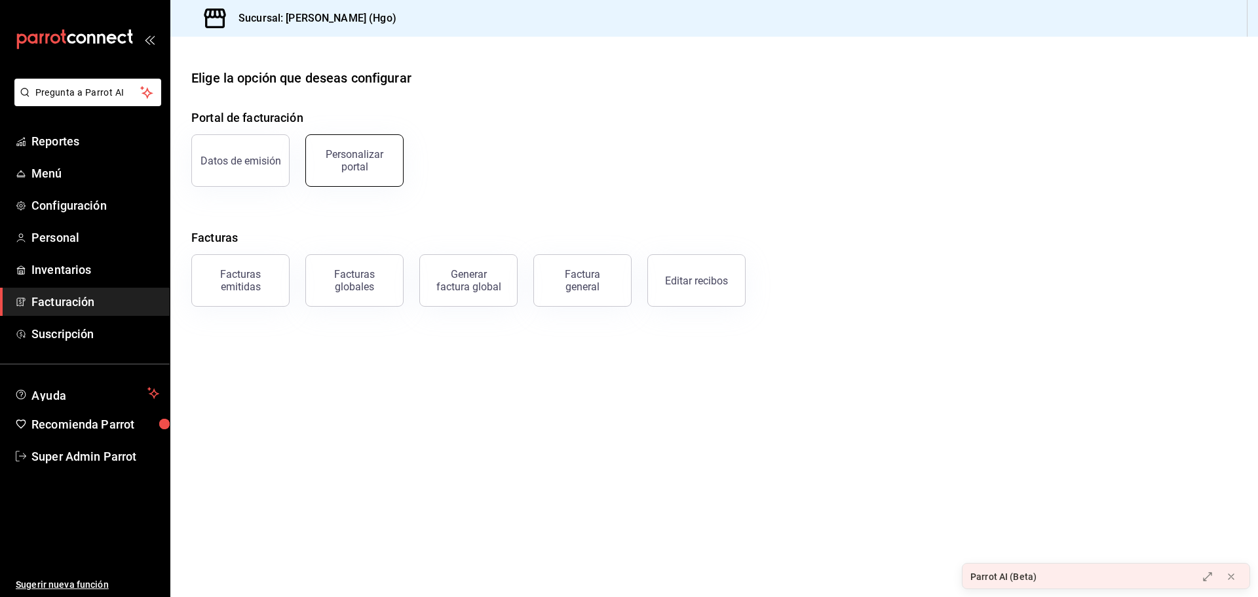
click at [378, 159] on div "Personalizar portal" at bounding box center [354, 160] width 81 height 25
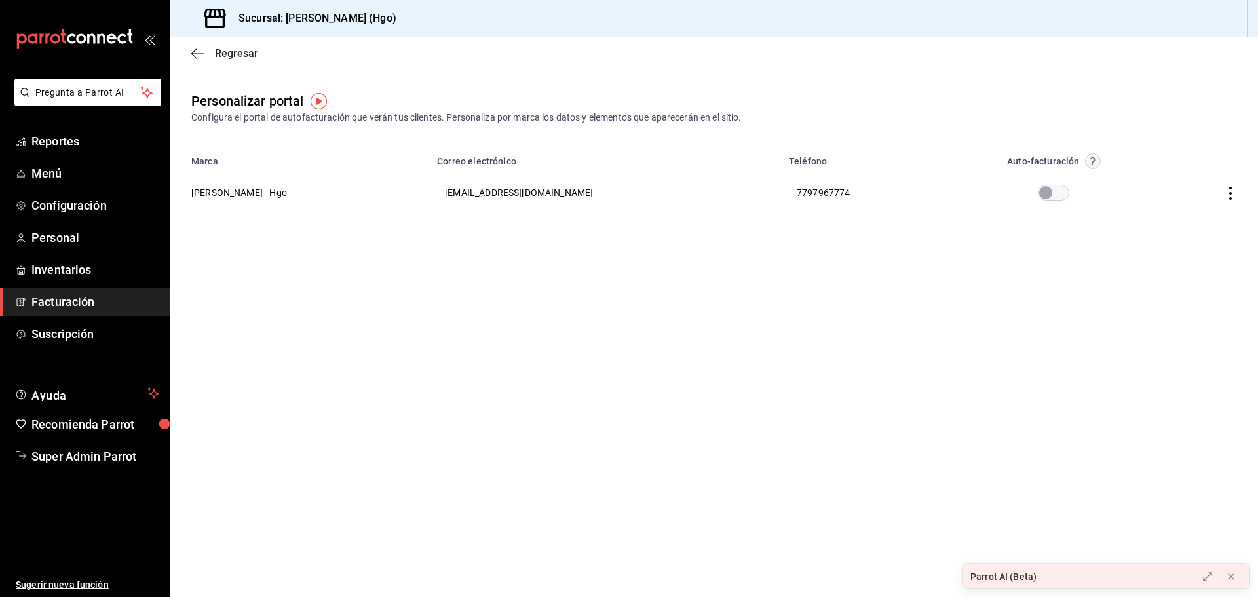
click at [204, 49] on span "Regresar" at bounding box center [224, 53] width 67 height 12
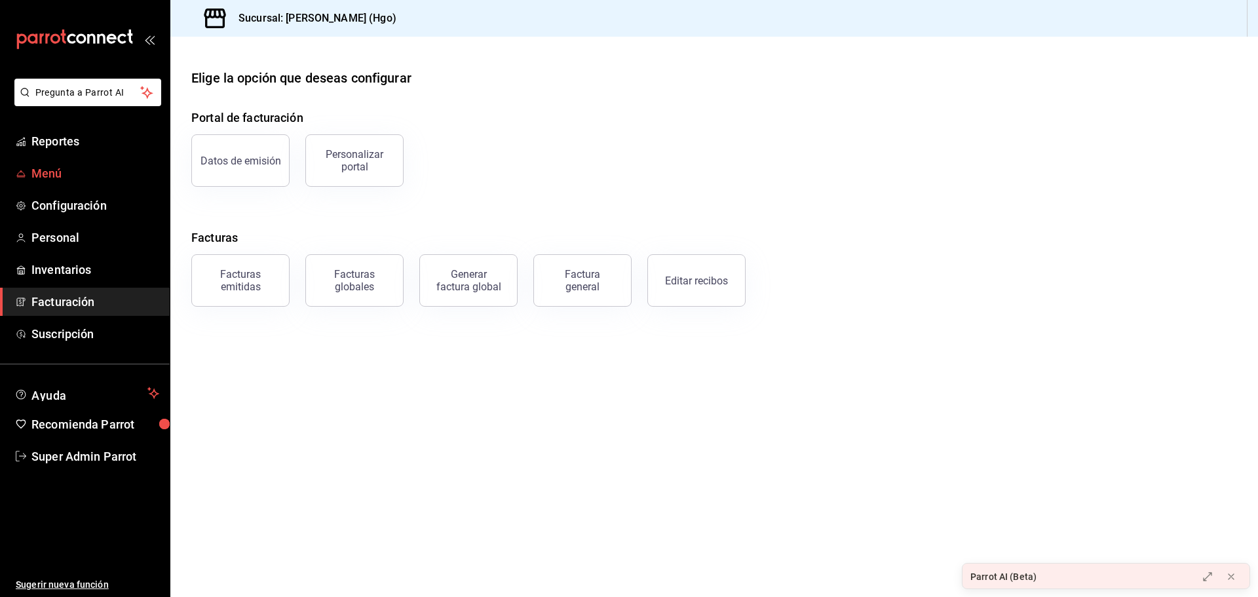
click at [98, 175] on span "Menú" at bounding box center [95, 173] width 128 height 18
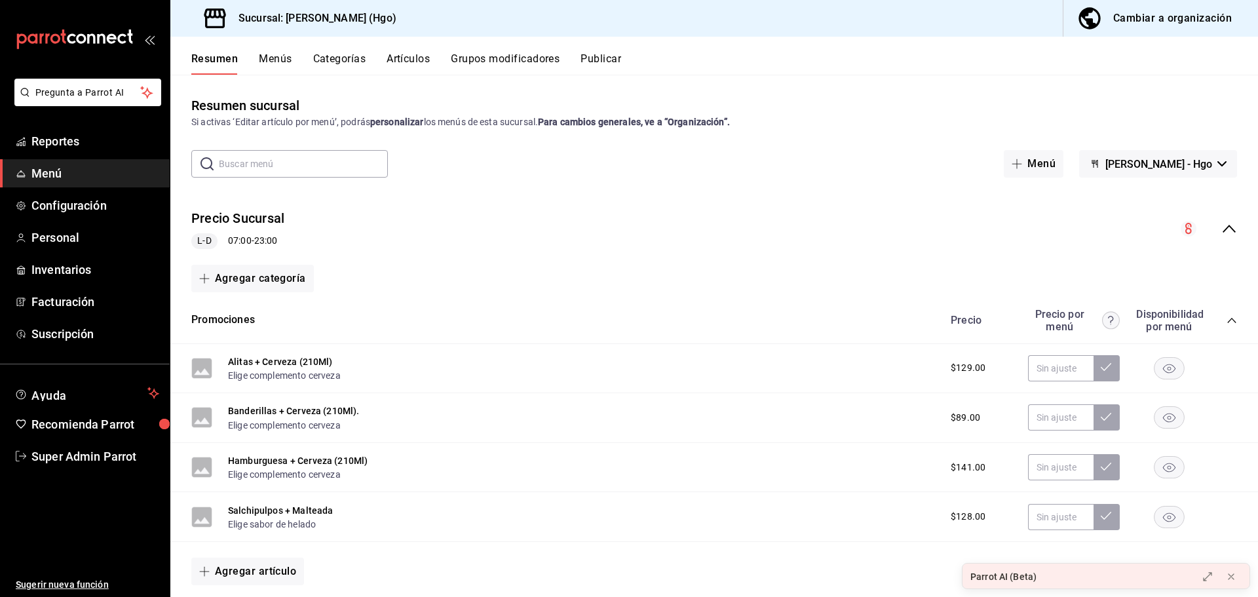
click at [100, 468] on link "Super Admin Parrot" at bounding box center [85, 456] width 170 height 28
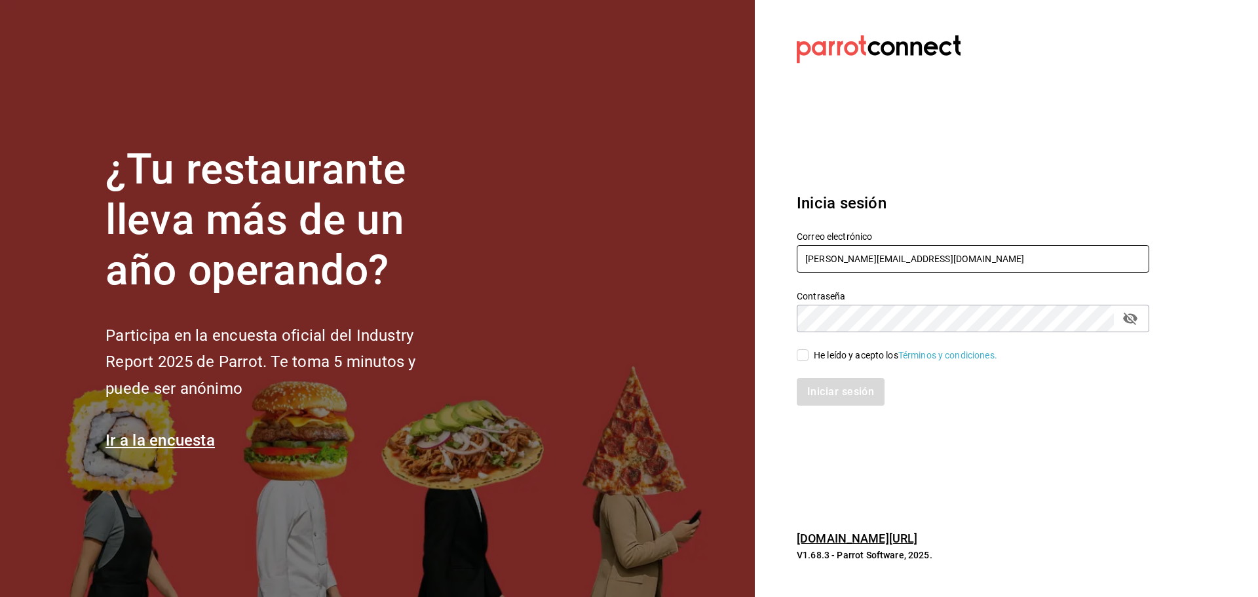
click at [834, 250] on input "enrique@hidalgo.com" at bounding box center [973, 259] width 352 height 28
paste input "yage@cdmx"
type input "[EMAIL_ADDRESS][DOMAIN_NAME]"
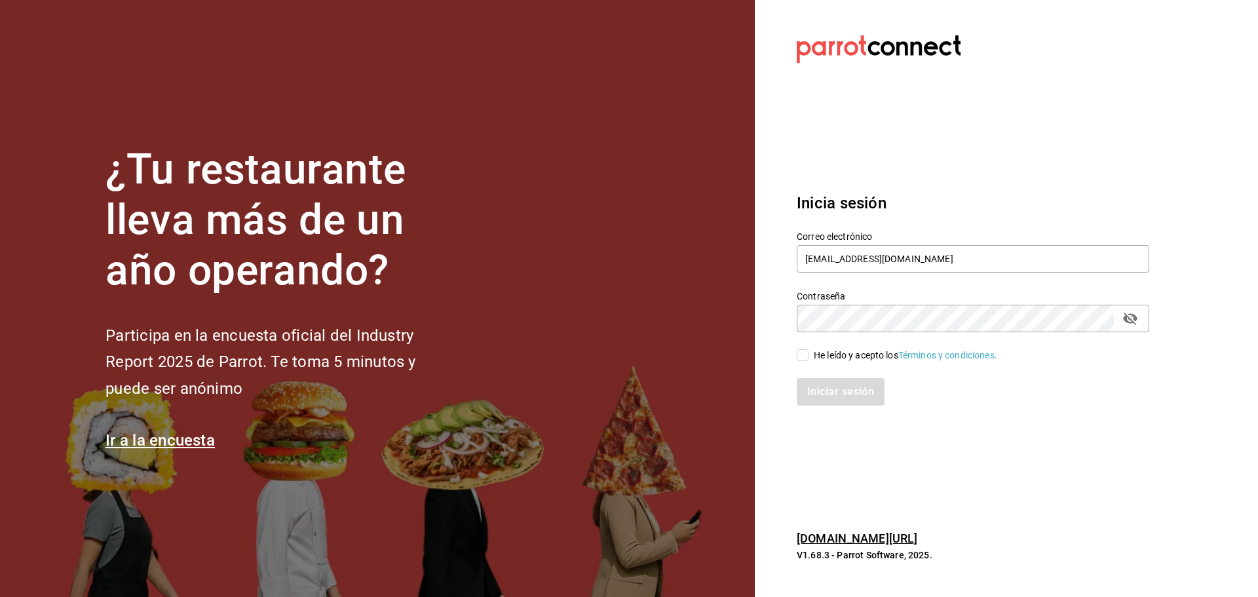
click at [825, 362] on div "Iniciar sesión" at bounding box center [965, 383] width 368 height 43
click at [821, 358] on div "He leído y acepto los Términos y condiciones." at bounding box center [905, 355] width 183 height 14
click at [808, 358] on input "He leído y acepto los Términos y condiciones." at bounding box center [803, 355] width 12 height 12
checkbox input "true"
click at [831, 392] on button "Iniciar sesión" at bounding box center [841, 392] width 89 height 28
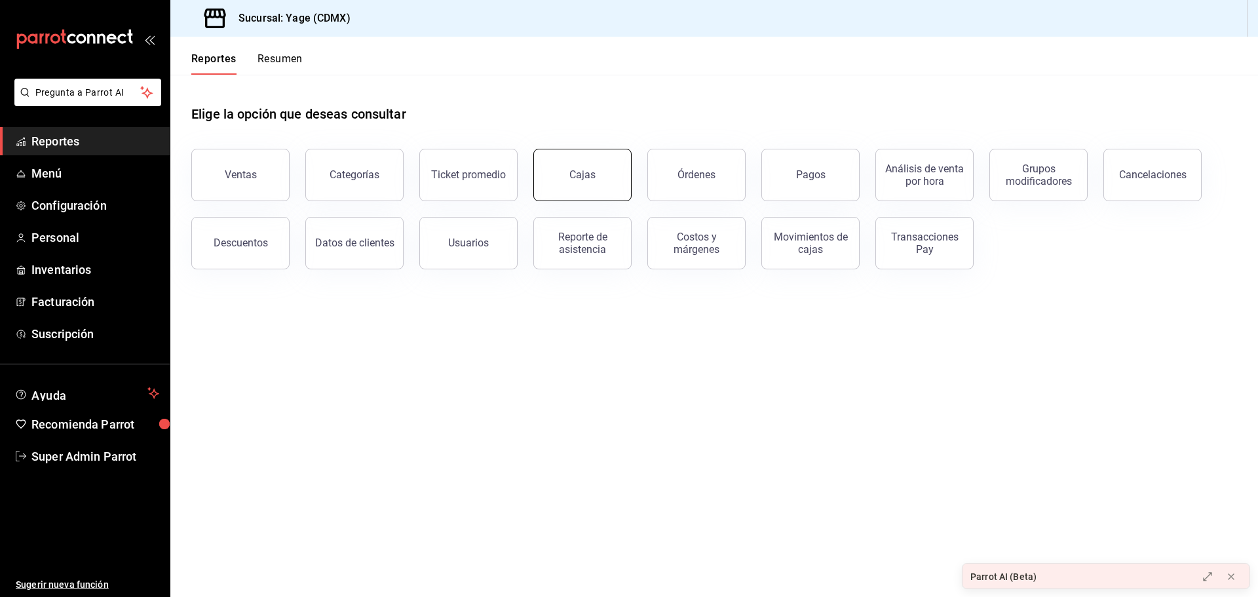
click at [577, 173] on div "Cajas" at bounding box center [582, 174] width 26 height 12
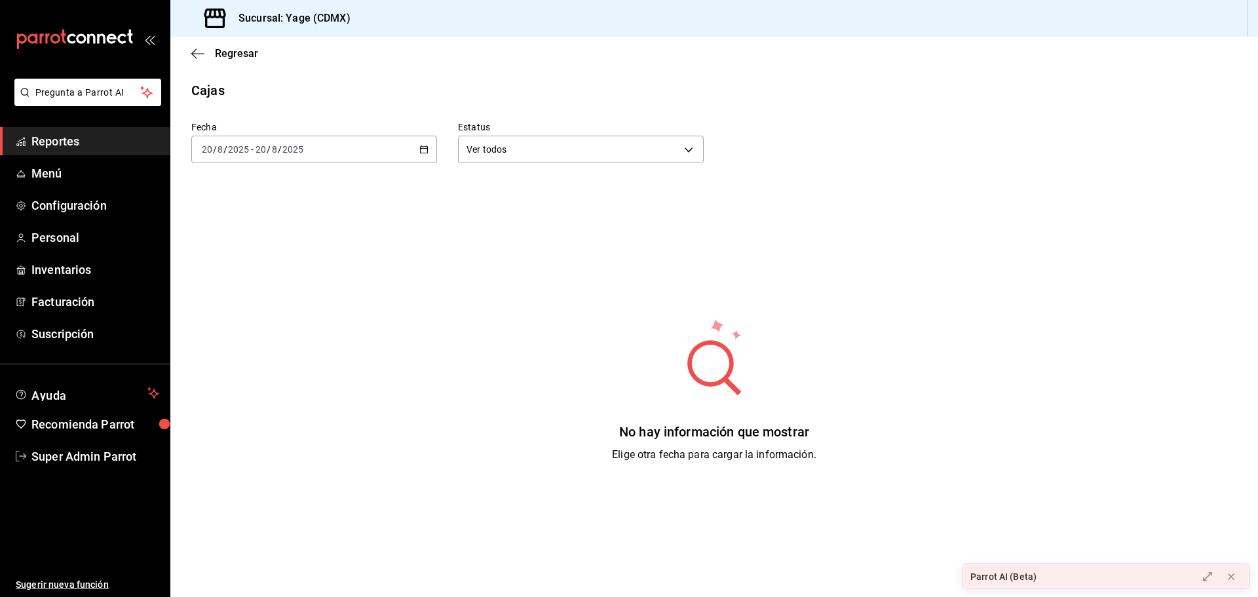
click at [421, 153] on \(Stroke\) "button" at bounding box center [424, 149] width 8 height 7
click at [221, 213] on span "Ayer" at bounding box center [253, 219] width 102 height 14
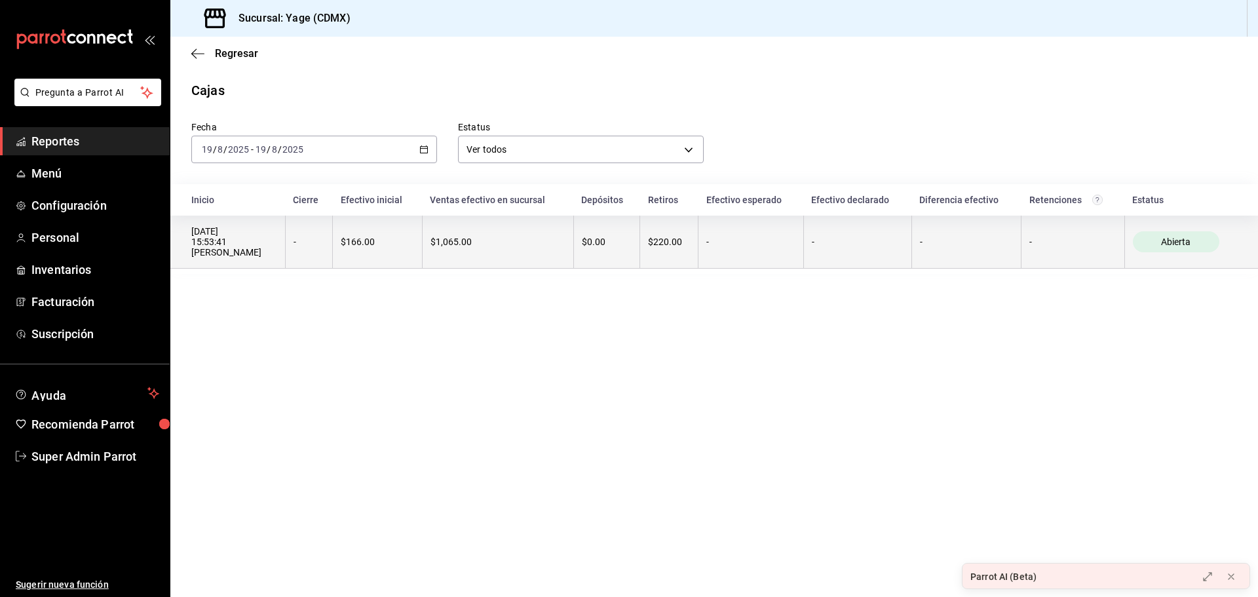
click at [311, 243] on div "-" at bounding box center [308, 241] width 31 height 10
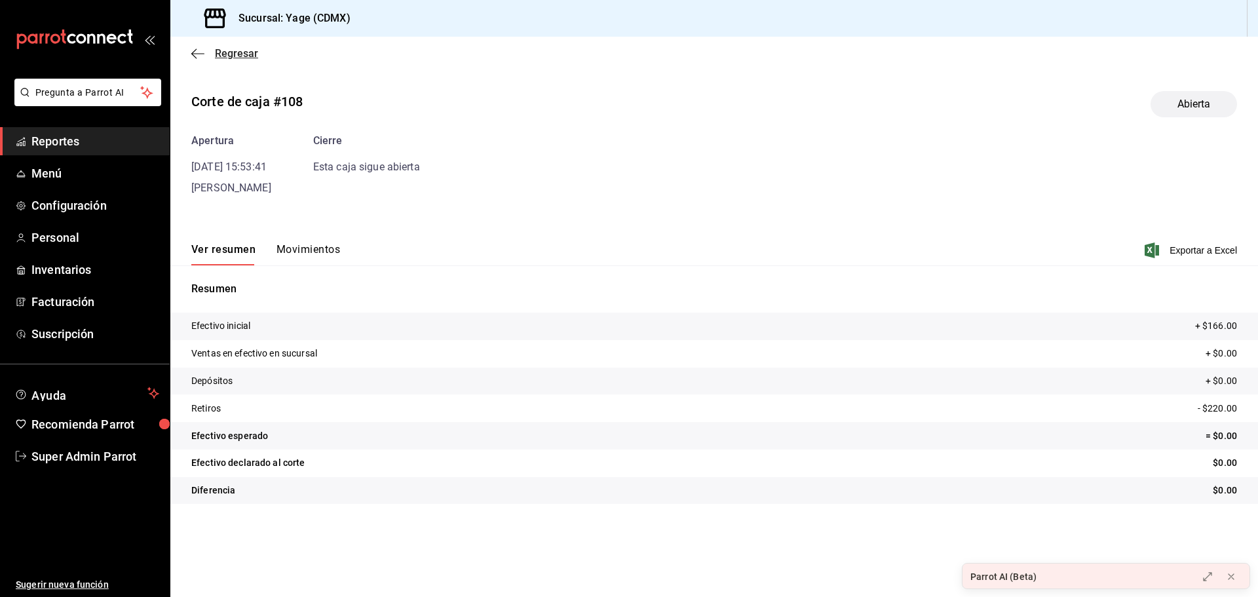
click at [195, 52] on icon "button" at bounding box center [197, 54] width 13 height 12
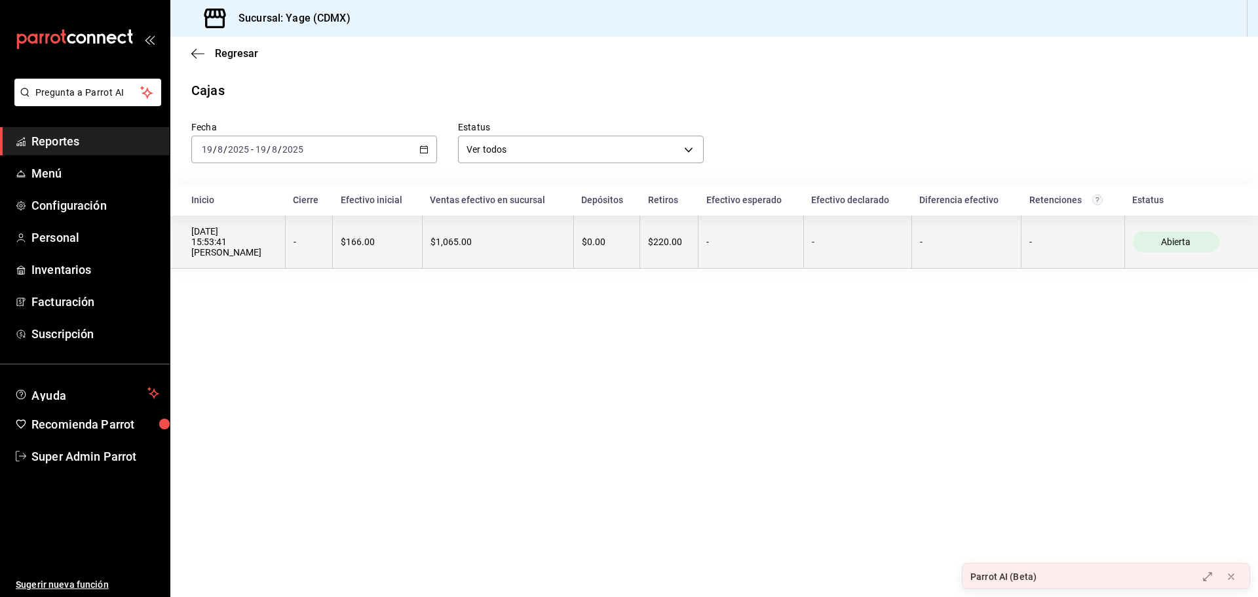
click at [284, 260] on th "[DATE] 15:53:41 [PERSON_NAME]" at bounding box center [227, 242] width 115 height 53
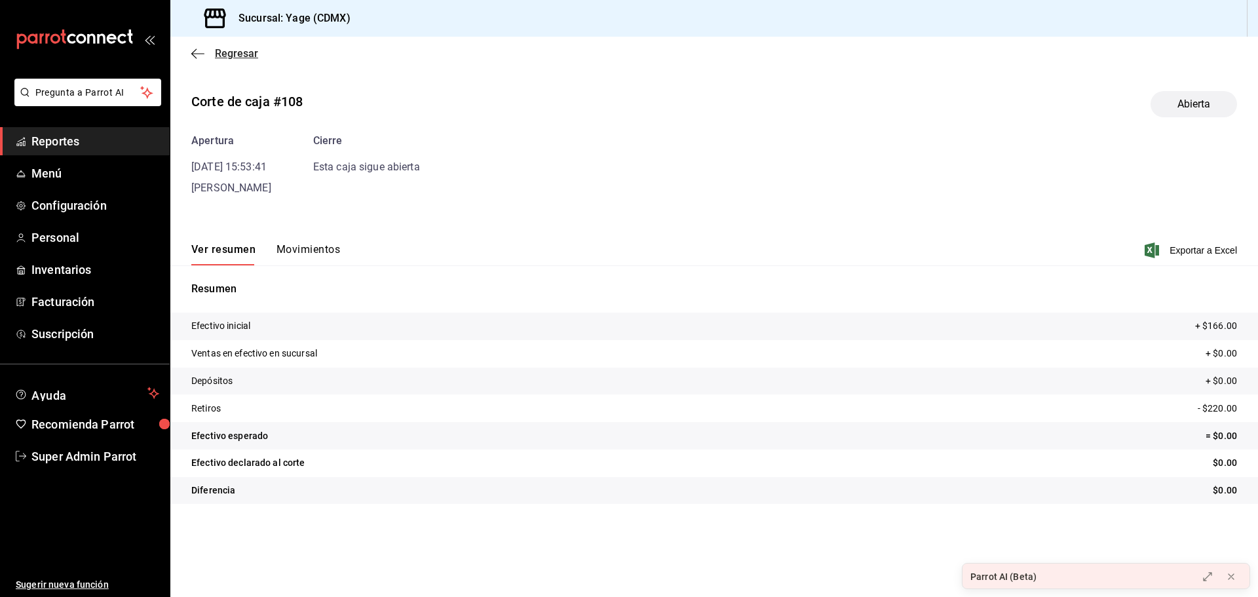
click at [200, 54] on icon "button" at bounding box center [197, 53] width 13 height 1
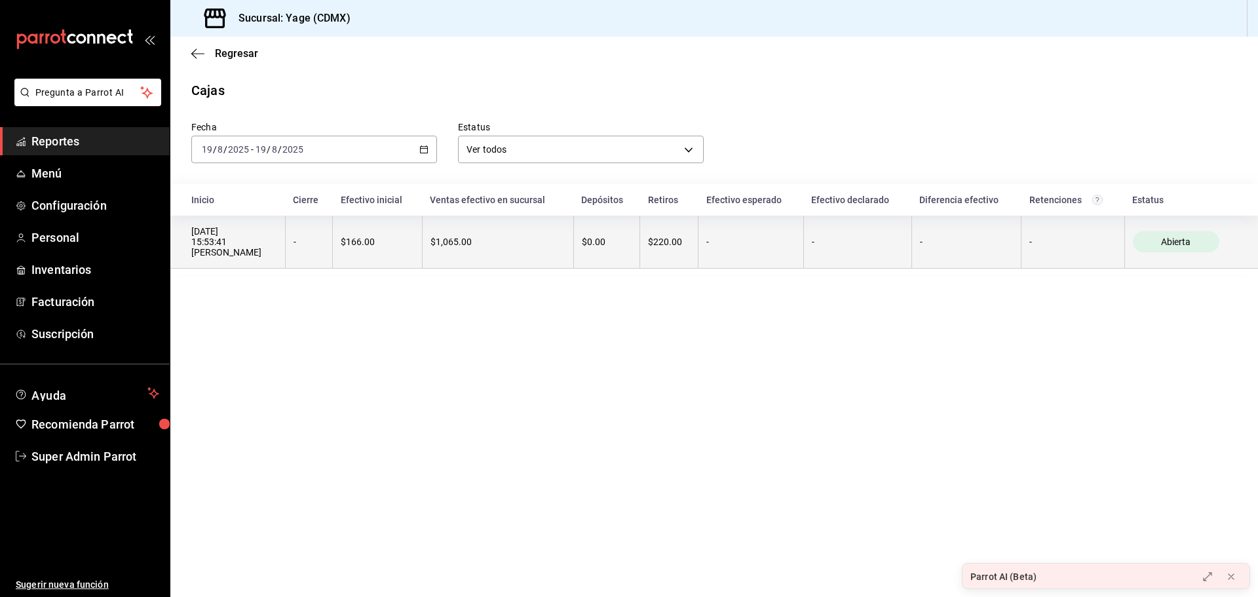
click at [297, 245] on div "-" at bounding box center [308, 241] width 31 height 10
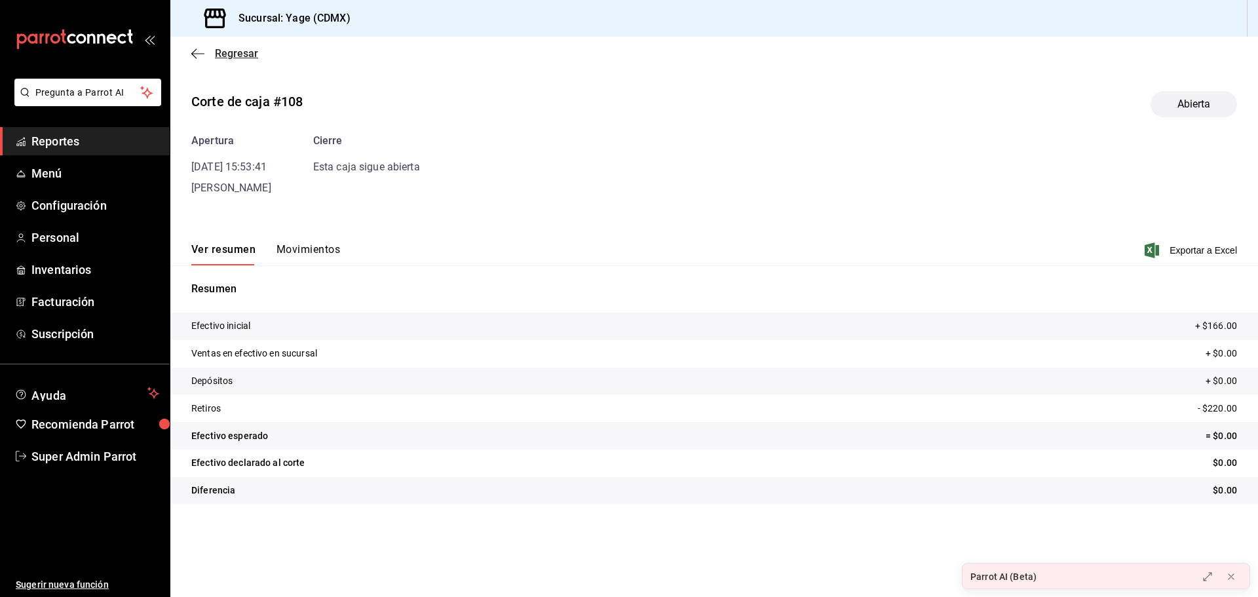
click at [197, 53] on icon "button" at bounding box center [197, 53] width 13 height 1
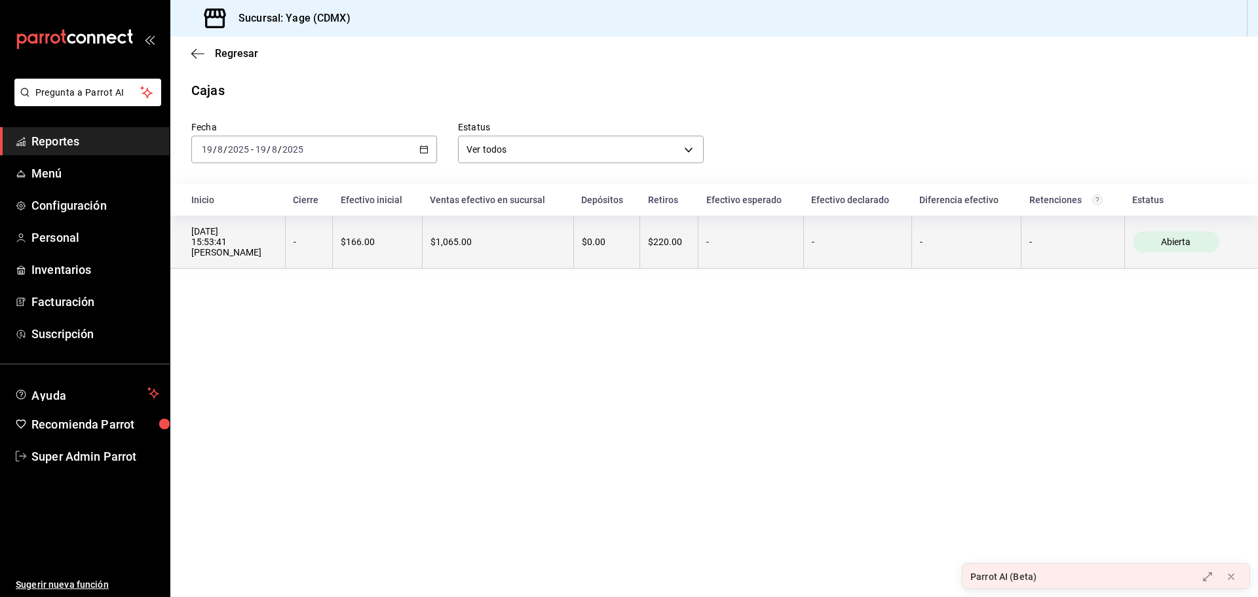
click at [291, 244] on th "-" at bounding box center [309, 242] width 48 height 53
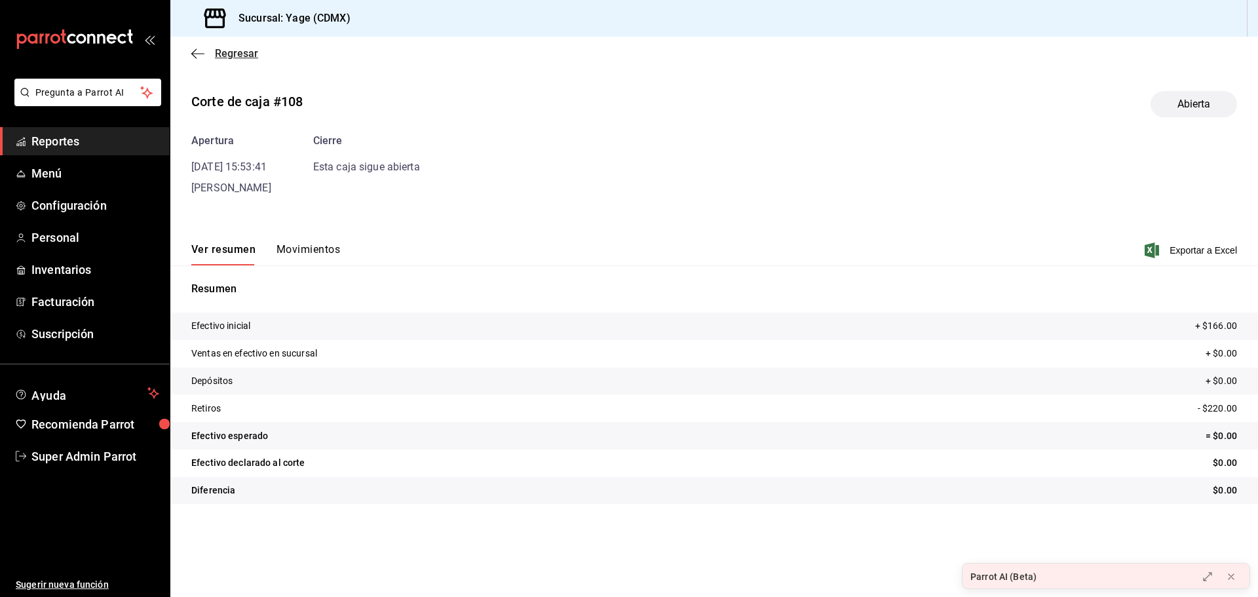
click at [193, 55] on icon "button" at bounding box center [197, 54] width 13 height 12
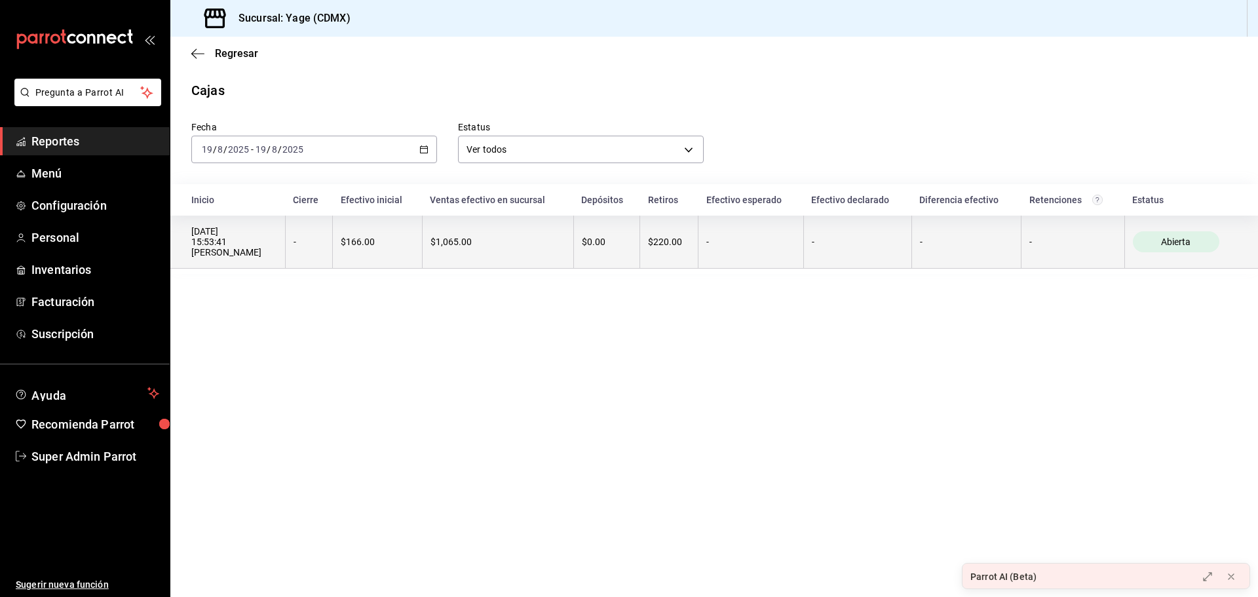
click at [299, 253] on th "-" at bounding box center [309, 242] width 48 height 53
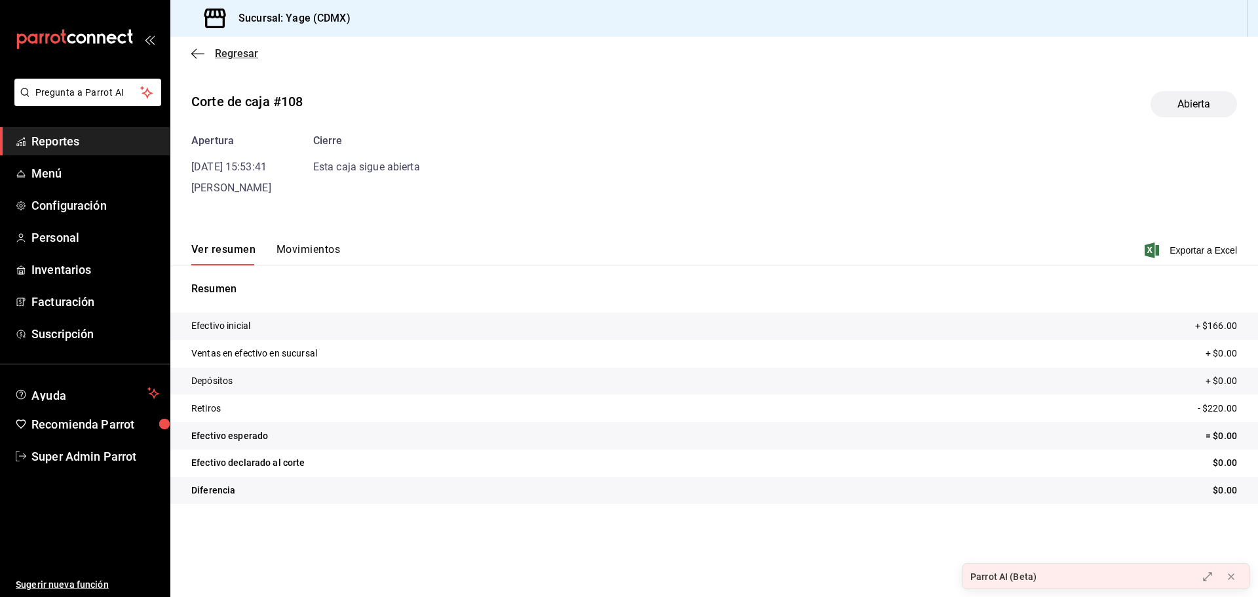
click at [195, 50] on icon "button" at bounding box center [197, 54] width 13 height 12
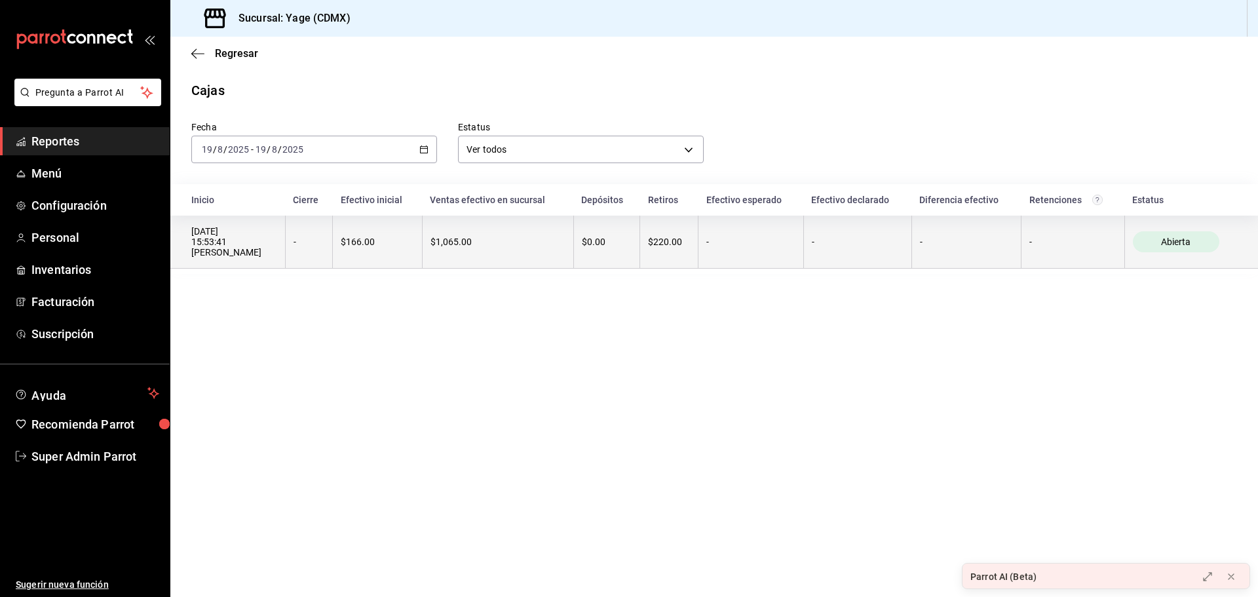
click at [310, 250] on th "-" at bounding box center [309, 242] width 48 height 53
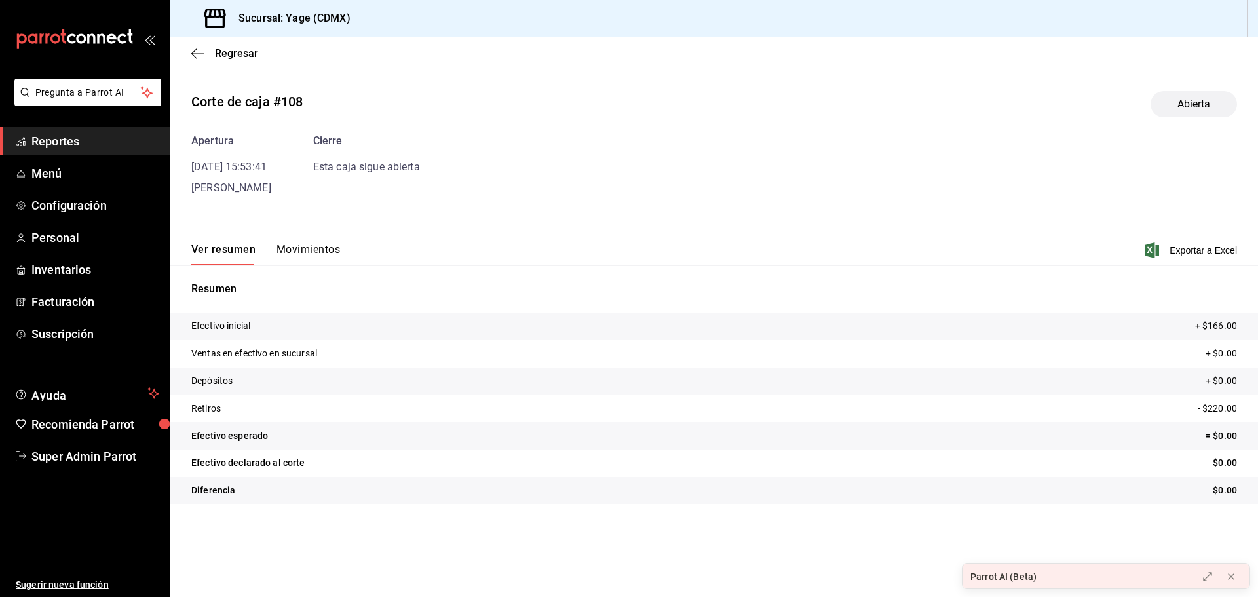
click at [190, 58] on div "Regresar" at bounding box center [713, 53] width 1087 height 33
click at [198, 54] on icon "button" at bounding box center [197, 53] width 13 height 1
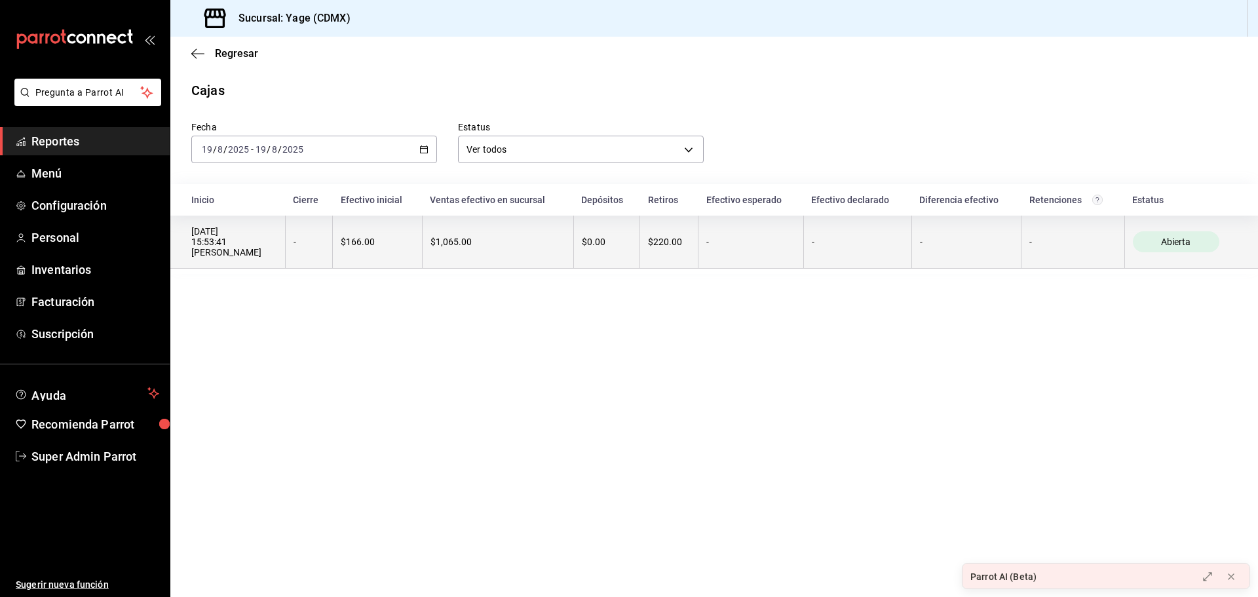
click at [301, 236] on th "-" at bounding box center [309, 242] width 48 height 53
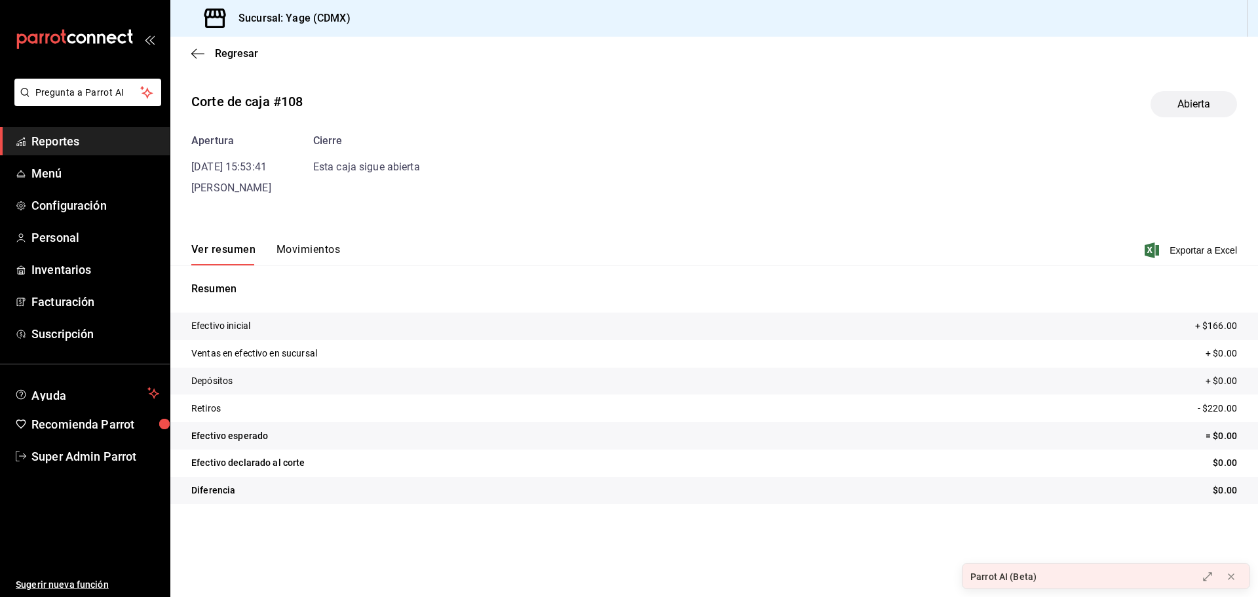
click at [191, 51] on div "Regresar" at bounding box center [713, 53] width 1087 height 33
click at [206, 56] on span "Regresar" at bounding box center [224, 53] width 67 height 12
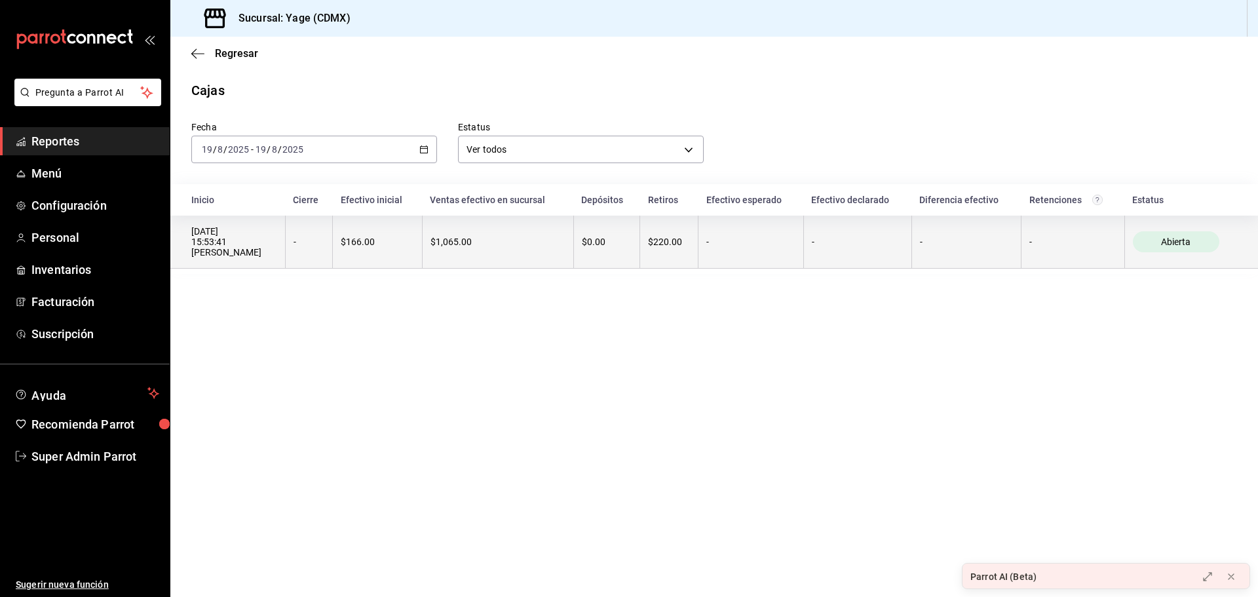
click at [251, 240] on div "19/08/2025 15:53:41 Miriam Cardenas" at bounding box center [234, 241] width 86 height 31
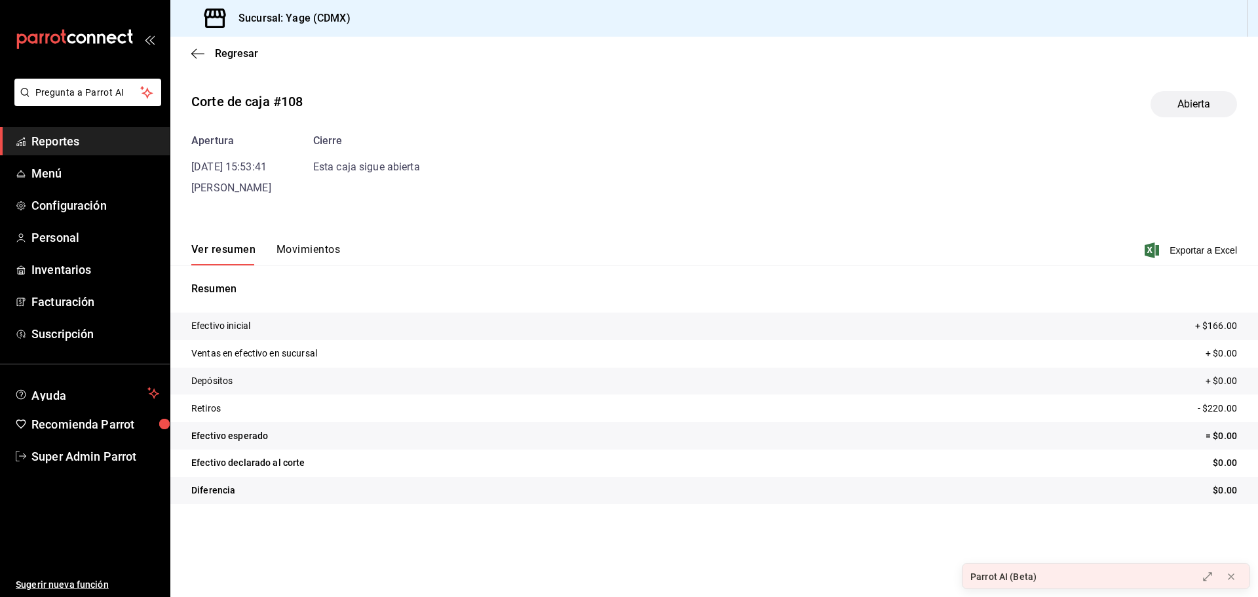
click at [312, 246] on button "Movimientos" at bounding box center [308, 254] width 64 height 22
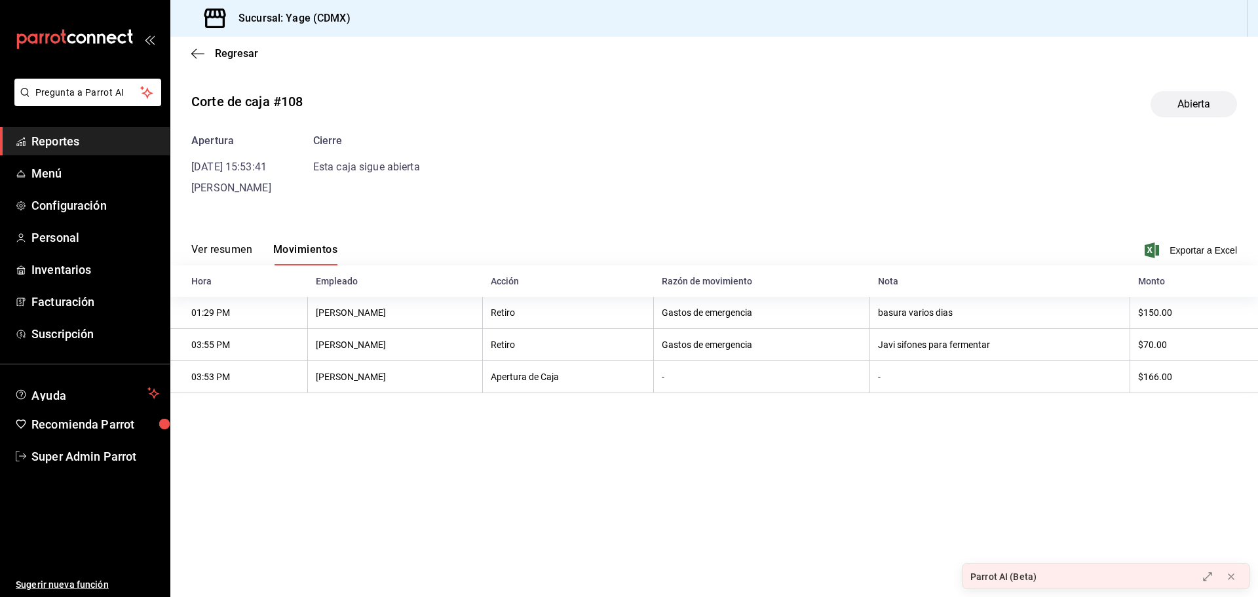
click at [235, 255] on button "Ver resumen" at bounding box center [221, 254] width 61 height 22
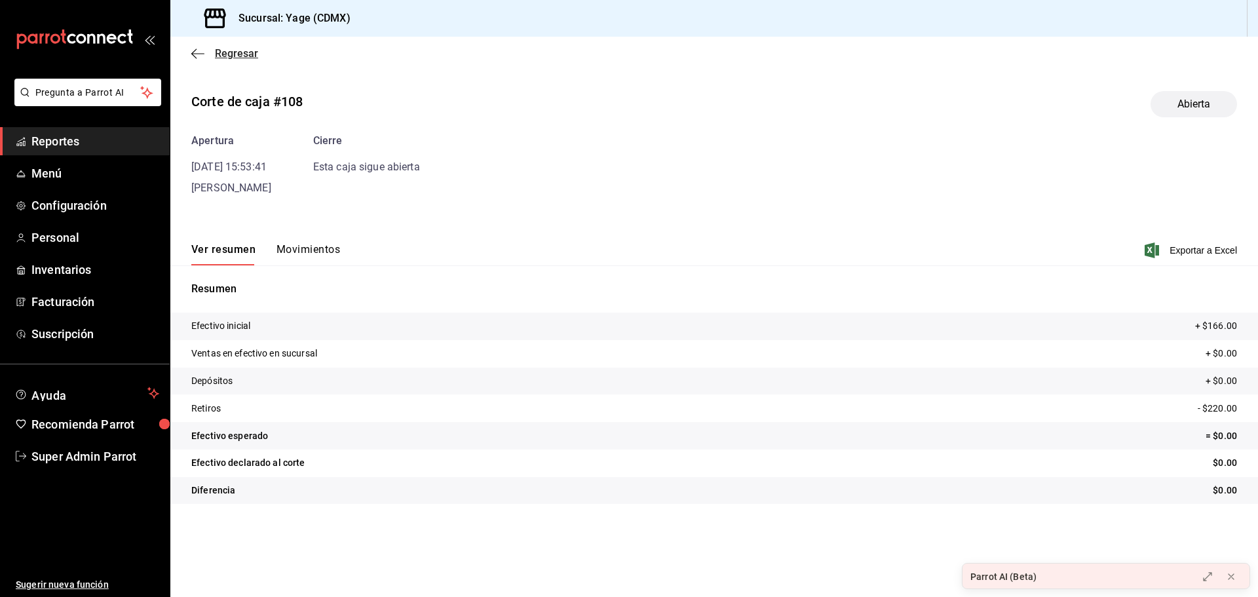
click at [205, 56] on span "Regresar" at bounding box center [224, 53] width 67 height 12
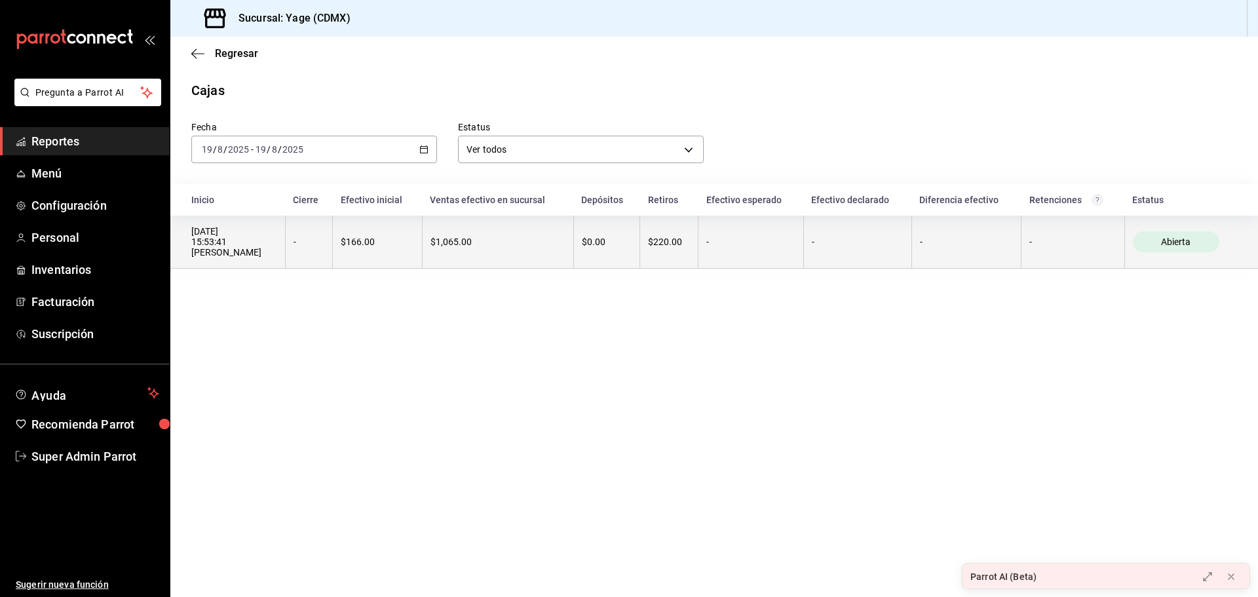
click at [321, 254] on th "-" at bounding box center [309, 242] width 48 height 53
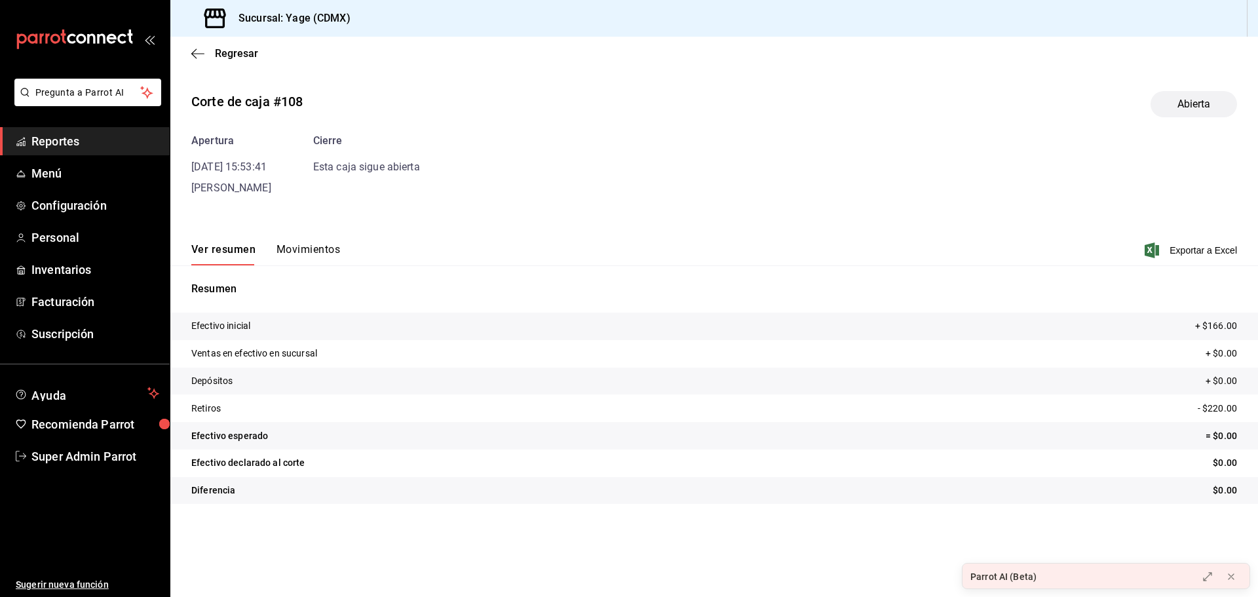
click at [316, 246] on button "Movimientos" at bounding box center [308, 254] width 64 height 22
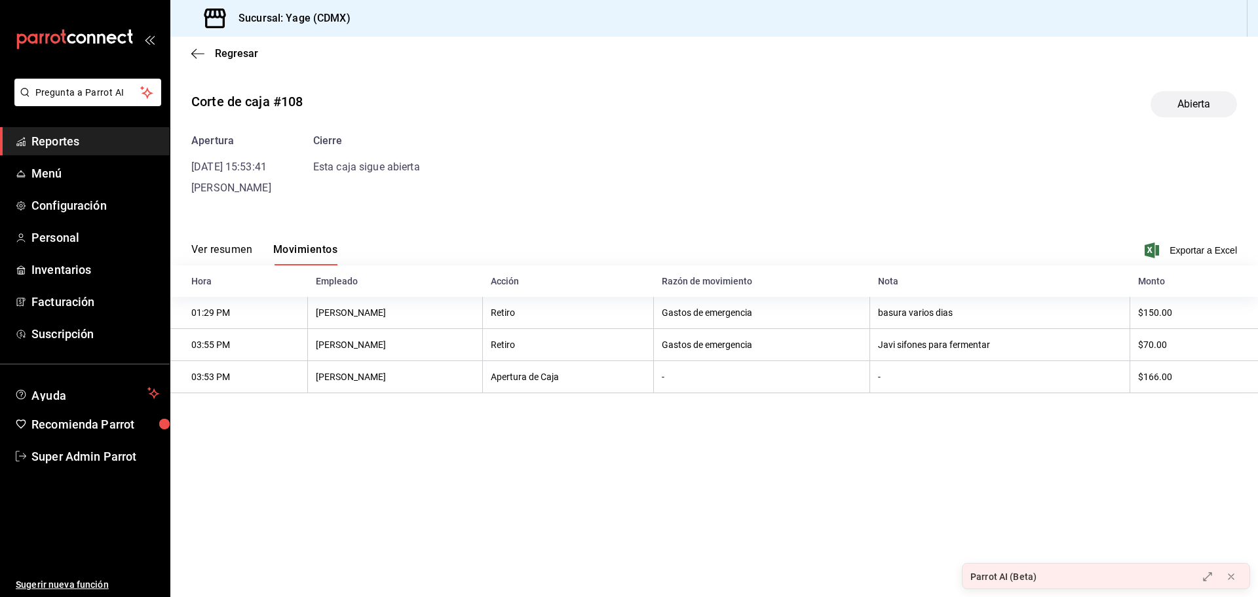
click at [231, 246] on button "Ver resumen" at bounding box center [221, 254] width 61 height 22
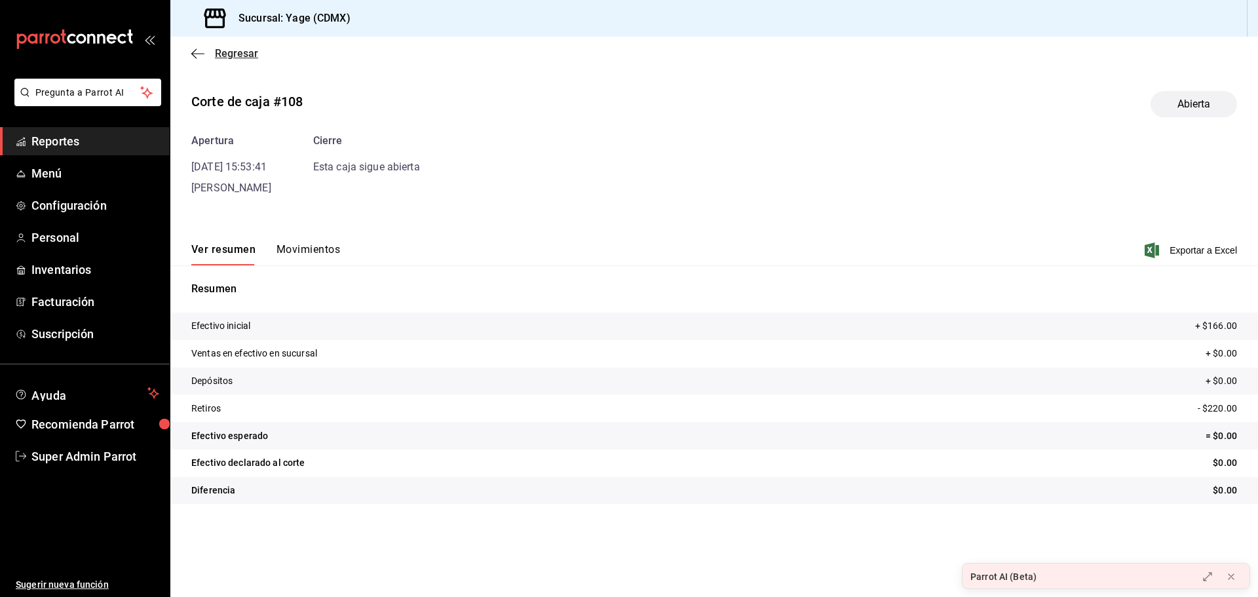
click at [194, 51] on icon "button" at bounding box center [193, 53] width 5 height 10
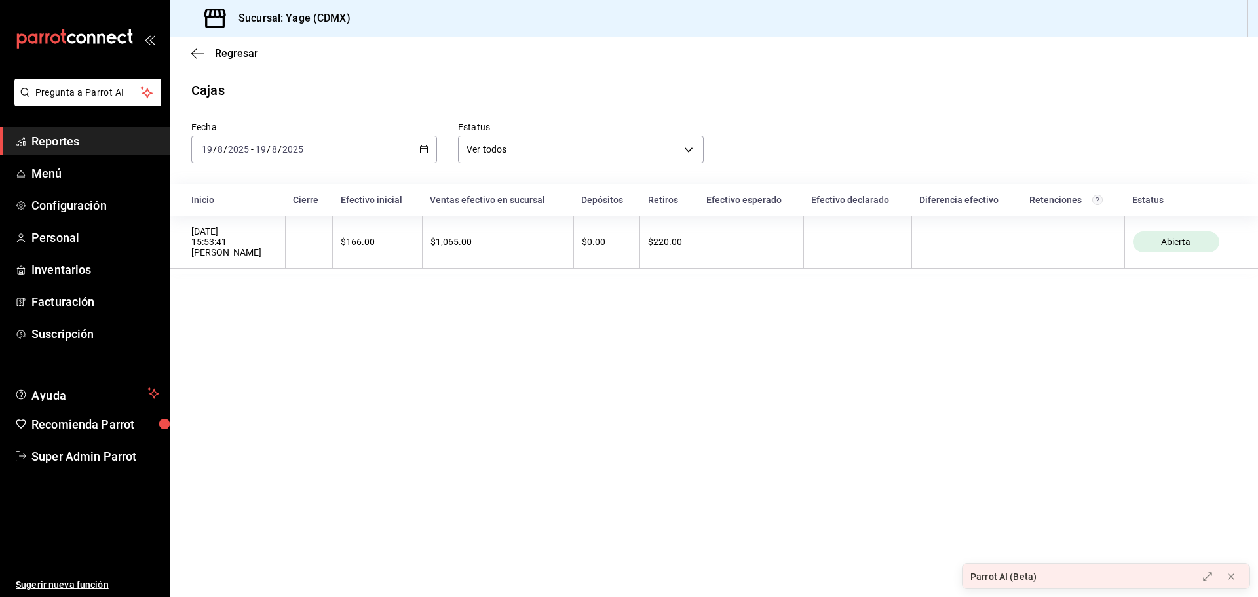
click at [428, 157] on div "2025-08-19 19 / 8 / 2025 - 2025-08-19 19 / 8 / 2025" at bounding box center [314, 150] width 246 height 28
click at [278, 180] on li "Hoy" at bounding box center [253, 188] width 122 height 29
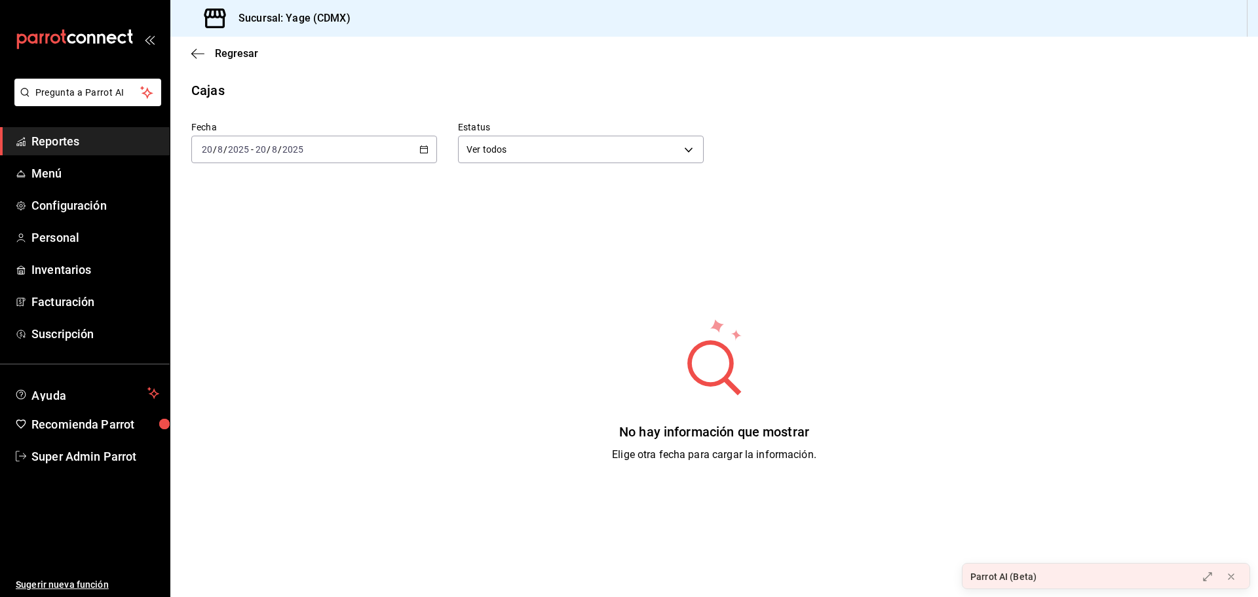
click at [428, 143] on div "2025-08-20 20 / 8 / 2025 - 2025-08-20 20 / 8 / 2025" at bounding box center [314, 150] width 246 height 28
click at [252, 219] on span "Ayer" at bounding box center [253, 219] width 102 height 14
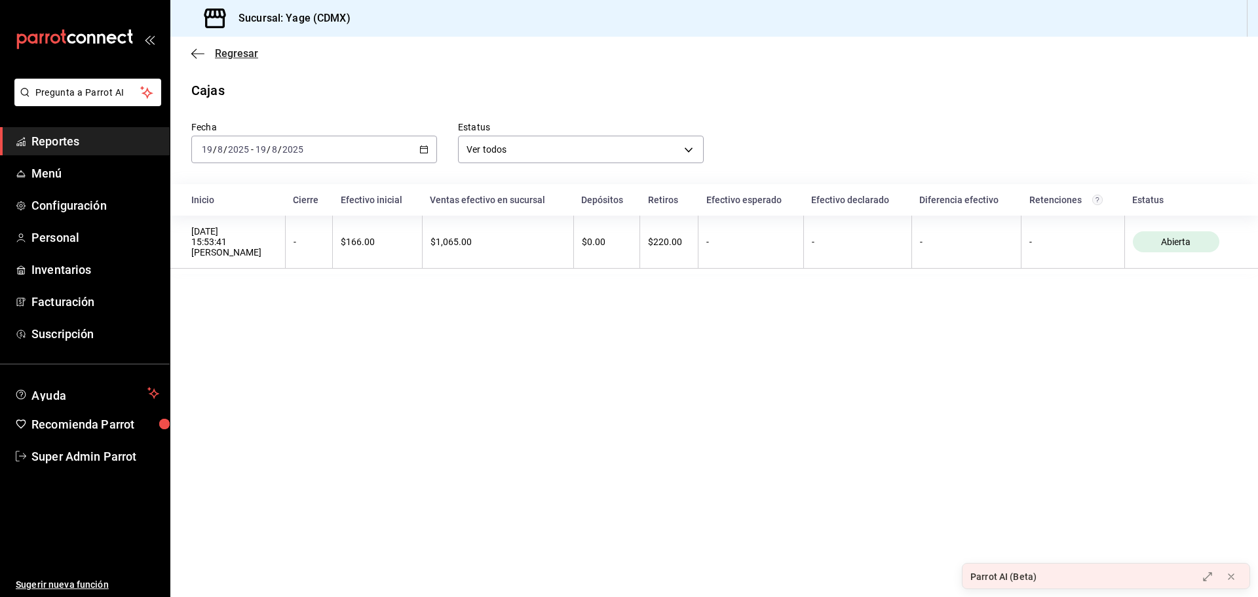
click at [213, 58] on span "Regresar" at bounding box center [224, 53] width 67 height 12
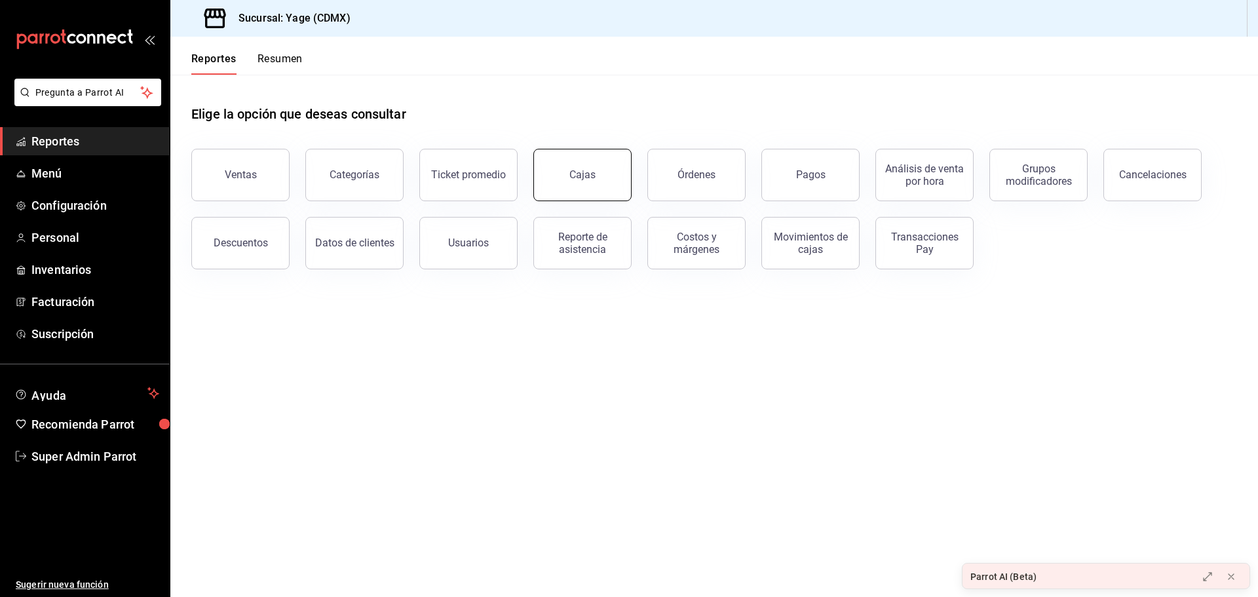
click at [573, 186] on button "Cajas" at bounding box center [582, 175] width 98 height 52
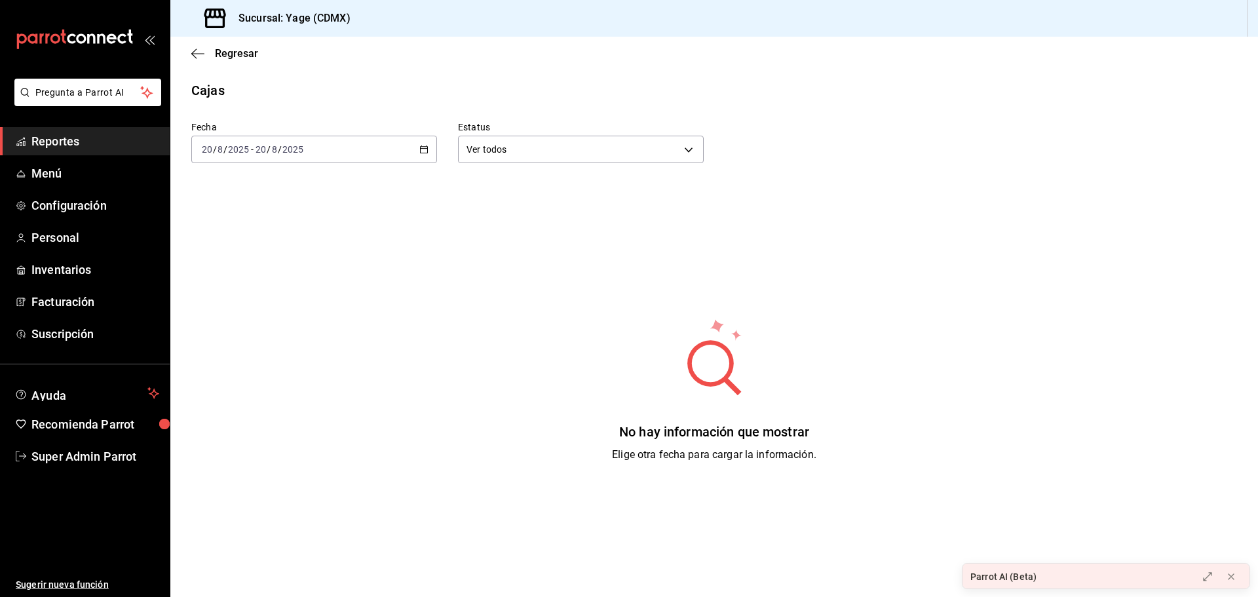
click at [329, 159] on div "2025-08-20 20 / 8 / 2025 - 2025-08-20 20 / 8 / 2025" at bounding box center [314, 150] width 246 height 28
click at [259, 212] on span "Ayer" at bounding box center [253, 219] width 102 height 14
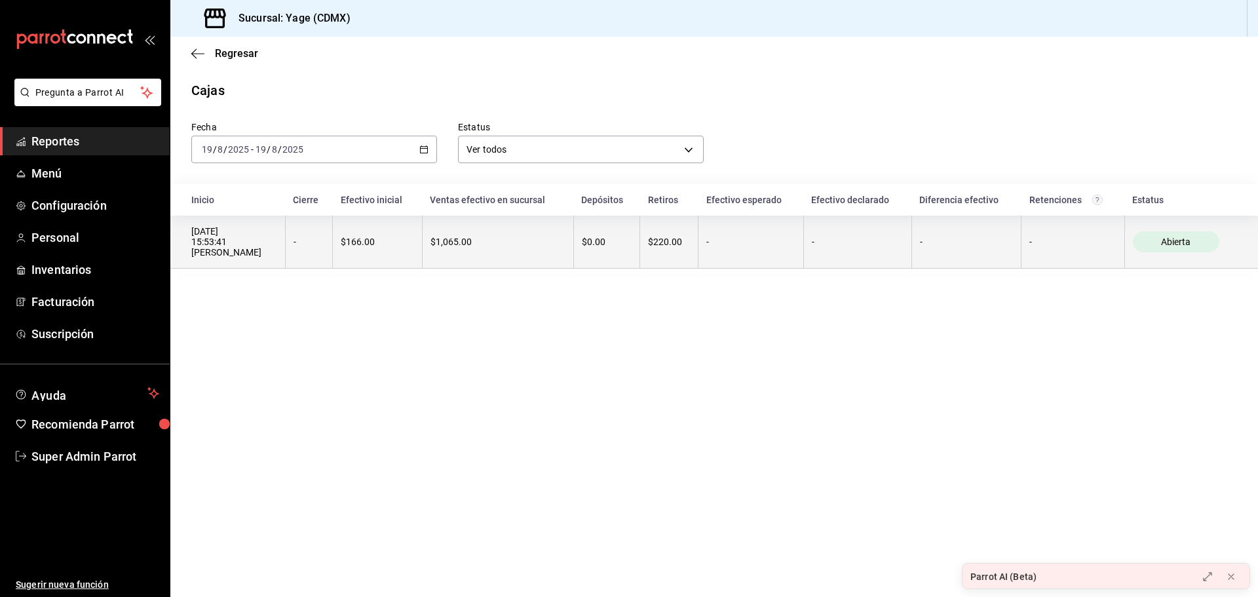
click at [325, 233] on th "-" at bounding box center [309, 242] width 48 height 53
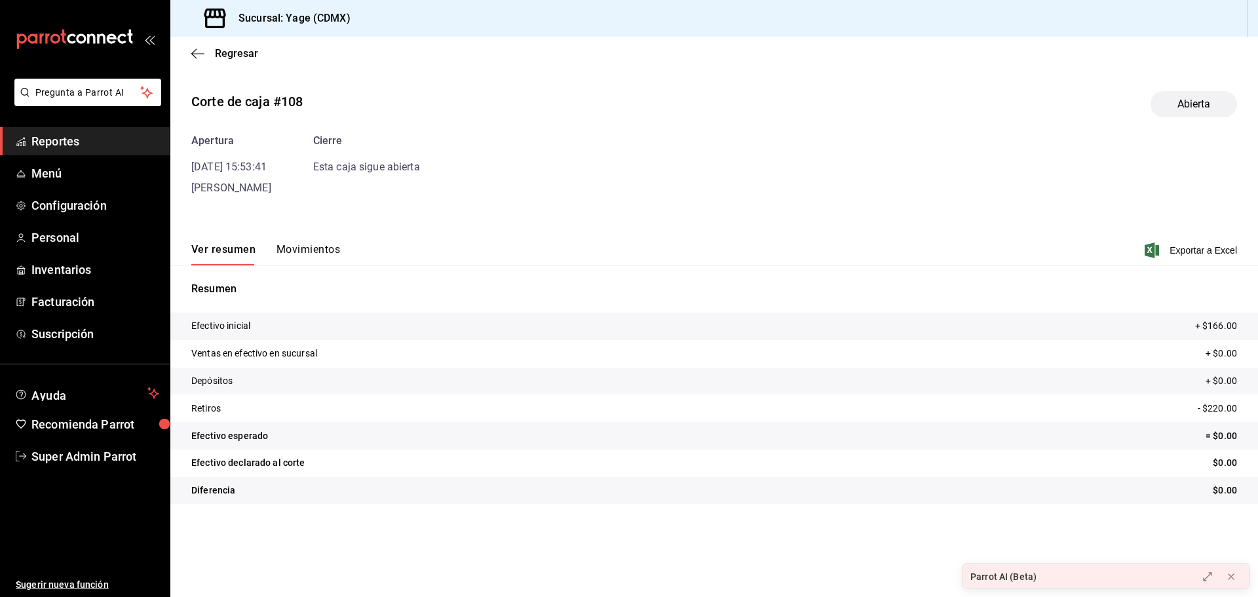
click at [283, 250] on button "Movimientos" at bounding box center [308, 254] width 64 height 22
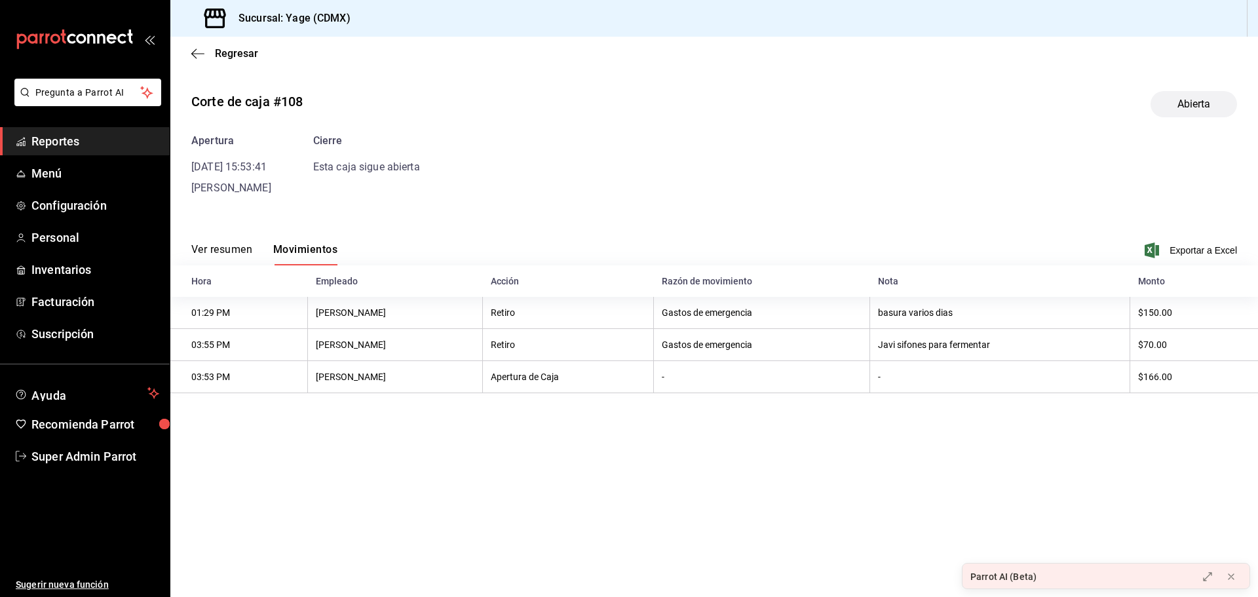
click at [255, 250] on div "Ver resumen Movimientos" at bounding box center [264, 254] width 146 height 22
click at [109, 90] on span "Pregunta a Parrot AI" at bounding box center [88, 93] width 104 height 14
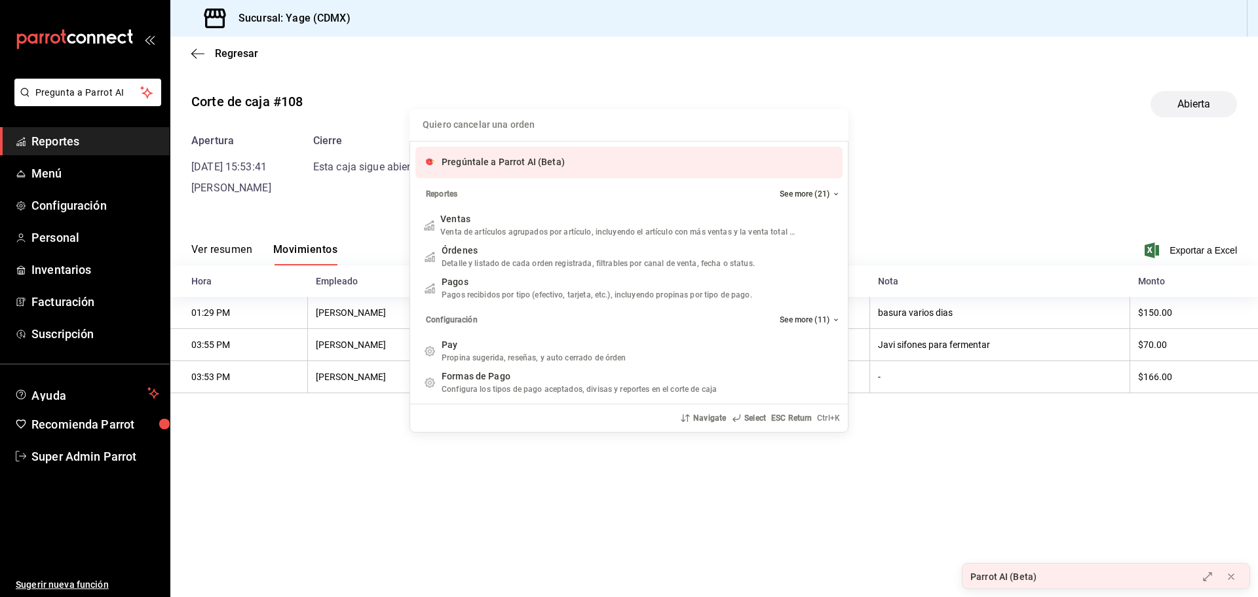
click at [516, 174] on div "Pregúntale a Parrot AI (Beta)" at bounding box center [628, 162] width 427 height 31
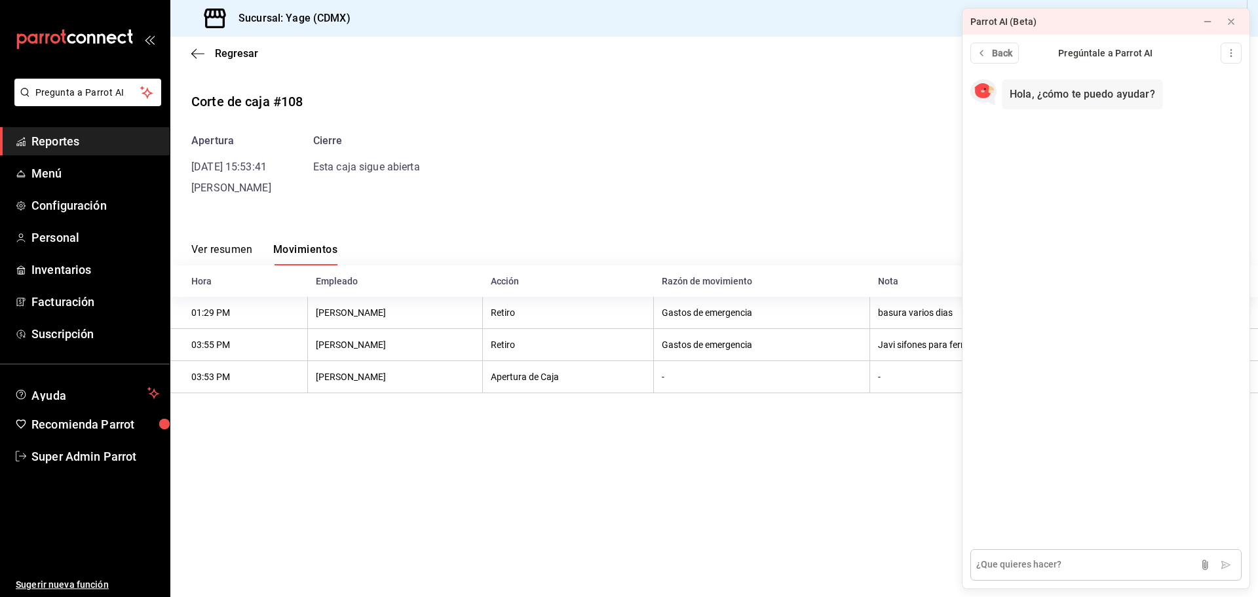
click at [994, 558] on textarea at bounding box center [1105, 564] width 271 height 31
type textarea "como realizar un cierre del dia de caja"
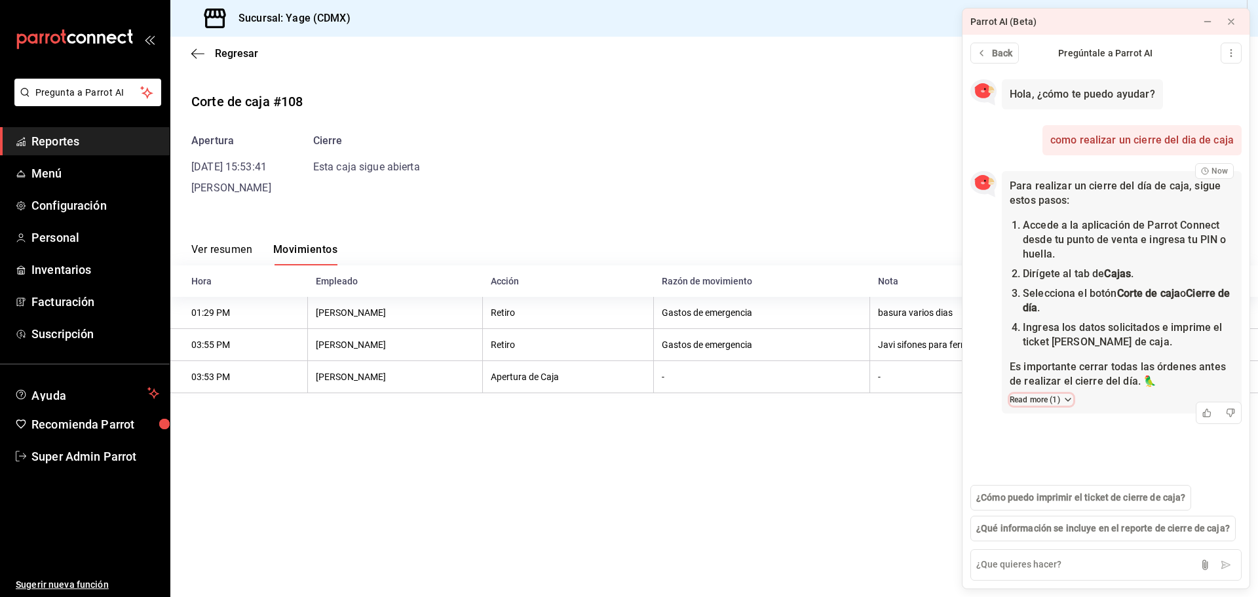
click at [1049, 396] on button "Read more ( 1 )" at bounding box center [1041, 400] width 64 height 12
click at [1080, 426] on span "Configuración cajas (corte ciego, corte con ordenes abiertas)" at bounding box center [1115, 430] width 189 height 14
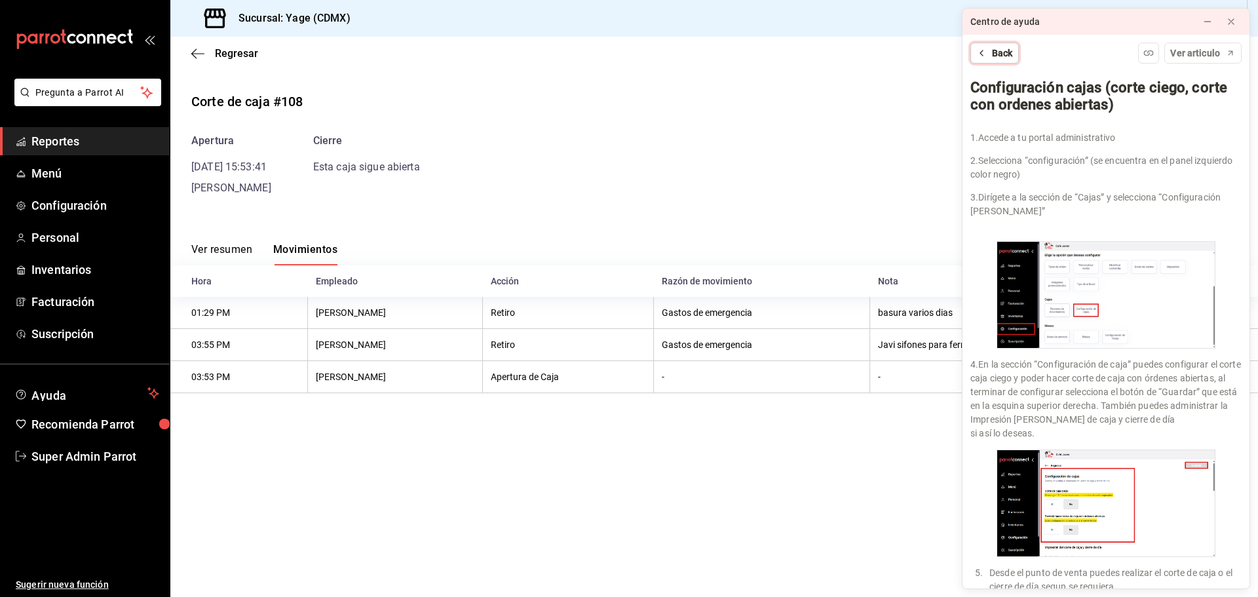
click at [1004, 47] on span "Back" at bounding box center [1002, 54] width 21 height 14
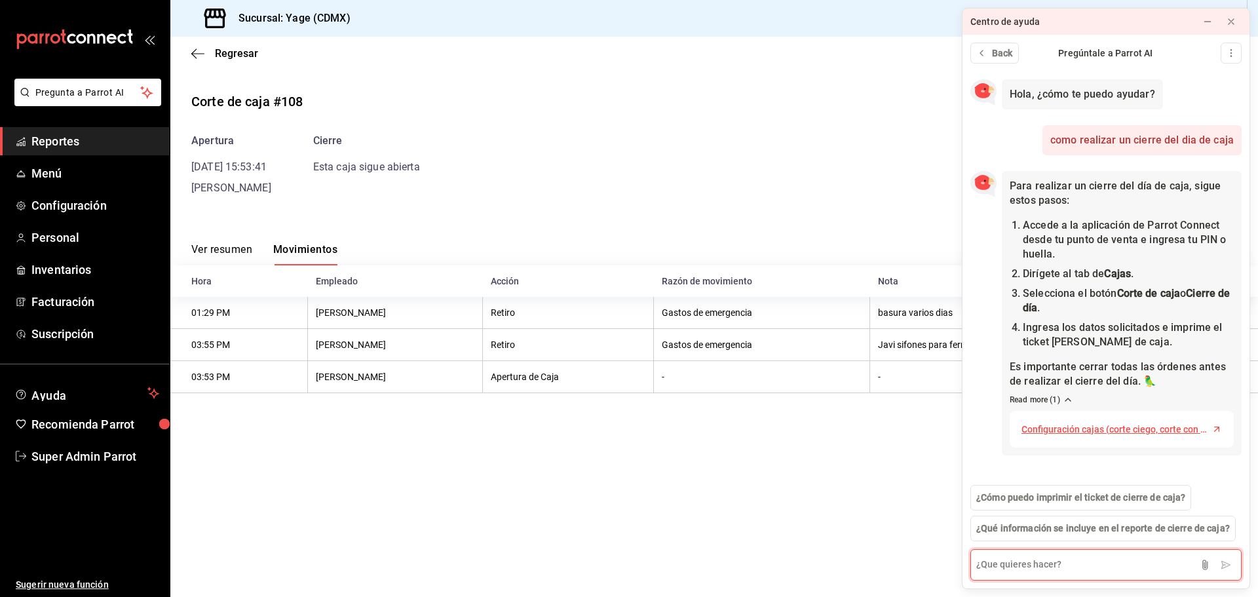
click at [1044, 569] on textarea at bounding box center [1105, 564] width 271 height 31
type textarea "como hacerlo desde el punto de venta?"
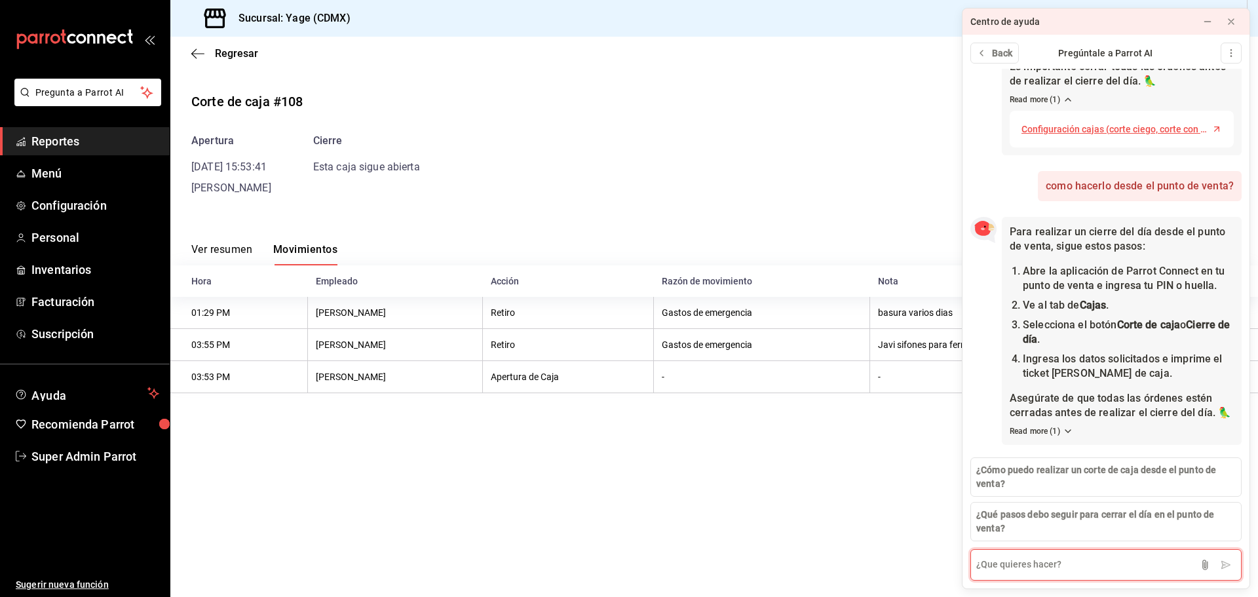
scroll to position [314, 0]
click at [1057, 439] on div "Para realizar un cierre del día desde el punto de venta, sigue estos pasos: Abr…" at bounding box center [1122, 331] width 240 height 228
click at [1059, 433] on button "Read more ( 1 )" at bounding box center [1041, 431] width 64 height 12
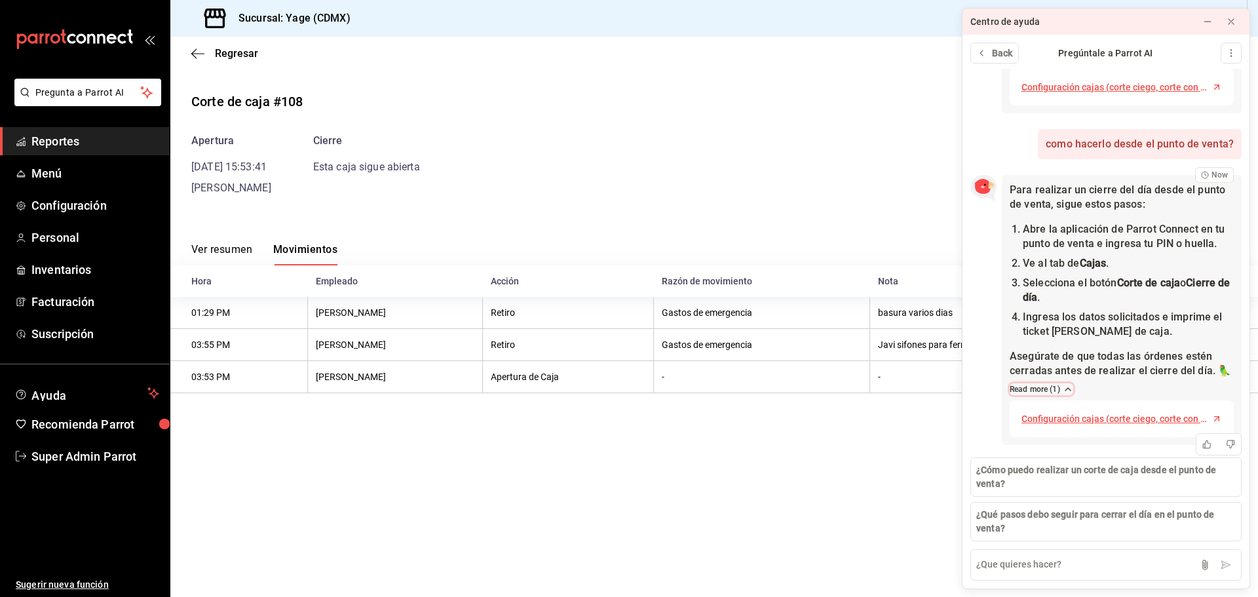
scroll to position [356, 0]
click at [1104, 412] on span "Configuración cajas (corte ciego, corte con ordenes abiertas)" at bounding box center [1115, 419] width 189 height 14
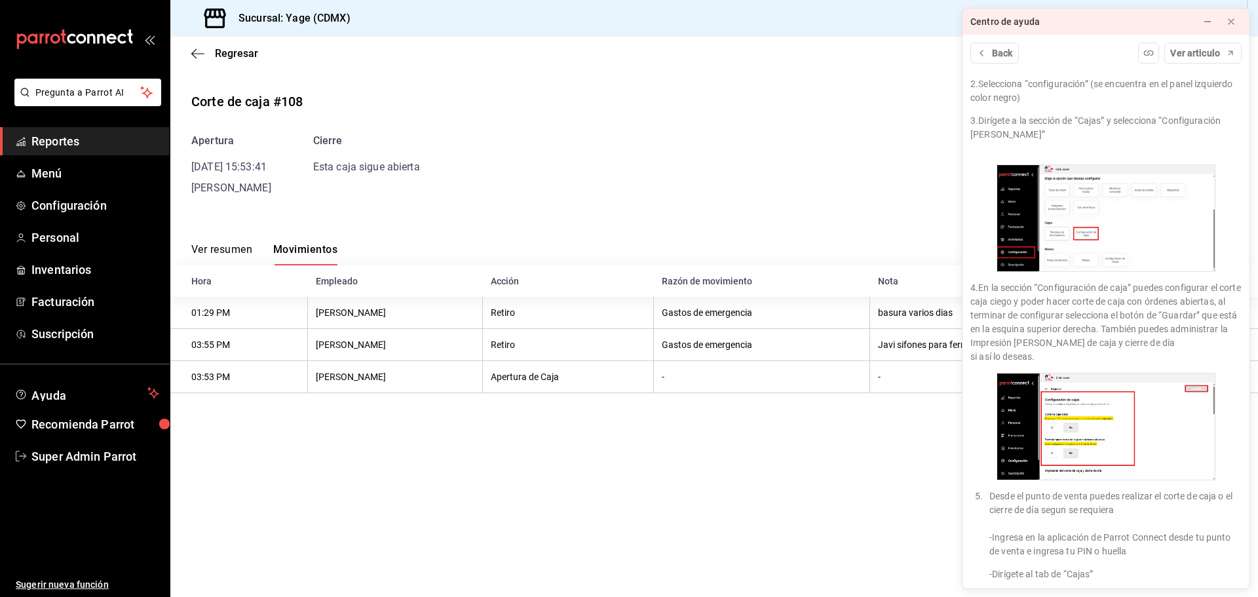
scroll to position [0, 0]
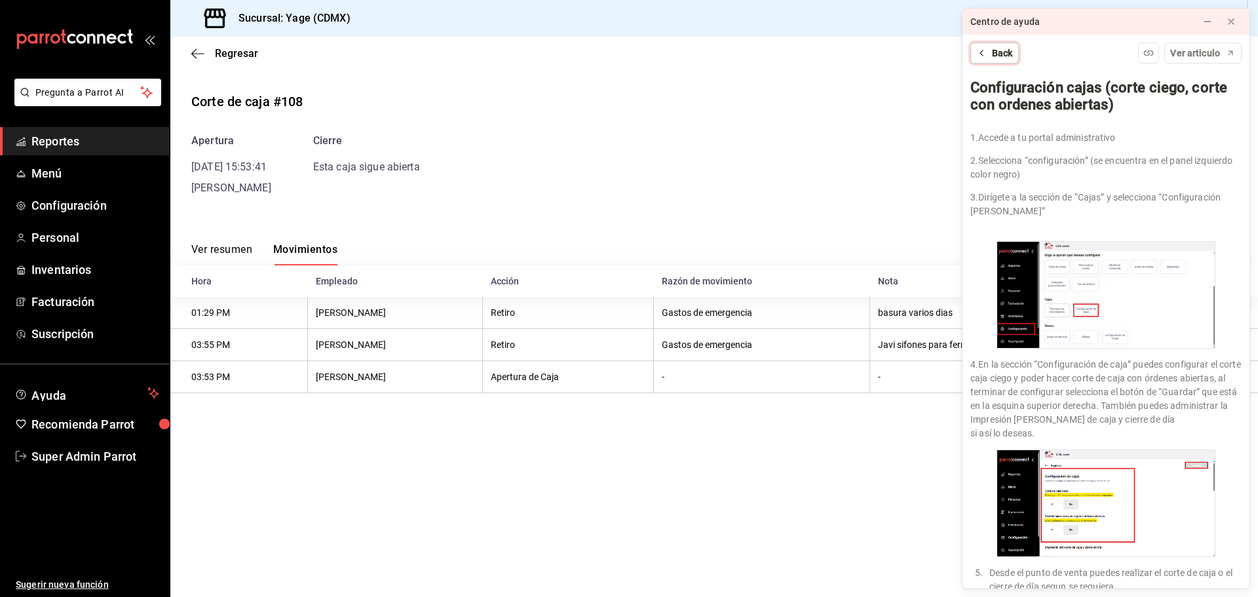
click at [994, 48] on span "Back" at bounding box center [1002, 54] width 21 height 14
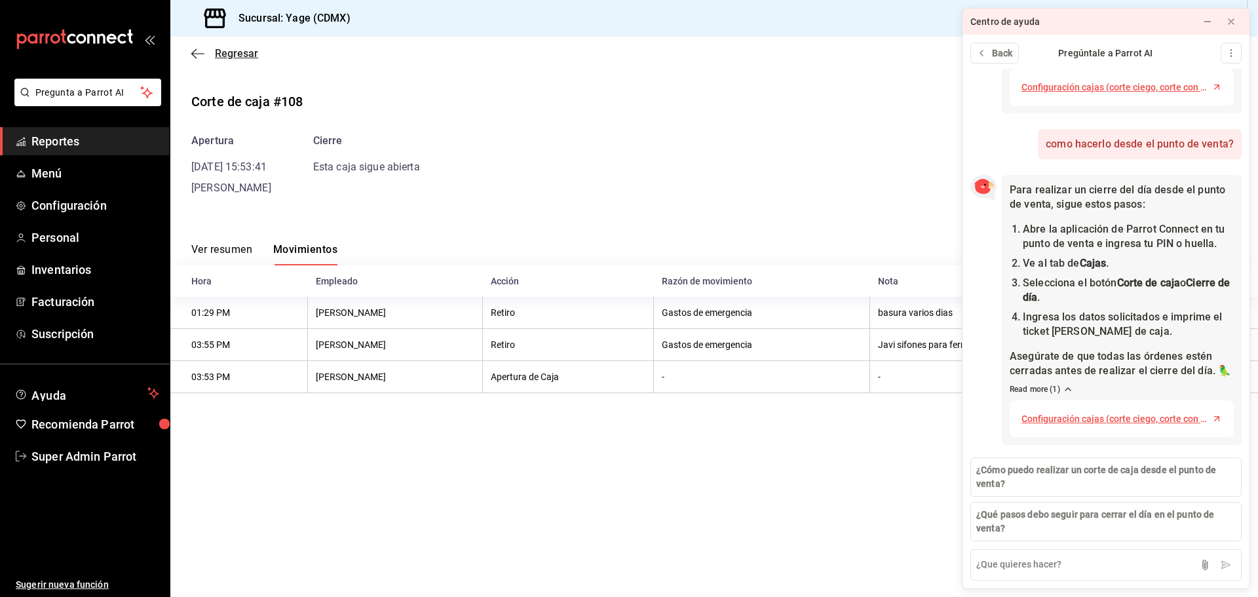
click at [238, 50] on span "Regresar" at bounding box center [236, 53] width 43 height 12
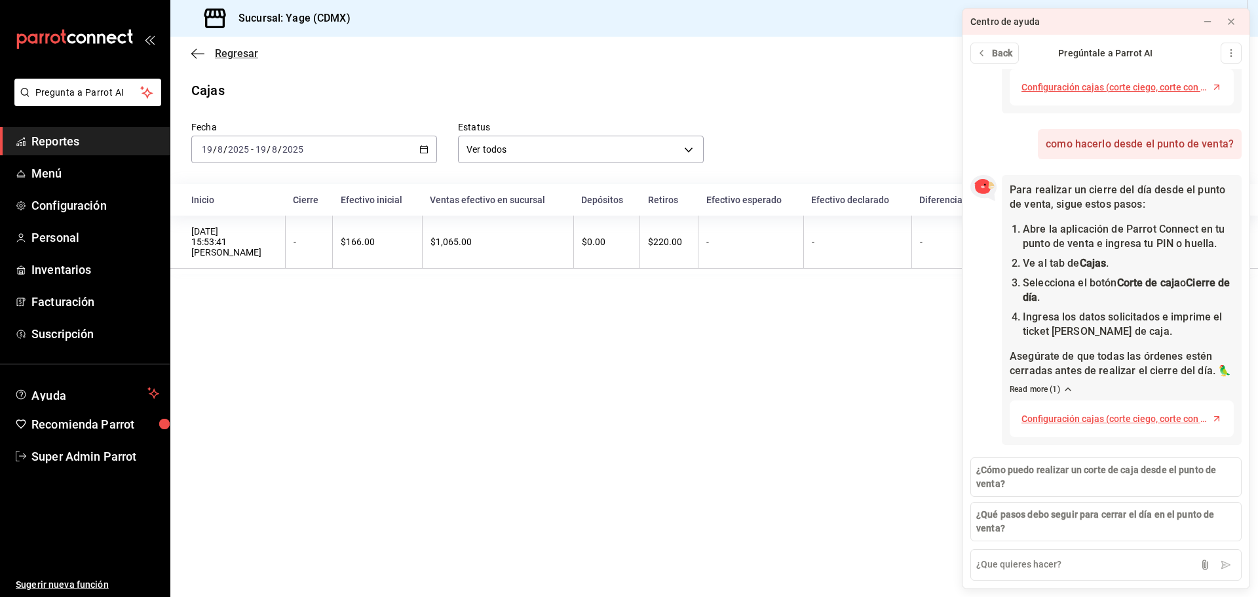
click at [241, 58] on span "Regresar" at bounding box center [236, 53] width 43 height 12
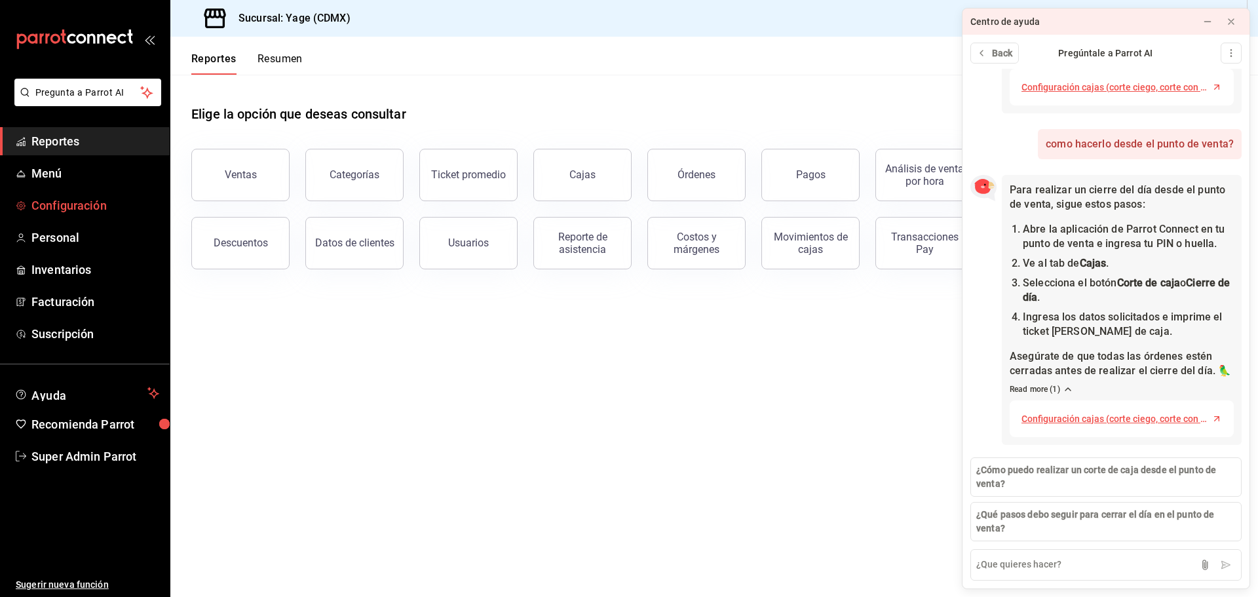
click at [91, 205] on span "Configuración" at bounding box center [95, 206] width 128 height 18
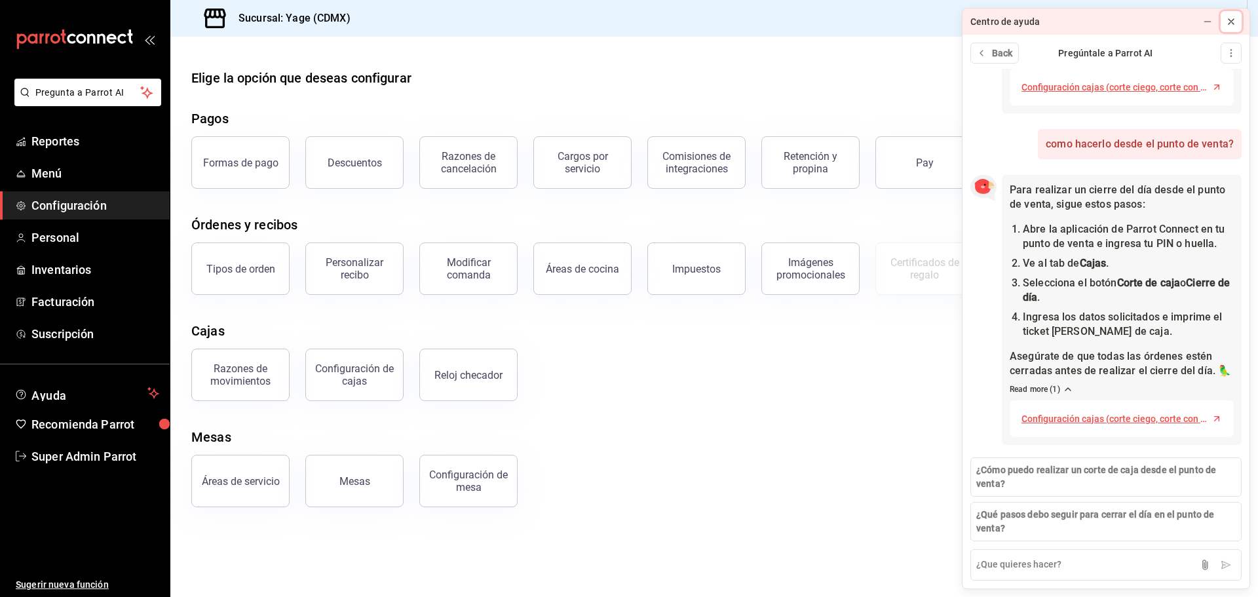
click at [1228, 17] on icon at bounding box center [1231, 21] width 10 height 10
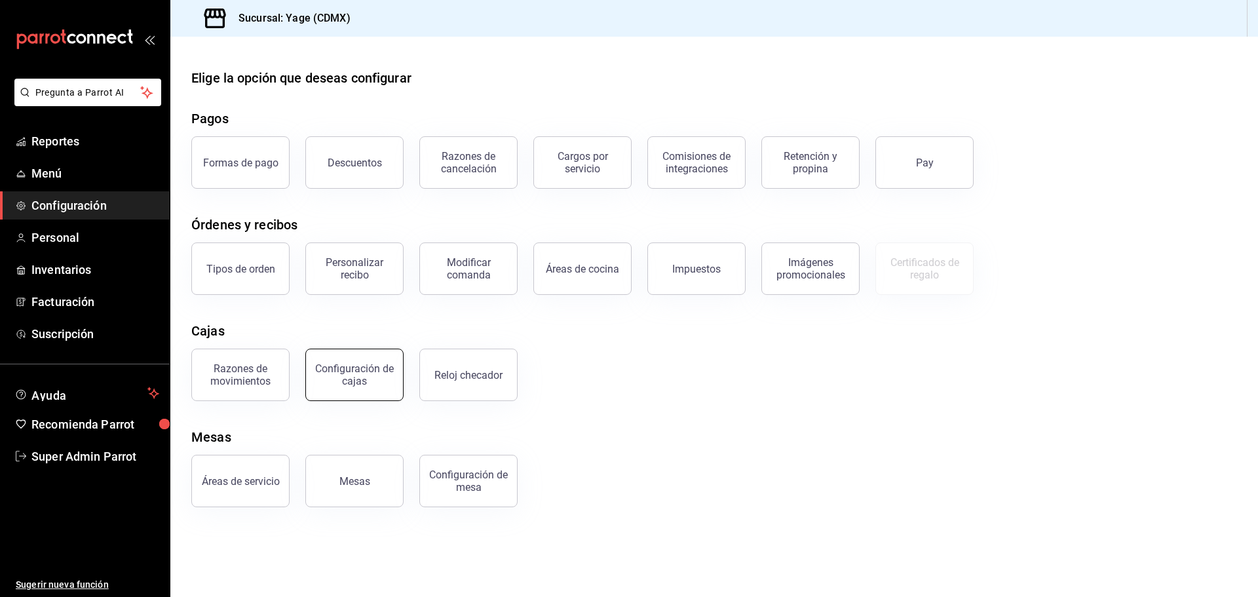
click at [371, 380] on div "Configuración de cajas" at bounding box center [354, 374] width 81 height 25
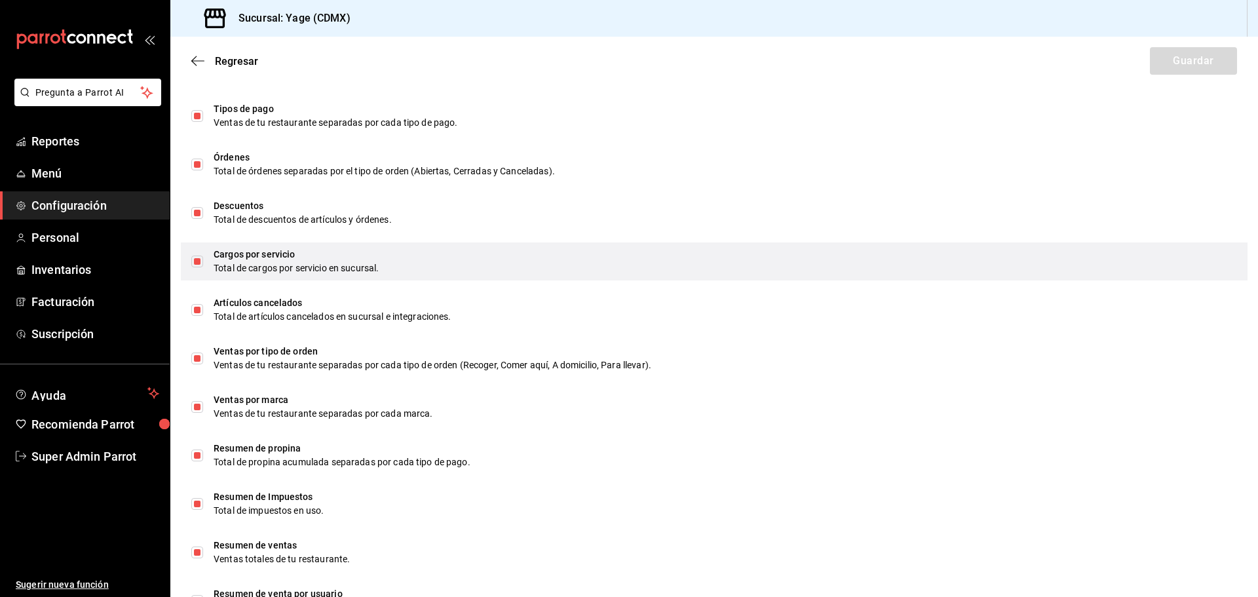
scroll to position [698, 0]
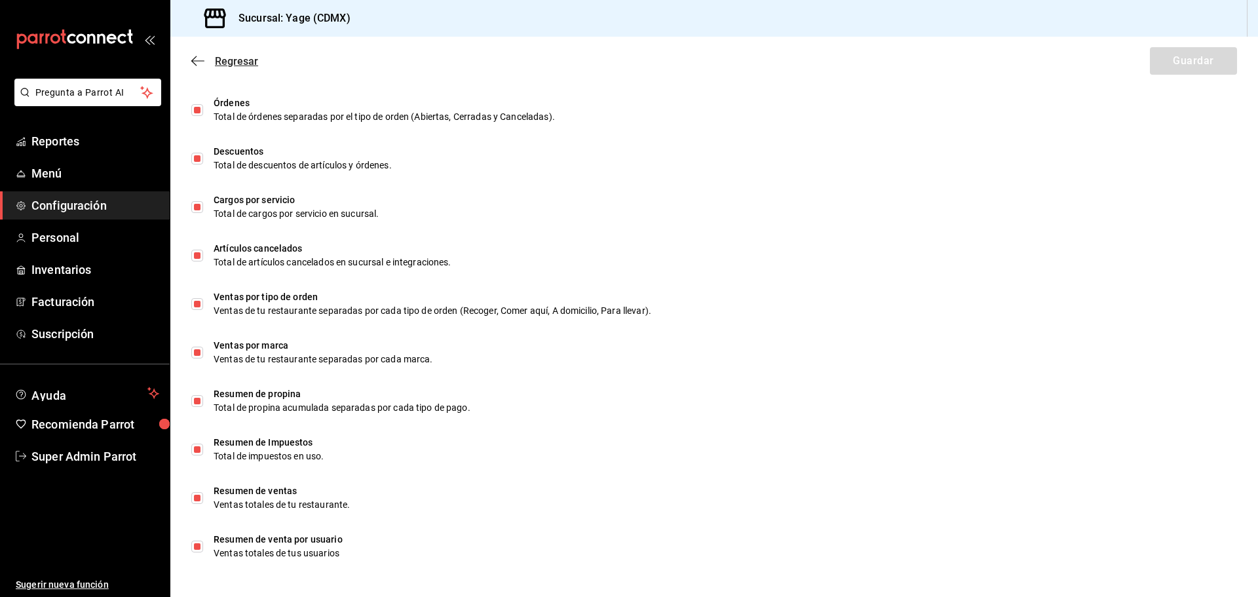
click at [204, 63] on span "Regresar" at bounding box center [224, 61] width 67 height 12
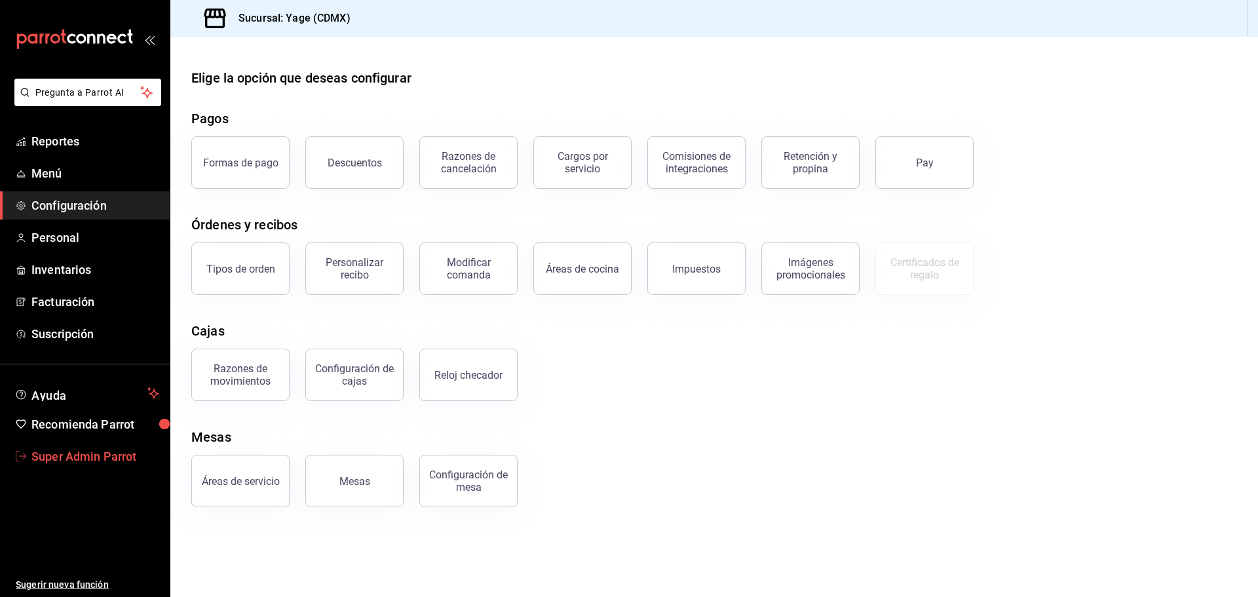
click at [76, 449] on span "Super Admin Parrot" at bounding box center [95, 456] width 128 height 18
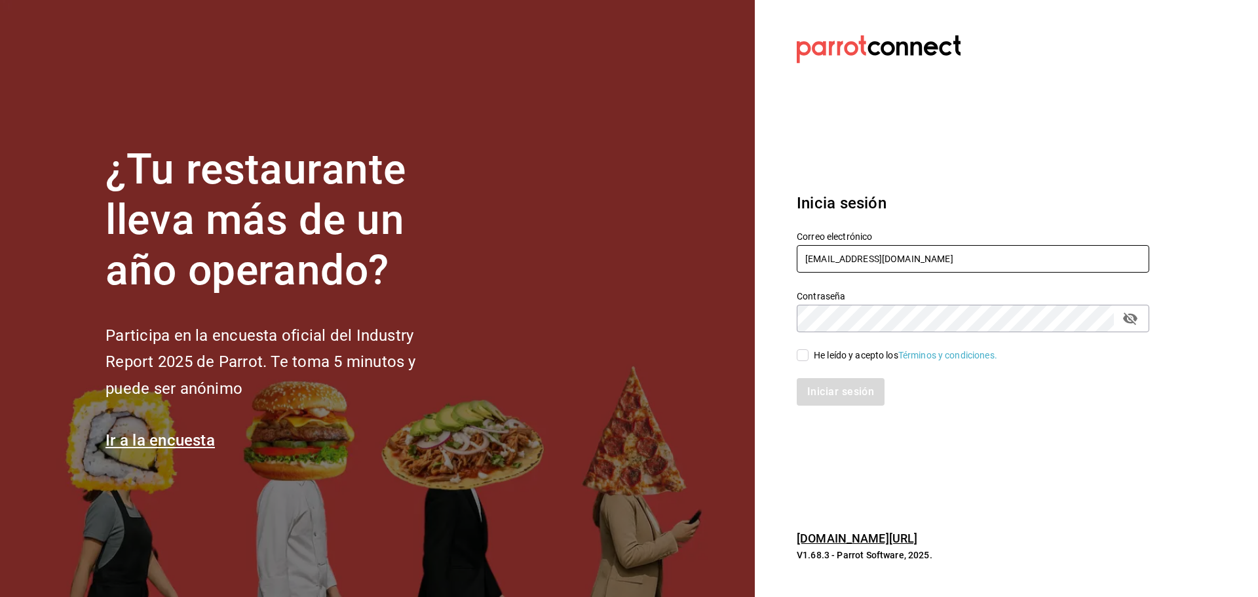
click at [829, 261] on input "yage@cdmx.com" at bounding box center [973, 259] width 352 height 28
click at [833, 260] on input "yage@cdmx.com" at bounding box center [973, 259] width 352 height 28
type input "yage@¿.com"
click at [854, 261] on input "yage@¿.com" at bounding box center [973, 259] width 352 height 28
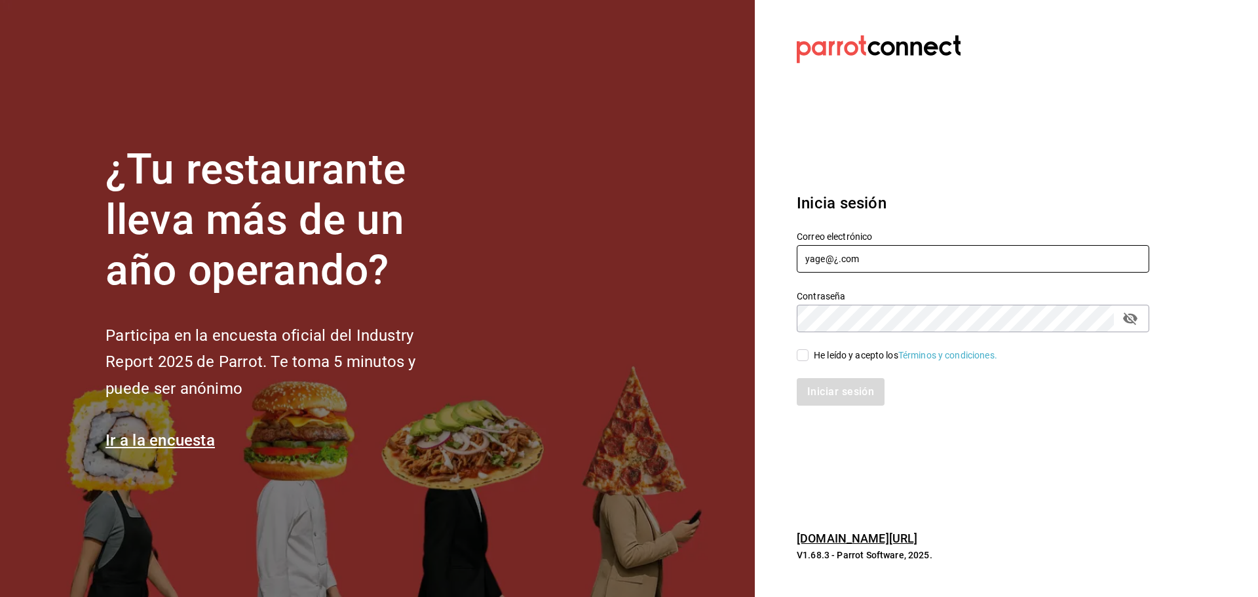
click at [854, 261] on input "yage@¿.com" at bounding box center [973, 259] width 352 height 28
type input "h"
type input "s"
click at [839, 263] on input "z" at bounding box center [973, 259] width 352 height 28
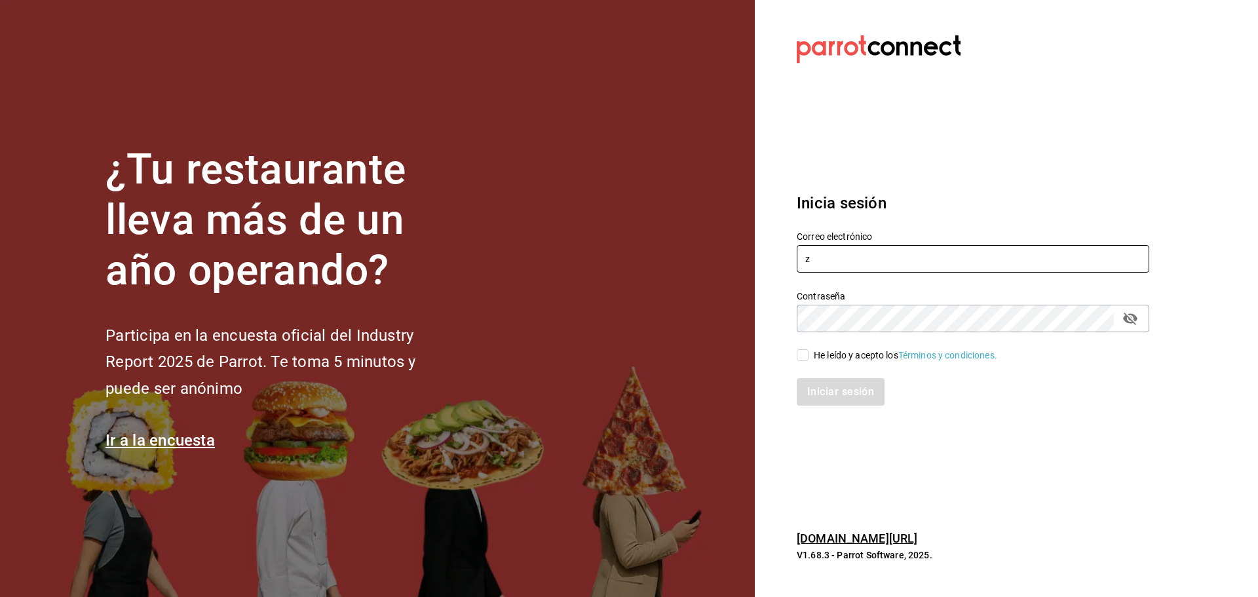
click at [839, 263] on input "z" at bounding box center [973, 259] width 352 height 28
paste input "[EMAIL_ADDRESS][DOMAIN_NAME]"
type input "[EMAIL_ADDRESS][DOMAIN_NAME]"
drag, startPoint x: 802, startPoint y: 350, endPoint x: 810, endPoint y: 364, distance: 15.3
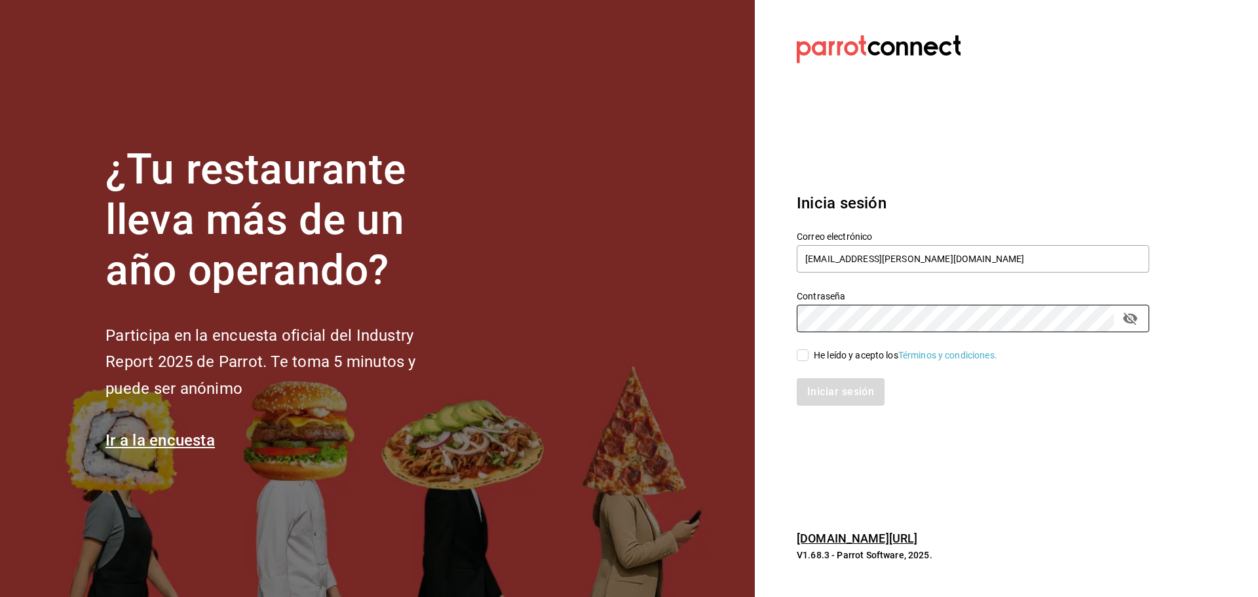
click at [802, 350] on input "He leído y acepto los Términos y condiciones." at bounding box center [803, 355] width 12 height 12
checkbox input "true"
click at [819, 369] on div "Iniciar sesión" at bounding box center [965, 383] width 368 height 43
click at [823, 386] on button "Iniciar sesión" at bounding box center [841, 392] width 89 height 28
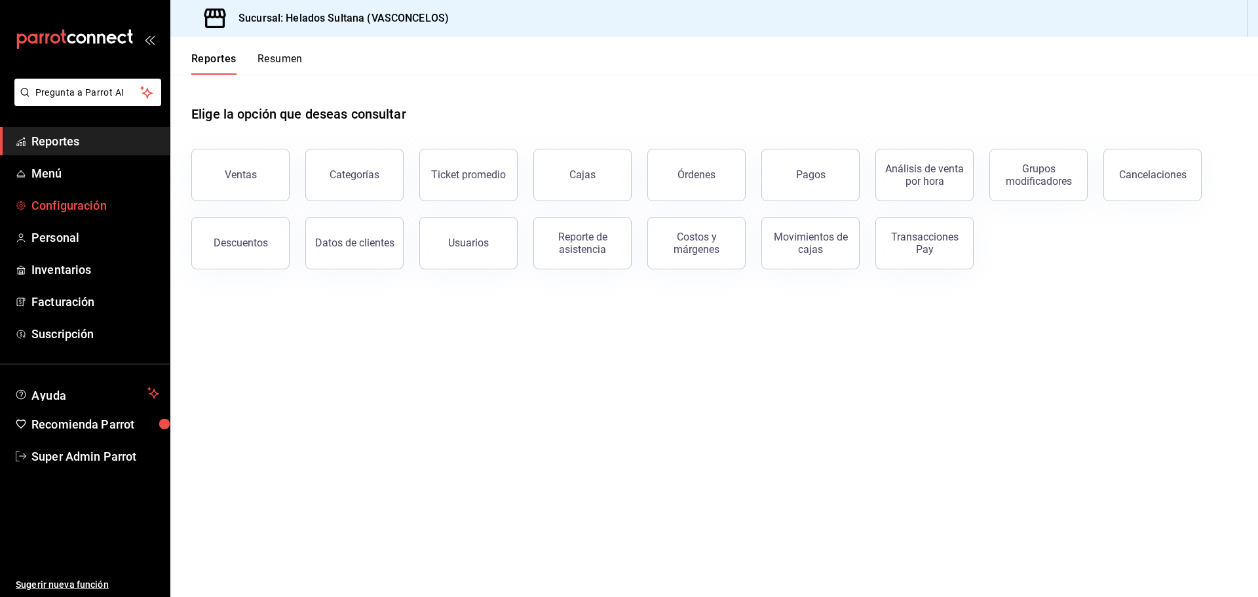
click at [104, 195] on link "Configuración" at bounding box center [85, 205] width 170 height 28
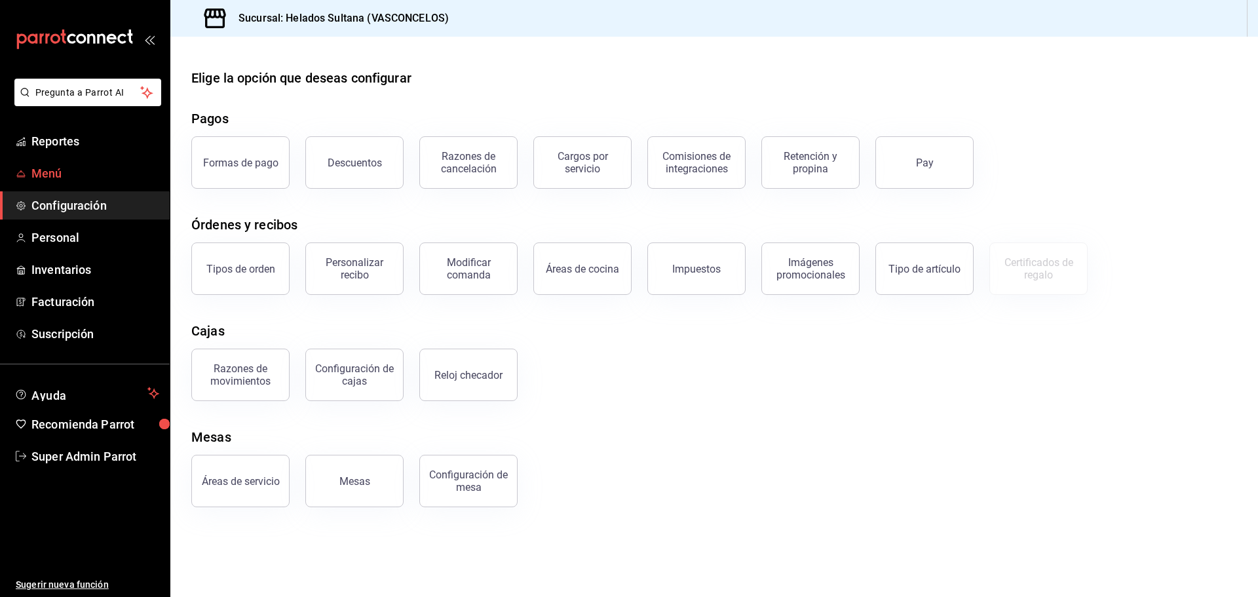
click at [71, 170] on span "Menú" at bounding box center [95, 173] width 128 height 18
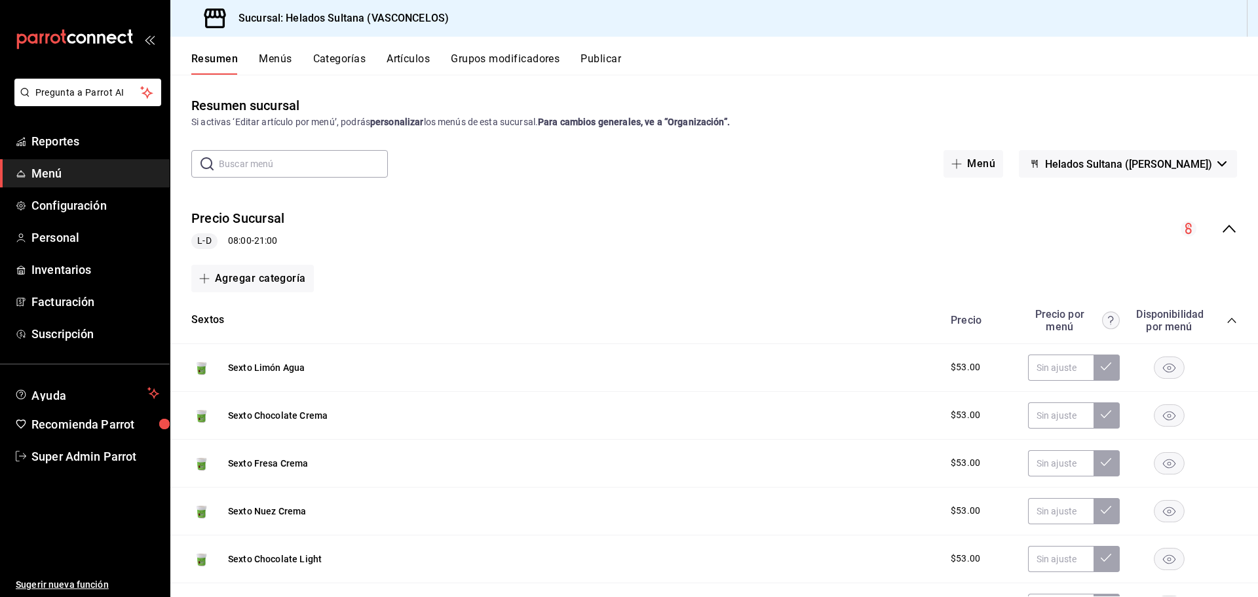
click at [288, 54] on button "Menús" at bounding box center [275, 63] width 33 height 22
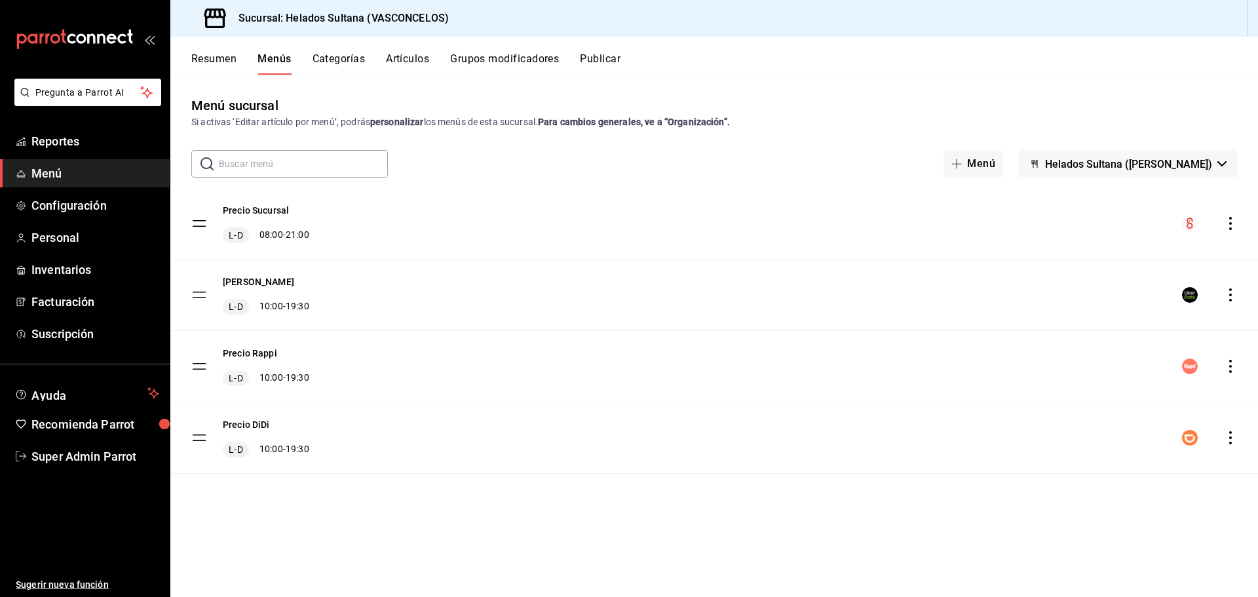
click at [607, 50] on div "Resumen Menús Categorías Artículos Grupos modificadores Publicar" at bounding box center [713, 56] width 1087 height 38
click at [607, 53] on button "Publicar" at bounding box center [600, 63] width 41 height 22
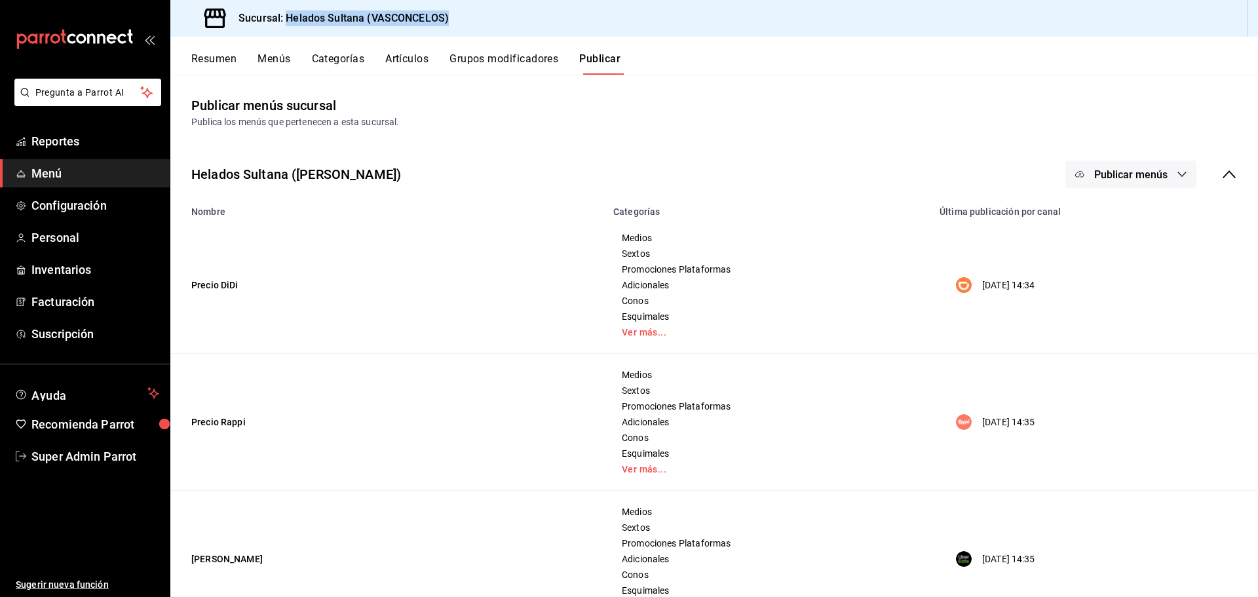
drag, startPoint x: 494, startPoint y: 29, endPoint x: 288, endPoint y: 32, distance: 206.4
click at [288, 32] on div "Sucursal: Helados Sultana (VASCONCELOS)" at bounding box center [713, 18] width 1087 height 37
copy h3 "Helados Sultana (VASCONCELOS)"
click at [214, 286] on td "Precio DiDi" at bounding box center [387, 285] width 435 height 137
click at [236, 286] on td "Precio DiDi" at bounding box center [387, 285] width 435 height 137
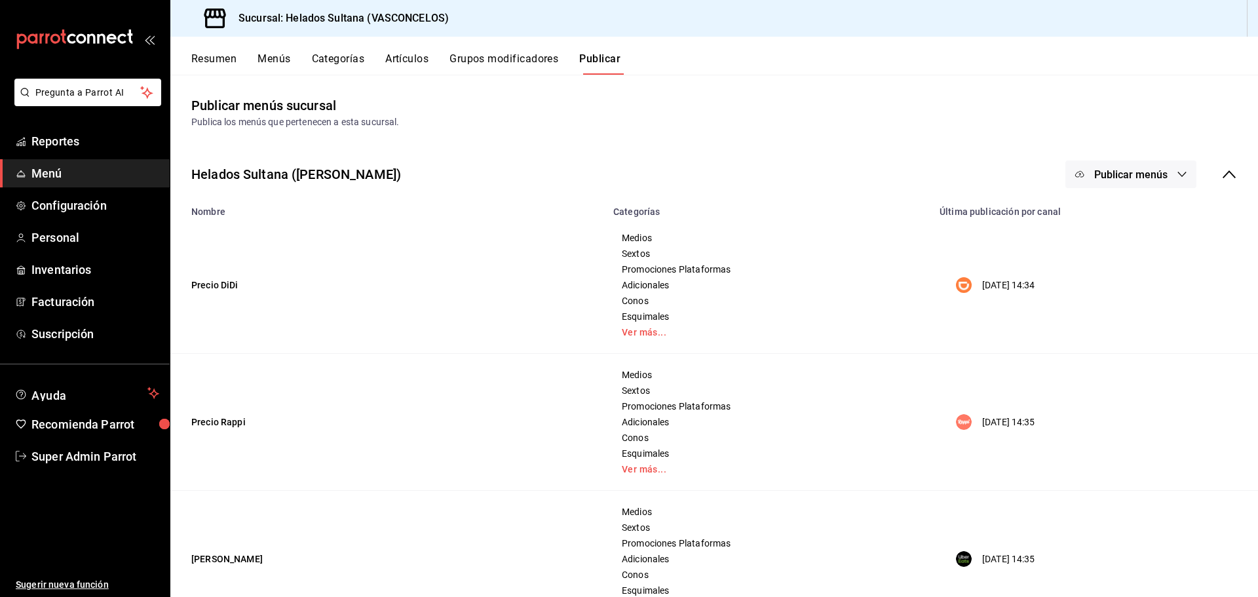
click at [1156, 170] on span "Publicar menús" at bounding box center [1130, 174] width 73 height 12
click at [1123, 210] on span "DiDi Food" at bounding box center [1139, 217] width 63 height 14
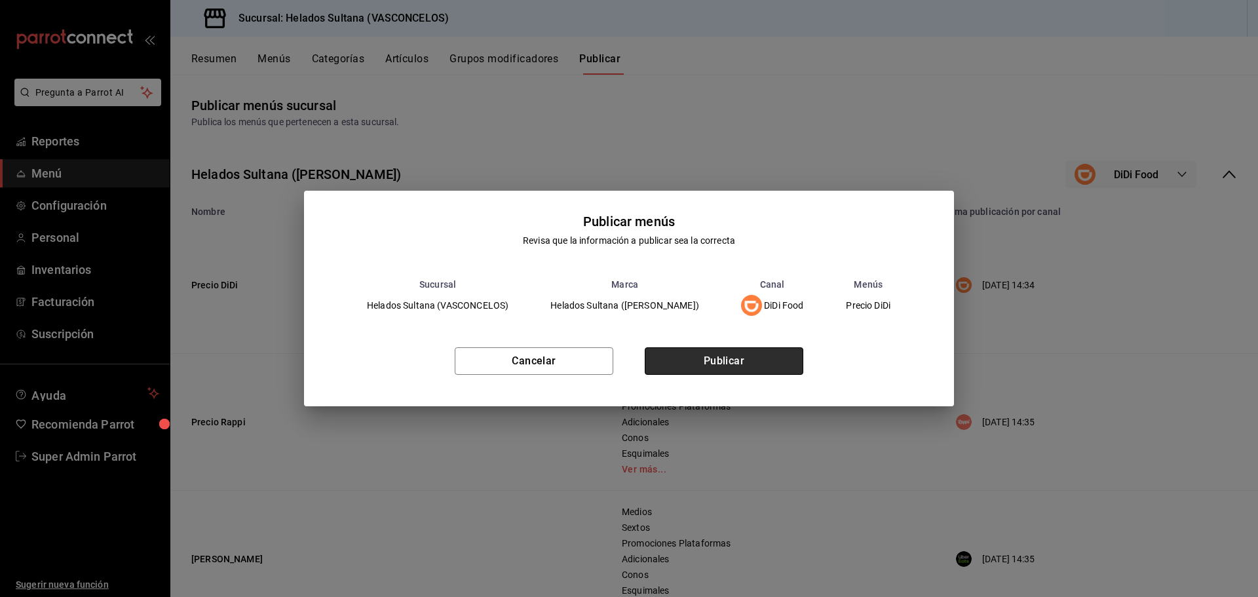
click at [736, 354] on button "Publicar" at bounding box center [724, 361] width 159 height 28
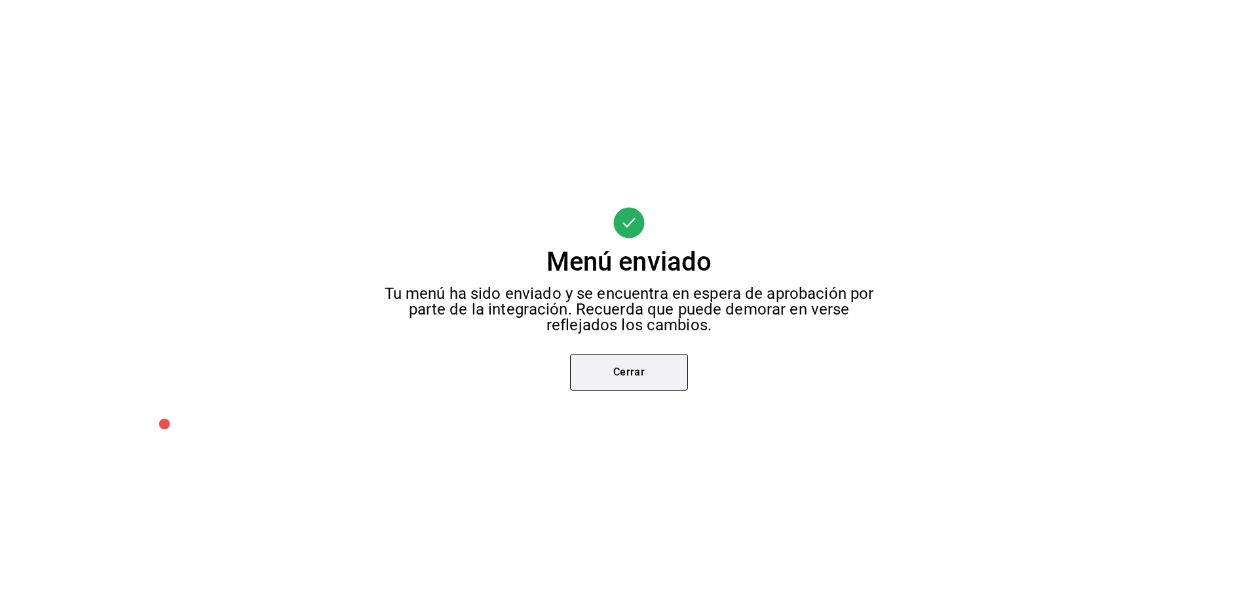
click at [639, 366] on button "Cerrar" at bounding box center [629, 372] width 118 height 37
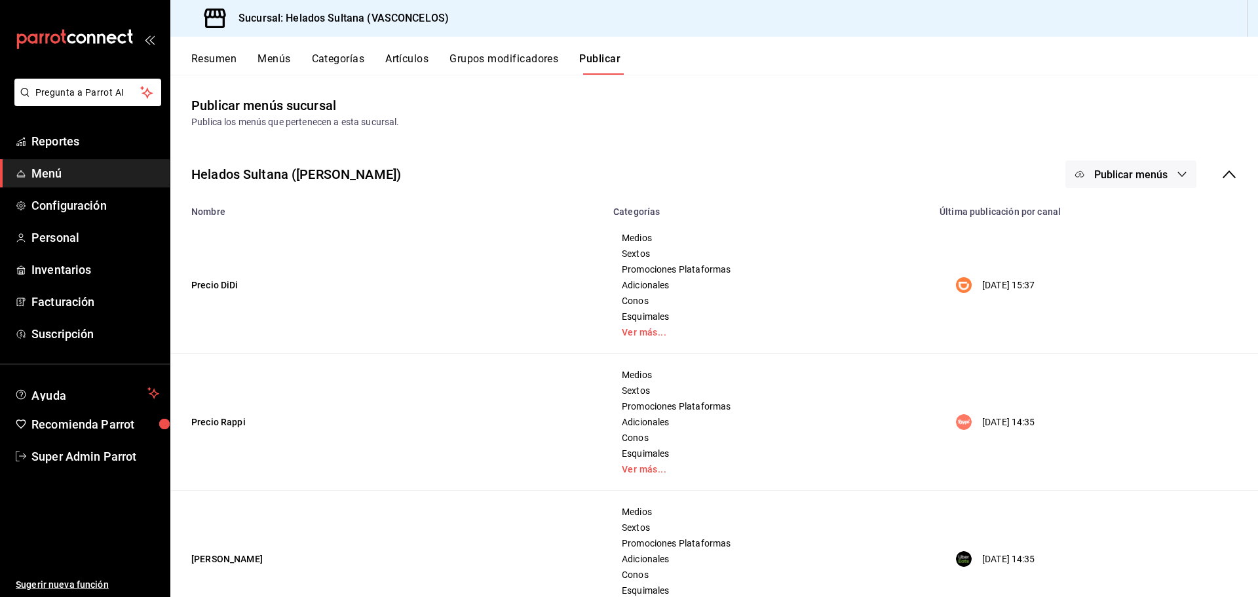
click at [274, 62] on button "Menús" at bounding box center [273, 63] width 33 height 22
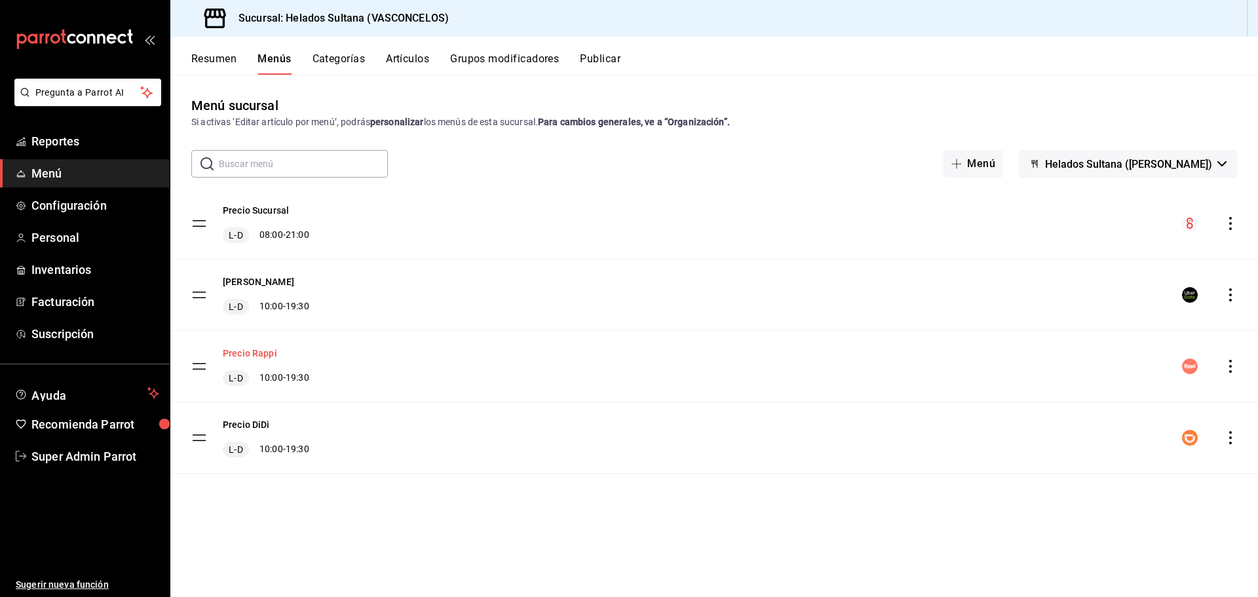
click at [259, 355] on button "Precio Rappi" at bounding box center [250, 353] width 54 height 13
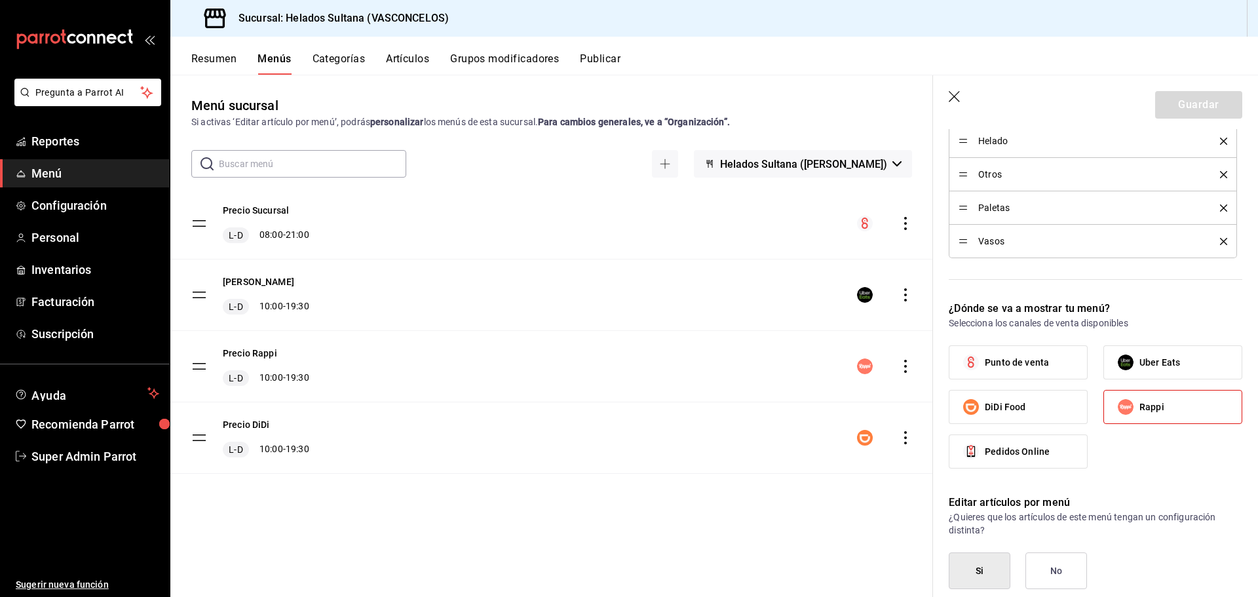
scroll to position [655, 0]
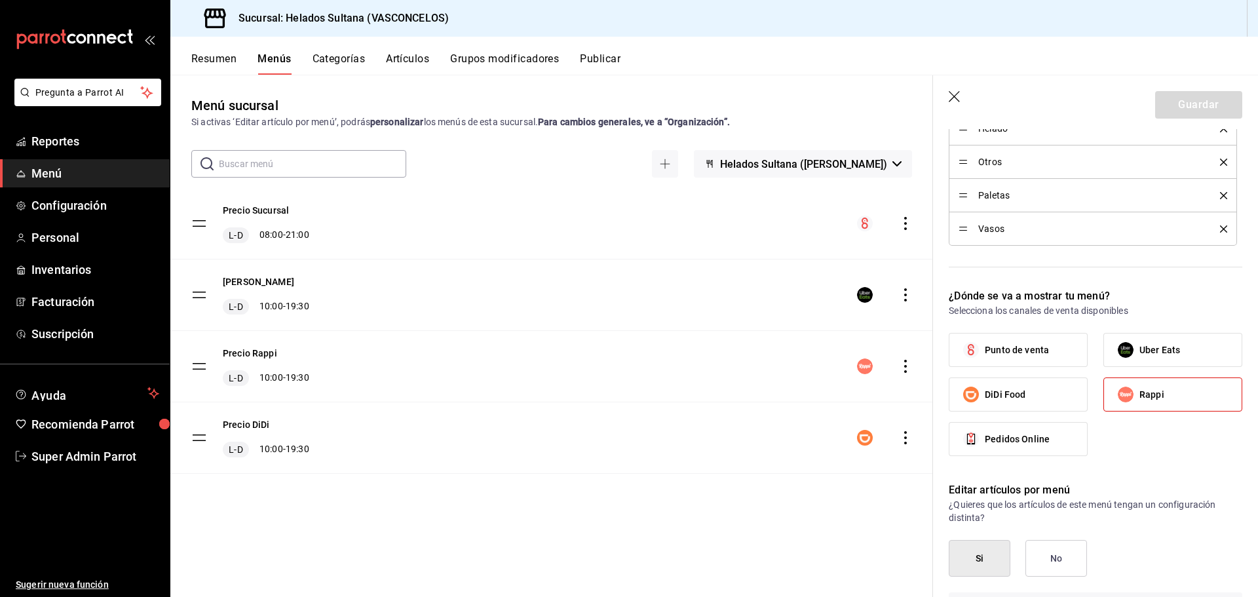
click at [418, 64] on button "Artículos" at bounding box center [407, 63] width 43 height 22
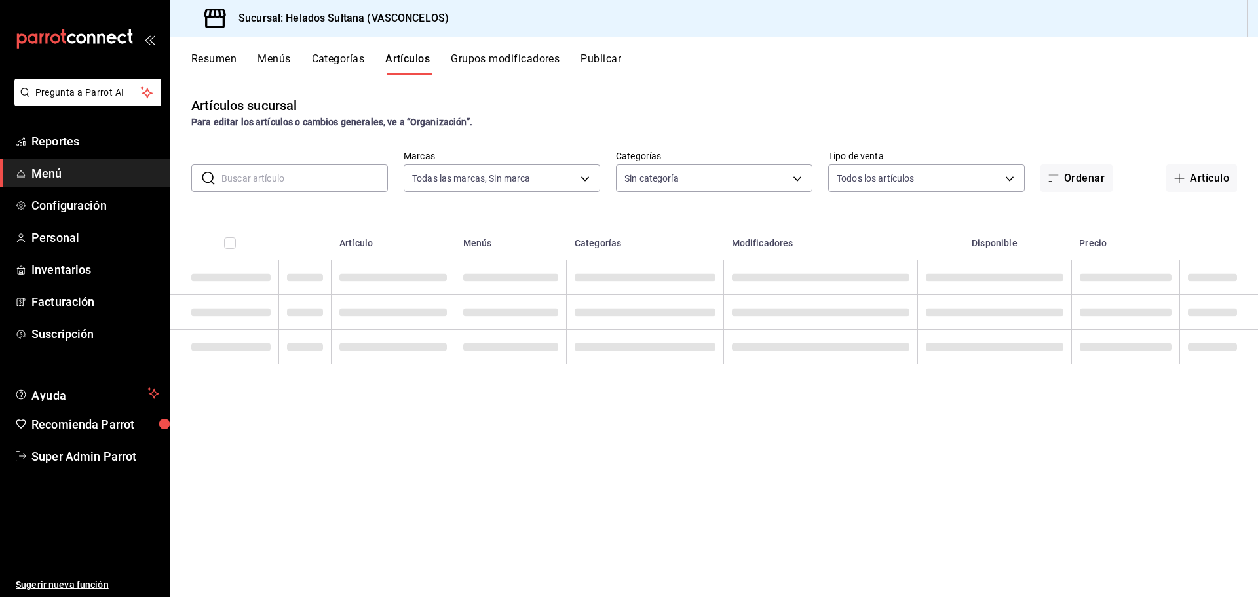
type input "144306c7-8caf-4d8c-ba73-d2b7112157ad"
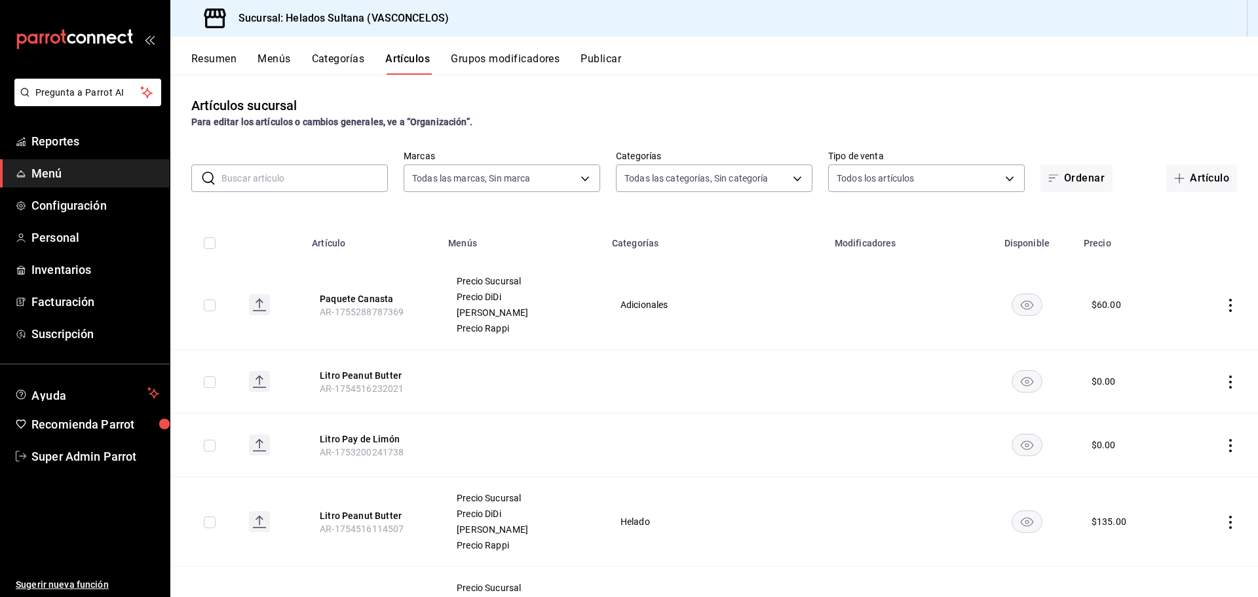
type input "69dfe994-2ec6-4c6c-bd9d-544b93bee5bf,7655312a-b2ff-41cd-a57f-a980af346740,25787…"
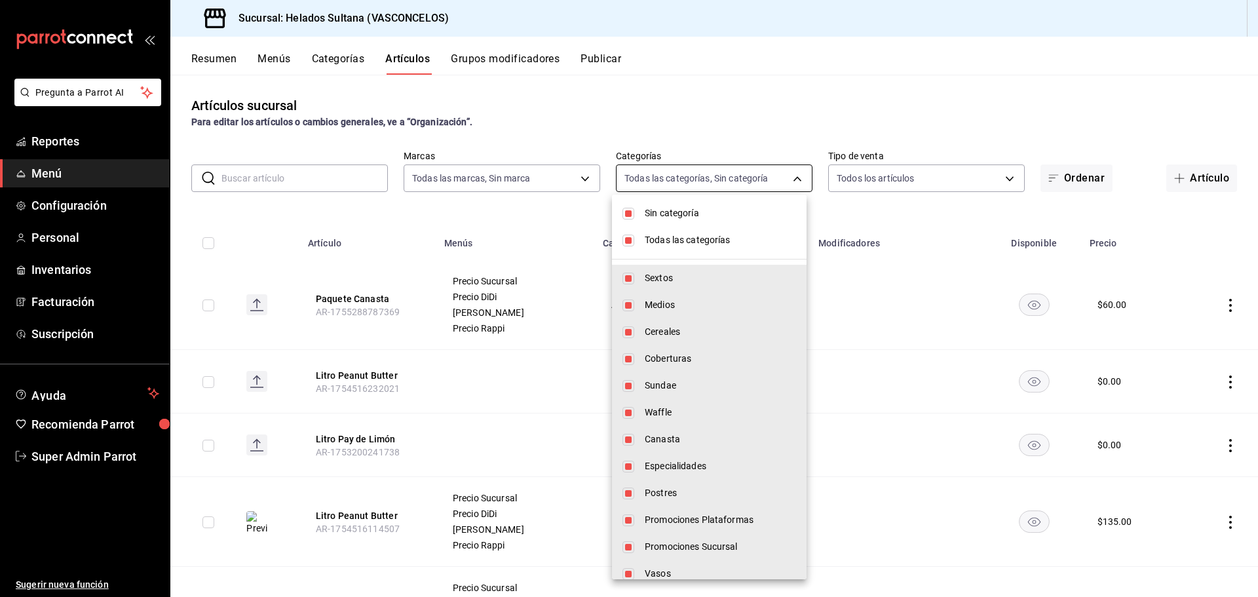
click at [771, 174] on body "Pregunta a Parrot AI Reportes Menú Configuración Personal Inventarios Facturaci…" at bounding box center [629, 298] width 1258 height 597
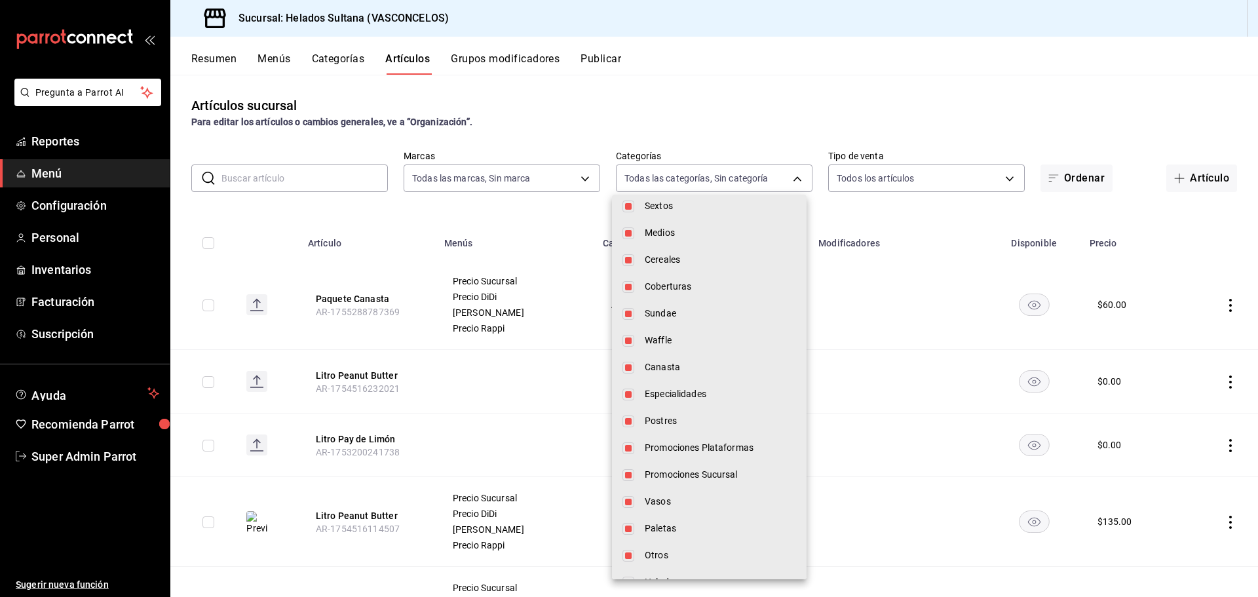
scroll to position [174, 0]
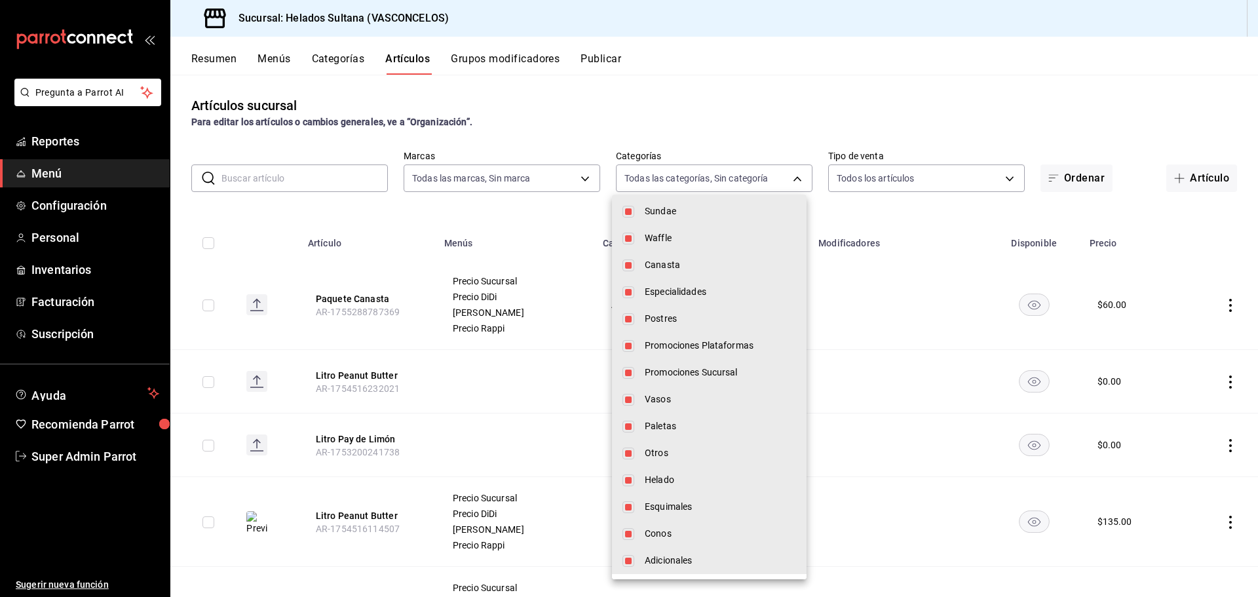
click at [751, 80] on div at bounding box center [629, 298] width 1258 height 597
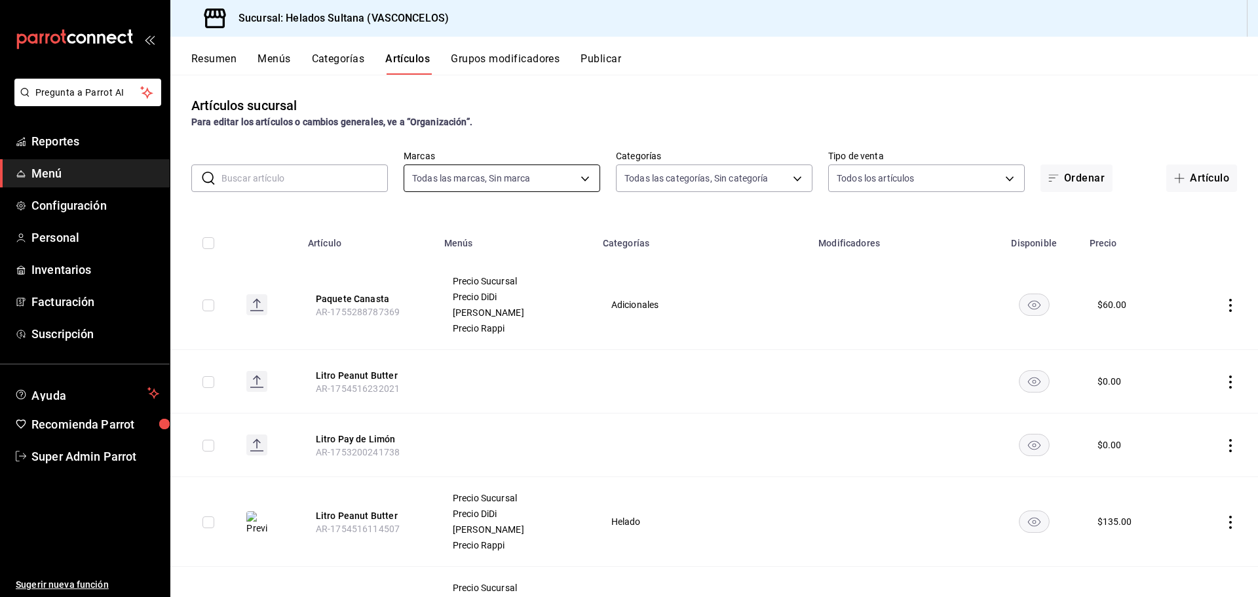
click at [553, 185] on body "Pregunta a Parrot AI Reportes Menú Configuración Personal Inventarios Facturaci…" at bounding box center [629, 298] width 1258 height 597
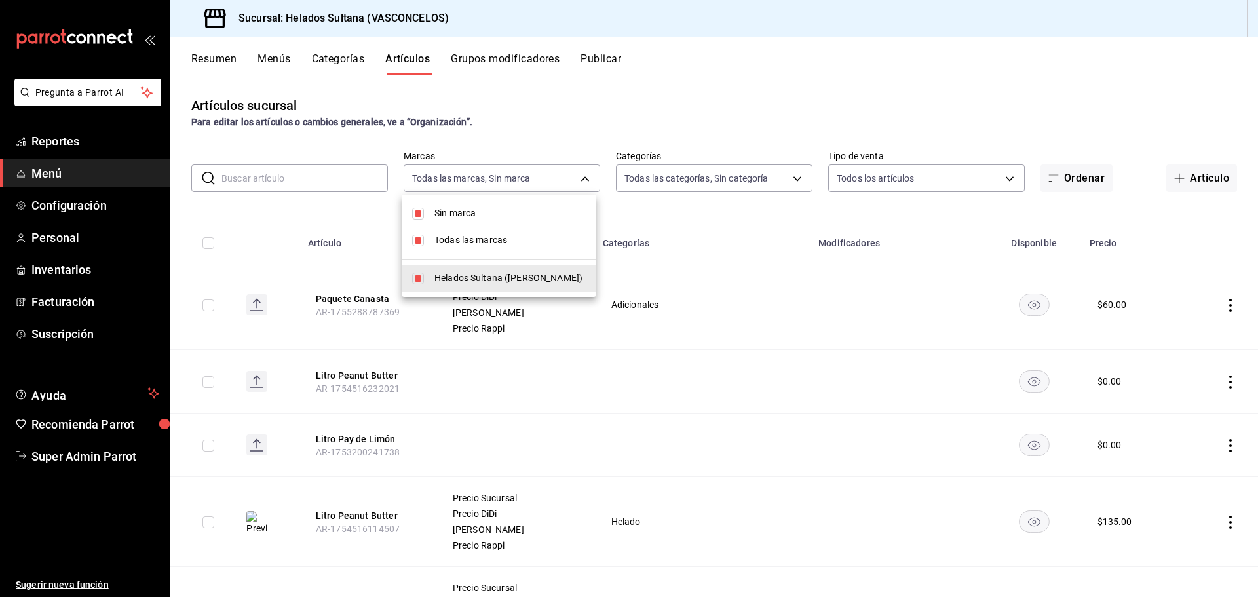
drag, startPoint x: 647, startPoint y: 122, endPoint x: 841, endPoint y: 138, distance: 195.1
click at [654, 121] on div at bounding box center [629, 298] width 1258 height 597
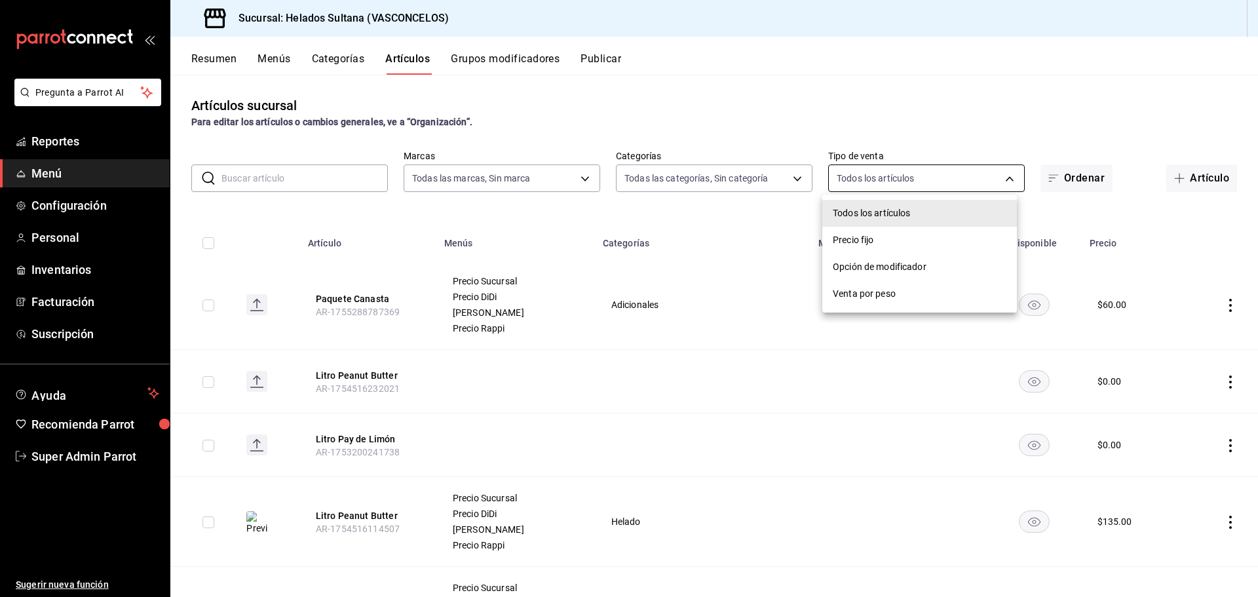
click at [883, 189] on body "Pregunta a Parrot AI Reportes Menú Configuración Personal Inventarios Facturaci…" at bounding box center [629, 298] width 1258 height 597
click at [899, 158] on div at bounding box center [629, 298] width 1258 height 597
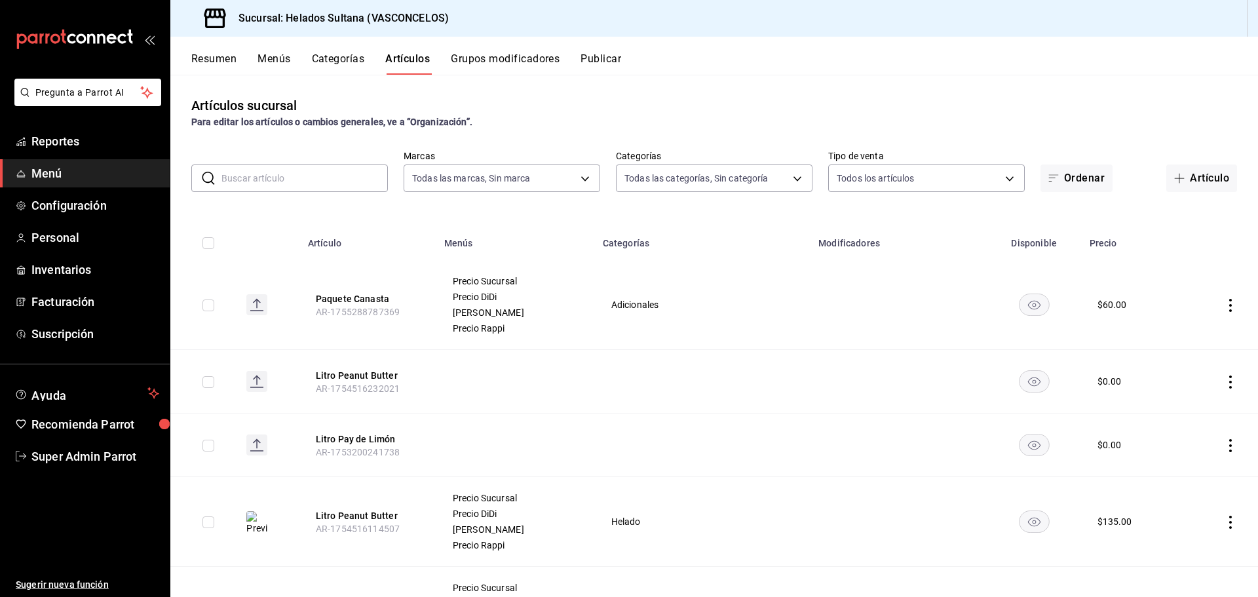
click at [279, 55] on button "Menús" at bounding box center [273, 63] width 33 height 22
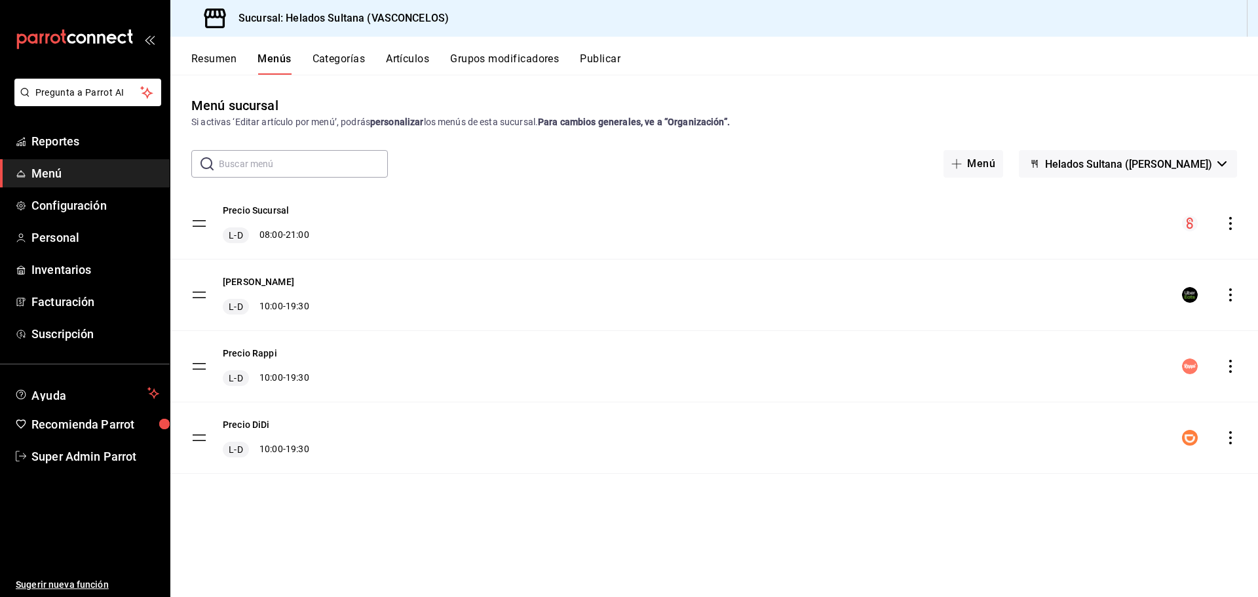
click at [226, 60] on button "Resumen" at bounding box center [213, 63] width 45 height 22
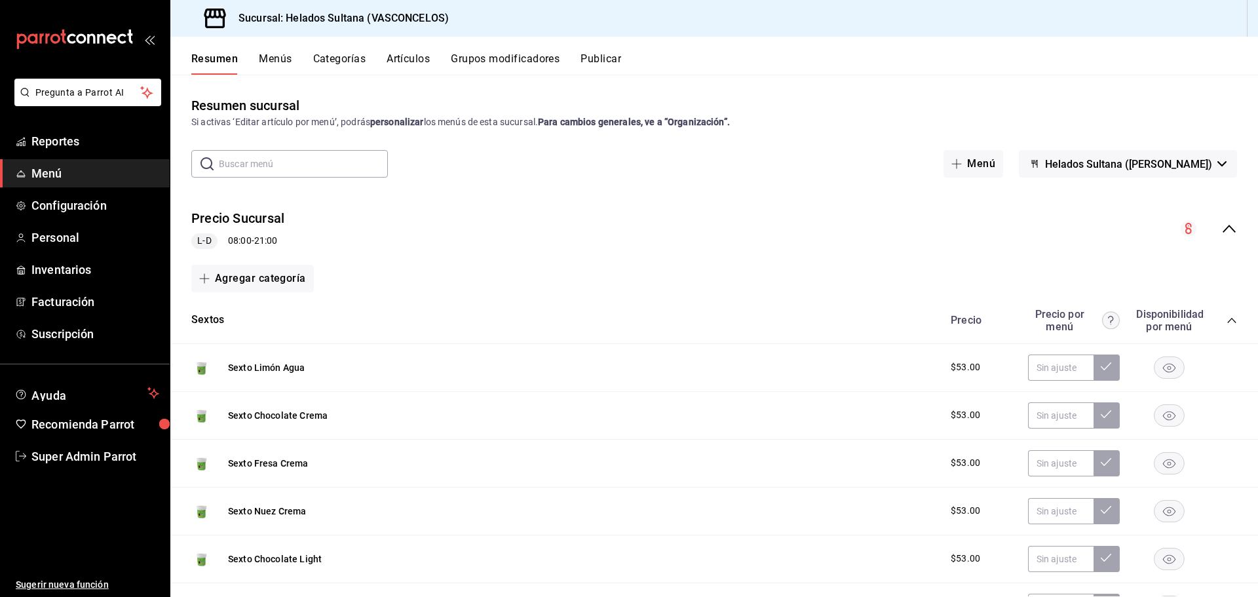
click at [396, 229] on div "Precio Sucursal L-D 08:00 - 21:00" at bounding box center [713, 228] width 1087 height 61
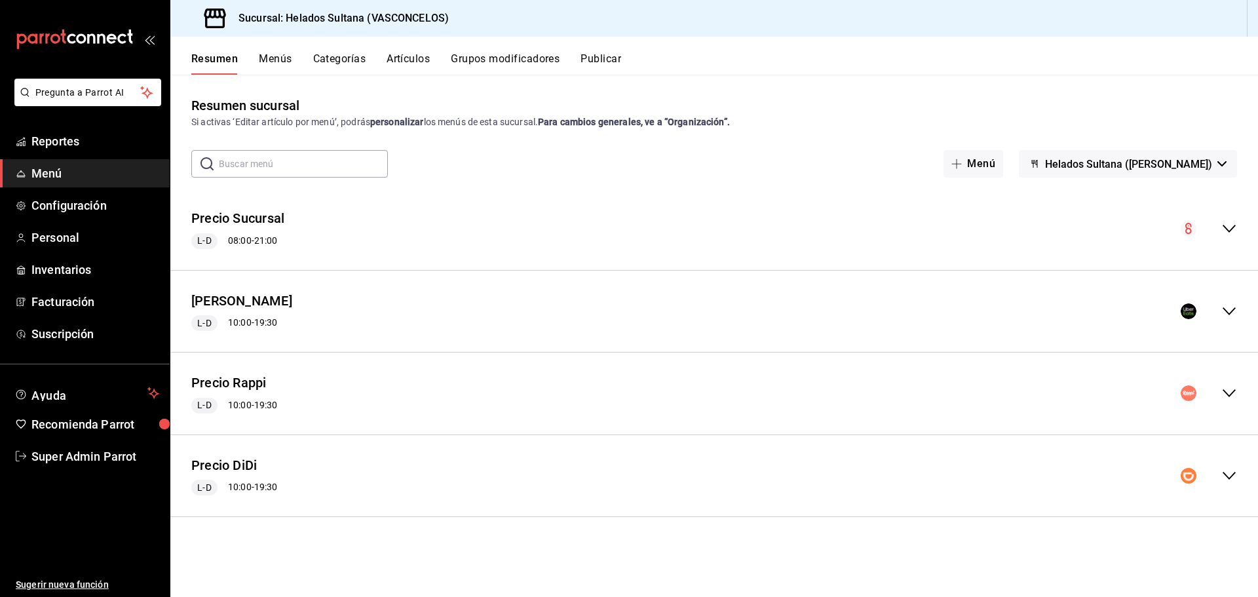
click at [399, 398] on div "Precio Rappi L-D 10:00 - 19:30" at bounding box center [713, 393] width 1087 height 61
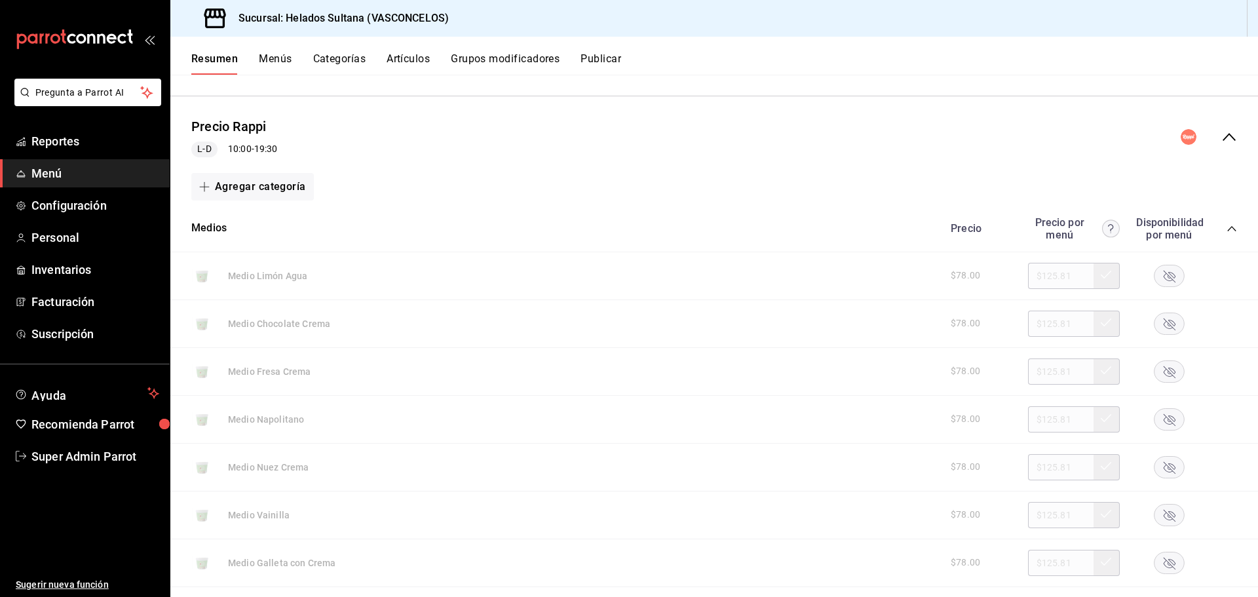
scroll to position [262, 0]
click at [206, 270] on div "Medio Limón Agua $78.00 $125.81" at bounding box center [713, 270] width 1087 height 48
click at [1197, 25] on div "Sucursal: Helados Sultana (VASCONCELOS)" at bounding box center [713, 18] width 1087 height 37
click at [1193, 12] on div "Sucursal: Helados Sultana (VASCONCELOS)" at bounding box center [713, 18] width 1087 height 37
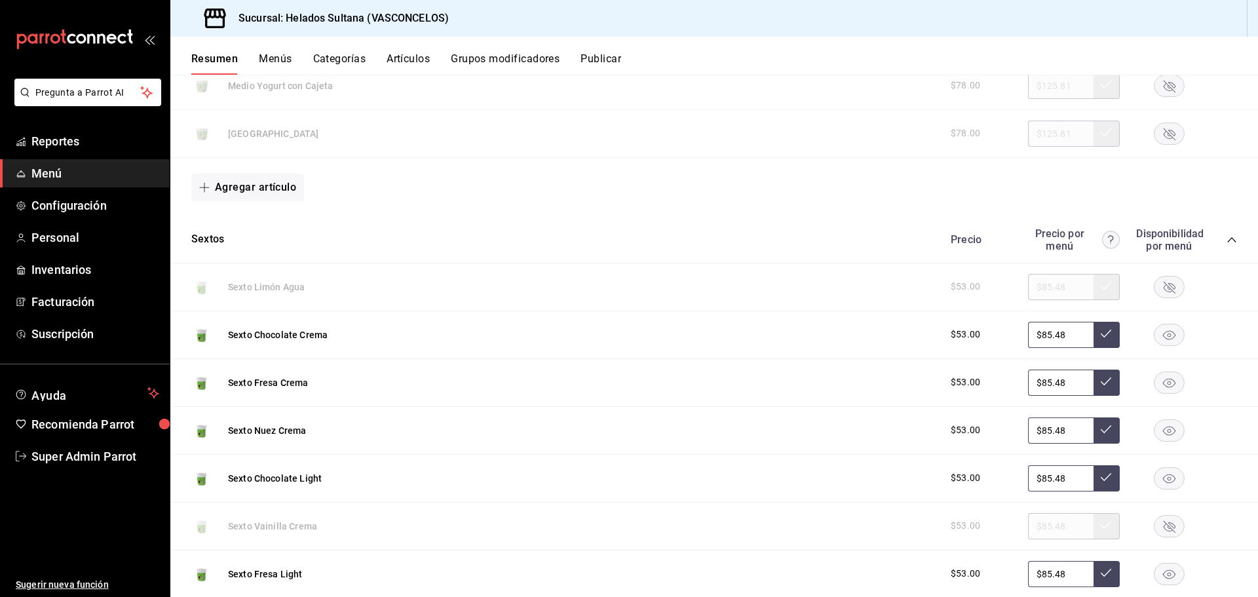
scroll to position [852, 0]
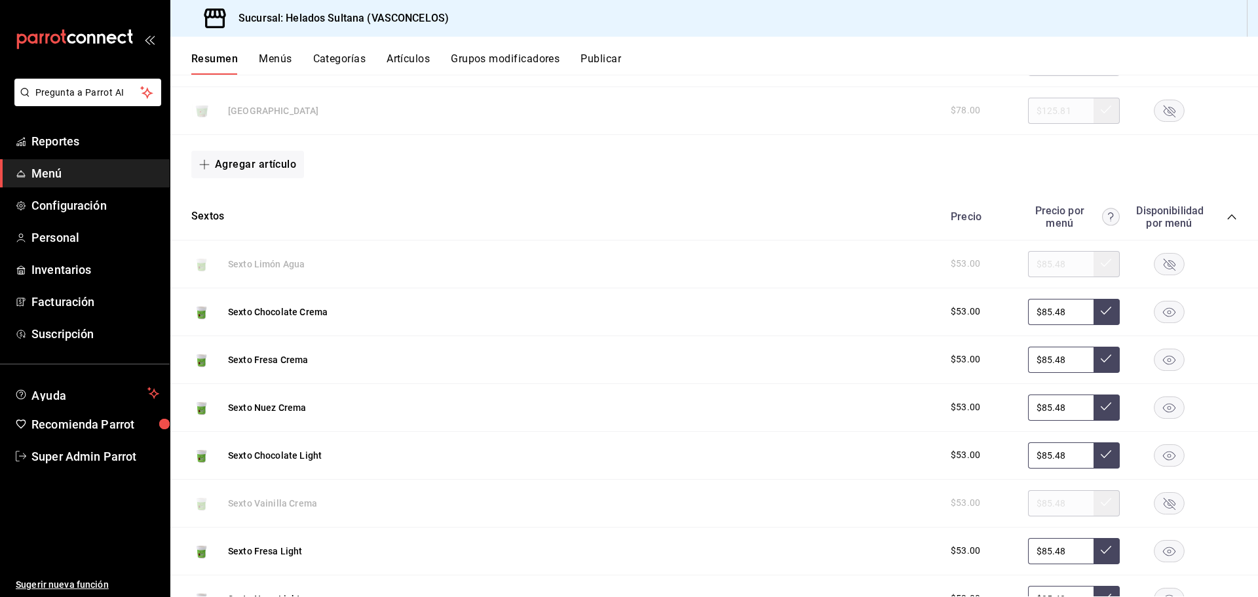
click at [280, 263] on div "Sexto Limón Agua $53.00 $85.48" at bounding box center [713, 264] width 1087 height 48
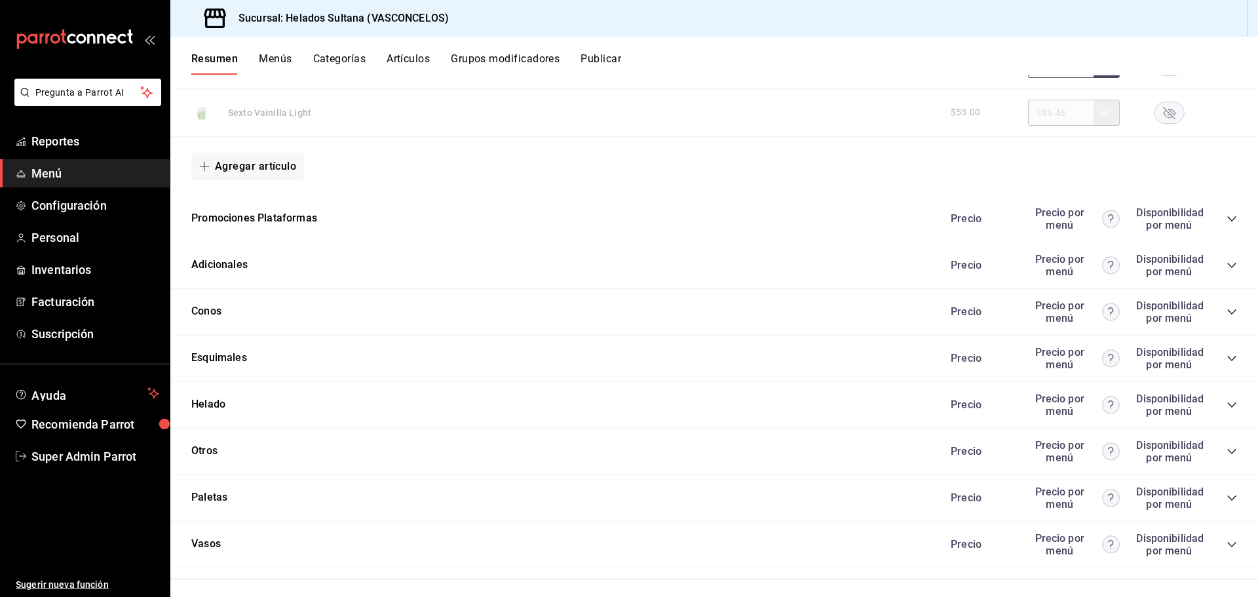
scroll to position [1476, 0]
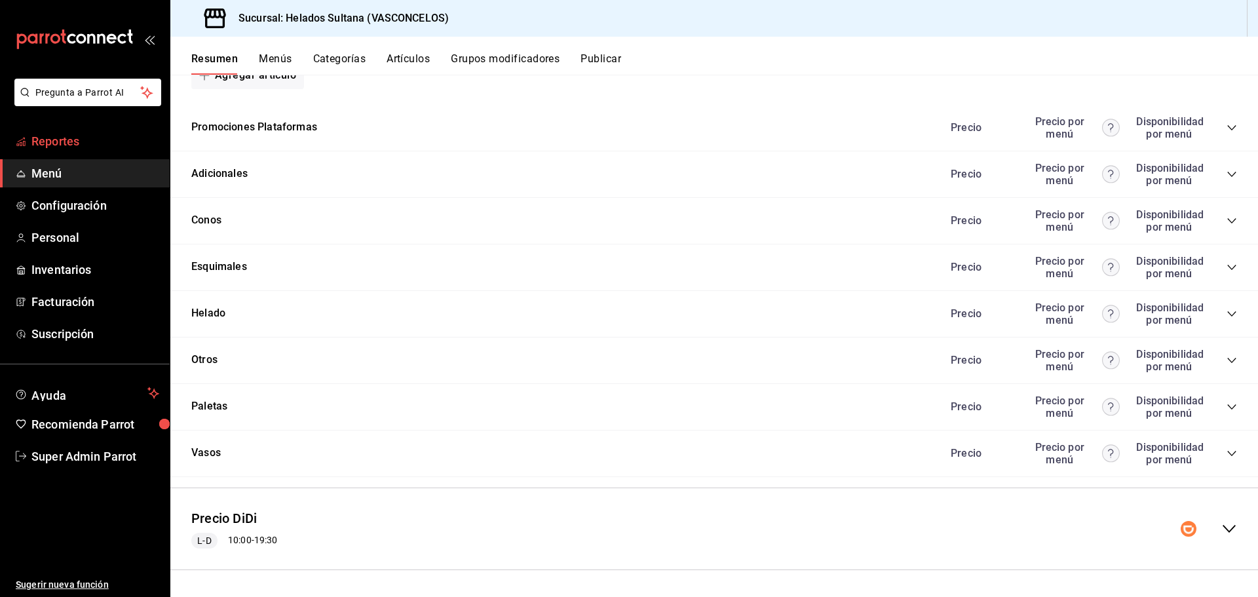
click at [109, 151] on link "Reportes" at bounding box center [85, 141] width 170 height 28
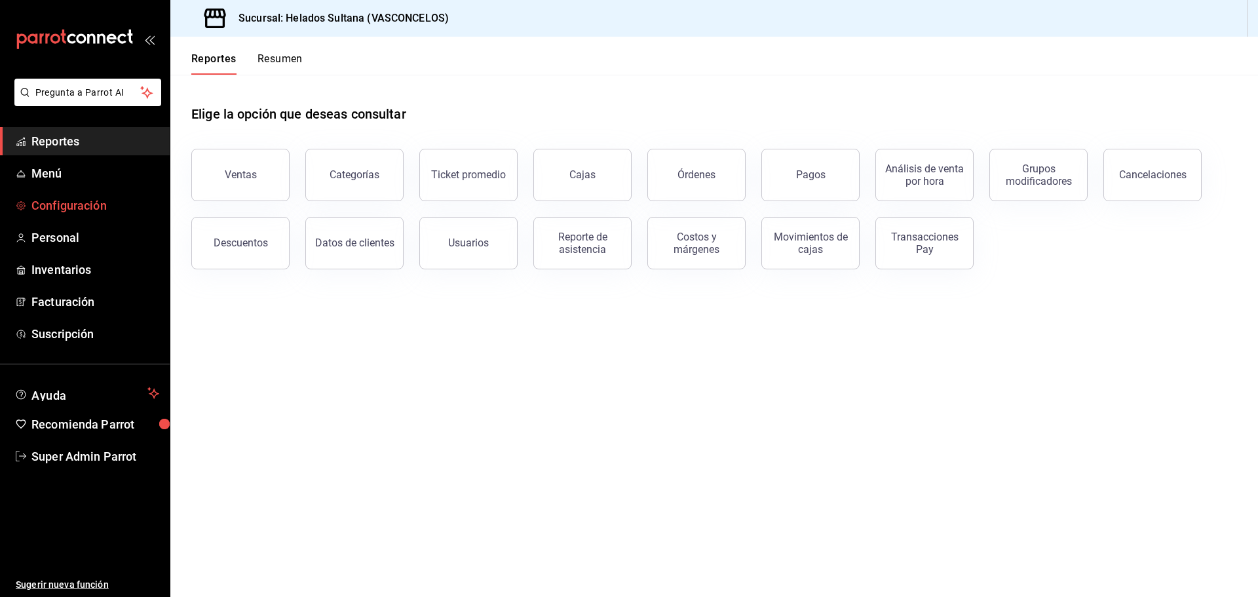
click at [104, 200] on span "Configuración" at bounding box center [95, 206] width 128 height 18
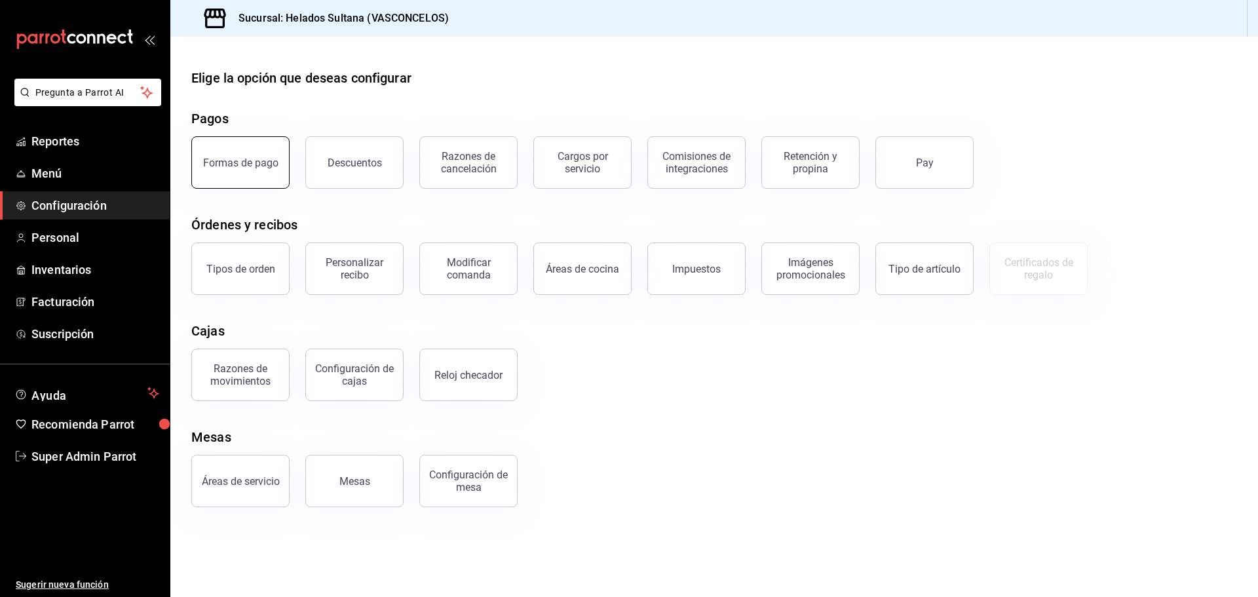
click at [252, 165] on div "Formas de pago" at bounding box center [240, 163] width 75 height 12
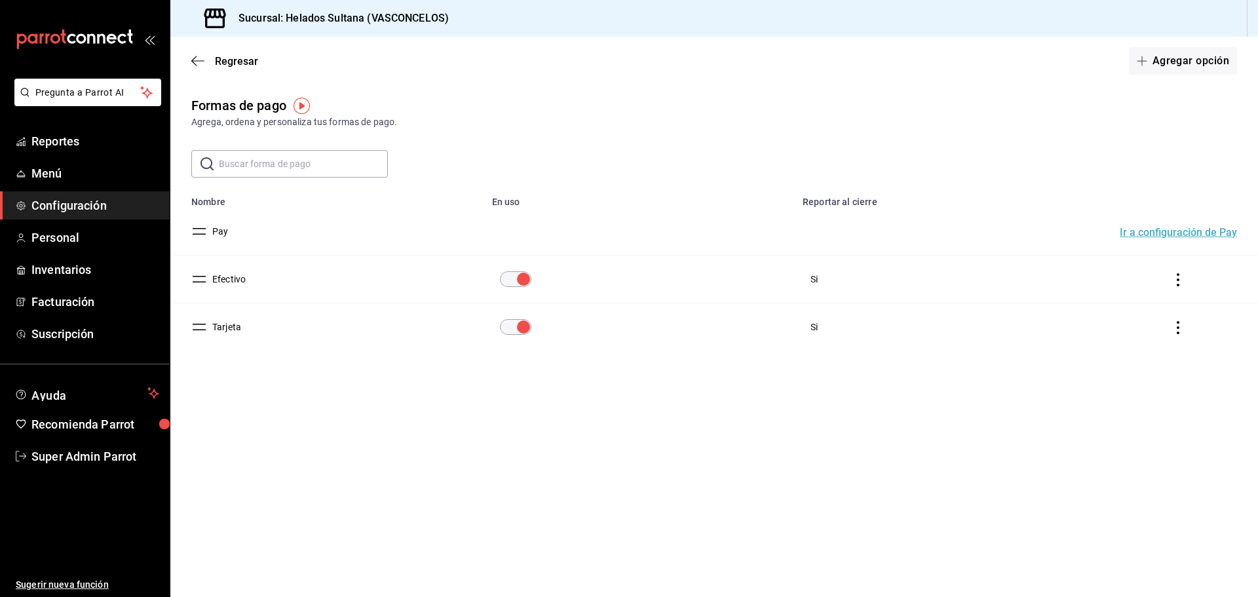
click at [238, 281] on button "Efectivo" at bounding box center [226, 279] width 39 height 13
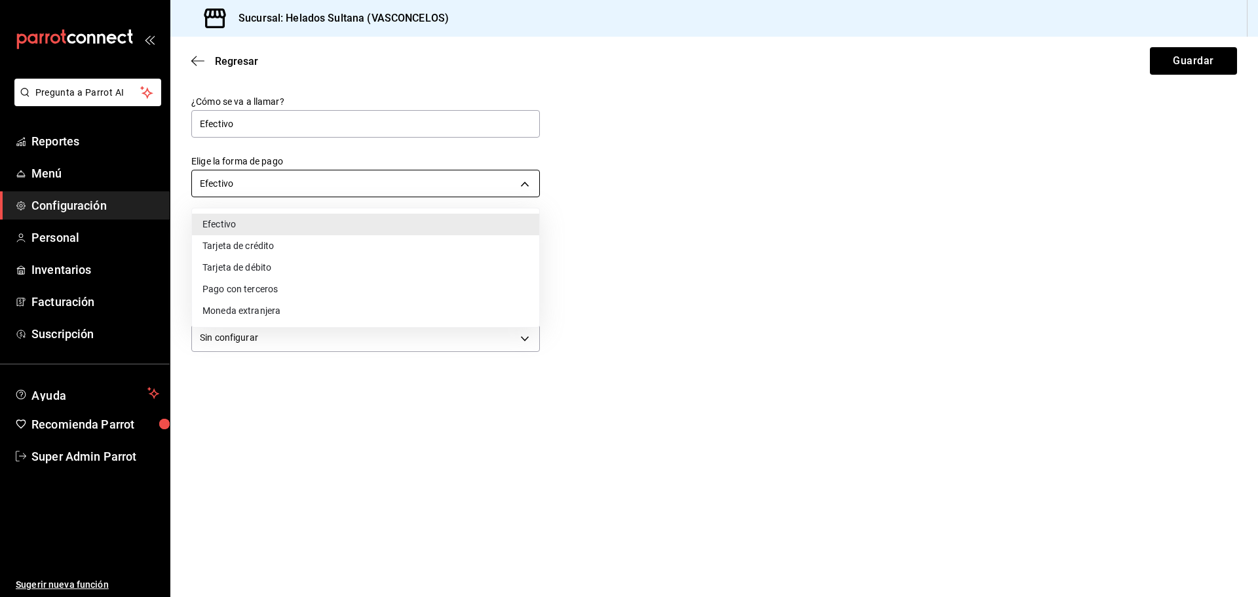
click at [299, 194] on body "Pregunta a Parrot AI Reportes Menú Configuración Personal Inventarios Facturaci…" at bounding box center [629, 298] width 1258 height 597
click at [726, 254] on div at bounding box center [629, 298] width 1258 height 597
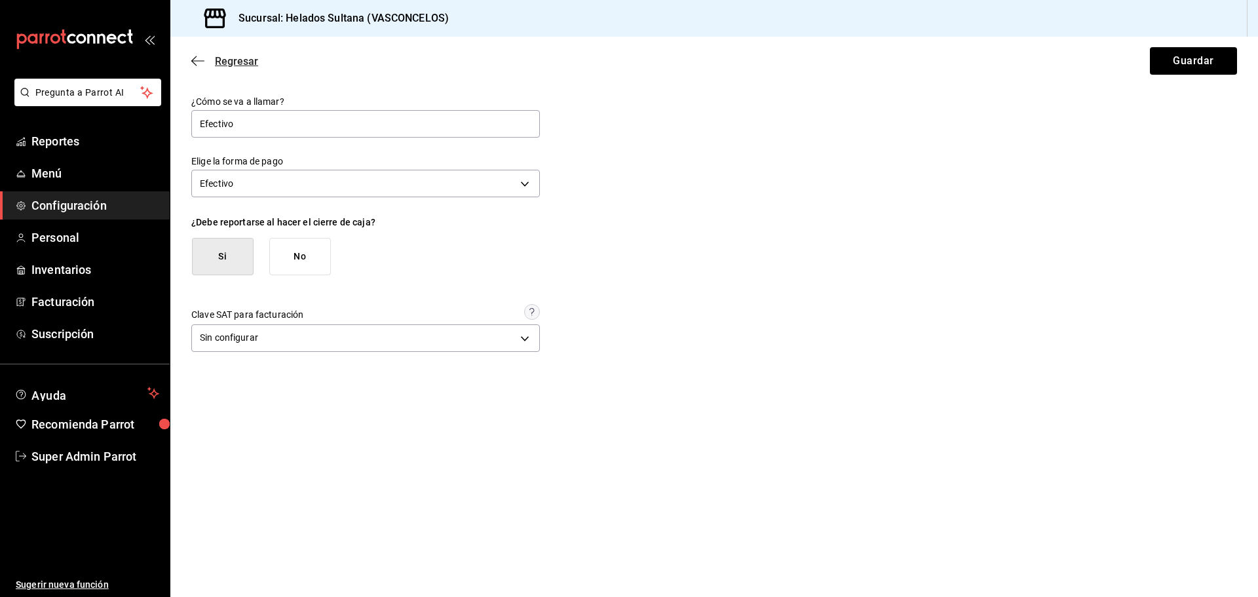
click at [200, 60] on icon "button" at bounding box center [197, 61] width 13 height 12
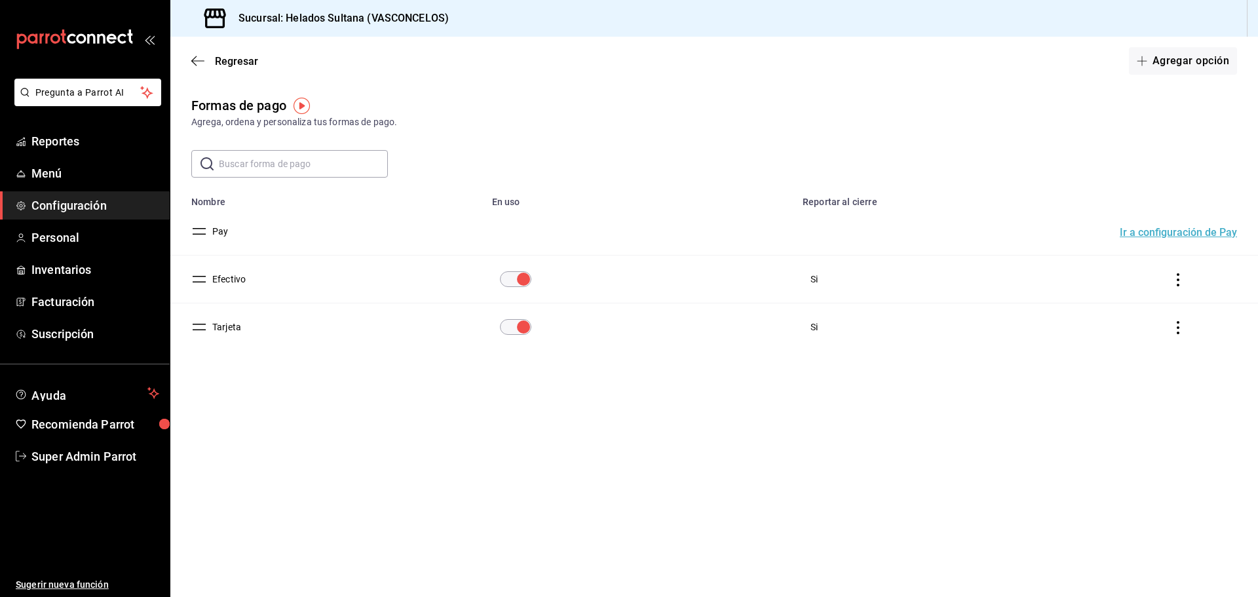
click at [200, 60] on icon "button" at bounding box center [197, 61] width 13 height 12
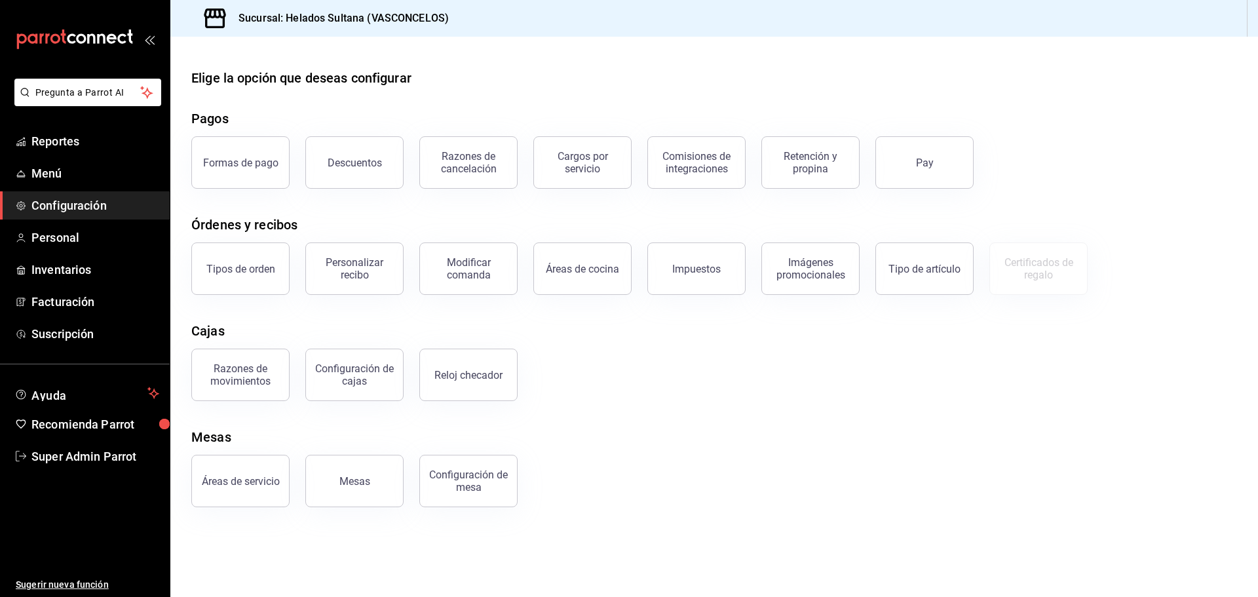
click at [125, 209] on span "Configuración" at bounding box center [95, 206] width 128 height 18
click at [366, 157] on div "Descuentos" at bounding box center [355, 163] width 54 height 12
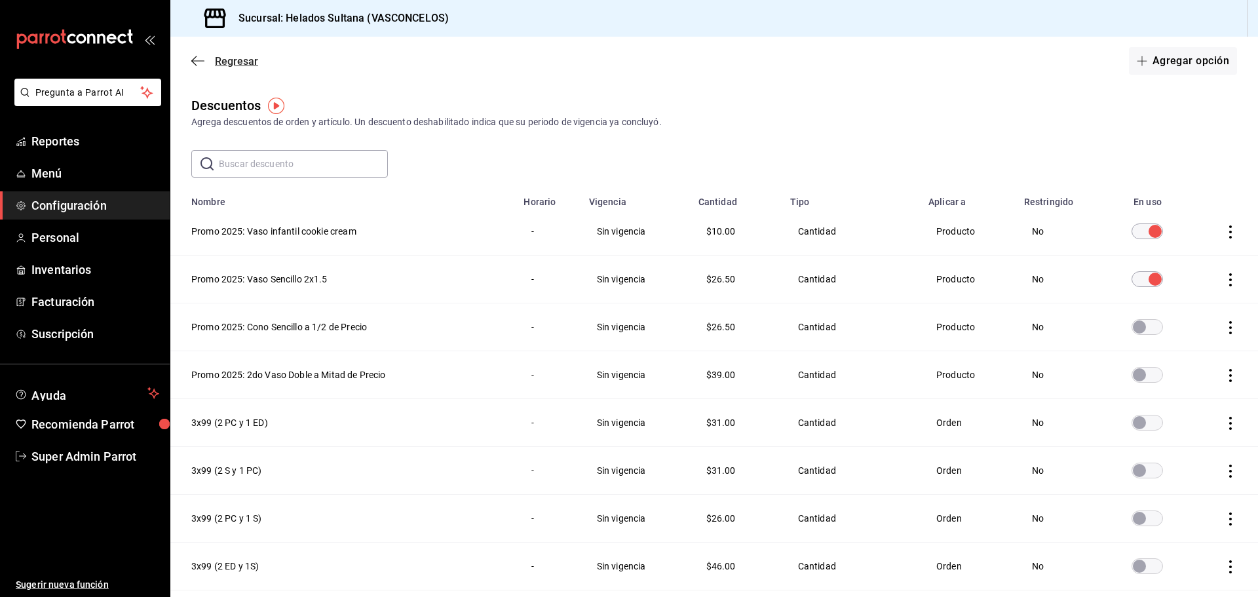
click at [210, 60] on span "Regresar" at bounding box center [224, 61] width 67 height 12
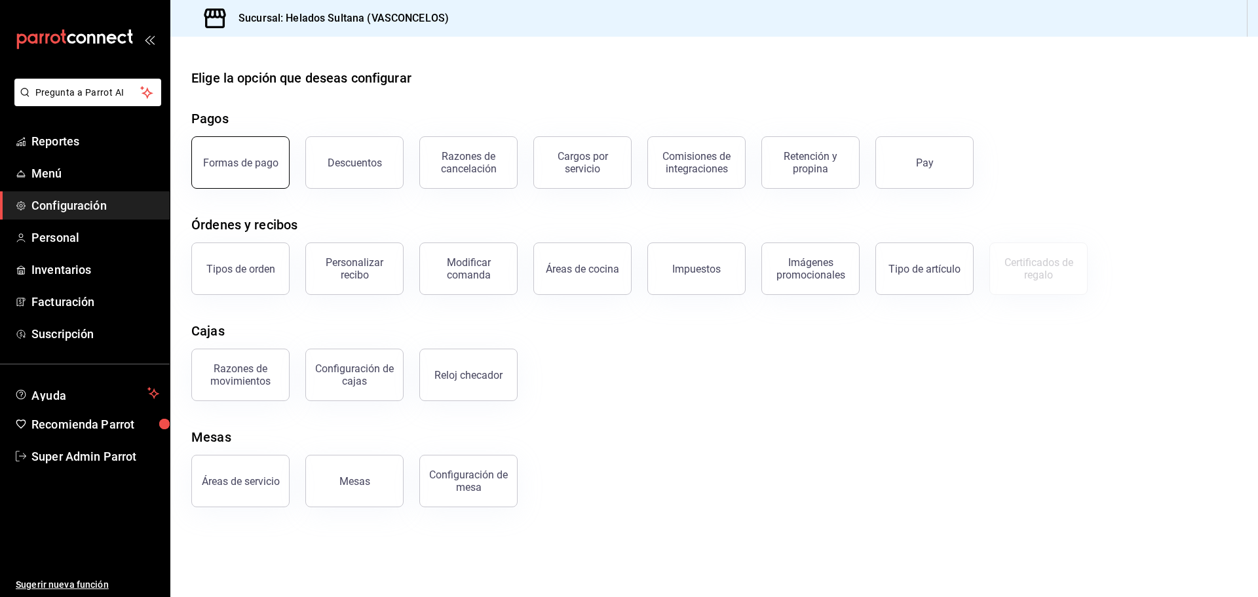
click at [261, 179] on button "Formas de pago" at bounding box center [240, 162] width 98 height 52
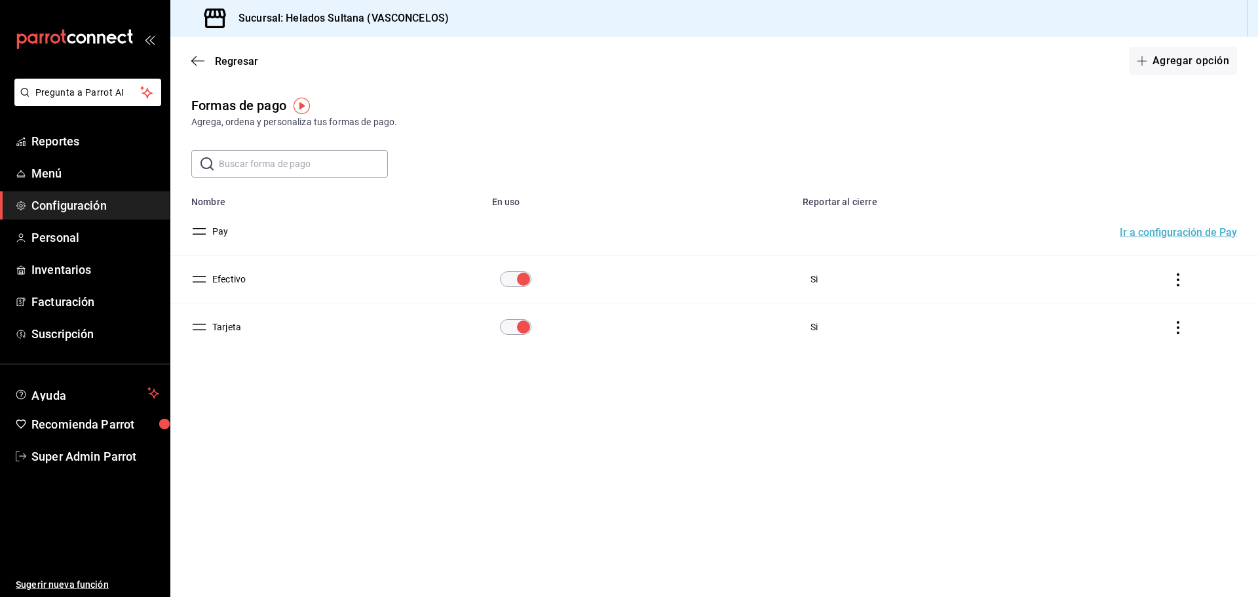
click at [233, 271] on td "Efectivo" at bounding box center [327, 279] width 314 height 48
click at [233, 276] on button "Efectivo" at bounding box center [226, 279] width 39 height 13
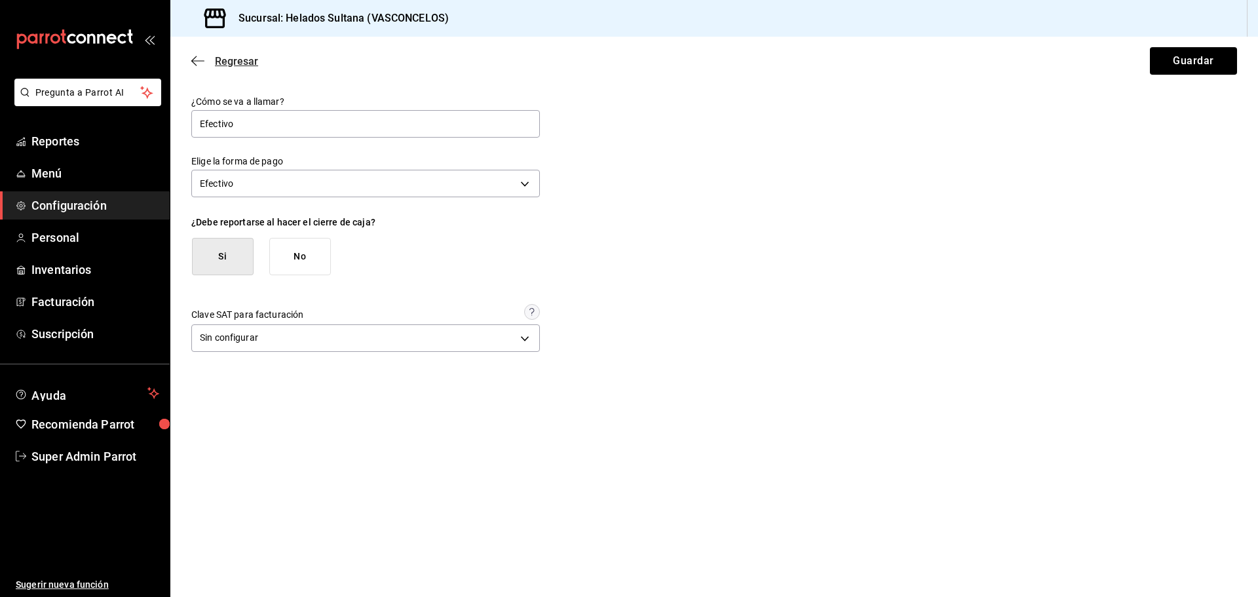
click at [205, 58] on span "Regresar" at bounding box center [224, 61] width 67 height 12
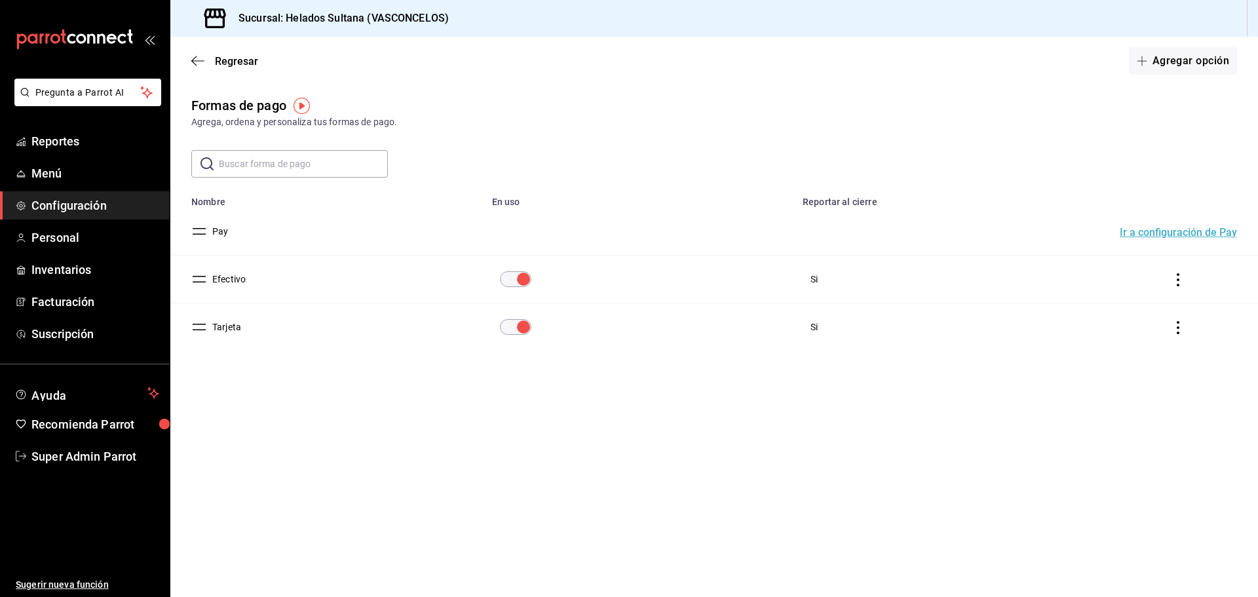
click at [243, 278] on button "Efectivo" at bounding box center [226, 279] width 39 height 13
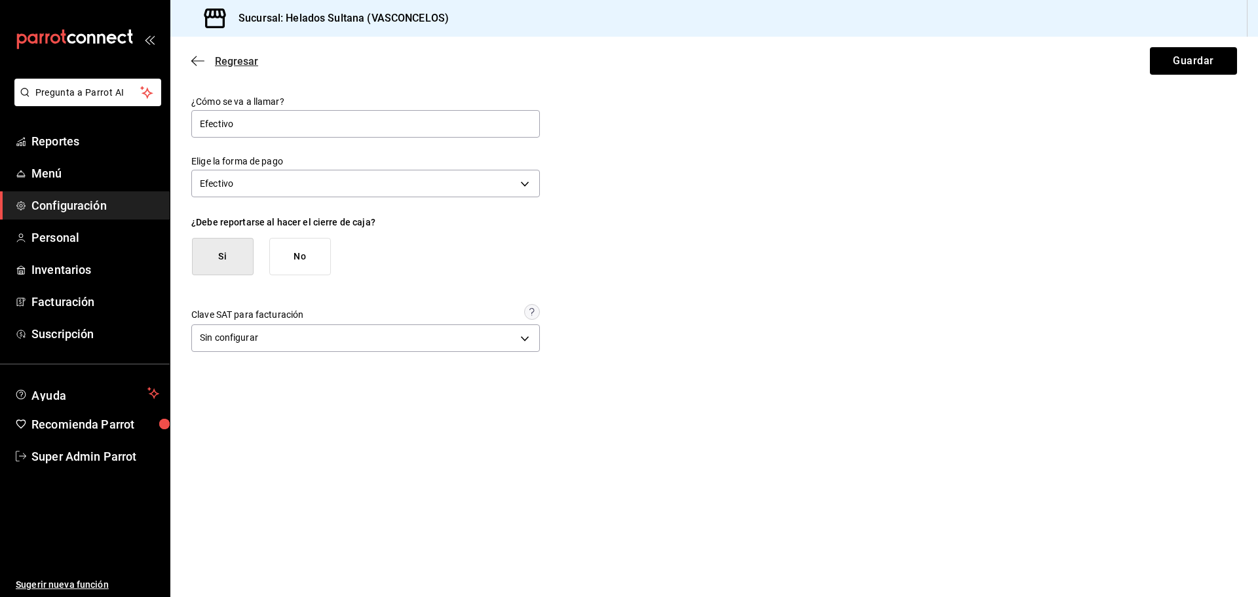
click at [198, 55] on span "Regresar" at bounding box center [224, 61] width 67 height 12
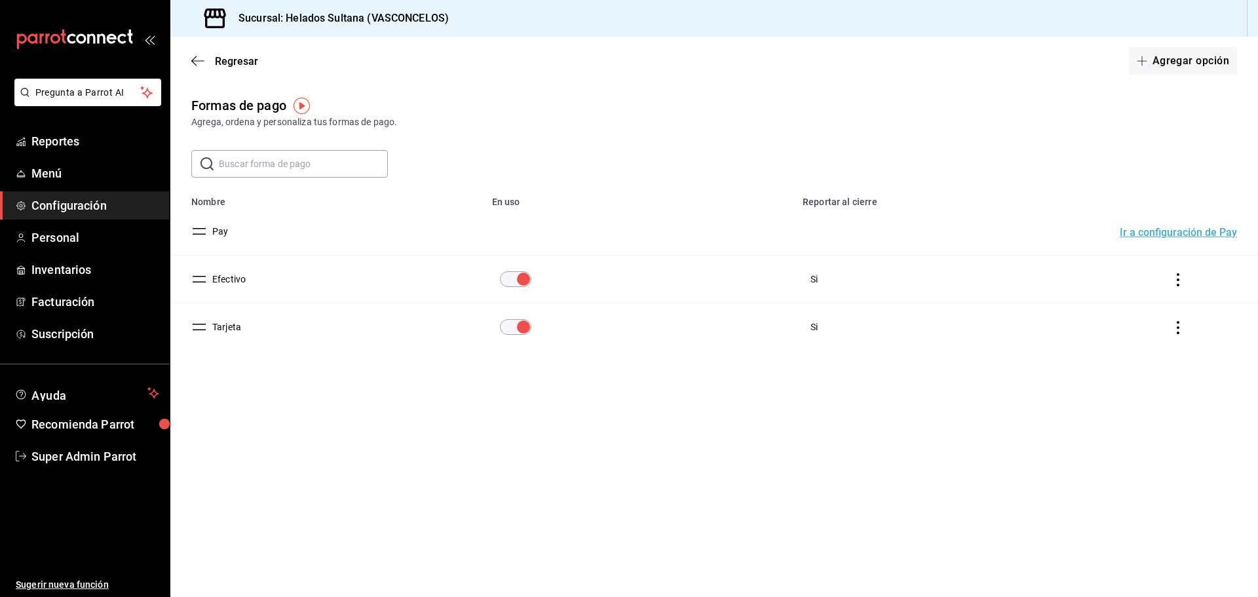
drag, startPoint x: 260, startPoint y: 230, endPoint x: 207, endPoint y: 233, distance: 53.1
click at [206, 230] on td "Pay" at bounding box center [327, 232] width 314 height 48
click at [279, 425] on main "Regresar Agregar opción Formas de pago Agrega, ordena y personaliza tus formas …" at bounding box center [713, 317] width 1087 height 560
drag, startPoint x: 263, startPoint y: 329, endPoint x: 210, endPoint y: 329, distance: 53.7
click at [210, 329] on td "Tarjeta" at bounding box center [327, 327] width 314 height 48
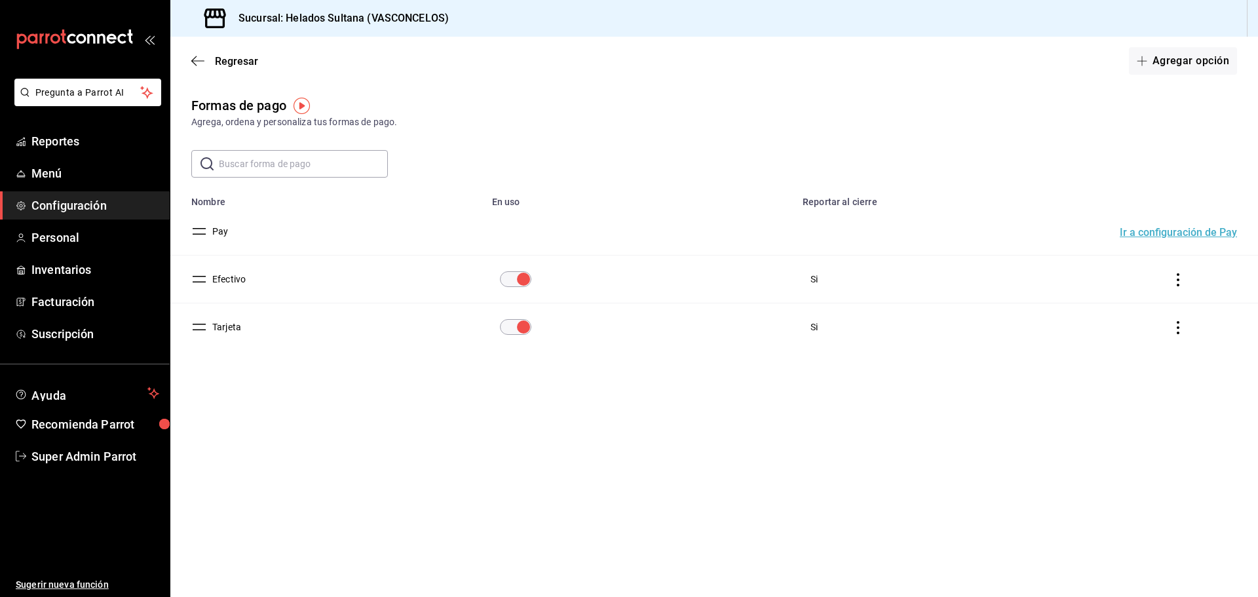
click at [237, 278] on button "Efectivo" at bounding box center [226, 279] width 39 height 13
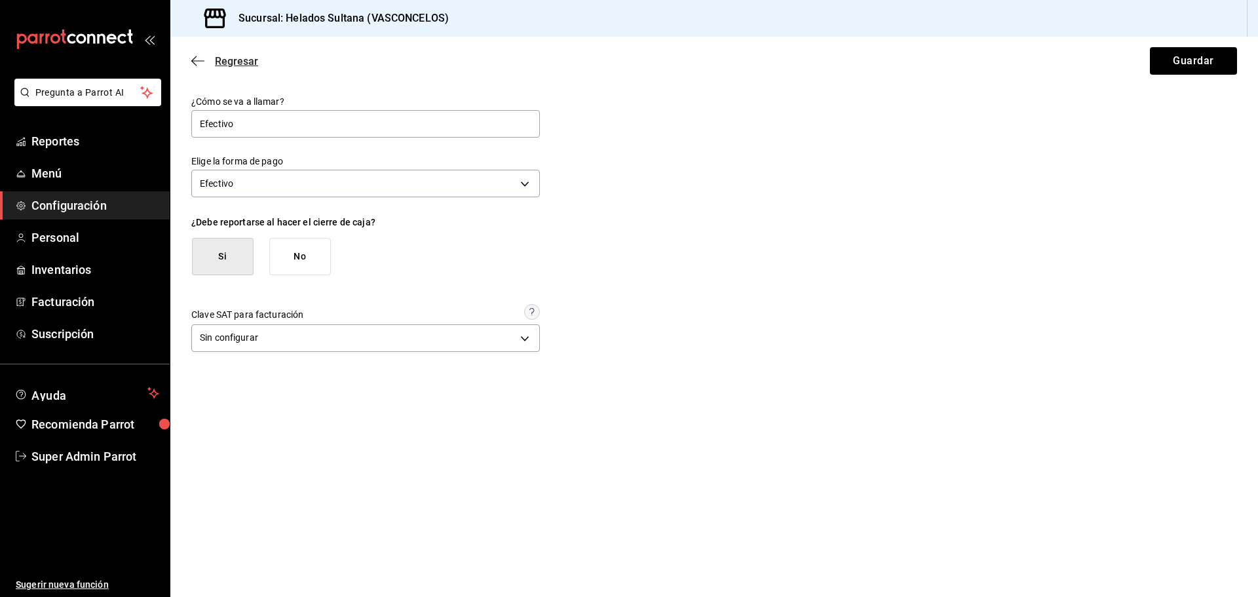
click at [200, 60] on icon "button" at bounding box center [197, 61] width 13 height 12
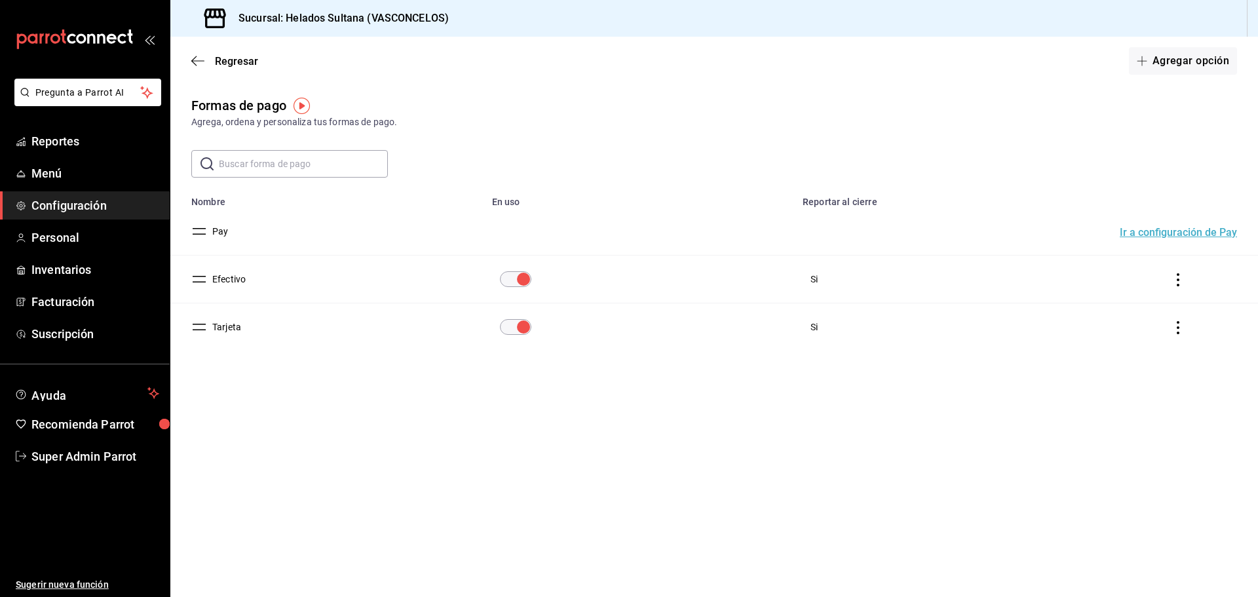
click at [235, 283] on button "Efectivo" at bounding box center [226, 279] width 39 height 13
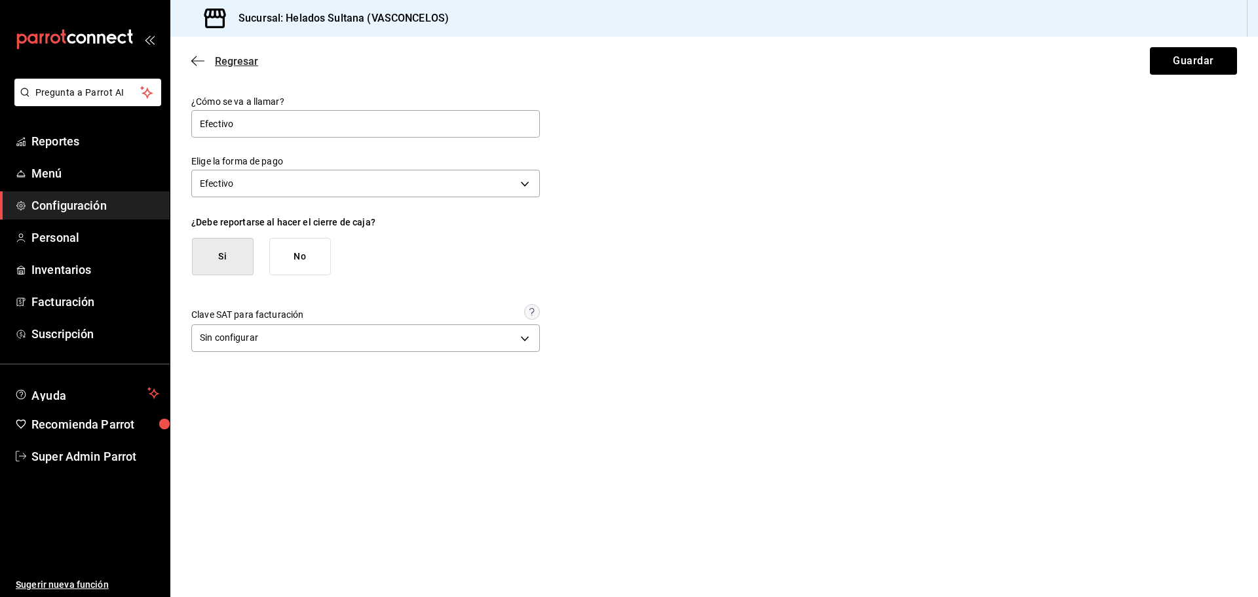
click at [200, 62] on icon "button" at bounding box center [197, 61] width 13 height 12
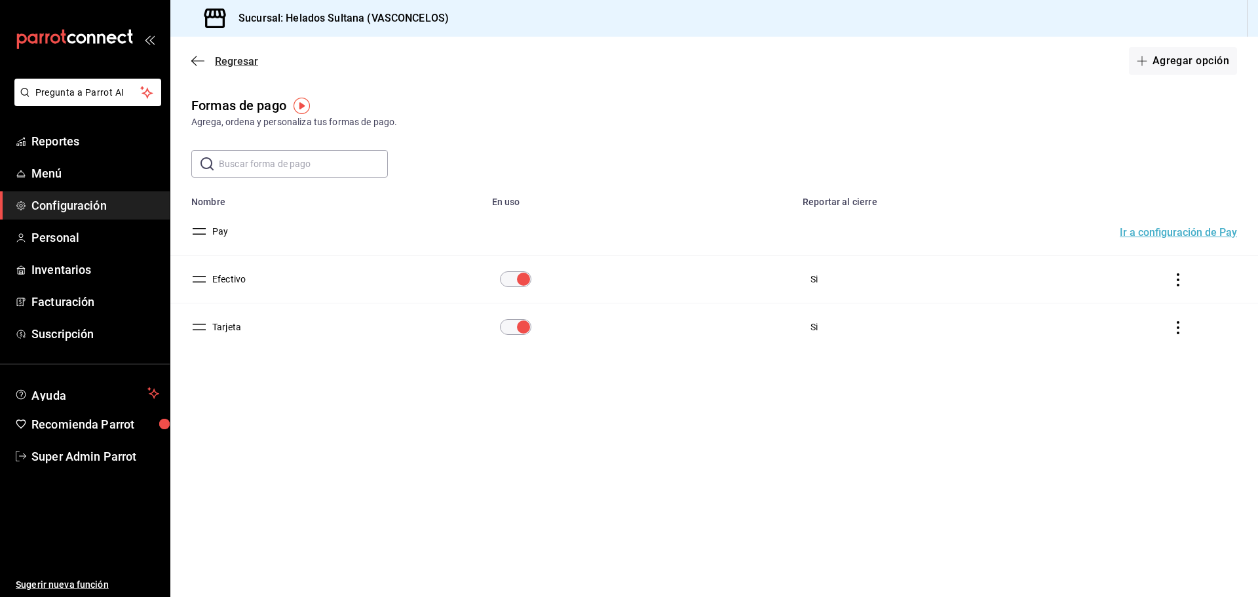
click at [217, 62] on span "Regresar" at bounding box center [236, 61] width 43 height 12
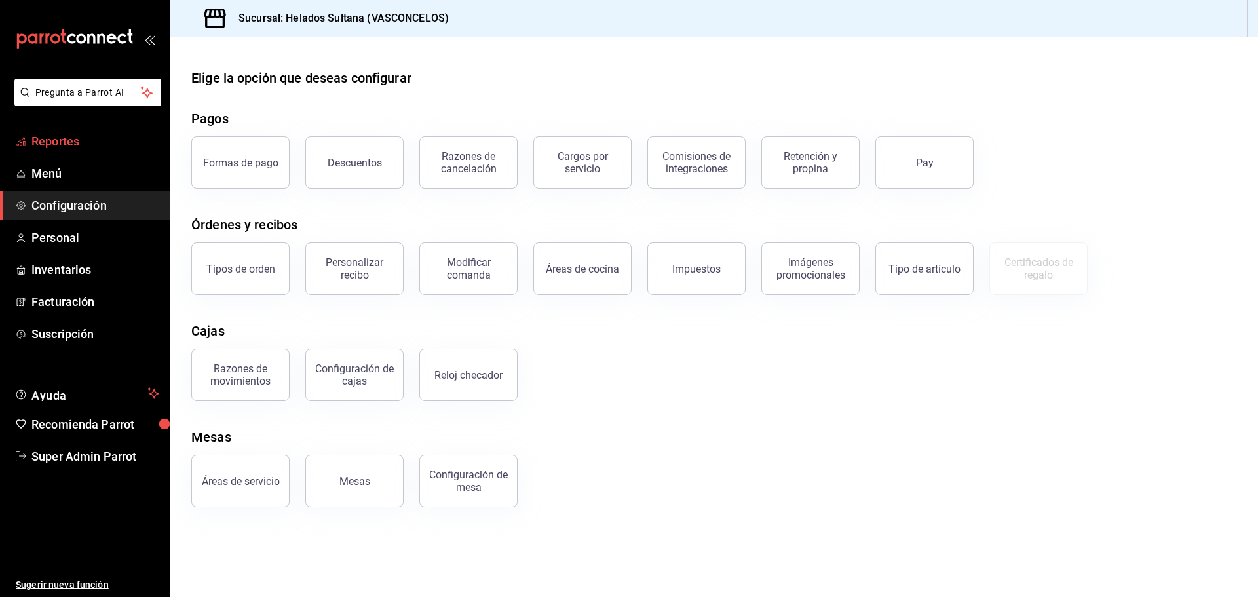
click at [85, 141] on span "Reportes" at bounding box center [95, 141] width 128 height 18
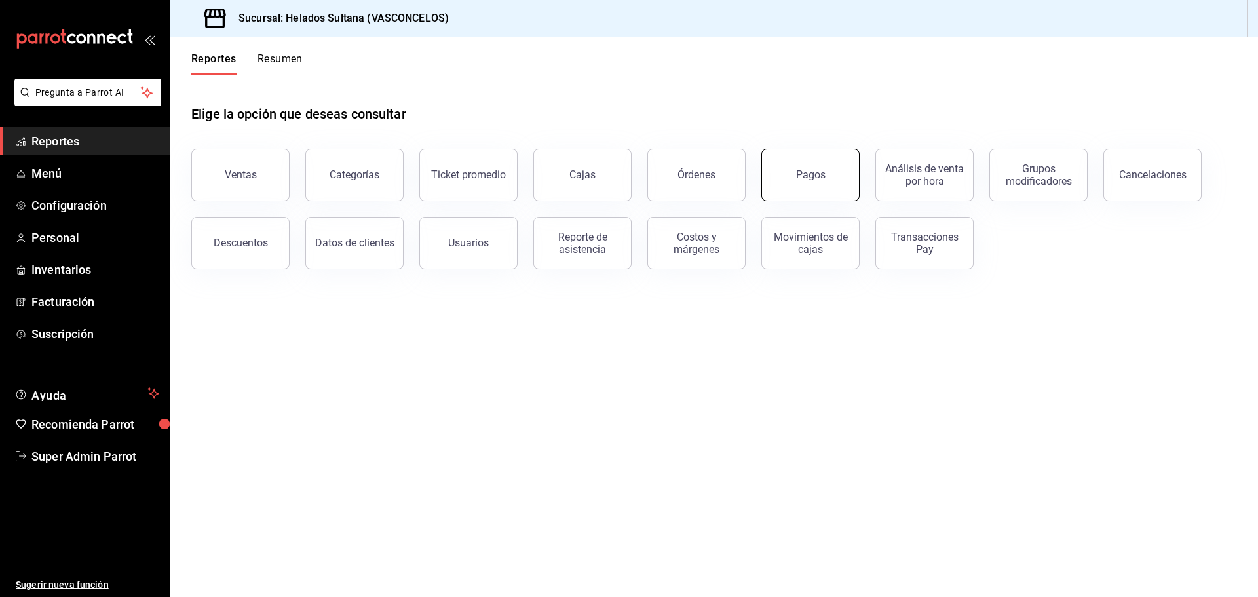
click at [783, 175] on button "Pagos" at bounding box center [810, 175] width 98 height 52
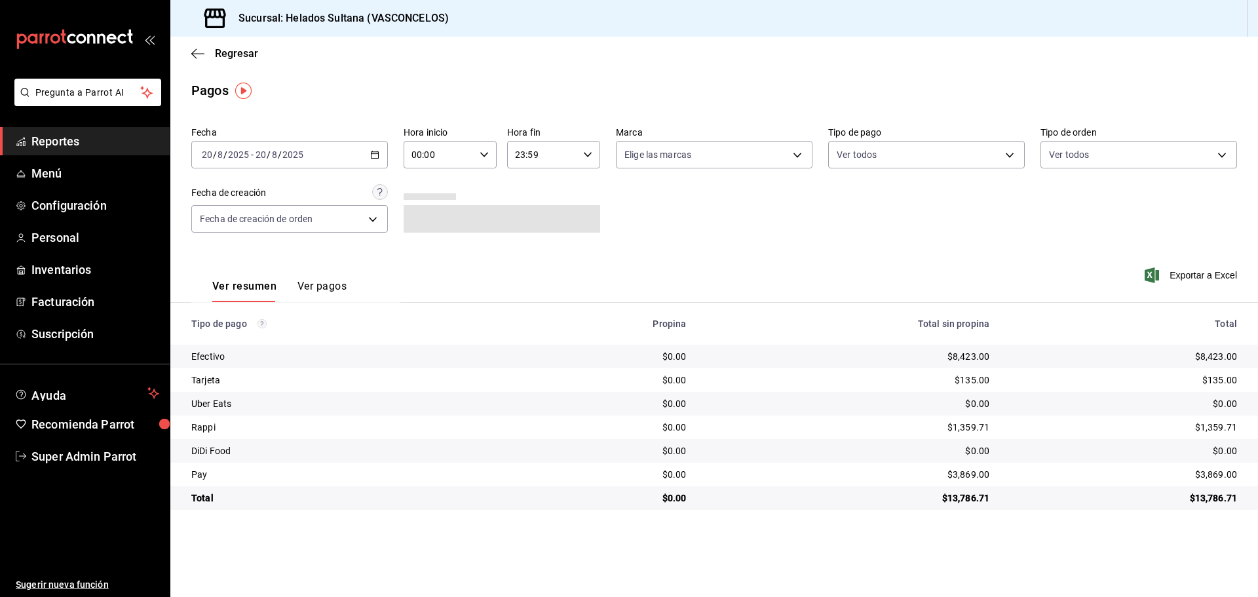
click at [325, 280] on button "Ver pagos" at bounding box center [321, 291] width 49 height 22
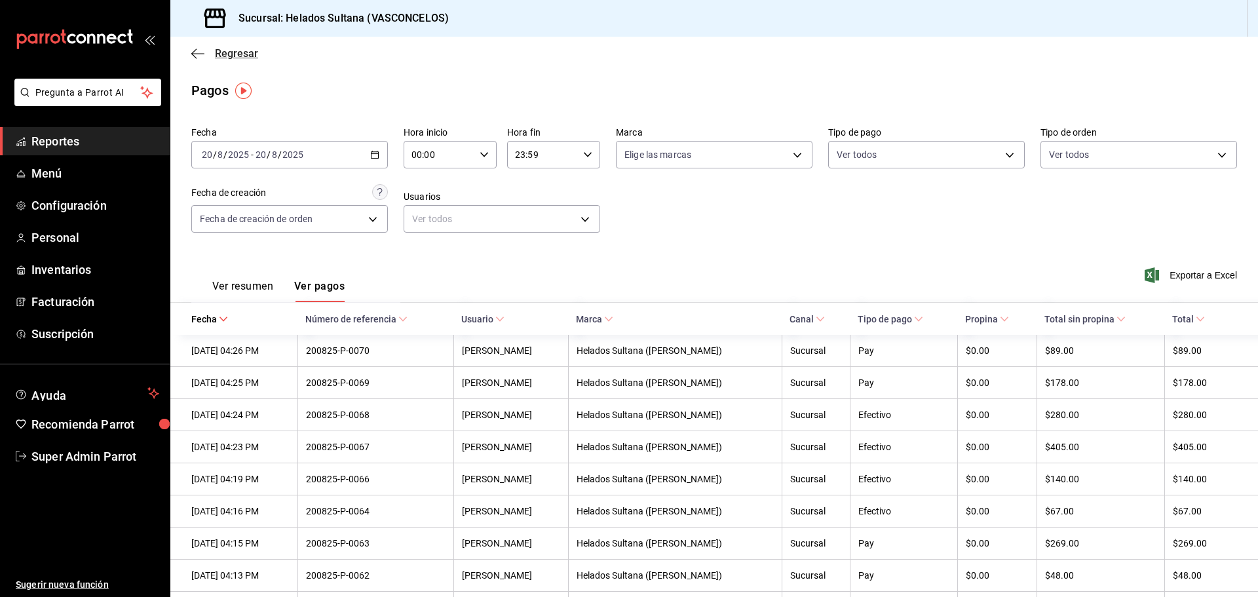
click at [199, 48] on icon "button" at bounding box center [197, 54] width 13 height 12
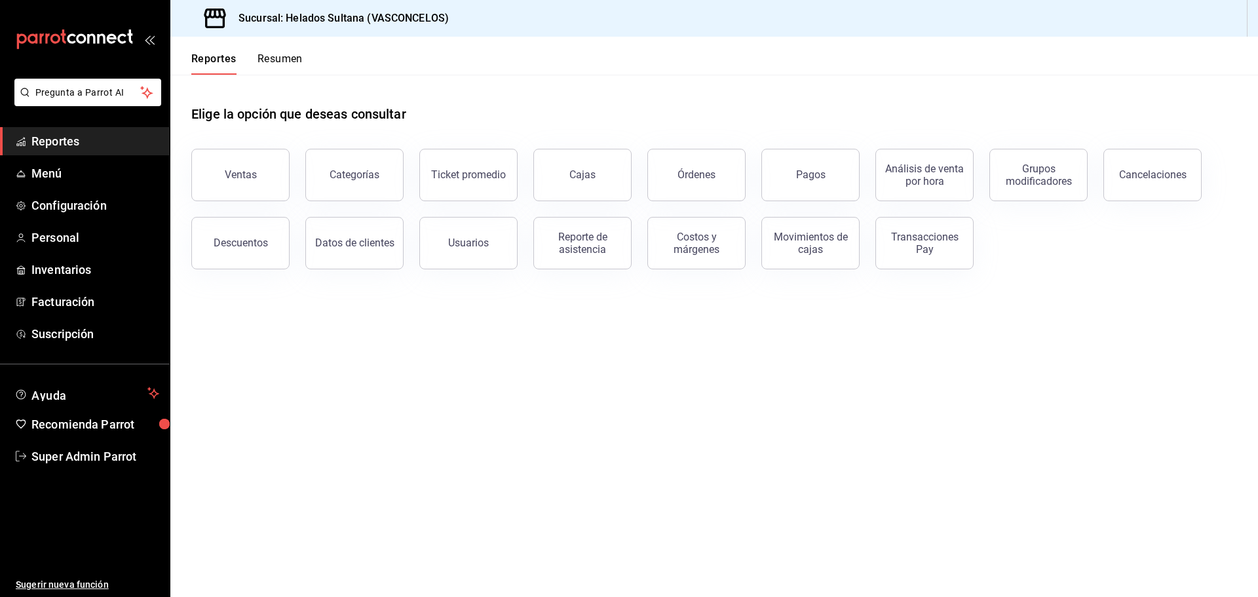
click at [287, 62] on button "Resumen" at bounding box center [279, 63] width 45 height 22
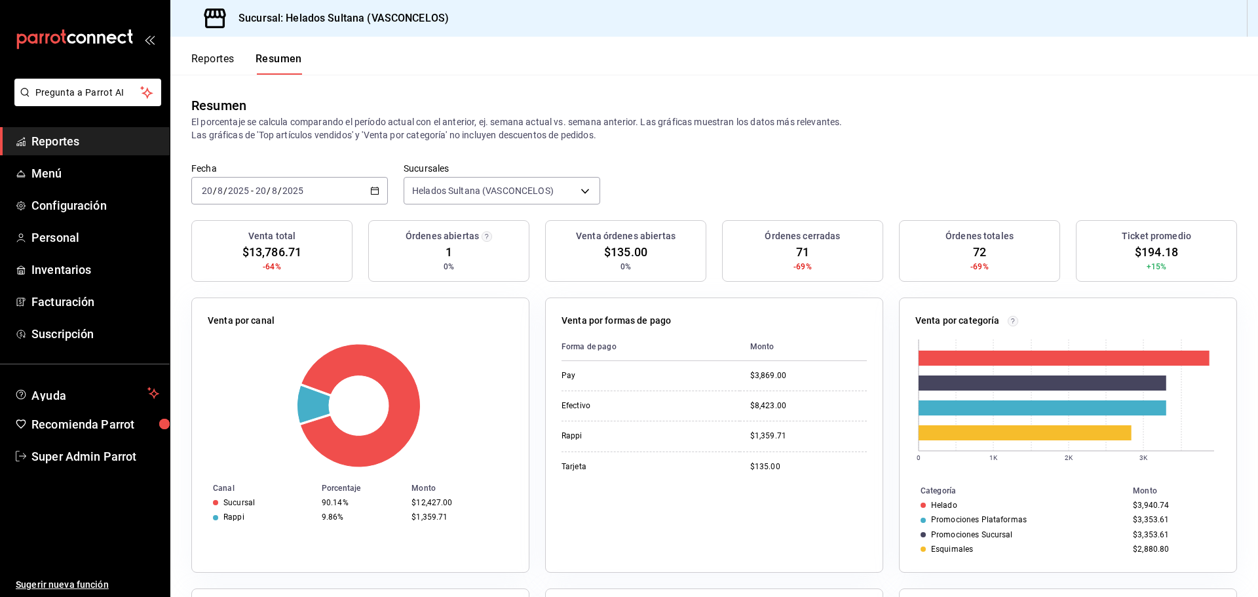
click at [217, 61] on button "Reportes" at bounding box center [212, 63] width 43 height 22
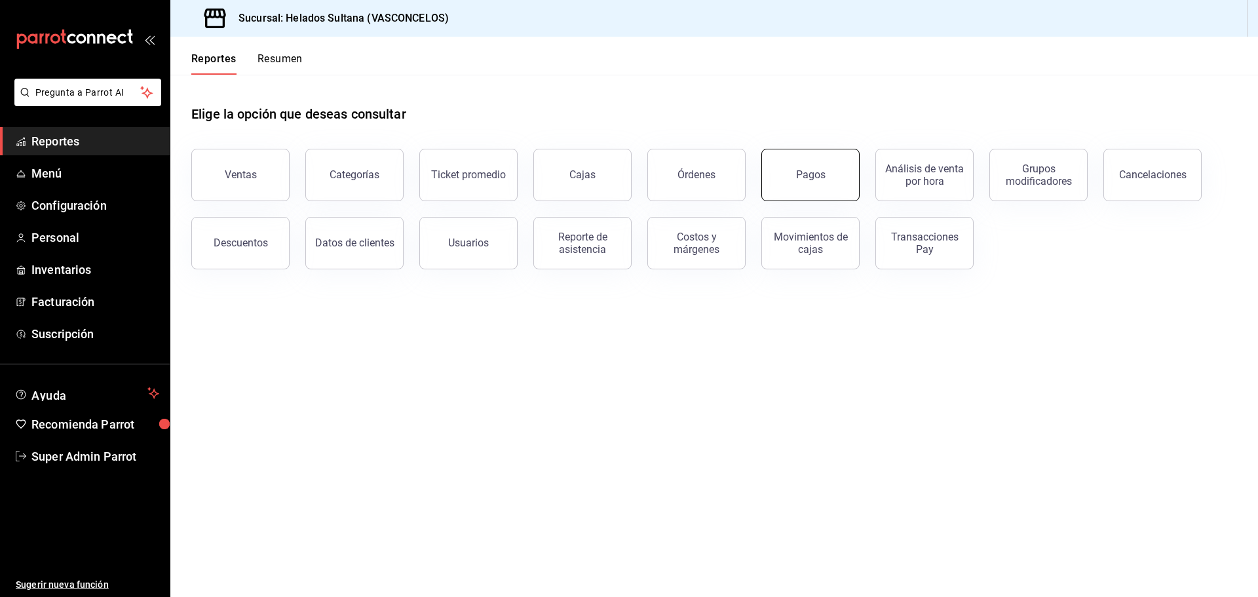
click at [810, 161] on button "Pagos" at bounding box center [810, 175] width 98 height 52
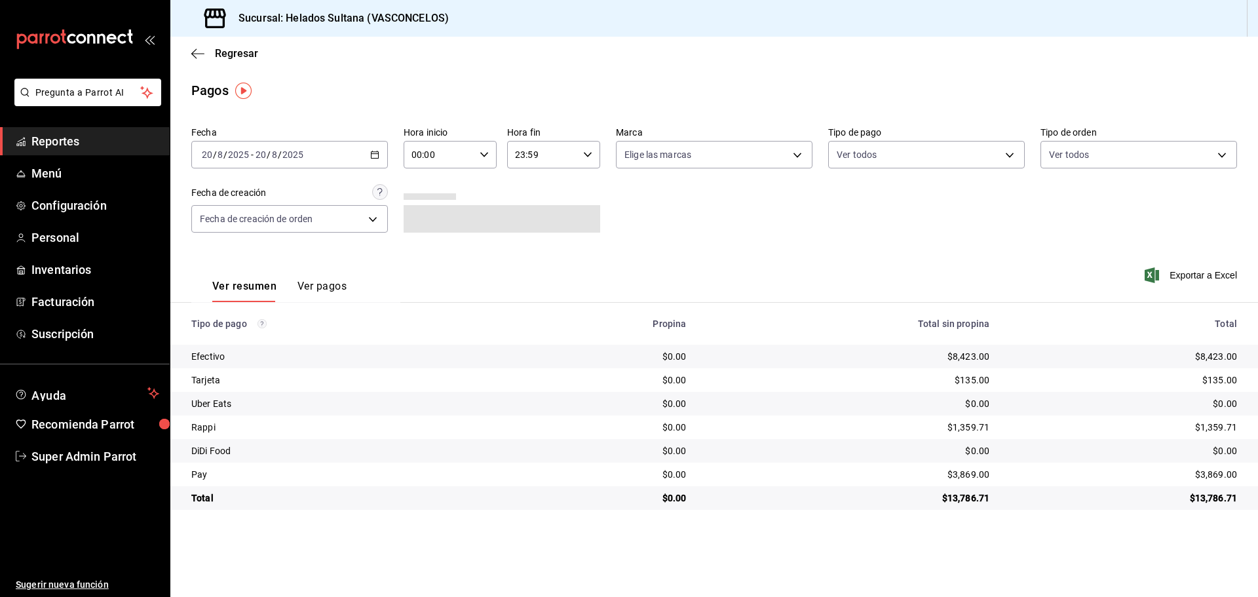
click at [333, 278] on div "Ver resumen Ver pagos" at bounding box center [268, 283] width 155 height 38
click at [331, 293] on button "Ver pagos" at bounding box center [321, 291] width 49 height 22
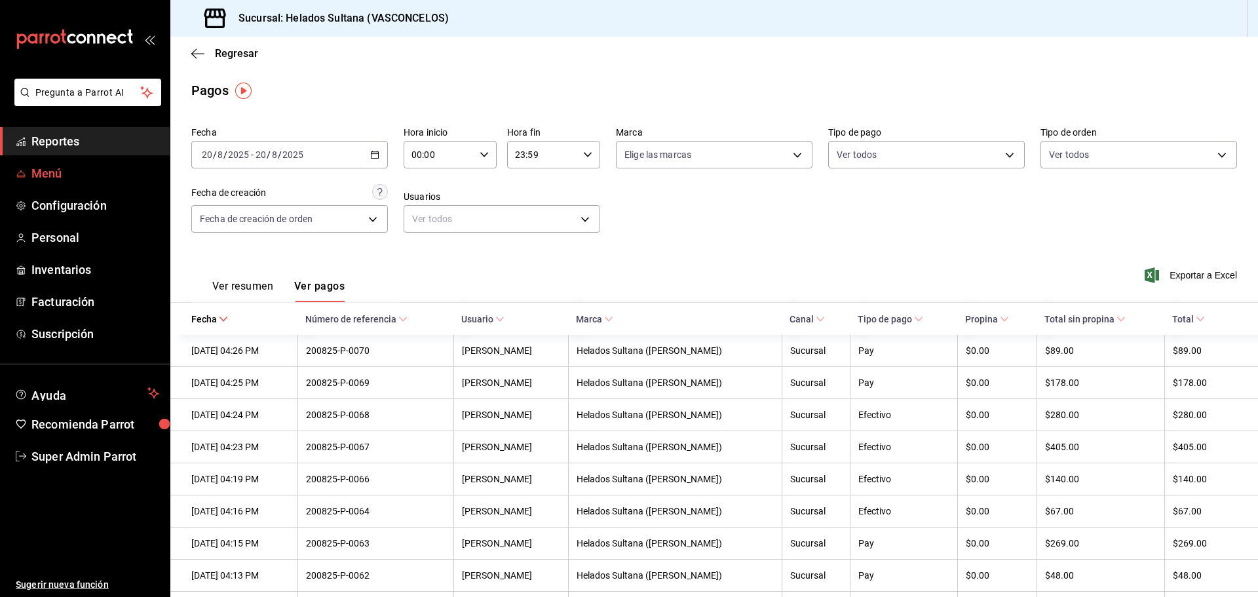
click at [100, 181] on span "Menú" at bounding box center [95, 173] width 128 height 18
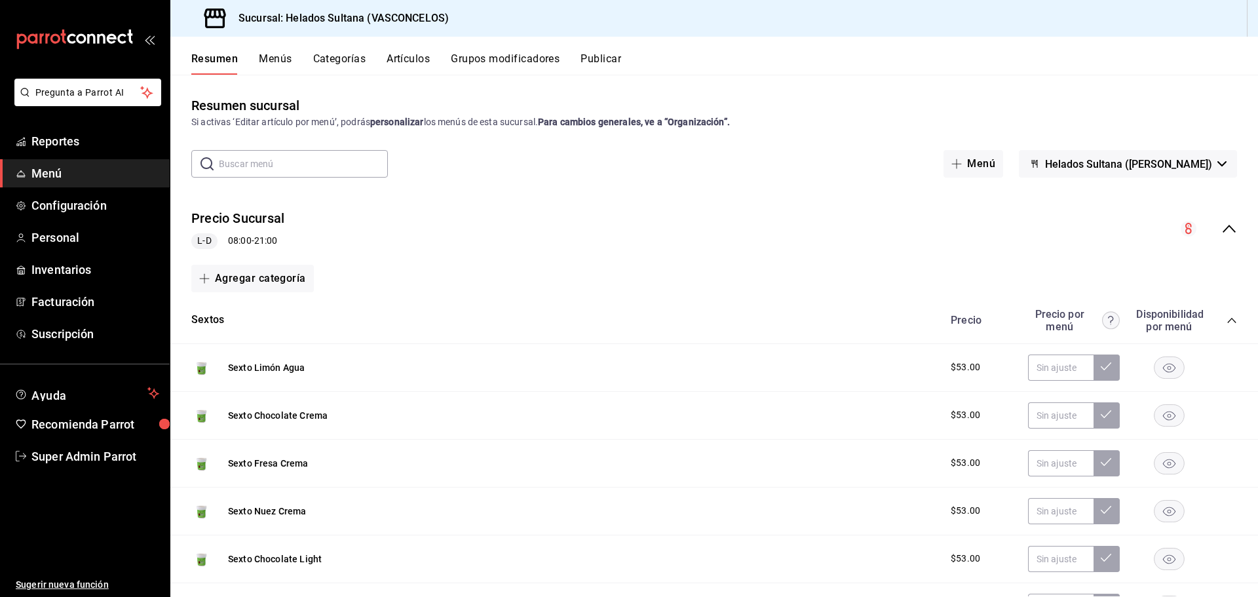
click at [301, 212] on div "Precio Sucursal L-D 08:00 - 21:00" at bounding box center [713, 228] width 1087 height 61
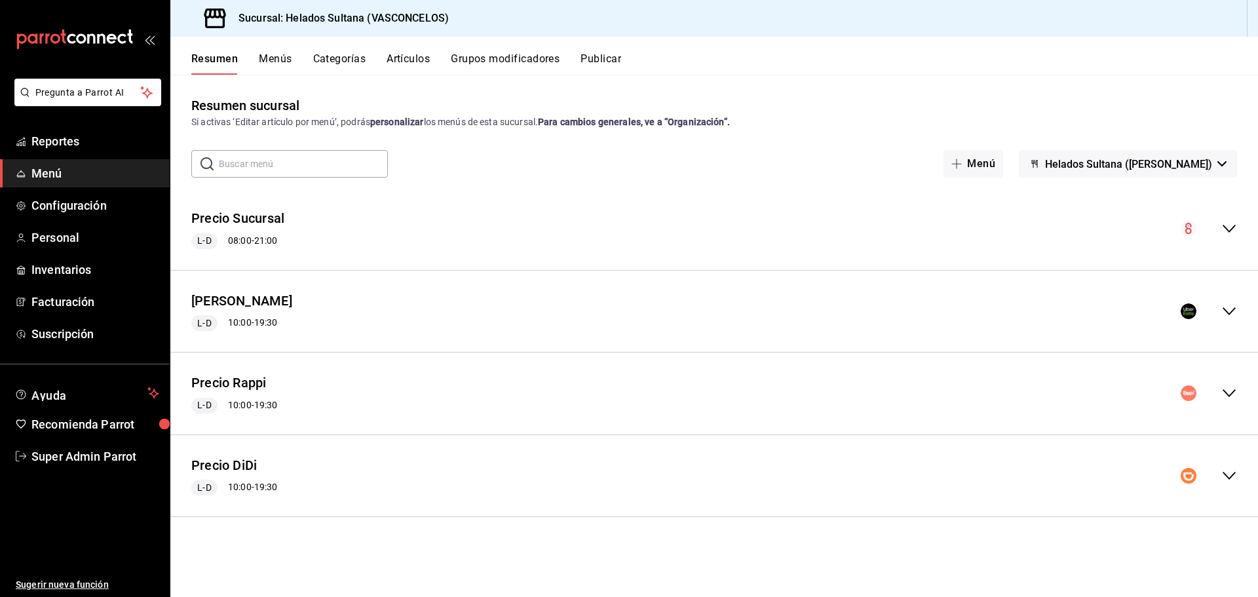
click at [309, 476] on div "Precio DiDi L-D 10:00 - 19:30" at bounding box center [713, 475] width 1087 height 61
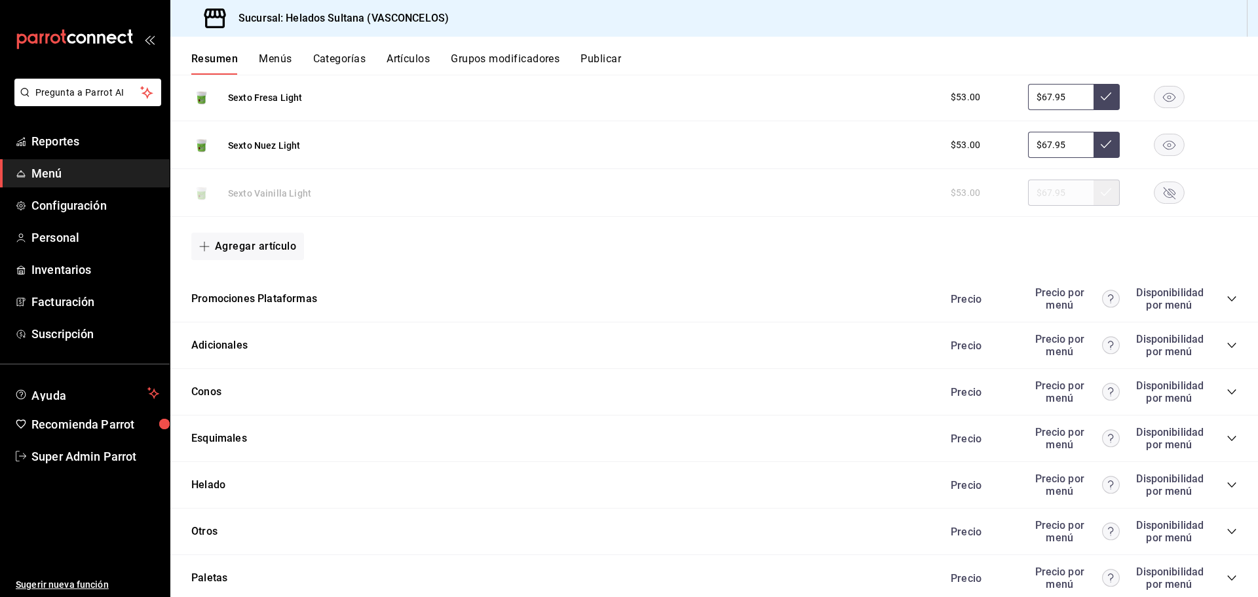
scroll to position [1411, 0]
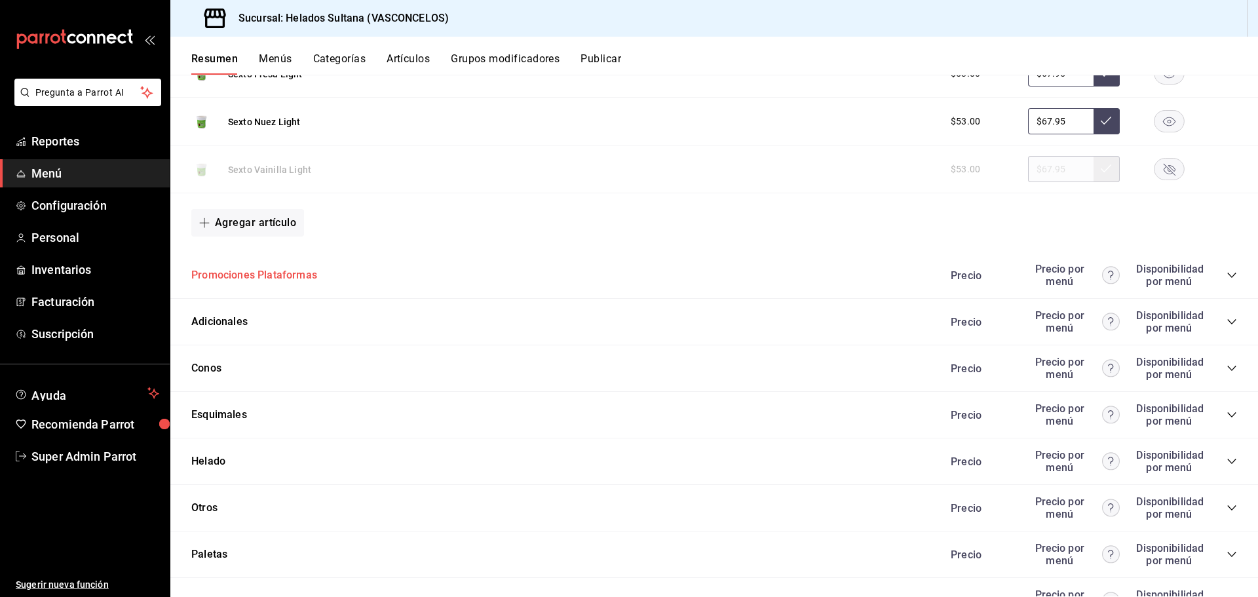
click at [297, 282] on button "Promociones Plataformas" at bounding box center [254, 275] width 126 height 15
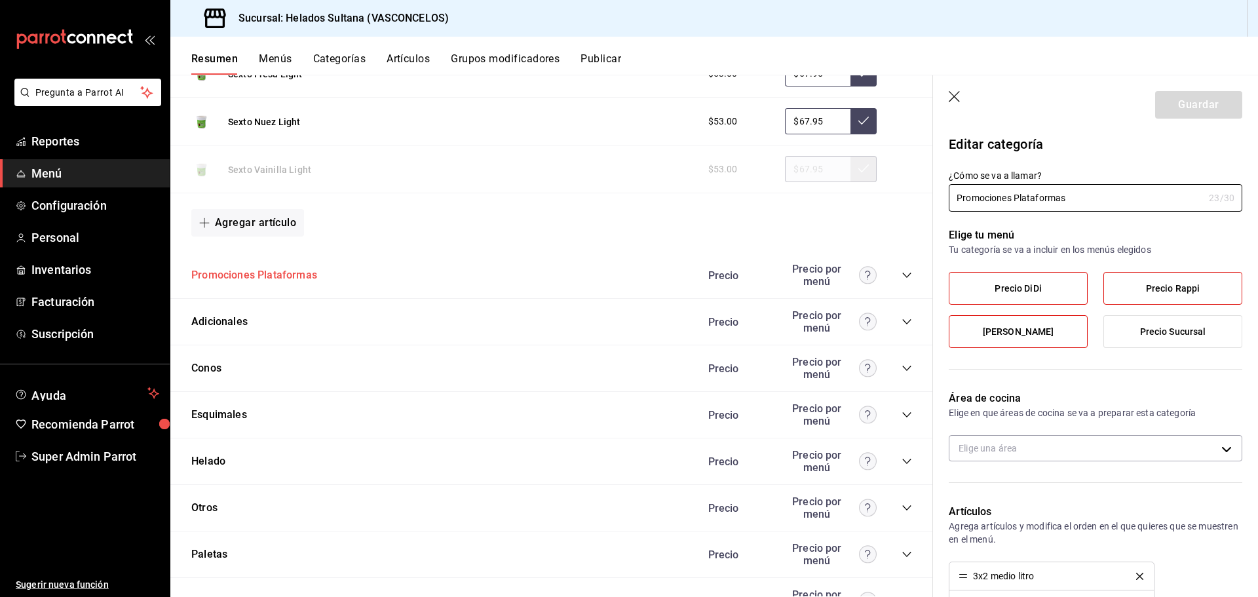
type input "998cedcc-4b54-4b61-bfea-cf04e73d3e04"
click at [901, 273] on icon "collapse-category-row" at bounding box center [906, 275] width 10 height 10
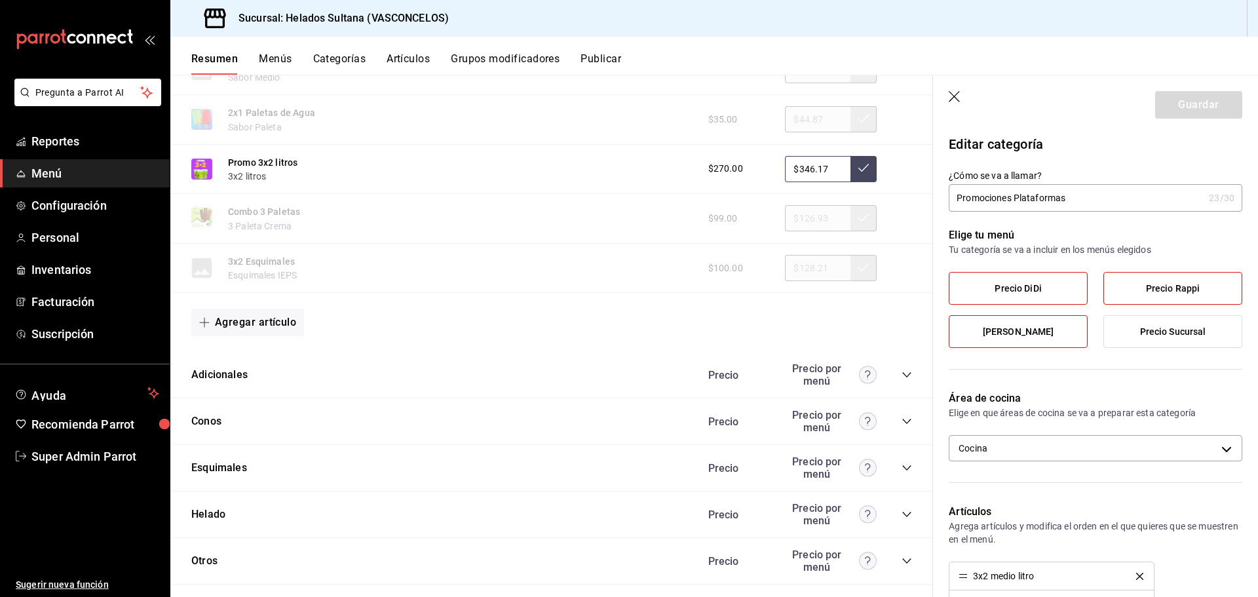
scroll to position [1783, 0]
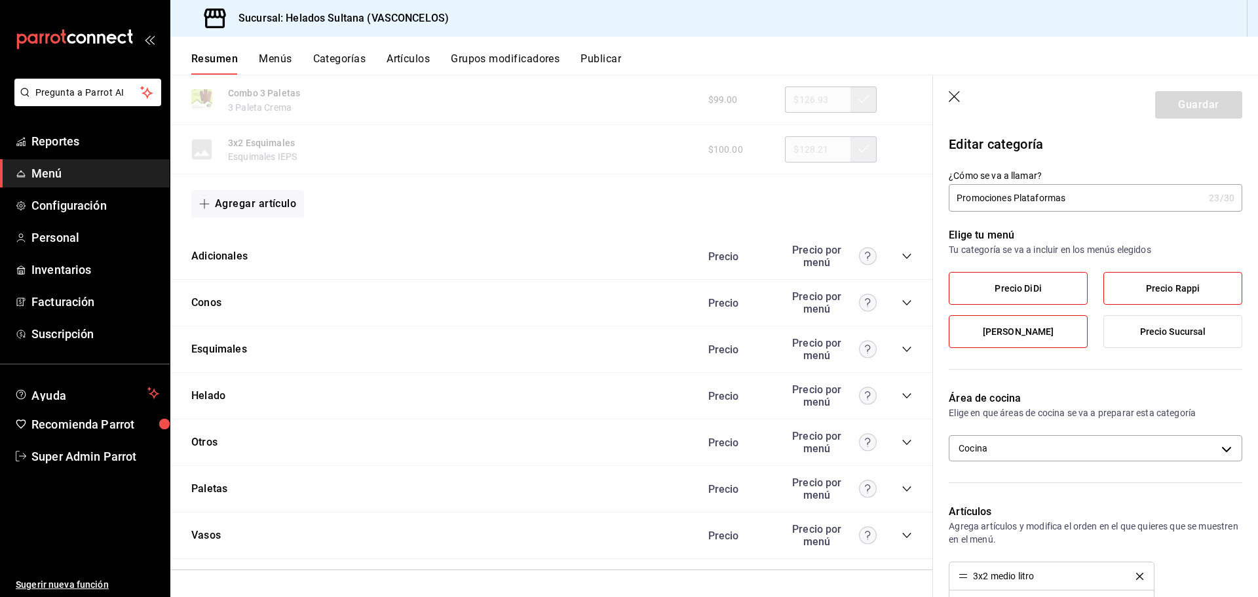
click at [901, 257] on icon "collapse-category-row" at bounding box center [906, 256] width 10 height 10
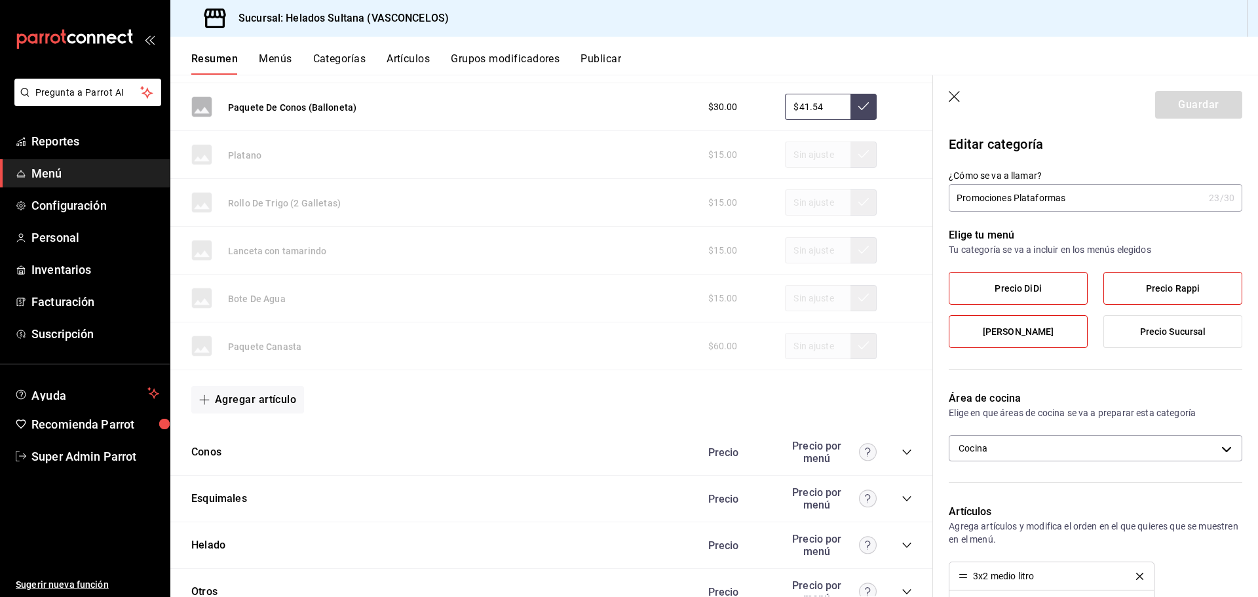
scroll to position [2129, 0]
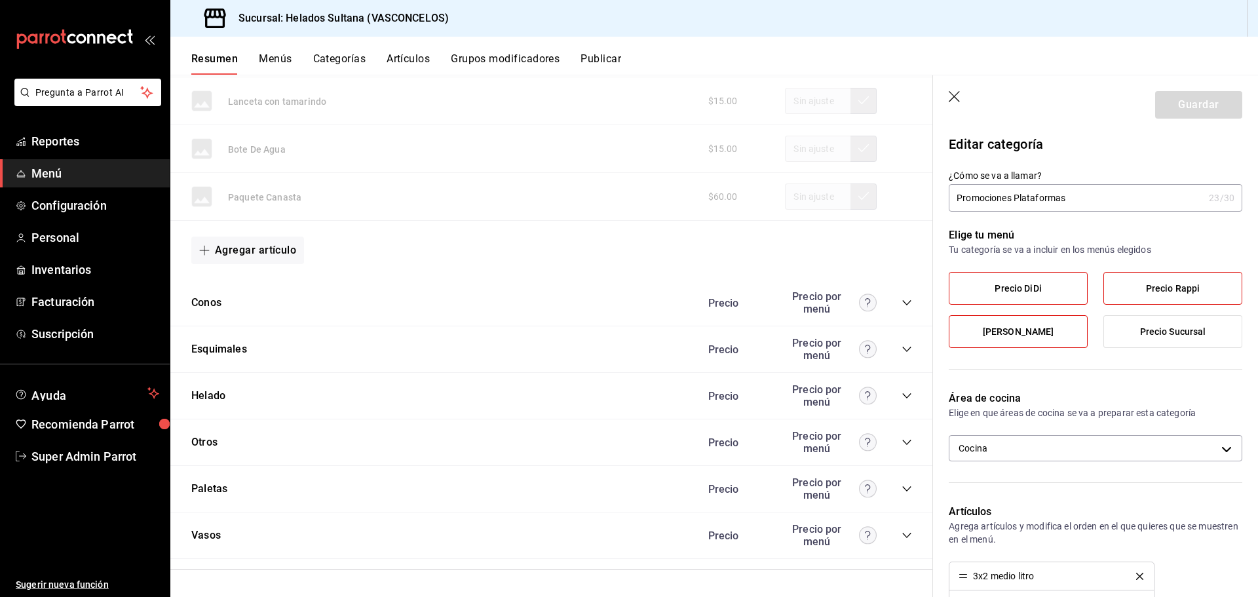
click at [901, 345] on icon "collapse-category-row" at bounding box center [906, 349] width 10 height 10
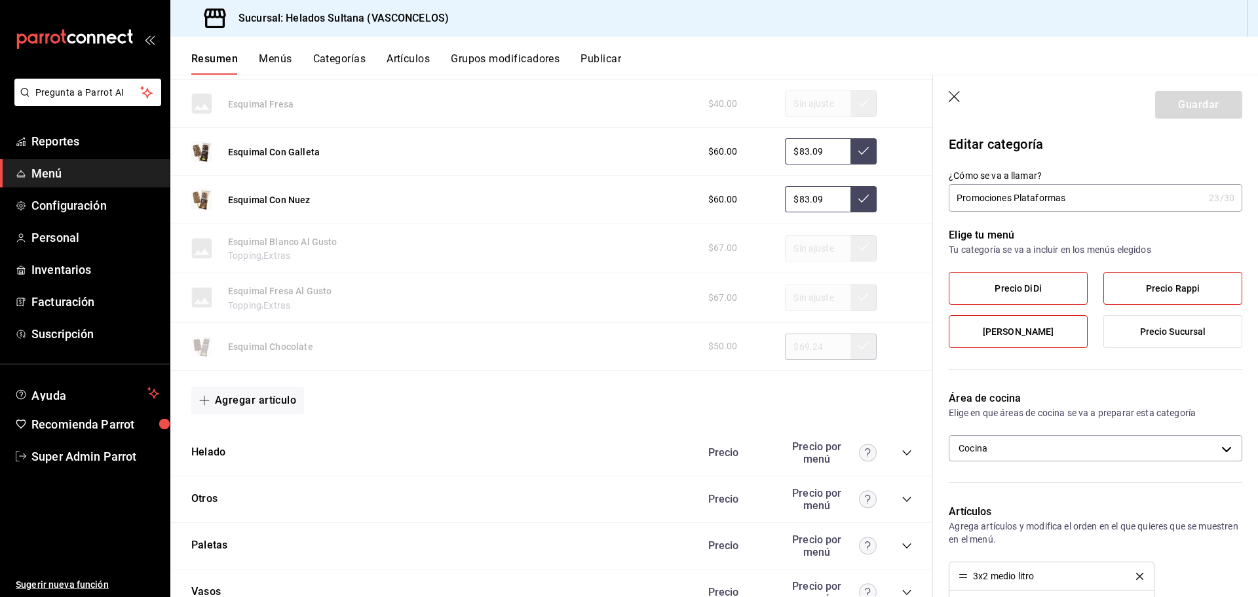
scroll to position [2574, 0]
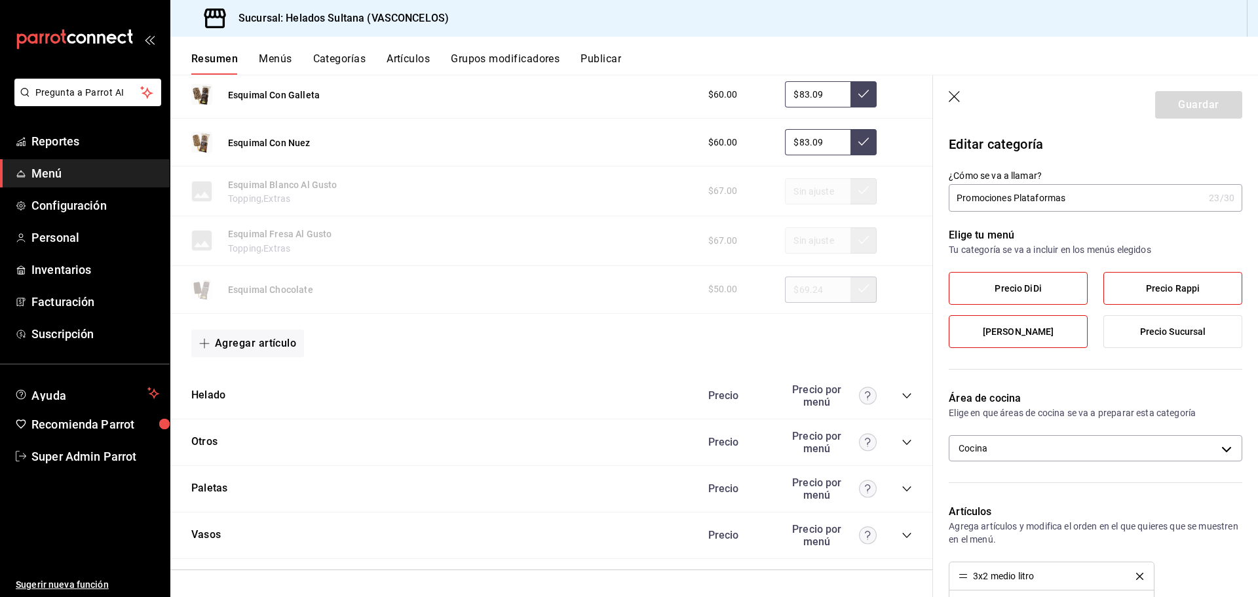
click at [901, 395] on icon "collapse-category-row" at bounding box center [906, 395] width 10 height 10
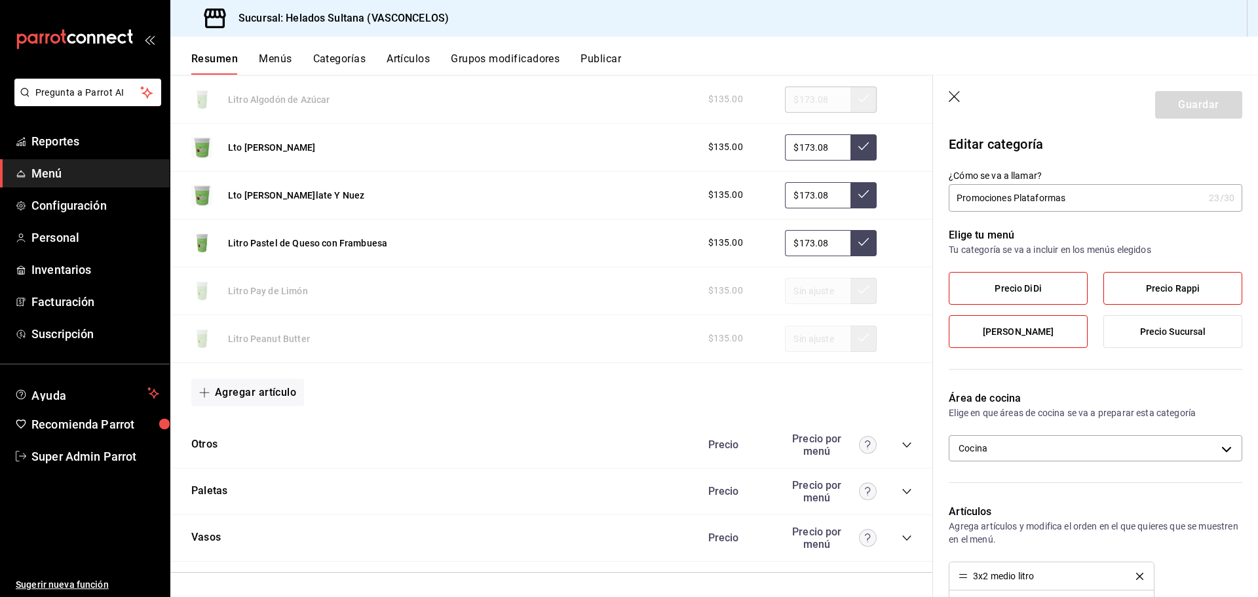
scroll to position [4549, 0]
click at [902, 442] on icon "collapse-category-row" at bounding box center [906, 442] width 9 height 5
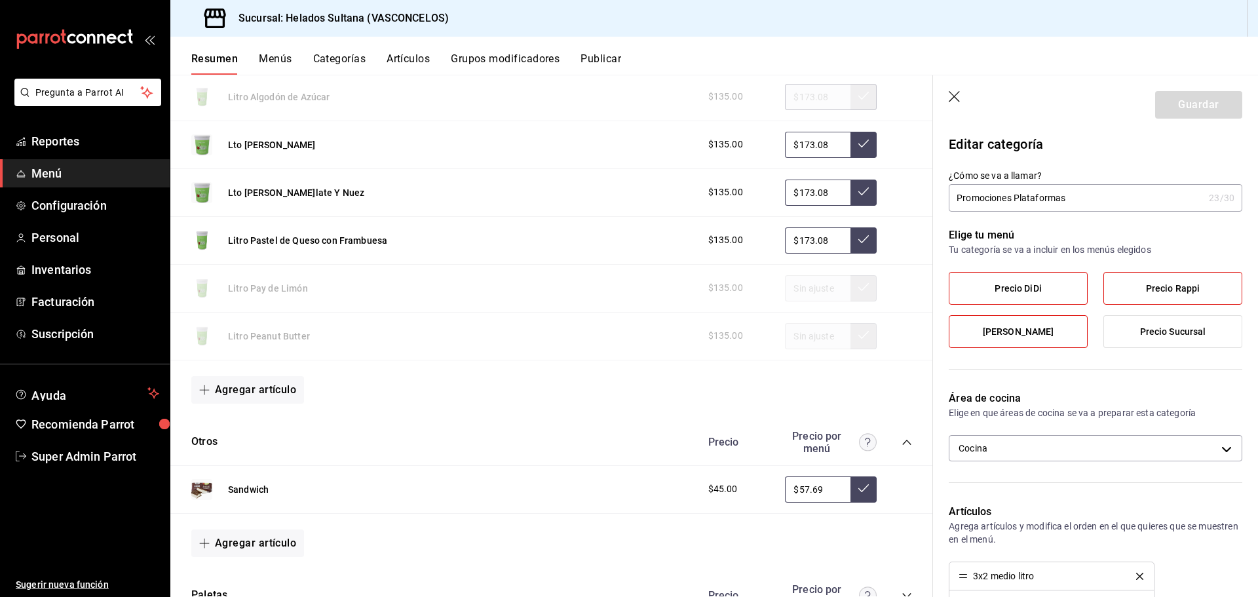
scroll to position [4656, 0]
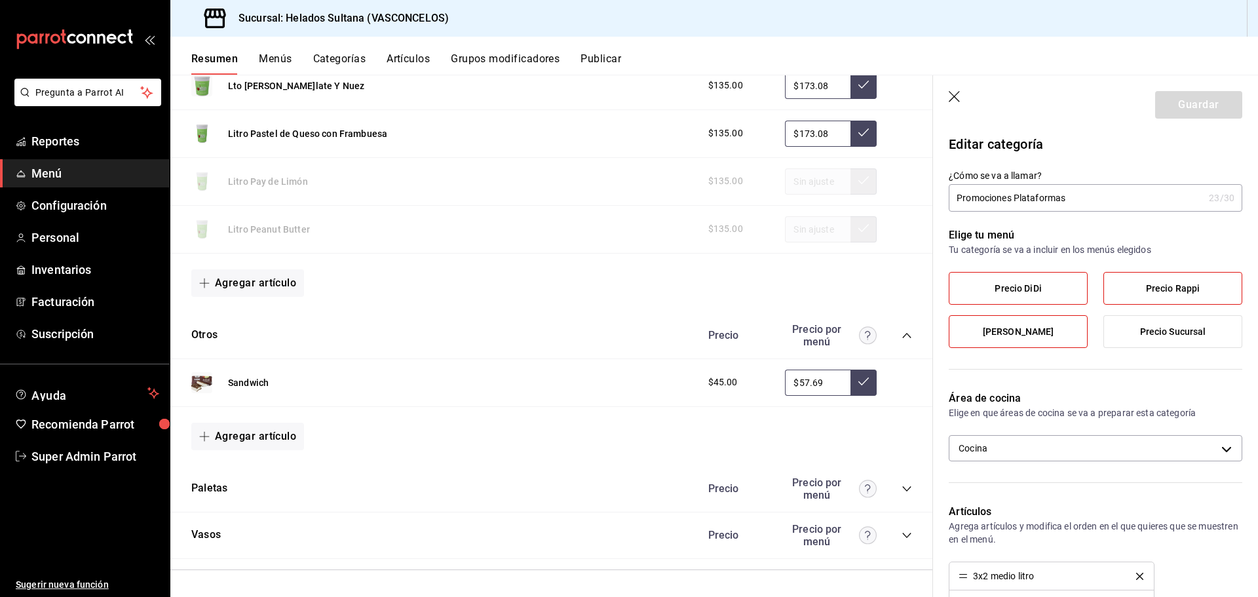
click at [902, 491] on div "Paletas Precio Precio por menú" at bounding box center [551, 489] width 762 height 47
click at [901, 491] on icon "collapse-category-row" at bounding box center [906, 488] width 10 height 10
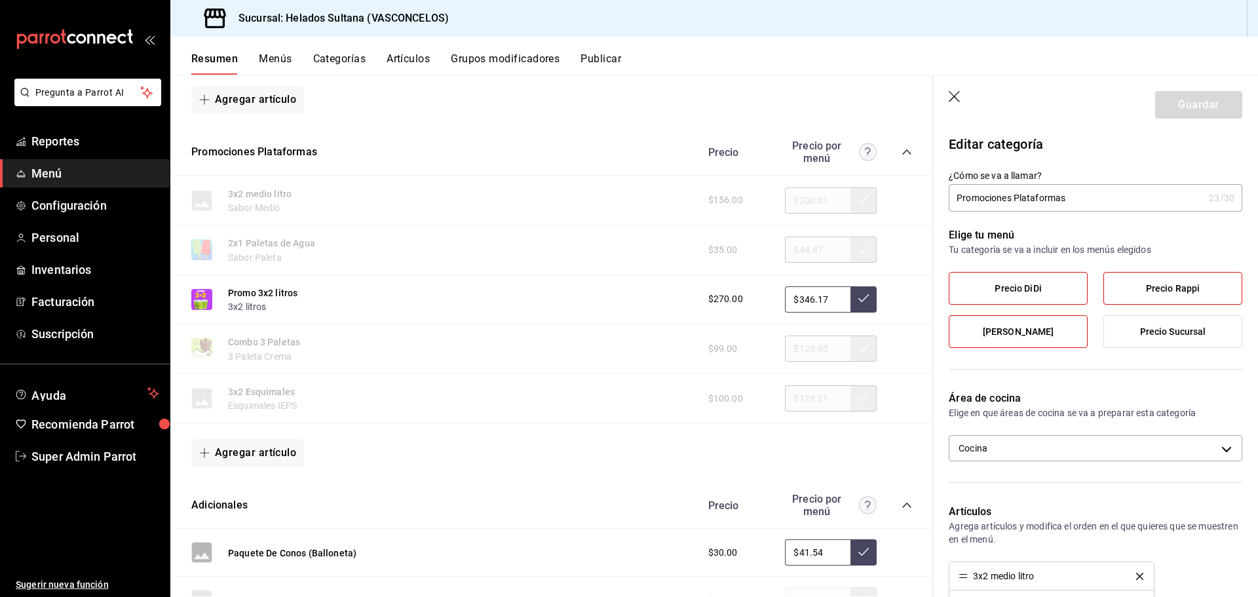
scroll to position [1511, 0]
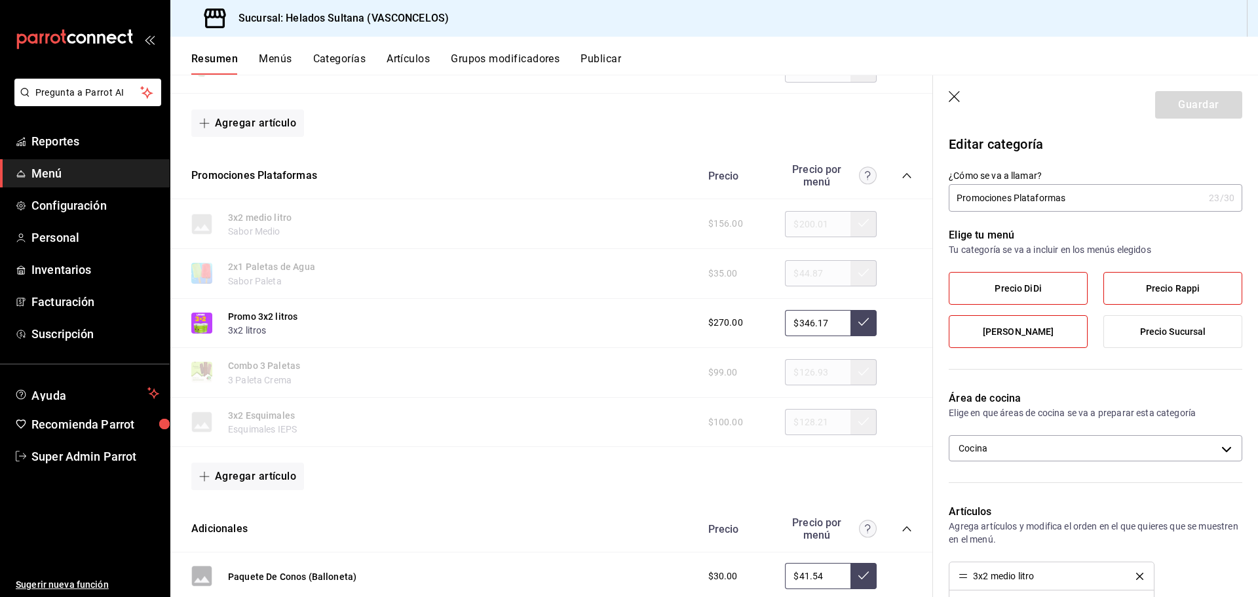
click at [539, 176] on div "Promociones Plataformas Precio Precio por menú" at bounding box center [551, 176] width 762 height 47
click at [957, 96] on icon "button" at bounding box center [955, 97] width 13 height 13
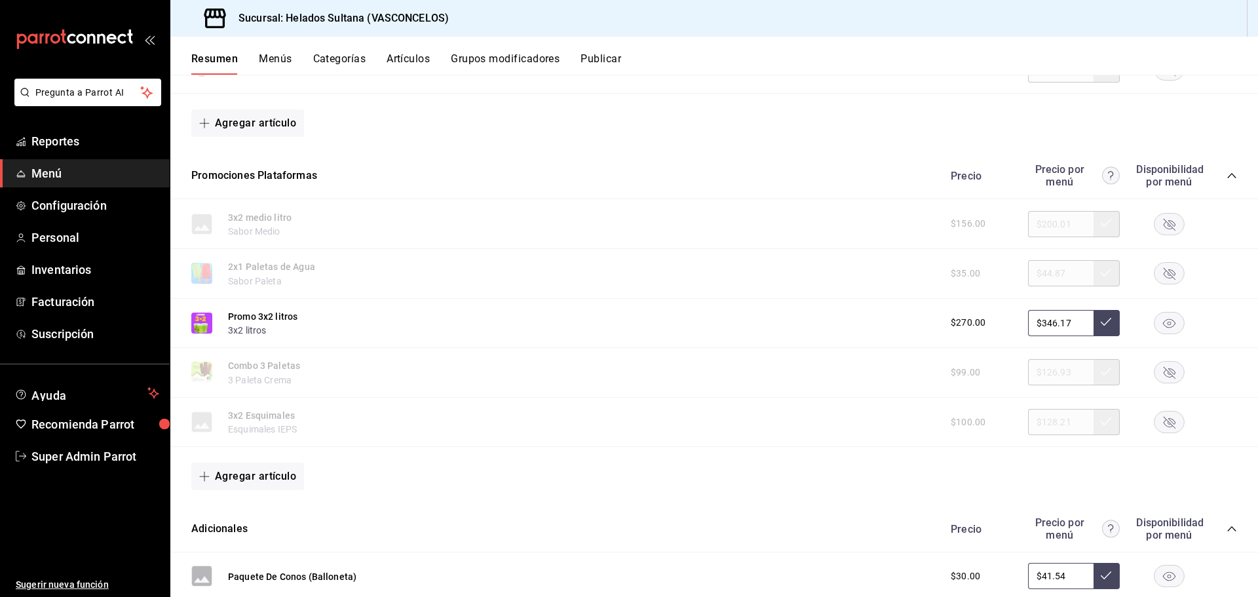
click at [960, 96] on div "Agregar artículo" at bounding box center [713, 123] width 1087 height 59
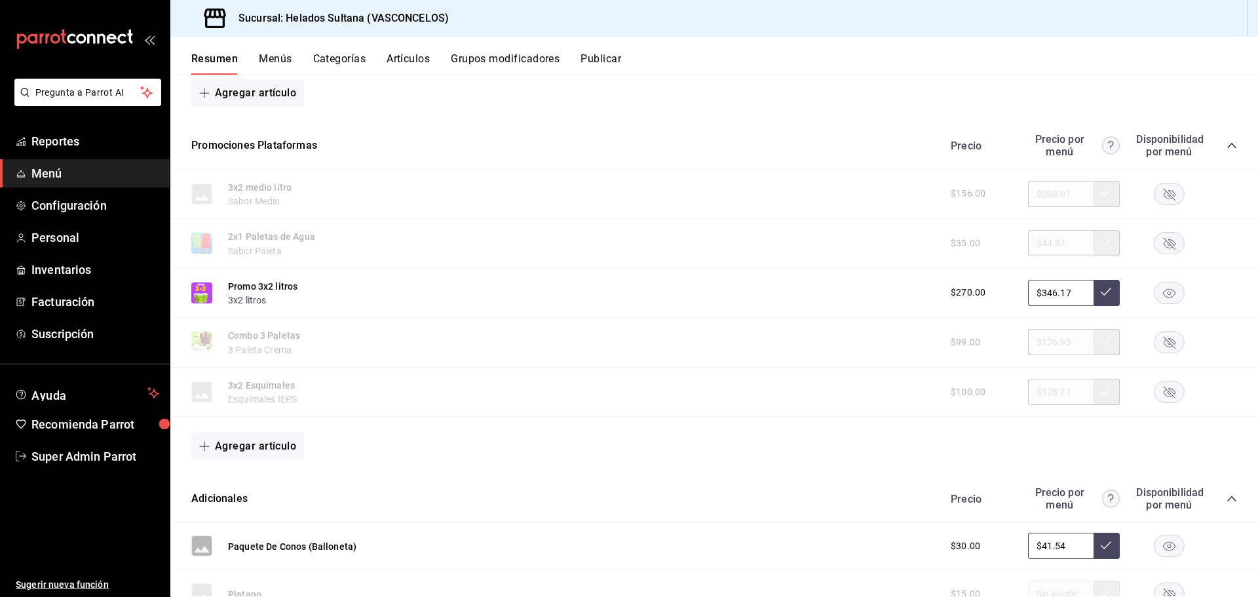
scroll to position [1511, 0]
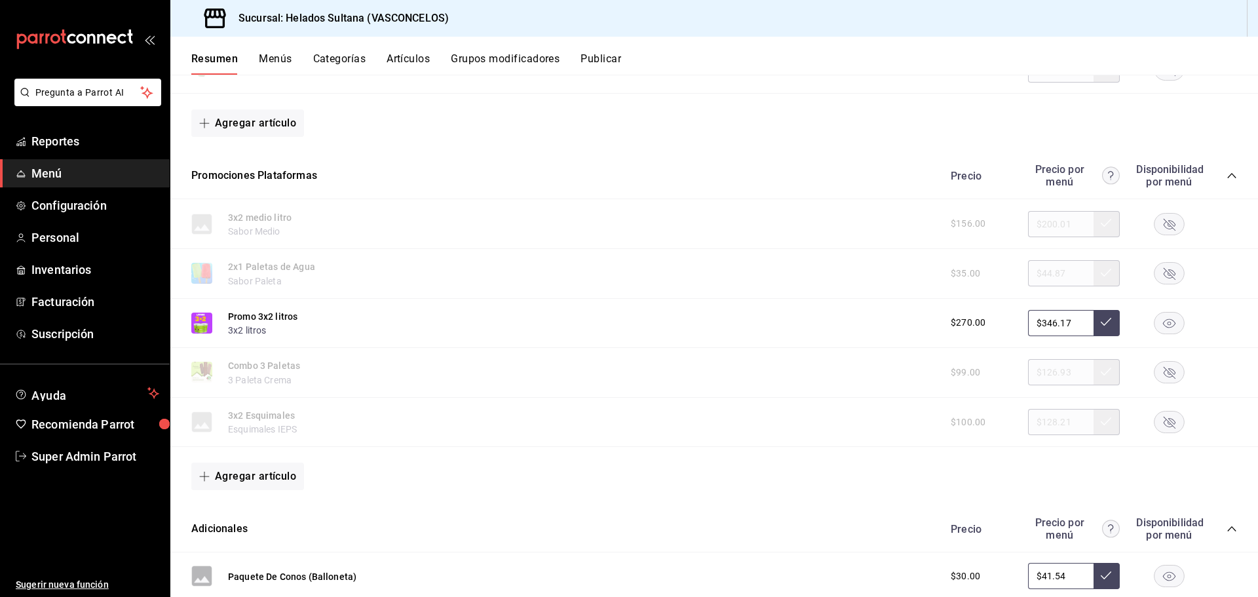
click at [1156, 318] on rect "button" at bounding box center [1169, 323] width 30 height 22
click at [1166, 220] on rect "button" at bounding box center [1169, 224] width 30 height 22
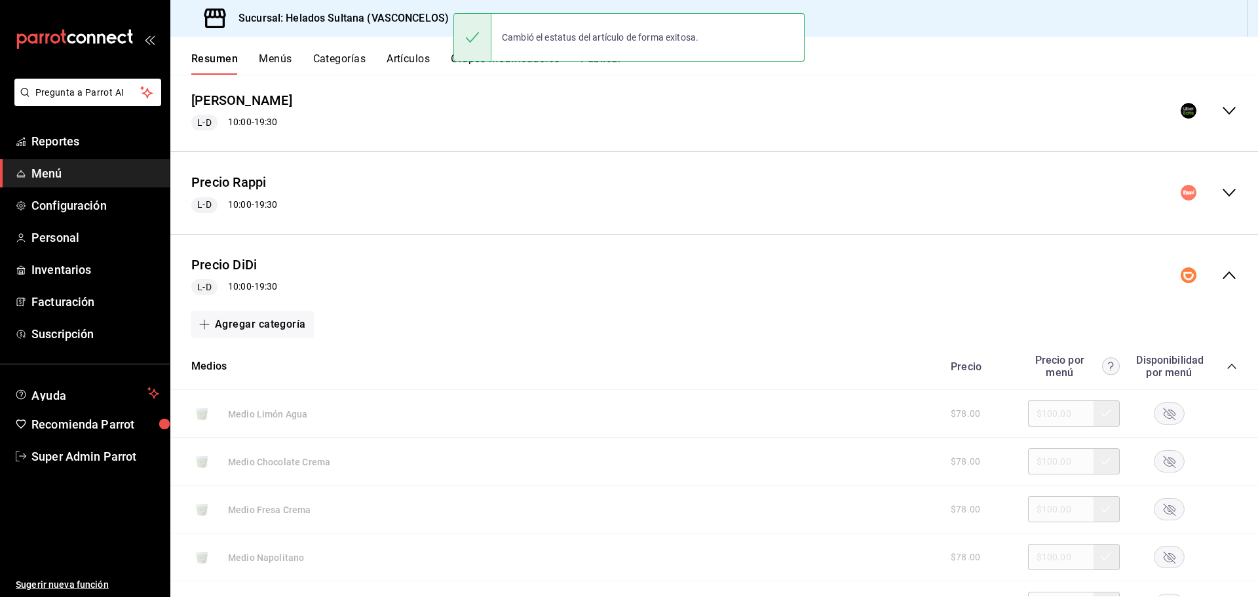
scroll to position [0, 0]
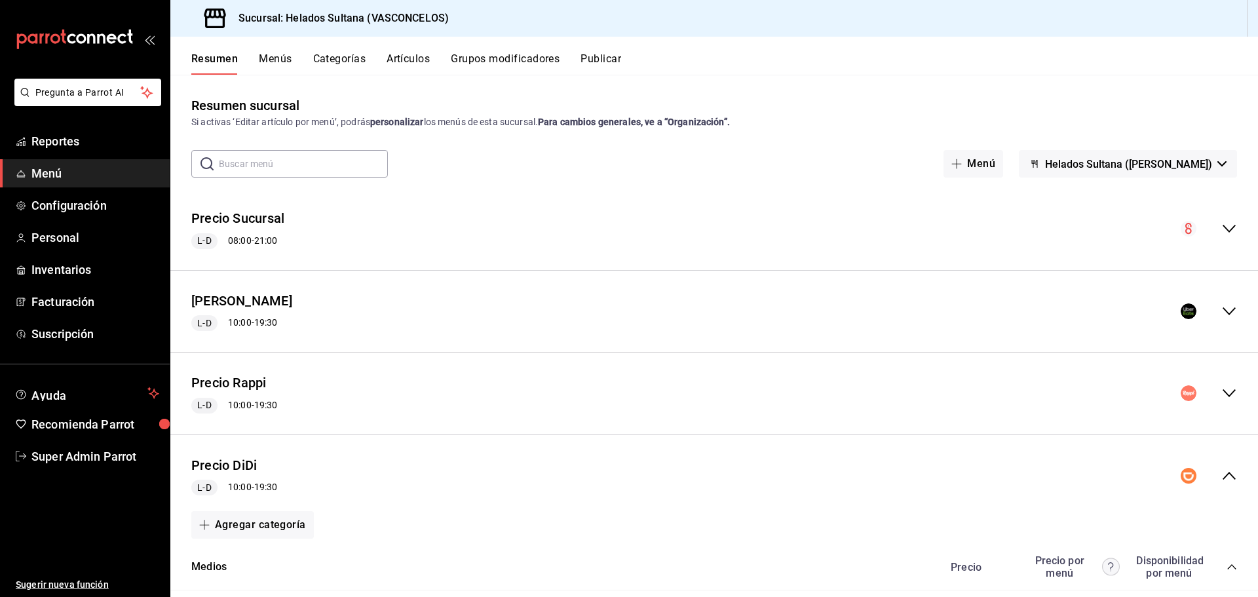
click at [1221, 467] on div "Precio DiDi L-D 10:00 - 19:30" at bounding box center [713, 475] width 1087 height 61
click at [597, 67] on button "Publicar" at bounding box center [600, 63] width 41 height 22
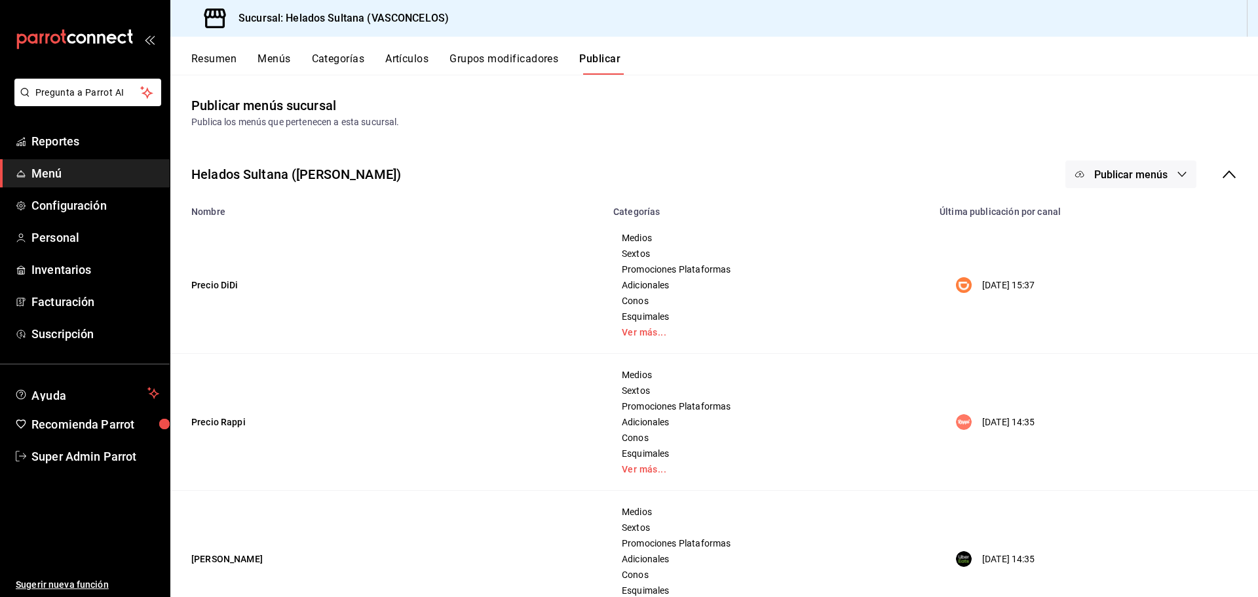
click at [1176, 174] on icon "button" at bounding box center [1181, 174] width 10 height 10
click at [1124, 222] on span "DiDi Food" at bounding box center [1139, 217] width 63 height 14
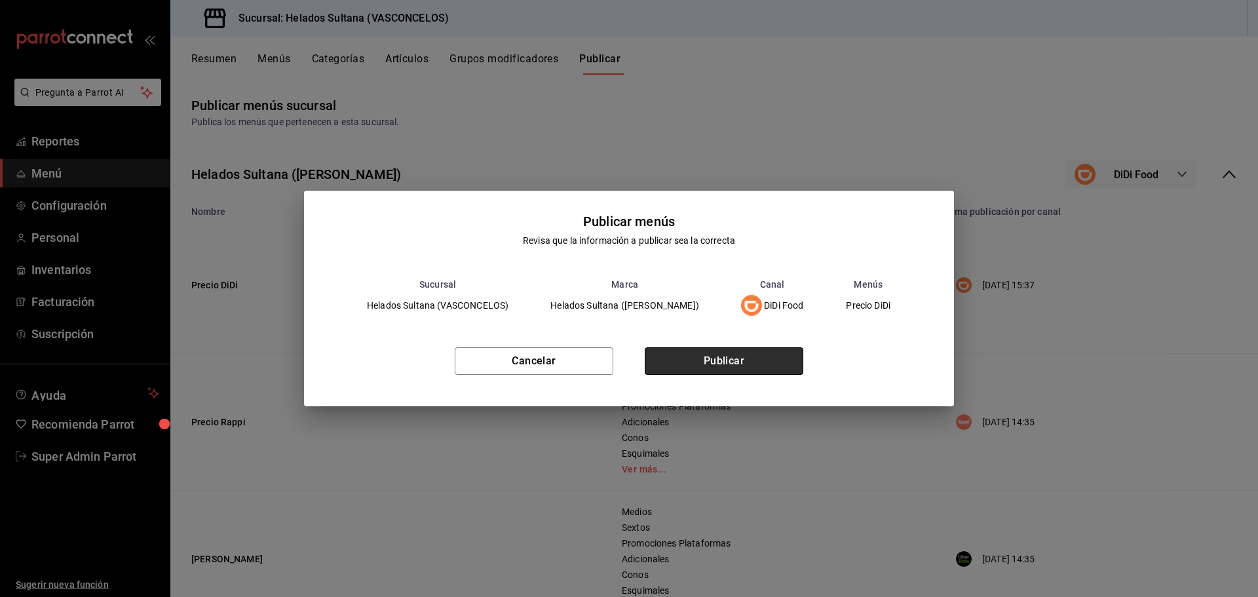
click at [755, 352] on button "Publicar" at bounding box center [724, 361] width 159 height 28
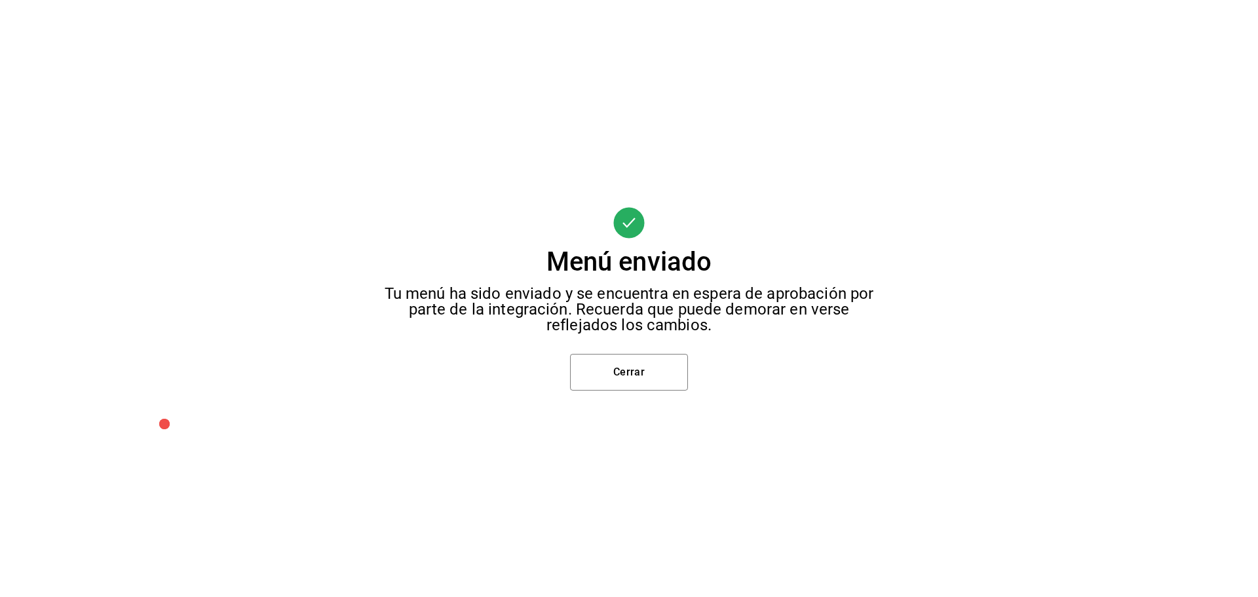
click at [650, 352] on div "Menú enviado Tu menú ha sido enviado y se encuentra en espera de aprobación por…" at bounding box center [629, 298] width 1258 height 597
click at [639, 361] on button "Cerrar" at bounding box center [629, 372] width 118 height 37
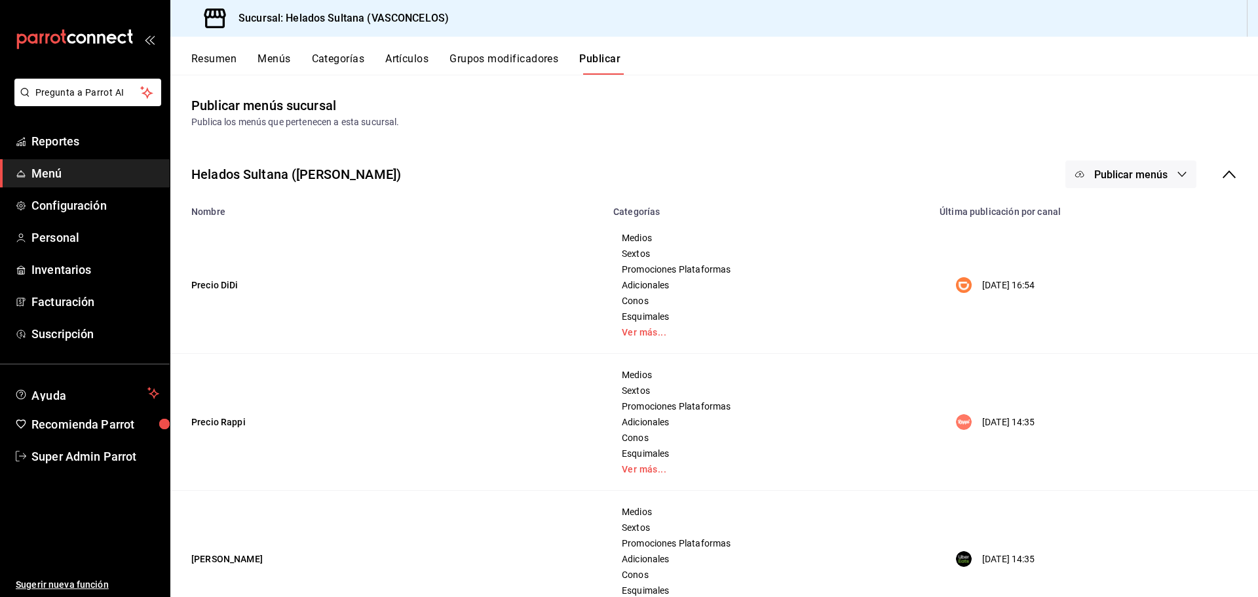
click at [223, 58] on button "Resumen" at bounding box center [213, 63] width 45 height 22
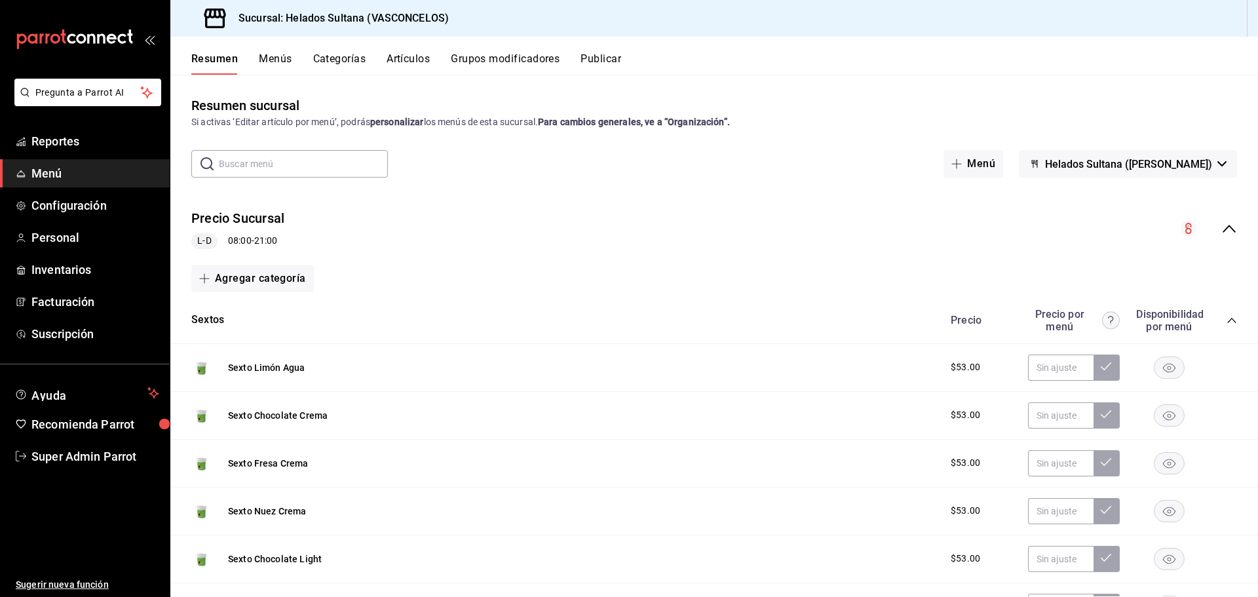
click at [371, 227] on div "Precio Sucursal L-D 08:00 - 21:00" at bounding box center [713, 228] width 1087 height 61
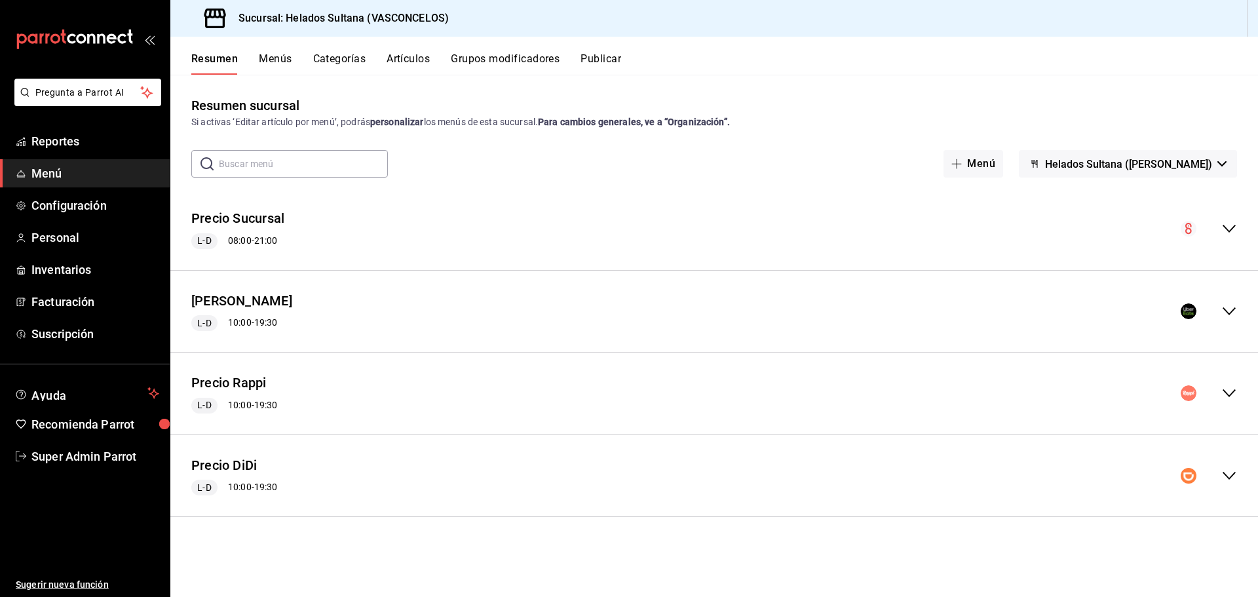
click at [322, 394] on div "Precio Rappi L-D 10:00 - 19:30" at bounding box center [713, 393] width 1087 height 61
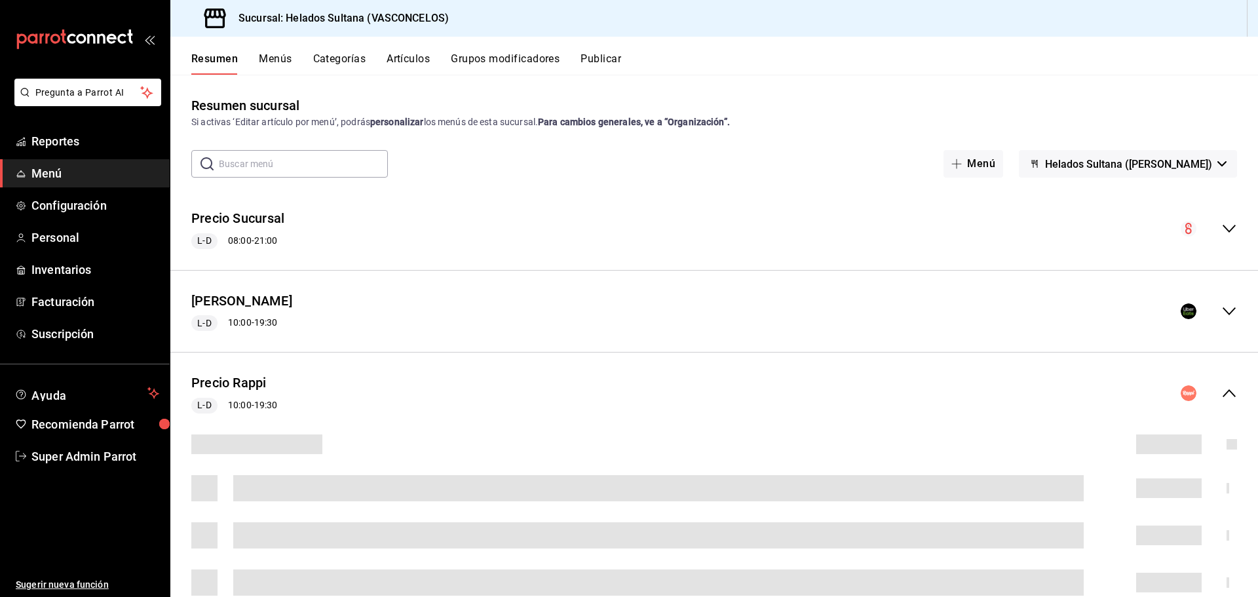
click at [324, 392] on div "Precio Rappi L-D 10:00 - 19:30" at bounding box center [713, 393] width 1087 height 61
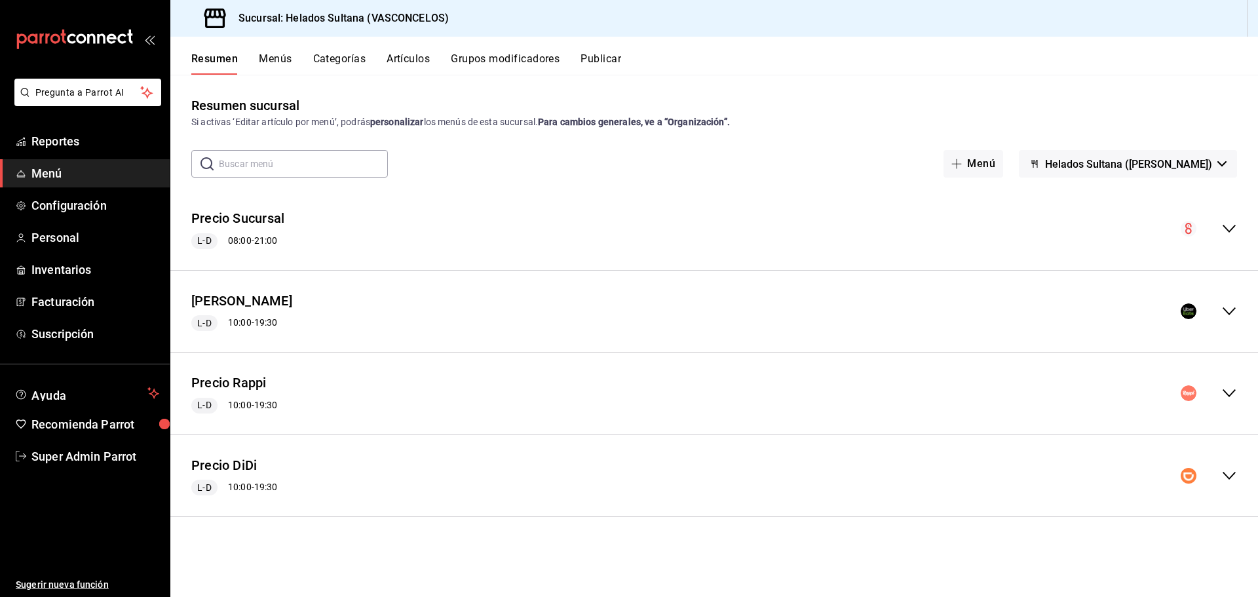
click at [307, 465] on div "Precio DiDi L-D 10:00 - 19:30" at bounding box center [713, 475] width 1087 height 61
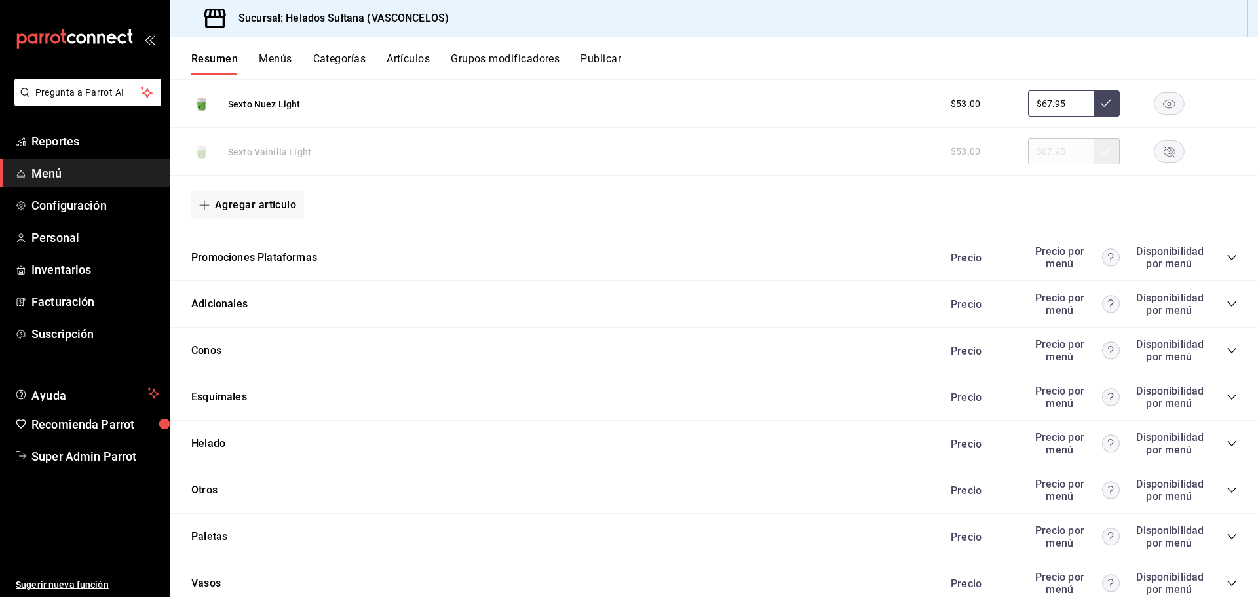
scroll to position [1476, 0]
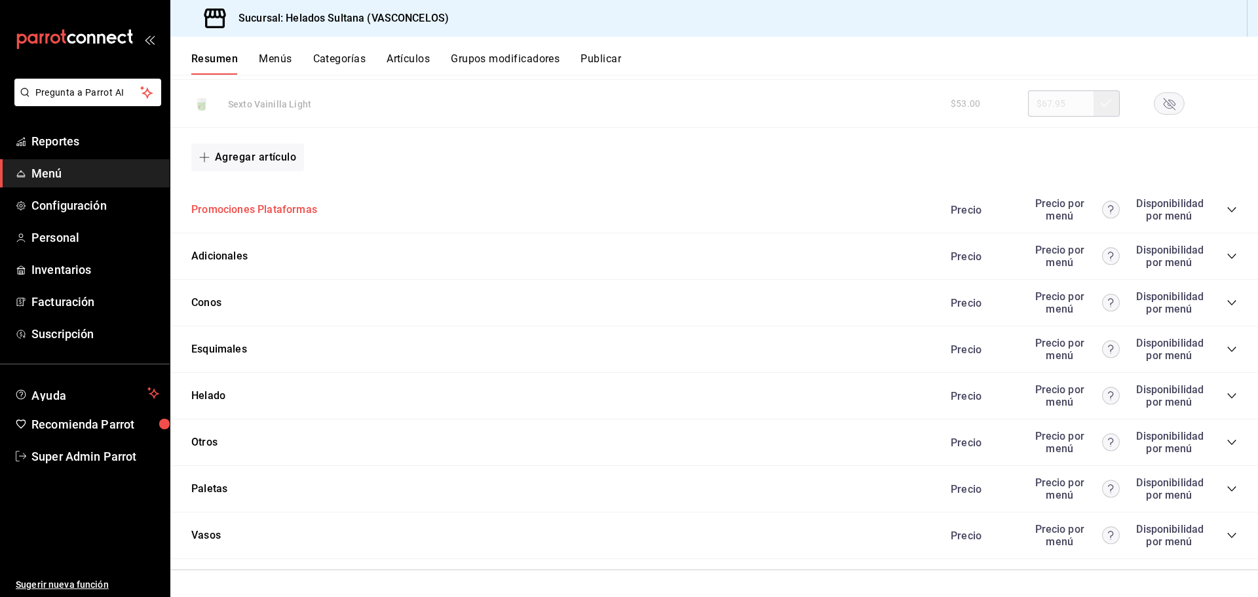
click at [253, 214] on button "Promociones Plataformas" at bounding box center [254, 209] width 126 height 15
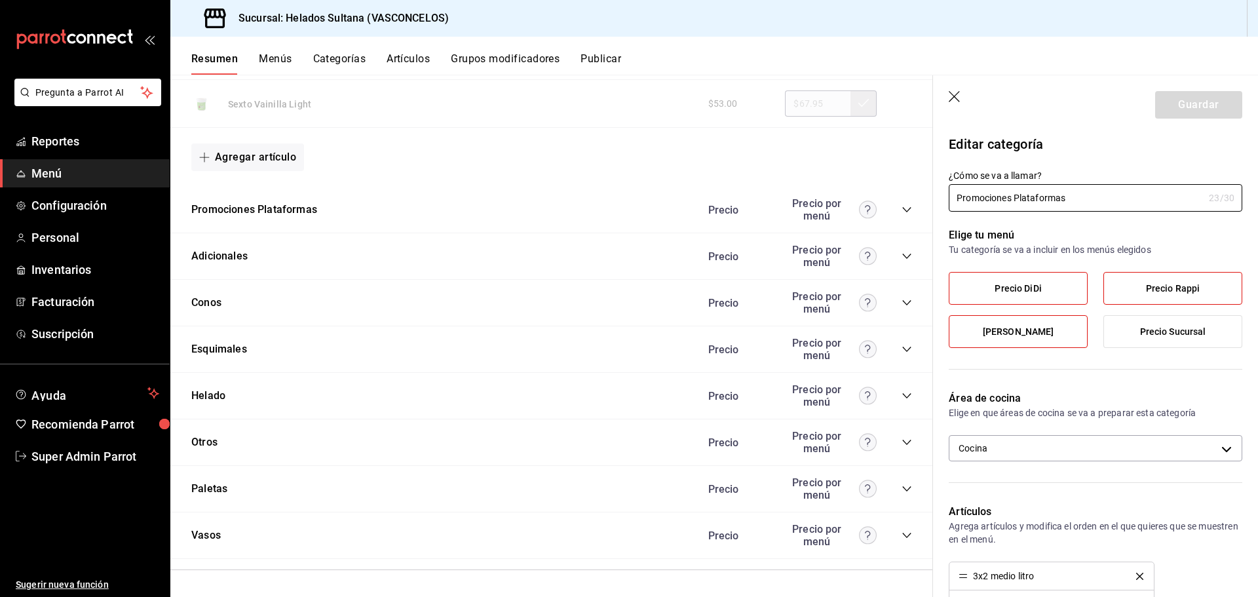
click at [901, 210] on icon "collapse-category-row" at bounding box center [906, 209] width 10 height 10
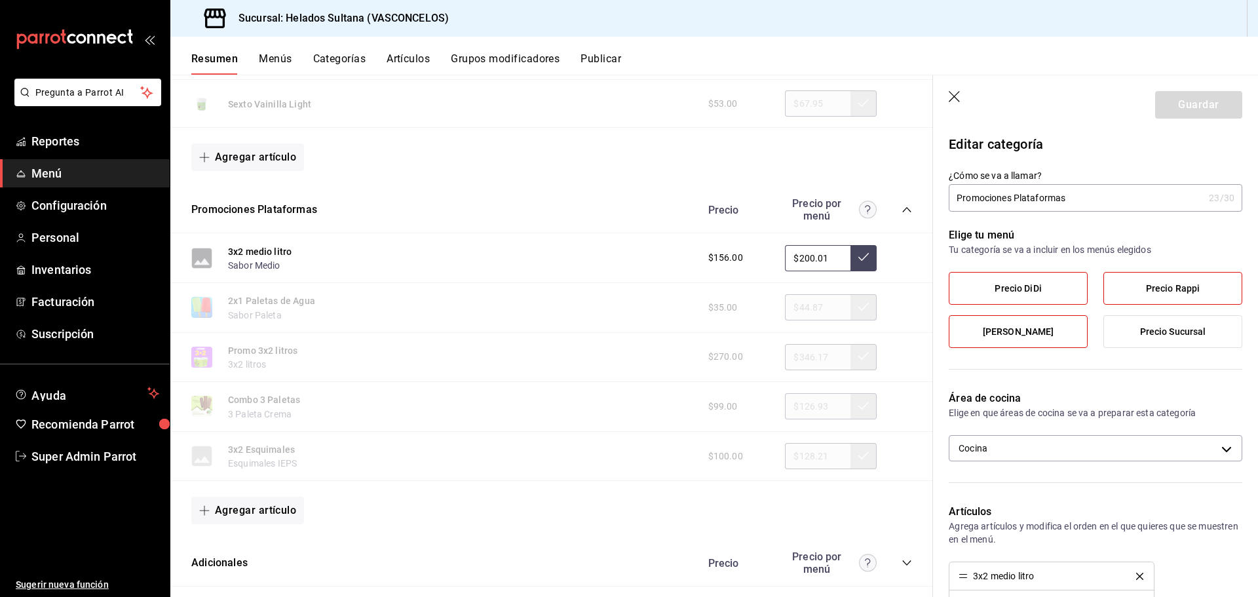
click at [957, 95] on icon "button" at bounding box center [955, 97] width 13 height 13
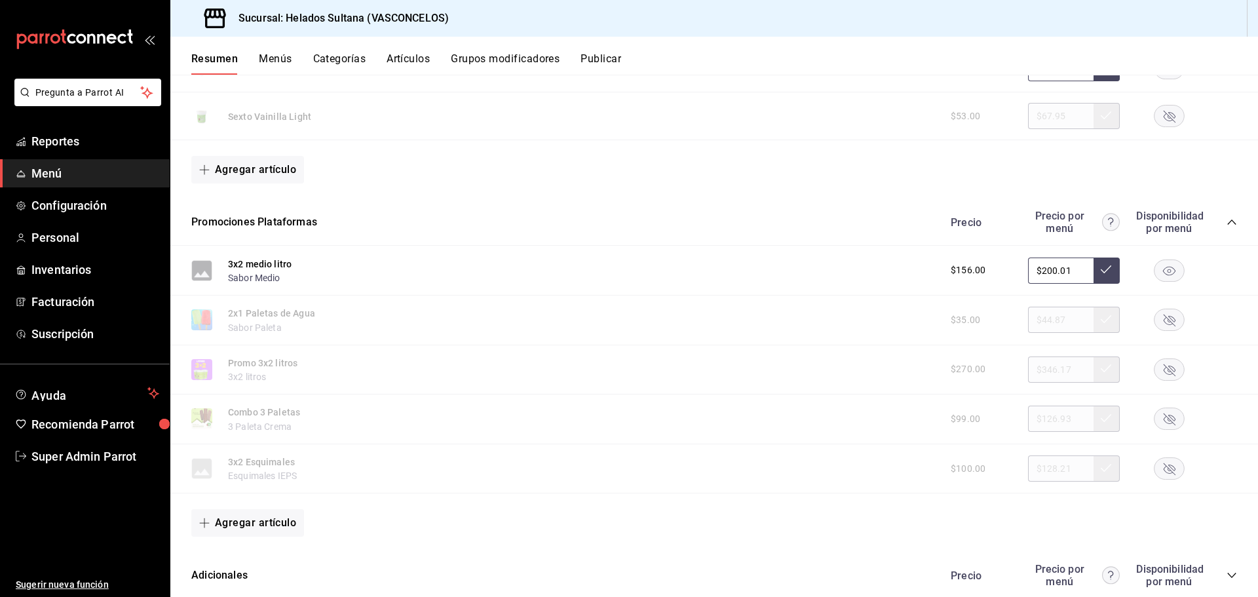
scroll to position [1441, 0]
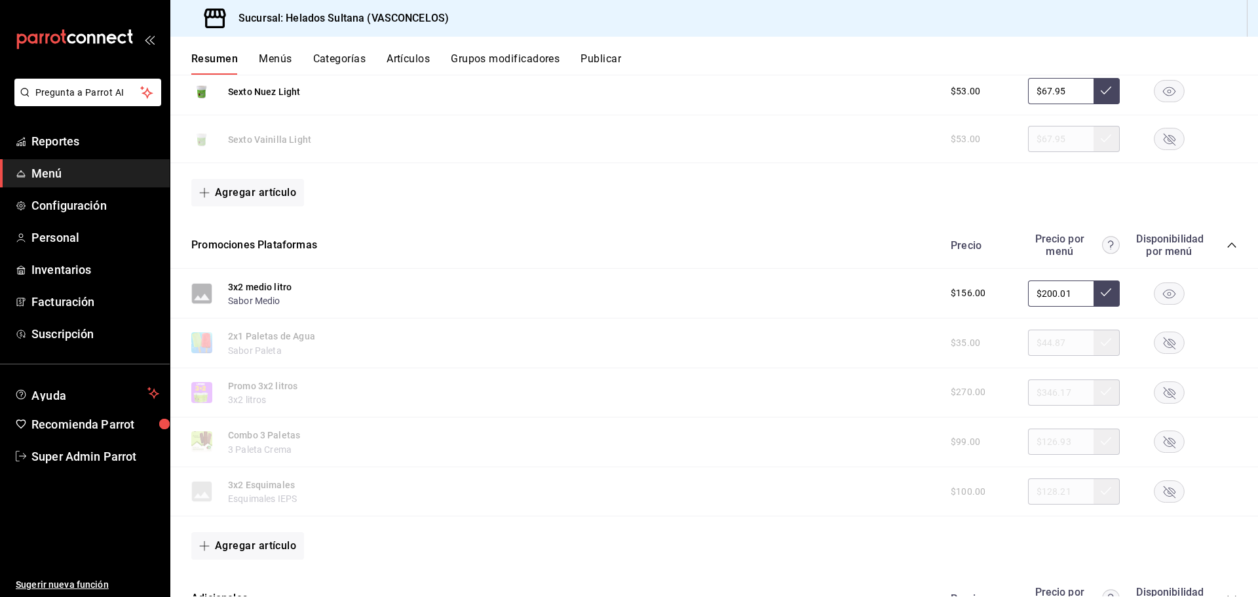
click at [593, 63] on button "Publicar" at bounding box center [600, 63] width 41 height 22
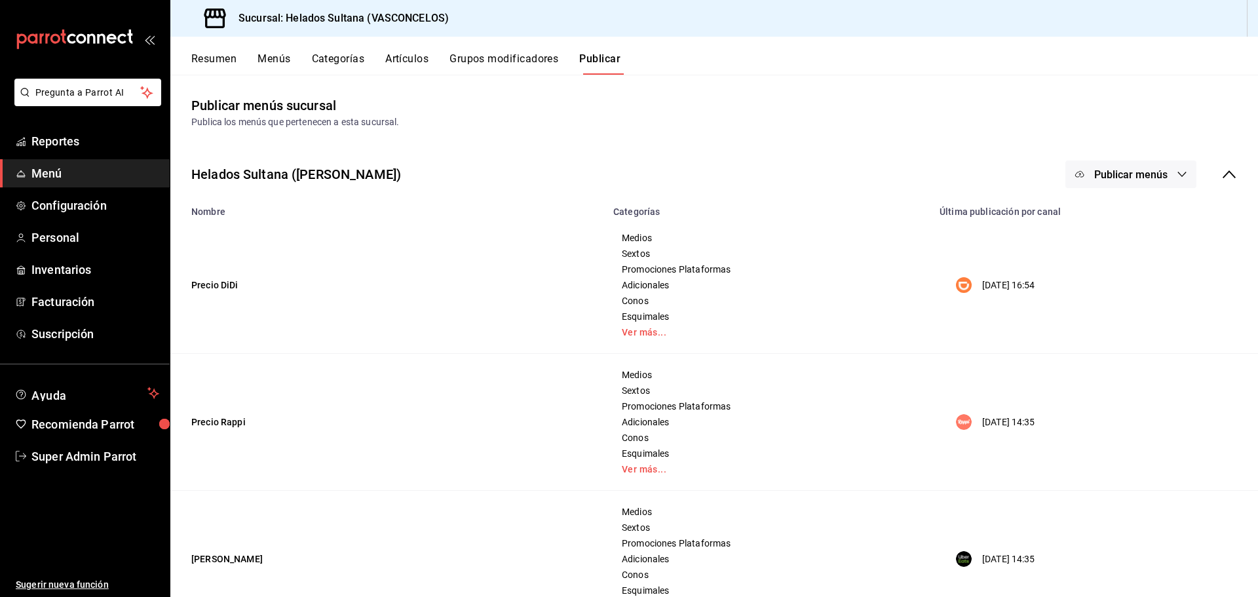
click at [1166, 175] on button "Publicar menús" at bounding box center [1130, 174] width 131 height 28
click at [1128, 212] on span "DiDi Food" at bounding box center [1139, 217] width 63 height 14
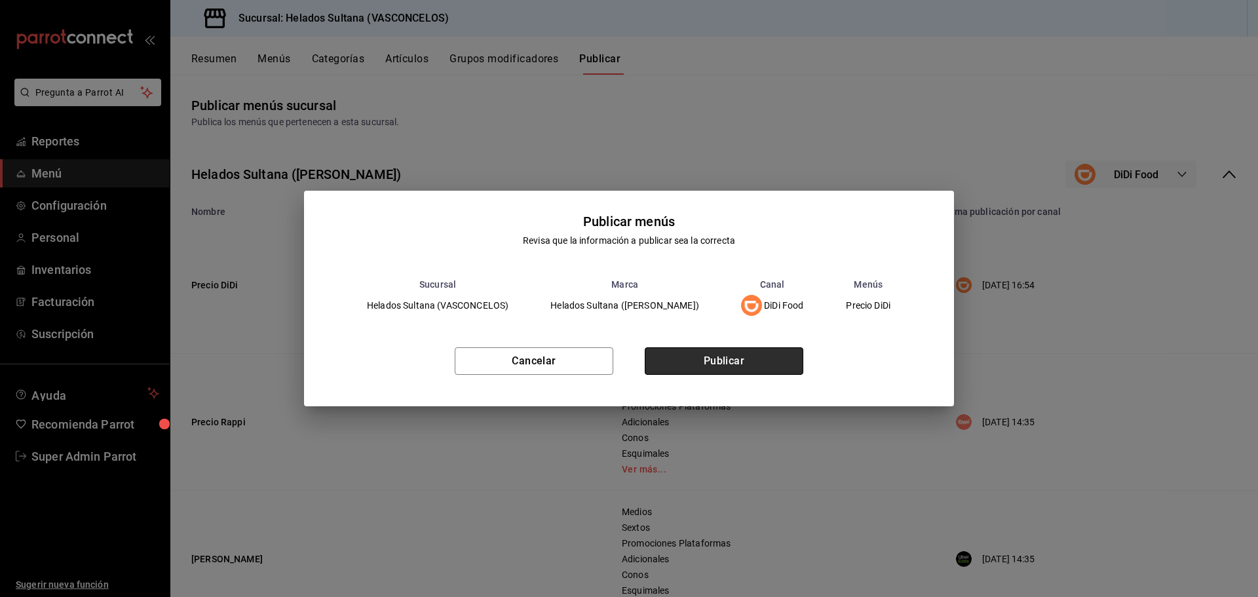
click at [734, 357] on button "Publicar" at bounding box center [724, 361] width 159 height 28
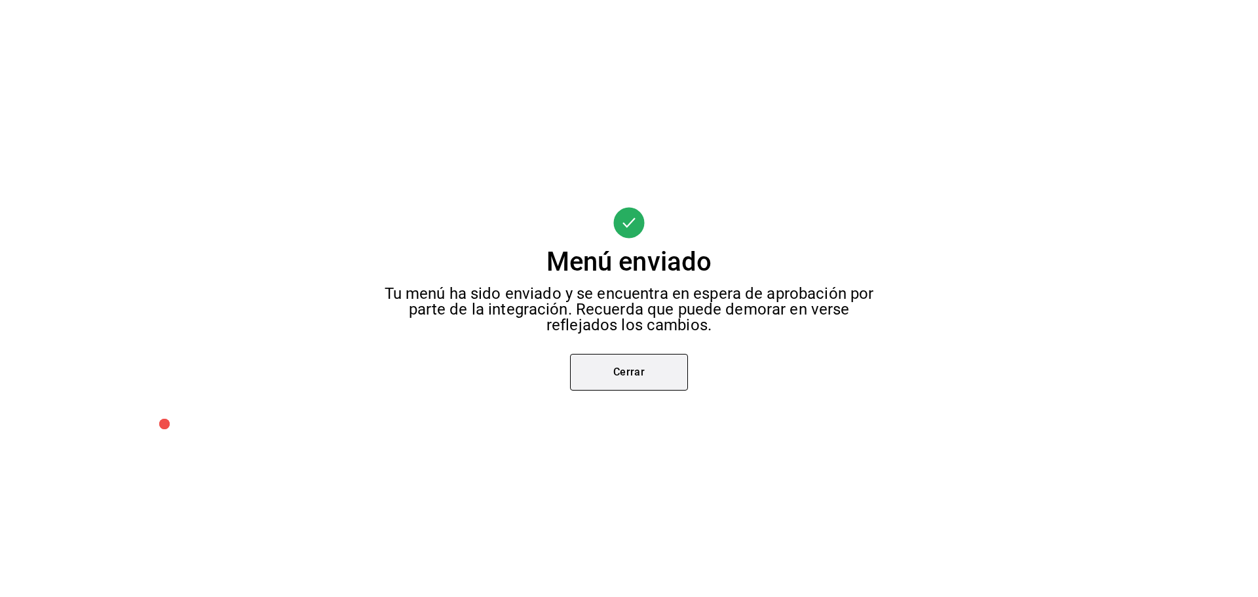
click at [633, 378] on button "Cerrar" at bounding box center [629, 372] width 118 height 37
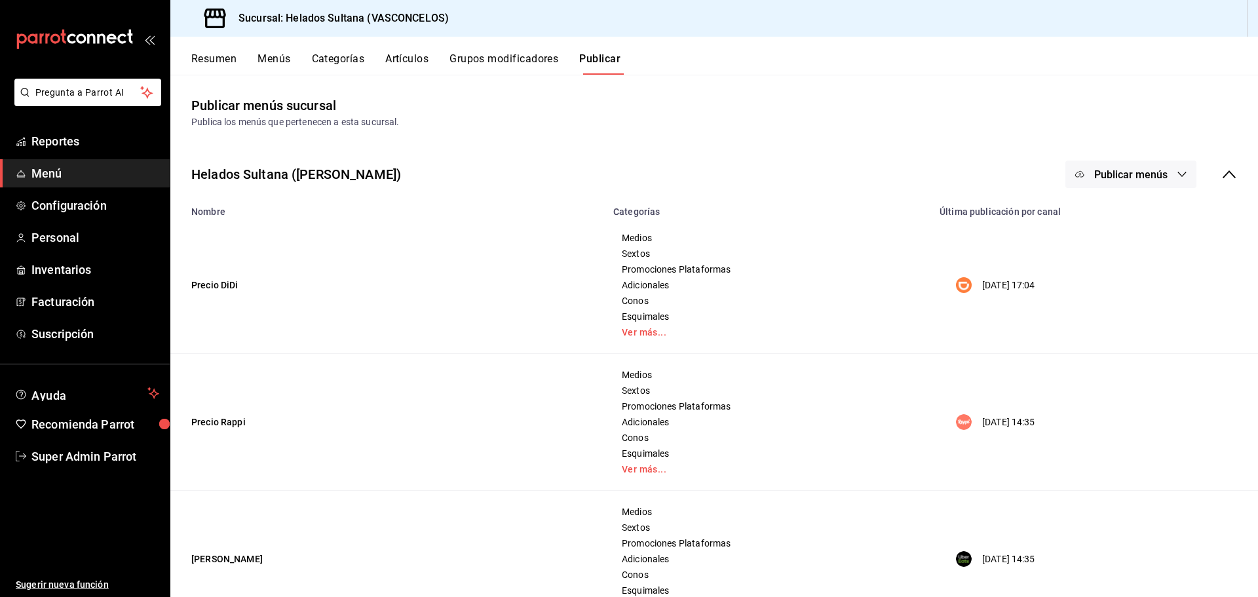
click at [1144, 174] on span "Publicar menús" at bounding box center [1130, 174] width 73 height 12
click at [1149, 330] on span "Punto de venta" at bounding box center [1139, 327] width 63 height 14
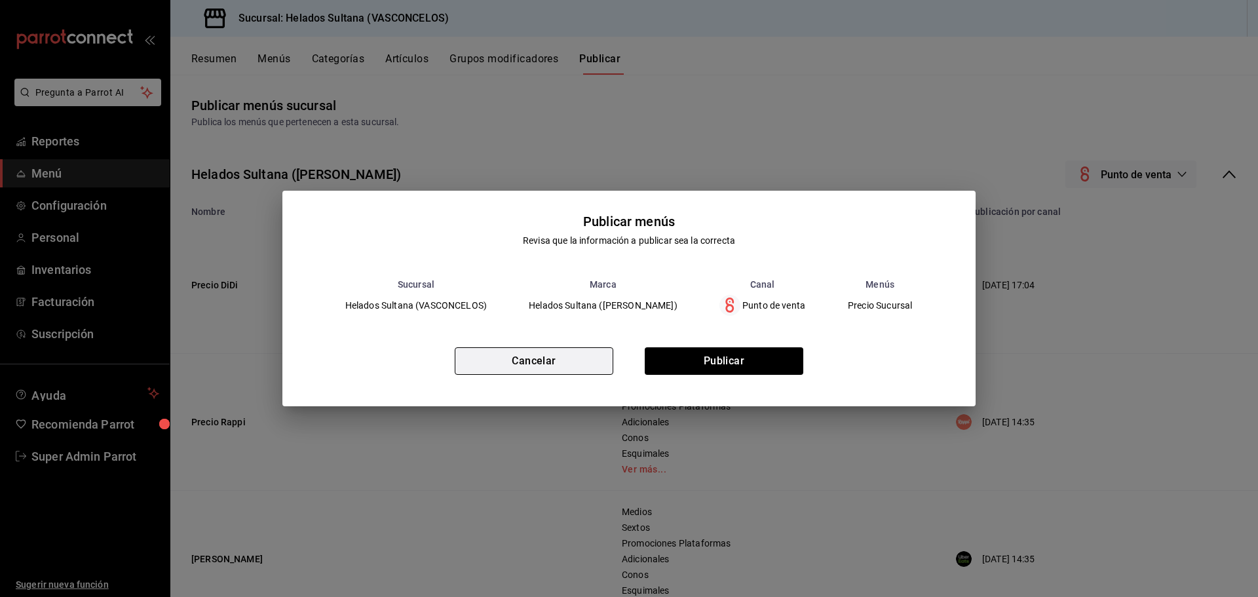
click at [568, 354] on button "Cancelar" at bounding box center [534, 361] width 159 height 28
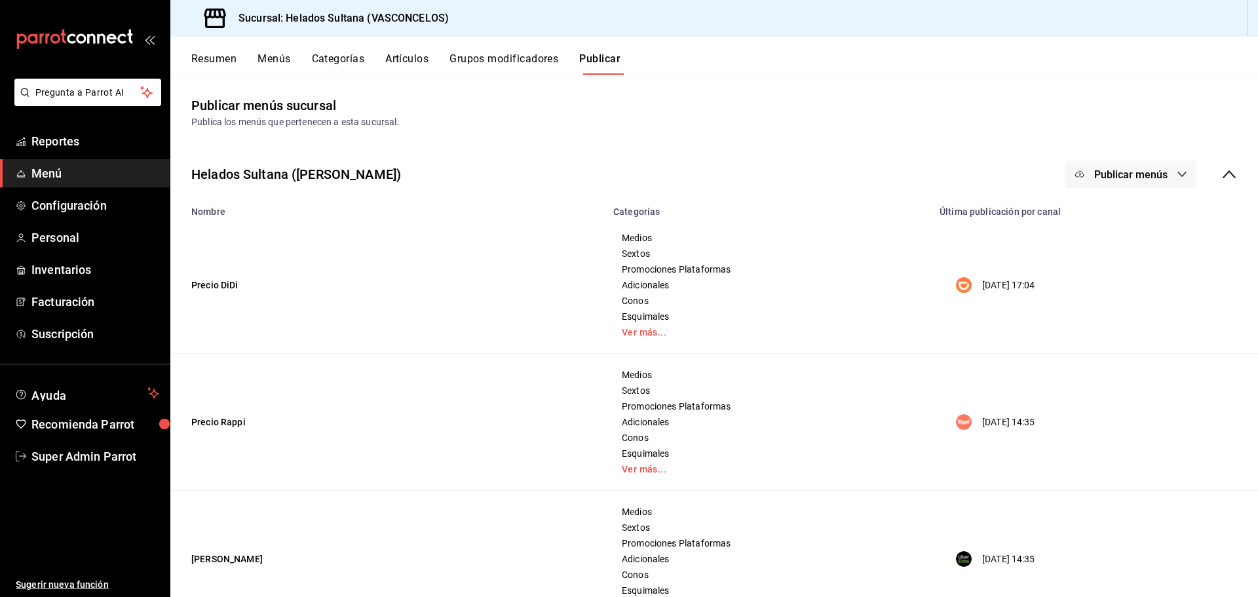
drag, startPoint x: 1118, startPoint y: 170, endPoint x: 1102, endPoint y: 157, distance: 20.1
click at [1118, 170] on span "Publicar menús" at bounding box center [1130, 174] width 73 height 12
click at [1121, 329] on span "Punto de venta" at bounding box center [1139, 327] width 63 height 14
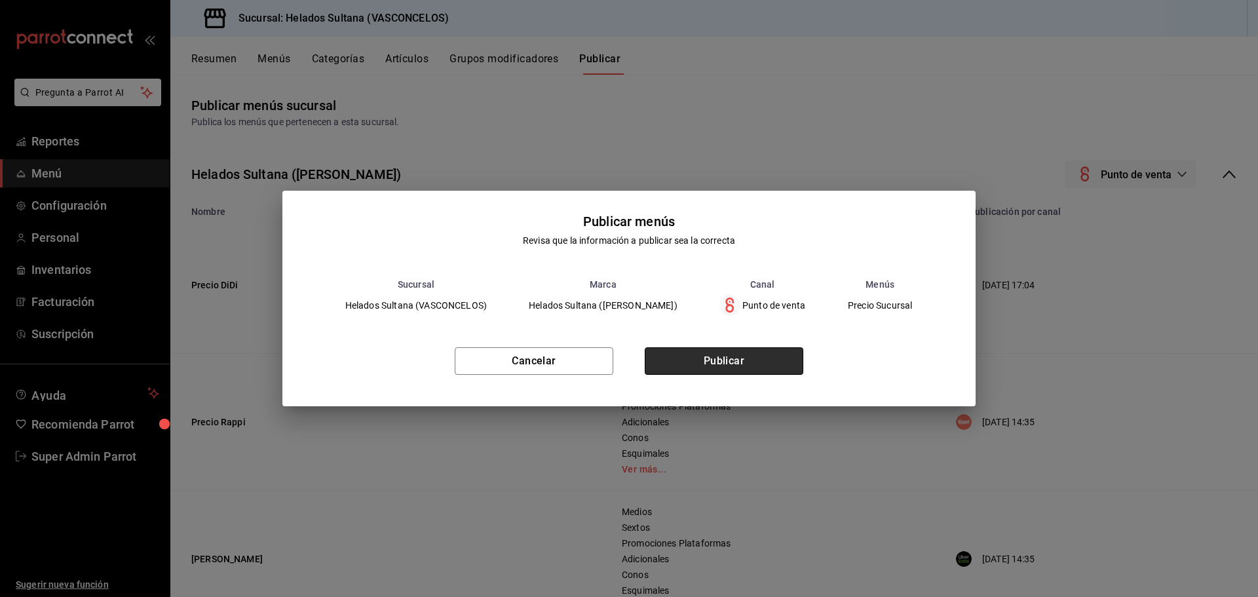
click at [771, 360] on button "Publicar" at bounding box center [724, 361] width 159 height 28
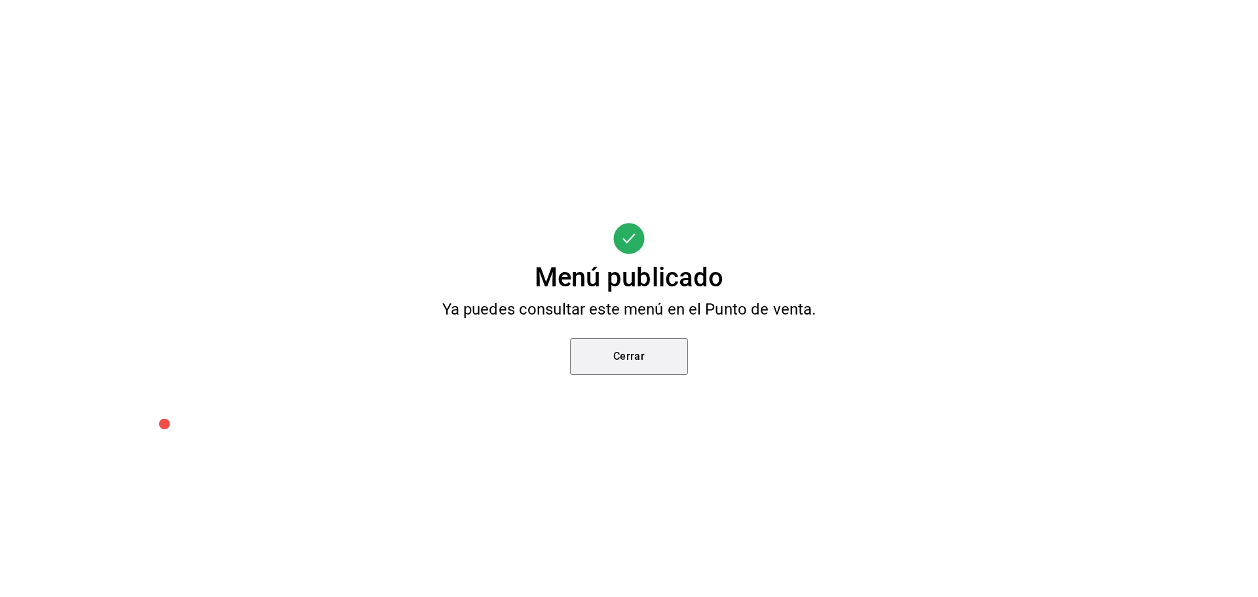
click at [612, 343] on button "Cerrar" at bounding box center [629, 356] width 118 height 37
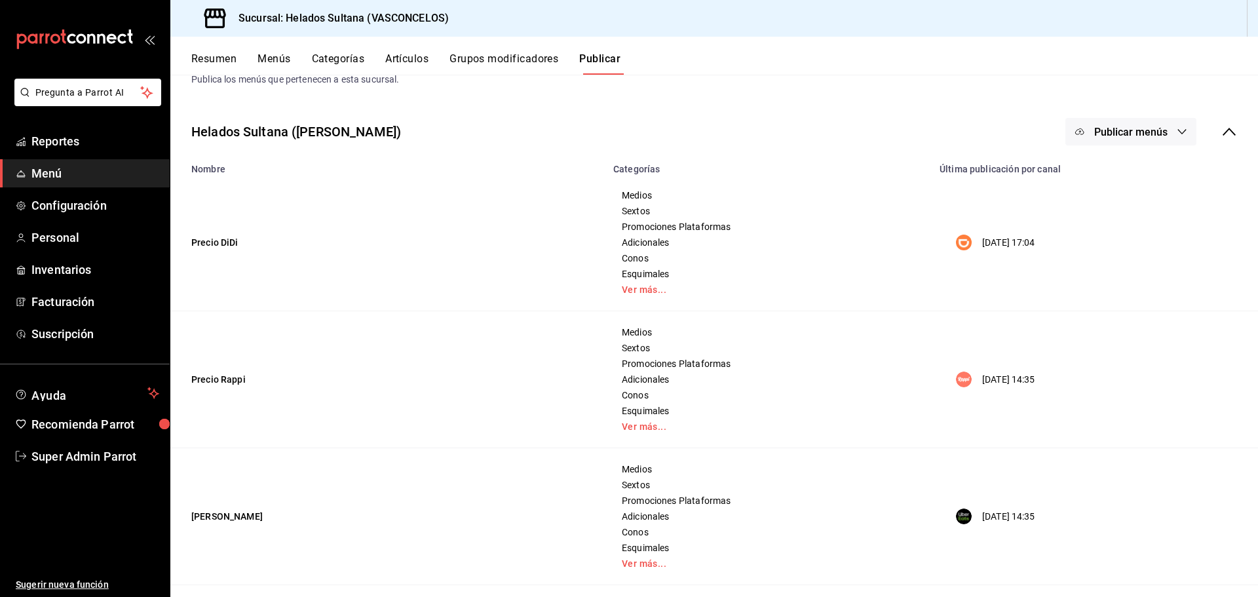
scroll to position [66, 0]
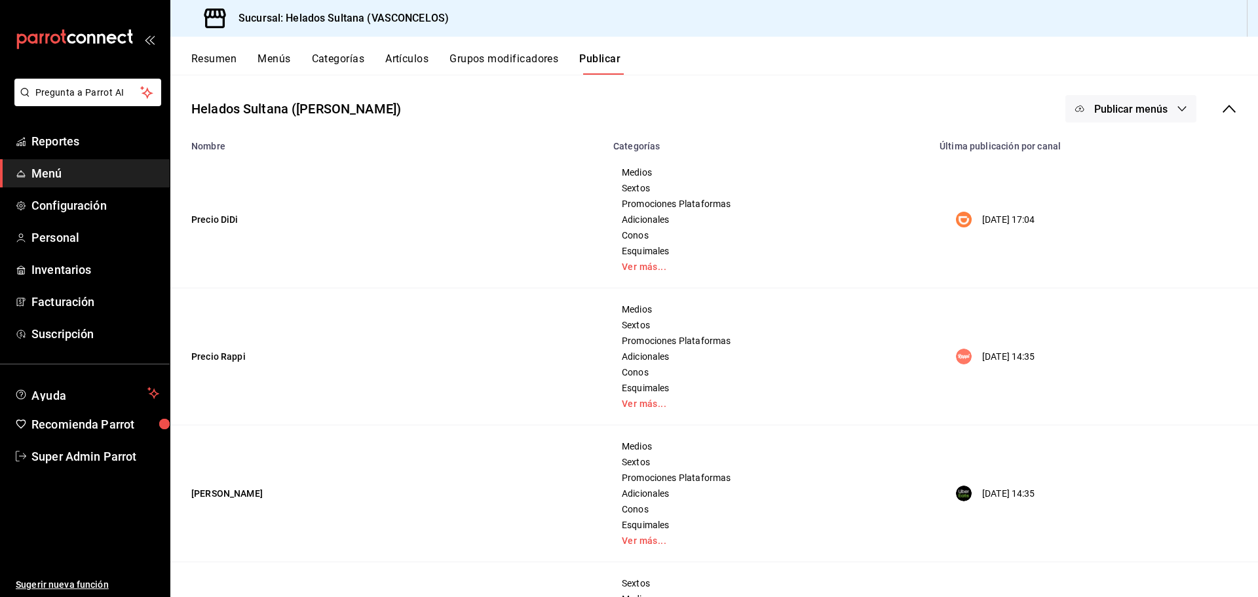
click at [1149, 115] on span "Publicar menús" at bounding box center [1130, 109] width 73 height 12
click at [1095, 187] on div at bounding box center [1090, 188] width 37 height 21
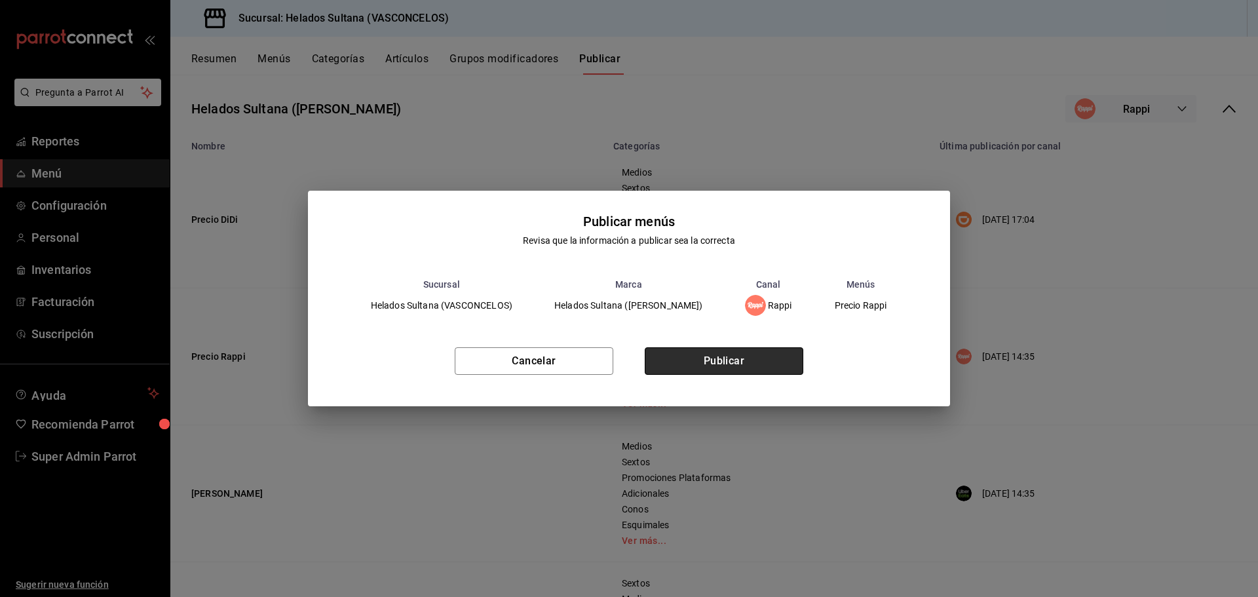
click at [781, 362] on button "Publicar" at bounding box center [724, 361] width 159 height 28
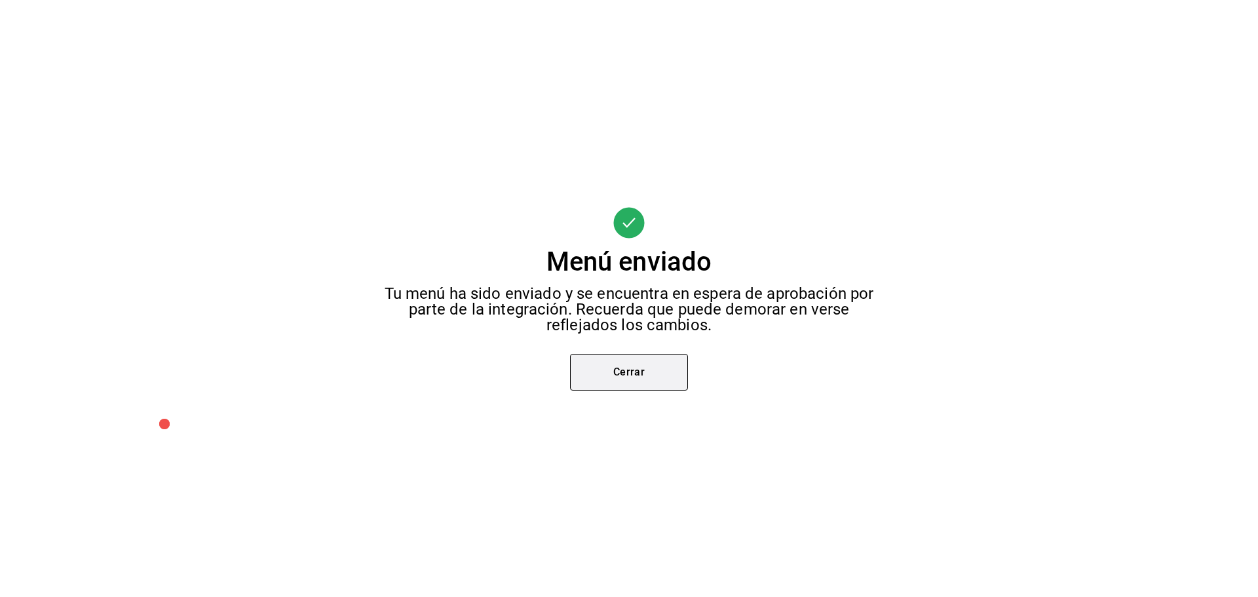
scroll to position [0, 0]
drag, startPoint x: 628, startPoint y: 362, endPoint x: 636, endPoint y: 360, distance: 8.7
click at [628, 362] on button "Cerrar" at bounding box center [629, 372] width 118 height 37
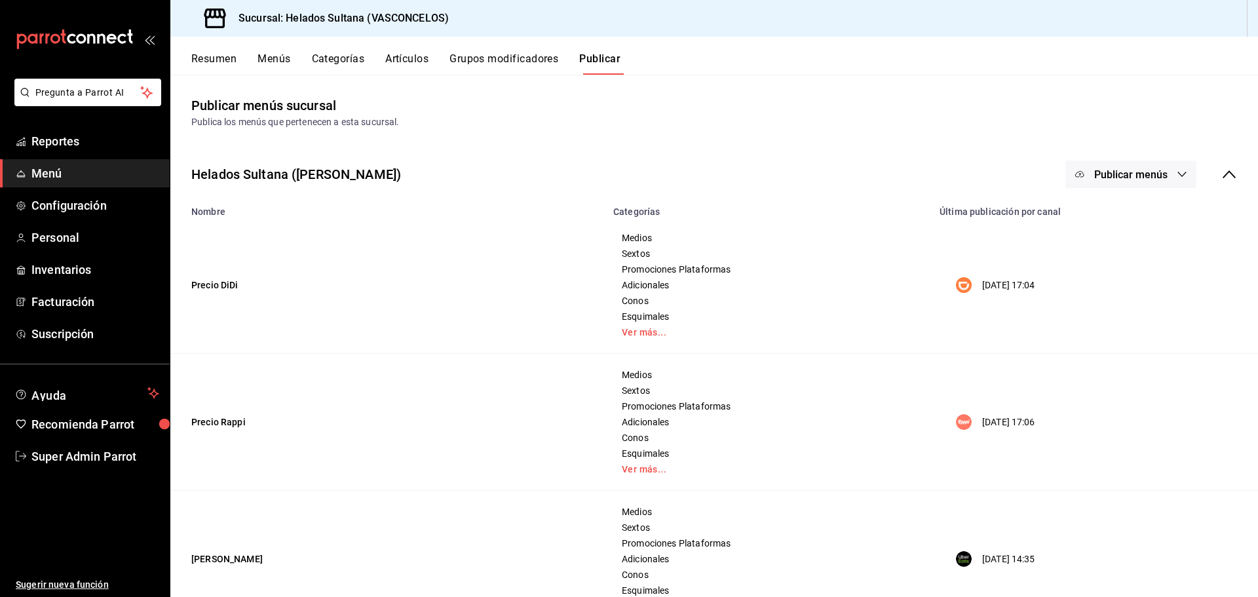
click at [1124, 168] on span "Publicar menús" at bounding box center [1130, 174] width 73 height 12
click at [1115, 280] on li "Uber Eats" at bounding box center [1121, 290] width 121 height 37
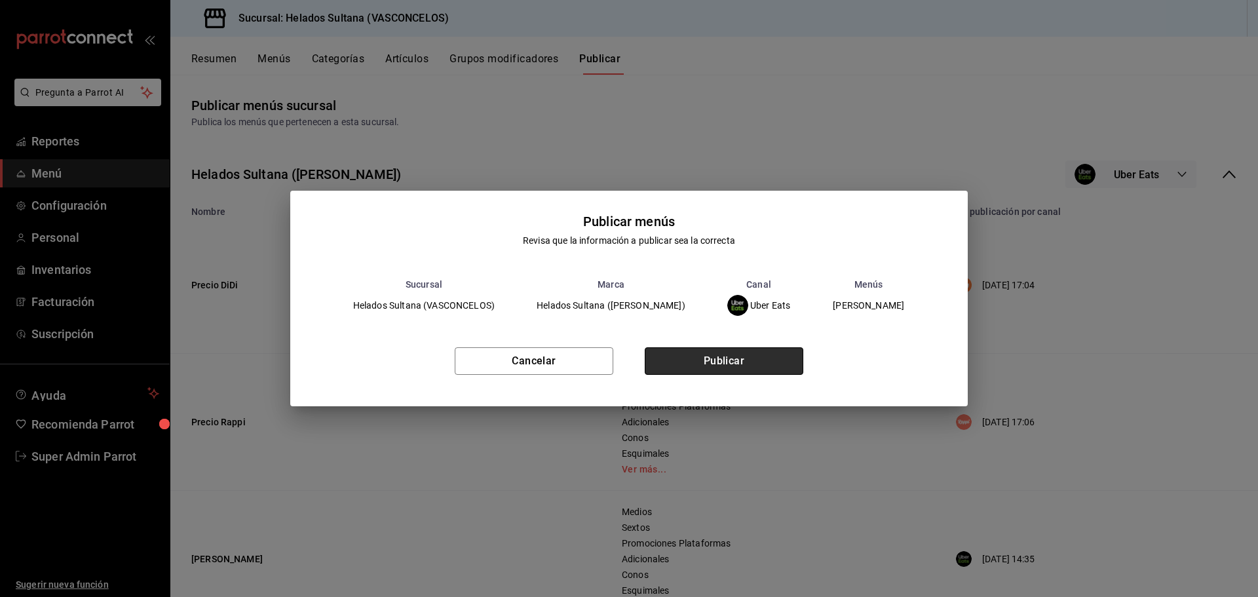
click at [717, 359] on button "Publicar" at bounding box center [724, 361] width 159 height 28
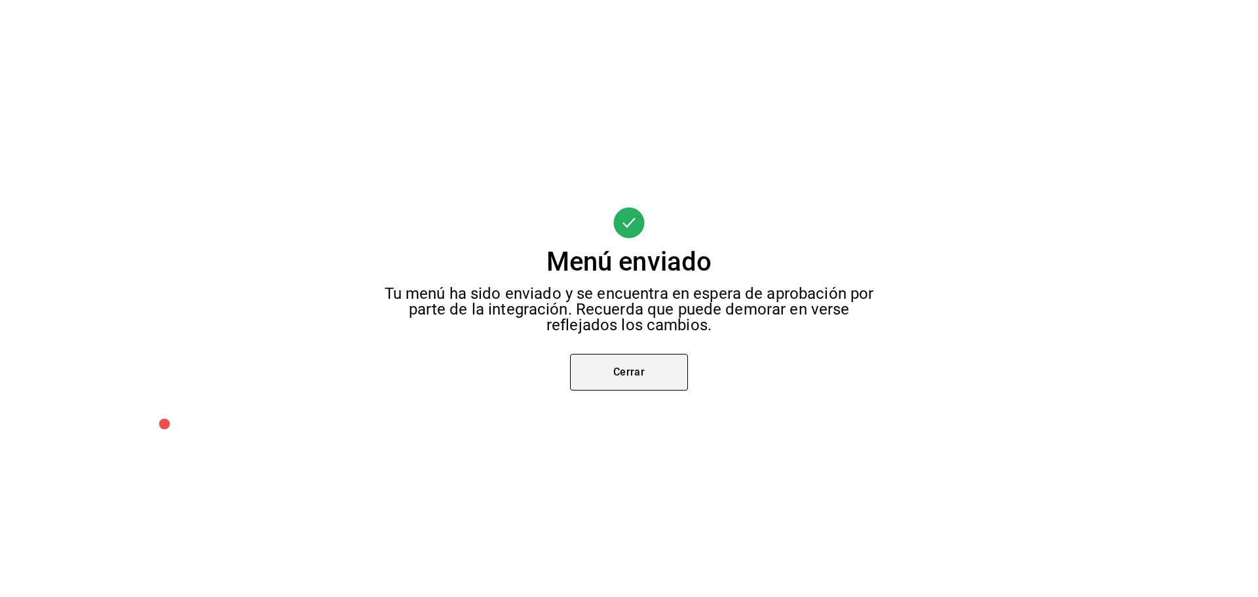
click at [603, 389] on button "Cerrar" at bounding box center [629, 372] width 118 height 37
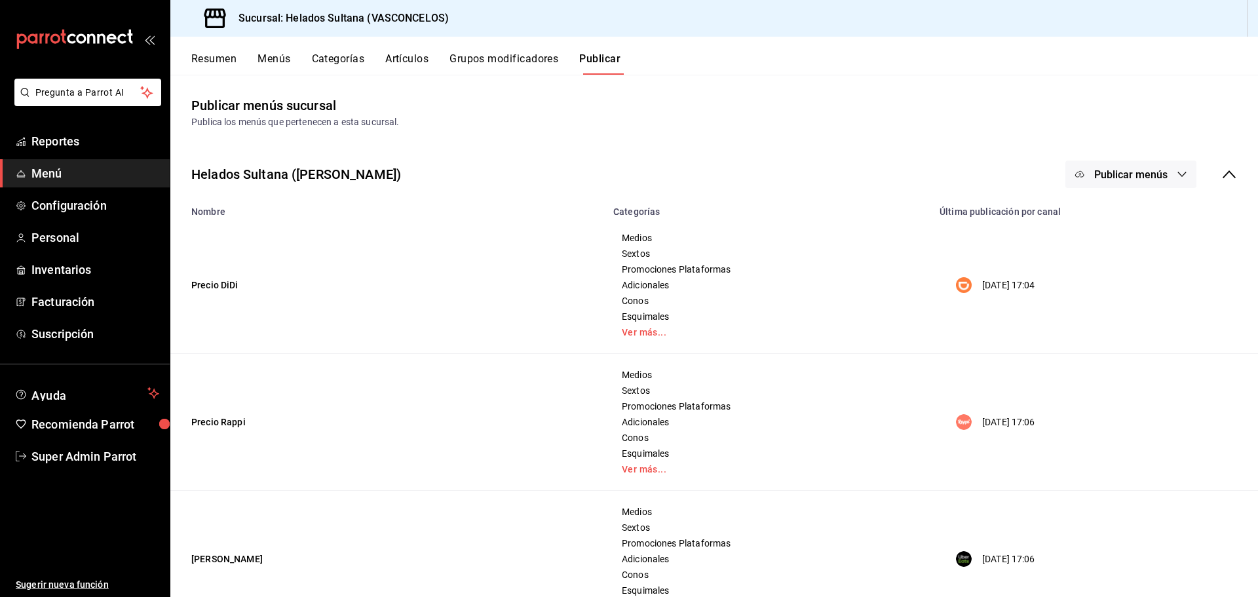
click at [217, 67] on button "Resumen" at bounding box center [213, 63] width 45 height 22
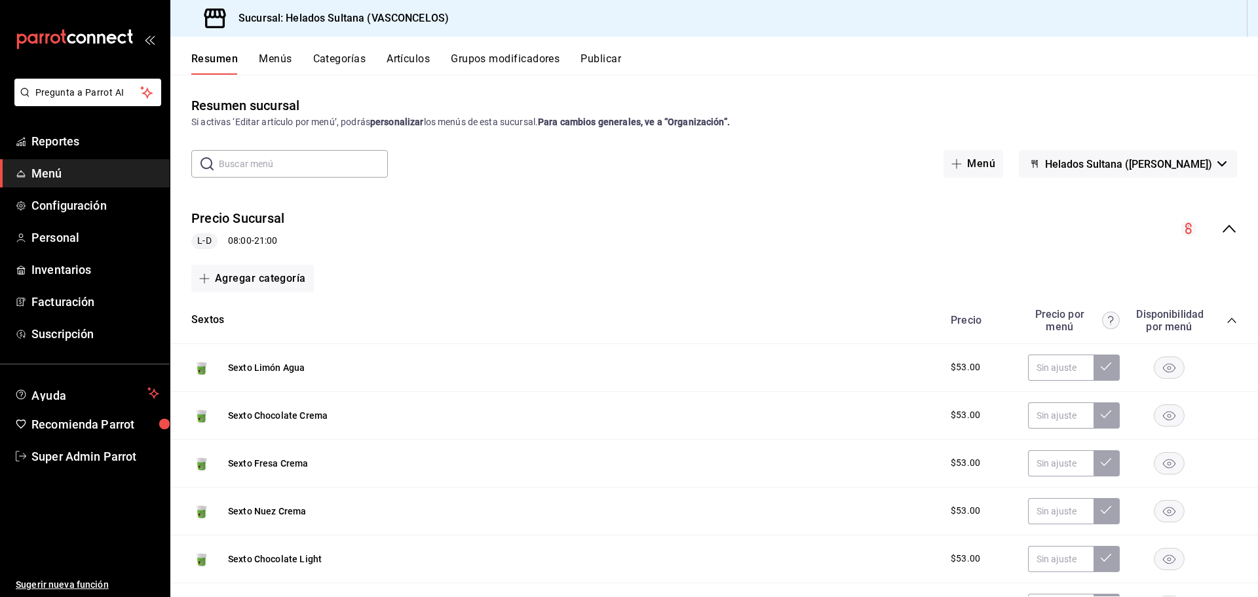
click at [376, 235] on div "Precio Sucursal L-D 08:00 - 21:00" at bounding box center [713, 228] width 1087 height 61
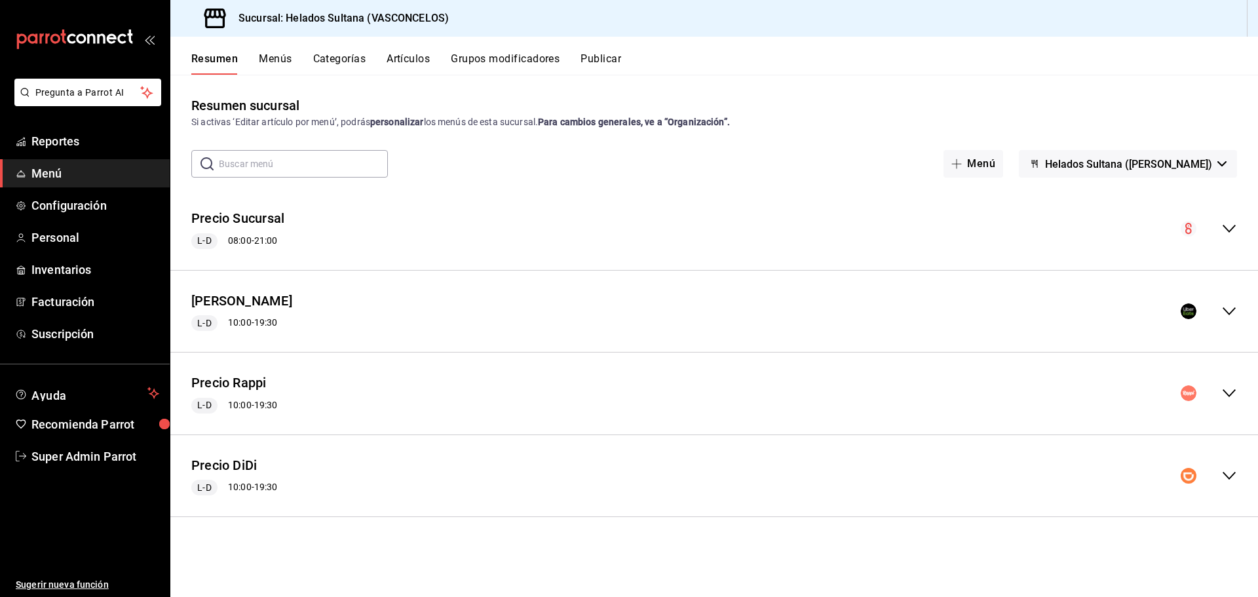
click at [377, 398] on div "Precio Rappi L-D 10:00 - 19:30" at bounding box center [713, 393] width 1087 height 61
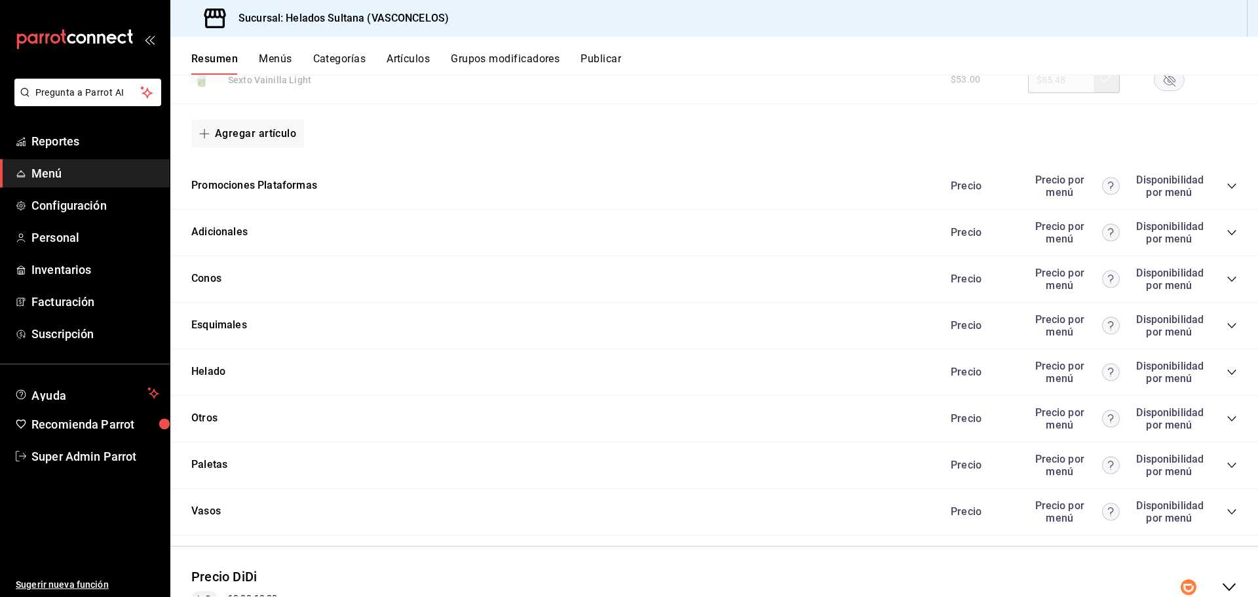
scroll to position [1441, 0]
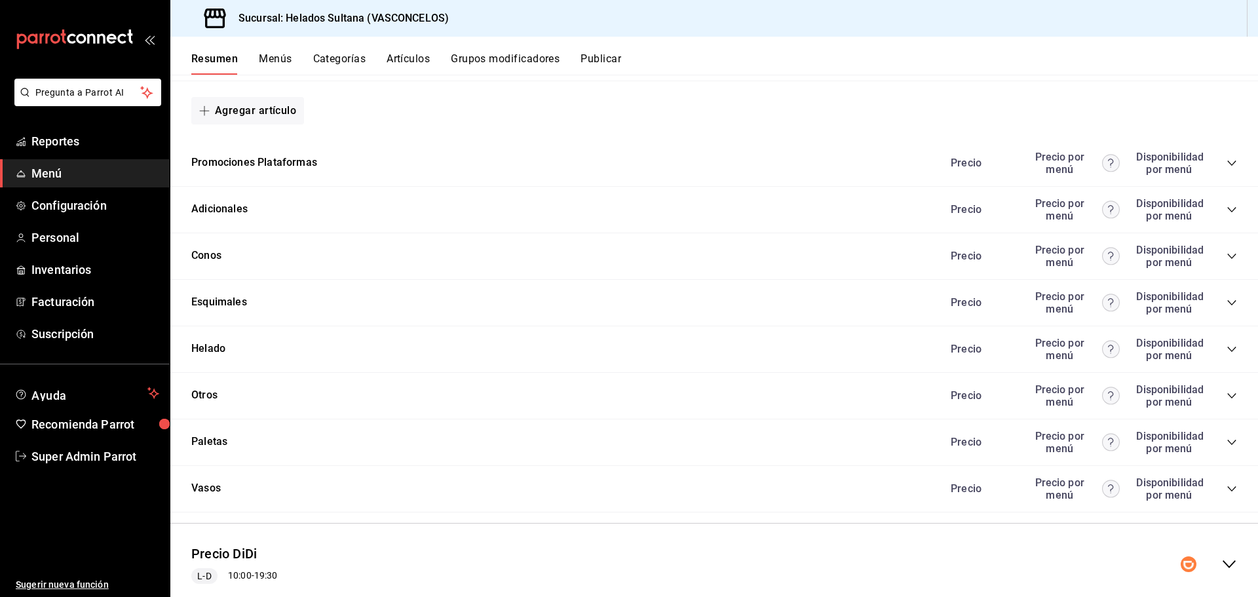
click at [296, 175] on div "Promociones Plataformas Precio Precio por menú Disponibilidad por menú" at bounding box center [713, 163] width 1087 height 47
click at [297, 166] on button "Promociones Plataformas" at bounding box center [254, 162] width 126 height 15
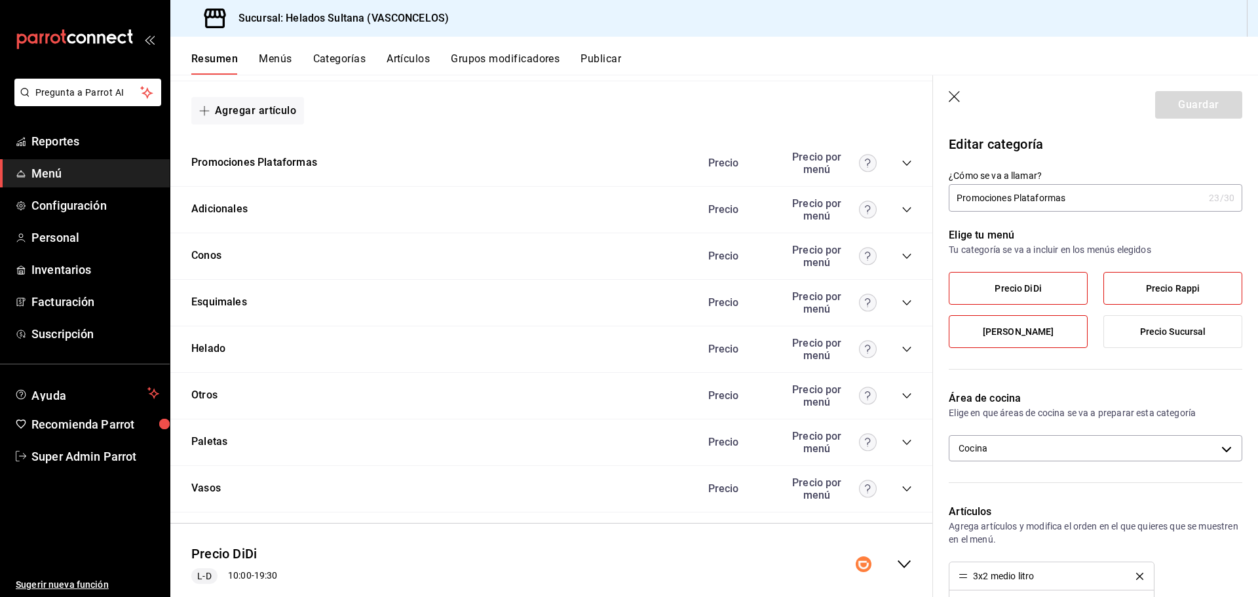
click at [901, 162] on icon "collapse-category-row" at bounding box center [906, 163] width 10 height 10
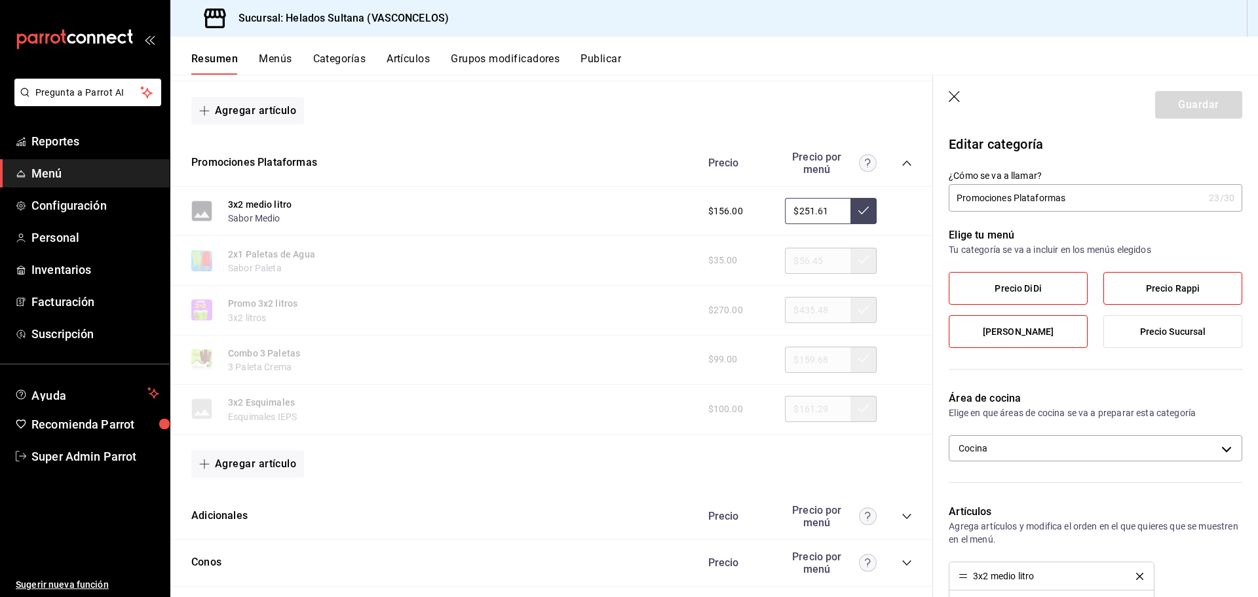
click at [963, 95] on header "Guardar" at bounding box center [1095, 102] width 325 height 54
click at [956, 98] on icon "button" at bounding box center [954, 96] width 11 height 11
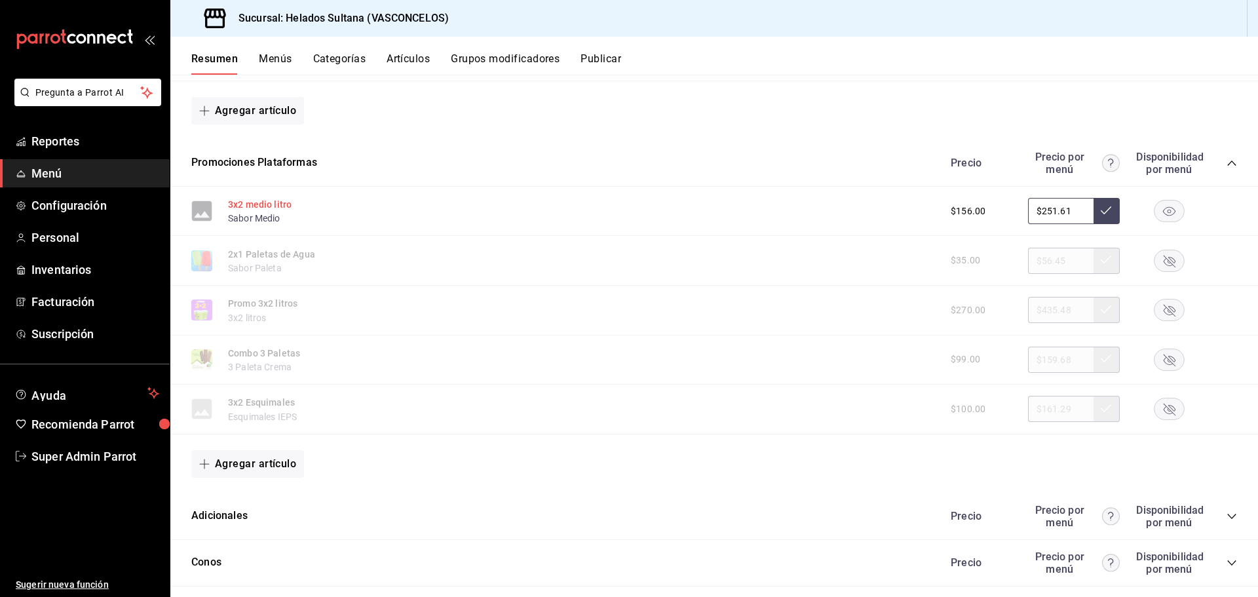
click at [284, 210] on button "3x2 medio litro" at bounding box center [260, 204] width 64 height 13
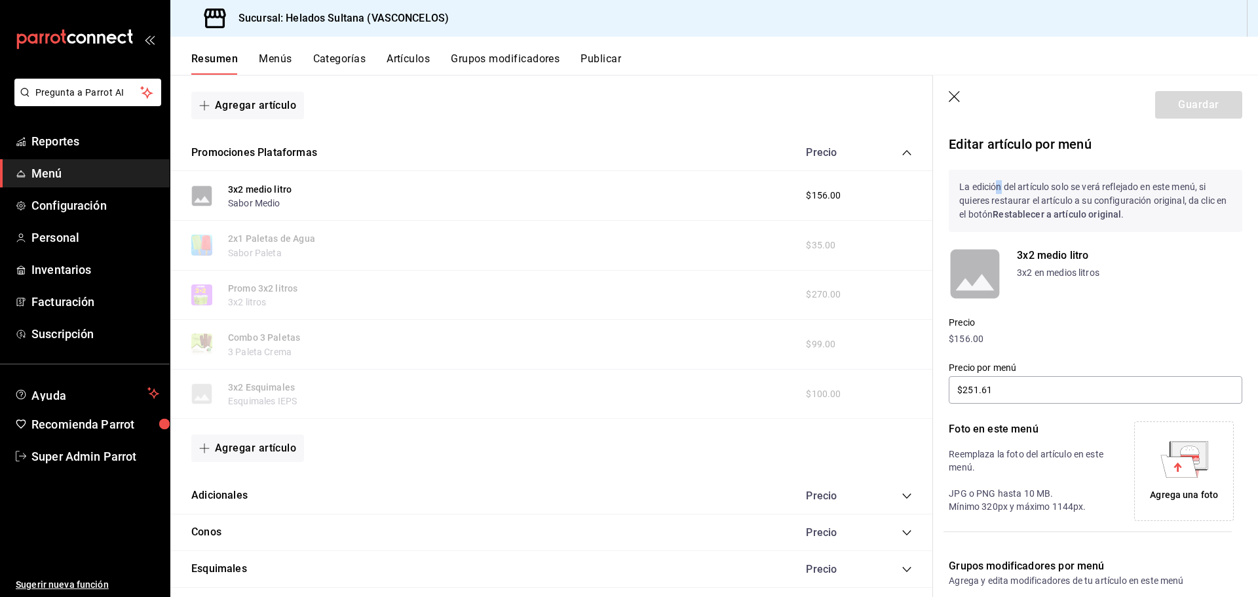
click at [1002, 193] on p "La edición del artículo solo se verá reflejado en este menú, si quieres restaur…" at bounding box center [1095, 201] width 293 height 62
click at [954, 100] on icon "button" at bounding box center [955, 97] width 13 height 13
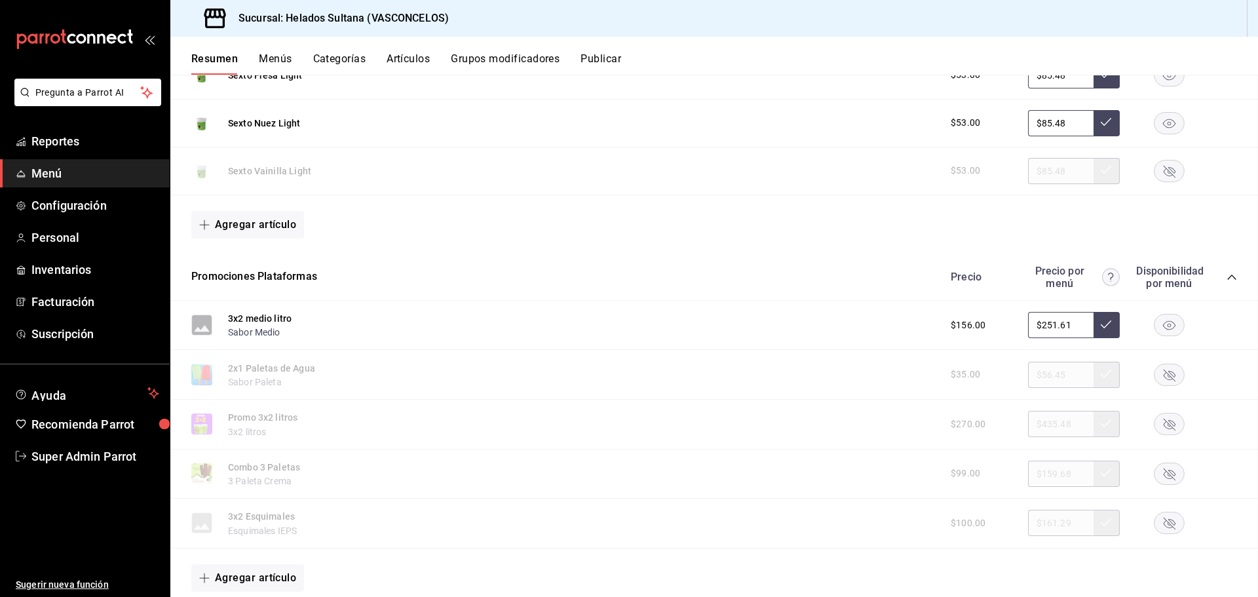
scroll to position [1441, 0]
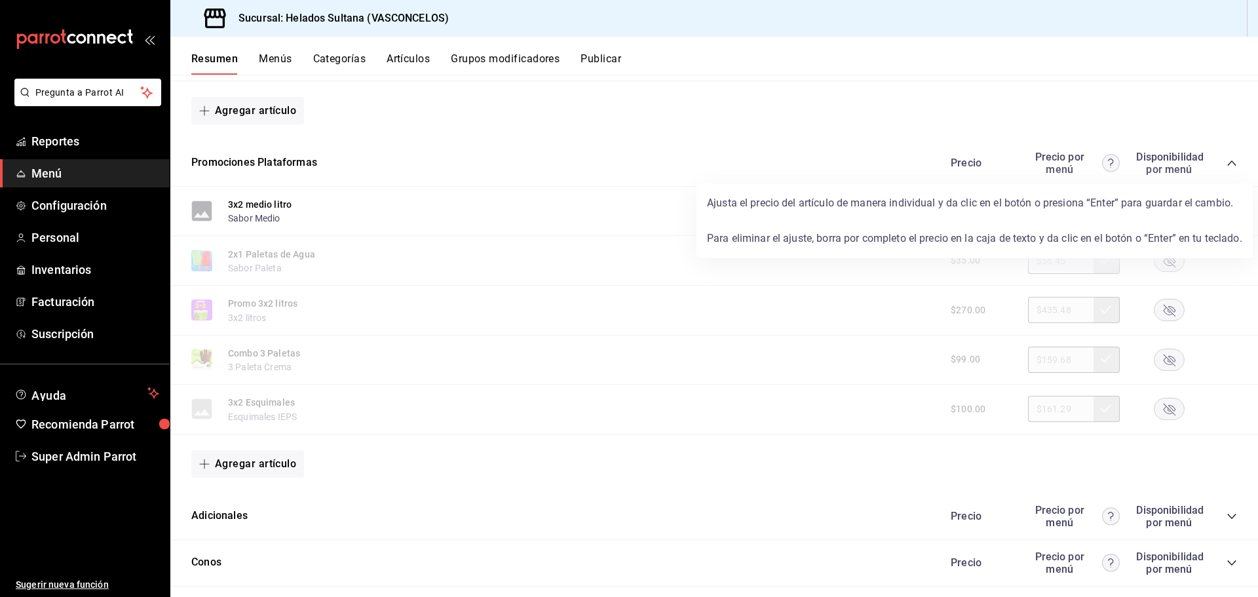
click at [1102, 160] on circle at bounding box center [1110, 163] width 17 height 17
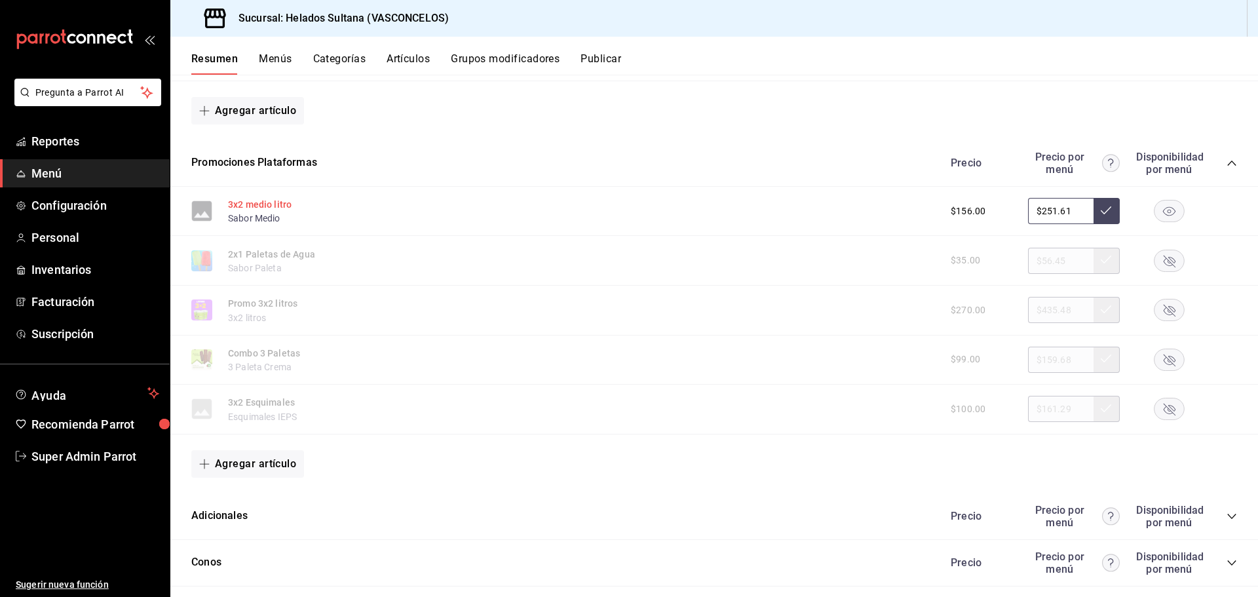
click at [274, 208] on button "3x2 medio litro" at bounding box center [260, 204] width 64 height 13
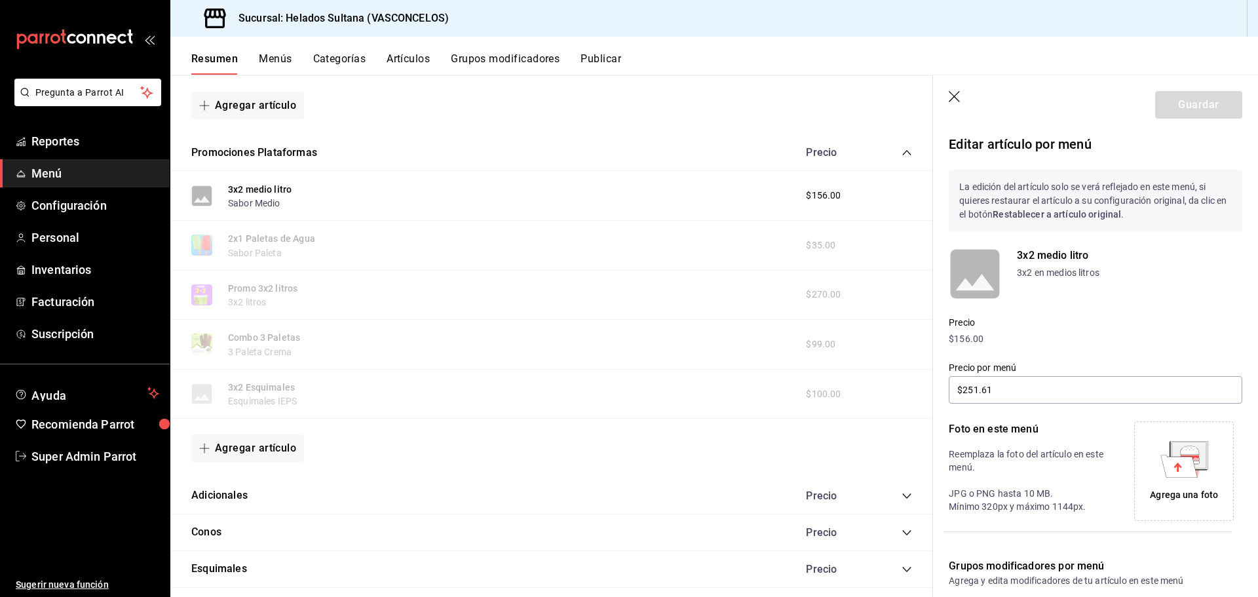
click at [955, 103] on icon "button" at bounding box center [955, 97] width 13 height 13
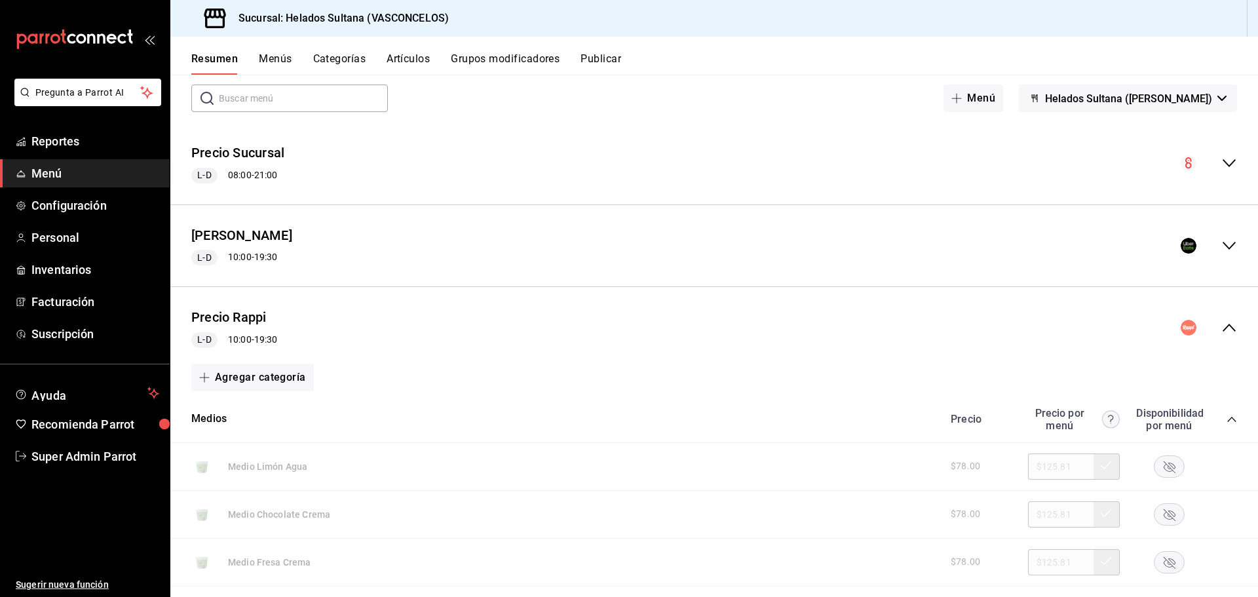
scroll to position [197, 0]
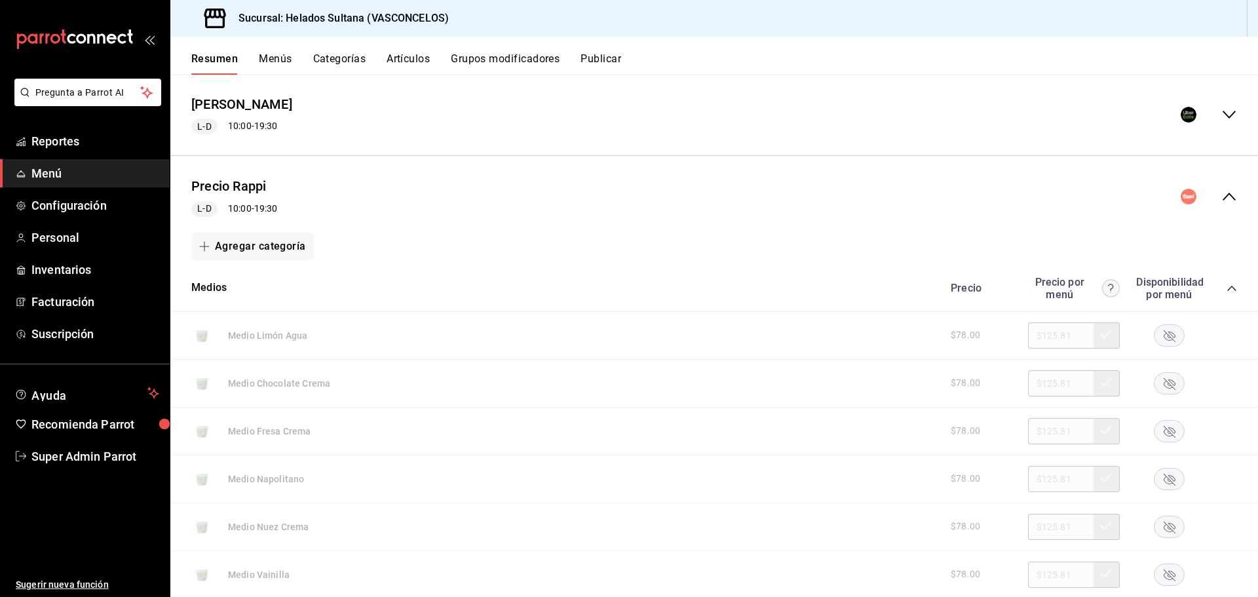
click at [1228, 288] on div "Medios Precio Precio por menú Disponibilidad por menú" at bounding box center [713, 288] width 1087 height 47
click at [1226, 288] on icon "collapse-category-row" at bounding box center [1231, 288] width 10 height 10
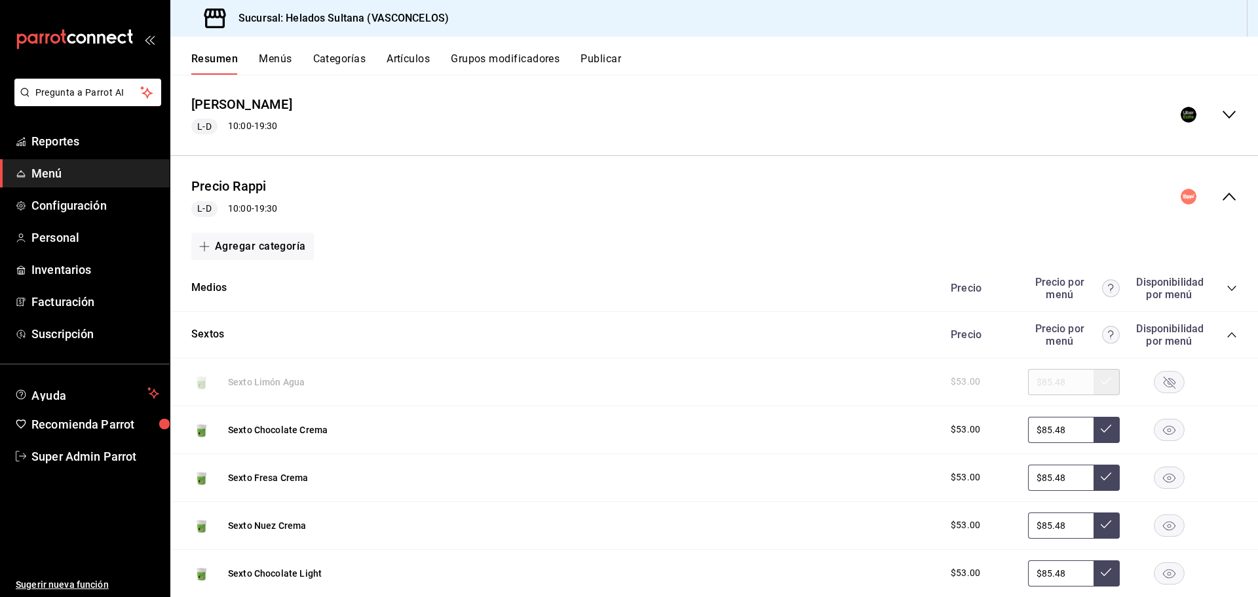
click at [1226, 330] on icon "collapse-category-row" at bounding box center [1231, 334] width 10 height 10
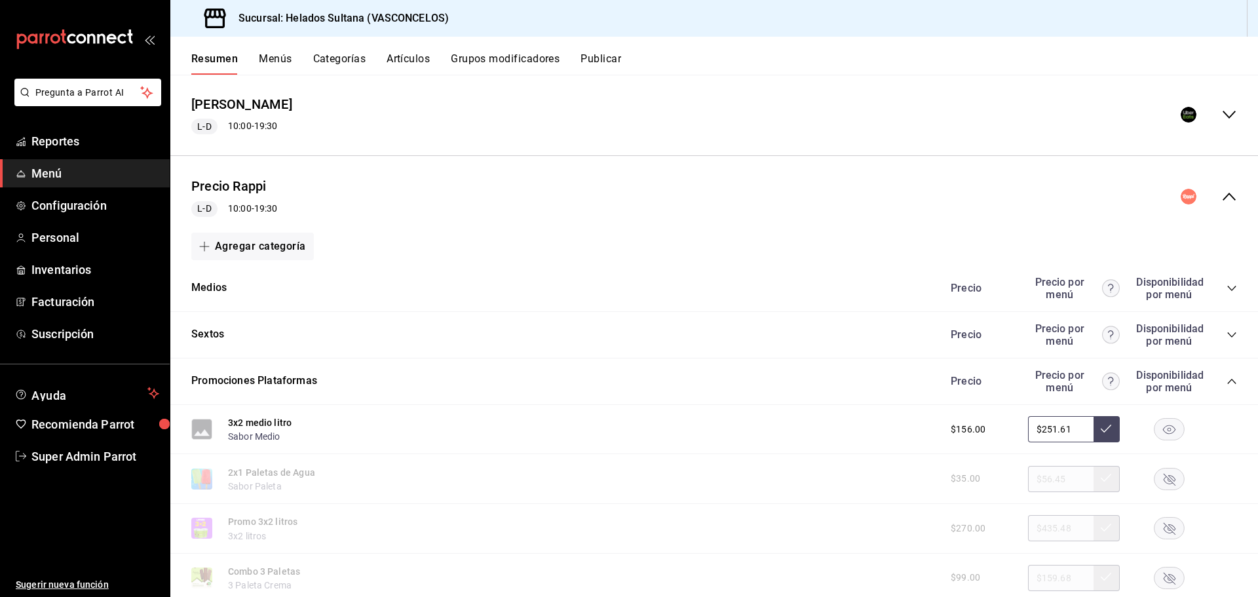
click at [1211, 193] on div "collapse-menu-row" at bounding box center [1208, 197] width 56 height 16
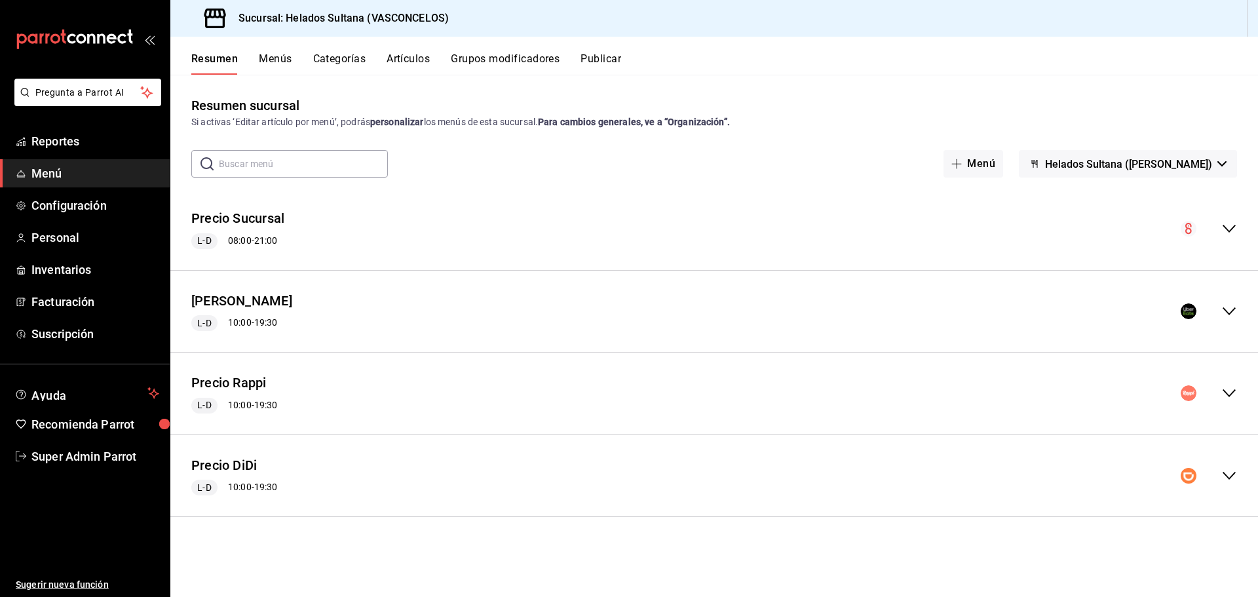
scroll to position [0, 0]
click at [1230, 476] on icon "collapse-menu-row" at bounding box center [1229, 476] width 16 height 16
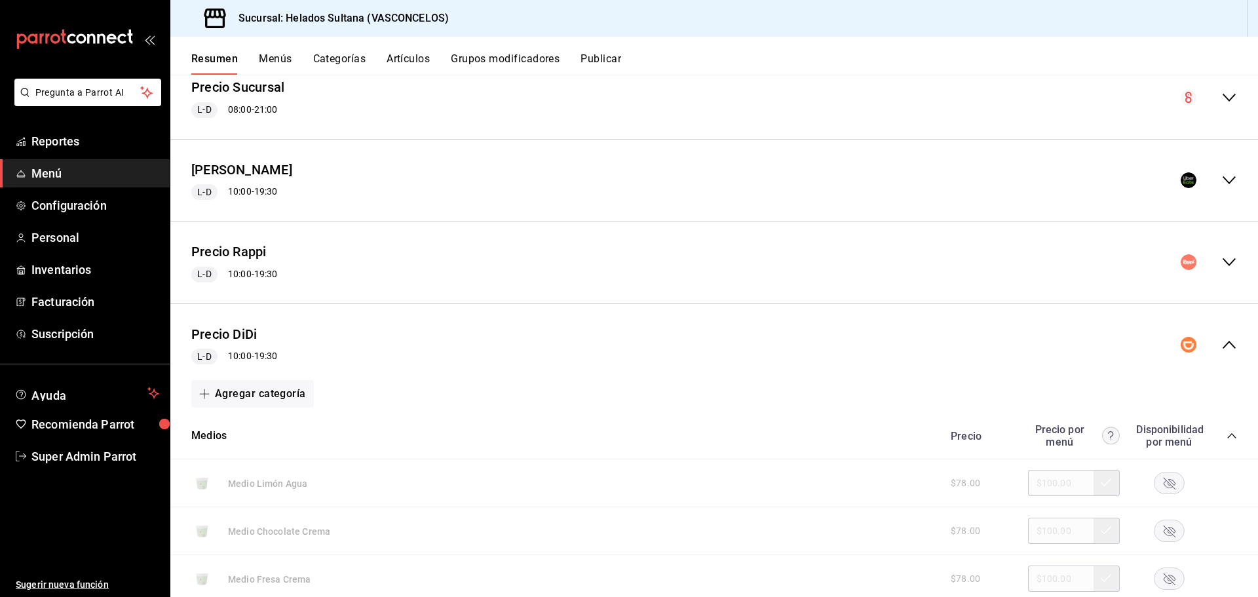
scroll to position [328, 0]
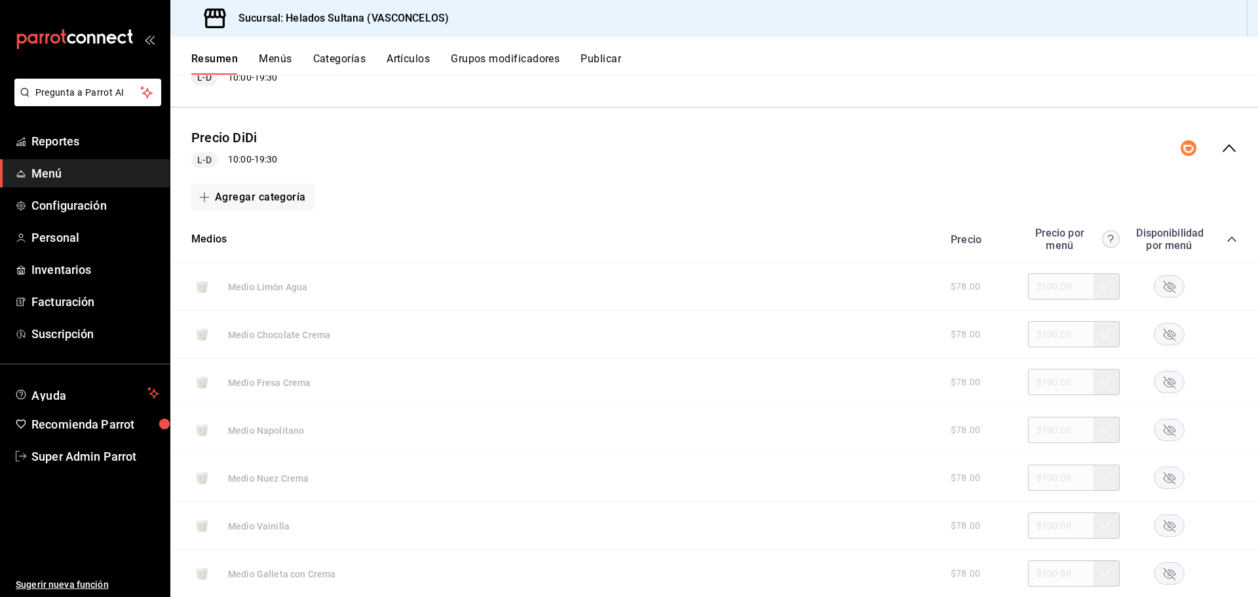
click at [1226, 240] on icon "collapse-category-row" at bounding box center [1231, 239] width 10 height 10
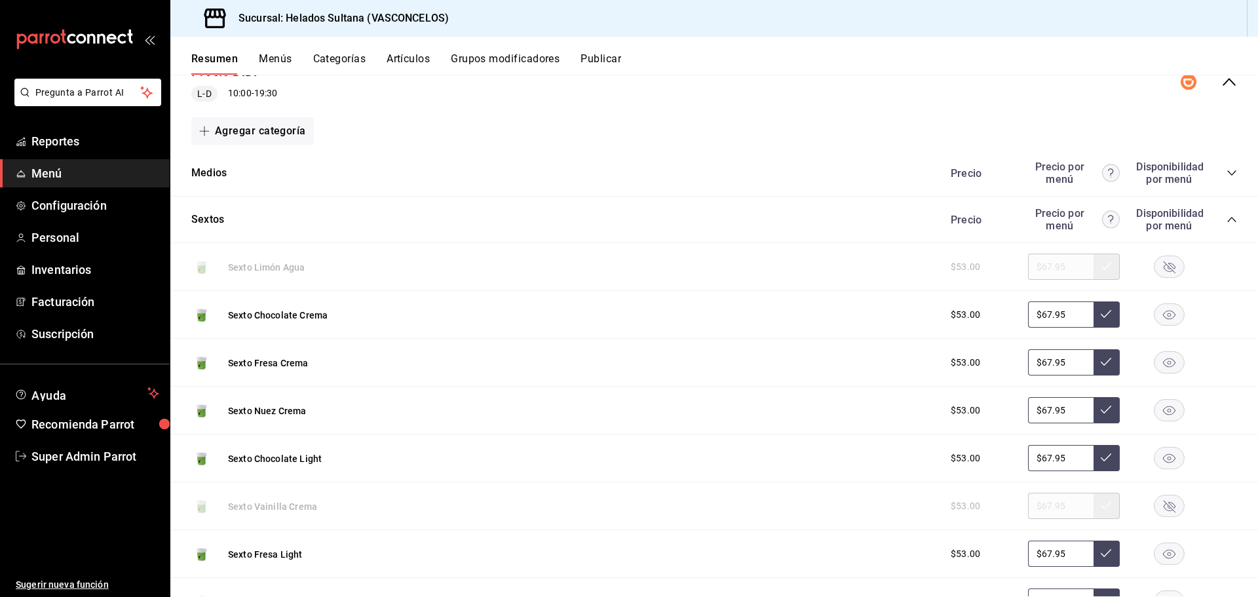
scroll to position [393, 0]
click at [1226, 224] on icon "collapse-category-row" at bounding box center [1231, 220] width 10 height 10
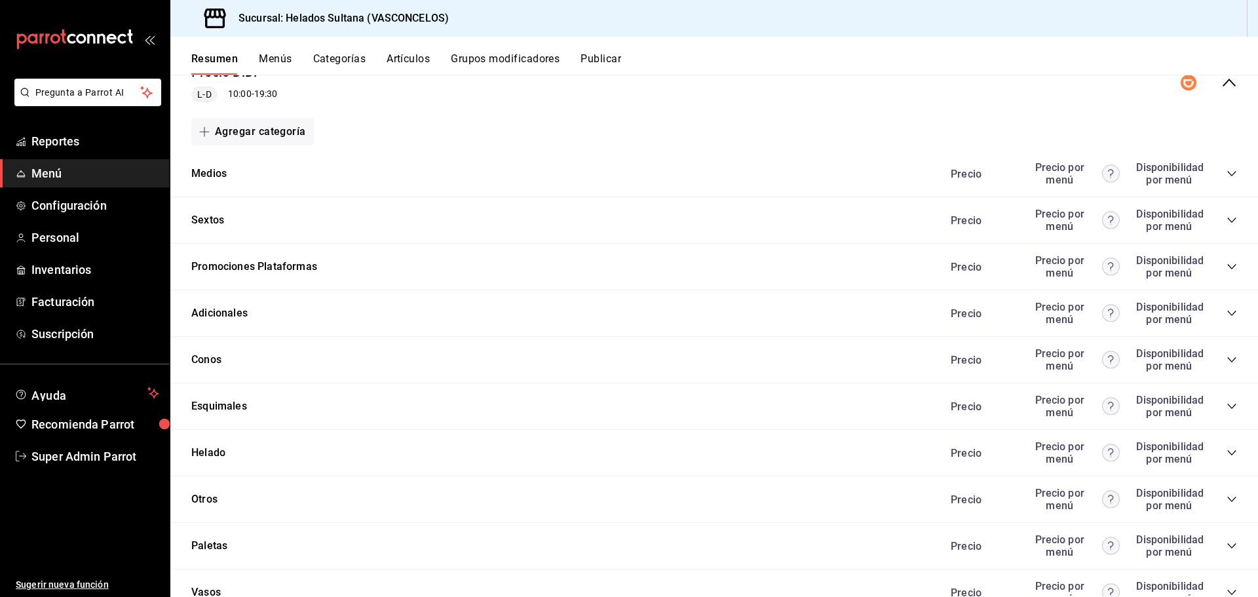
click at [328, 252] on div "Promociones Plataformas Precio Precio por menú Disponibilidad por menú" at bounding box center [713, 267] width 1087 height 47
click at [1226, 270] on icon "collapse-category-row" at bounding box center [1231, 266] width 10 height 10
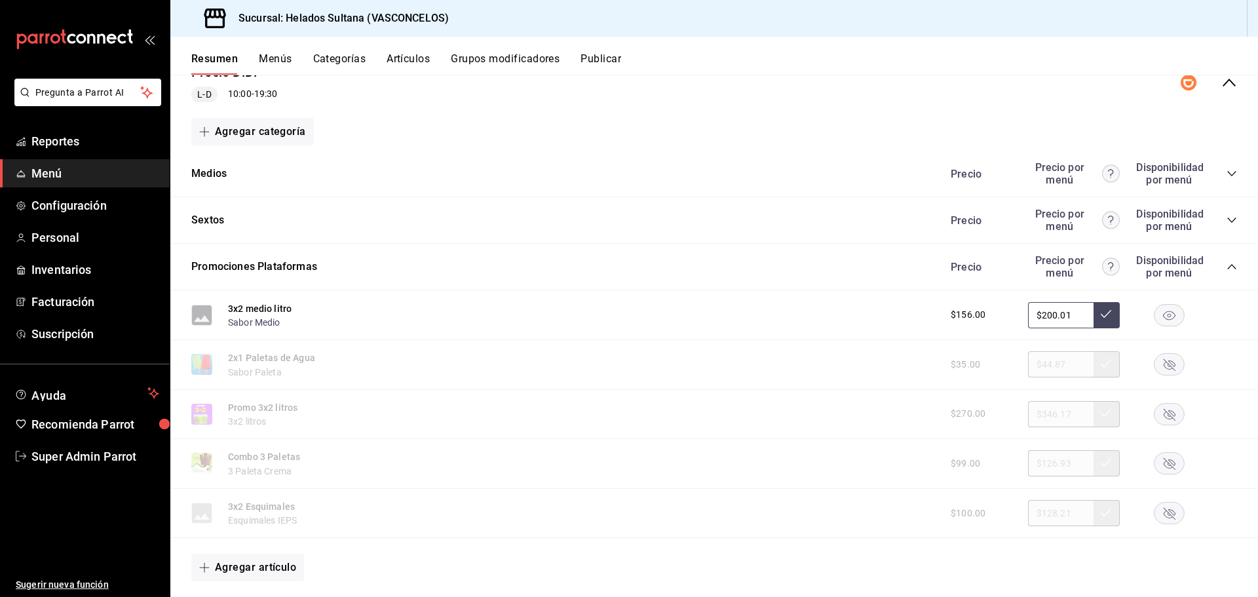
click at [1226, 270] on icon "collapse-category-row" at bounding box center [1231, 266] width 10 height 10
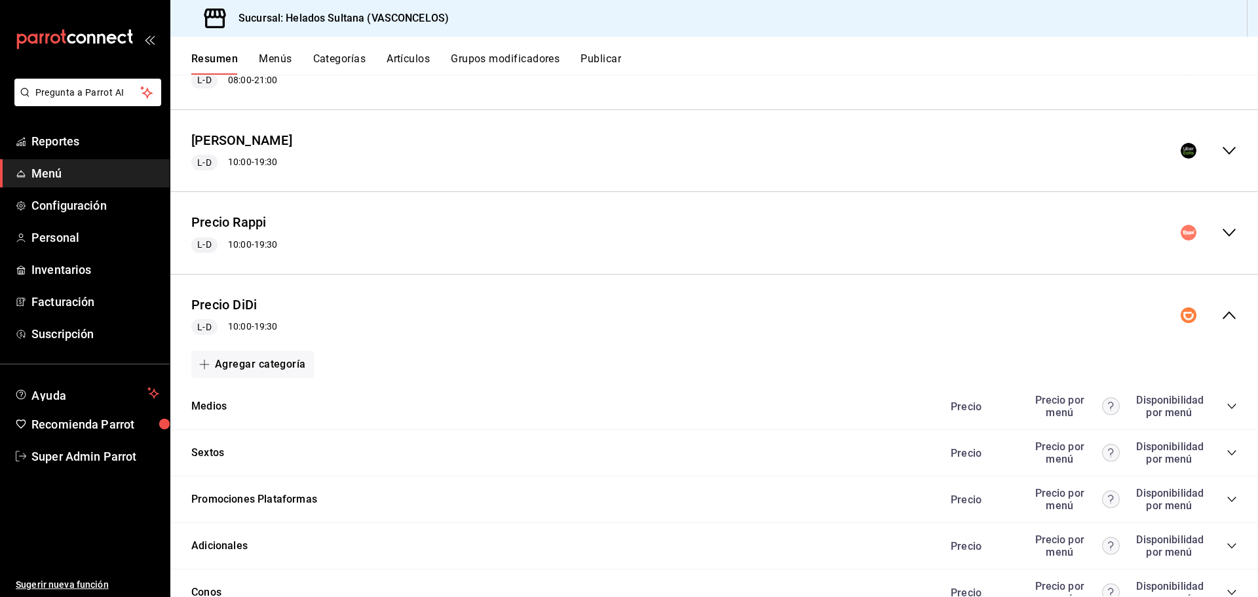
scroll to position [131, 0]
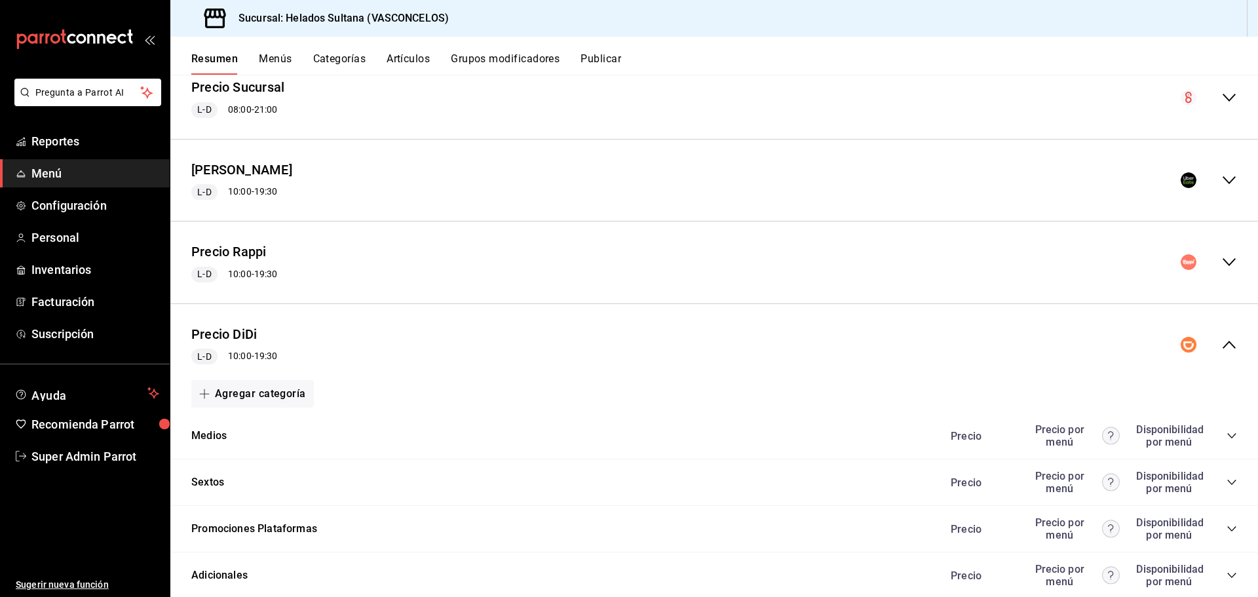
click at [1221, 265] on icon "collapse-menu-row" at bounding box center [1229, 262] width 16 height 16
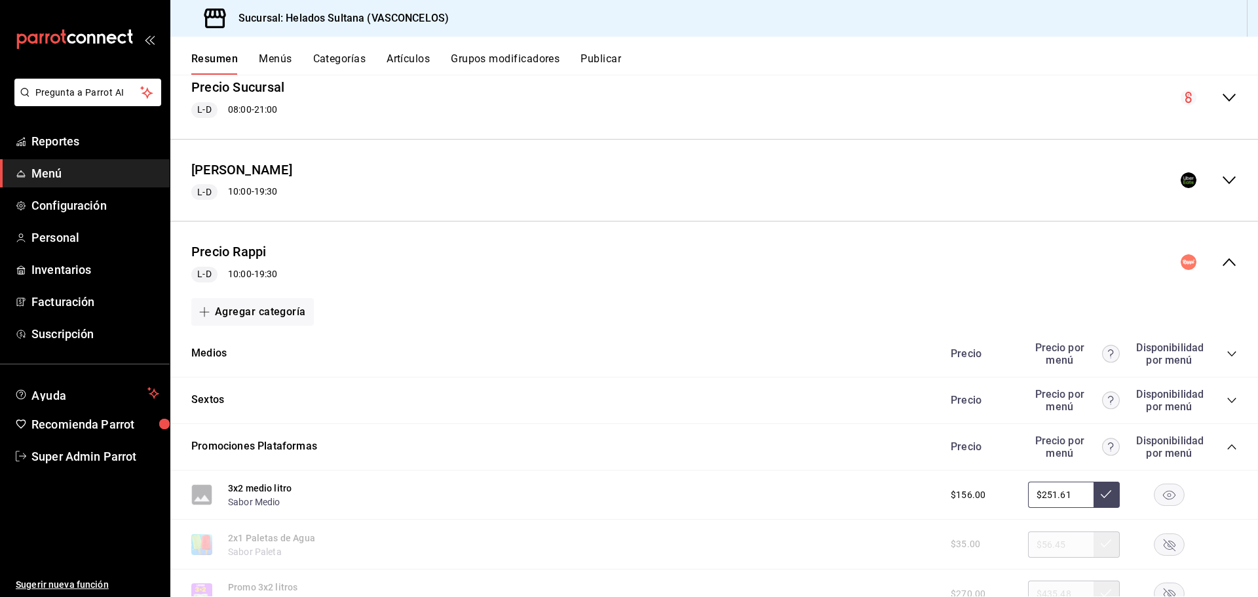
click at [1211, 257] on div "collapse-menu-row" at bounding box center [1208, 262] width 56 height 16
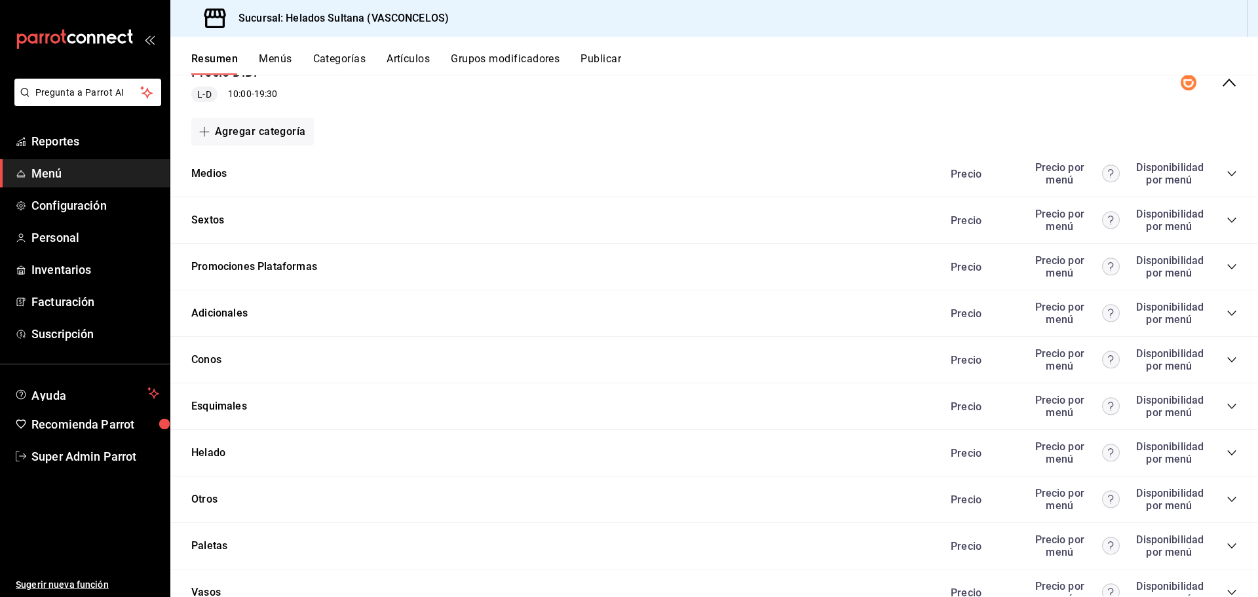
scroll to position [450, 0]
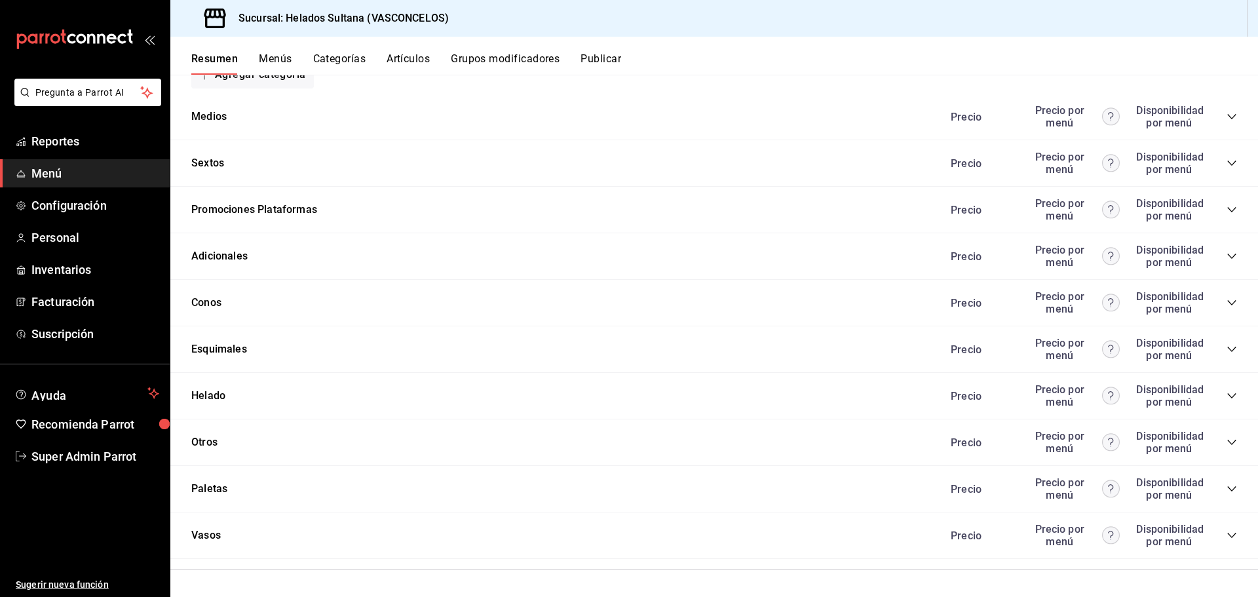
click at [1226, 206] on icon "collapse-category-row" at bounding box center [1231, 209] width 10 height 10
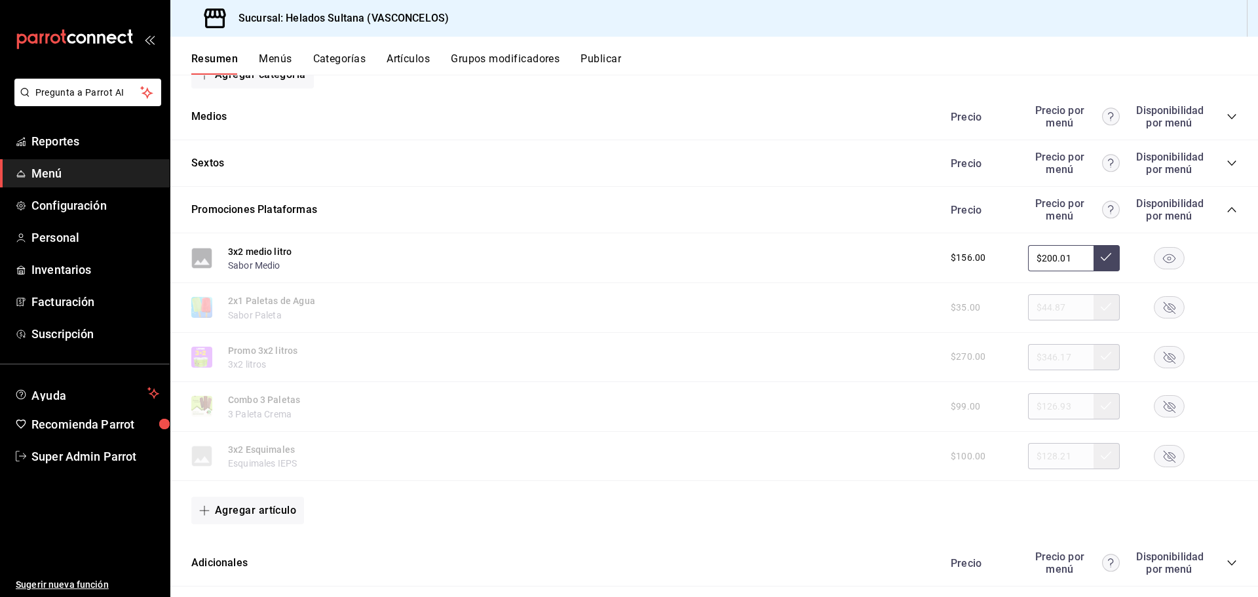
click at [1226, 206] on icon "collapse-category-row" at bounding box center [1231, 209] width 10 height 10
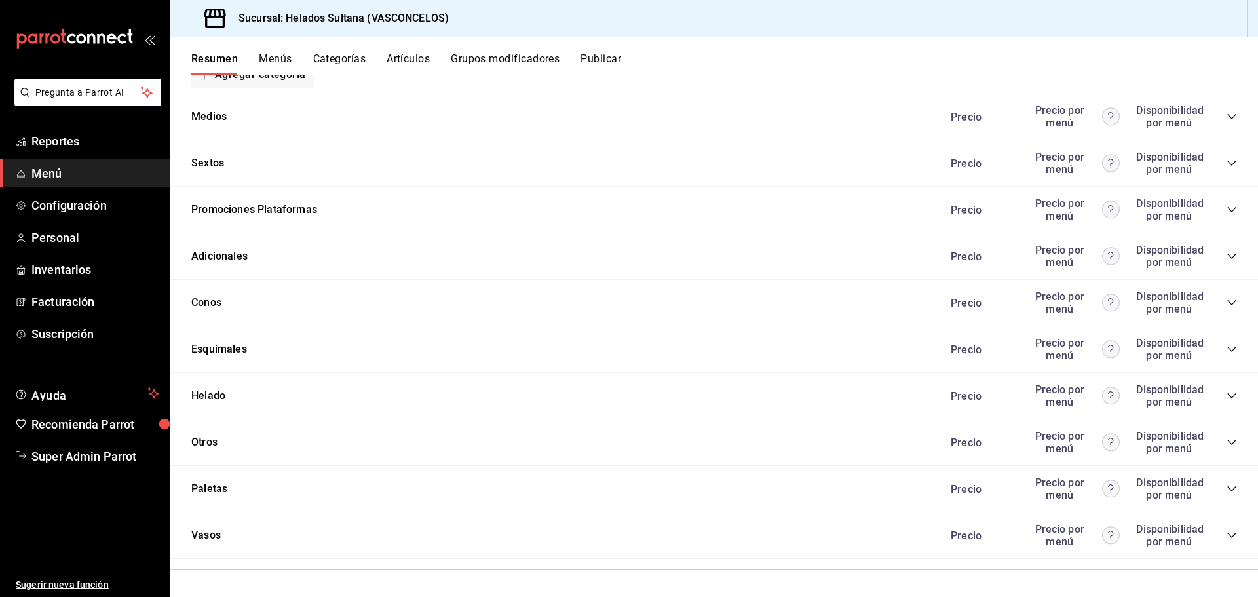
click at [1226, 206] on icon "collapse-category-row" at bounding box center [1231, 209] width 10 height 10
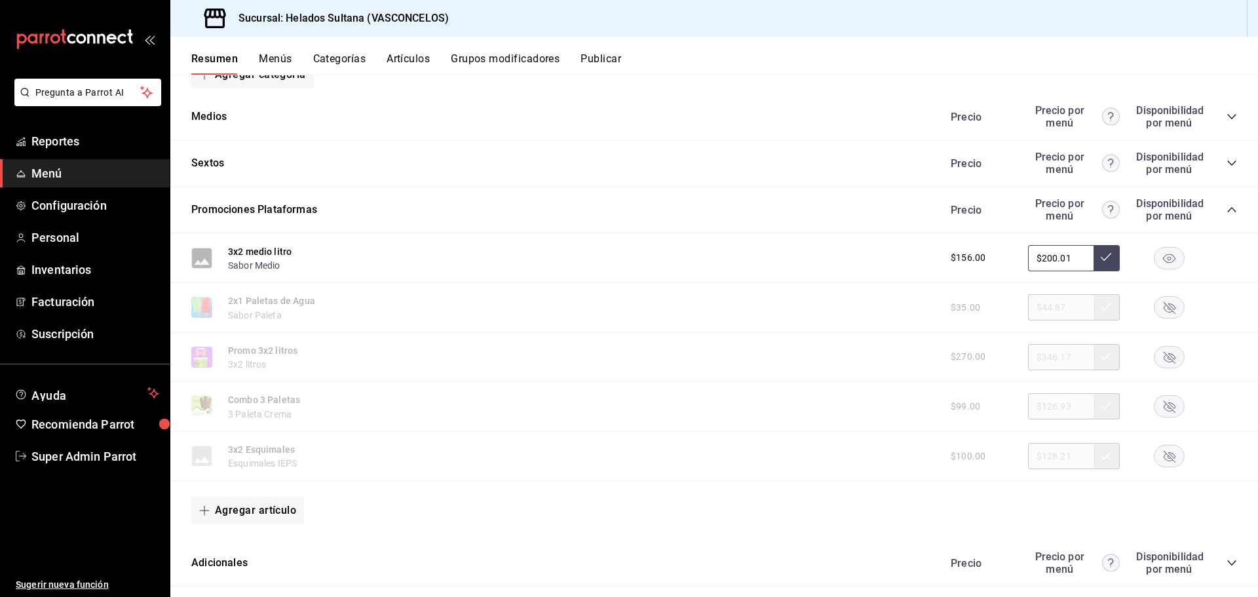
click at [1227, 212] on icon "collapse-category-row" at bounding box center [1231, 209] width 9 height 5
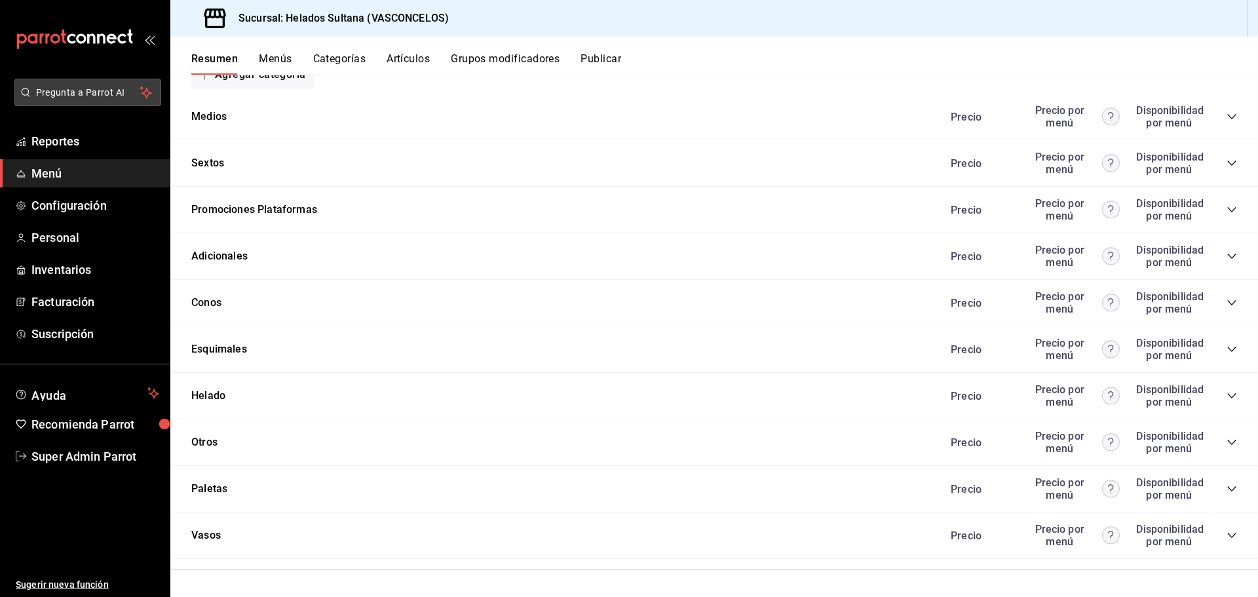
click at [91, 96] on span "Pregunta a Parrot AI" at bounding box center [88, 93] width 104 height 14
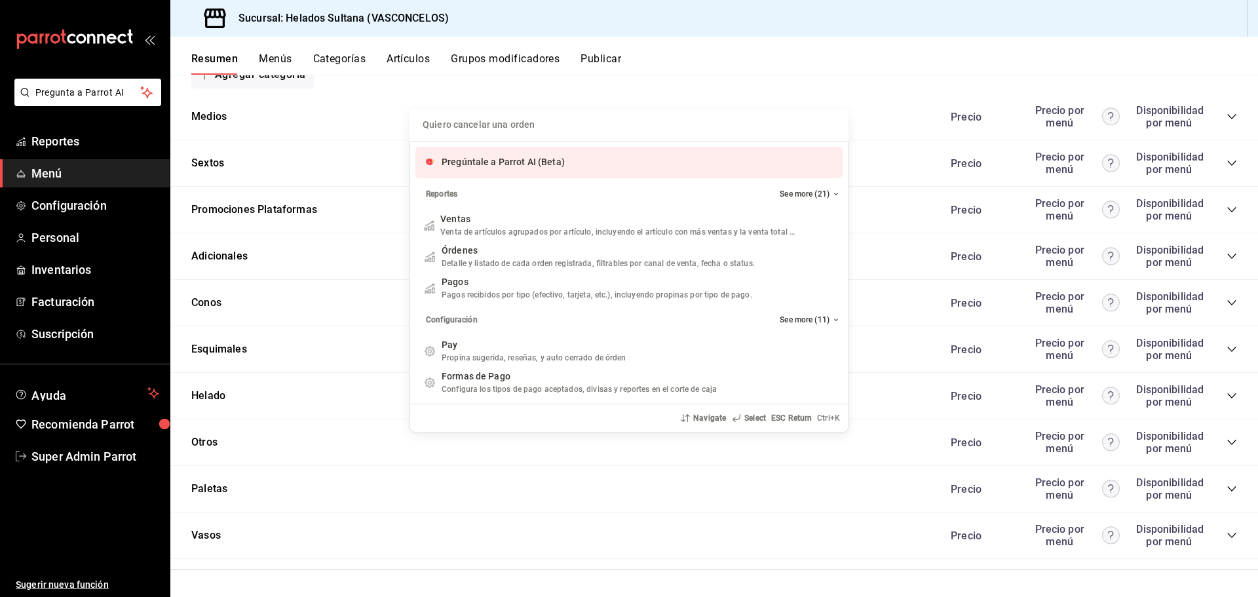
click at [497, 156] on div "Pregúntale a Parrot AI (Beta)" at bounding box center [503, 162] width 123 height 14
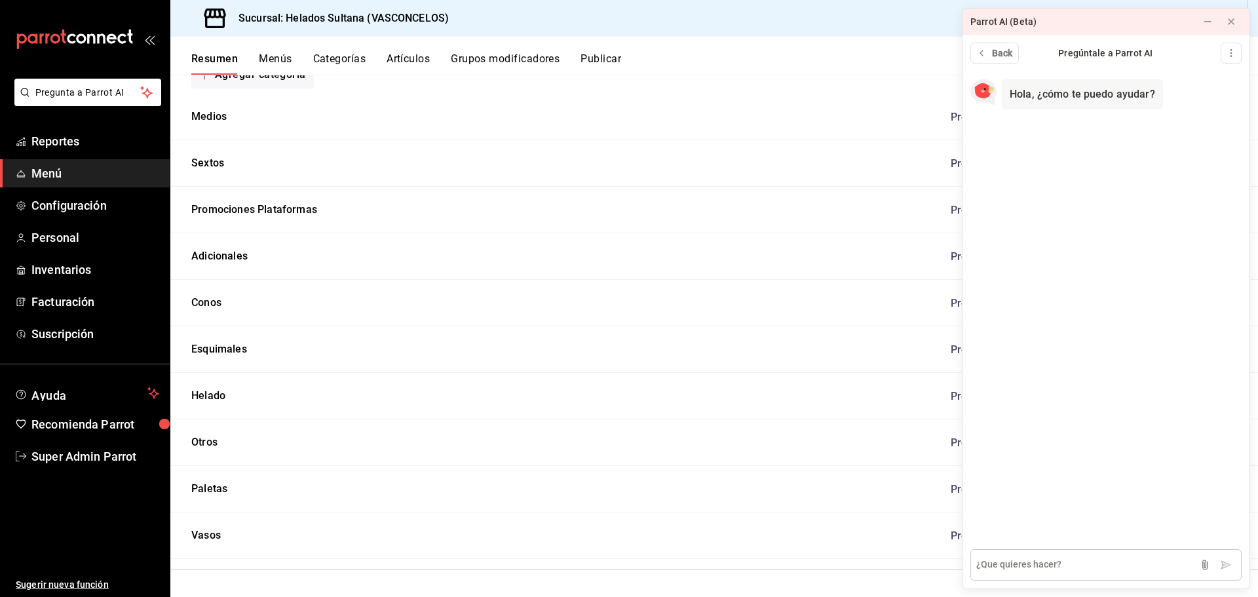
click at [1043, 564] on textarea at bounding box center [1105, 564] width 271 height 31
type textarea "como activa productos de integraciones"
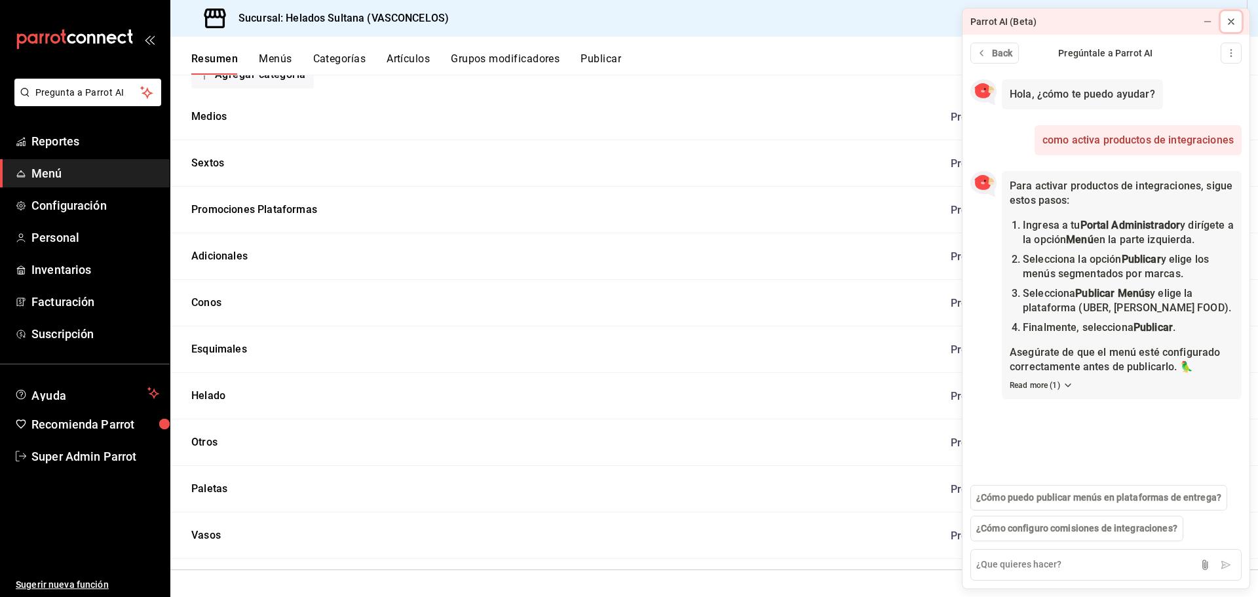
click at [1231, 22] on icon at bounding box center [1230, 21] width 5 height 5
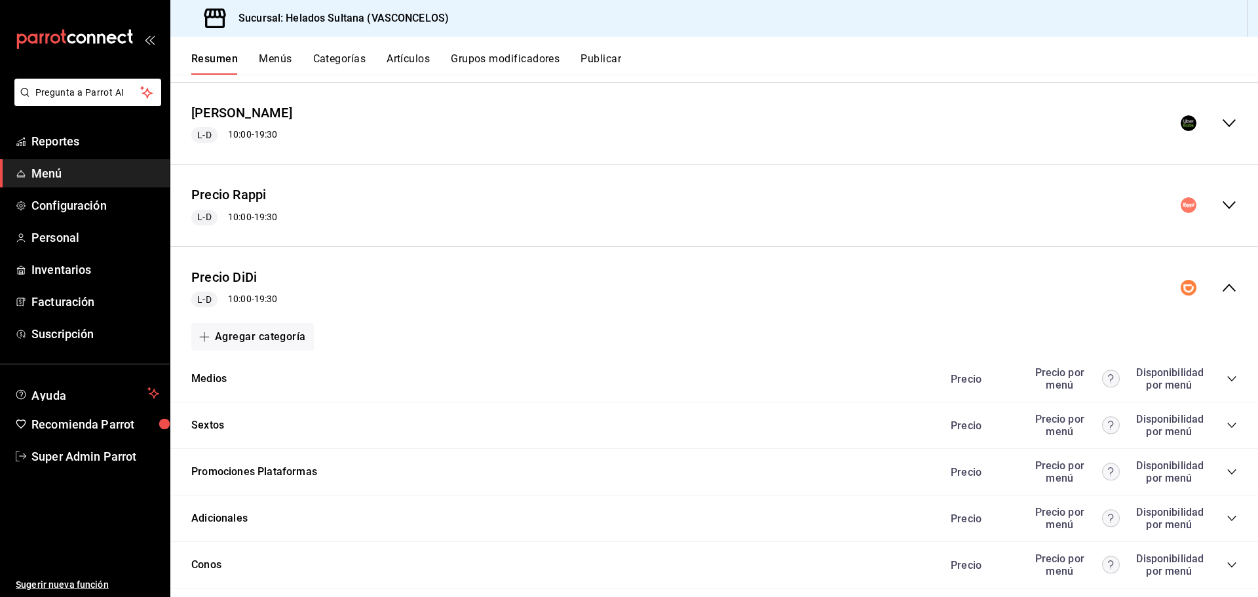
scroll to position [0, 0]
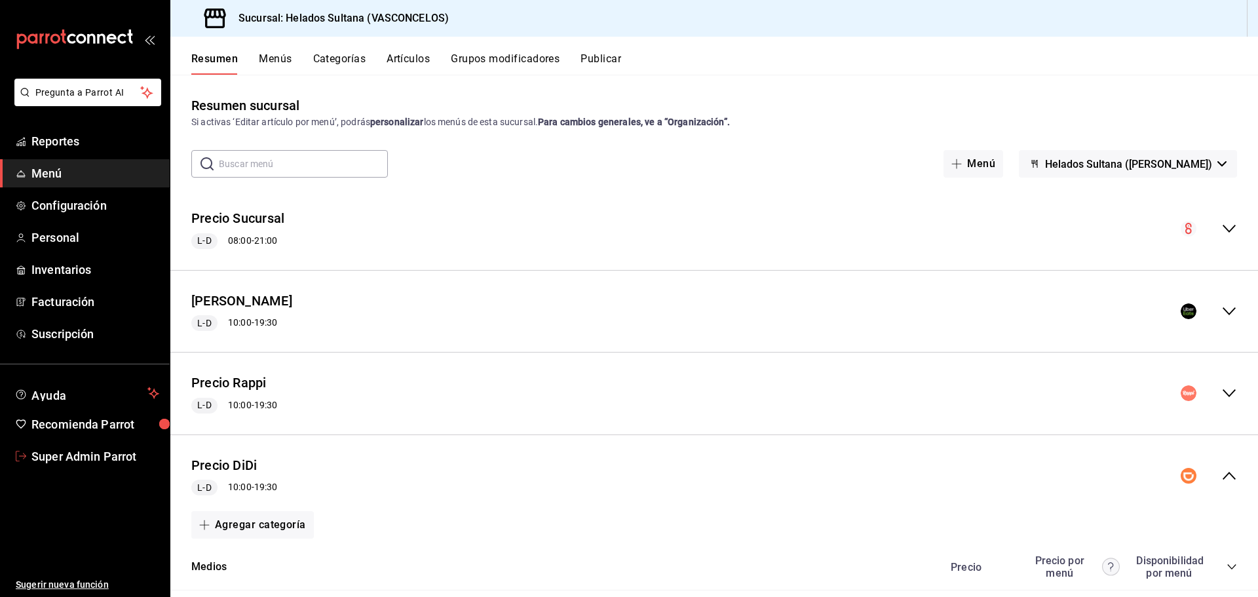
drag, startPoint x: 146, startPoint y: 468, endPoint x: 277, endPoint y: 370, distance: 163.8
click at [145, 468] on link "Super Admin Parrot" at bounding box center [85, 456] width 170 height 28
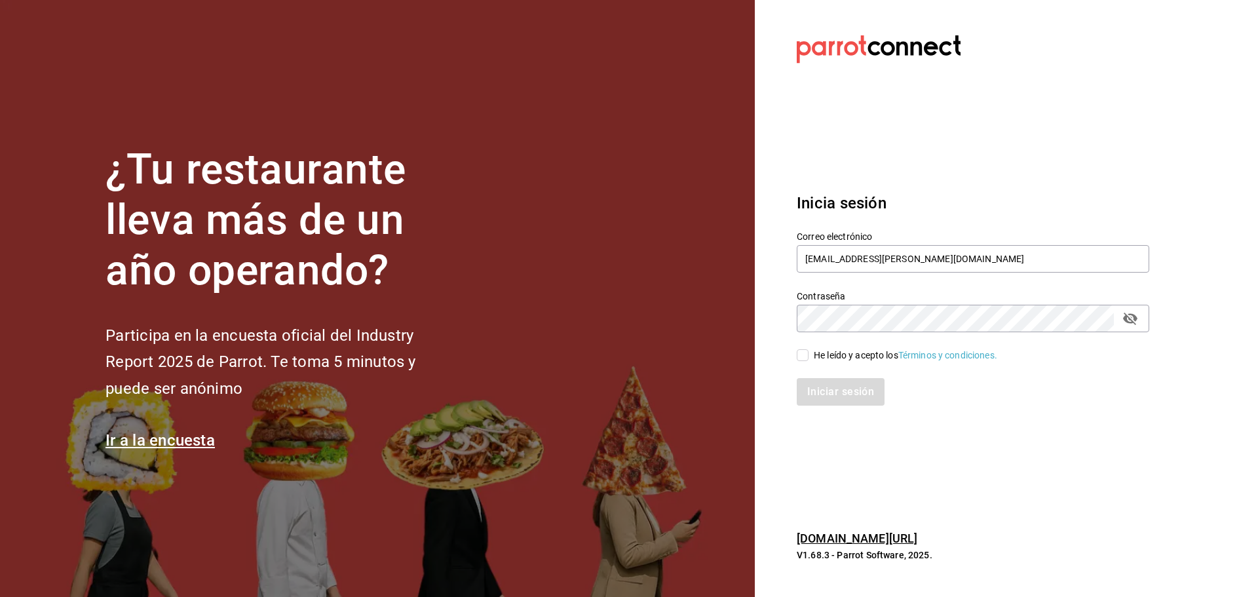
click at [816, 357] on div "He leído y acepto los Términos y condiciones." at bounding box center [905, 355] width 183 height 14
click at [808, 357] on input "He leído y acepto los Términos y condiciones." at bounding box center [803, 355] width 12 height 12
checkbox input "true"
click at [828, 388] on button "Iniciar sesión" at bounding box center [841, 392] width 89 height 28
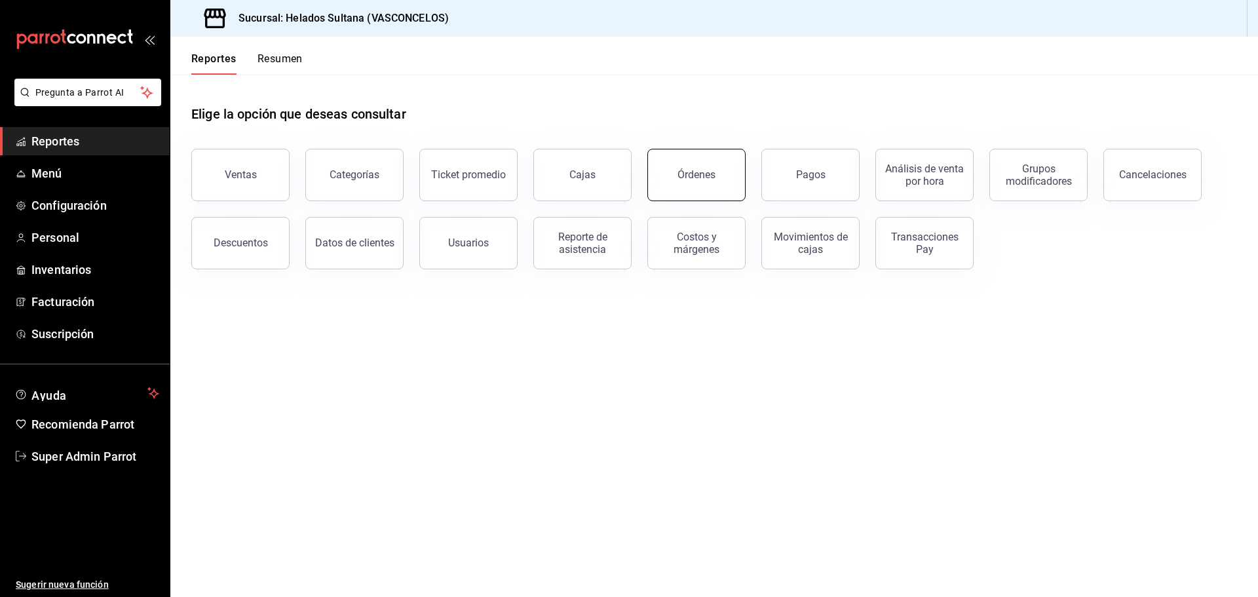
click at [694, 166] on button "Órdenes" at bounding box center [696, 175] width 98 height 52
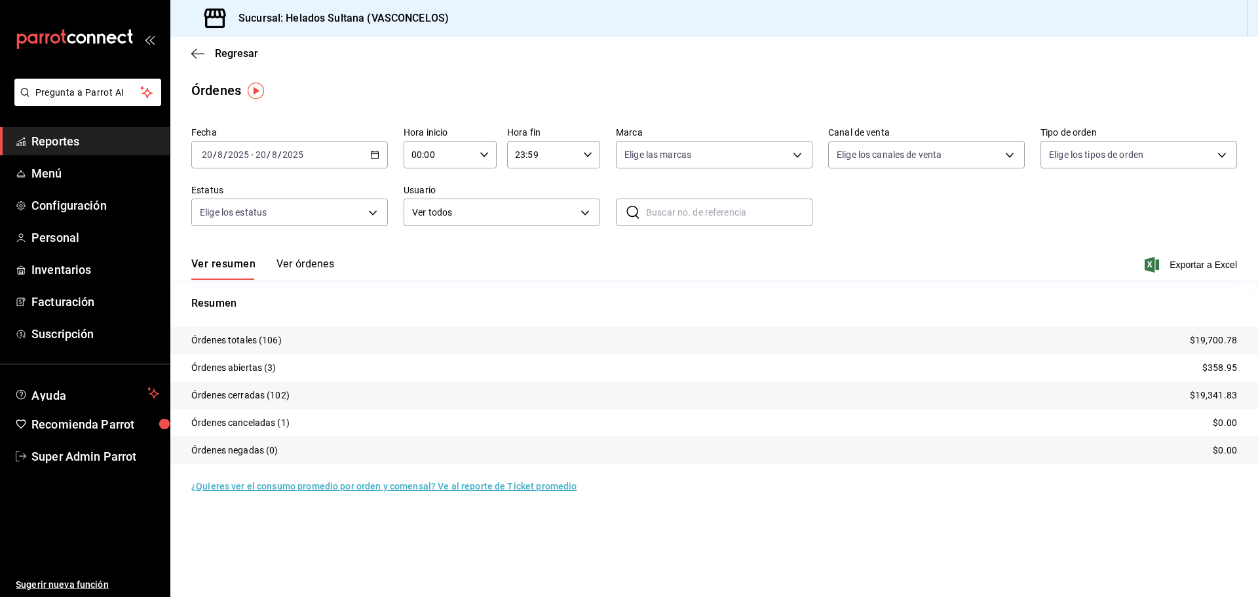
click at [318, 272] on button "Ver órdenes" at bounding box center [305, 268] width 58 height 22
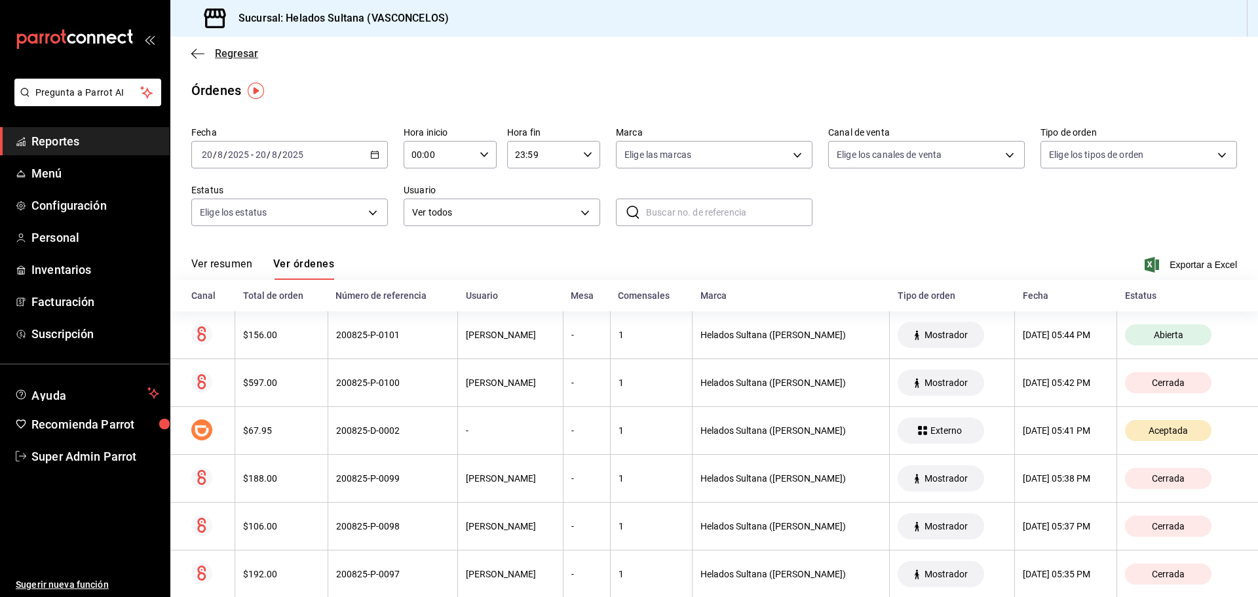
click at [195, 54] on icon "button" at bounding box center [197, 53] width 13 height 1
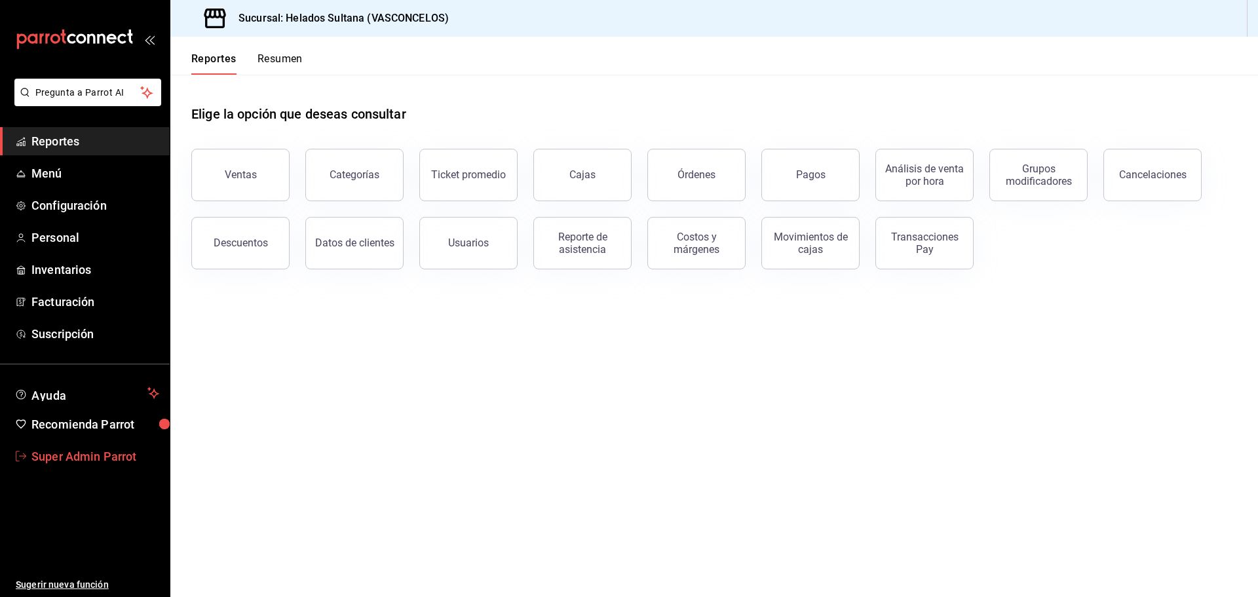
click at [102, 457] on span "Super Admin Parrot" at bounding box center [95, 456] width 128 height 18
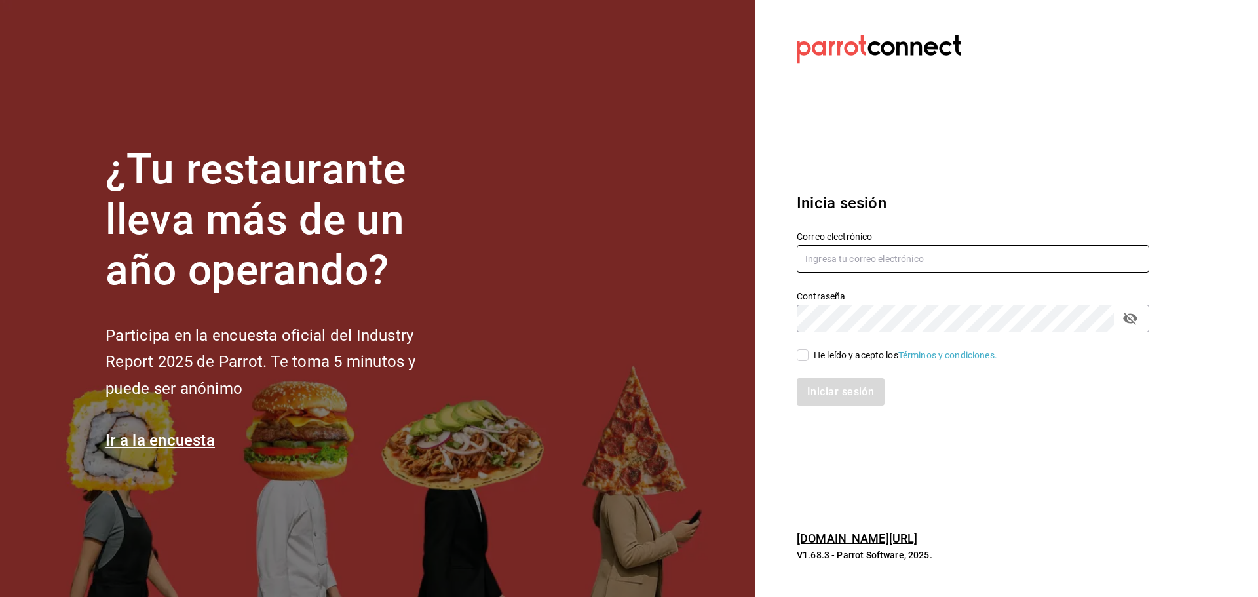
type input "[EMAIL_ADDRESS][DOMAIN_NAME]"
